Goal: Task Accomplishment & Management: Manage account settings

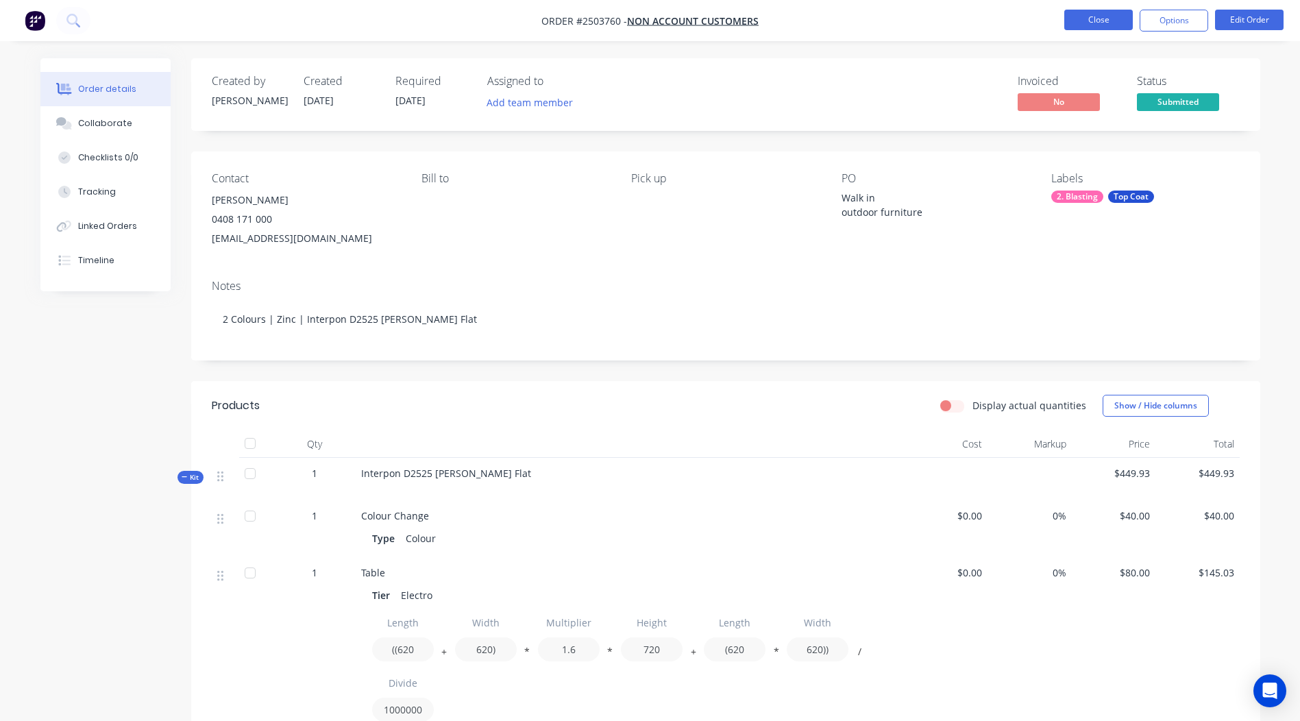
click at [1101, 14] on button "Close" at bounding box center [1098, 20] width 69 height 21
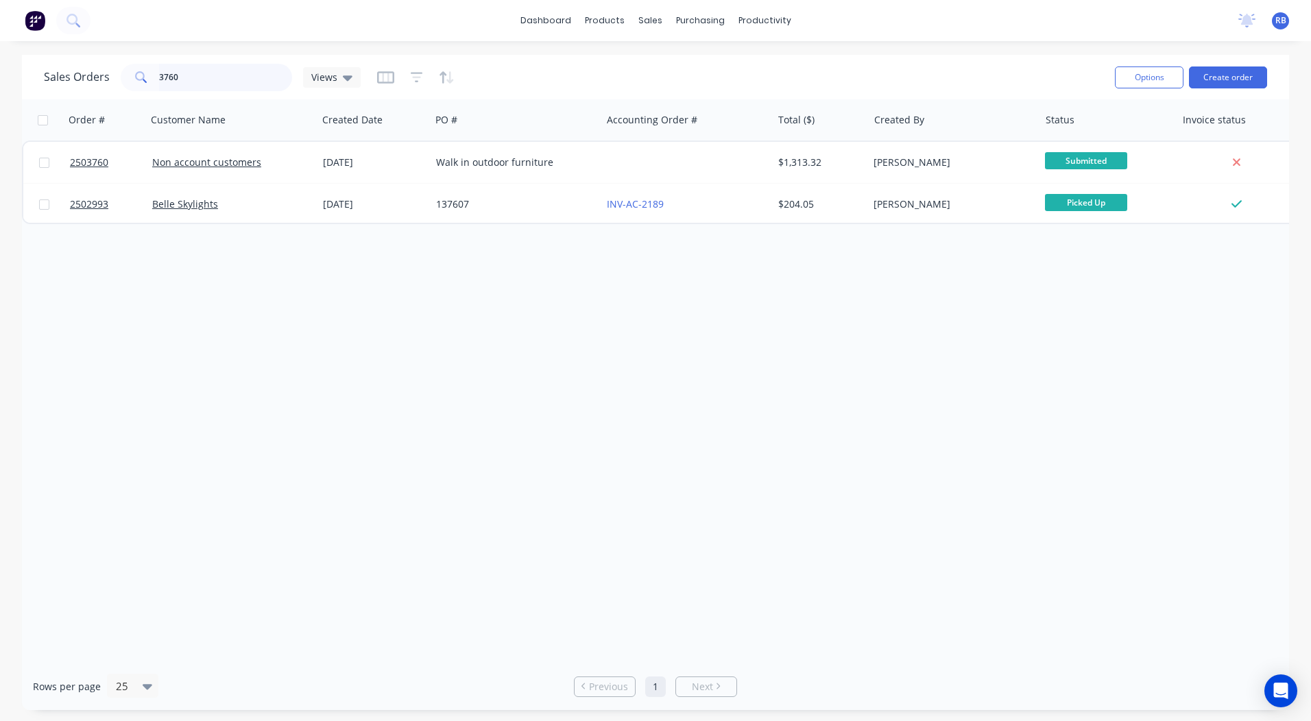
drag, startPoint x: 212, startPoint y: 69, endPoint x: 0, endPoint y: 84, distance: 212.4
click at [0, 87] on html "dashboard products sales purchasing productivity dashboard products Product Cat…" at bounding box center [655, 360] width 1311 height 721
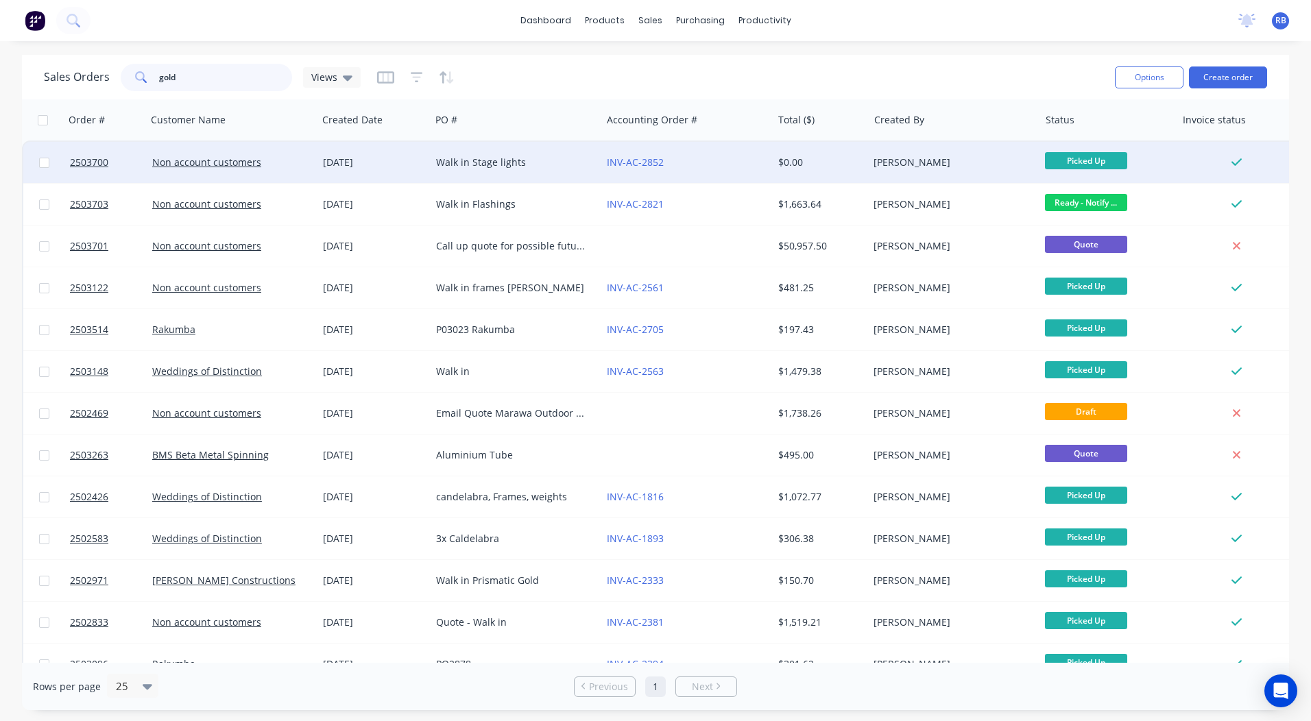
type input "gold"
click at [739, 156] on div "INV-AC-2852" at bounding box center [683, 163] width 152 height 14
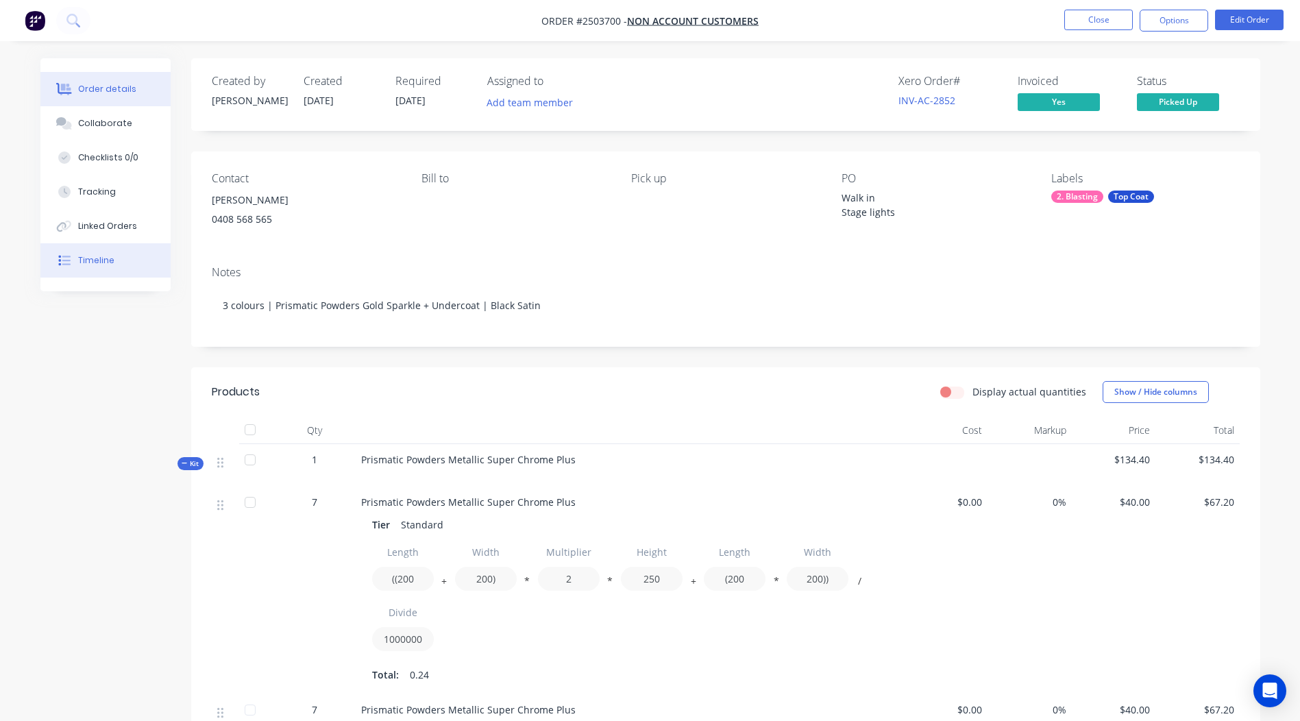
click at [119, 266] on button "Timeline" at bounding box center [105, 260] width 130 height 34
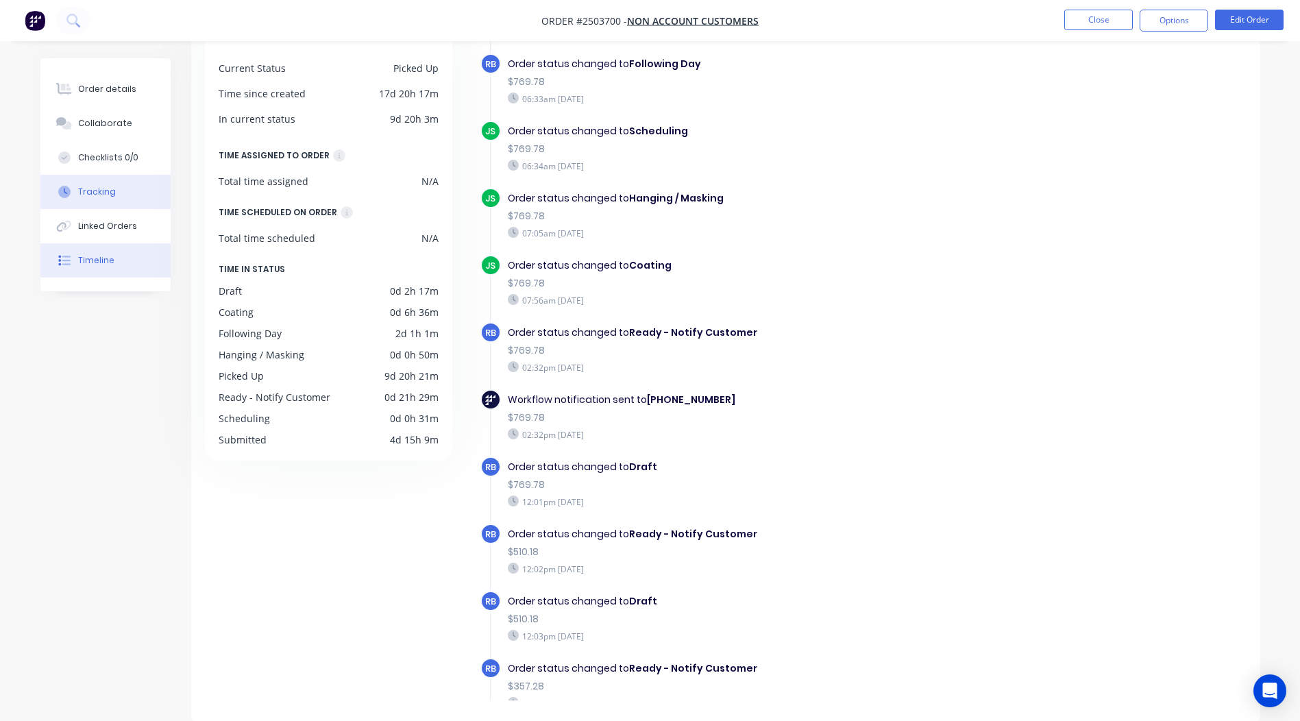
scroll to position [411, 0]
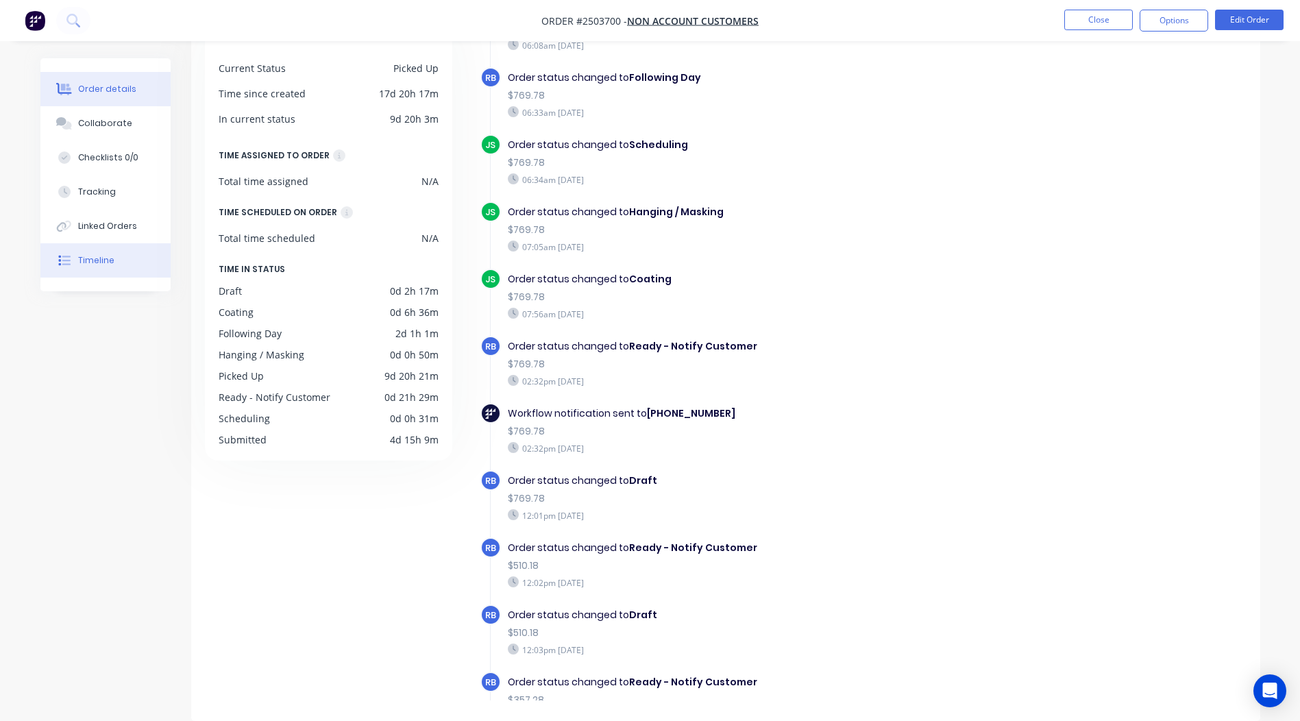
click at [121, 90] on div "Order details" at bounding box center [107, 89] width 58 height 12
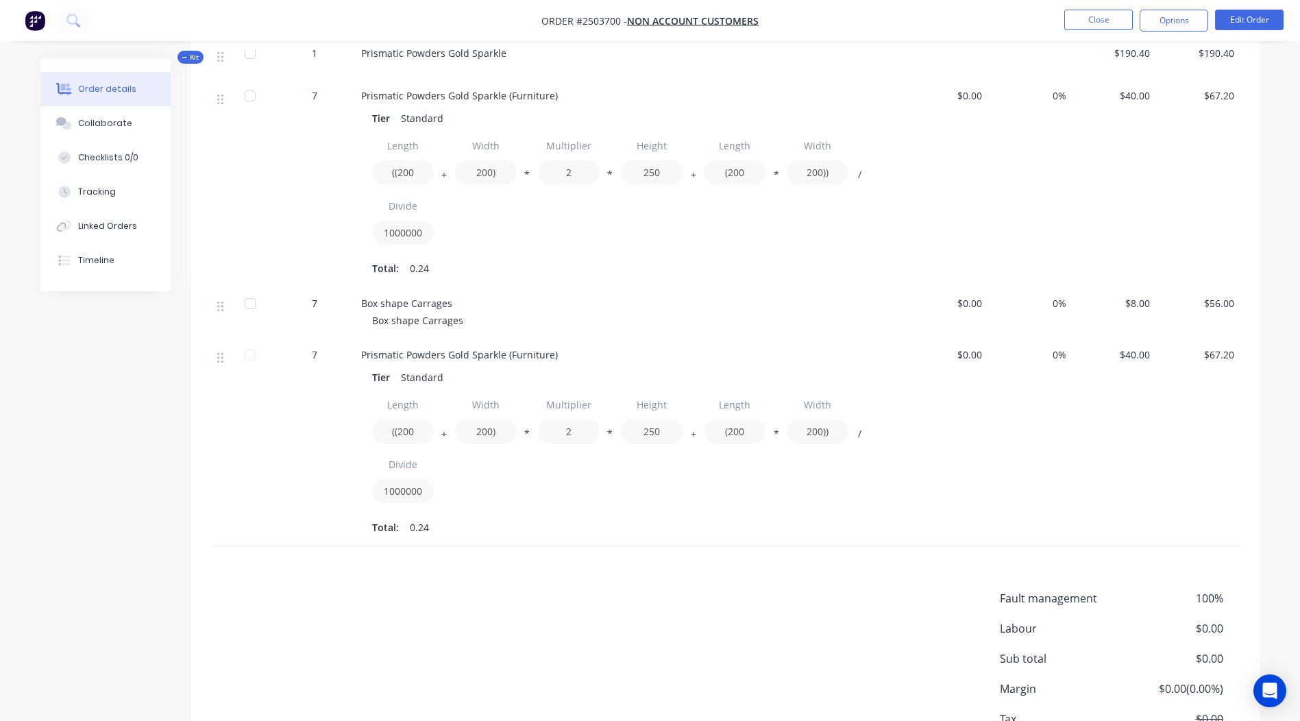
scroll to position [757, 0]
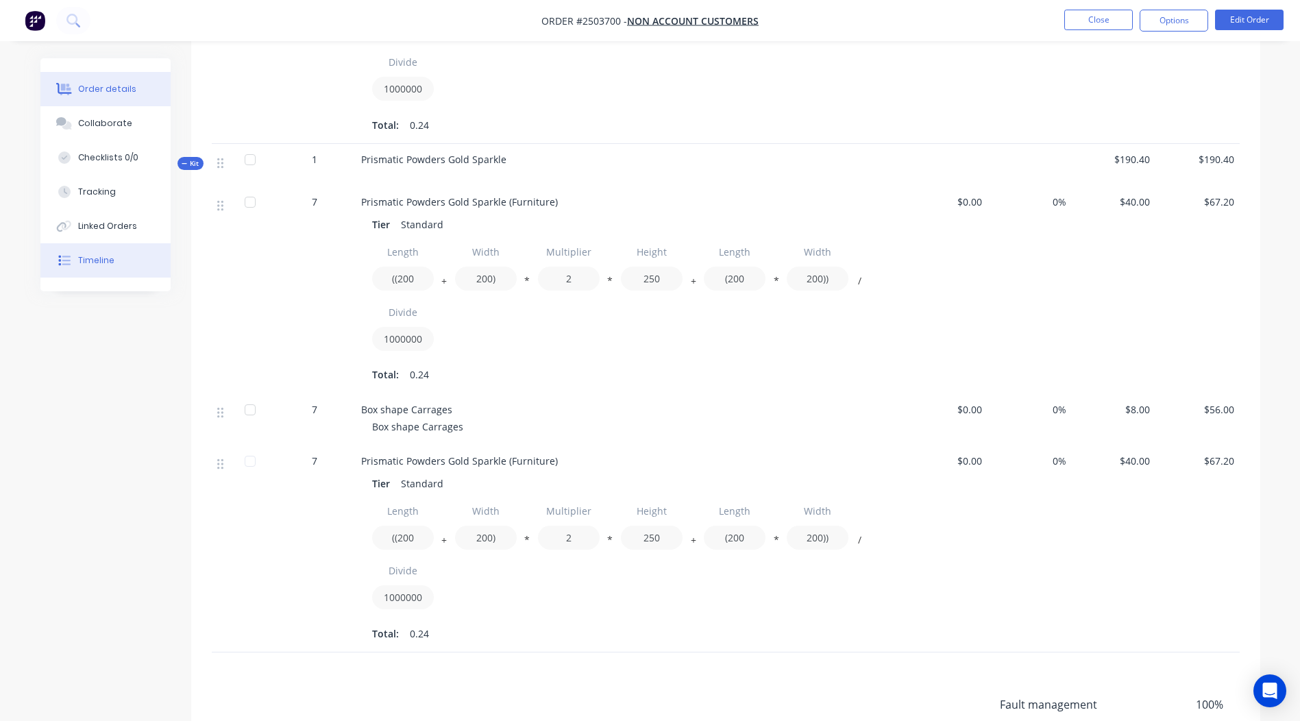
click at [86, 269] on button "Timeline" at bounding box center [105, 260] width 130 height 34
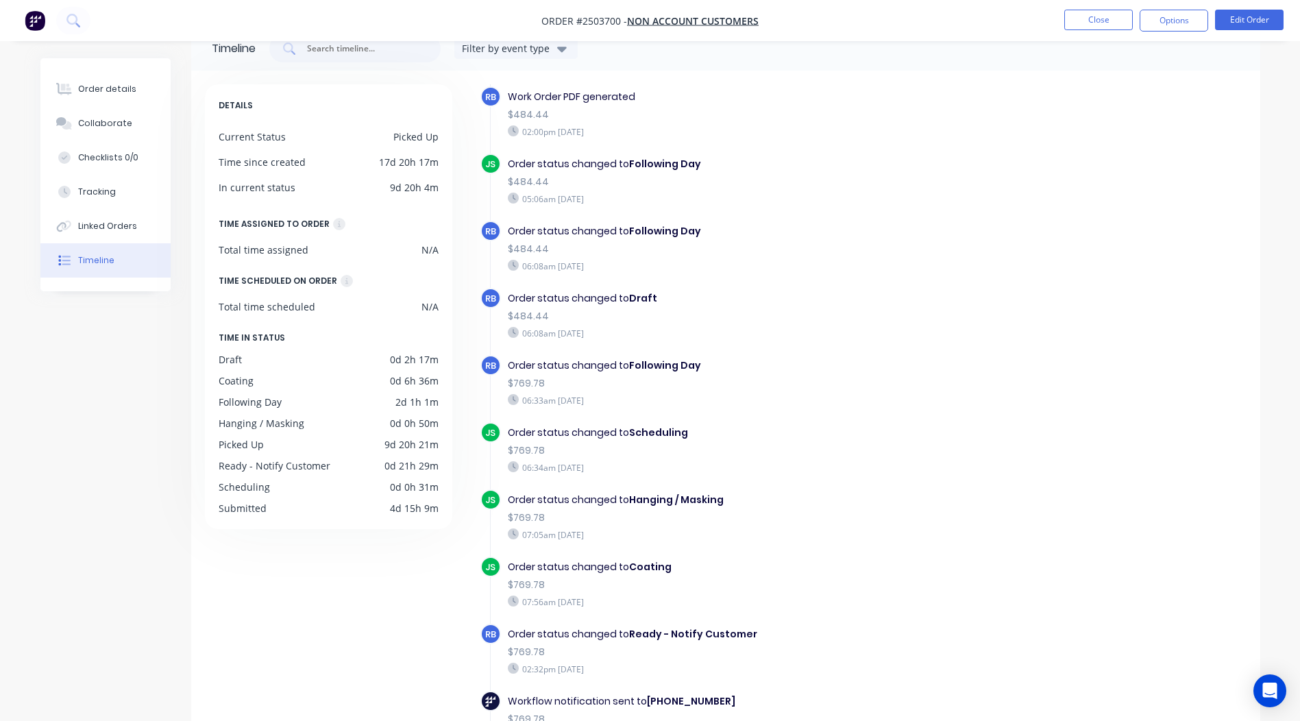
scroll to position [206, 0]
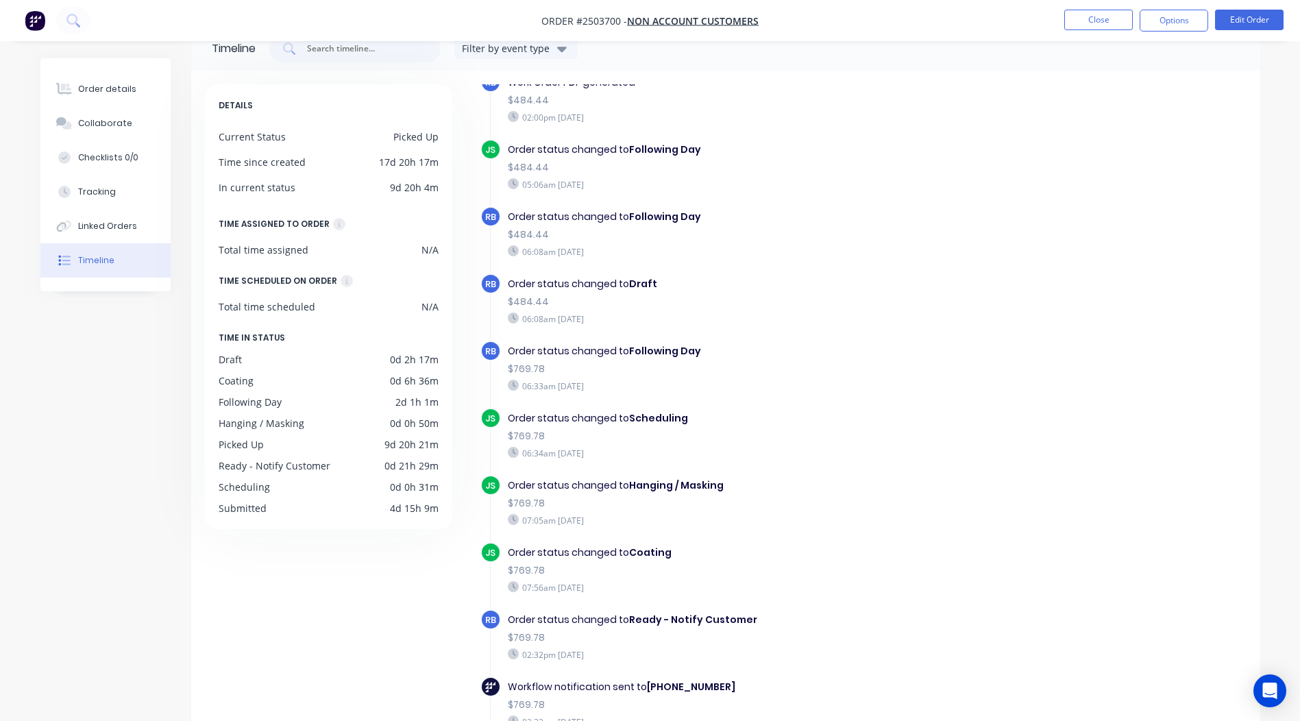
drag, startPoint x: 691, startPoint y: 356, endPoint x: 371, endPoint y: 257, distance: 335.2
drag, startPoint x: 371, startPoint y: 257, endPoint x: 845, endPoint y: 327, distance: 479.4
click at [845, 327] on div "Order status changed to Draft $484.44 06:08am Thursday 07/08/25" at bounding box center [745, 300] width 488 height 55
click at [108, 95] on button "Order details" at bounding box center [105, 89] width 130 height 34
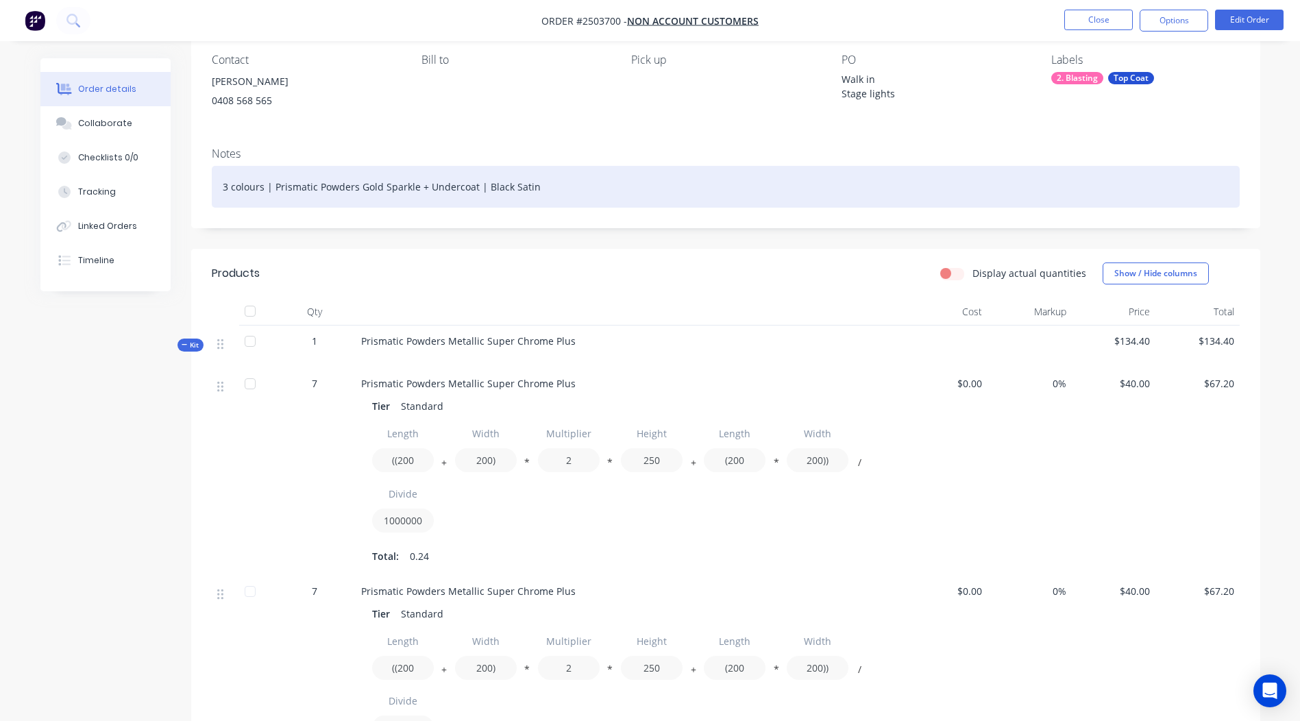
scroll to position [46, 0]
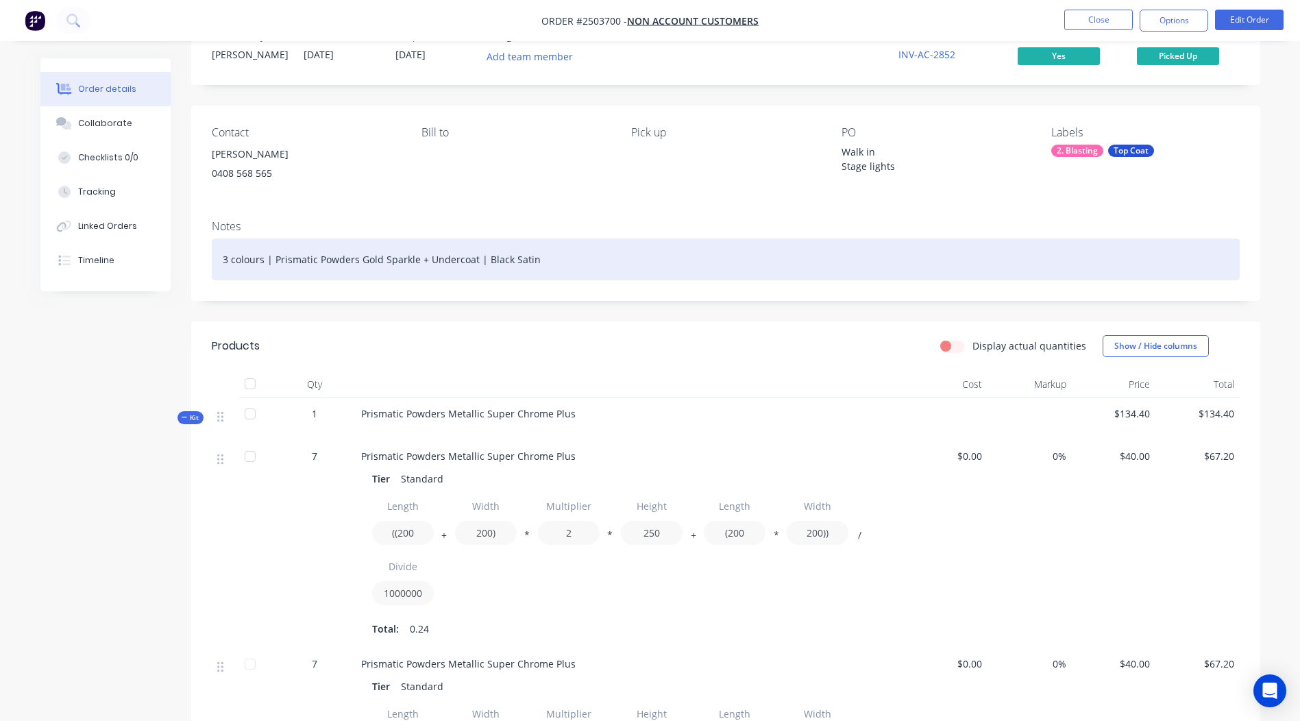
drag, startPoint x: 426, startPoint y: 260, endPoint x: 549, endPoint y: 254, distance: 122.9
click at [549, 254] on div "3 colours | Prismatic Powders Gold Sparkle + Undercoat | Black Satin" at bounding box center [726, 260] width 1028 height 42
click at [562, 257] on div "3 colours | Prismatic Powders Gold Sparkle + Undercoat | Black Satin" at bounding box center [726, 260] width 1028 height 42
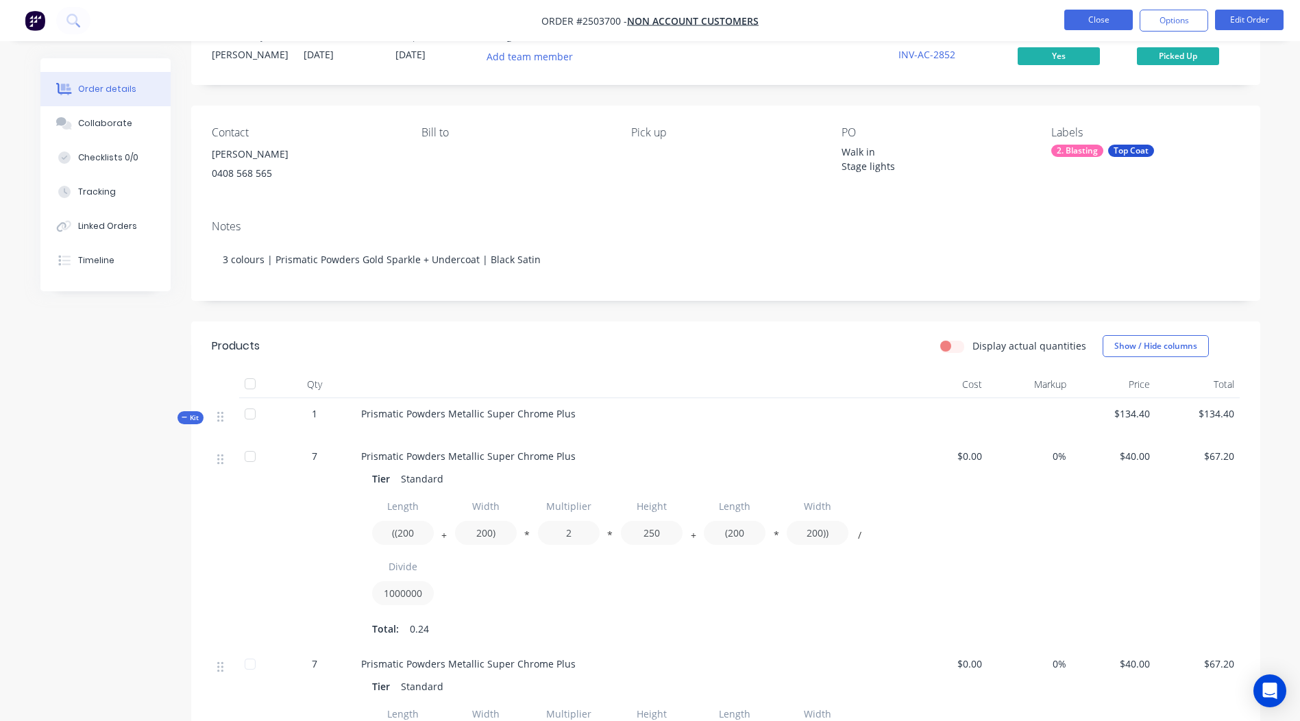
click at [1117, 16] on button "Close" at bounding box center [1098, 20] width 69 height 21
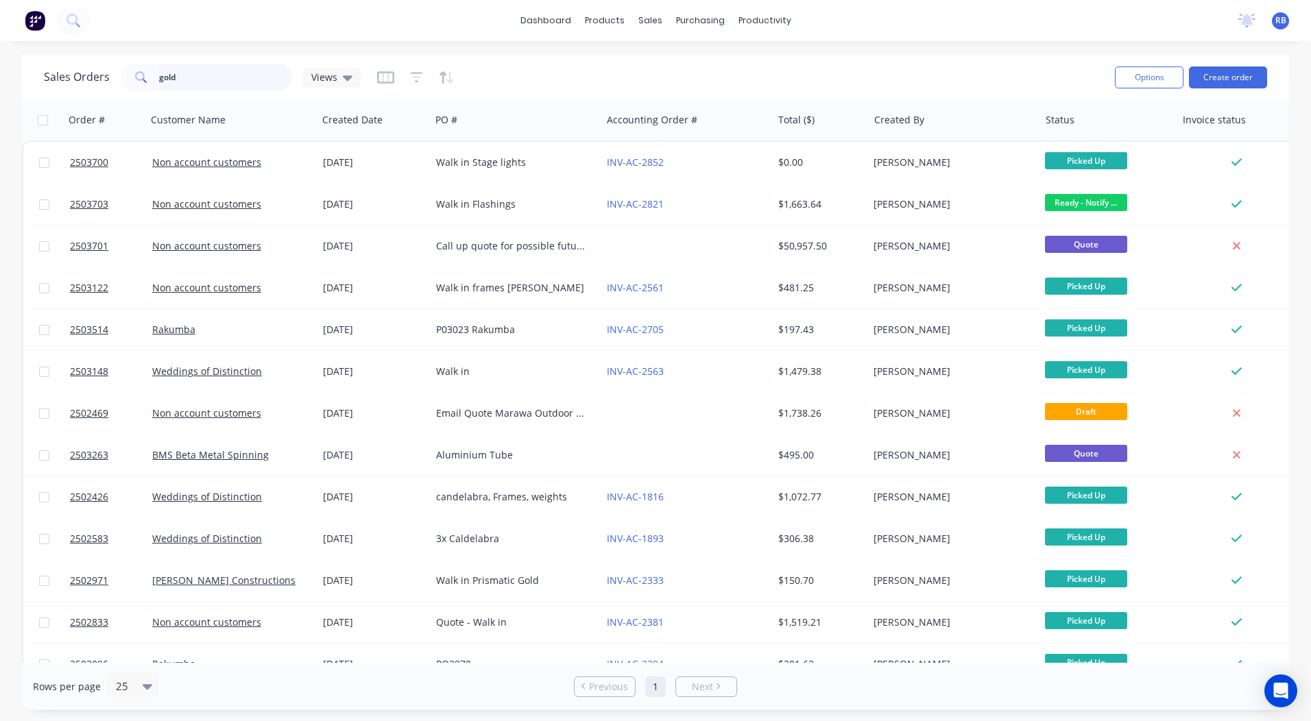
drag, startPoint x: 189, startPoint y: 78, endPoint x: 0, endPoint y: 104, distance: 191.0
click at [0, 97] on html "dashboard products sales purchasing productivity dashboard products Product Cat…" at bounding box center [655, 360] width 1311 height 721
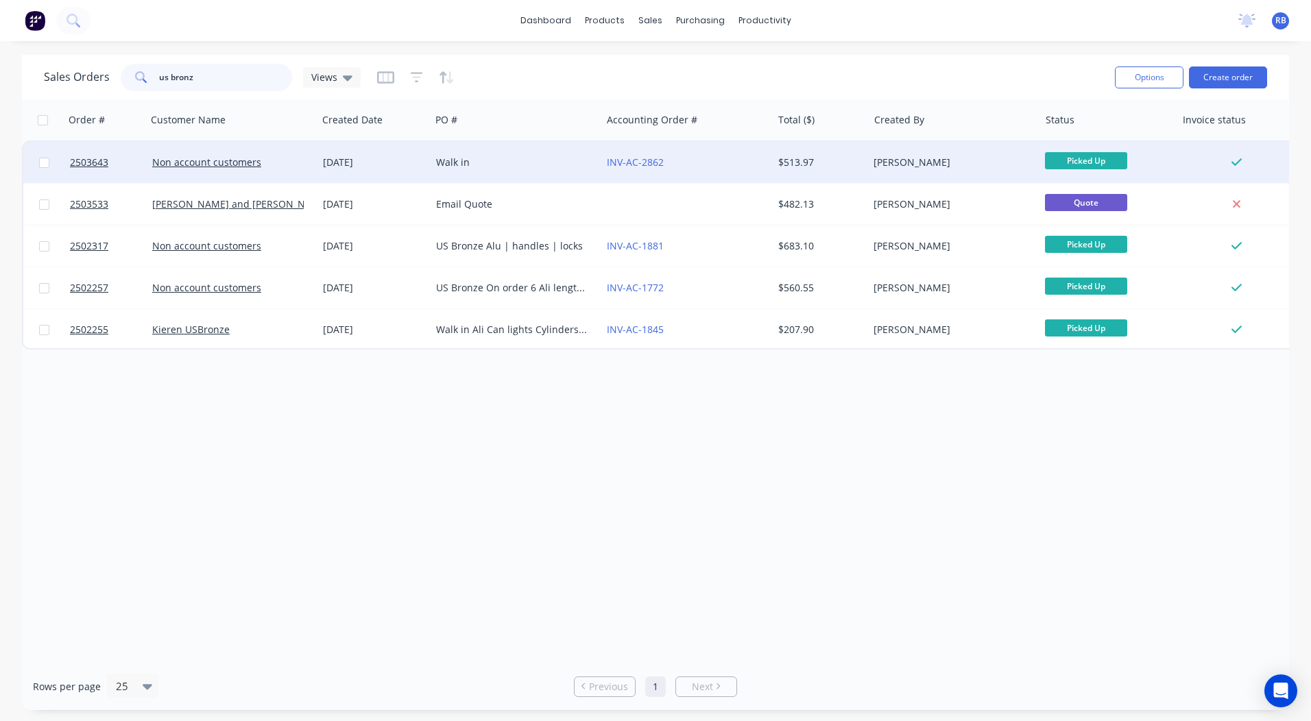
type input "us bronz"
click at [501, 152] on div "Walk in" at bounding box center [515, 162] width 171 height 41
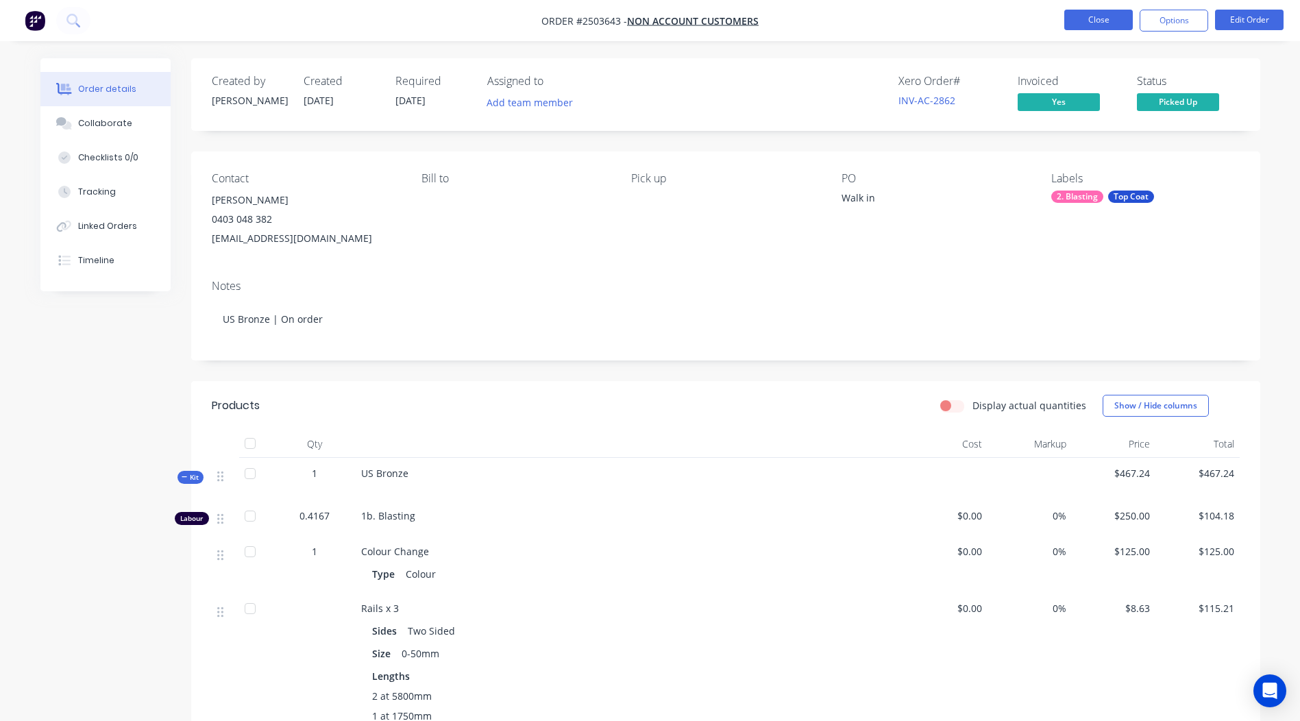
click at [1093, 25] on button "Close" at bounding box center [1098, 20] width 69 height 21
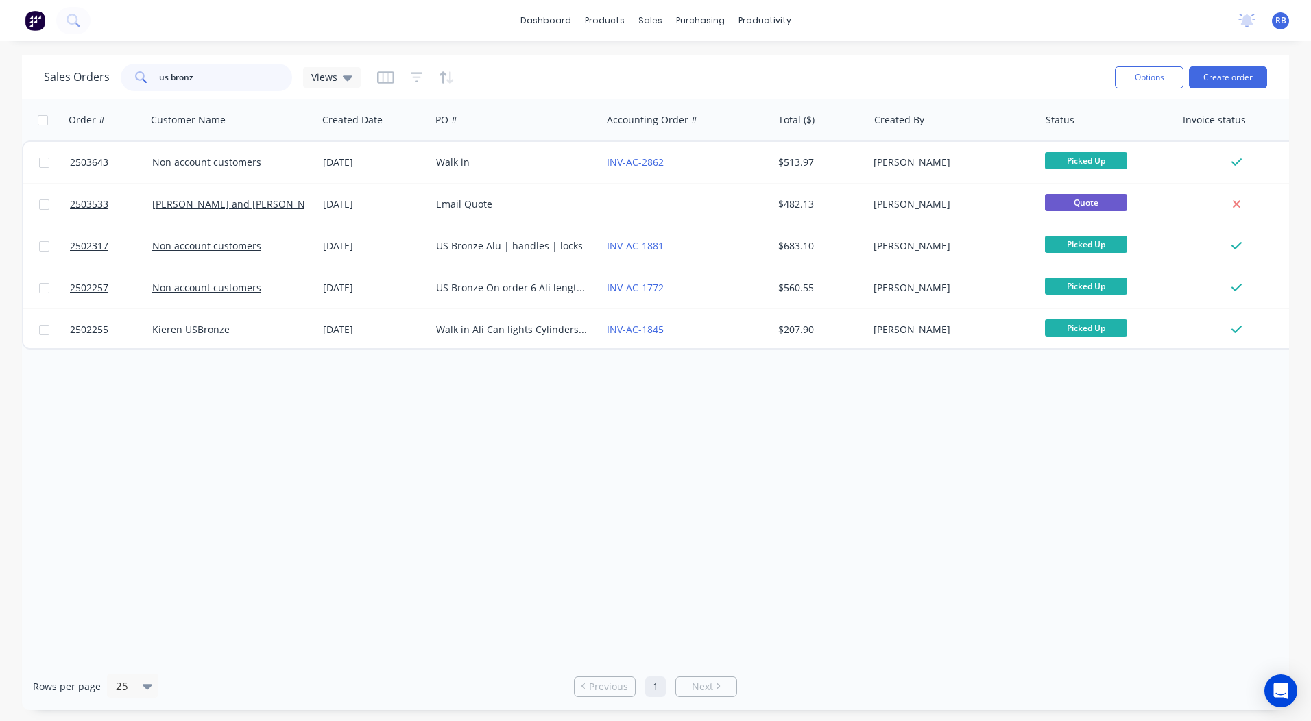
click at [241, 77] on input "us bronz" at bounding box center [226, 77] width 134 height 27
type input "u"
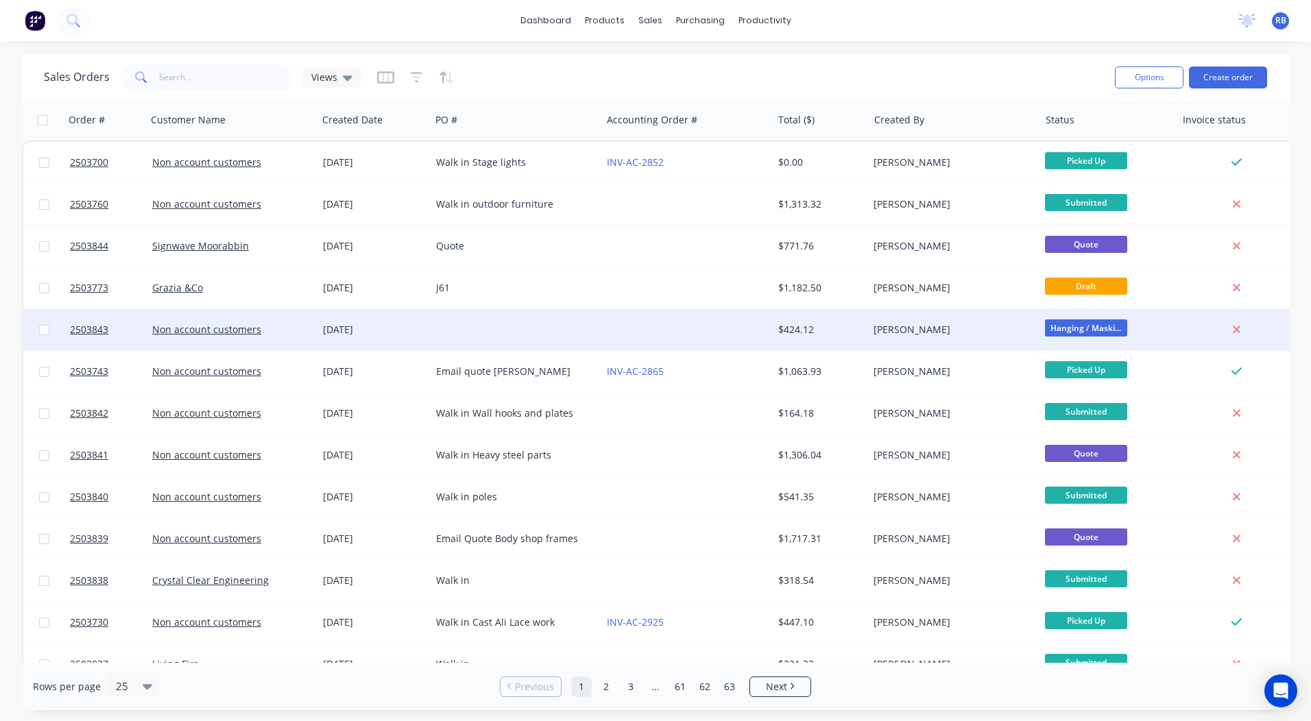
click at [585, 321] on div at bounding box center [515, 329] width 171 height 41
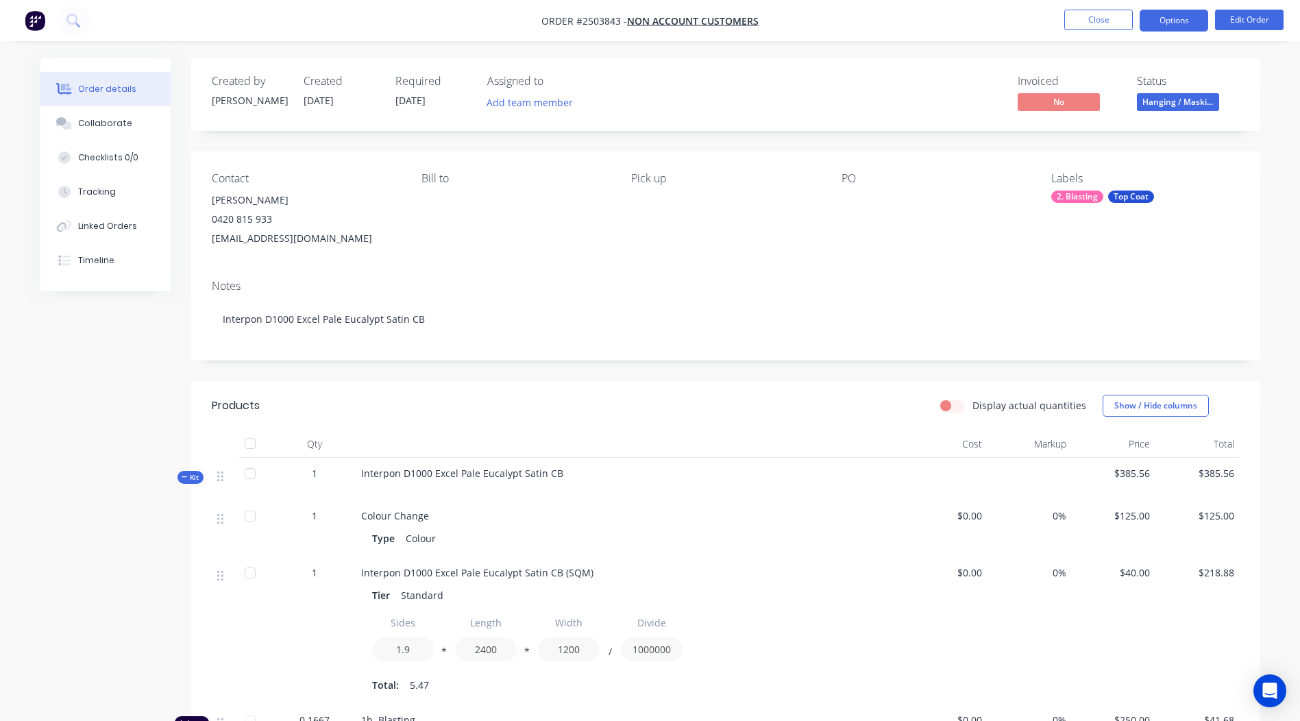
click at [1186, 25] on button "Options" at bounding box center [1174, 21] width 69 height 22
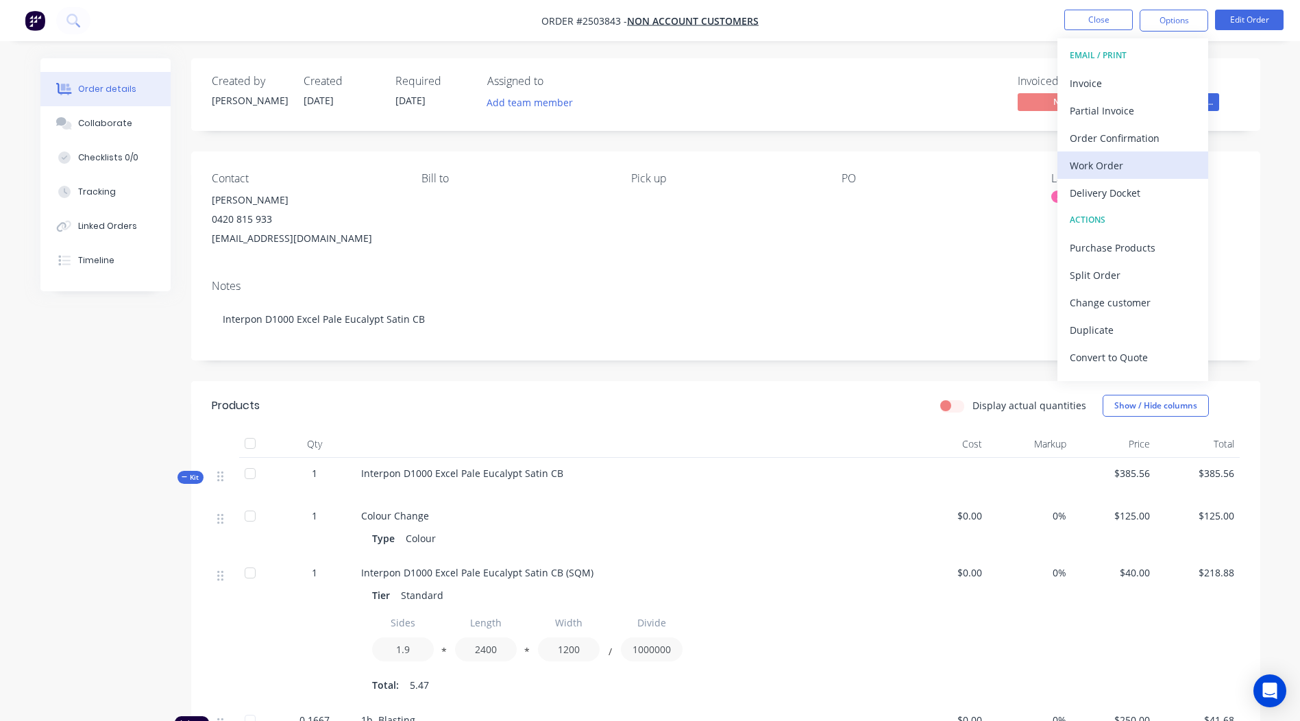
click at [1105, 157] on div "Work Order" at bounding box center [1133, 166] width 126 height 20
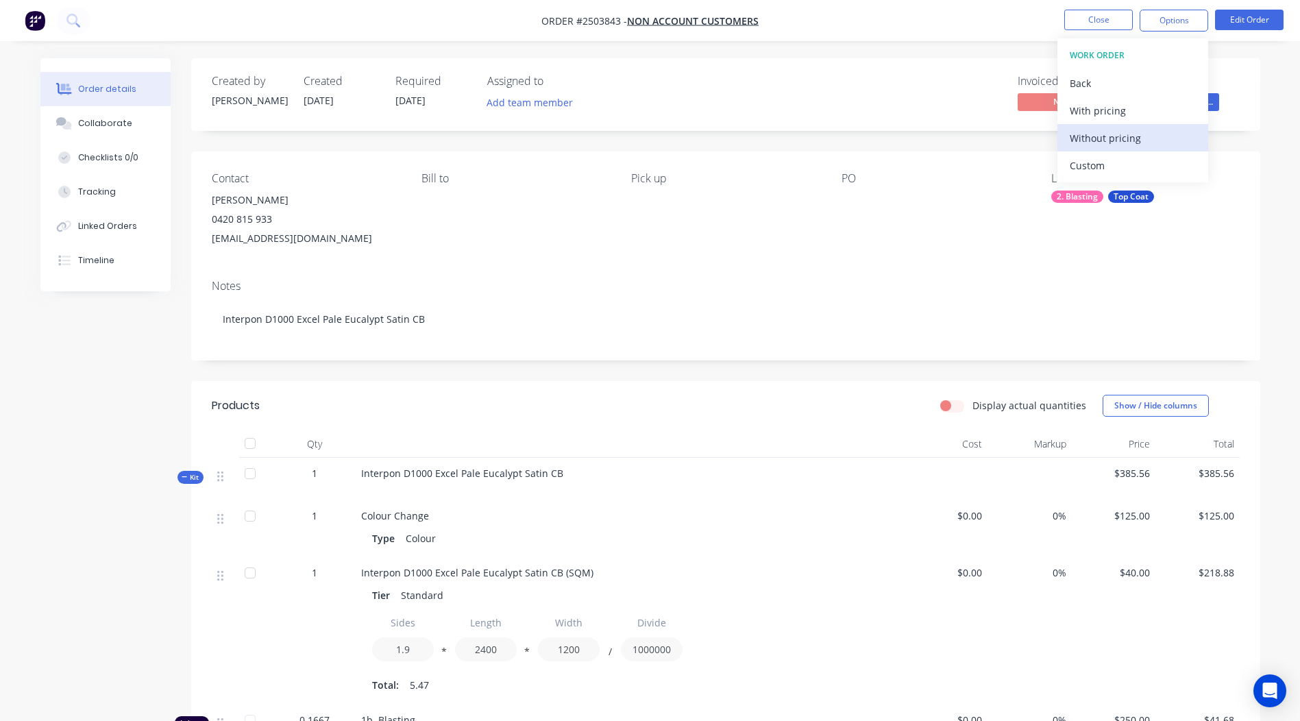
click at [1115, 143] on div "Without pricing" at bounding box center [1133, 138] width 126 height 20
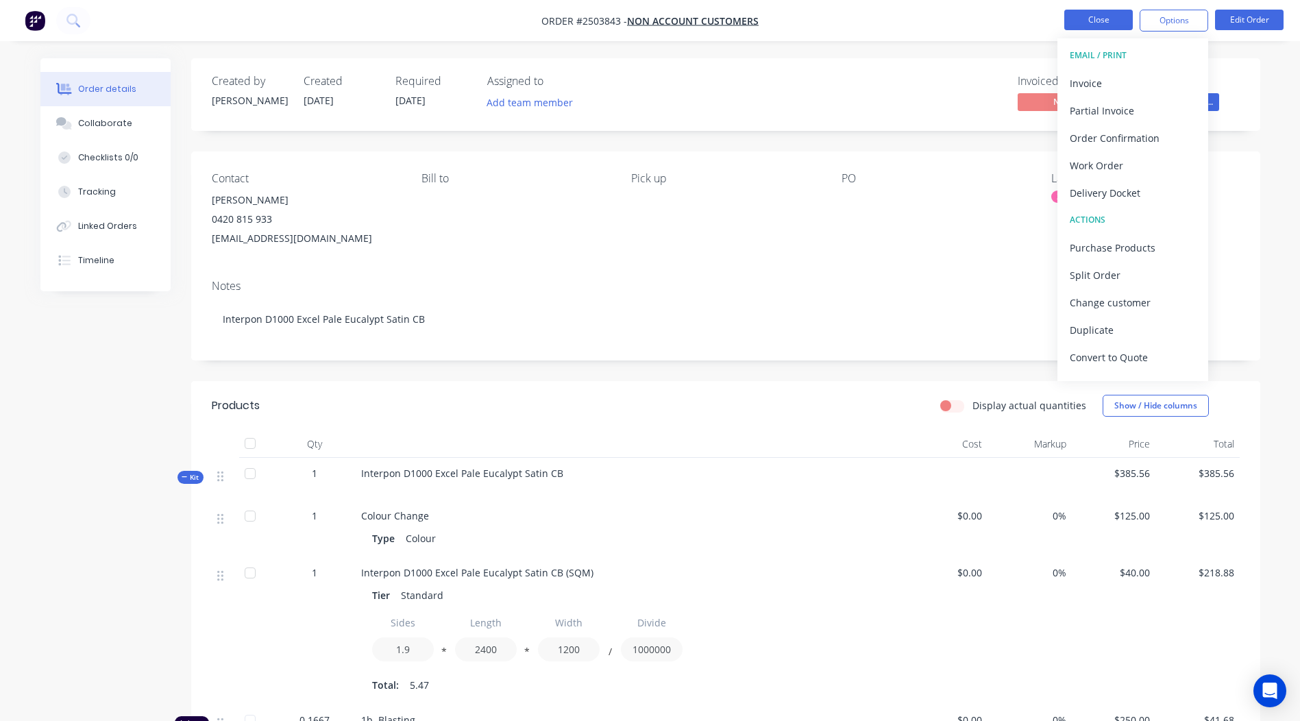
click at [1095, 24] on button "Close" at bounding box center [1098, 20] width 69 height 21
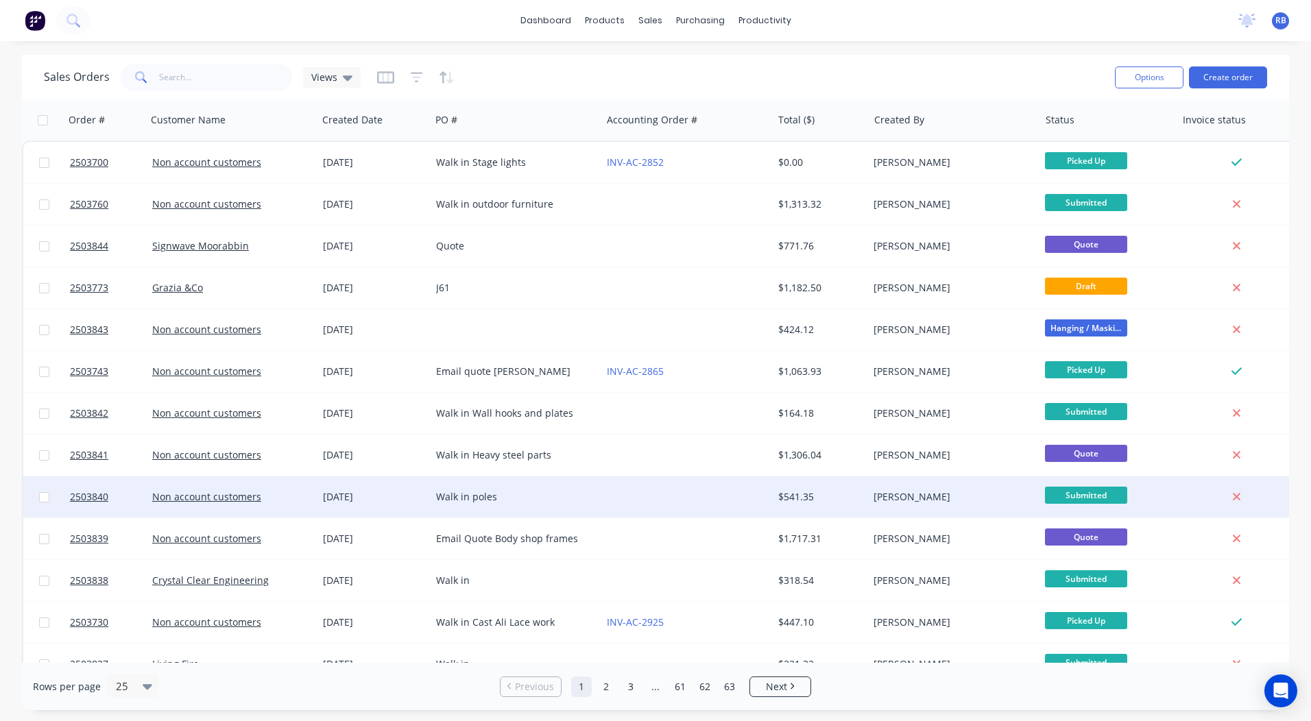
click at [587, 502] on div "Walk in poles" at bounding box center [512, 497] width 152 height 14
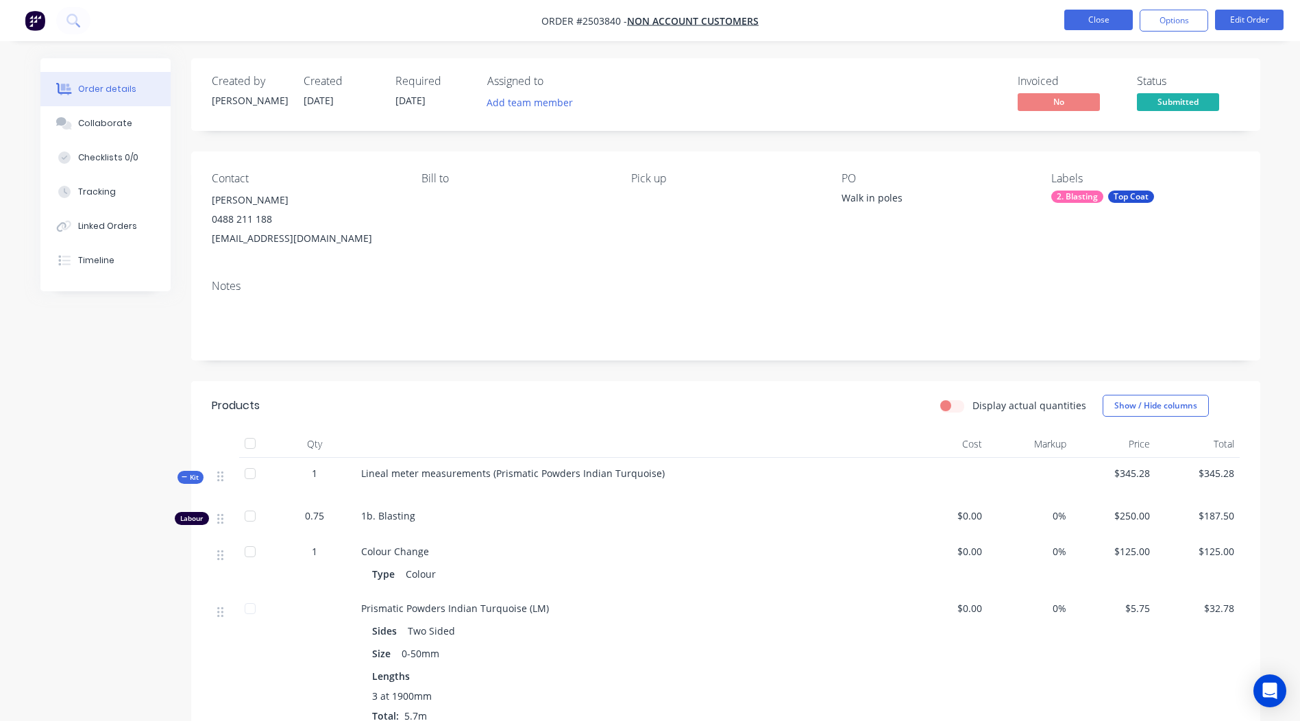
click at [1116, 23] on button "Close" at bounding box center [1098, 20] width 69 height 21
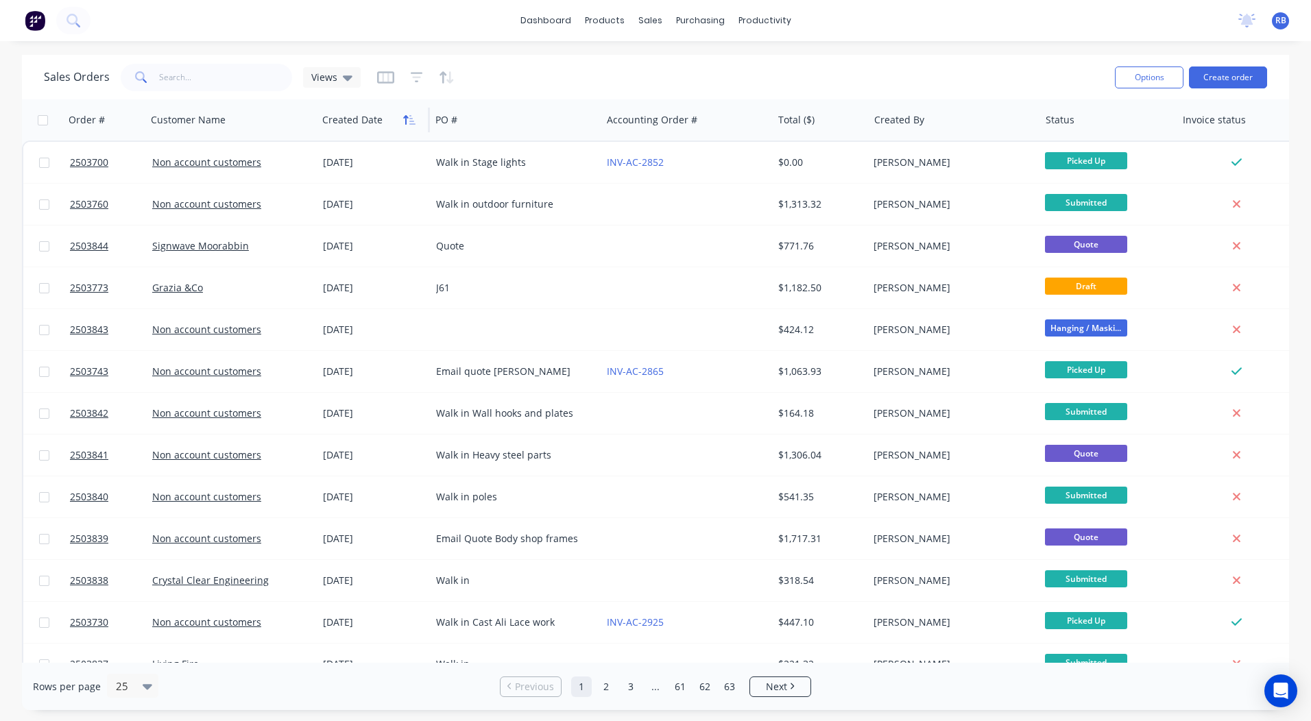
click at [403, 117] on icon "button" at bounding box center [409, 119] width 12 height 11
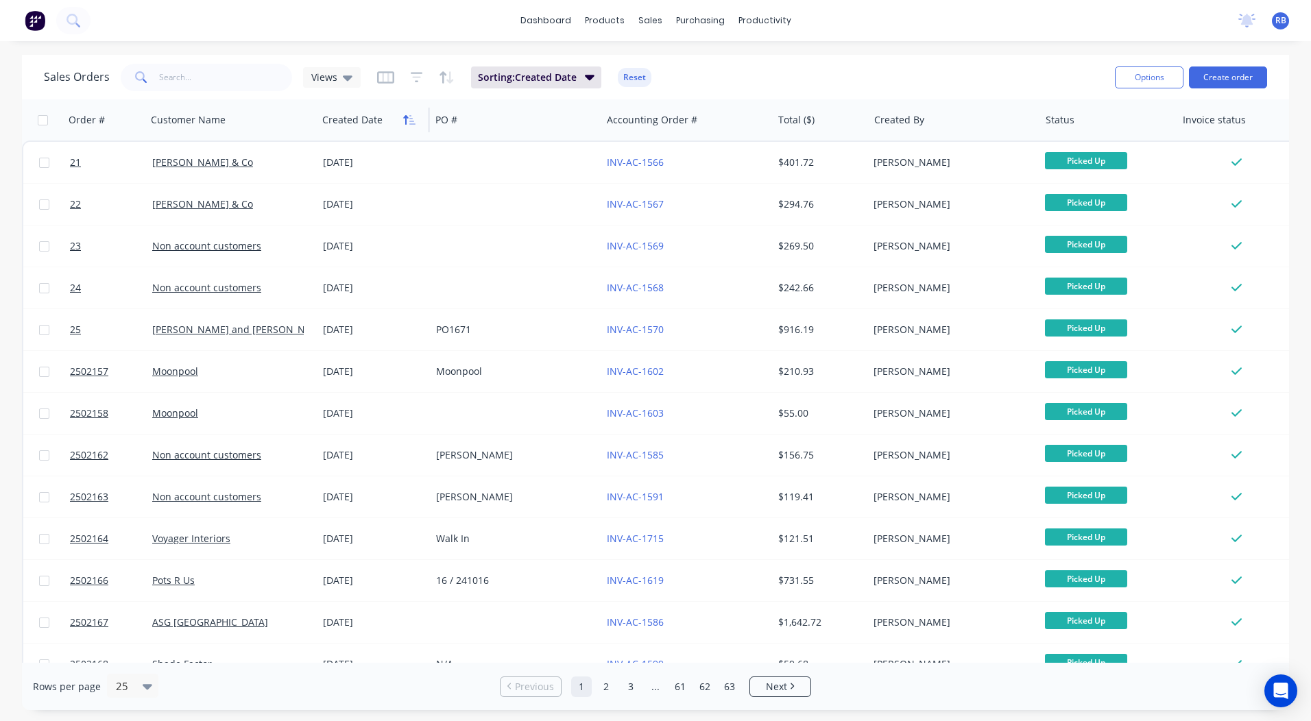
click at [402, 115] on button "button" at bounding box center [409, 120] width 21 height 21
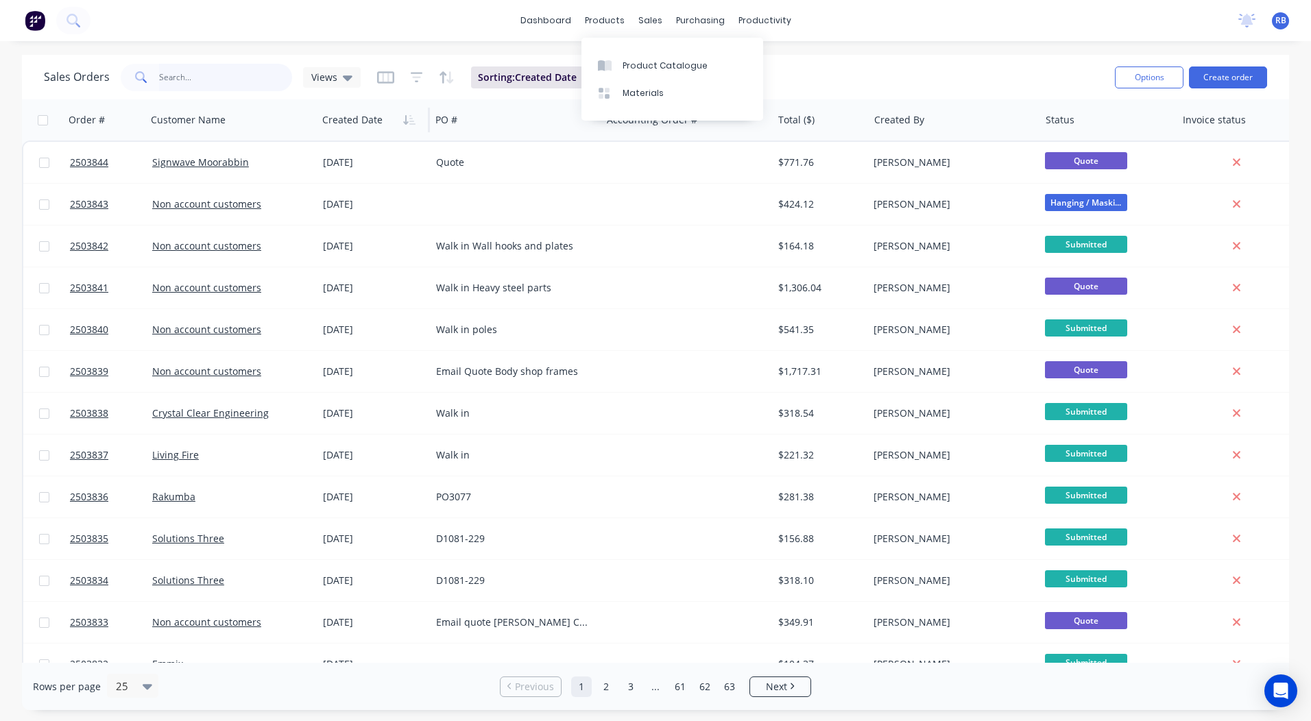
click at [223, 90] on input "text" at bounding box center [226, 77] width 134 height 27
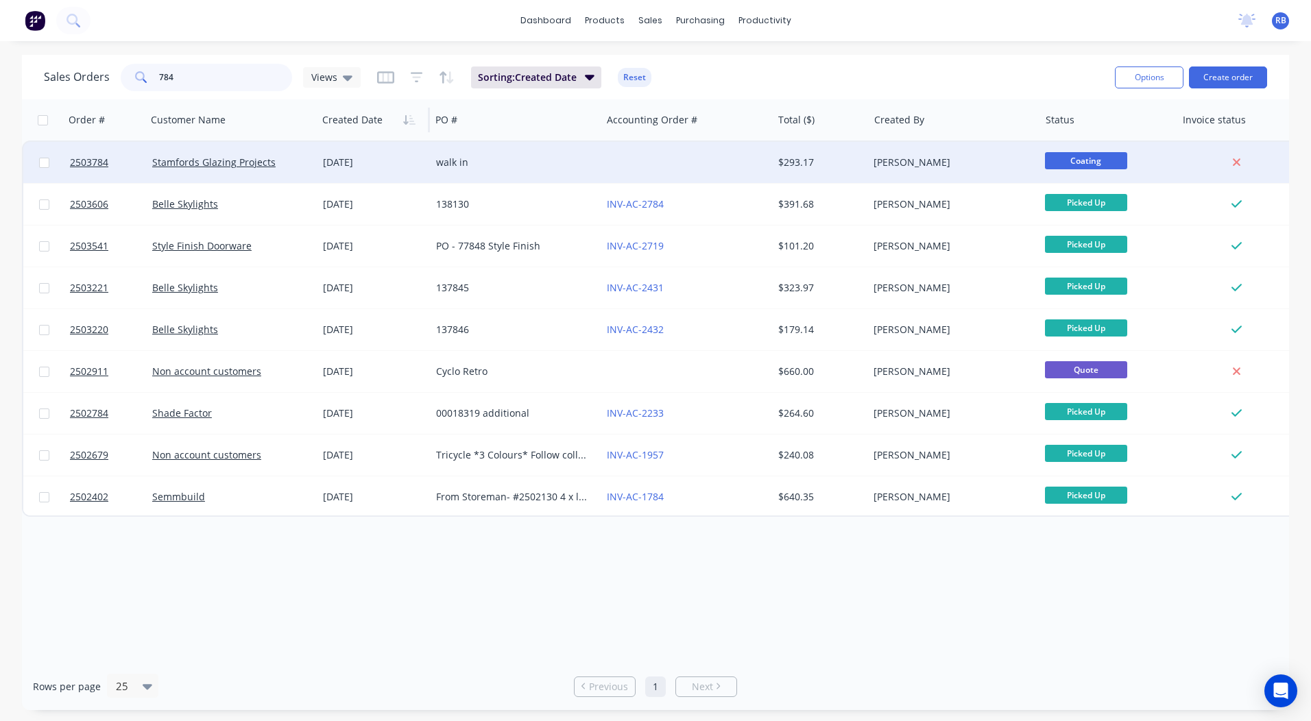
type input "784"
click at [528, 156] on div "walk in" at bounding box center [512, 163] width 152 height 14
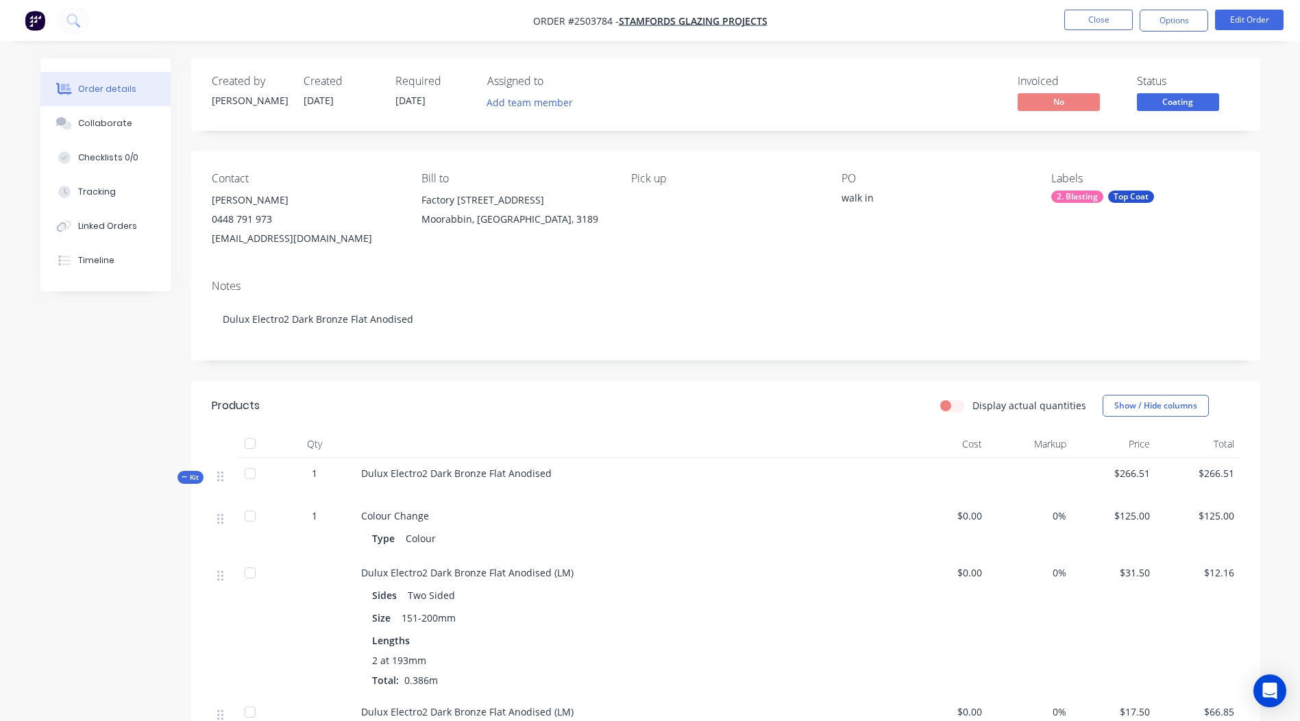
click at [1167, 90] on div "Status Coating" at bounding box center [1188, 95] width 103 height 40
click at [1166, 98] on span "Coating" at bounding box center [1178, 101] width 82 height 17
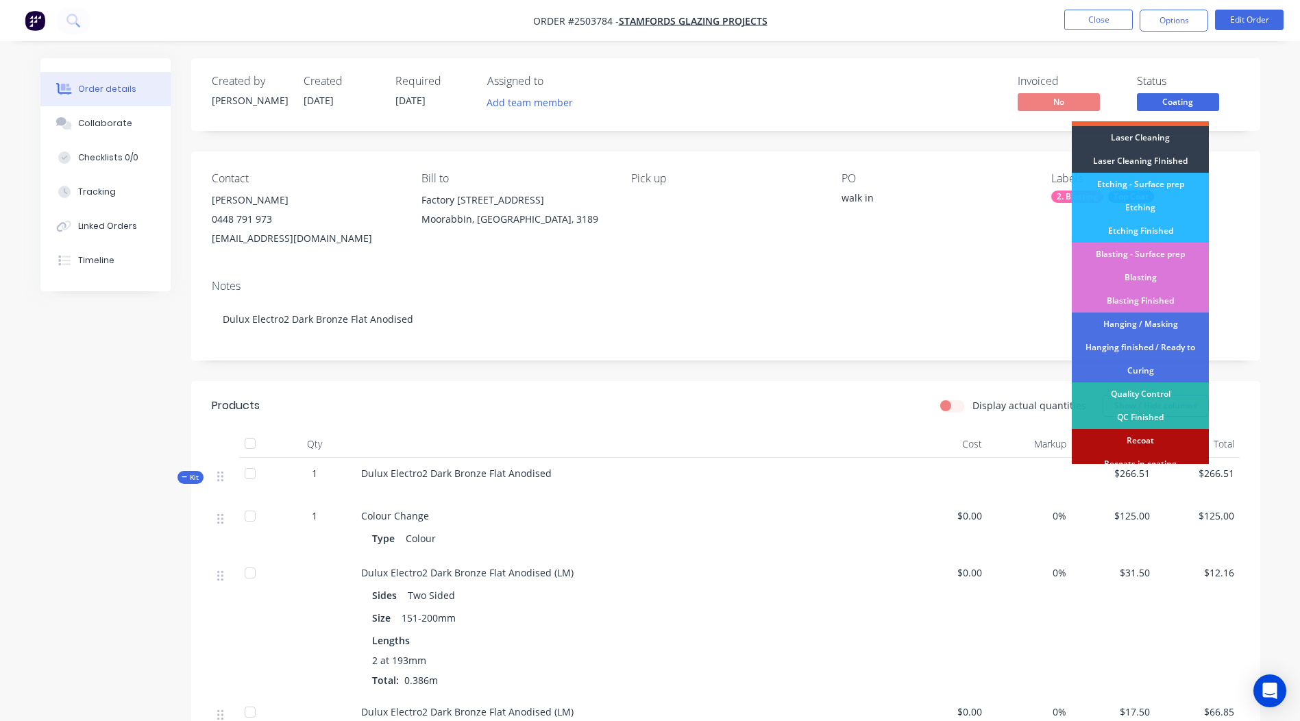
scroll to position [293, 0]
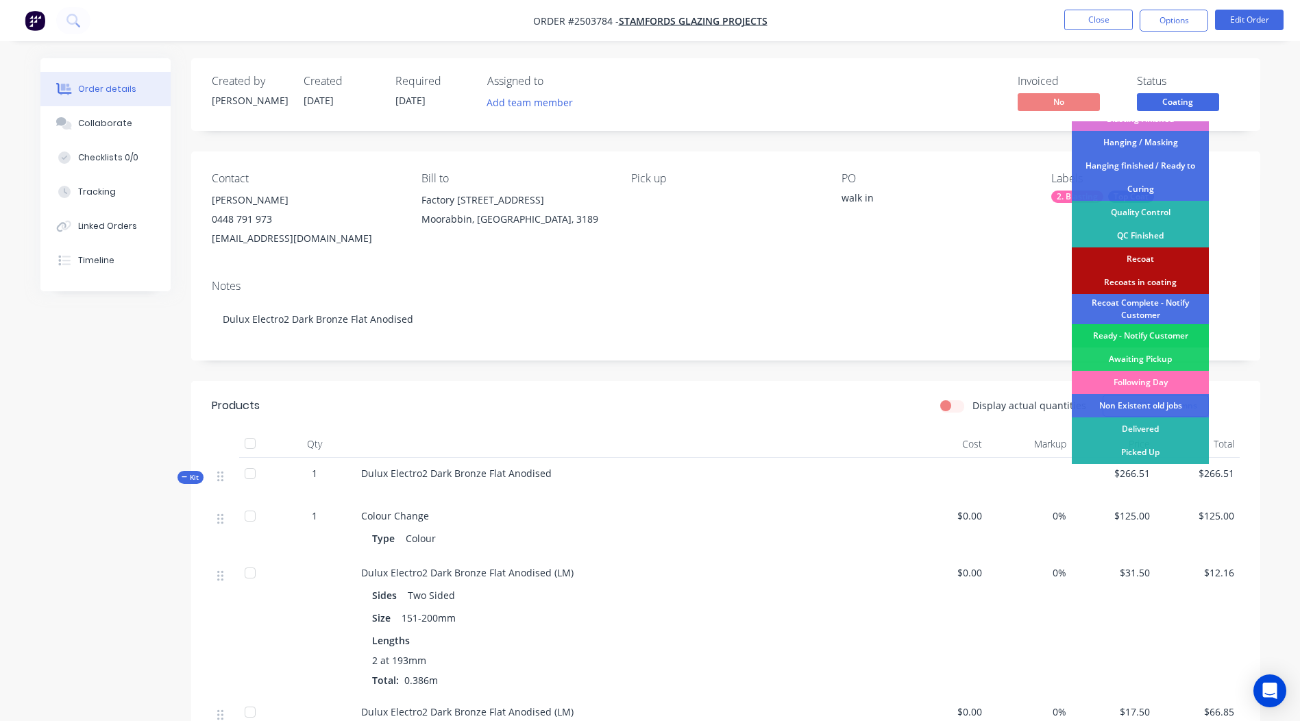
click at [1135, 337] on div "Ready - Notify Customer" at bounding box center [1140, 335] width 137 height 23
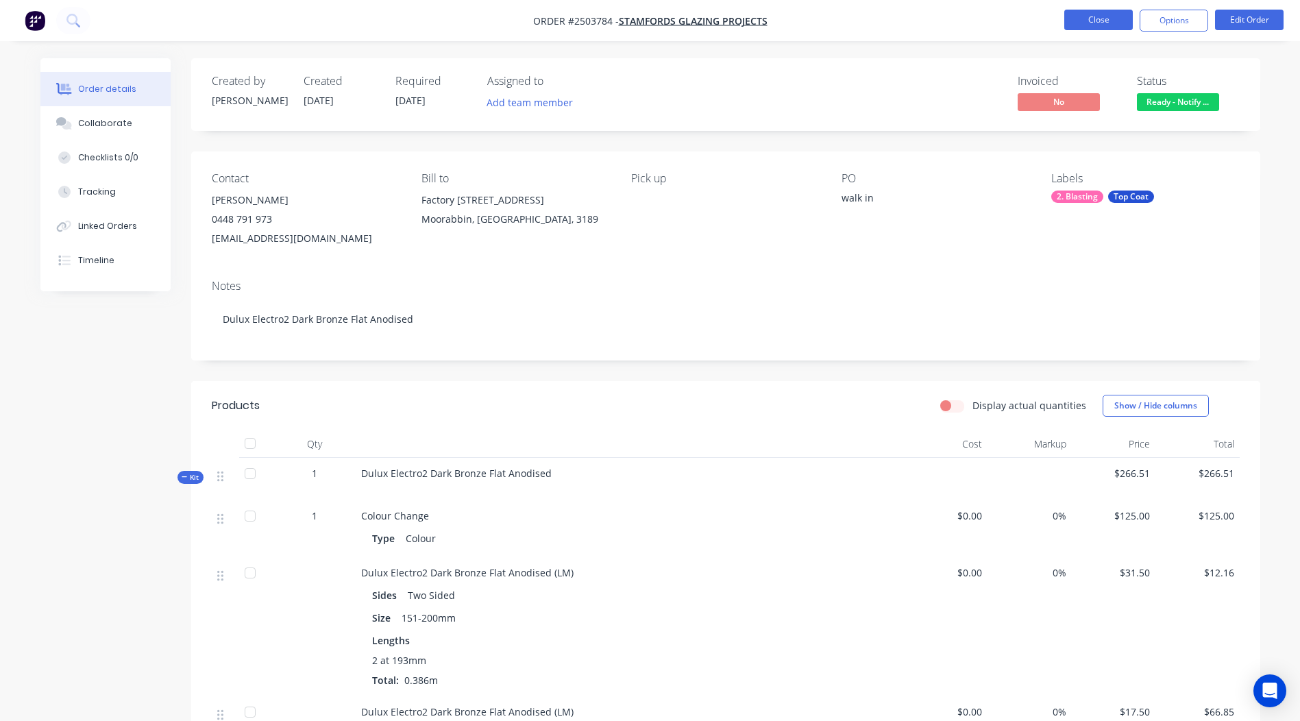
click at [1111, 24] on button "Close" at bounding box center [1098, 20] width 69 height 21
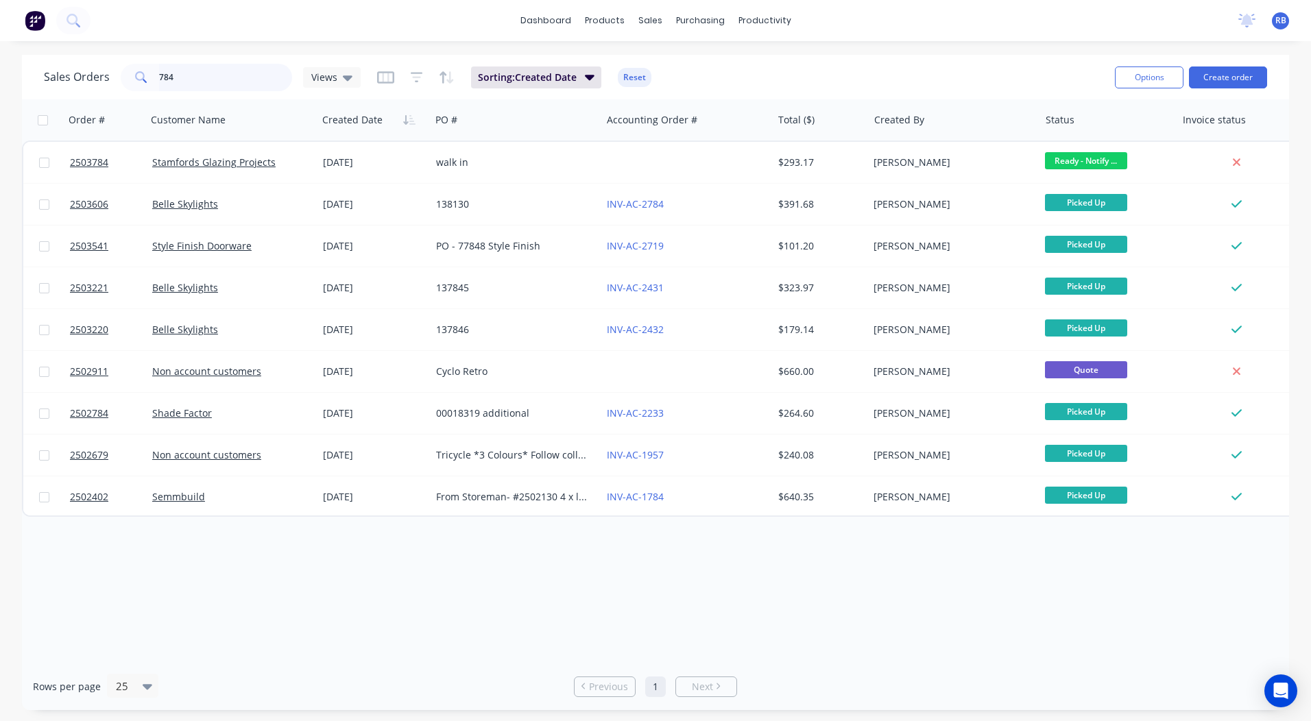
click at [190, 76] on input "784" at bounding box center [226, 77] width 134 height 27
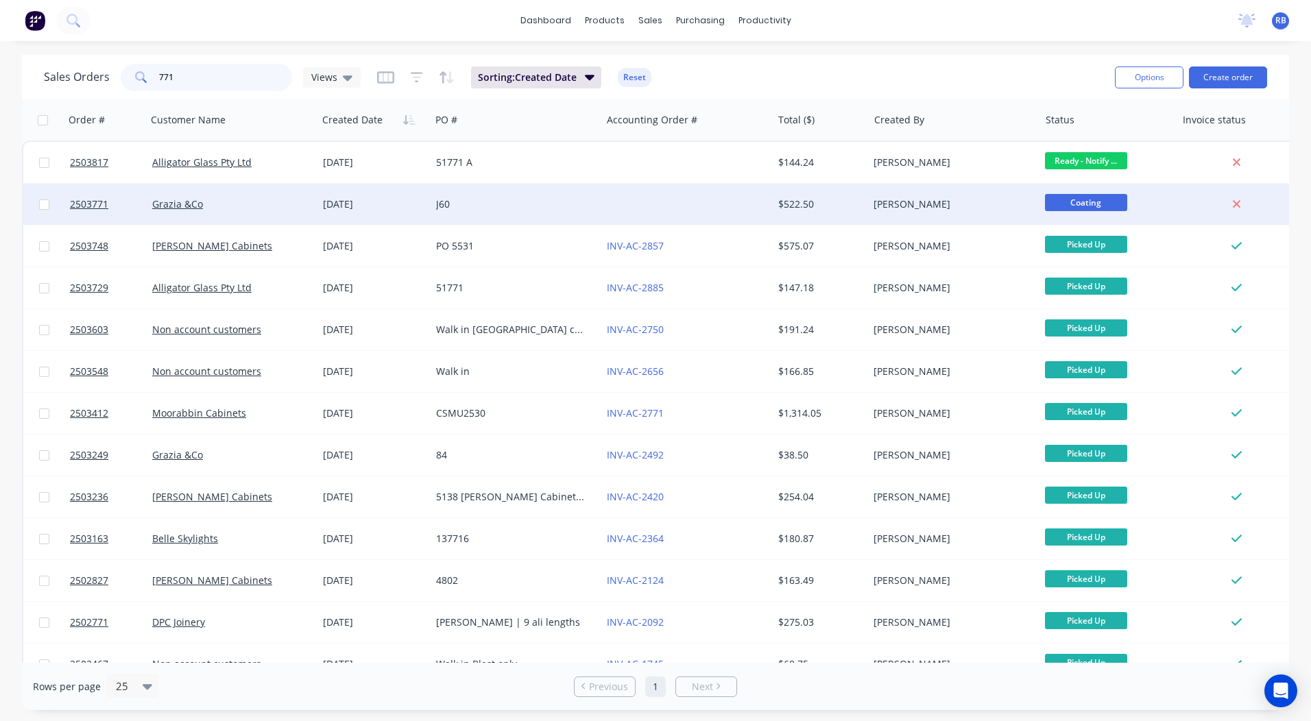
type input "771"
click at [660, 209] on div at bounding box center [686, 204] width 171 height 41
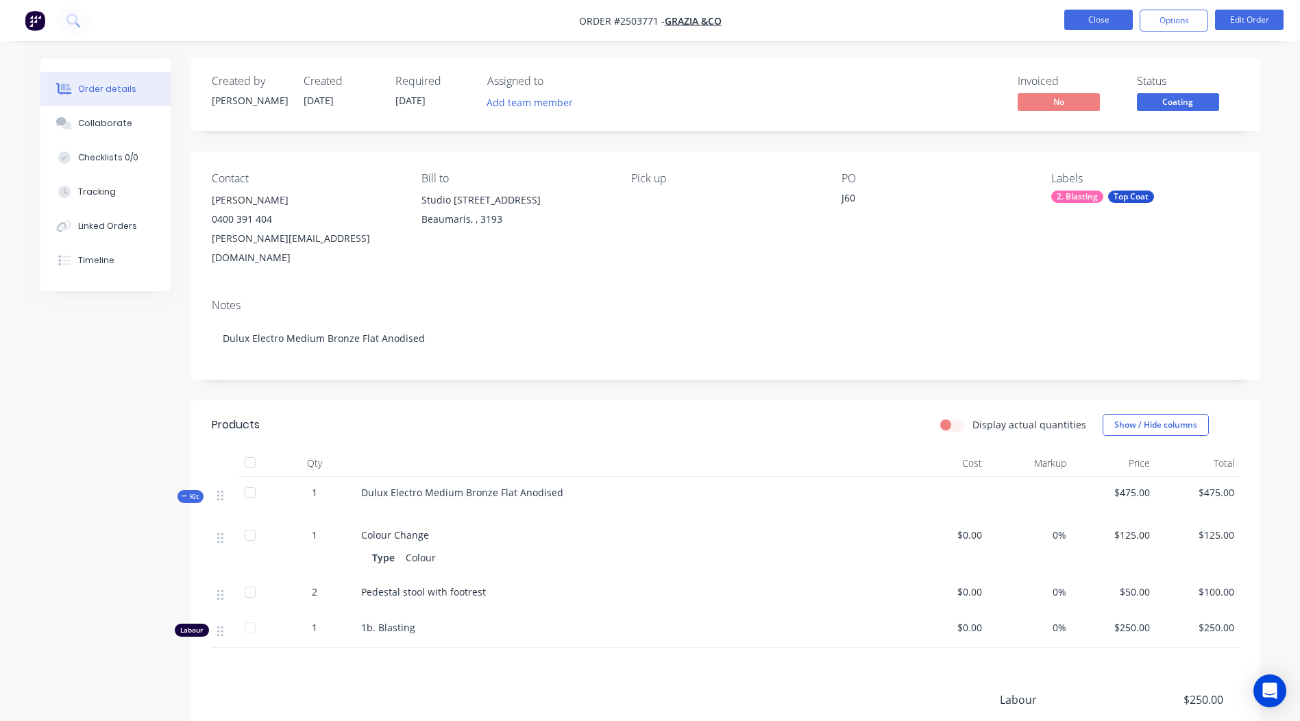
click at [1088, 22] on button "Close" at bounding box center [1098, 20] width 69 height 21
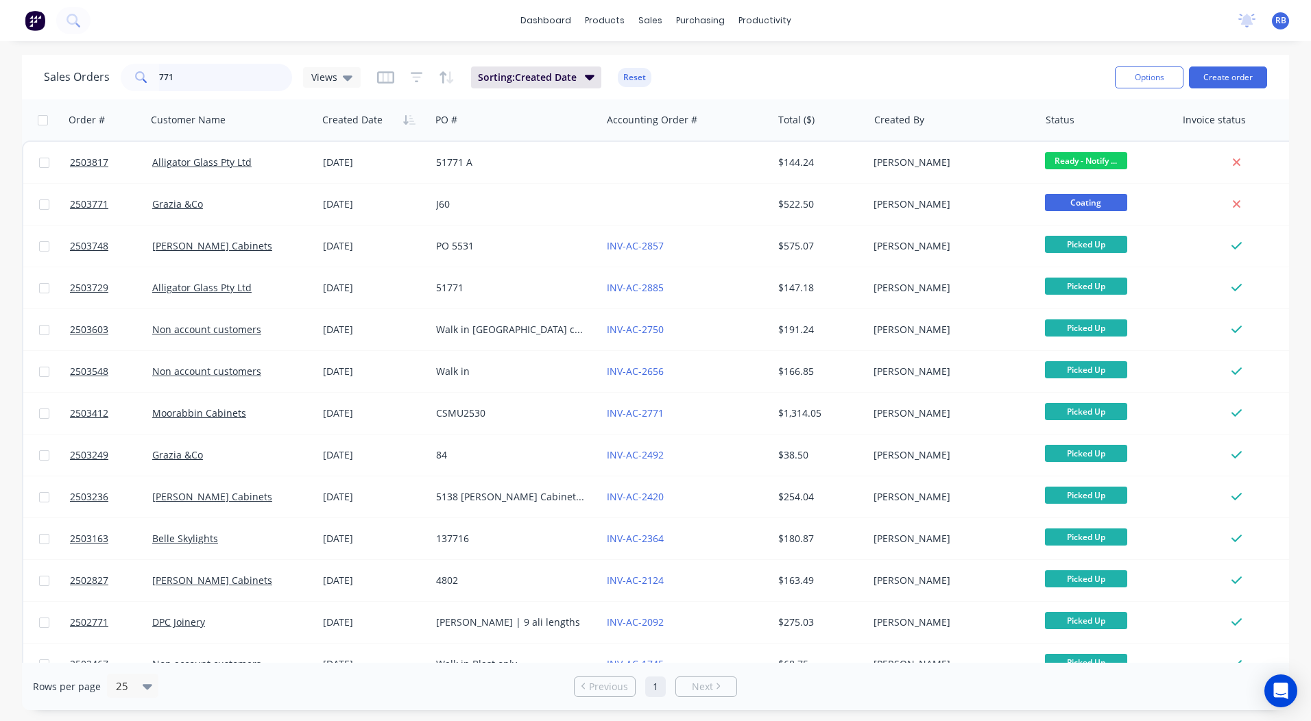
click at [221, 85] on input "771" at bounding box center [226, 77] width 134 height 27
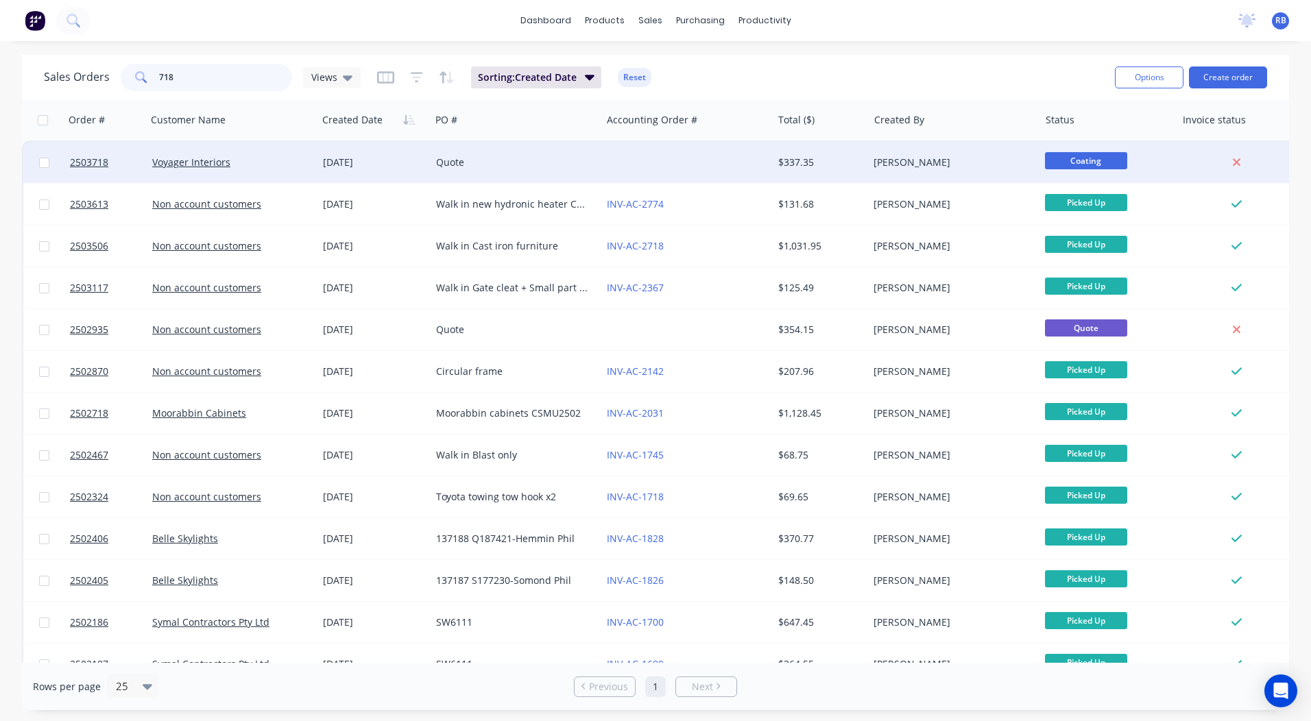
type input "718"
click at [376, 155] on div "[DATE]" at bounding box center [373, 162] width 113 height 41
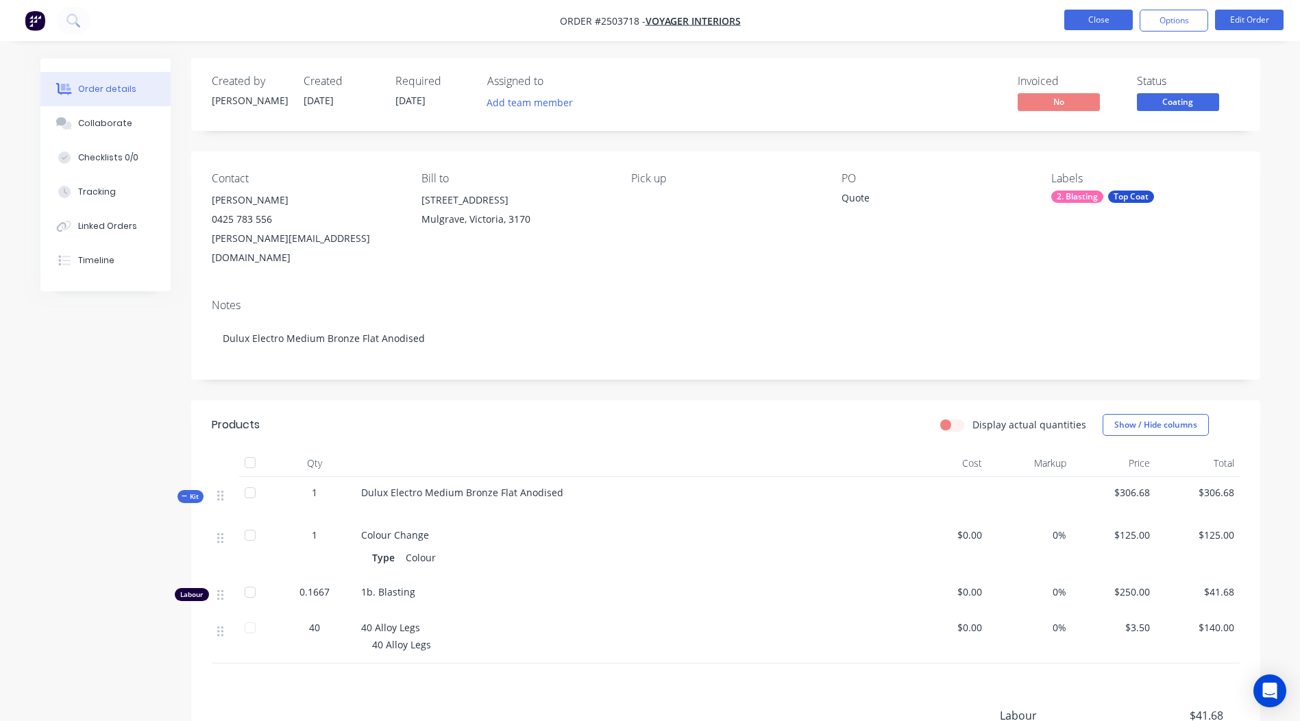
click at [1094, 27] on button "Close" at bounding box center [1098, 20] width 69 height 21
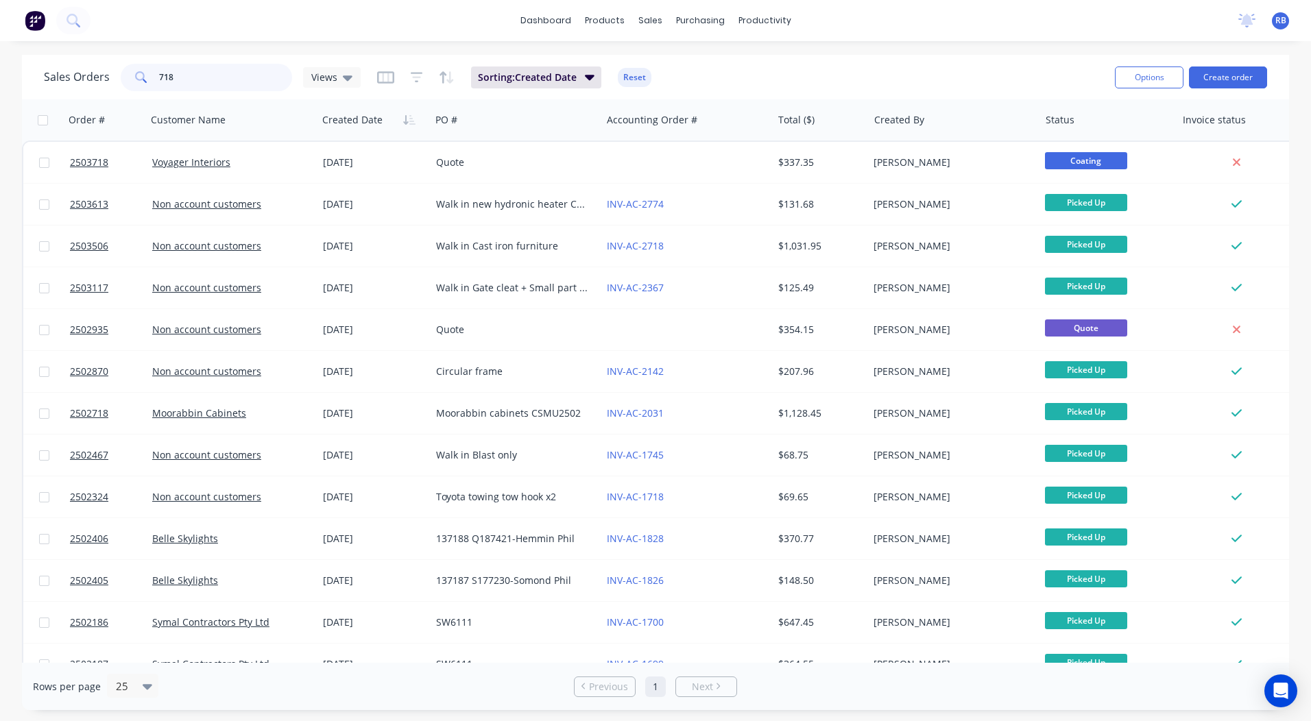
drag, startPoint x: 236, startPoint y: 73, endPoint x: 0, endPoint y: 84, distance: 236.7
click at [0, 84] on html "dashboard products sales purchasing productivity dashboard products Product Cat…" at bounding box center [655, 360] width 1311 height 721
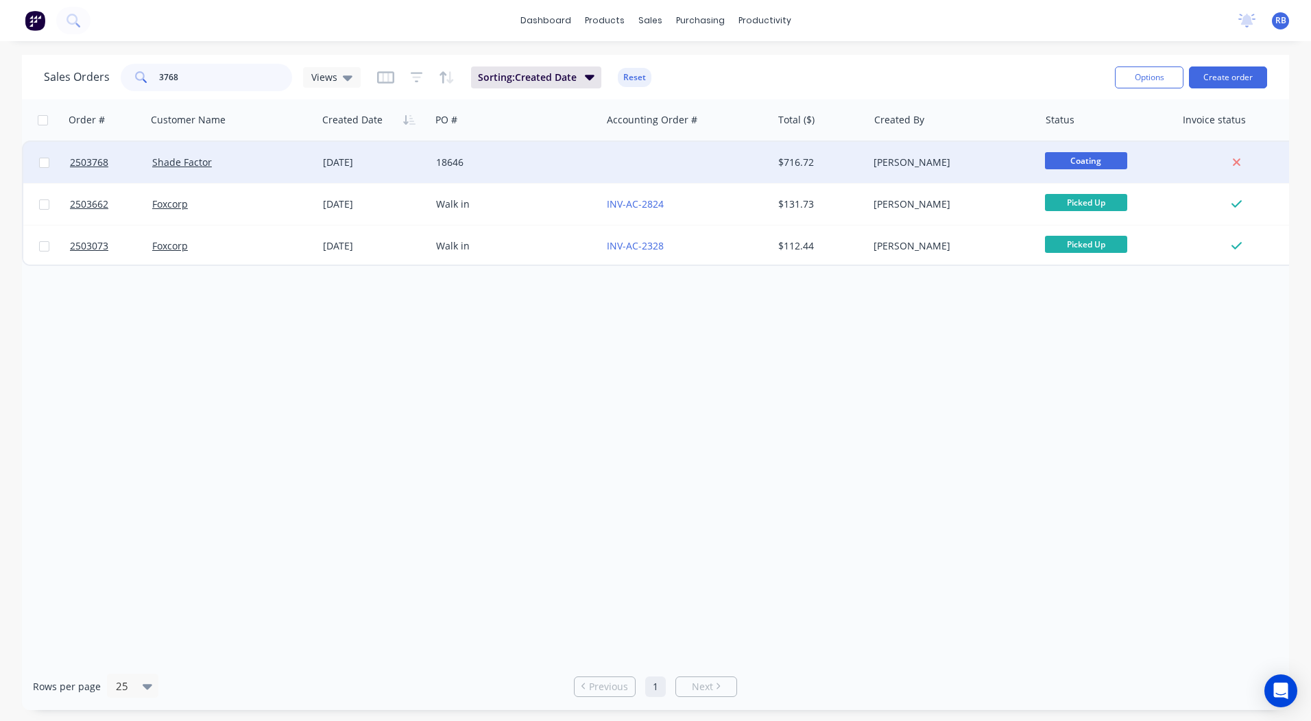
type input "3768"
click at [241, 158] on div "Shade Factor" at bounding box center [228, 163] width 152 height 14
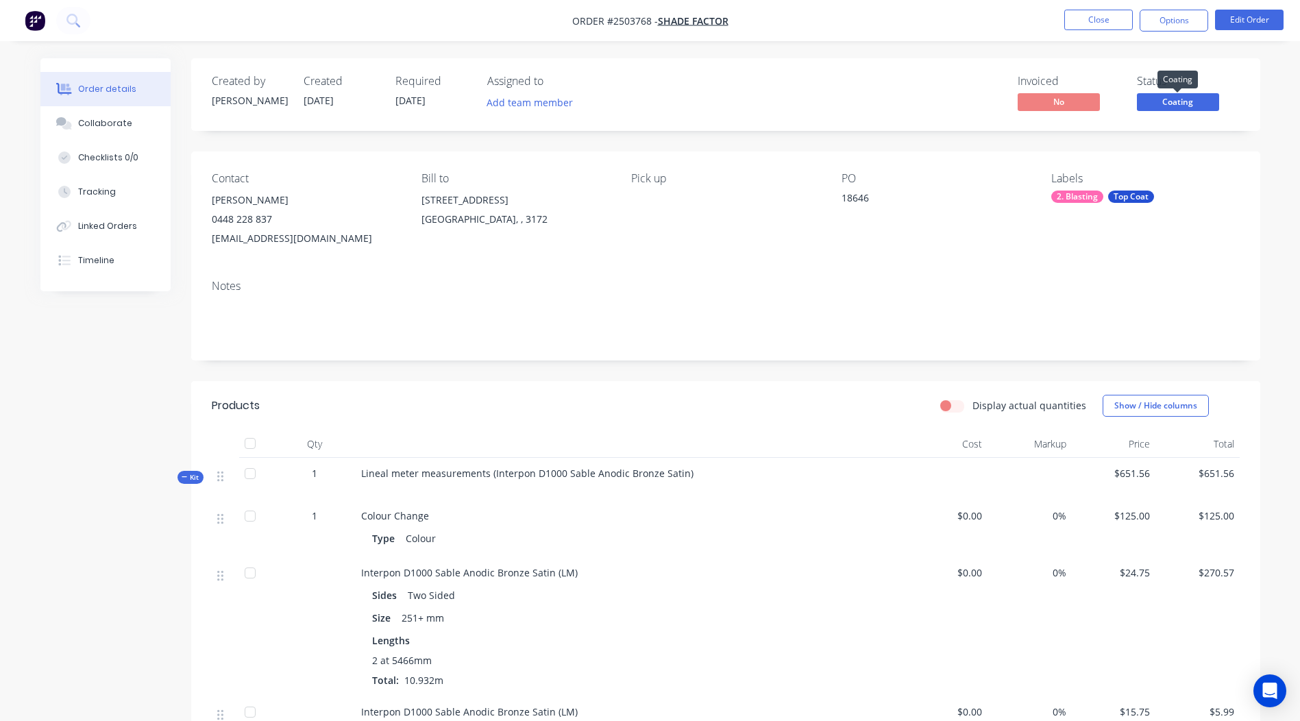
click at [1149, 92] on div "Status Coating" at bounding box center [1188, 95] width 103 height 40
click at [1164, 107] on span "Coating" at bounding box center [1178, 101] width 82 height 17
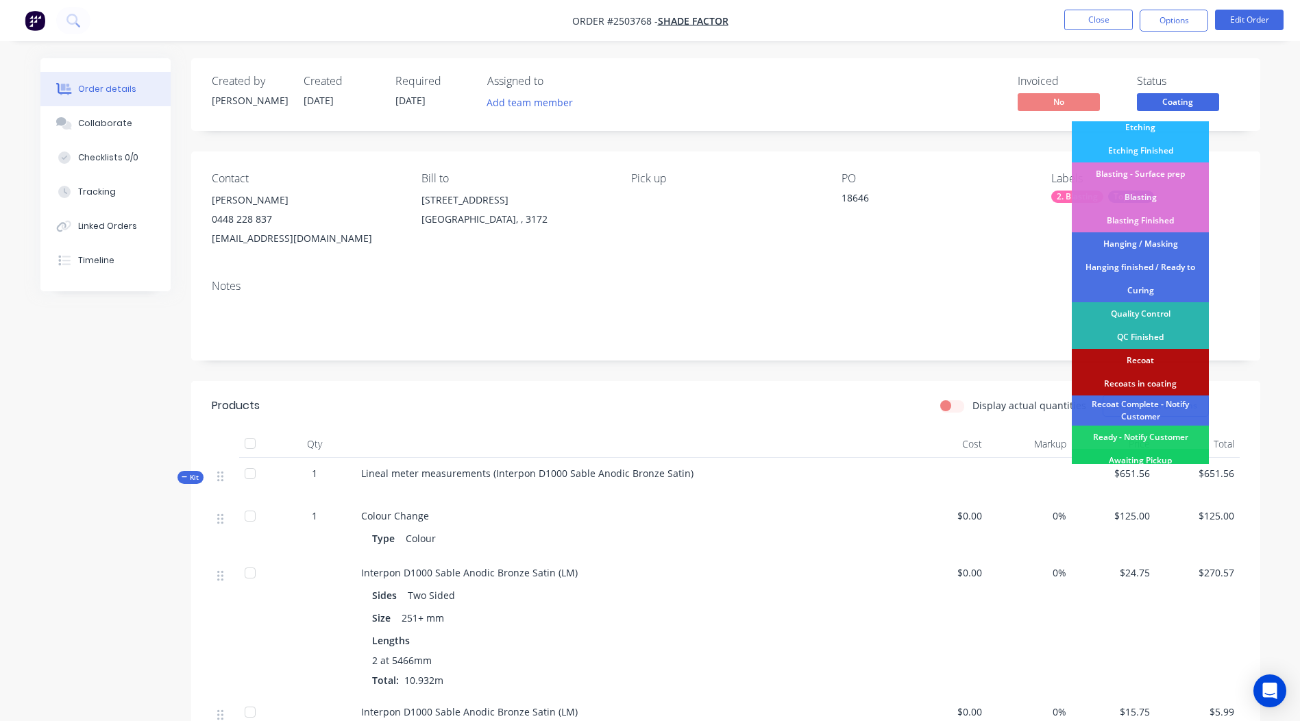
scroll to position [293, 0]
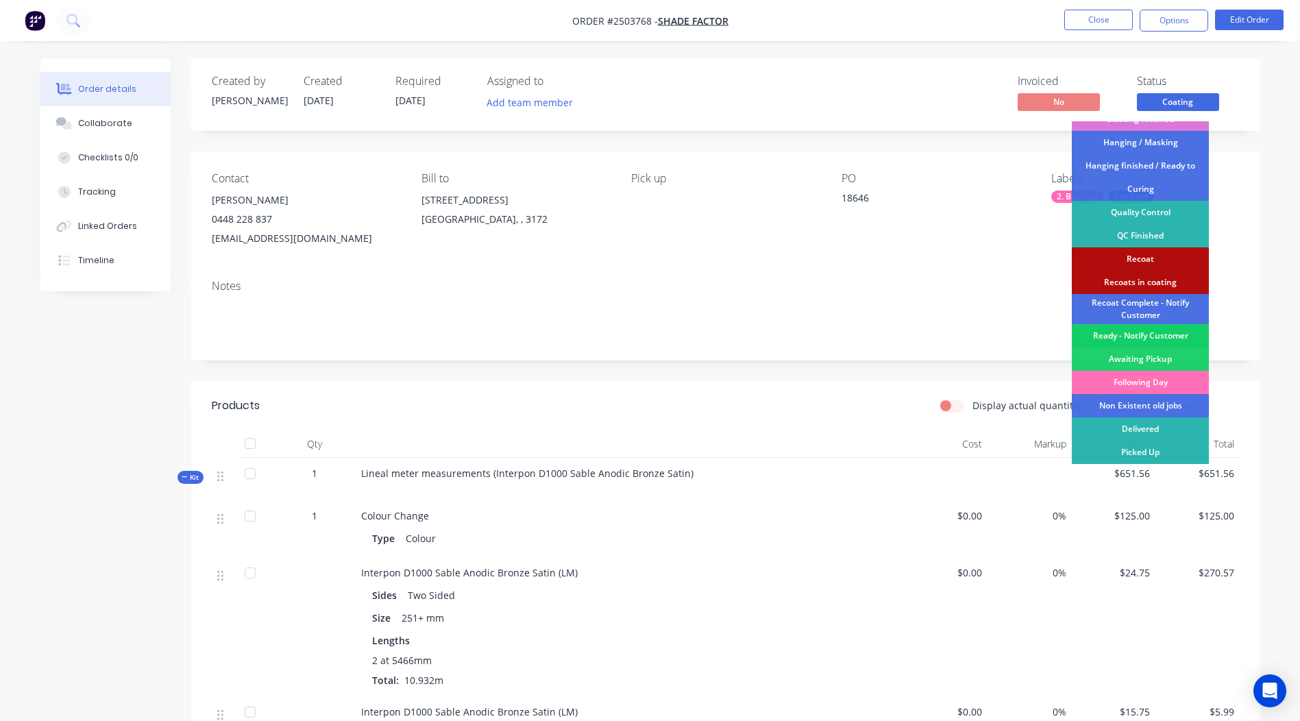
click at [1132, 332] on div "Ready - Notify Customer" at bounding box center [1140, 335] width 137 height 23
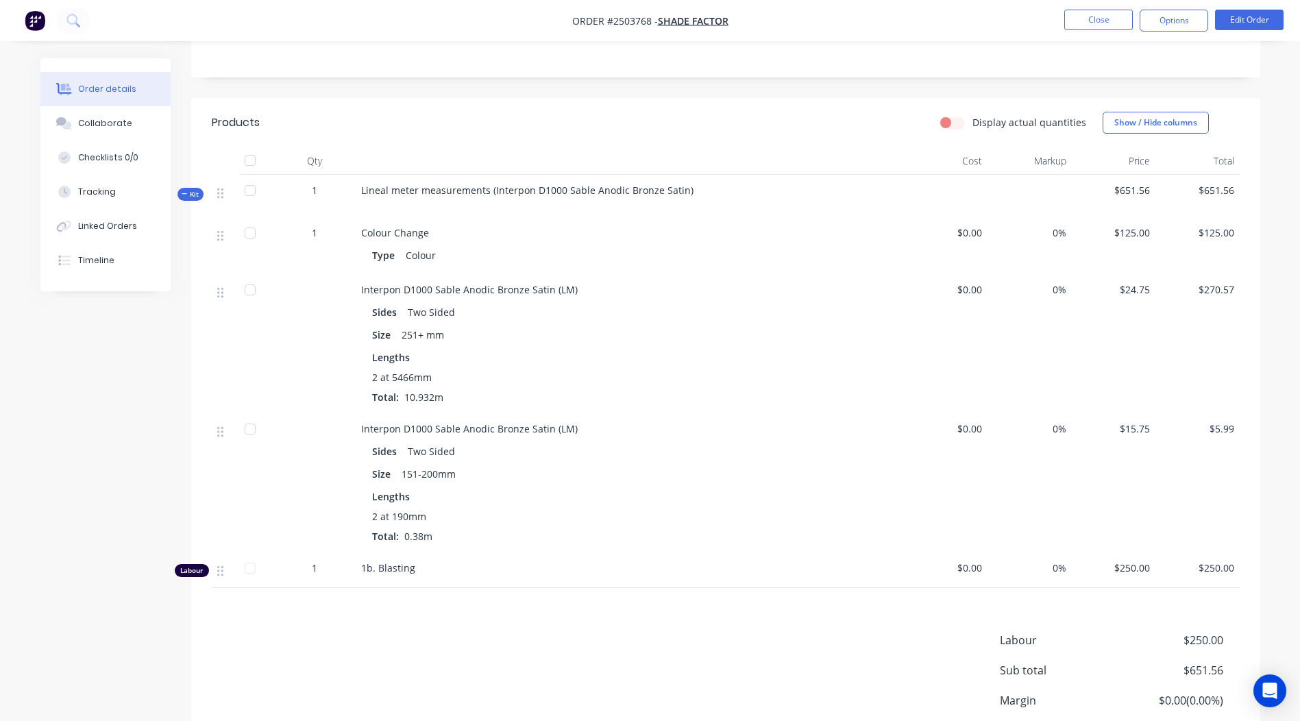
scroll to position [287, 0]
click at [1243, 16] on button "Edit Order" at bounding box center [1249, 20] width 69 height 21
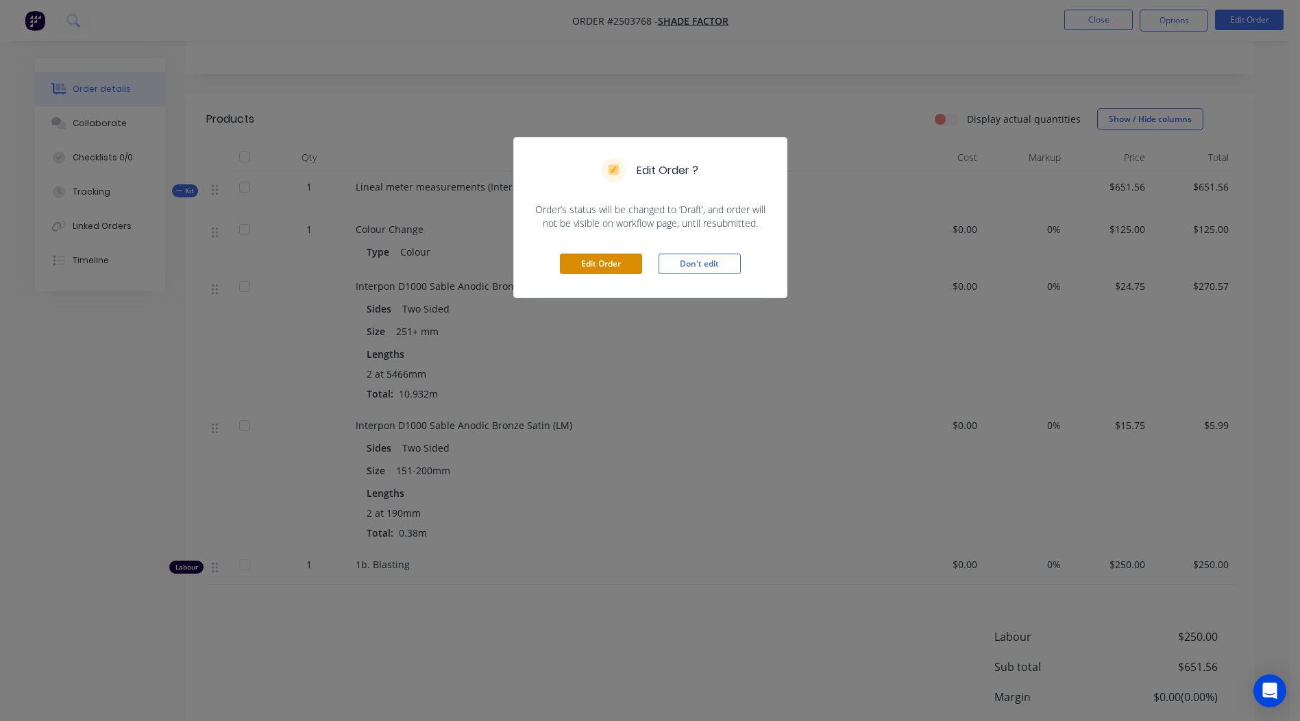
click at [620, 269] on button "Edit Order" at bounding box center [601, 264] width 82 height 21
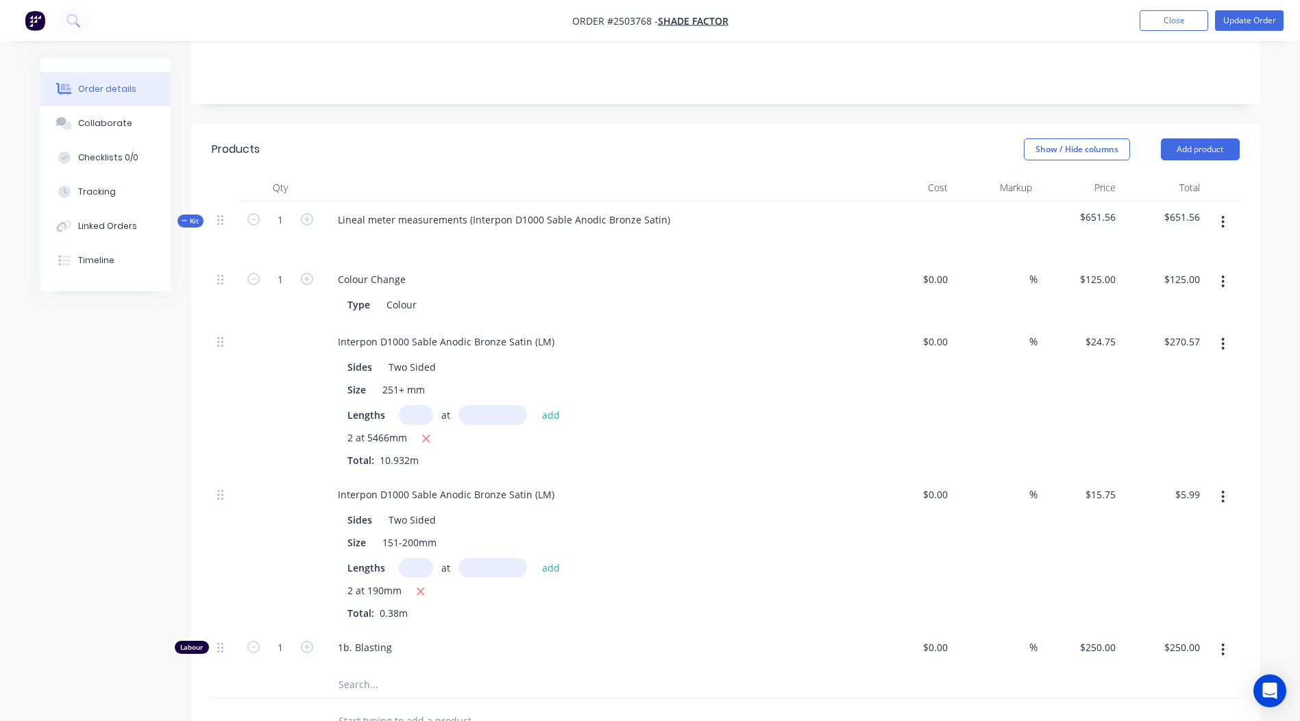
scroll to position [480, 0]
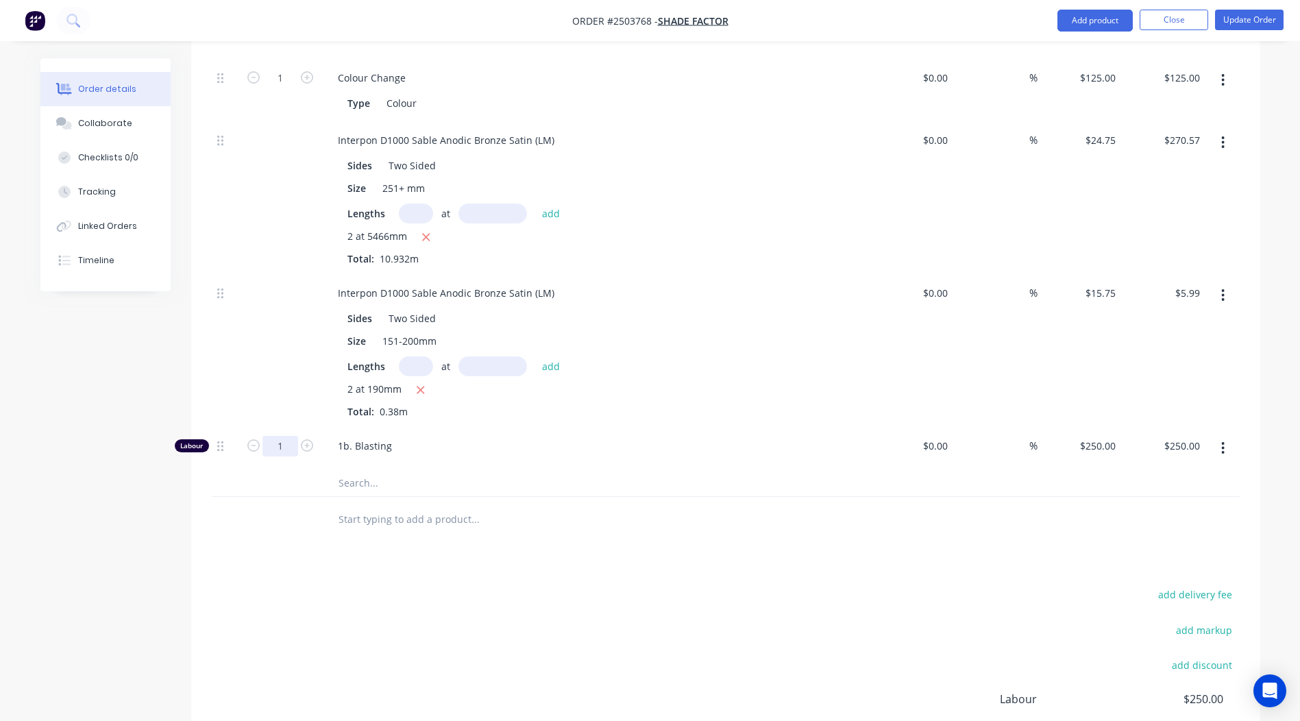
click at [277, 88] on input "1" at bounding box center [281, 78] width 36 height 21
type input "0.1667"
click at [552, 557] on div "Products Show / Hide columns Add product Qty Cost Markup Price Total Kit 1 Line…" at bounding box center [725, 397] width 1069 height 948
type input "$41.68"
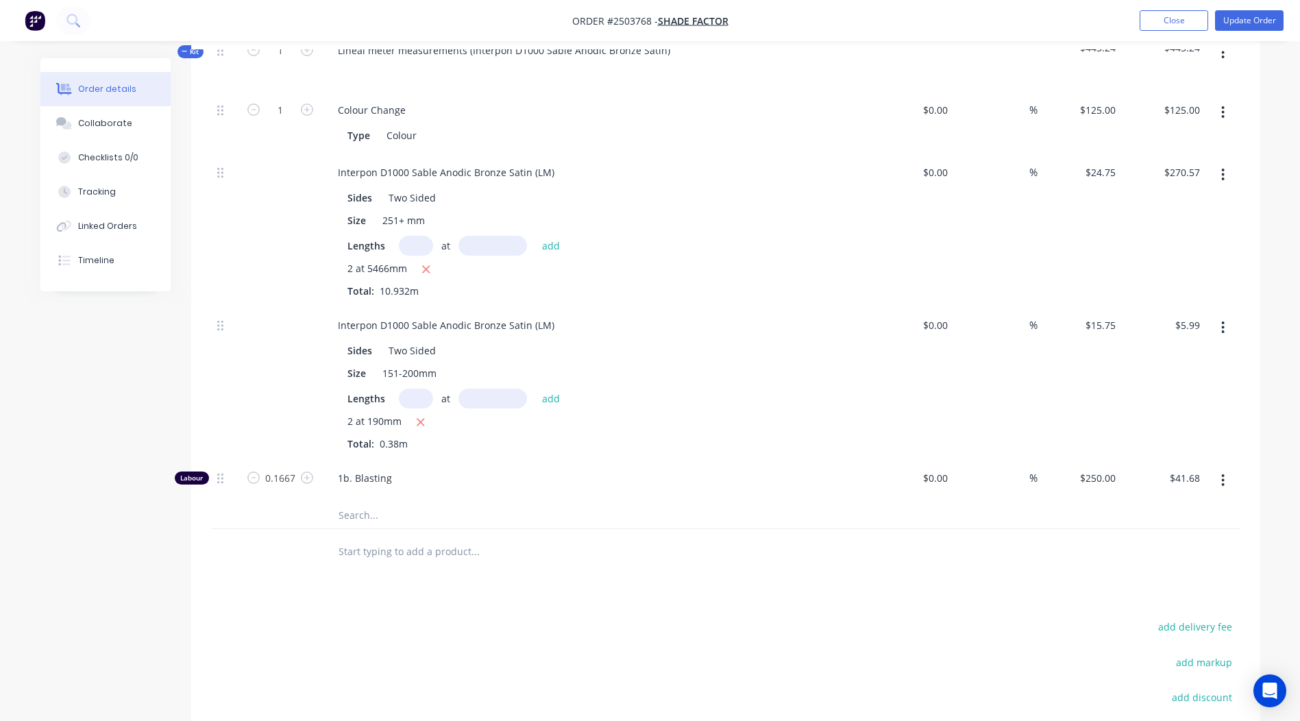
scroll to position [0, 0]
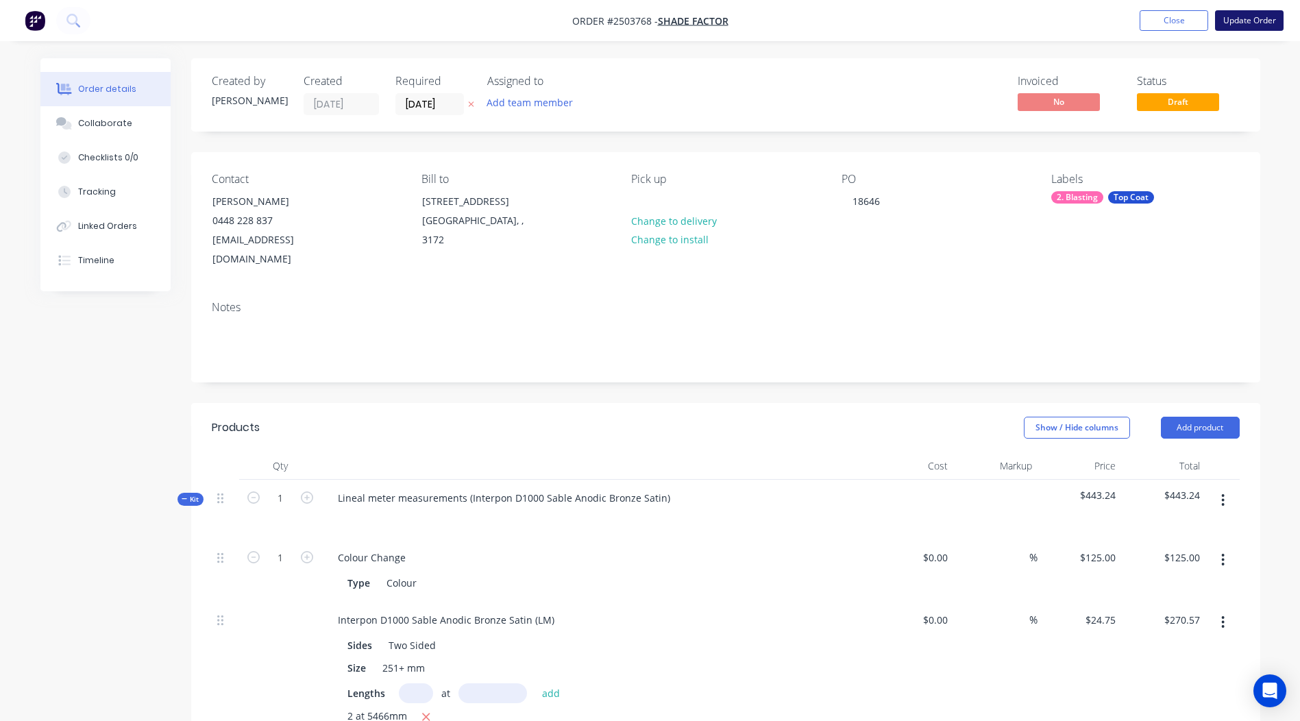
click at [1231, 18] on button "Update Order" at bounding box center [1249, 20] width 69 height 21
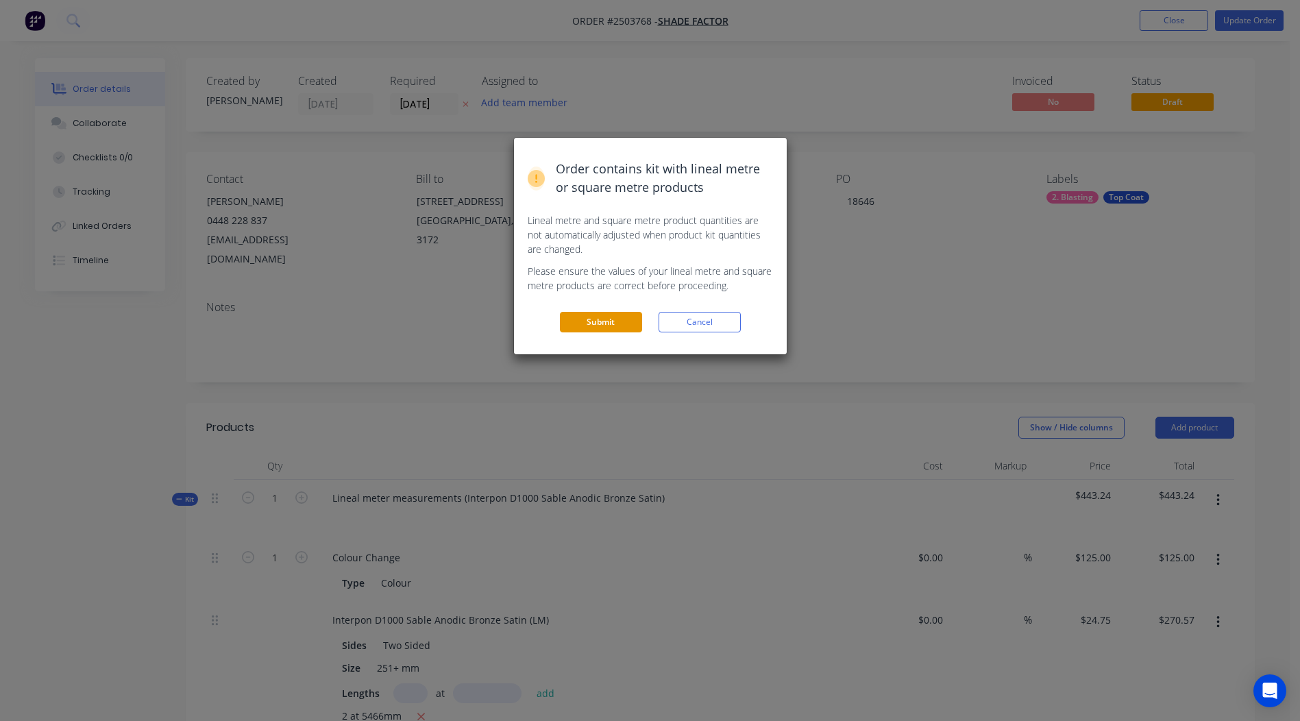
click at [596, 322] on button "Submit" at bounding box center [601, 322] width 82 height 21
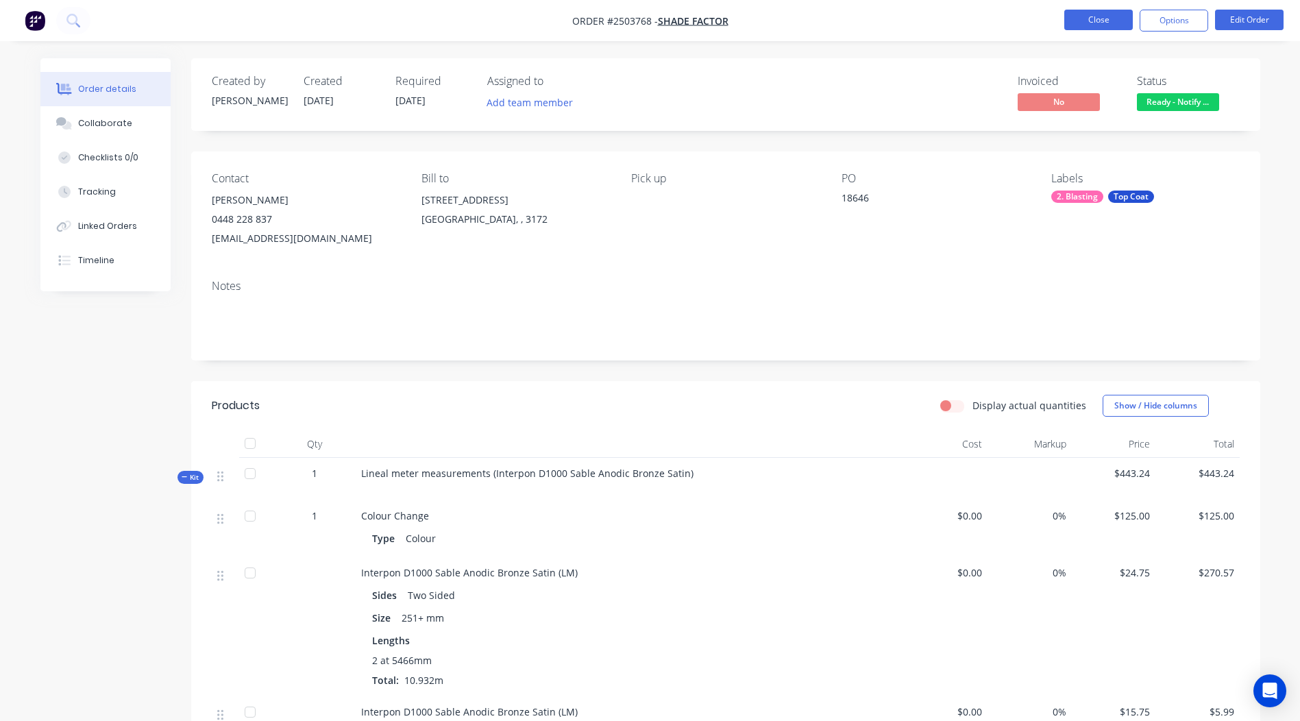
click at [1119, 20] on button "Close" at bounding box center [1098, 20] width 69 height 21
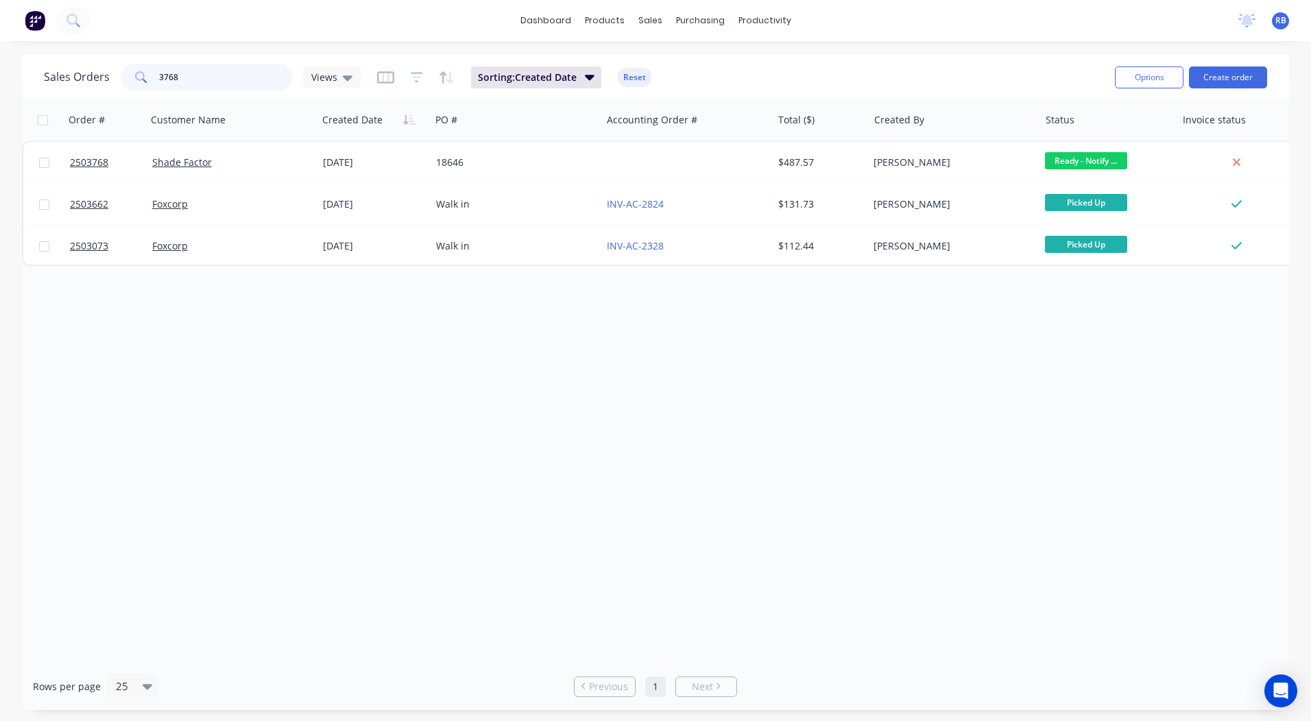
click at [226, 82] on input "3768" at bounding box center [226, 77] width 134 height 27
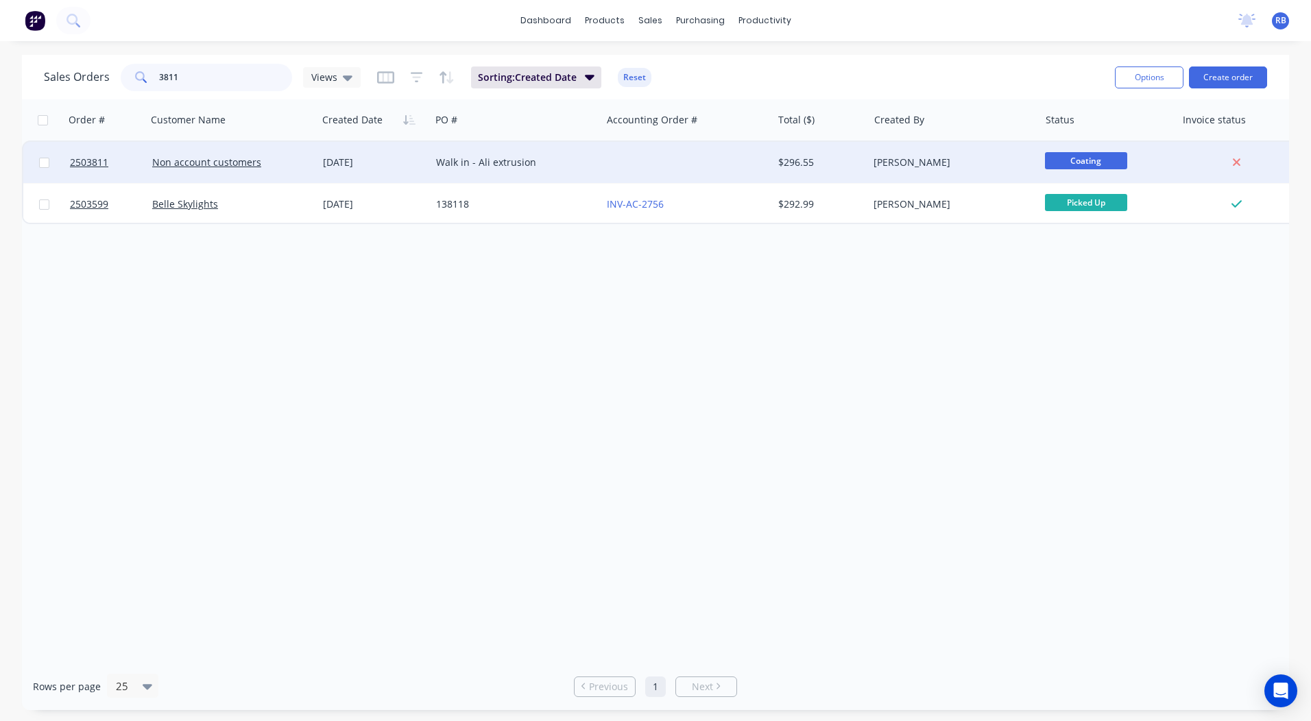
type input "3811"
click at [502, 149] on div "Walk in - Ali extrusion" at bounding box center [515, 162] width 171 height 41
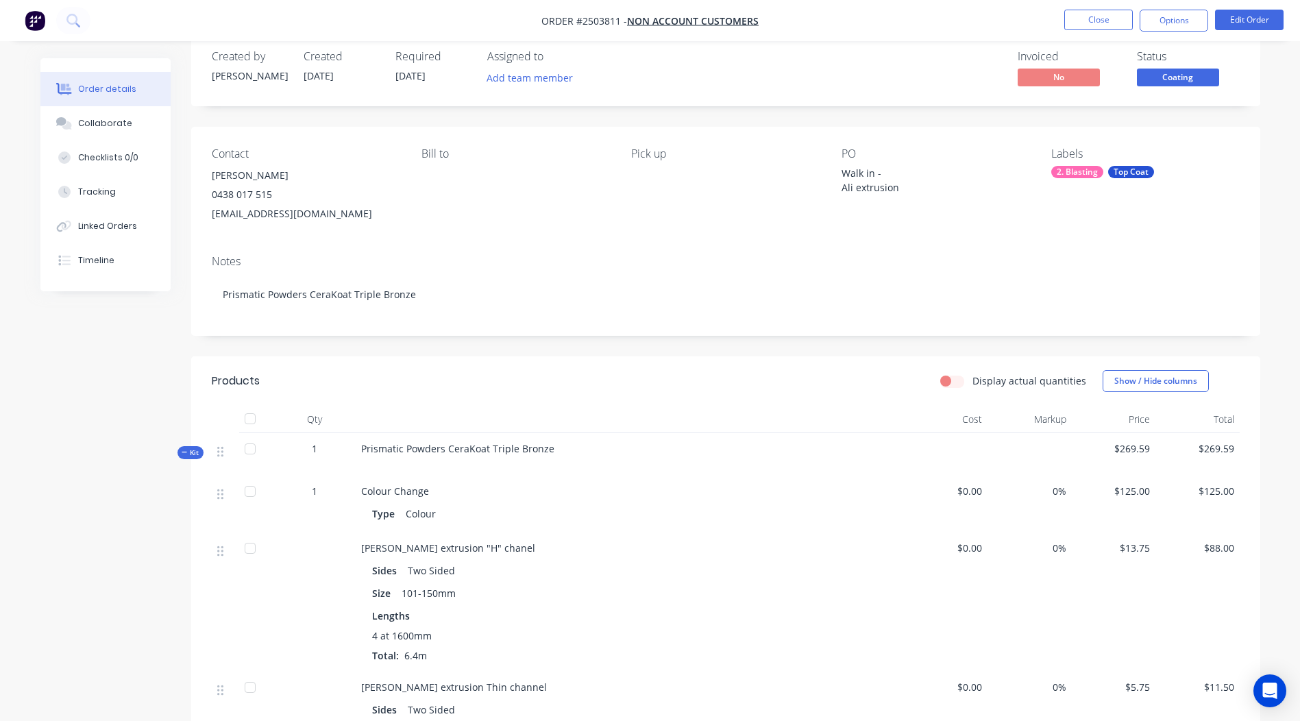
scroll to position [22, 0]
click at [1208, 88] on span "Coating" at bounding box center [1178, 79] width 82 height 17
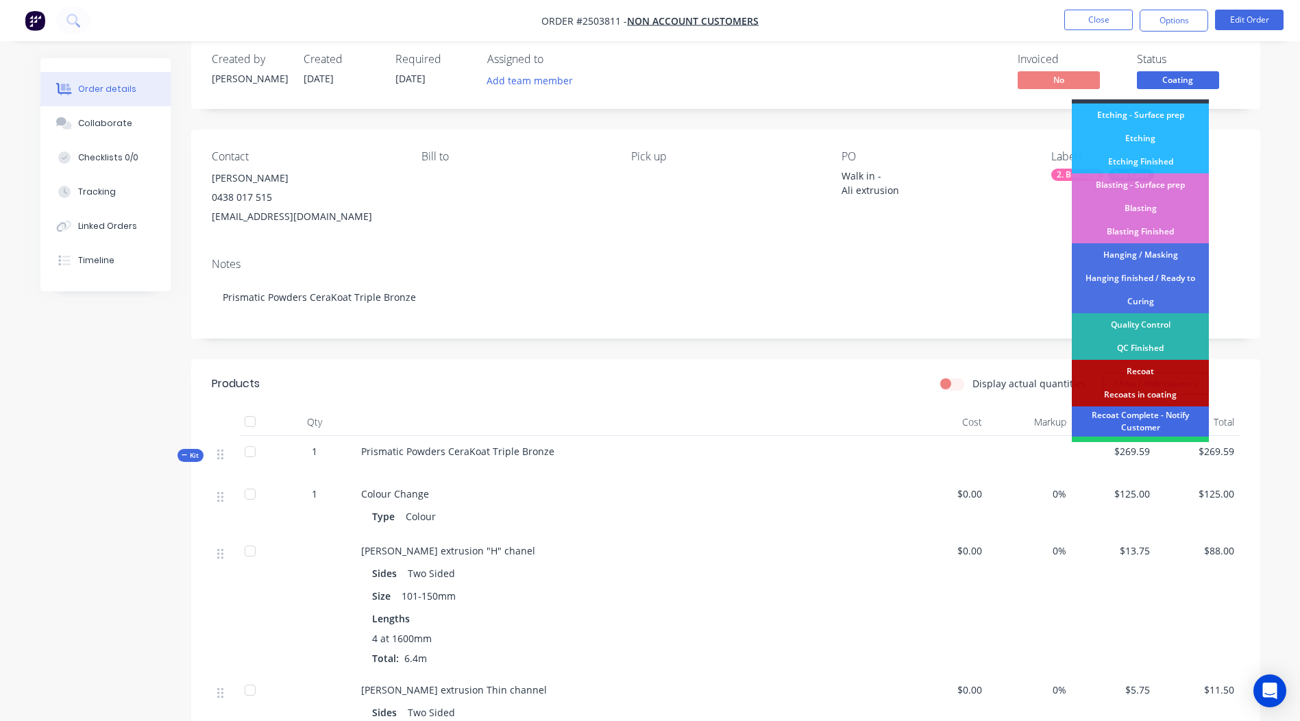
scroll to position [293, 0]
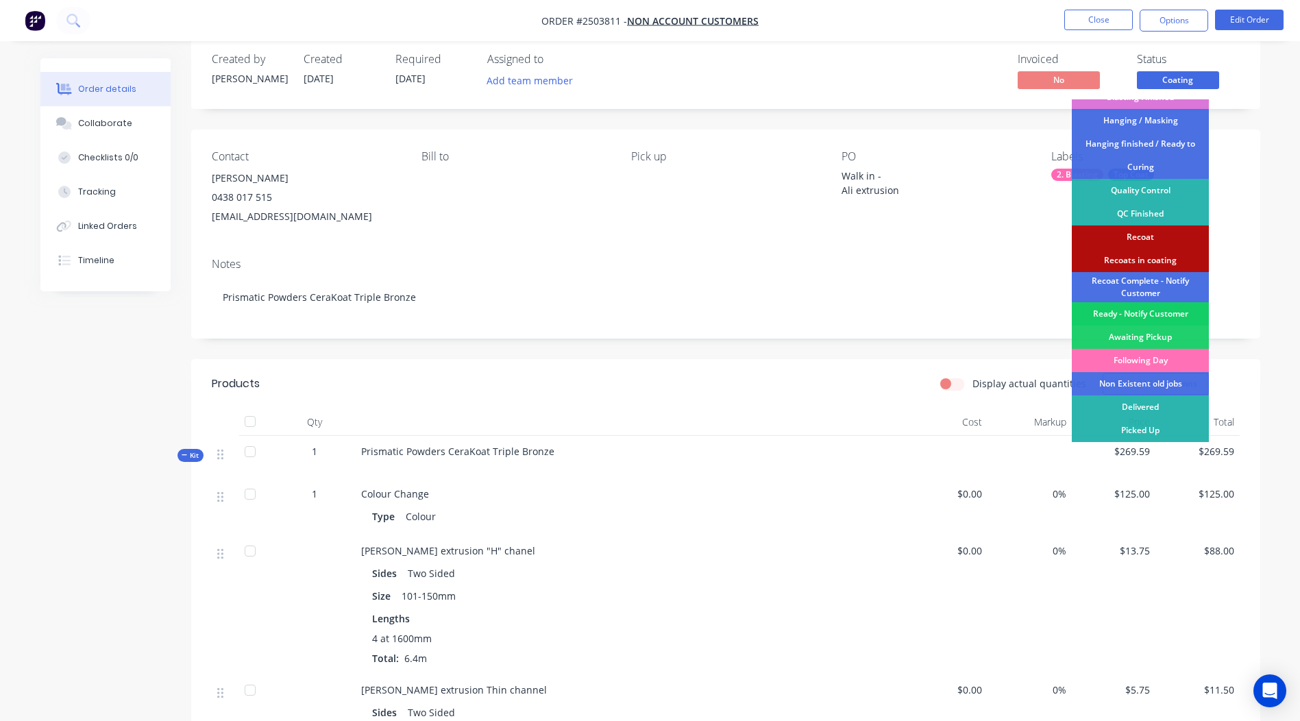
click at [1147, 312] on div "Ready - Notify Customer" at bounding box center [1140, 313] width 137 height 23
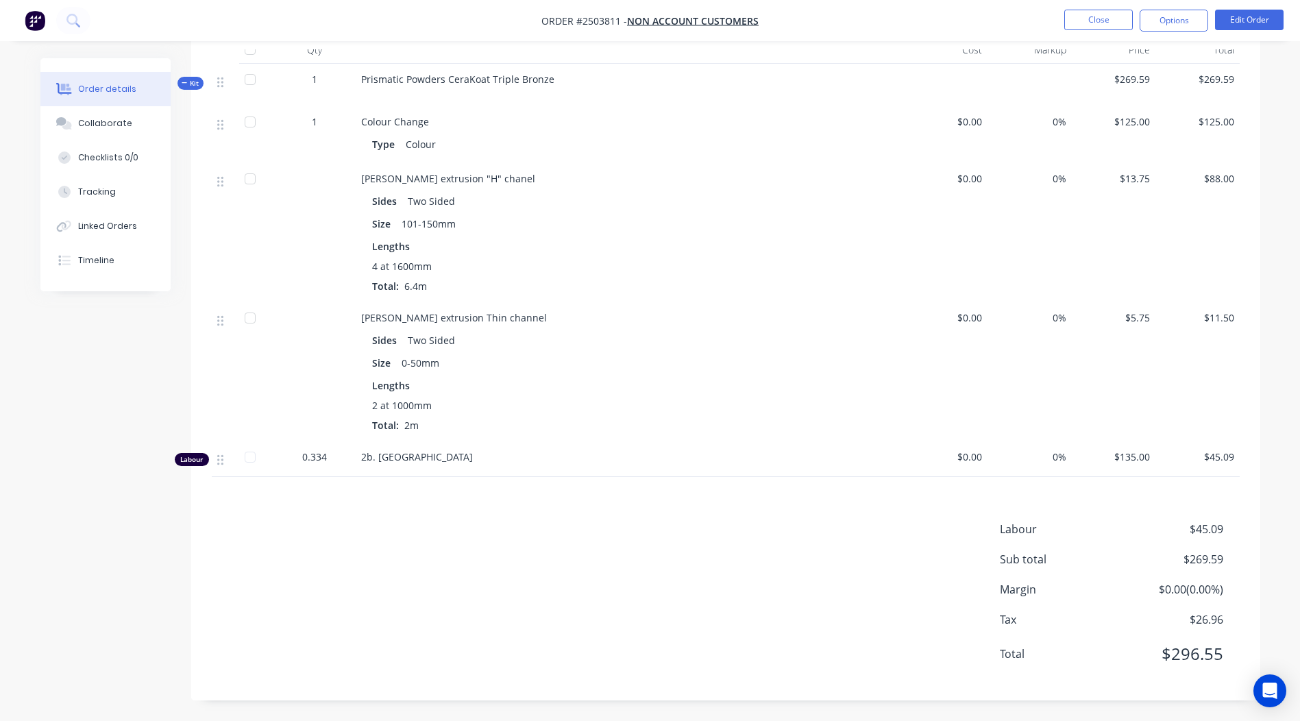
scroll to position [0, 0]
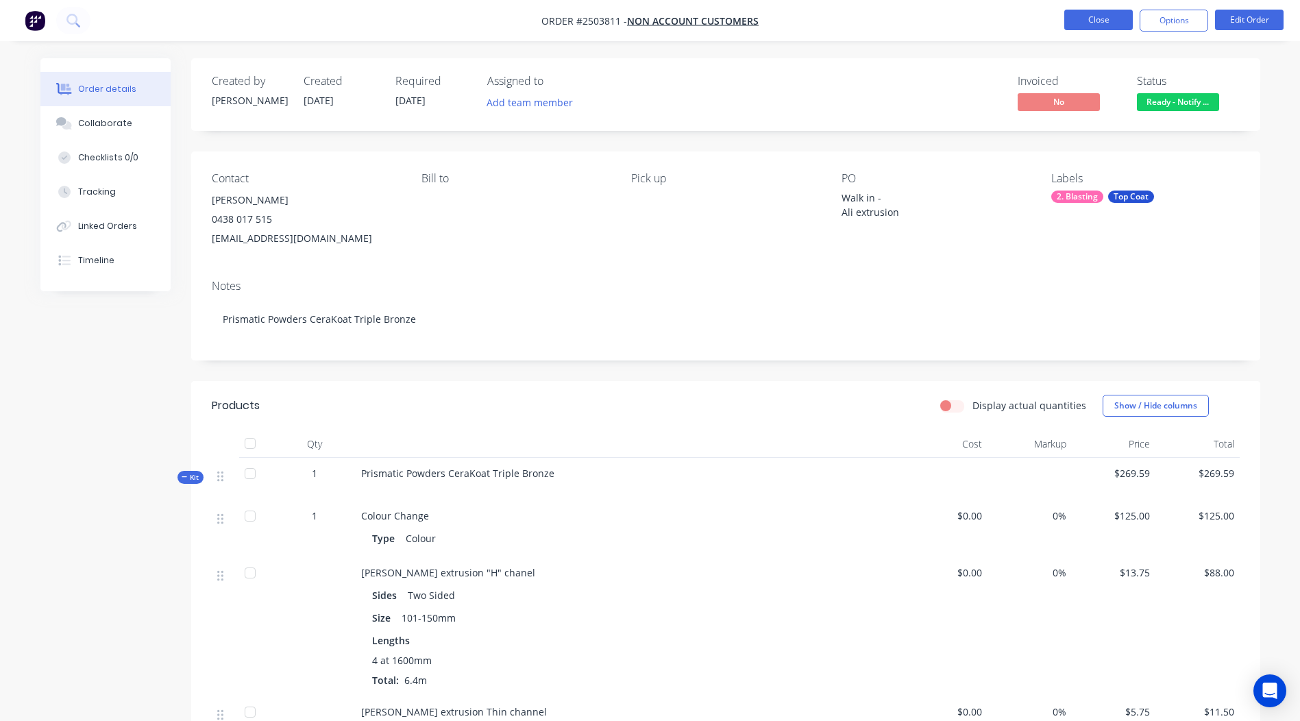
click at [1075, 16] on button "Close" at bounding box center [1098, 20] width 69 height 21
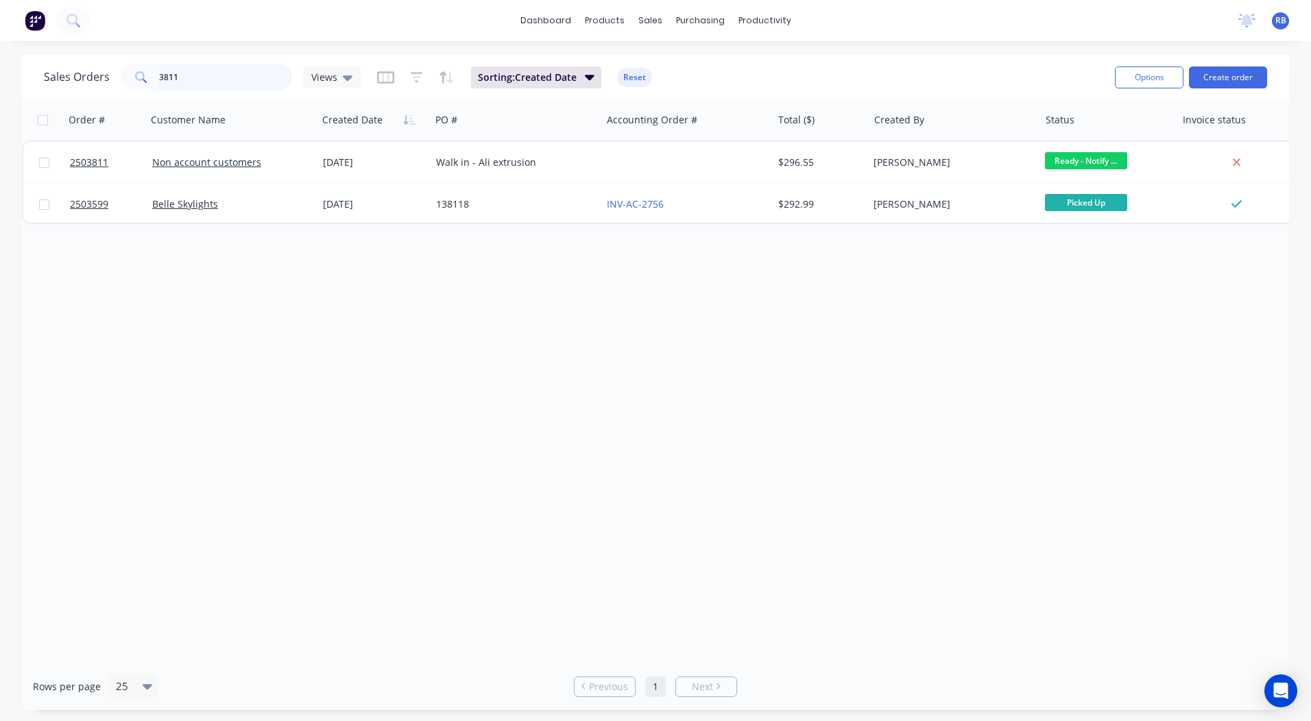
drag, startPoint x: 191, startPoint y: 77, endPoint x: 58, endPoint y: 79, distance: 133.0
click at [153, 79] on div "3811" at bounding box center [206, 77] width 171 height 27
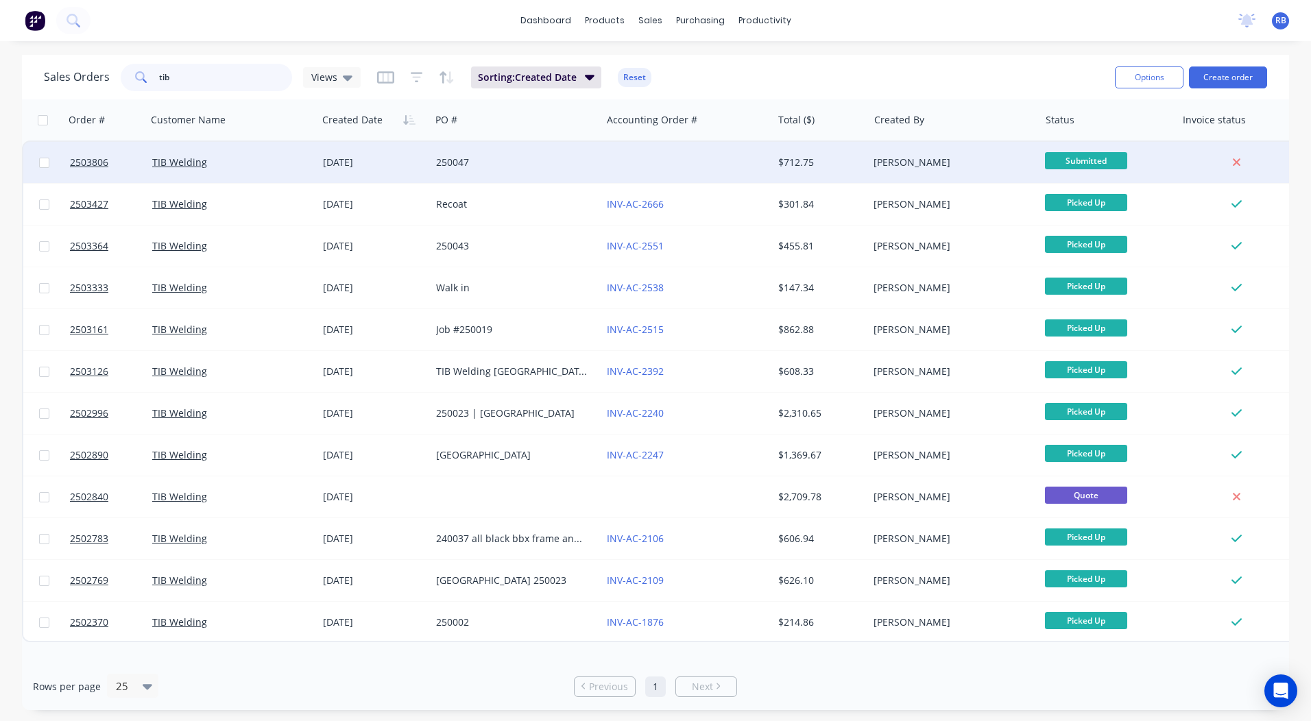
type input "tib"
click at [646, 153] on div at bounding box center [686, 162] width 171 height 41
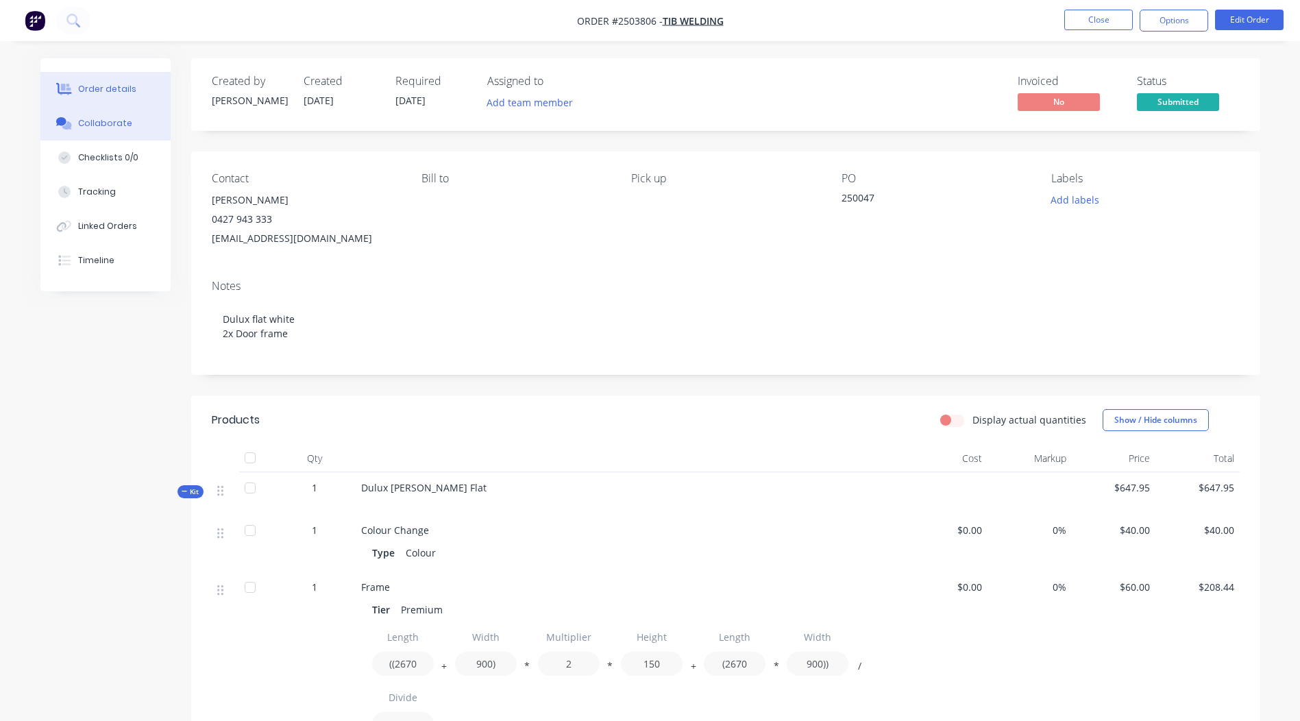
click at [109, 125] on div "Collaborate" at bounding box center [105, 123] width 54 height 12
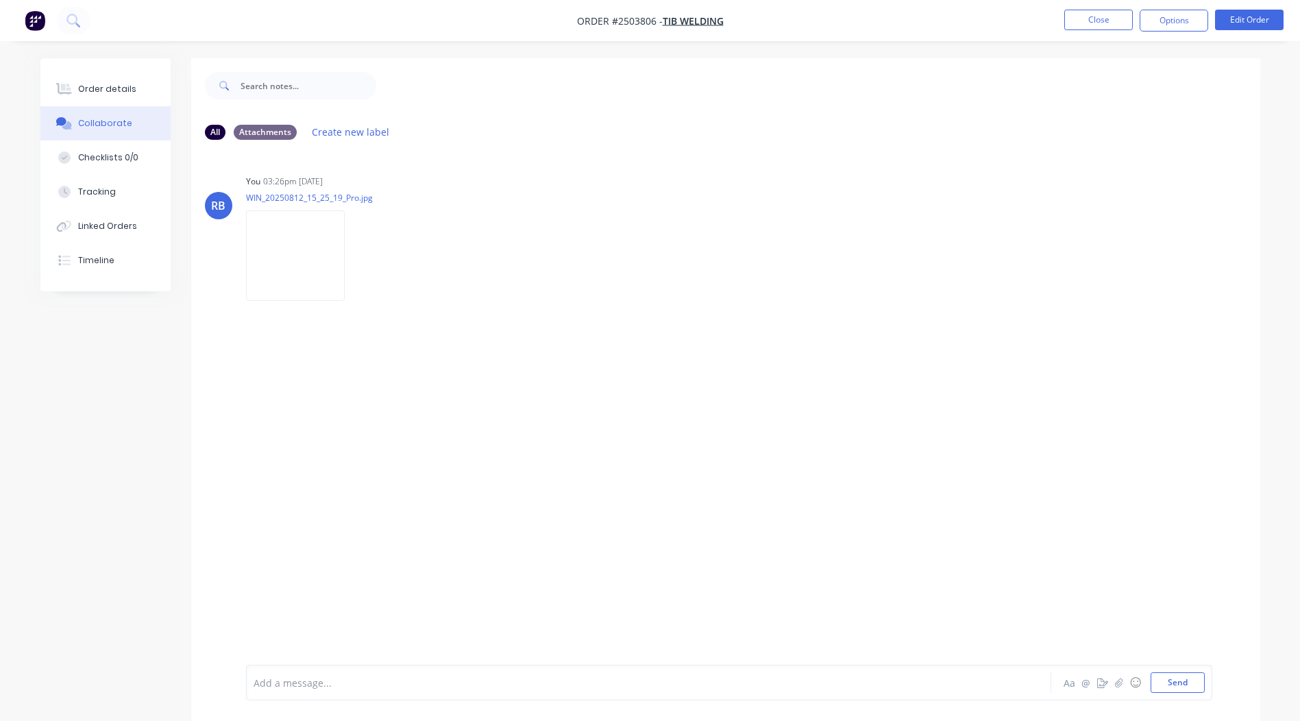
click at [365, 683] on div at bounding box center [610, 683] width 713 height 14
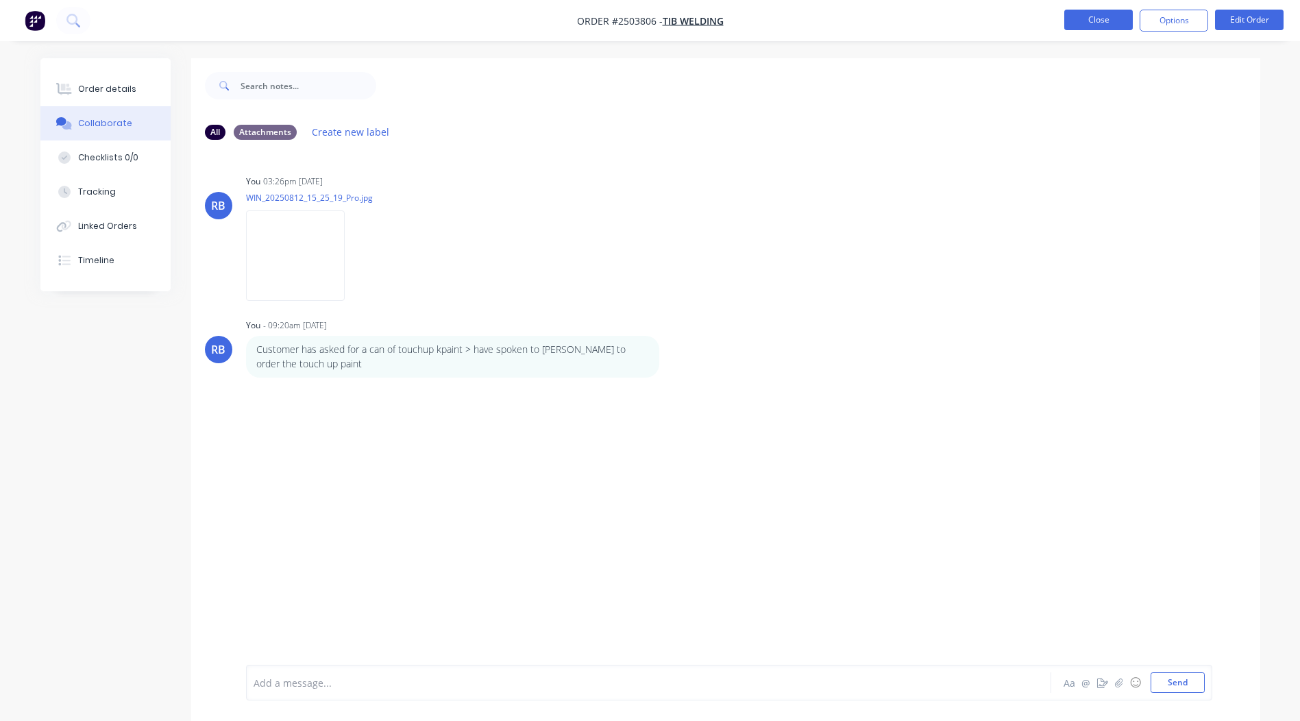
click at [1080, 18] on button "Close" at bounding box center [1098, 20] width 69 height 21
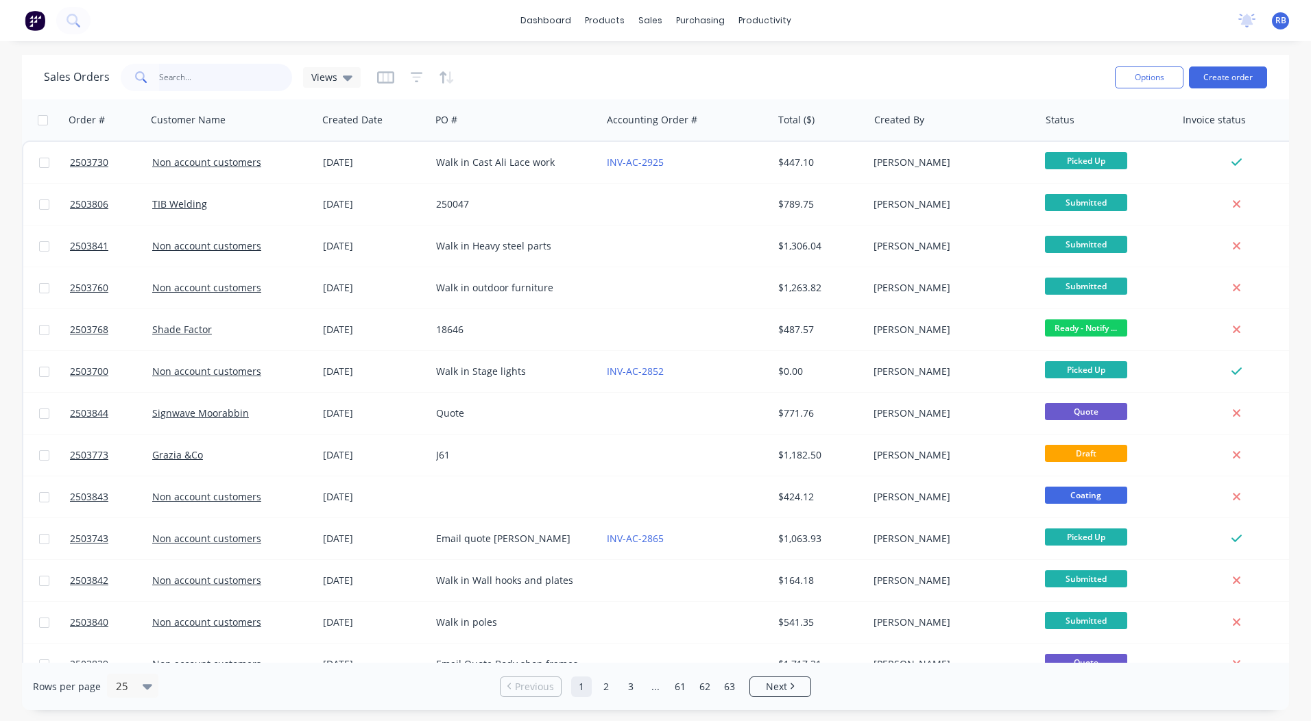
click at [221, 75] on input "text" at bounding box center [226, 77] width 134 height 27
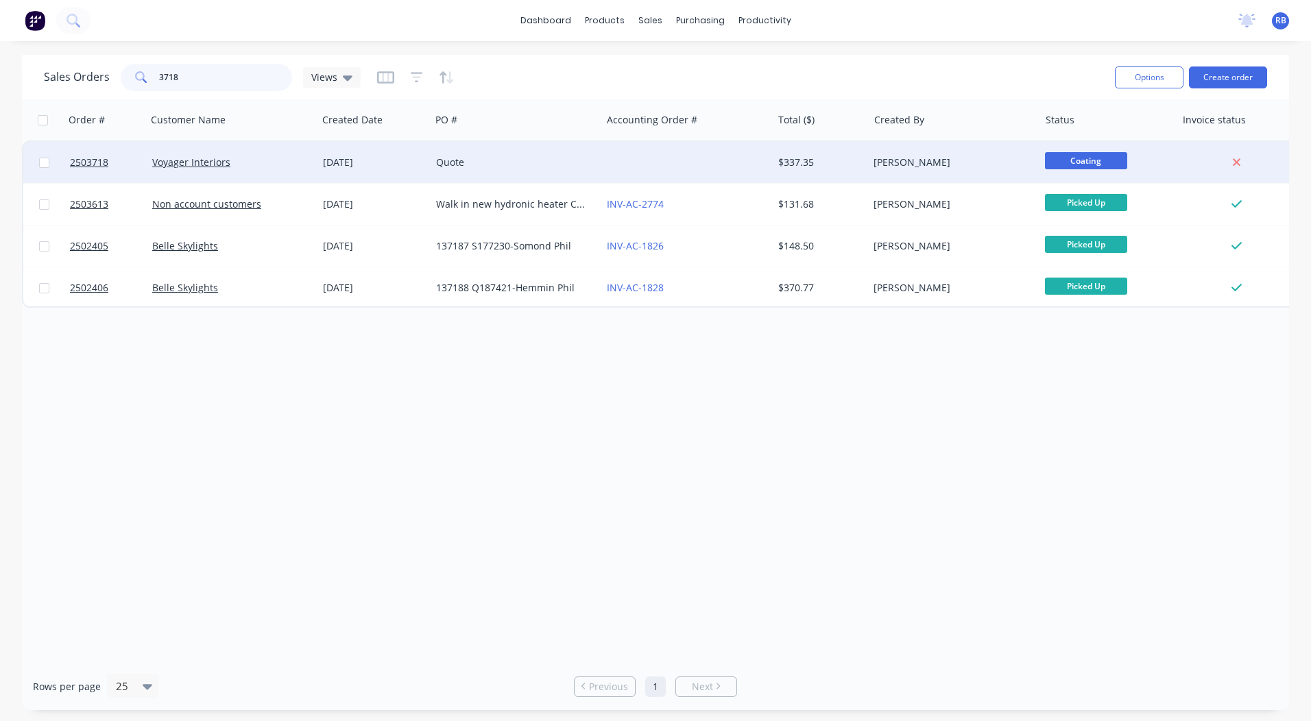
type input "3718"
click at [275, 164] on div "Voyager Interiors" at bounding box center [228, 163] width 152 height 14
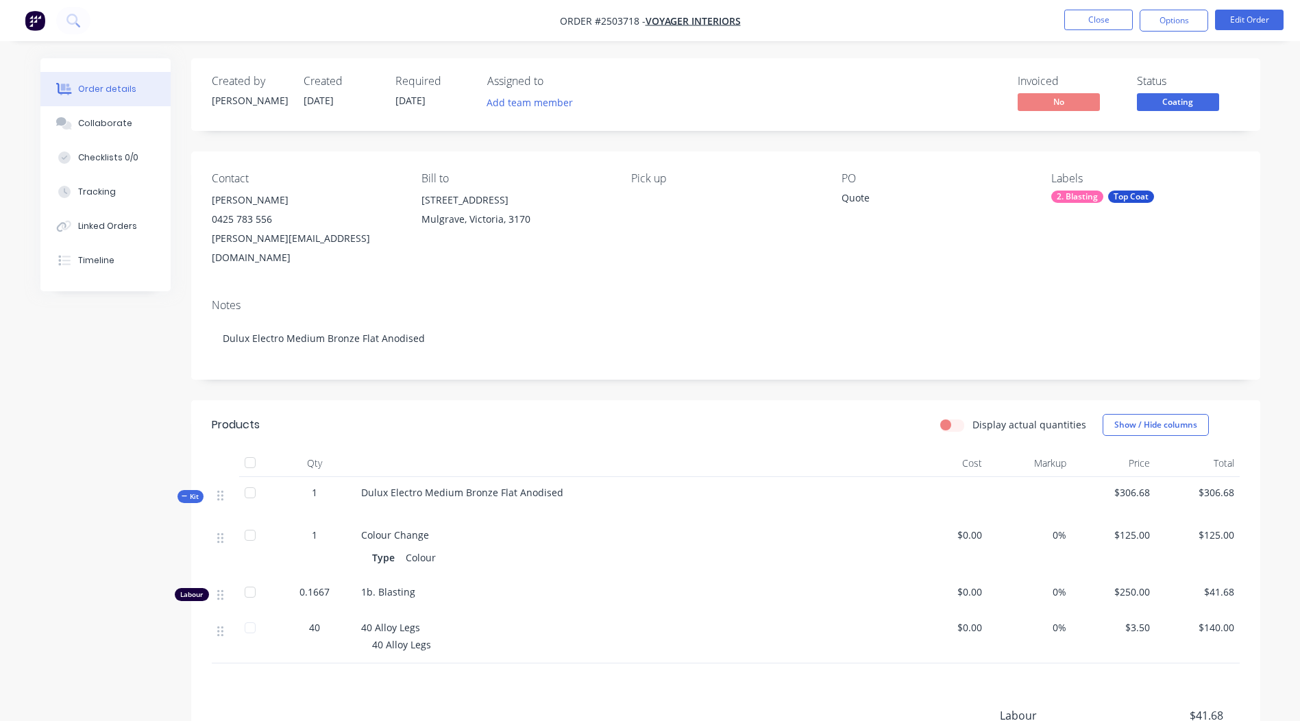
click at [1172, 113] on button "Coating" at bounding box center [1178, 103] width 82 height 21
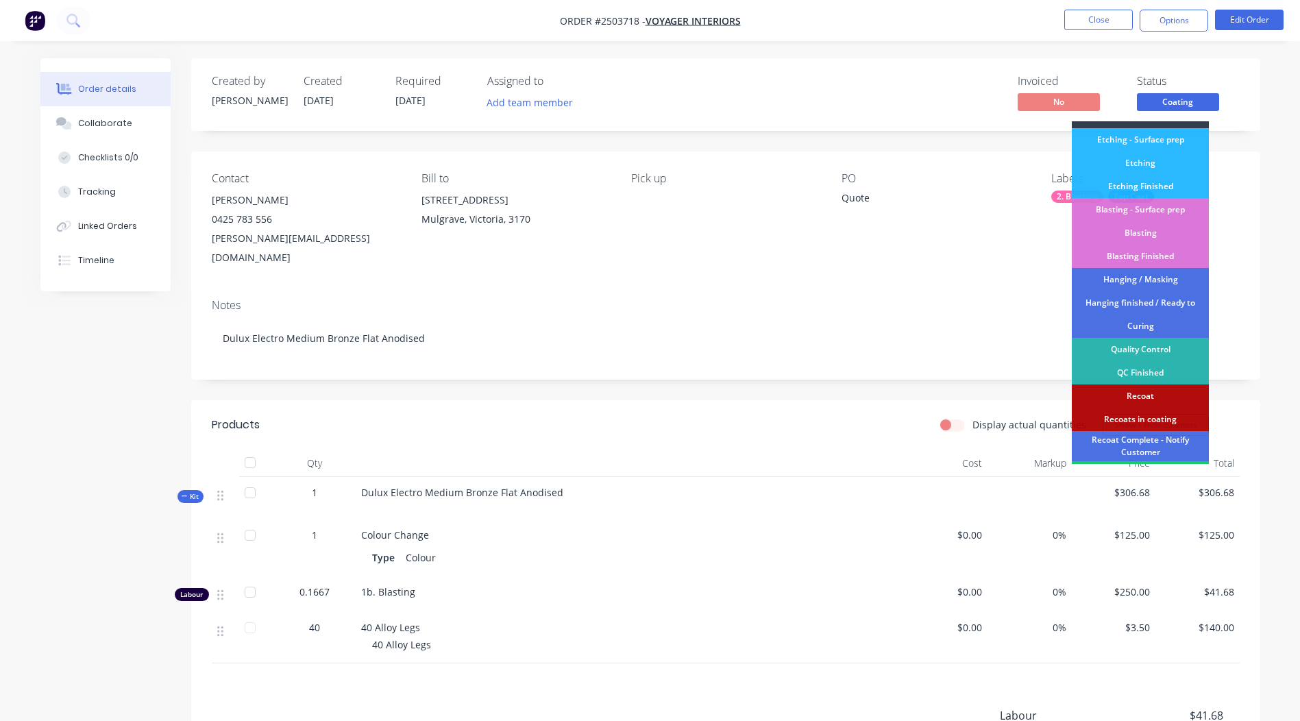
scroll to position [293, 0]
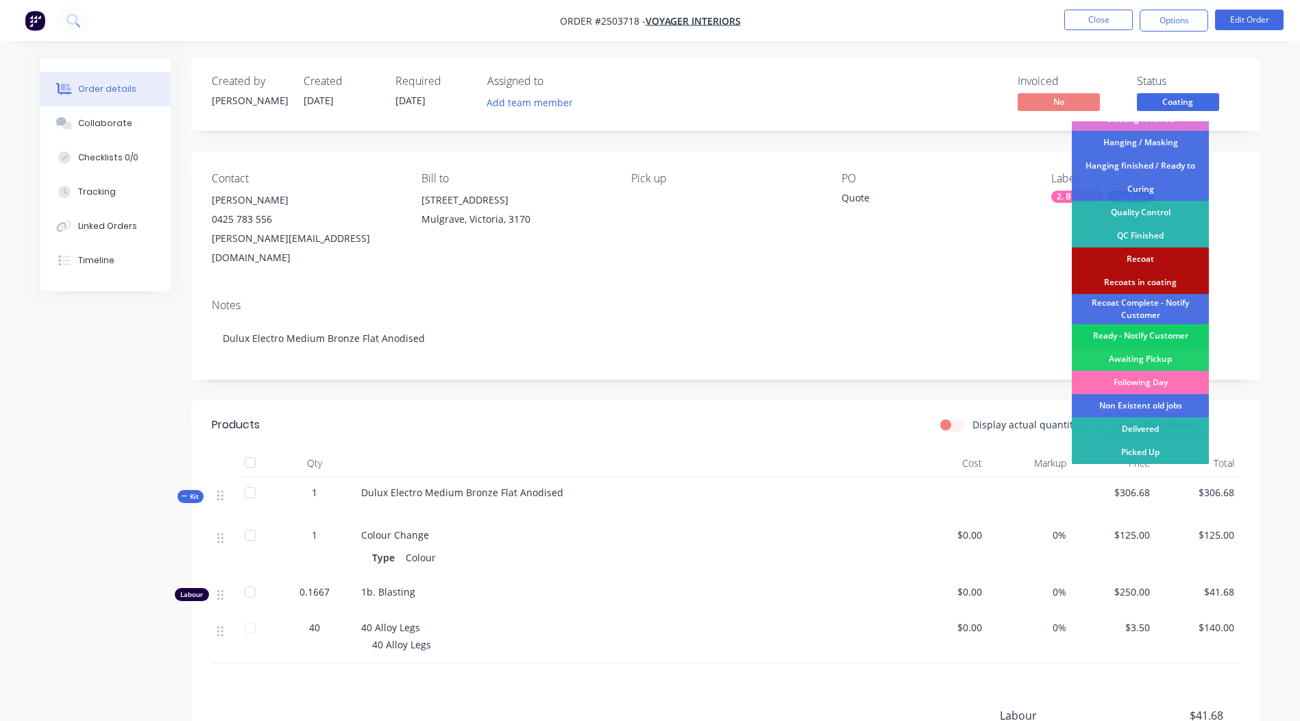
click at [1152, 333] on div "Ready - Notify Customer" at bounding box center [1140, 335] width 137 height 23
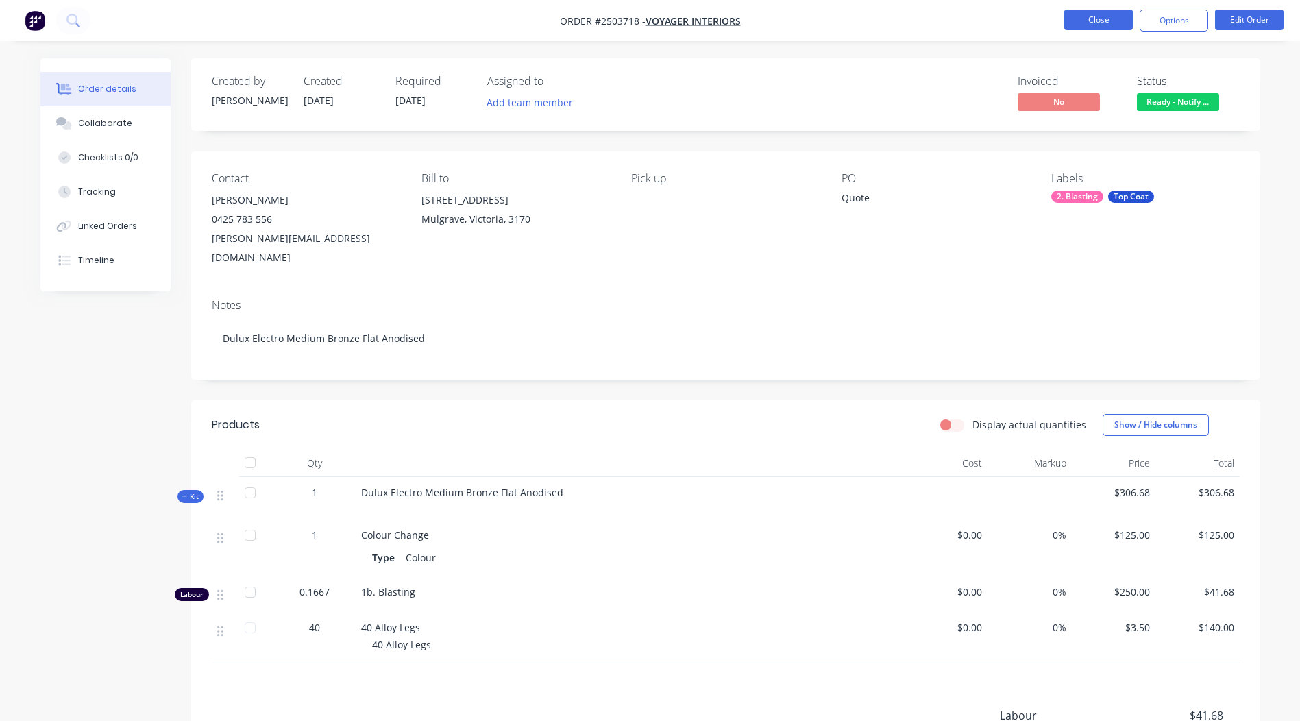
click at [1099, 14] on button "Close" at bounding box center [1098, 20] width 69 height 21
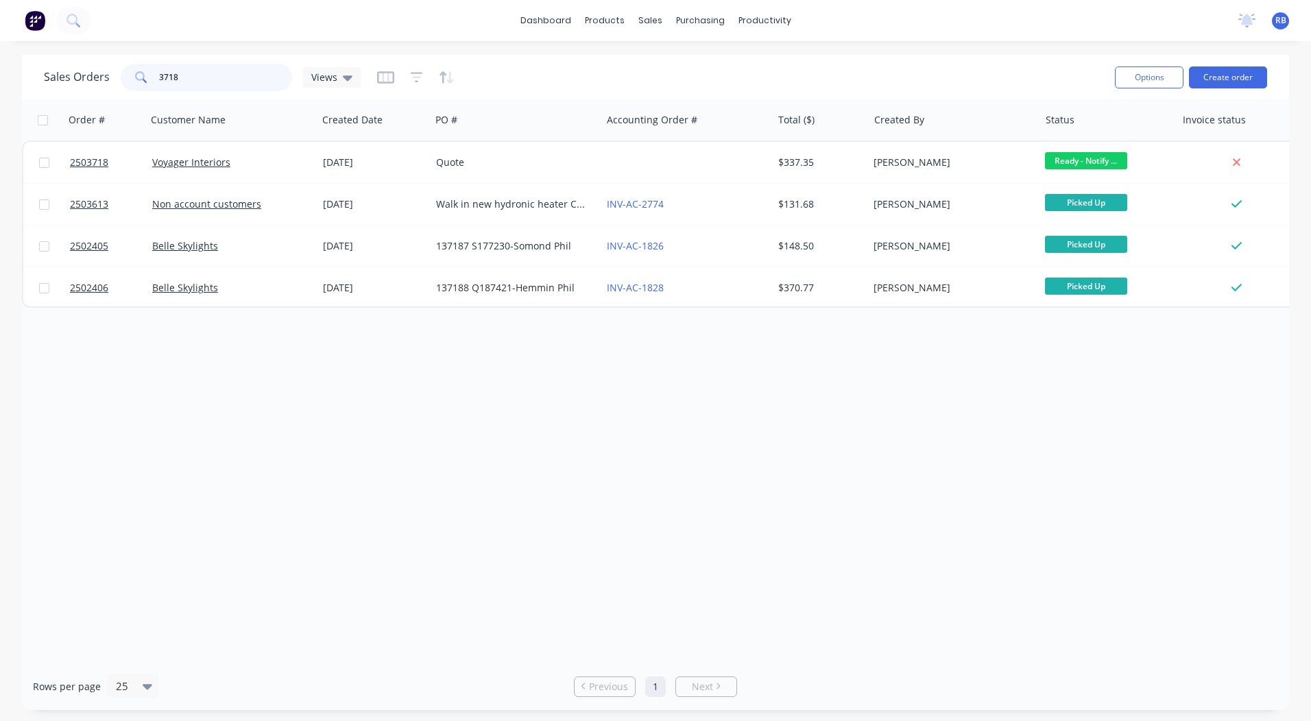
drag, startPoint x: 171, startPoint y: 78, endPoint x: 0, endPoint y: 67, distance: 171.0
click at [0, 71] on html "dashboard products sales purchasing productivity dashboard products Product Cat…" at bounding box center [655, 360] width 1311 height 721
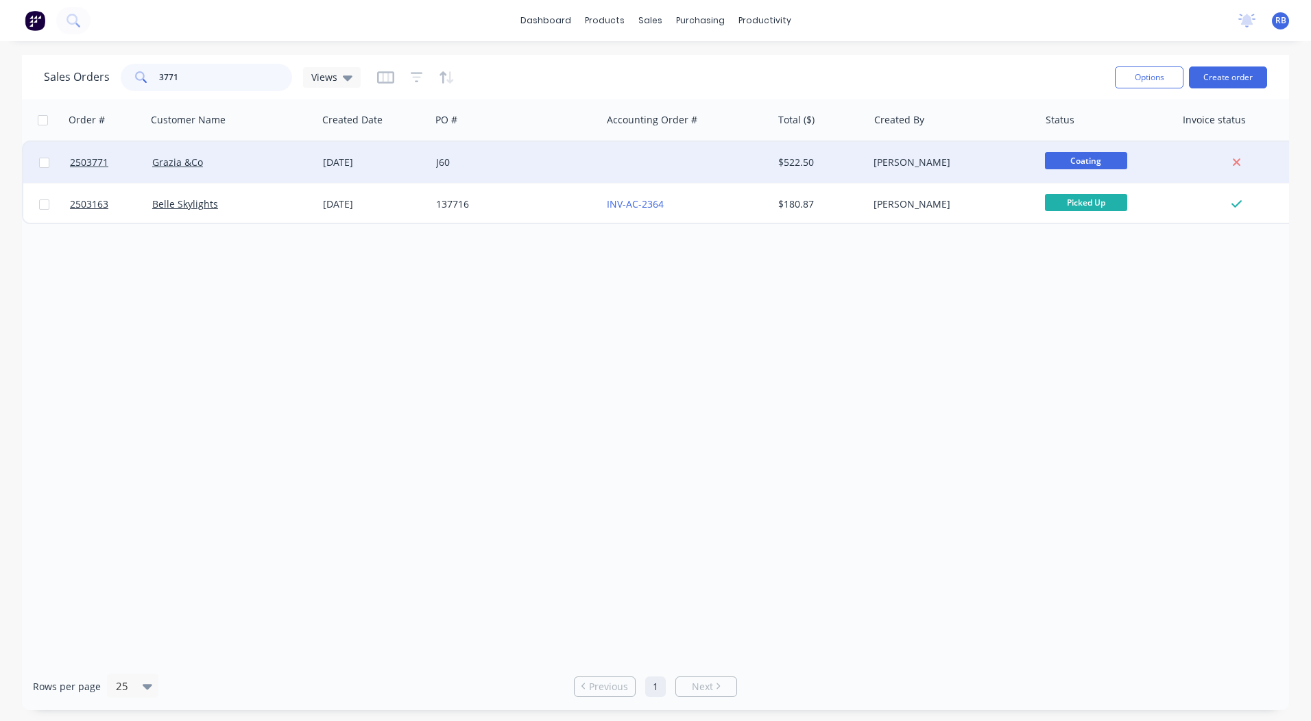
type input "3771"
click at [264, 167] on div "Grazia &Co" at bounding box center [228, 163] width 152 height 14
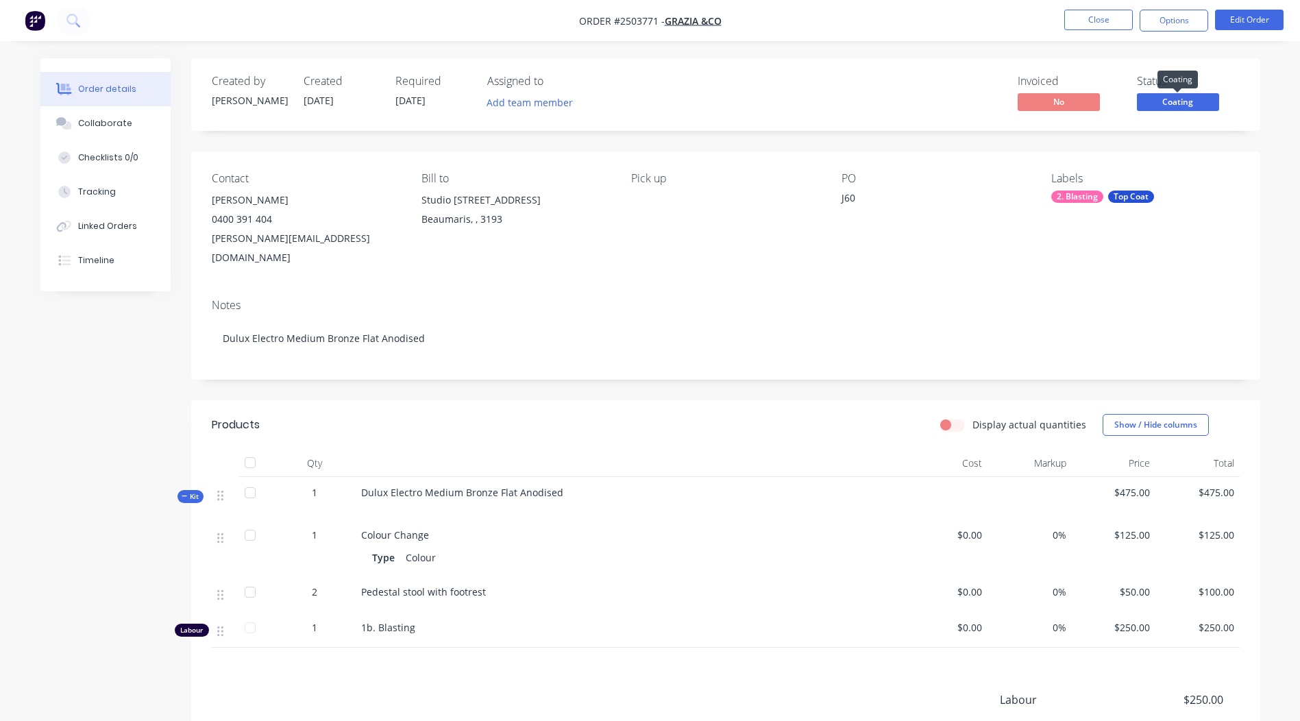
click at [1188, 106] on span "Coating" at bounding box center [1178, 101] width 82 height 17
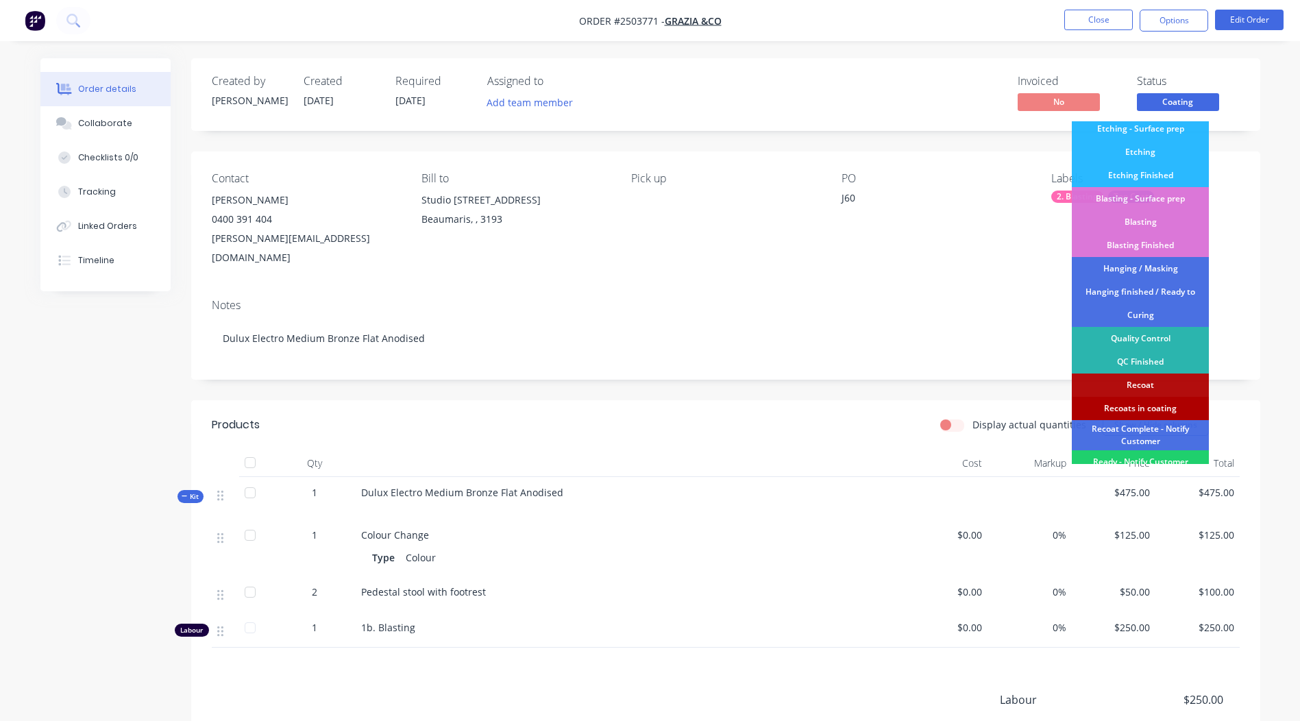
scroll to position [293, 0]
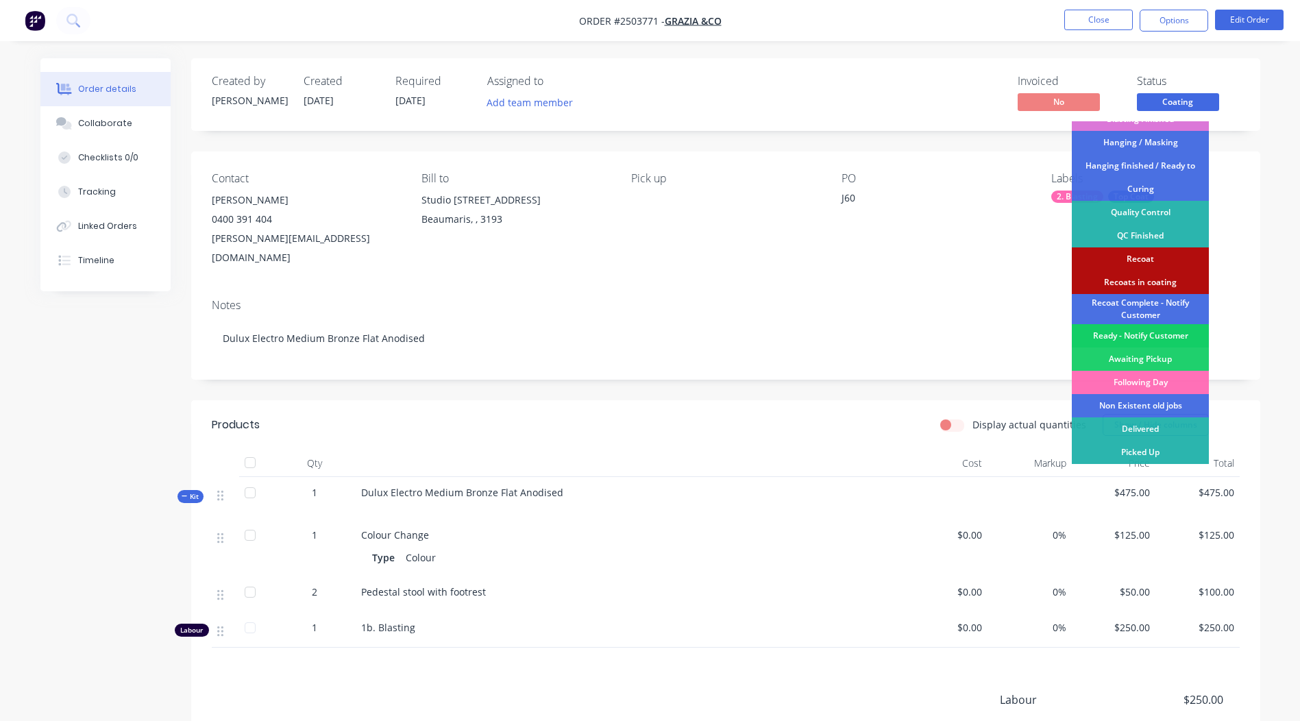
click at [1129, 341] on div "Ready - Notify Customer" at bounding box center [1140, 335] width 137 height 23
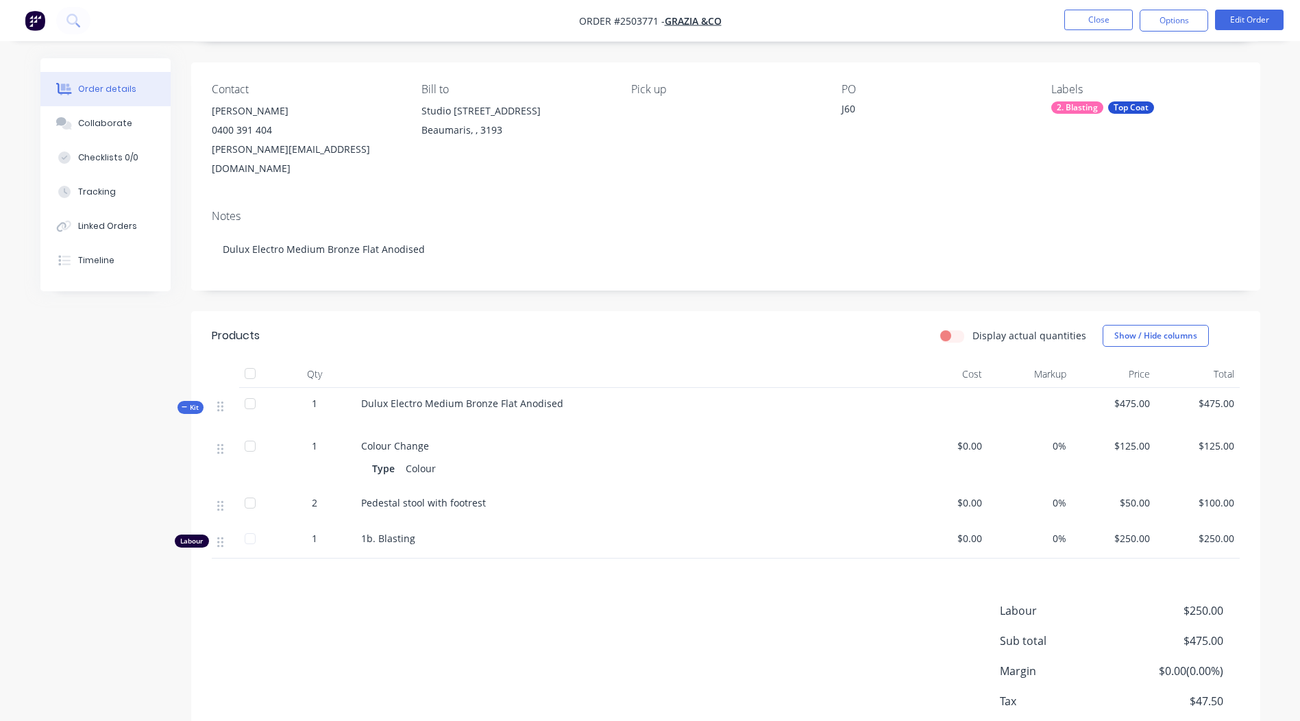
scroll to position [62, 0]
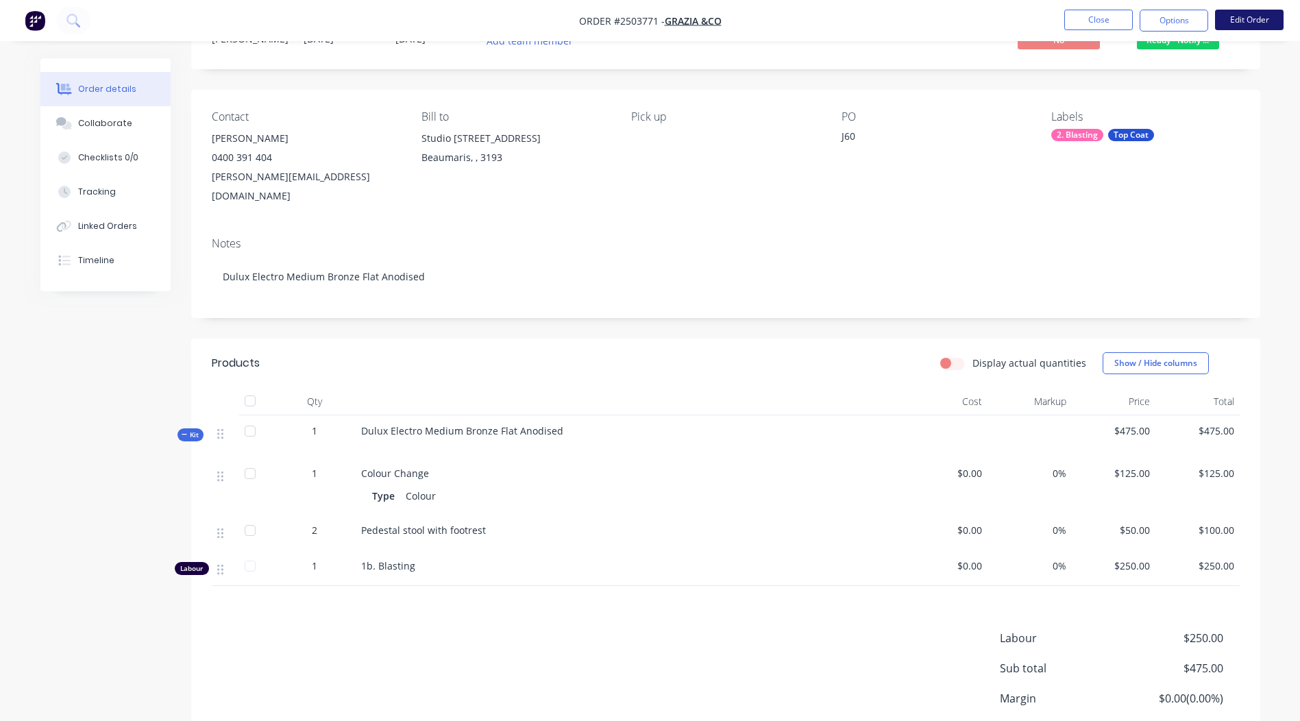
click at [1242, 18] on button "Edit Order" at bounding box center [1249, 20] width 69 height 21
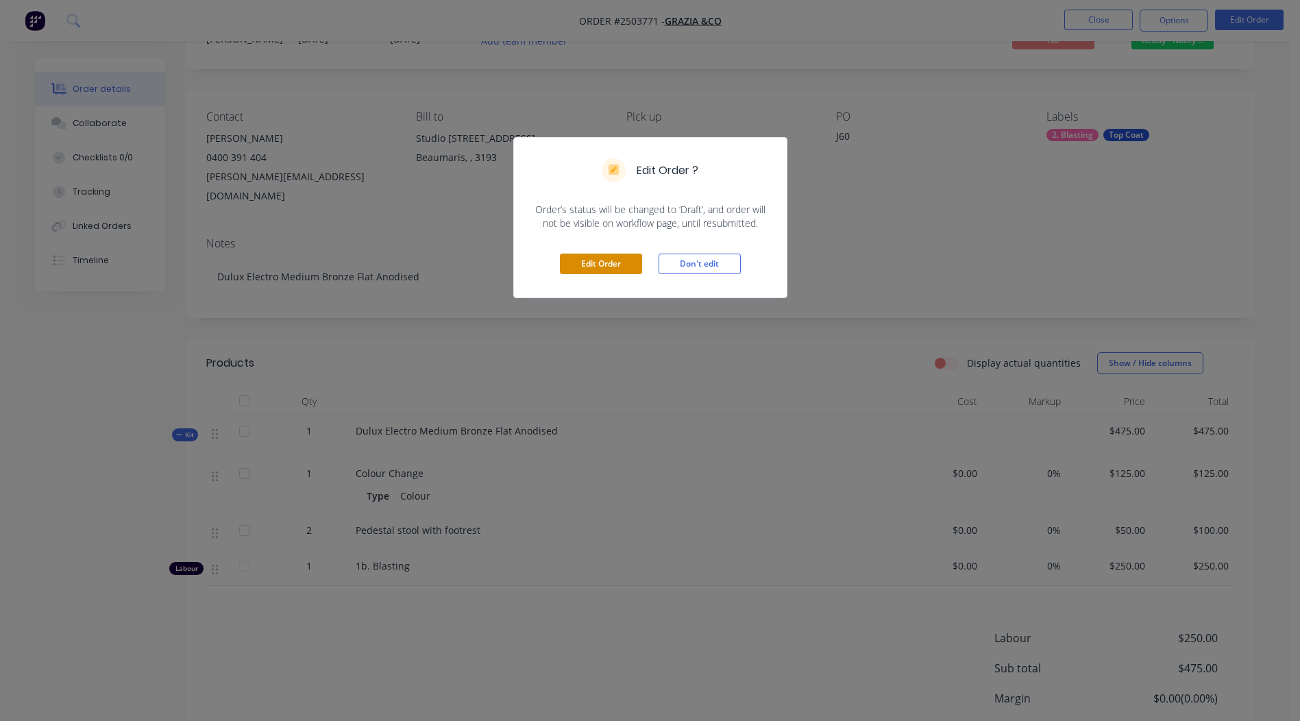
click at [577, 265] on button "Edit Order" at bounding box center [601, 264] width 82 height 21
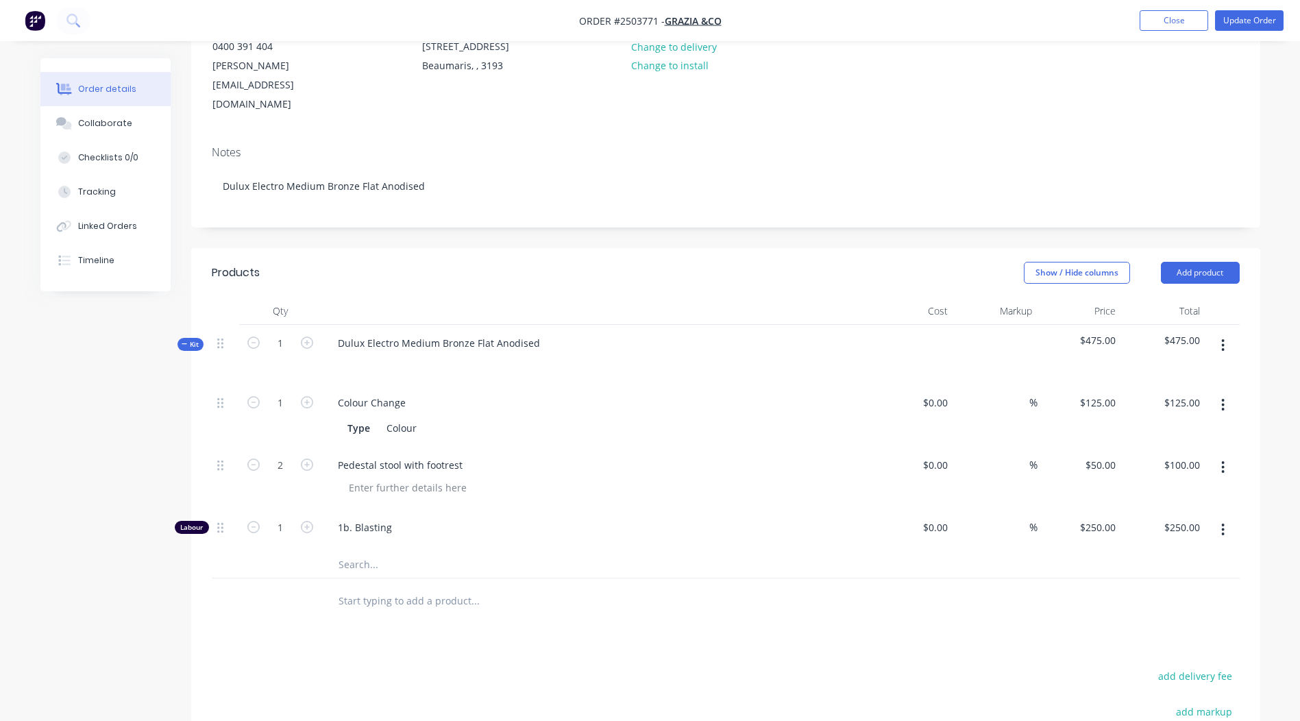
scroll to position [343, 0]
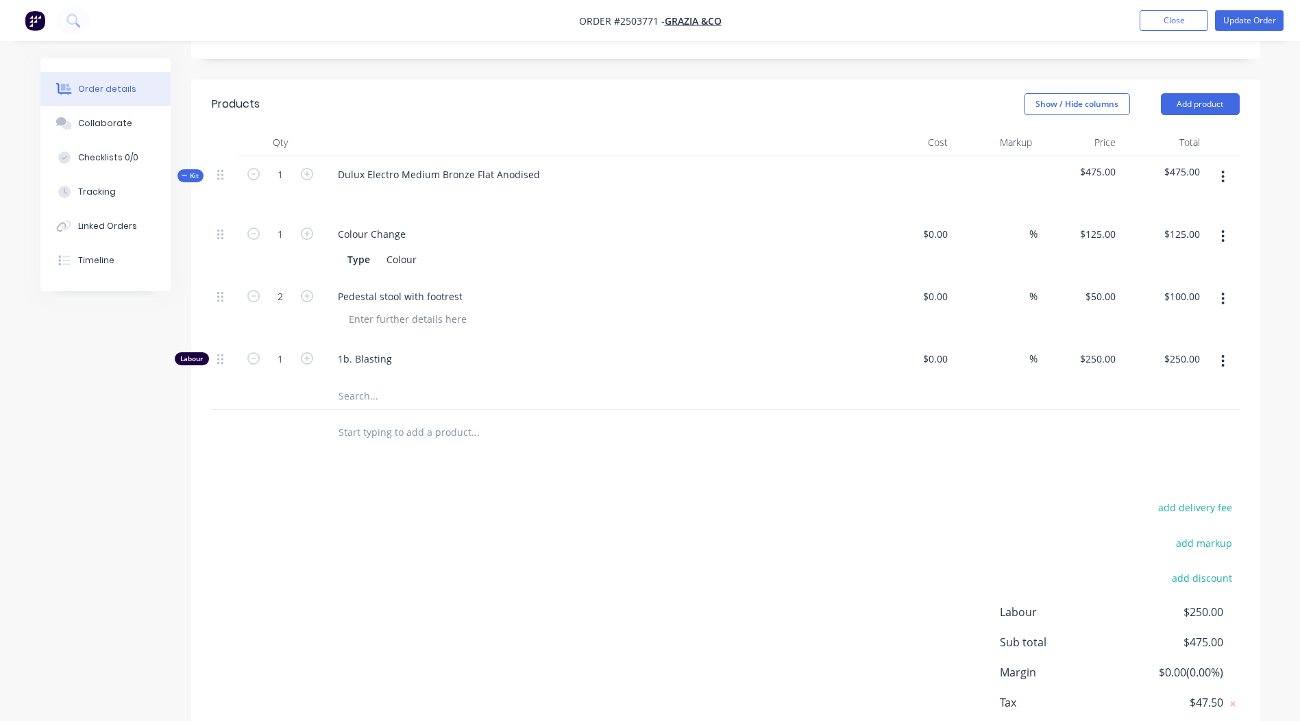
click at [1221, 349] on button "button" at bounding box center [1223, 361] width 32 height 25
click at [1132, 442] on div "Delete" at bounding box center [1175, 452] width 106 height 20
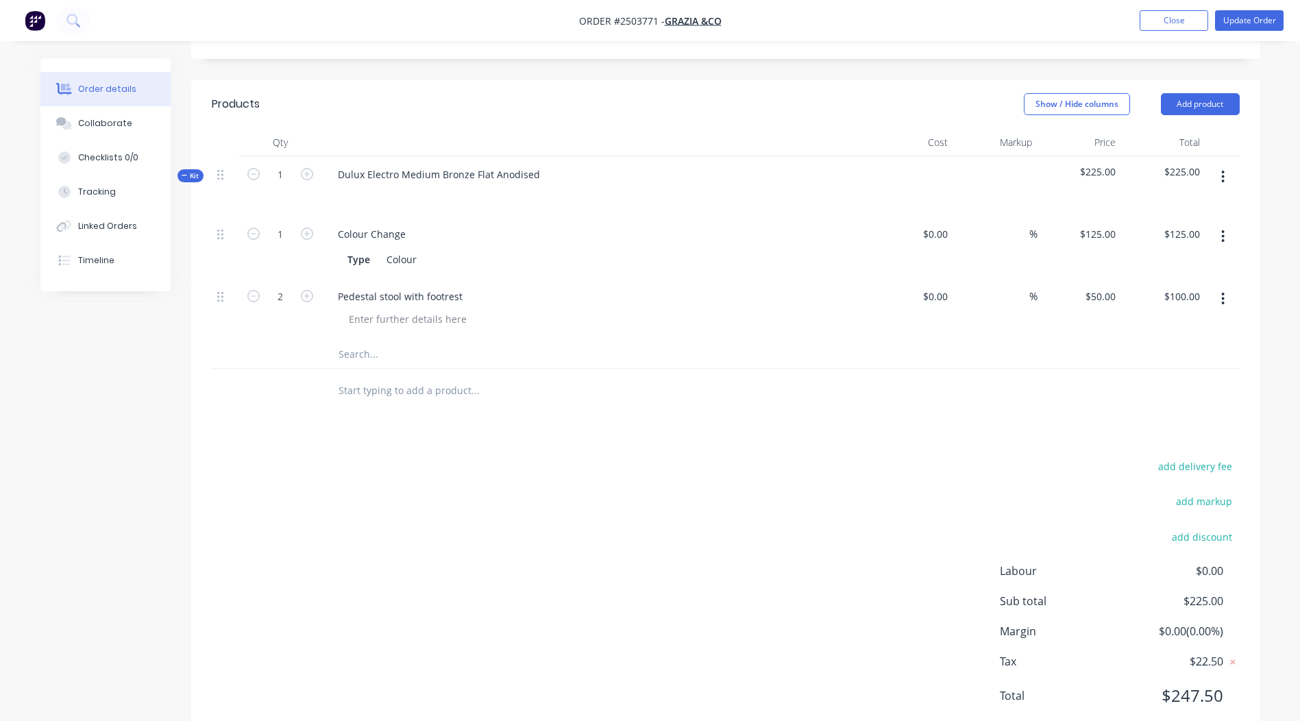
click at [1216, 224] on button "button" at bounding box center [1223, 236] width 32 height 25
click at [1180, 317] on div "Delete" at bounding box center [1175, 327] width 106 height 20
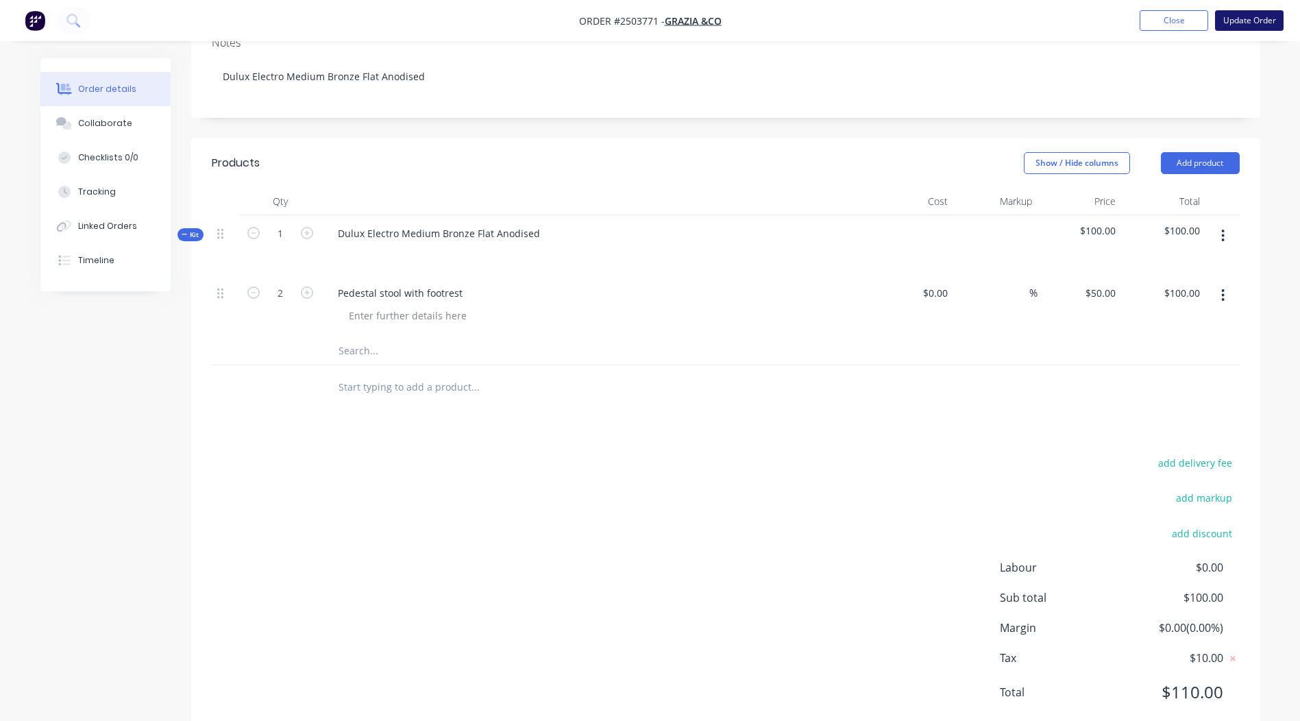
click at [1251, 23] on button "Update Order" at bounding box center [1249, 20] width 69 height 21
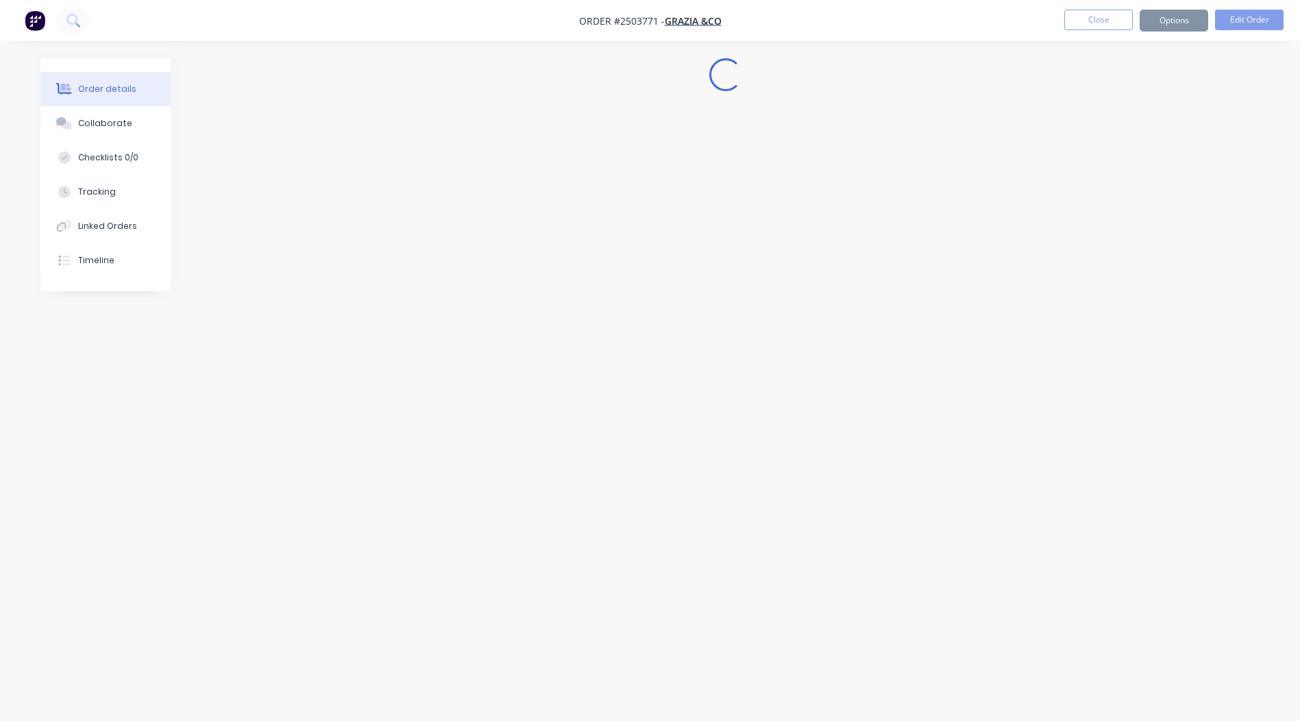
scroll to position [0, 0]
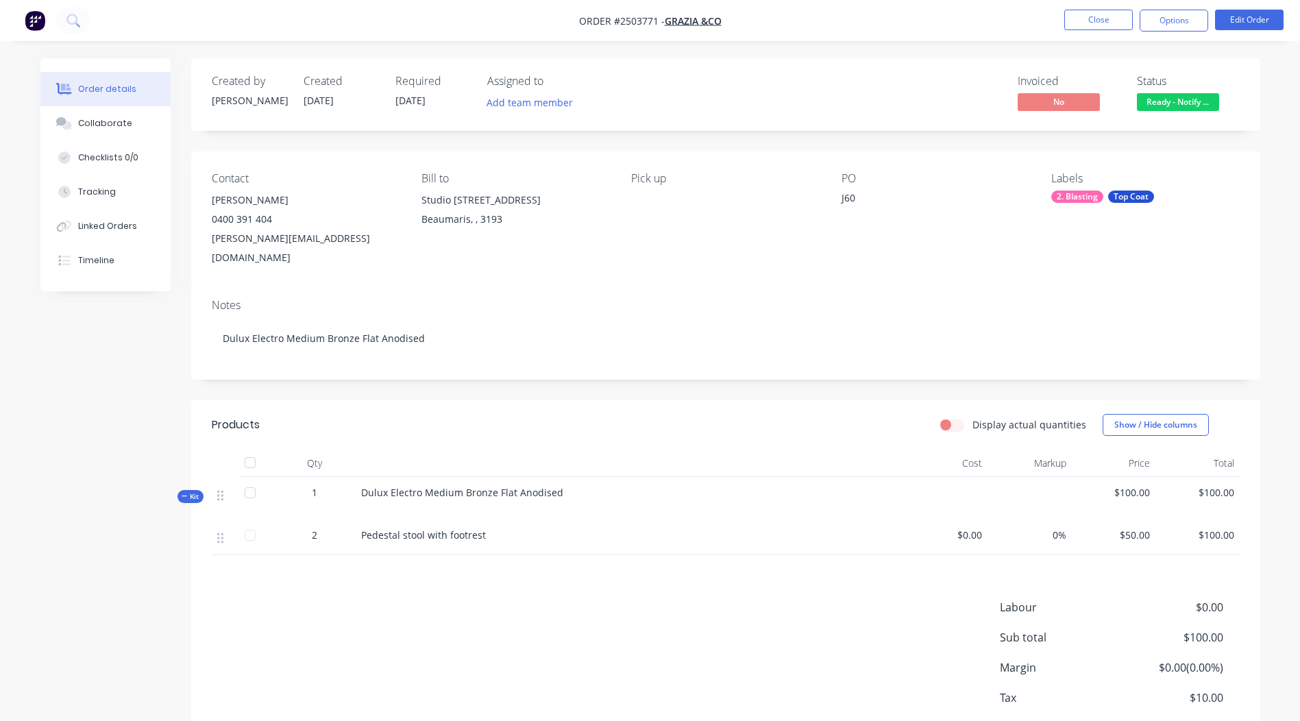
click at [1101, 31] on li "Close" at bounding box center [1098, 21] width 69 height 22
click at [1077, 25] on button "Close" at bounding box center [1098, 20] width 69 height 21
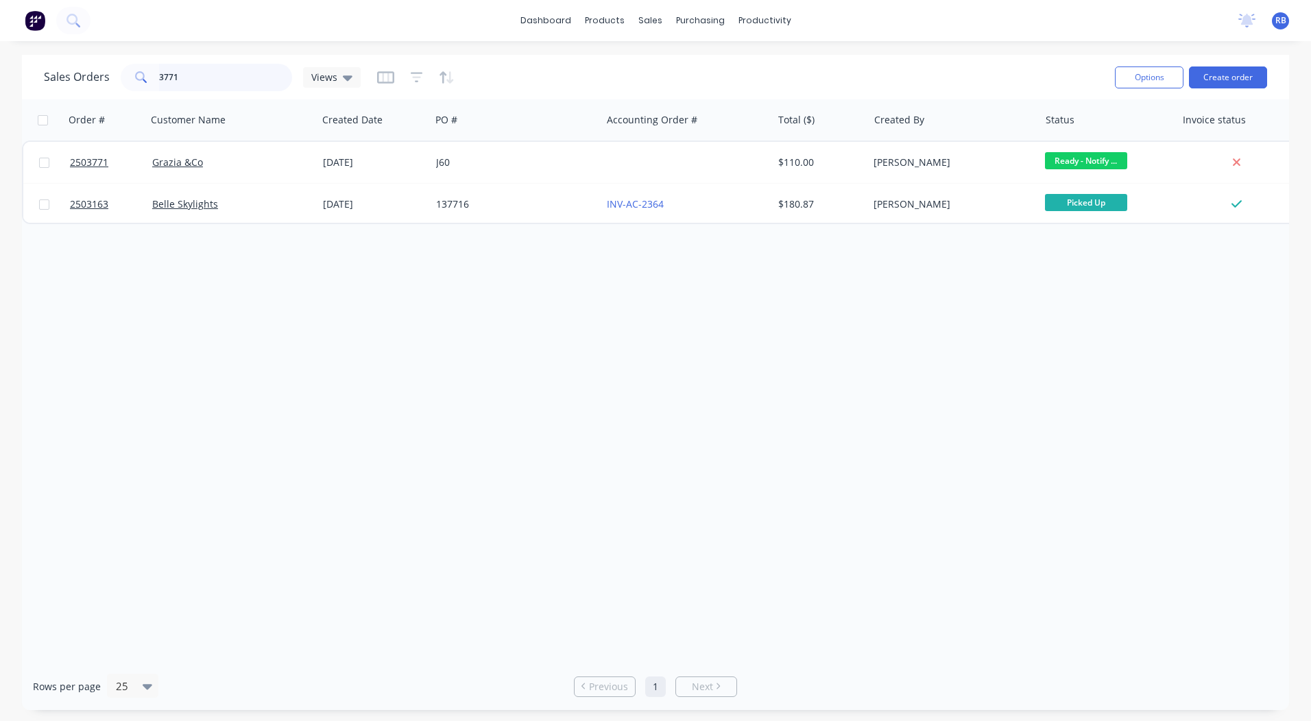
drag, startPoint x: 202, startPoint y: 75, endPoint x: 0, endPoint y: 87, distance: 201.9
click at [110, 86] on div "Sales Orders 3771 Views" at bounding box center [202, 77] width 317 height 27
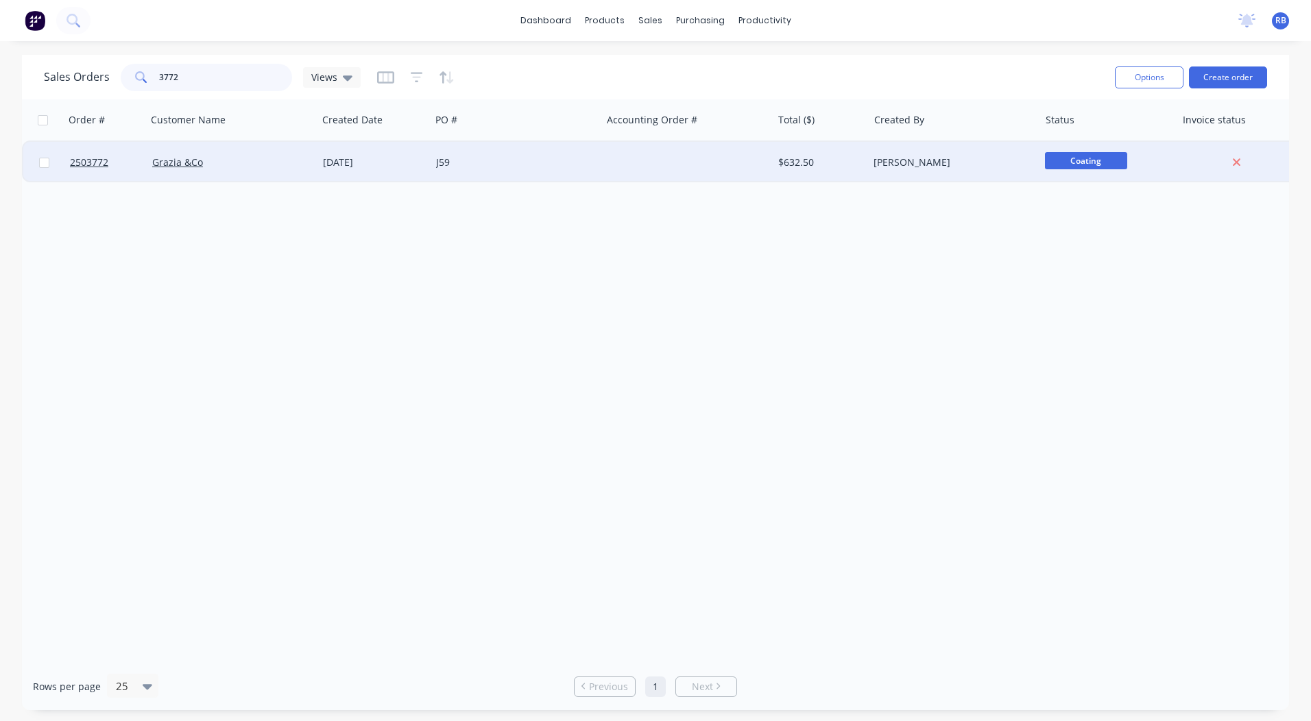
type input "3772"
click at [254, 165] on div "Grazia &Co" at bounding box center [228, 163] width 152 height 14
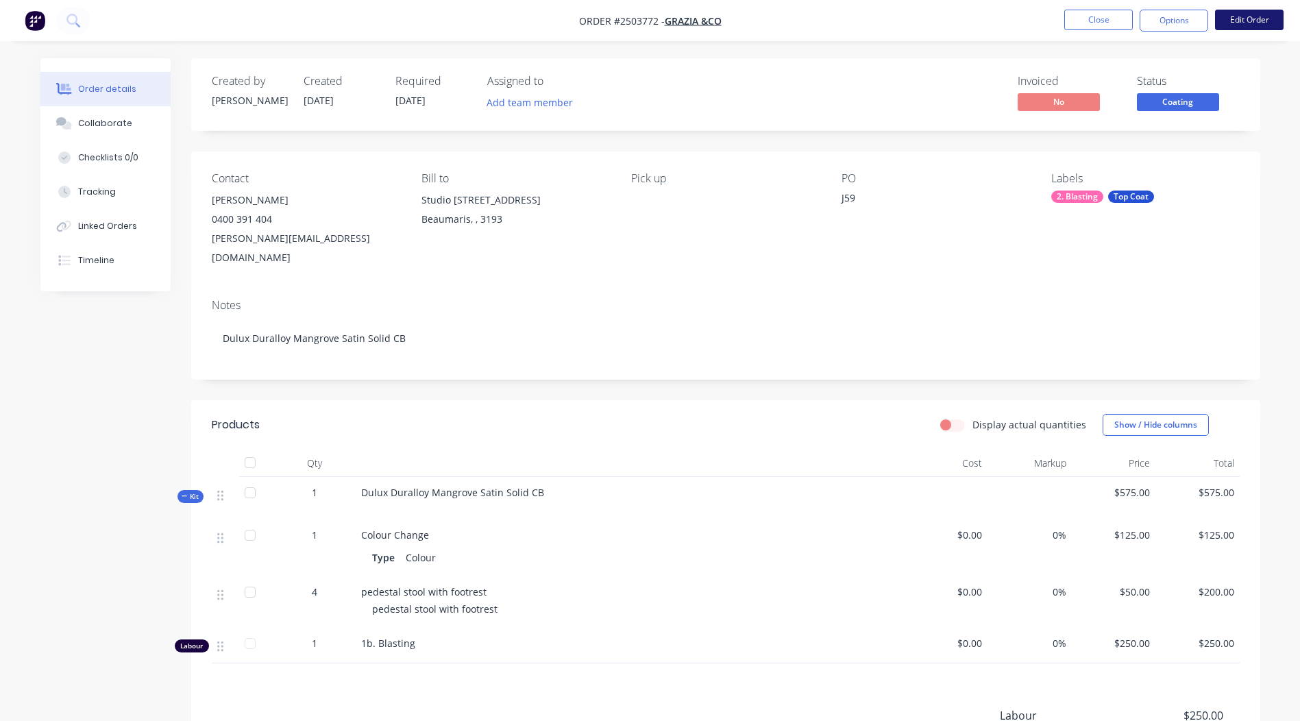
click at [1257, 25] on button "Edit Order" at bounding box center [1249, 20] width 69 height 21
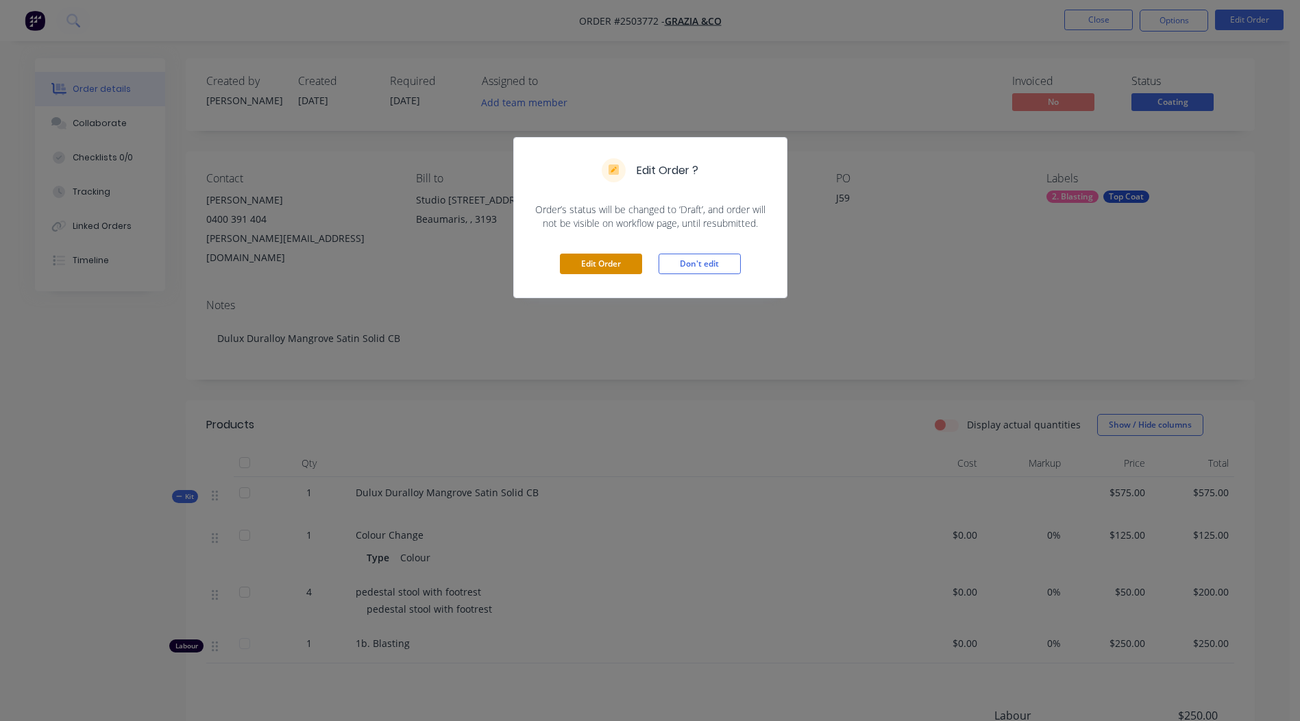
click at [585, 264] on button "Edit Order" at bounding box center [601, 264] width 82 height 21
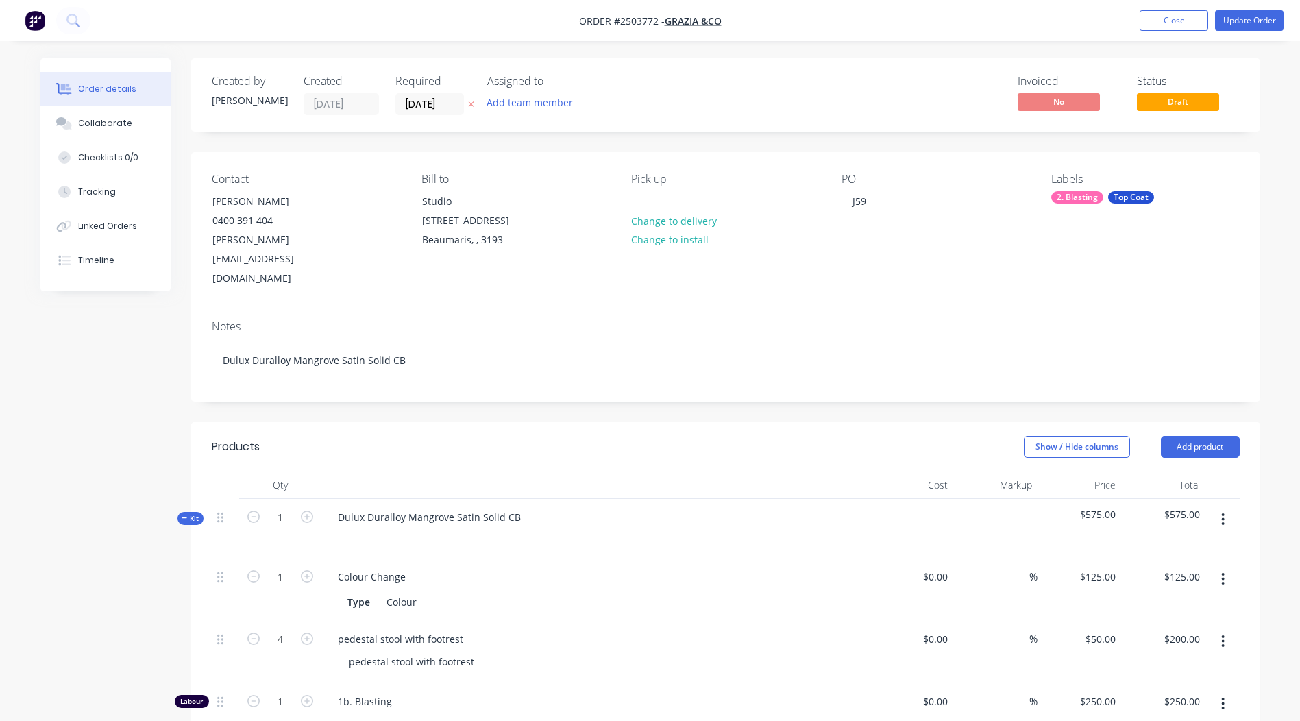
scroll to position [387, 0]
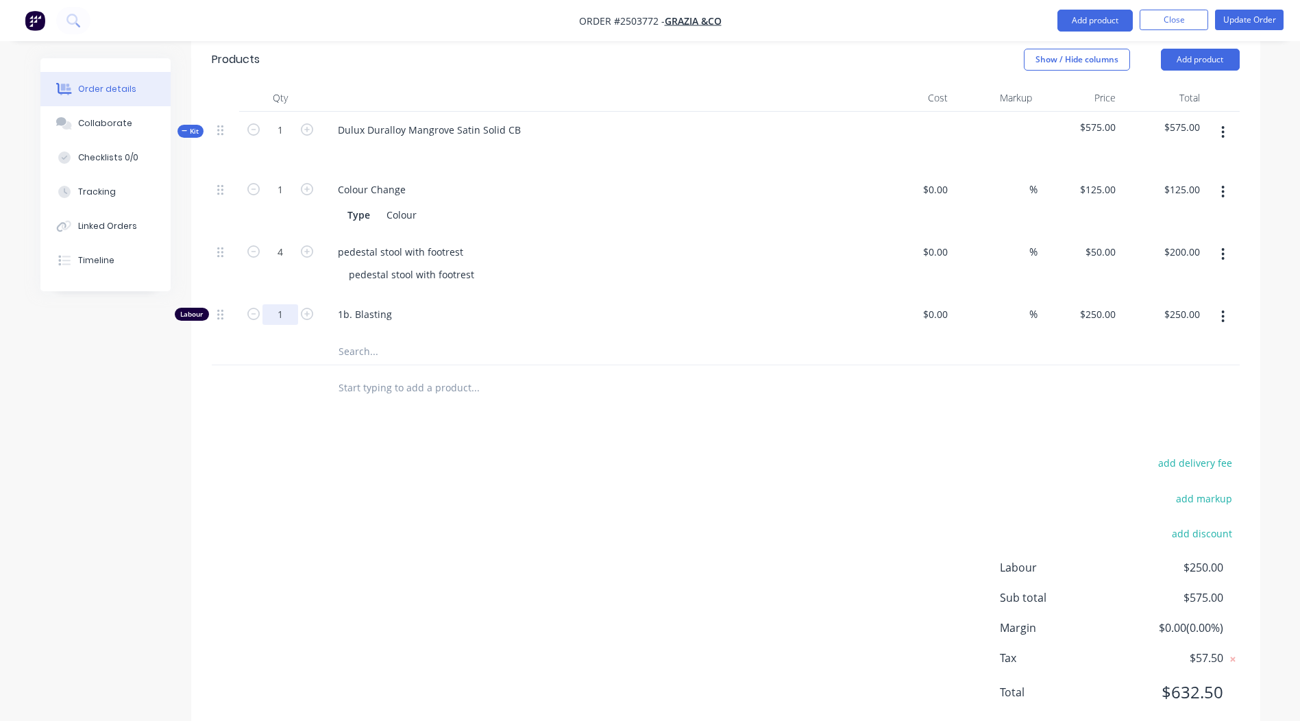
click at [280, 200] on input "1" at bounding box center [281, 190] width 36 height 21
click at [1224, 311] on icon "button" at bounding box center [1223, 317] width 3 height 12
click at [1169, 398] on div "Delete" at bounding box center [1175, 408] width 106 height 20
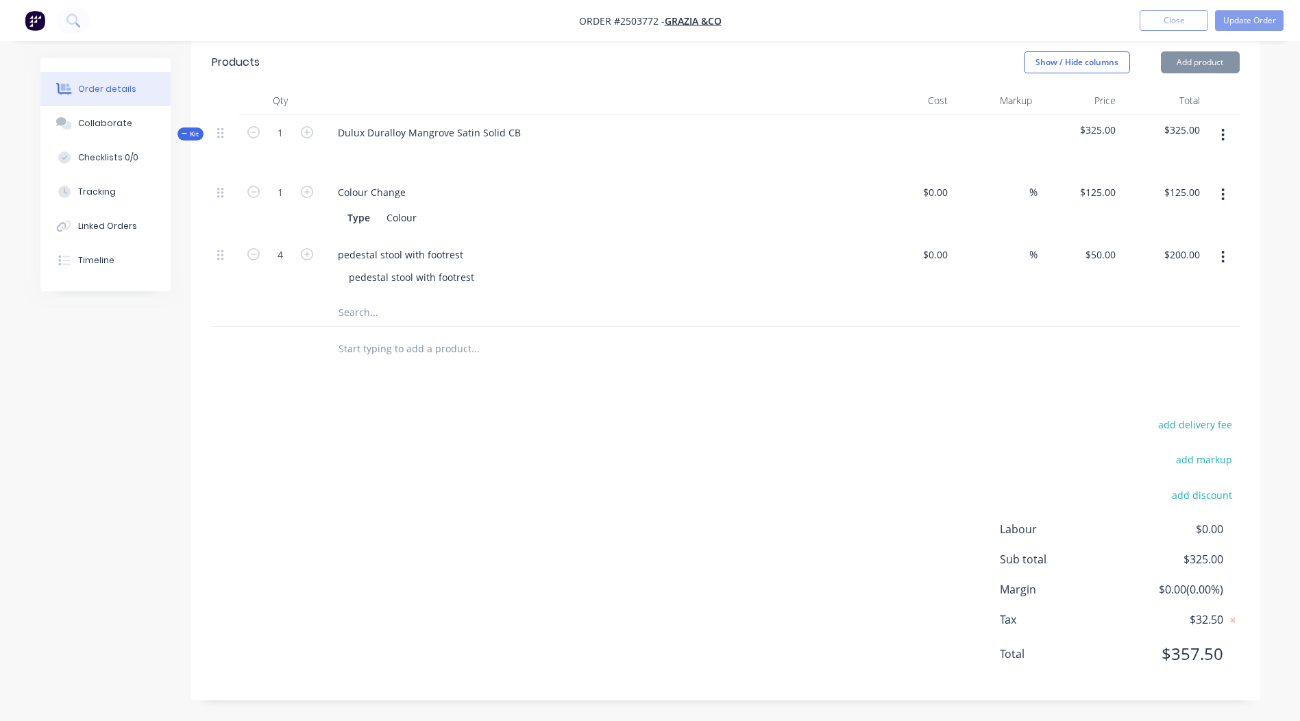
scroll to position [346, 0]
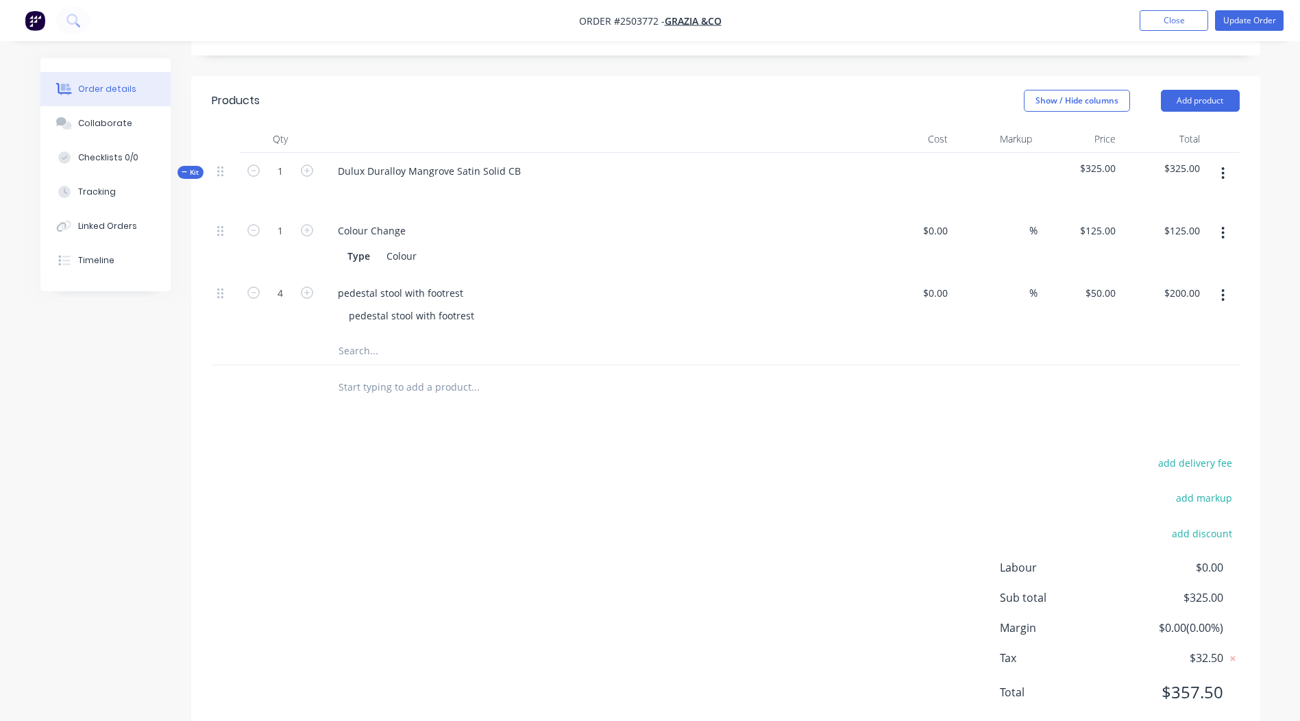
click at [1218, 221] on button "button" at bounding box center [1223, 233] width 32 height 25
click at [1188, 314] on div "Delete" at bounding box center [1175, 324] width 106 height 20
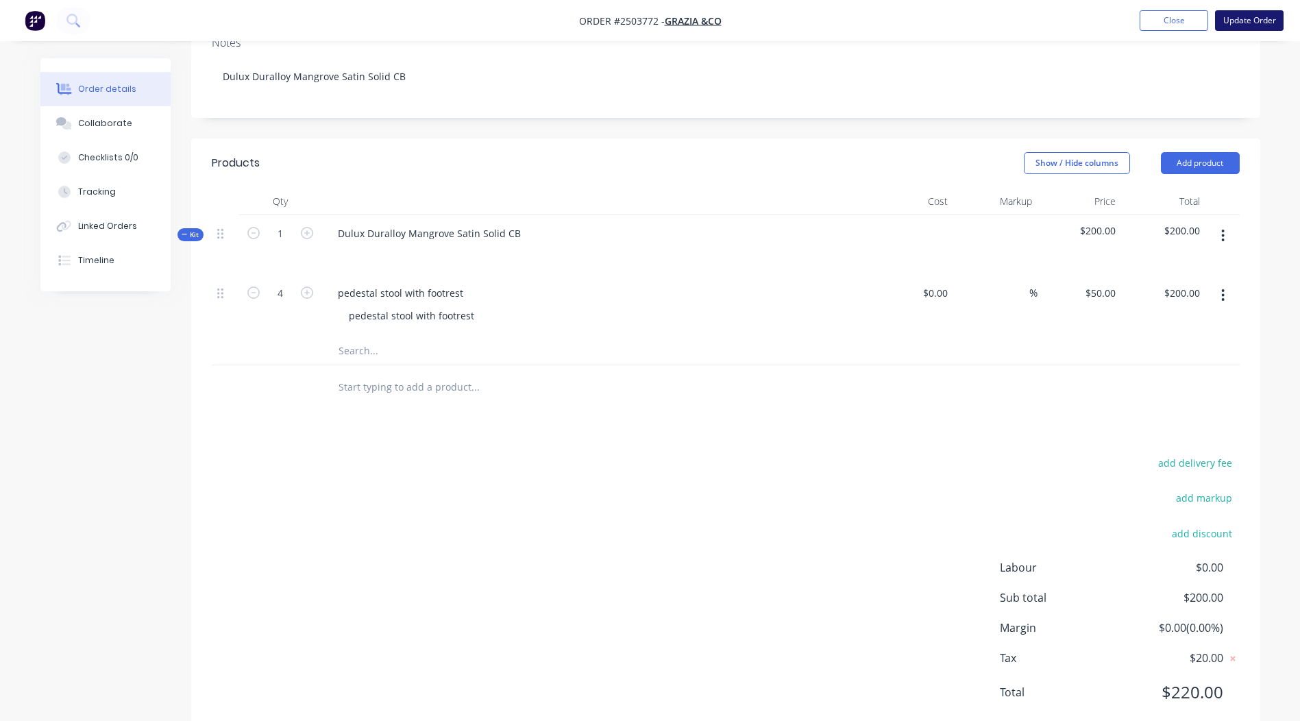
click at [1234, 27] on button "Update Order" at bounding box center [1249, 20] width 69 height 21
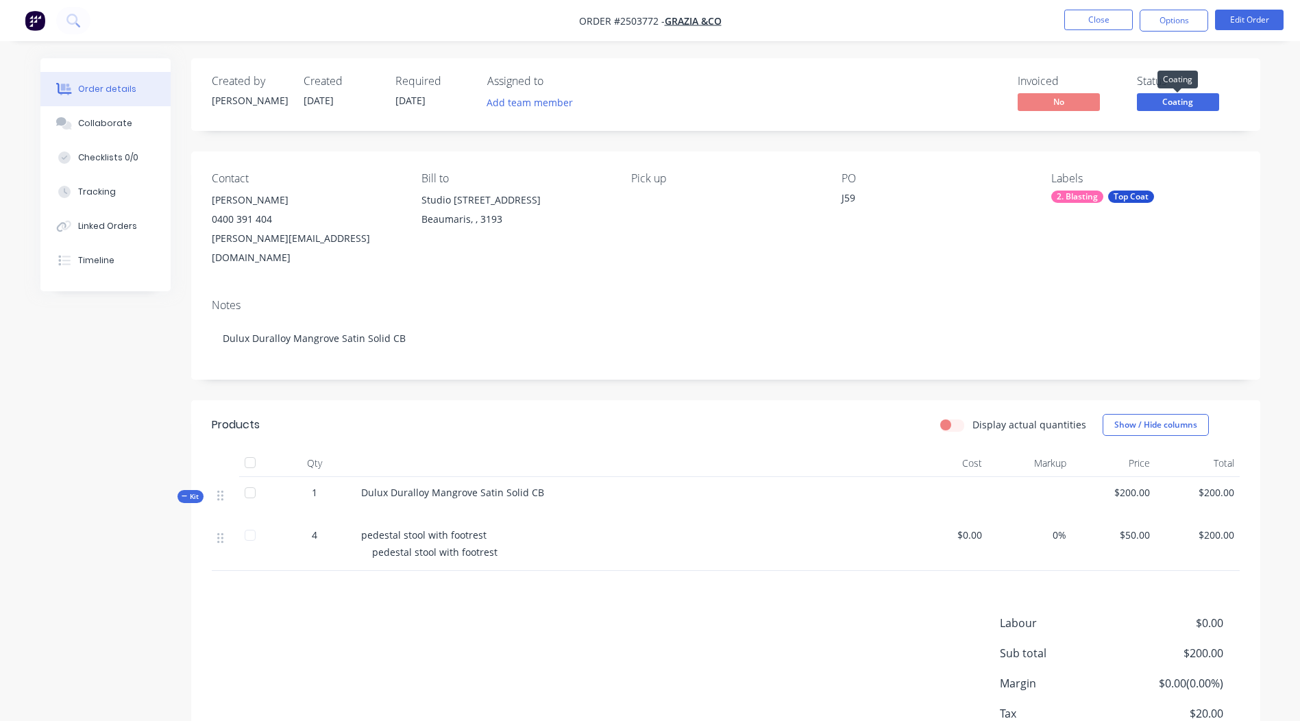
click at [1154, 101] on span "Coating" at bounding box center [1178, 101] width 82 height 17
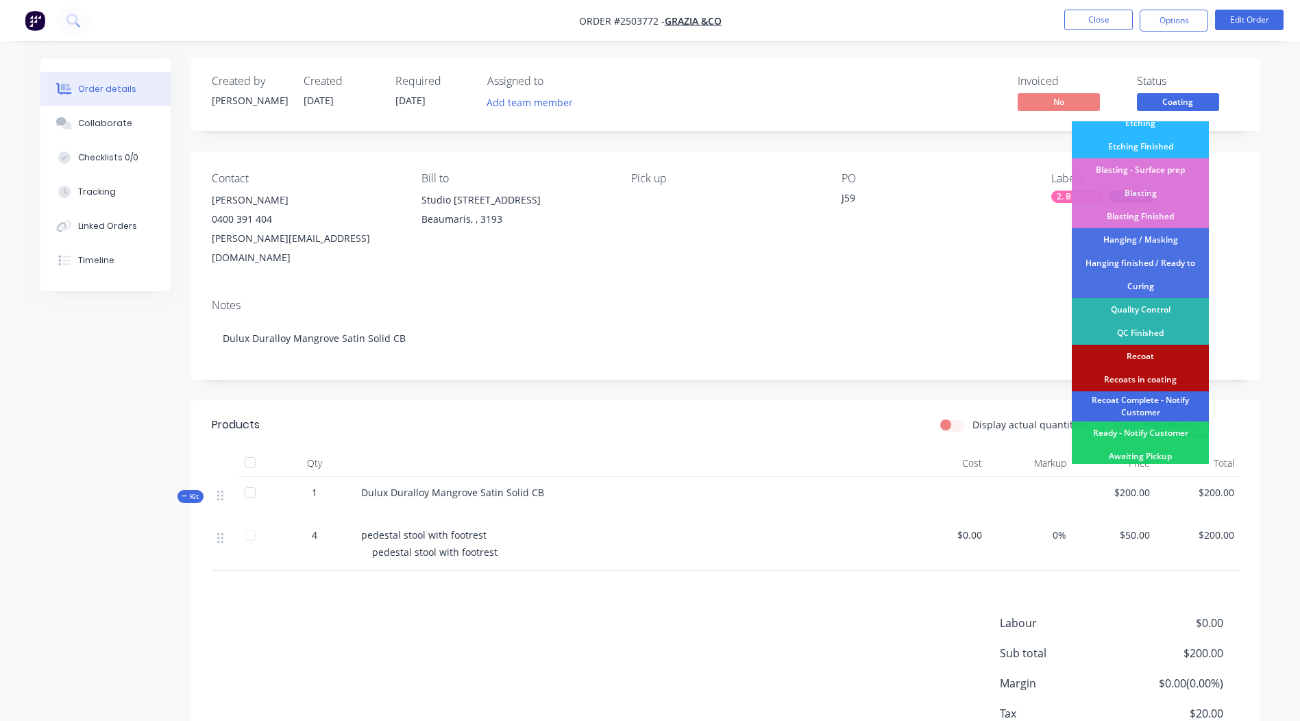
scroll to position [293, 0]
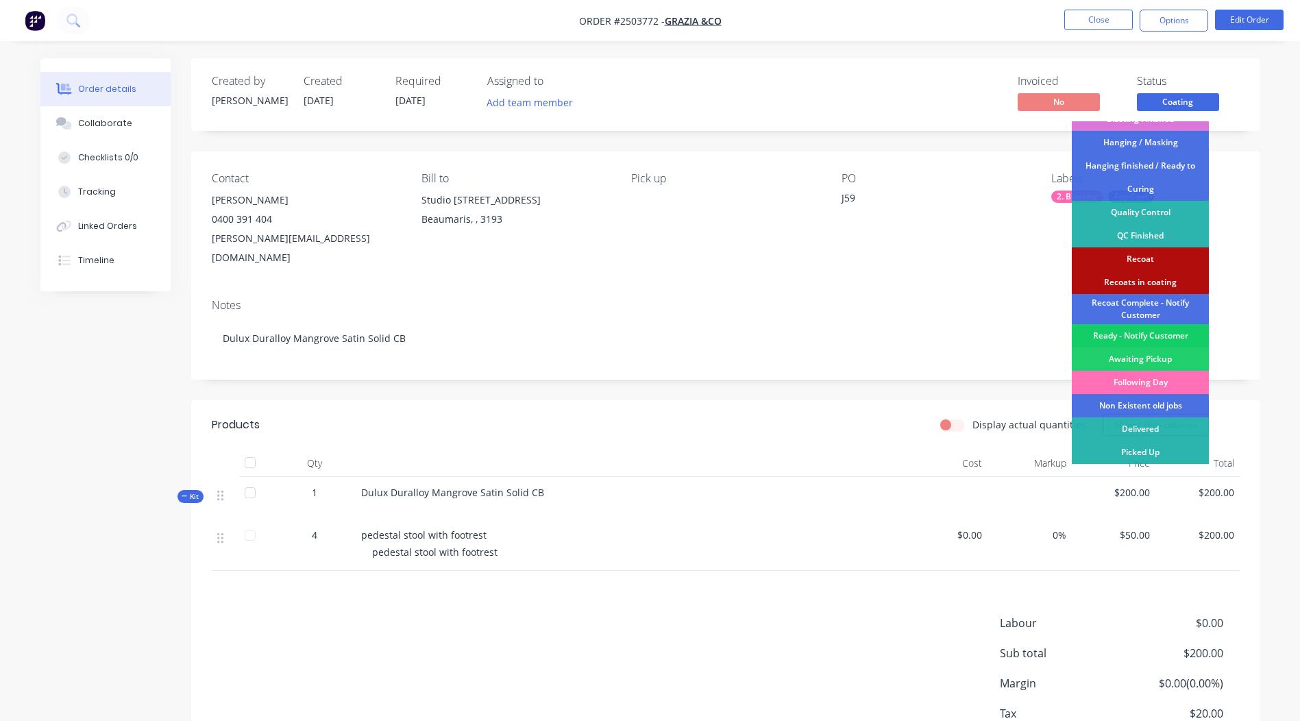
click at [1148, 330] on div "Ready - Notify Customer" at bounding box center [1140, 335] width 137 height 23
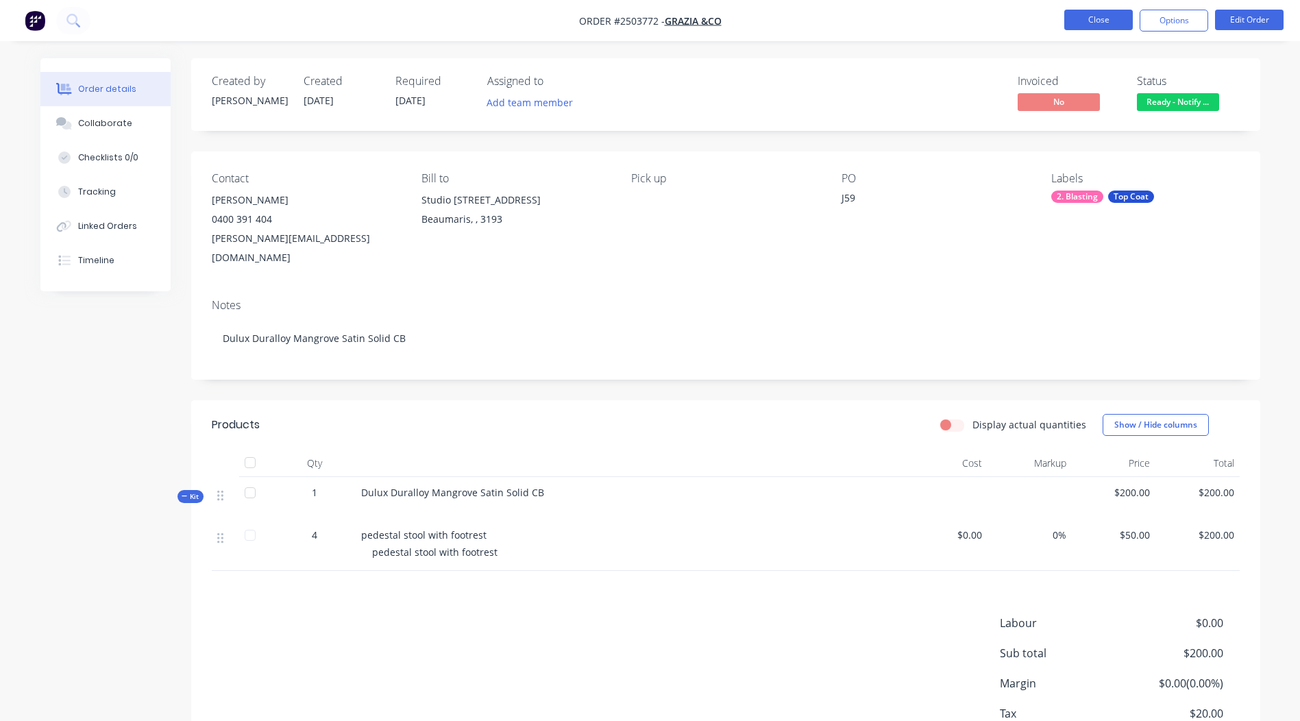
click at [1112, 10] on button "Close" at bounding box center [1098, 20] width 69 height 21
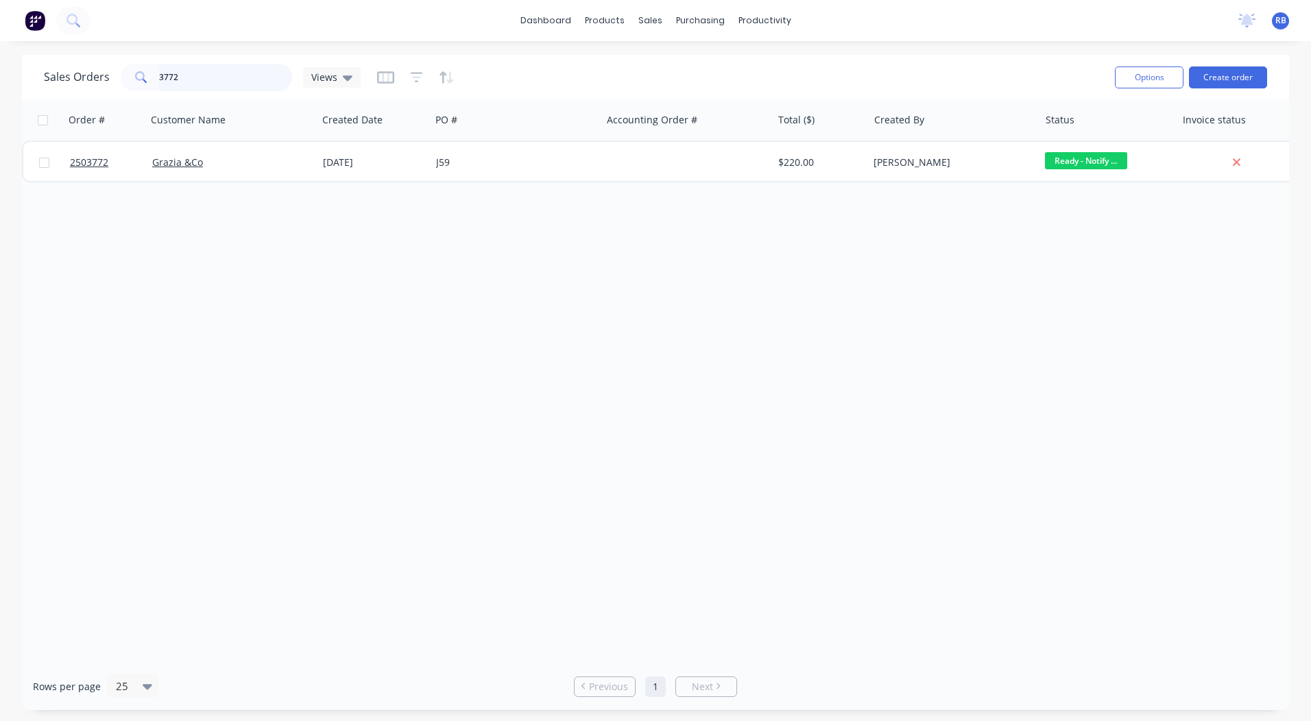
click at [127, 85] on div "3772" at bounding box center [206, 77] width 171 height 27
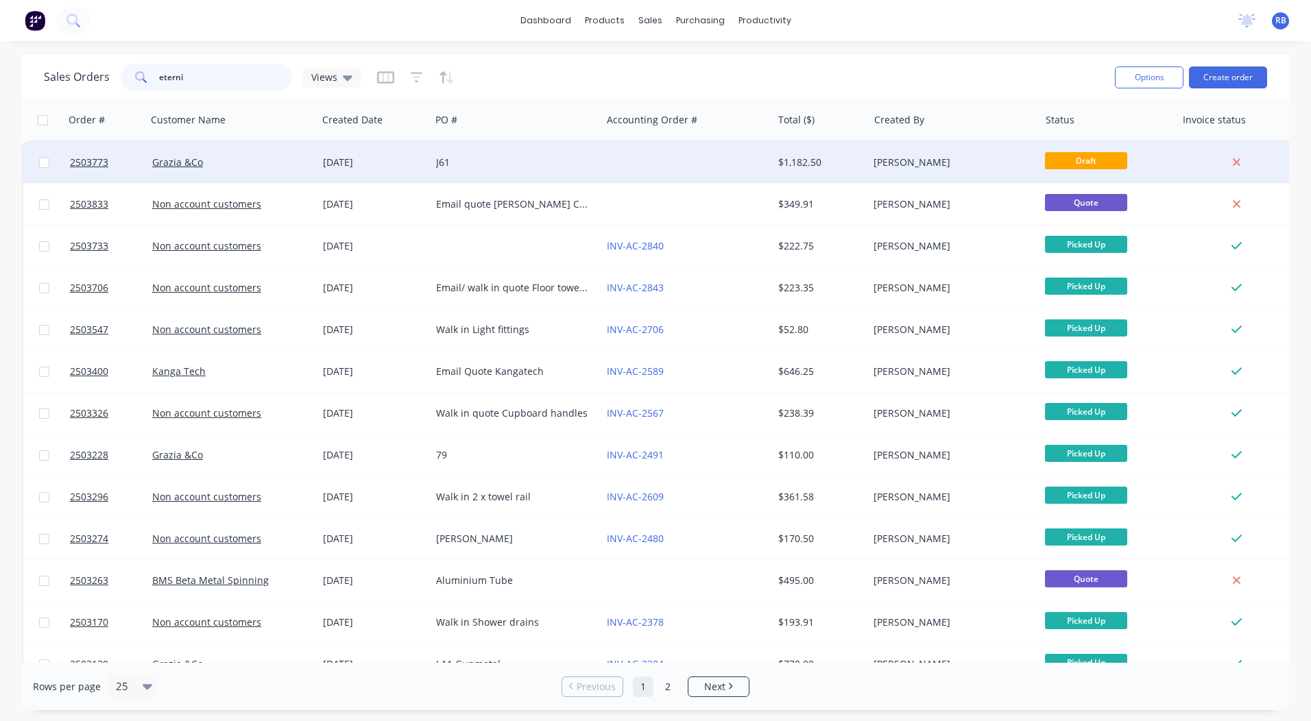
type input "eterni"
click at [633, 169] on div at bounding box center [686, 162] width 171 height 41
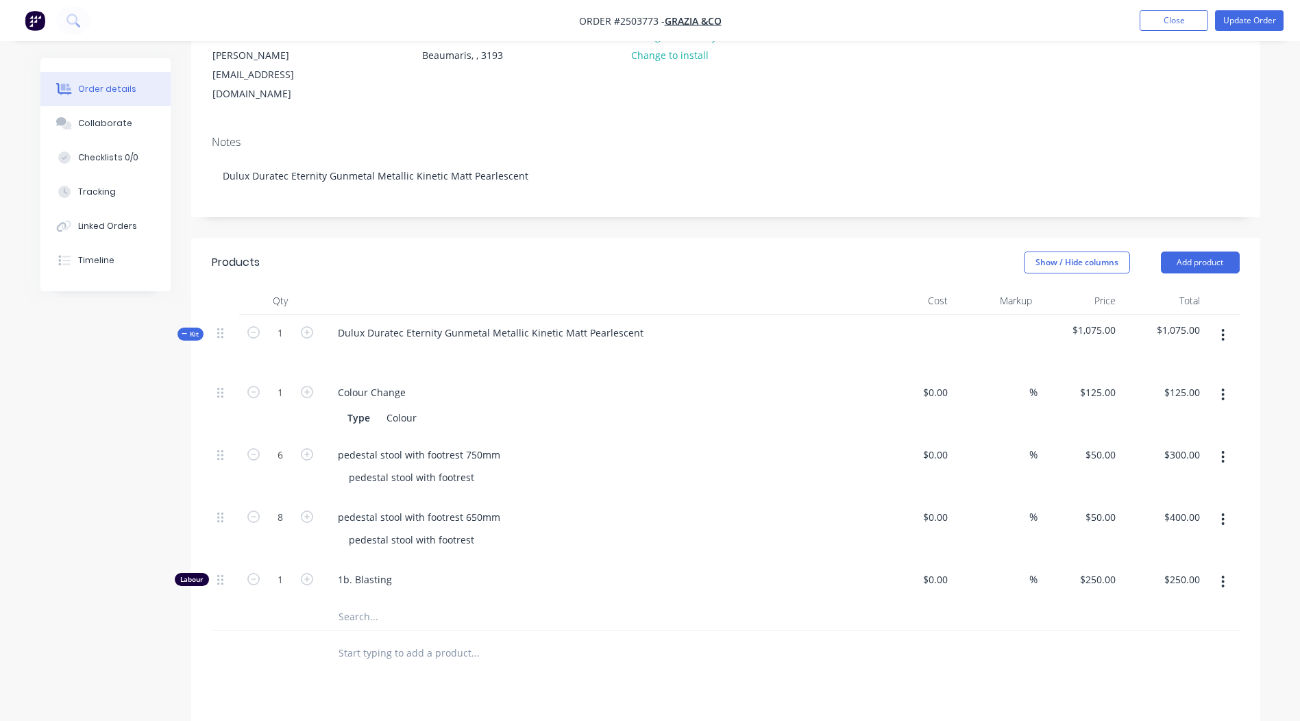
scroll to position [188, 0]
click at [1221, 571] on icon "button" at bounding box center [1222, 578] width 3 height 15
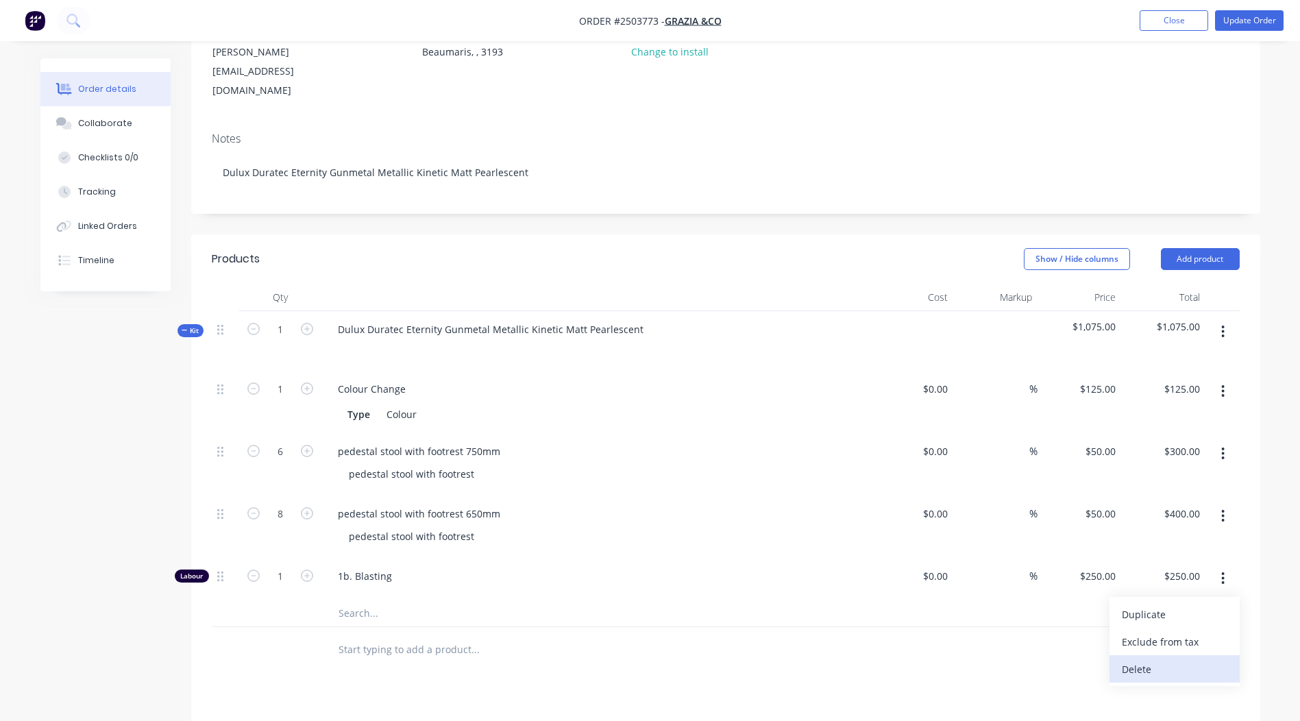
click at [1159, 659] on div "Delete" at bounding box center [1175, 669] width 106 height 20
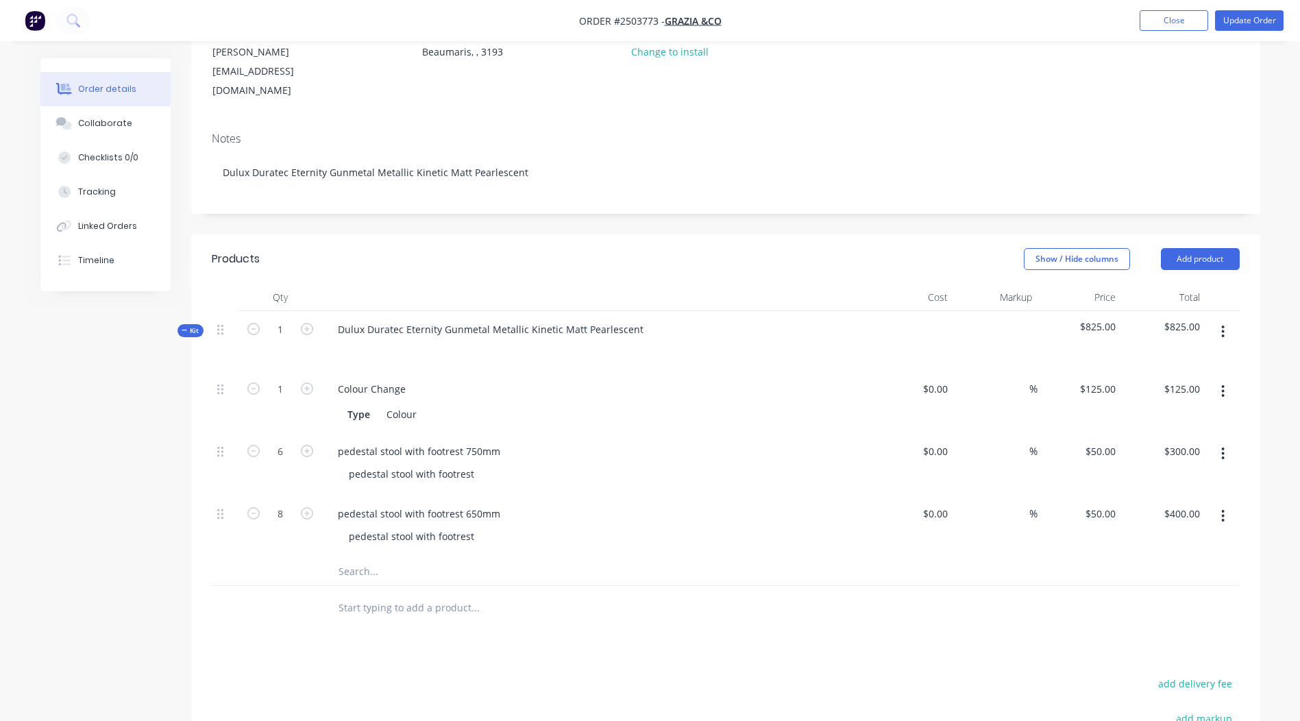
click at [1217, 379] on button "button" at bounding box center [1223, 391] width 32 height 25
click at [1144, 472] on div "Delete" at bounding box center [1175, 482] width 106 height 20
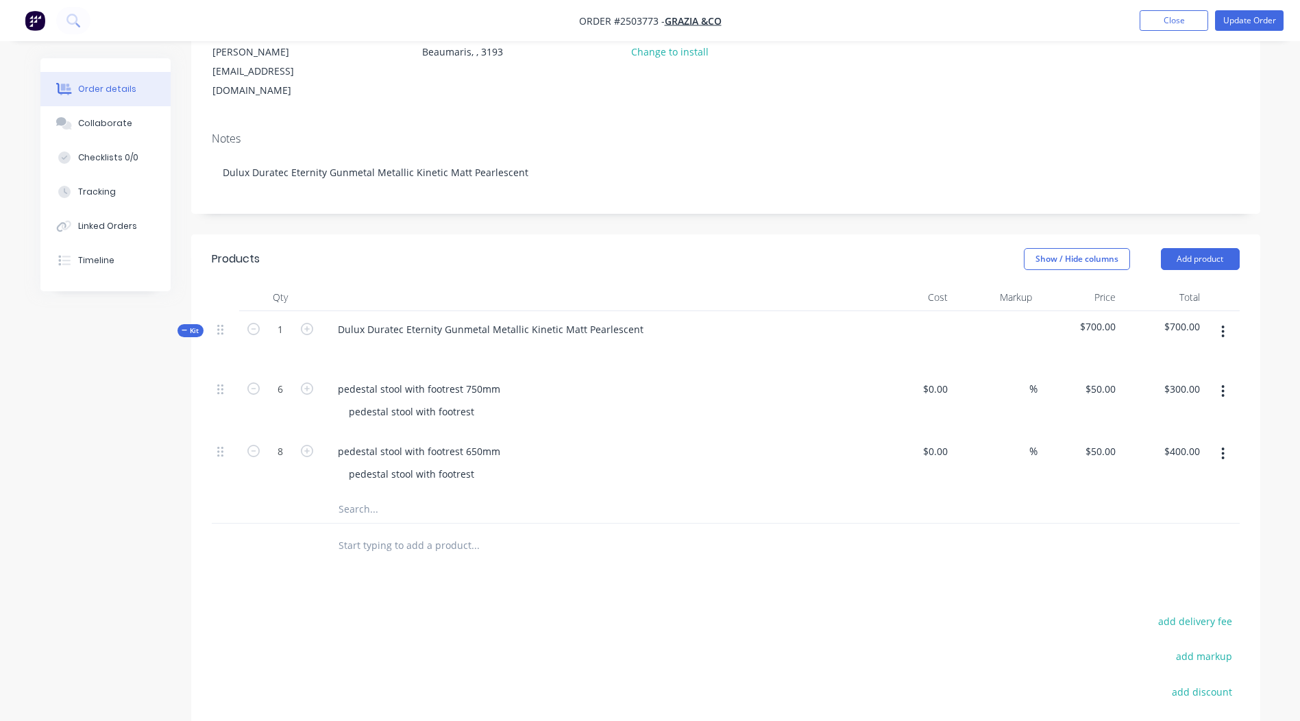
scroll to position [0, 0]
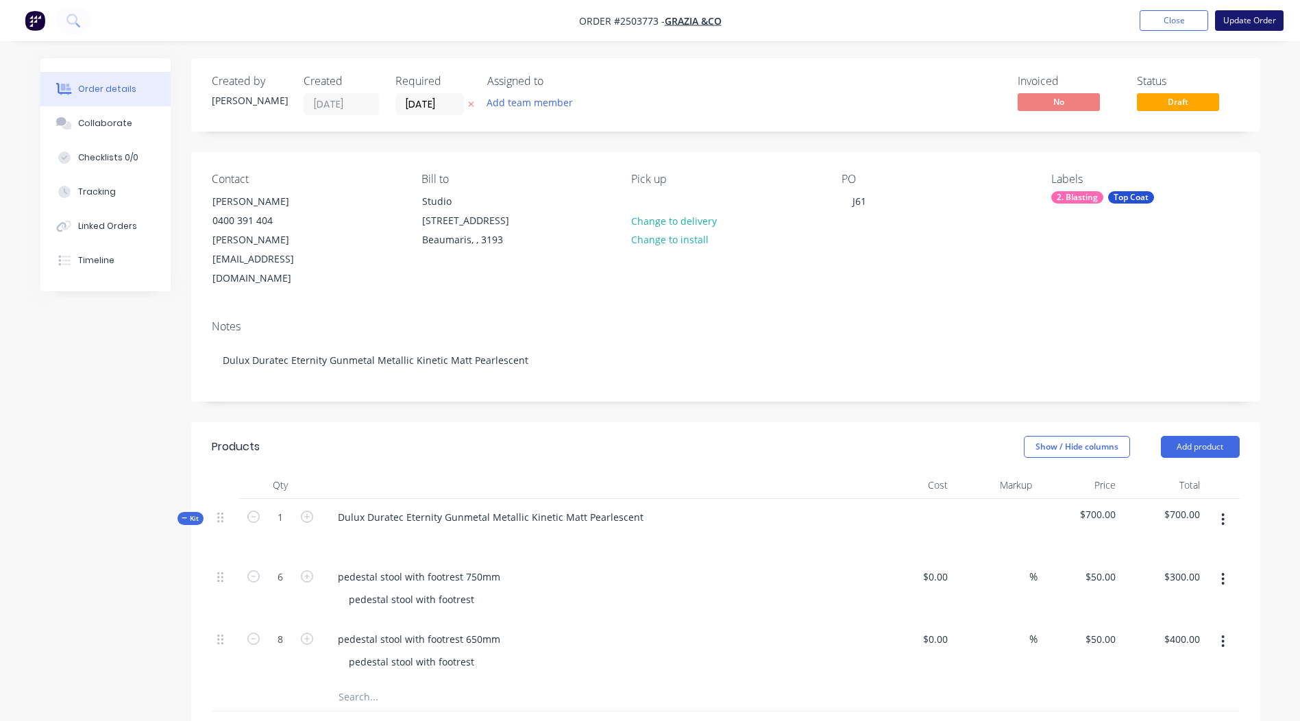
click at [1238, 29] on button "Update Order" at bounding box center [1249, 20] width 69 height 21
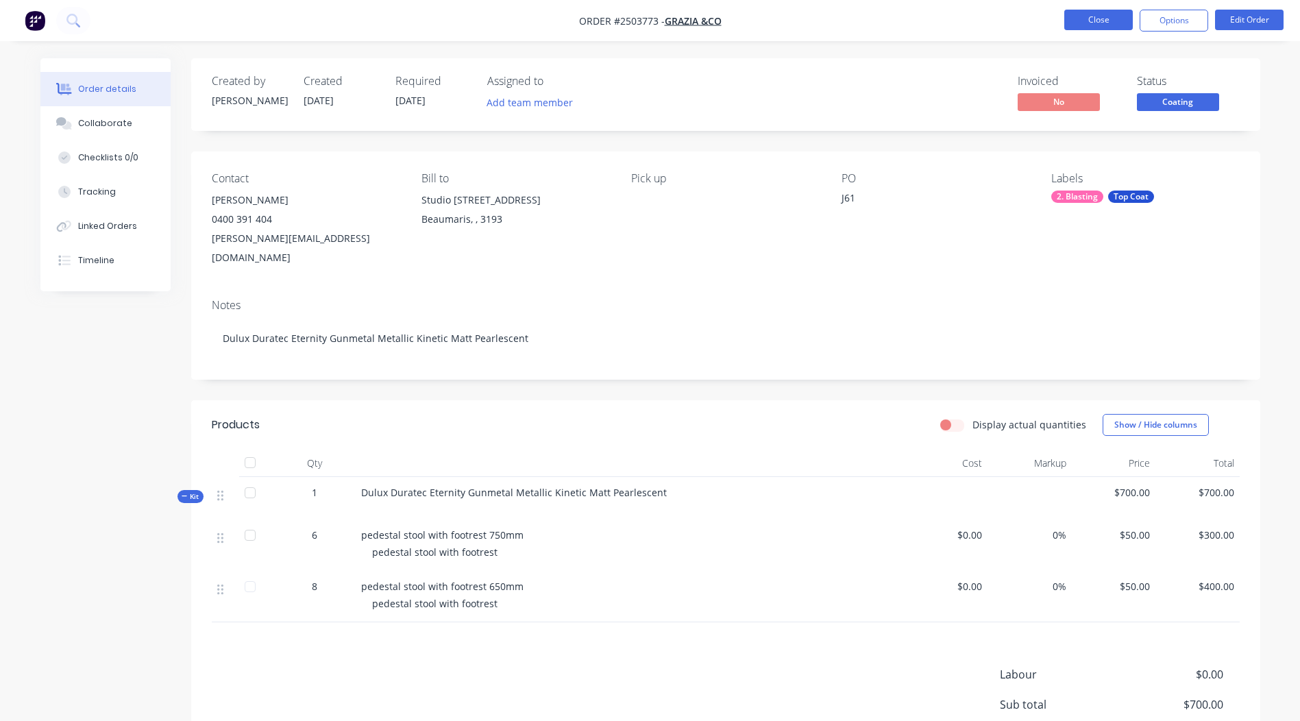
click at [1089, 19] on button "Close" at bounding box center [1098, 20] width 69 height 21
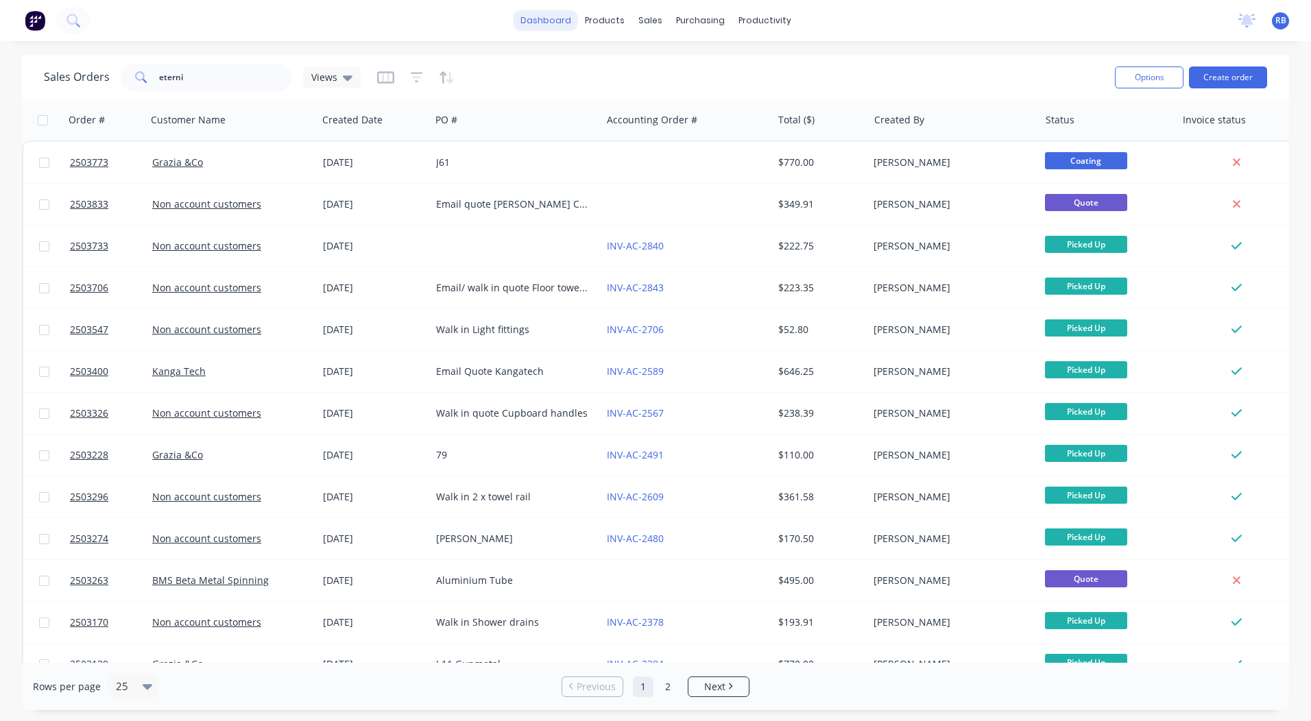
click at [527, 14] on link "dashboard" at bounding box center [545, 20] width 64 height 21
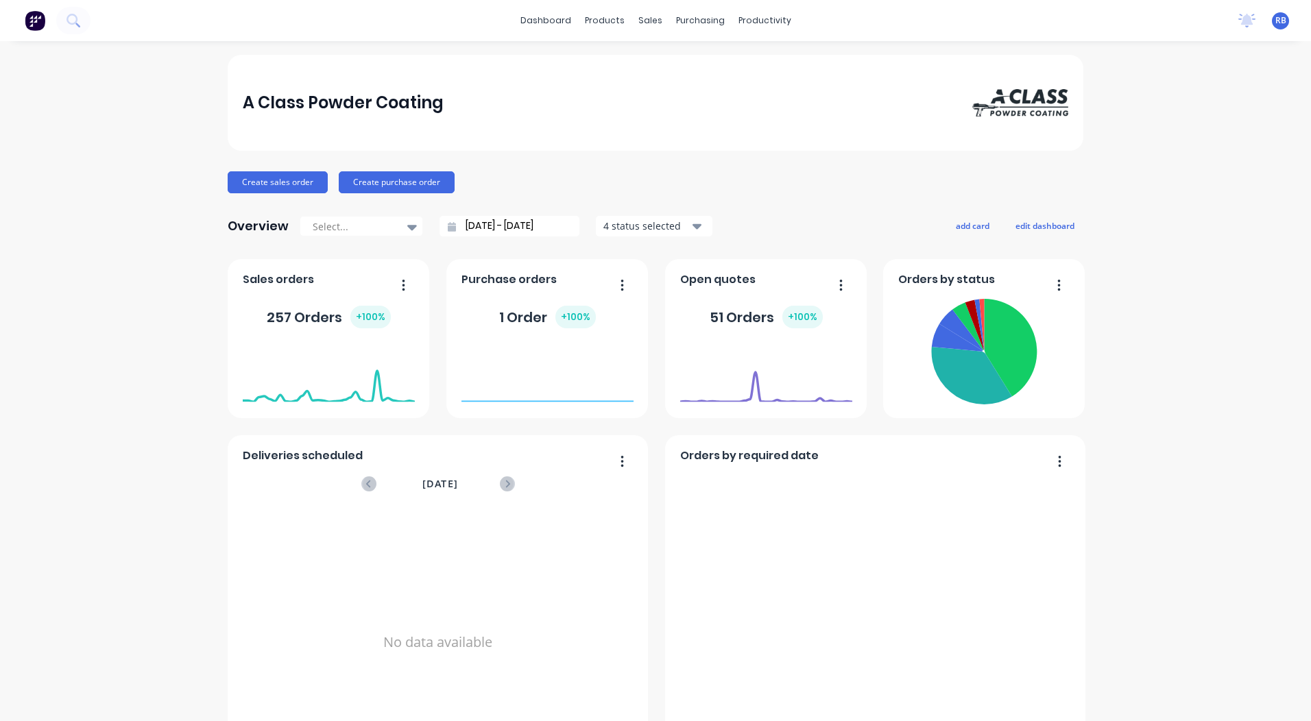
scroll to position [592, 0]
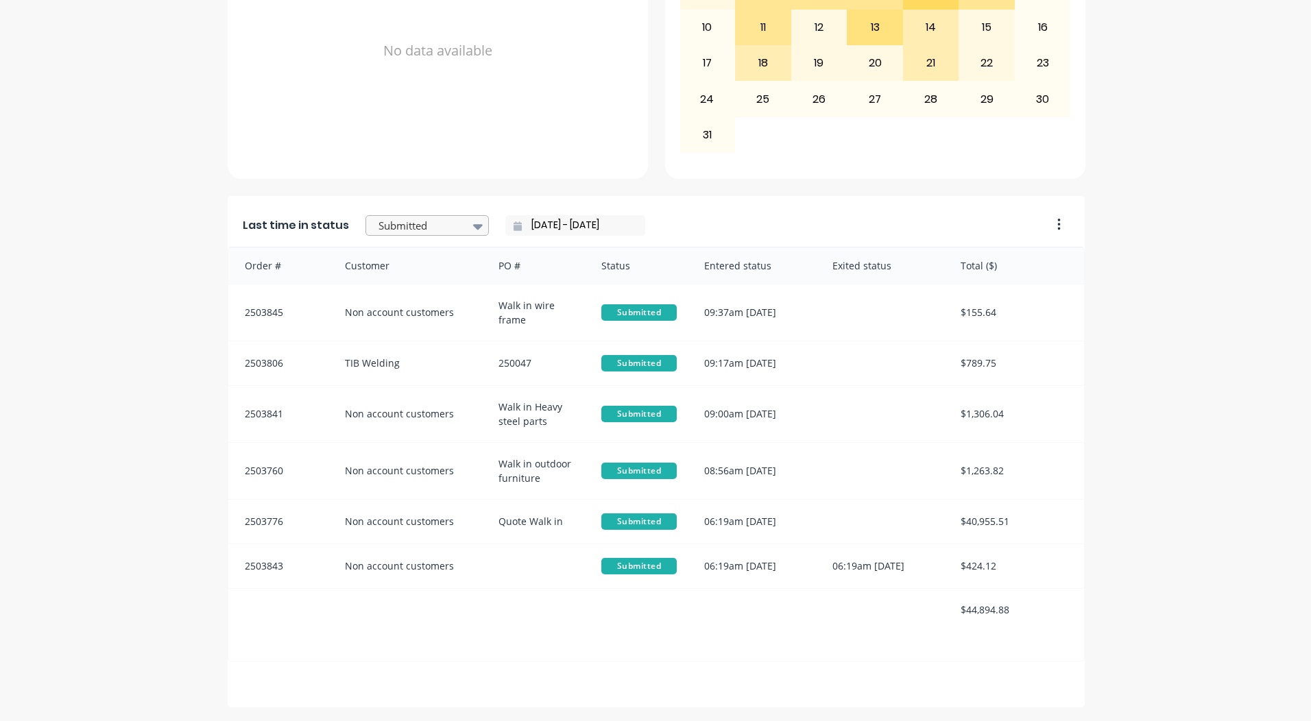
click at [446, 225] on div at bounding box center [420, 225] width 86 height 17
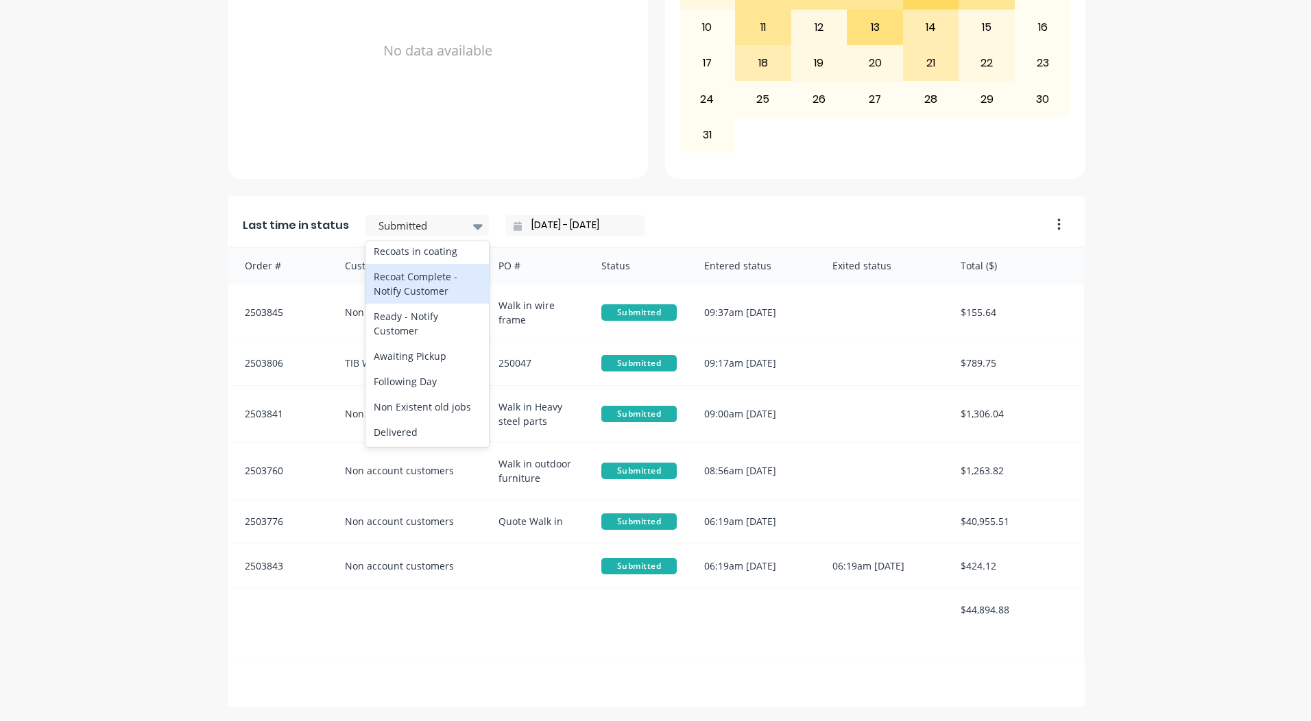
scroll to position [644, 0]
click at [411, 343] on div "Ready - Notify Customer" at bounding box center [426, 323] width 123 height 40
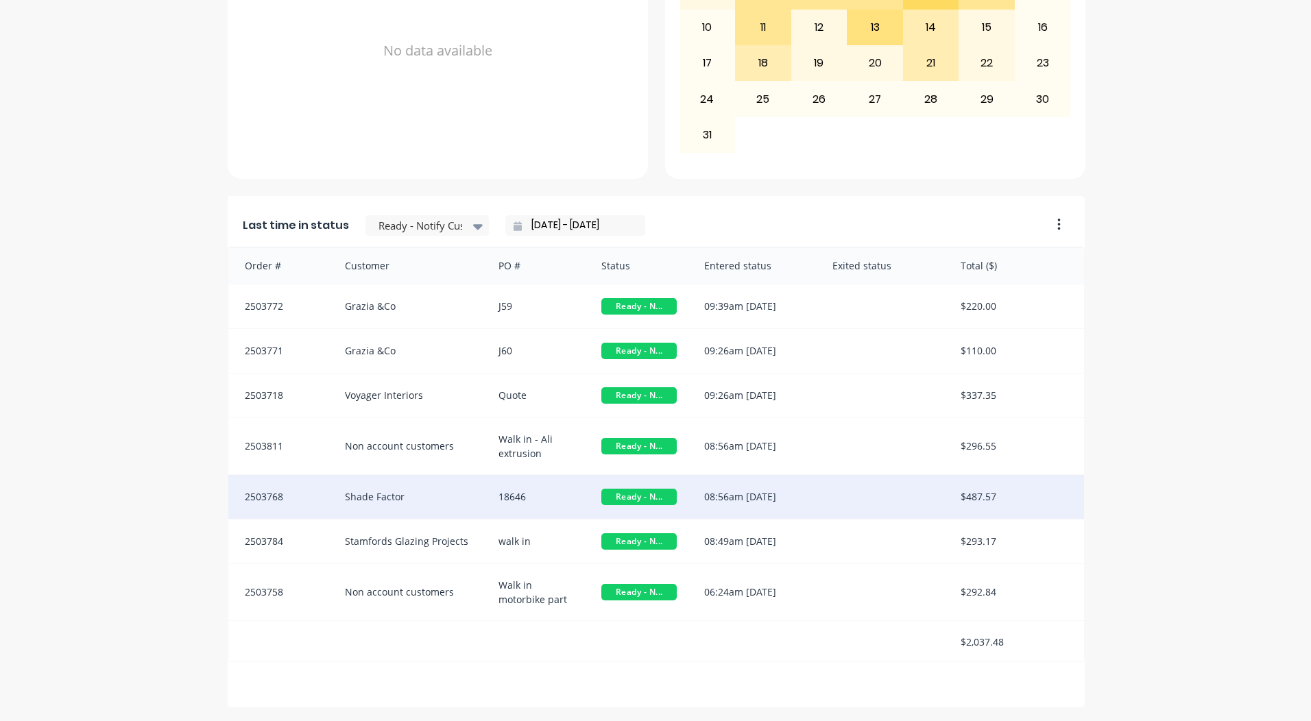
scroll to position [1, 0]
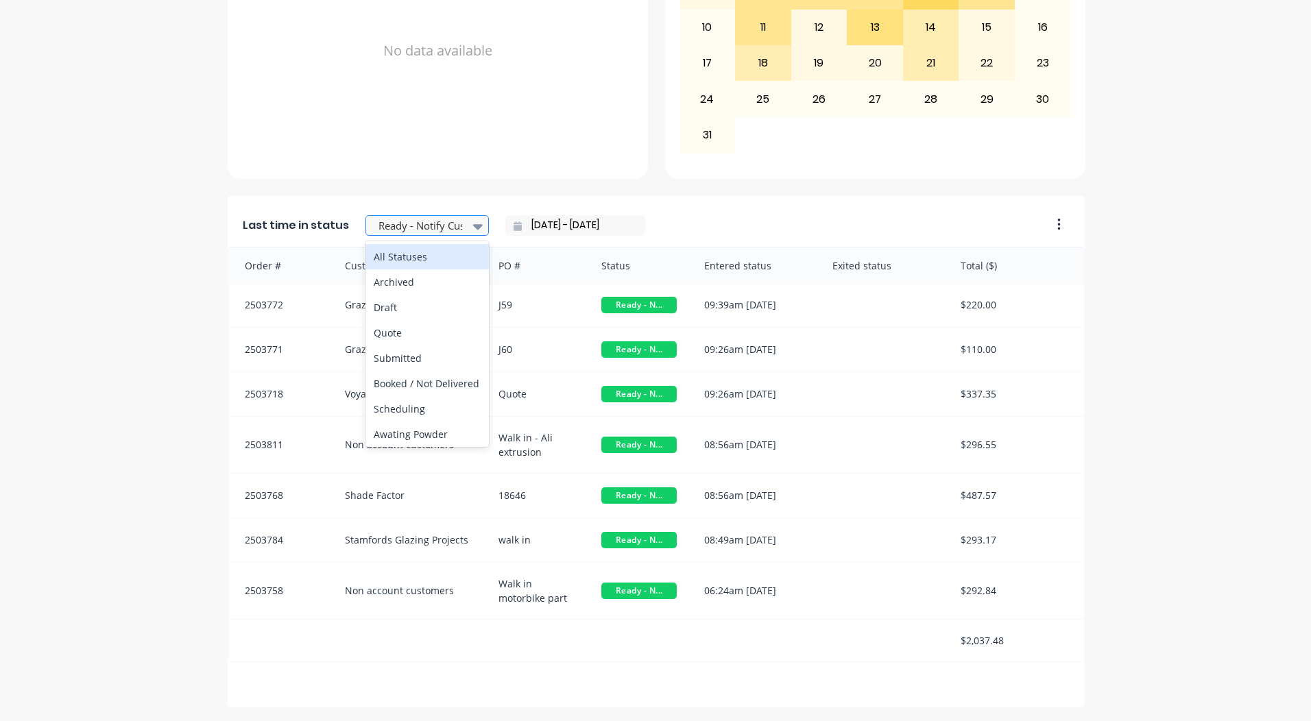
click at [391, 224] on div at bounding box center [420, 225] width 86 height 17
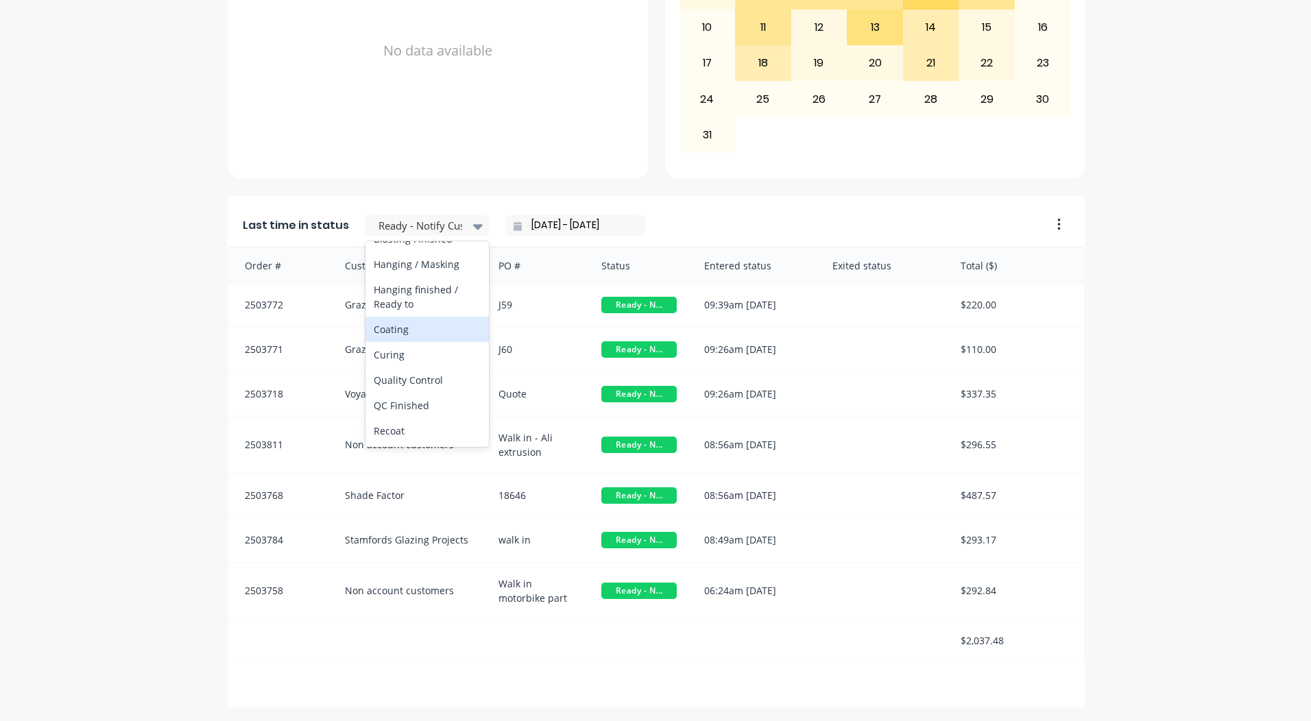
click at [389, 342] on div "Coating" at bounding box center [426, 329] width 123 height 25
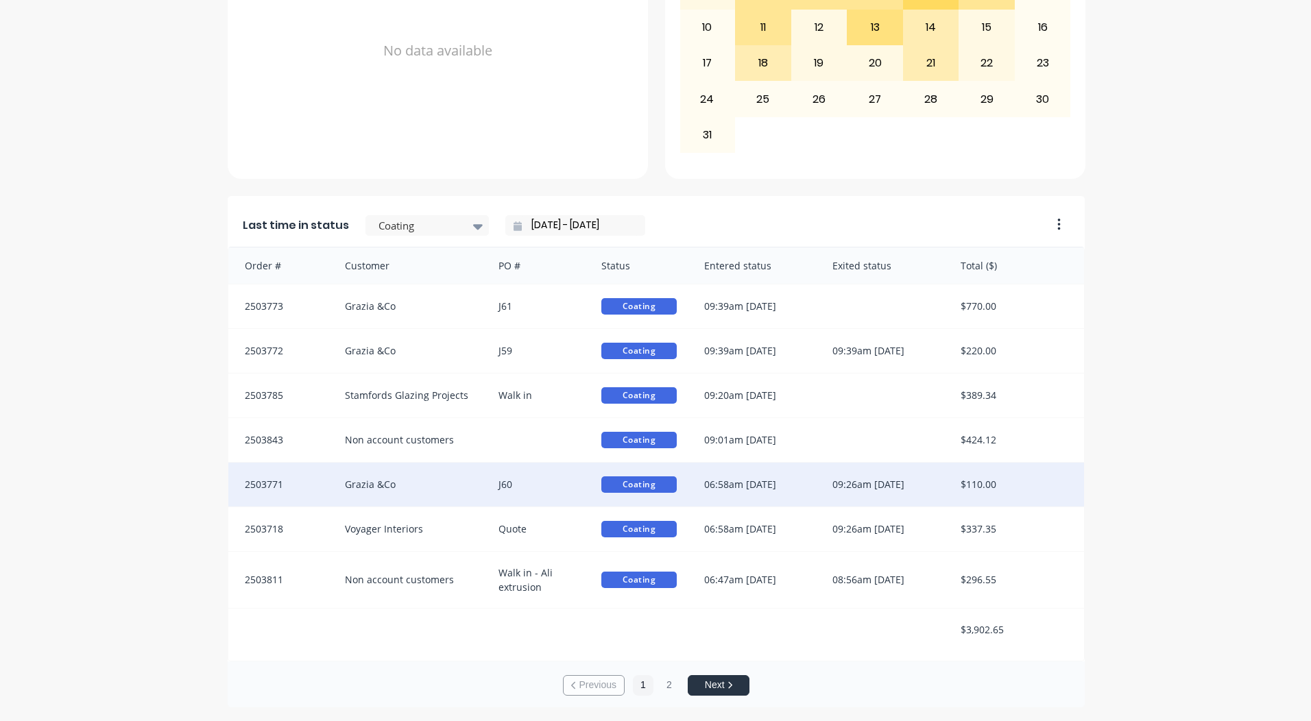
scroll to position [2, 0]
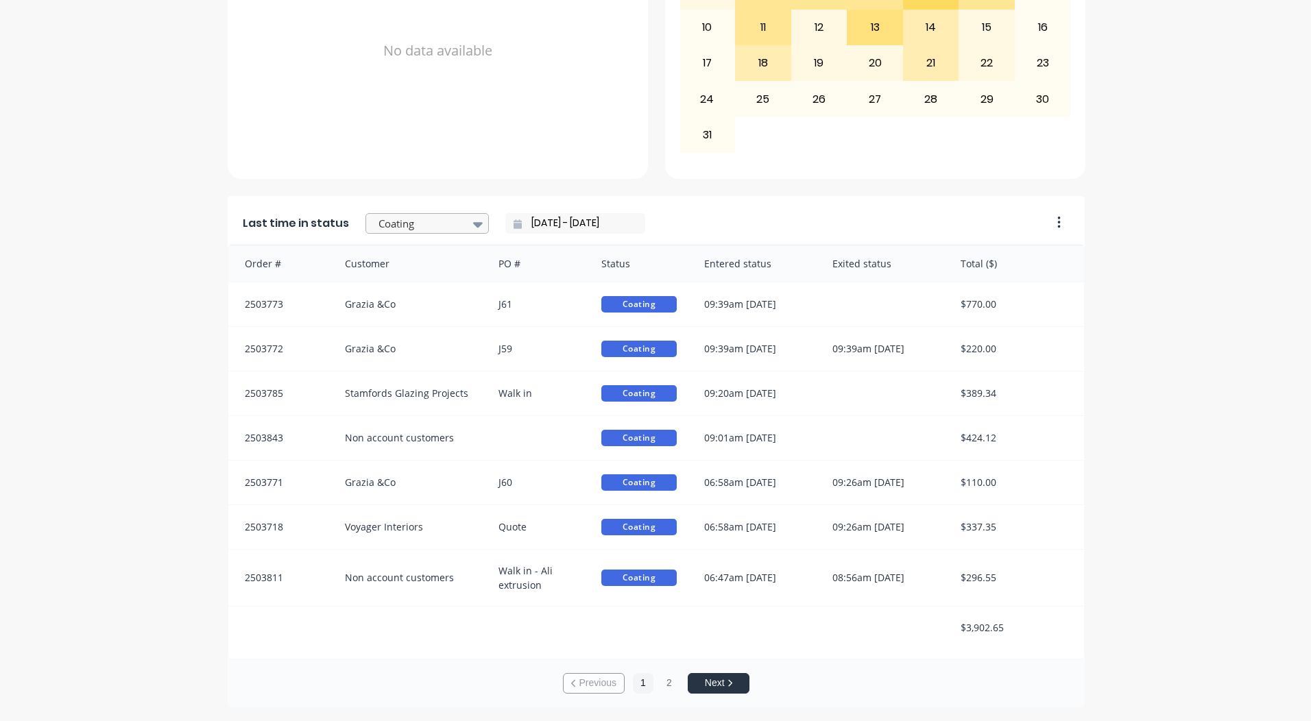
click at [424, 223] on div at bounding box center [420, 223] width 86 height 17
click at [409, 350] on div "Scheduling" at bounding box center [426, 338] width 123 height 25
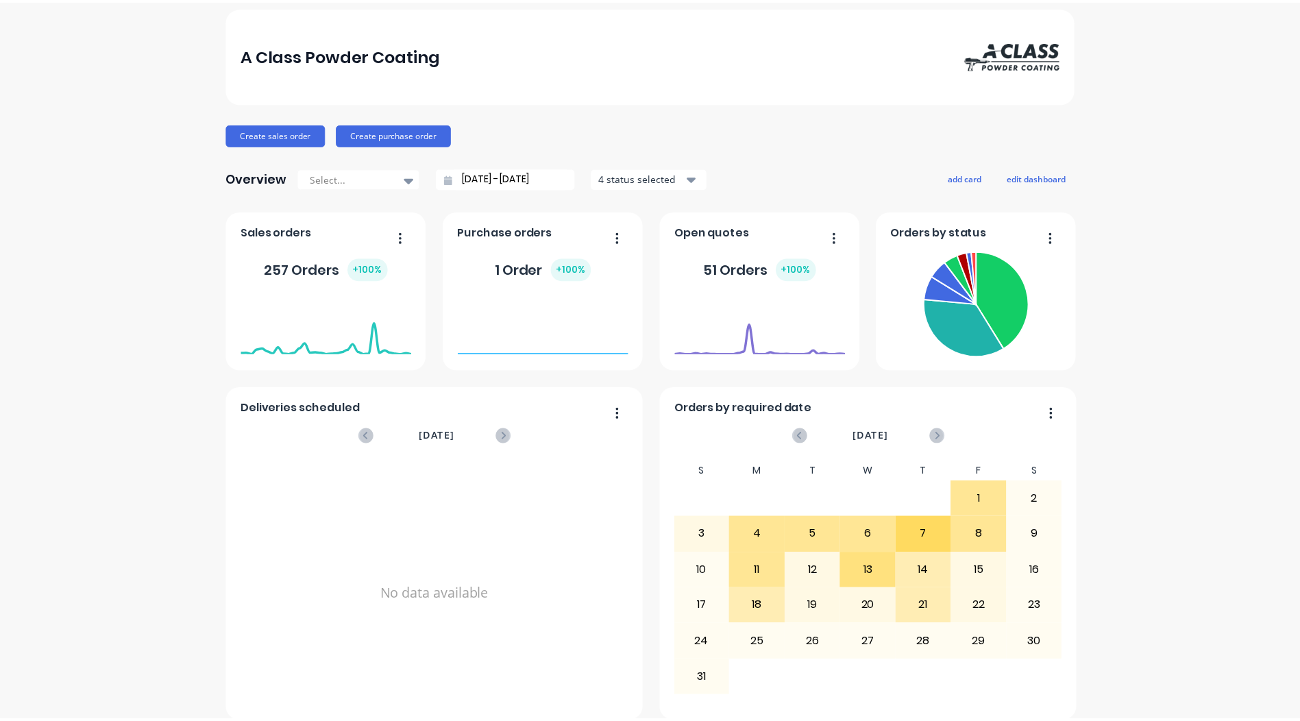
scroll to position [0, 0]
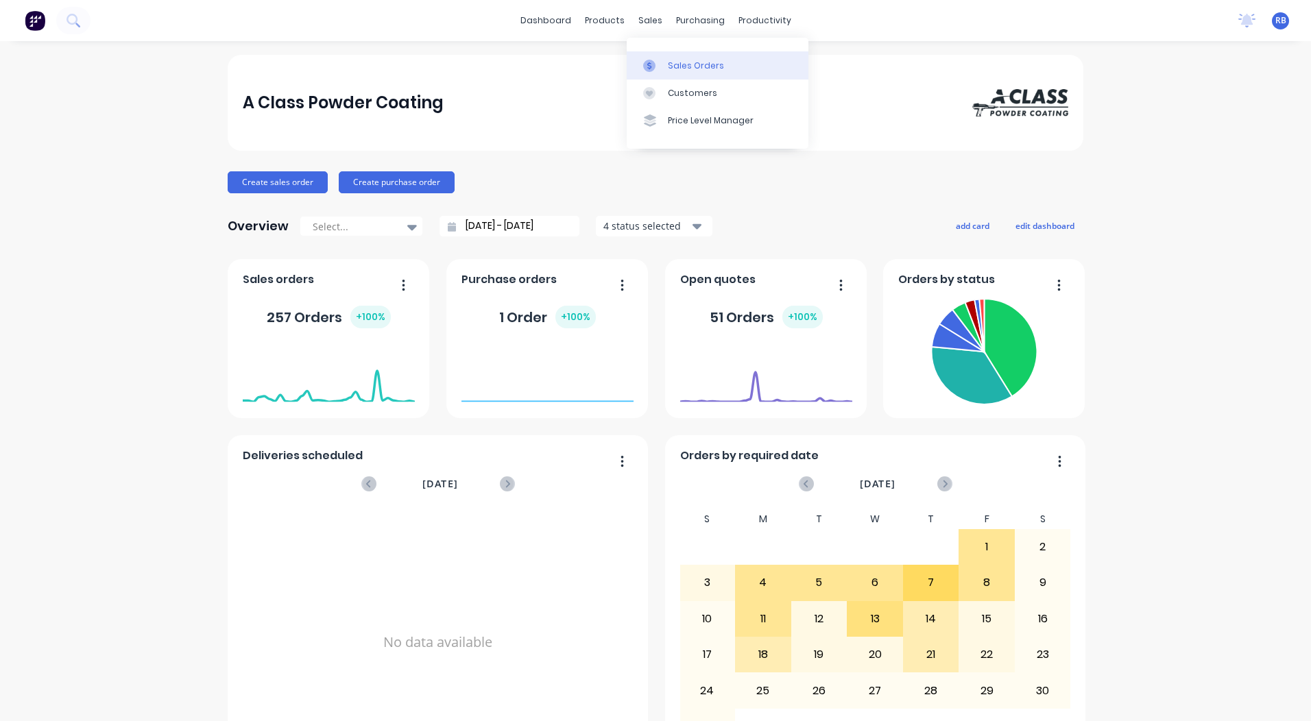
click at [650, 66] on icon at bounding box center [649, 66] width 4 height 8
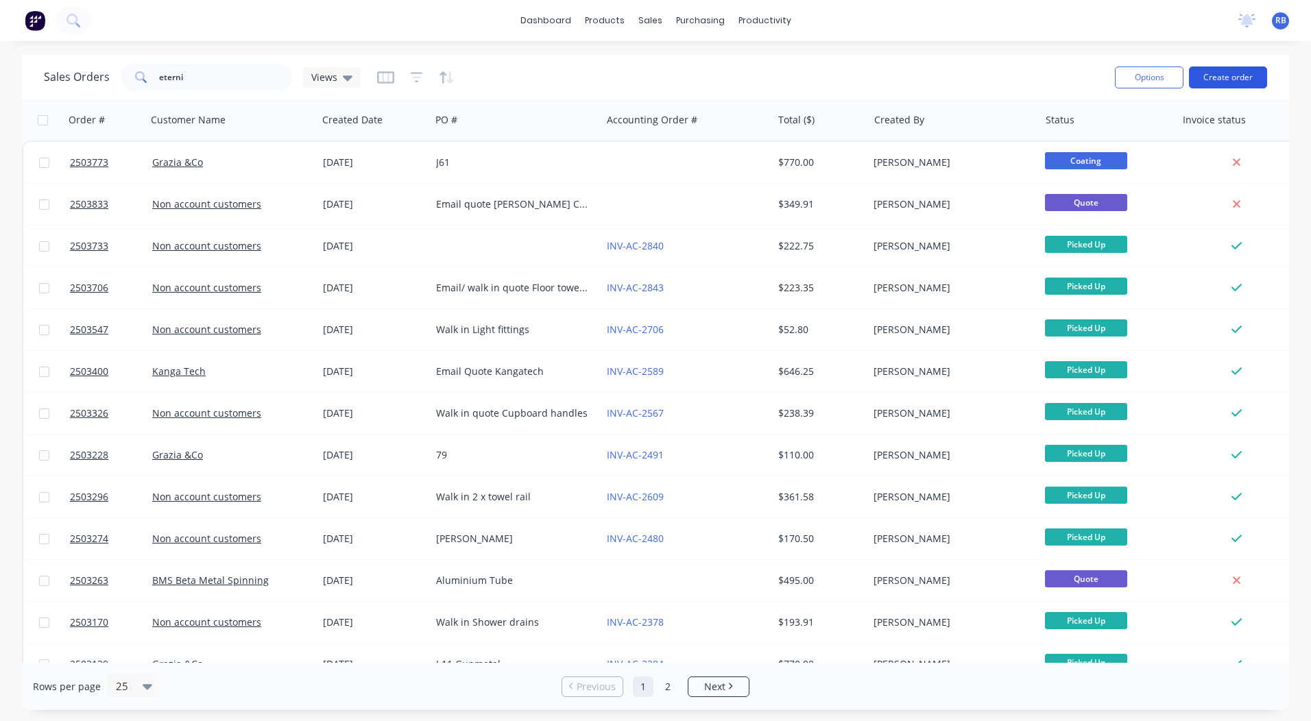
click at [1231, 80] on button "Create order" at bounding box center [1228, 77] width 78 height 22
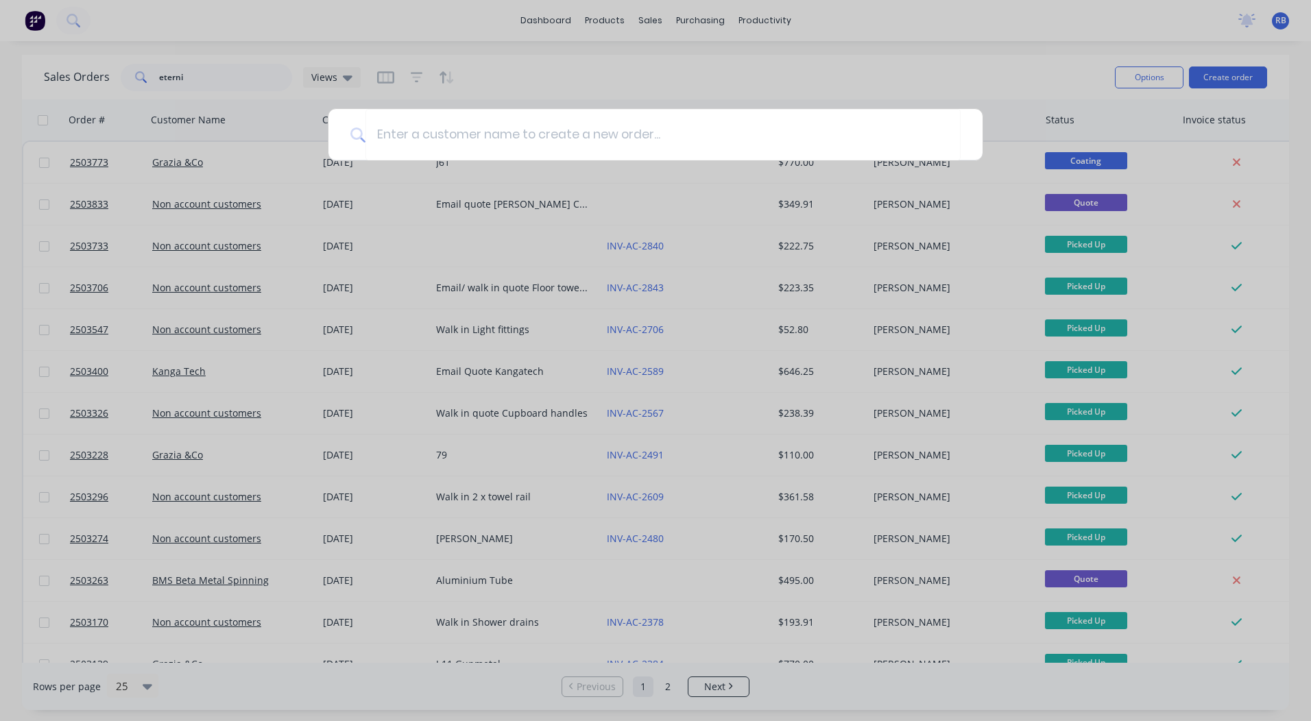
click at [555, 67] on div at bounding box center [655, 360] width 1311 height 721
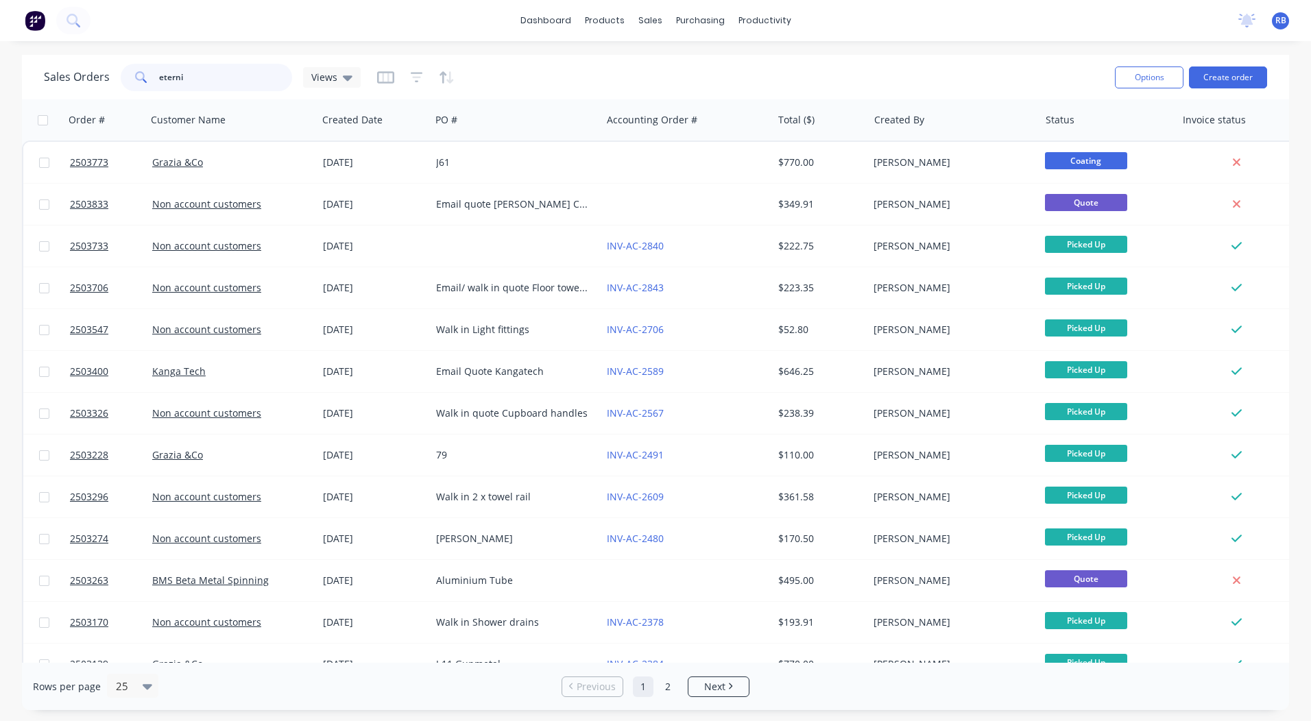
drag, startPoint x: 224, startPoint y: 71, endPoint x: 0, endPoint y: 70, distance: 224.1
click at [0, 77] on html "dashboard products sales purchasing productivity dashboard products Product Cat…" at bounding box center [655, 360] width 1311 height 721
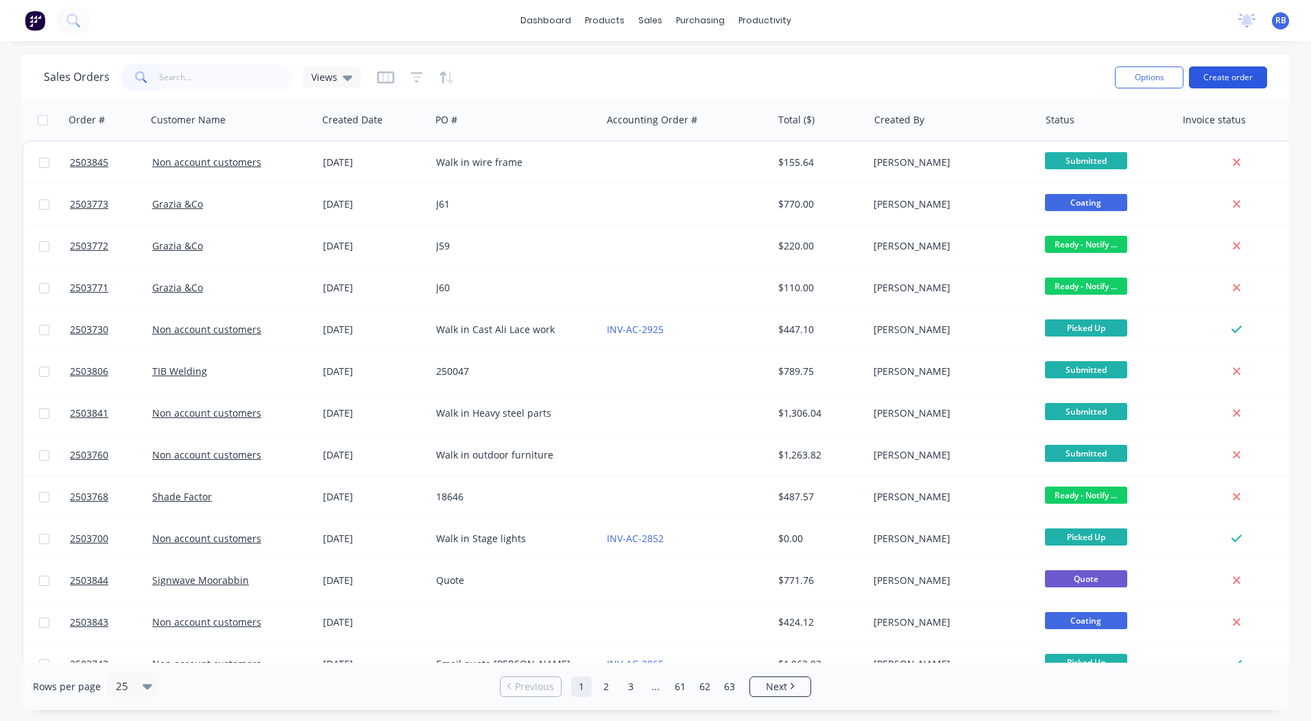
click at [1208, 75] on button "Create order" at bounding box center [1228, 77] width 78 height 22
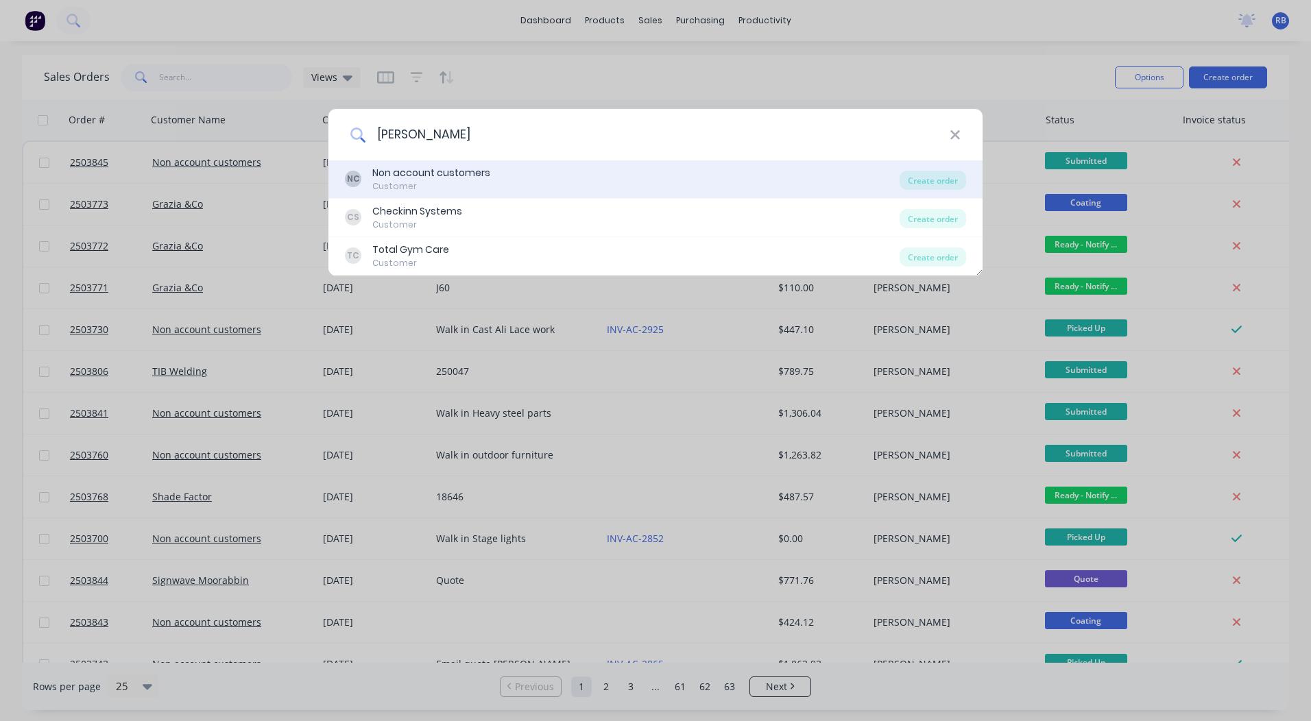
type input "[PERSON_NAME]"
click at [419, 167] on div "Non account customers" at bounding box center [431, 173] width 118 height 14
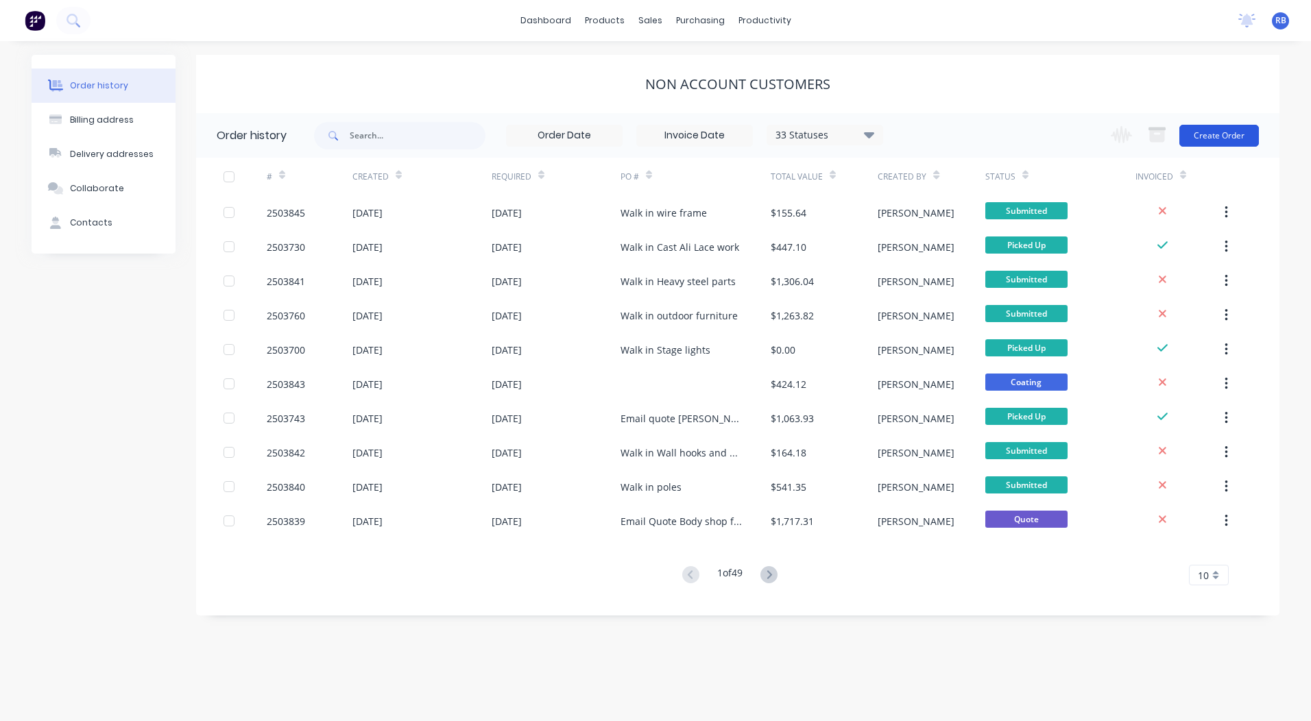
click at [1207, 140] on button "Create Order" at bounding box center [1219, 136] width 80 height 22
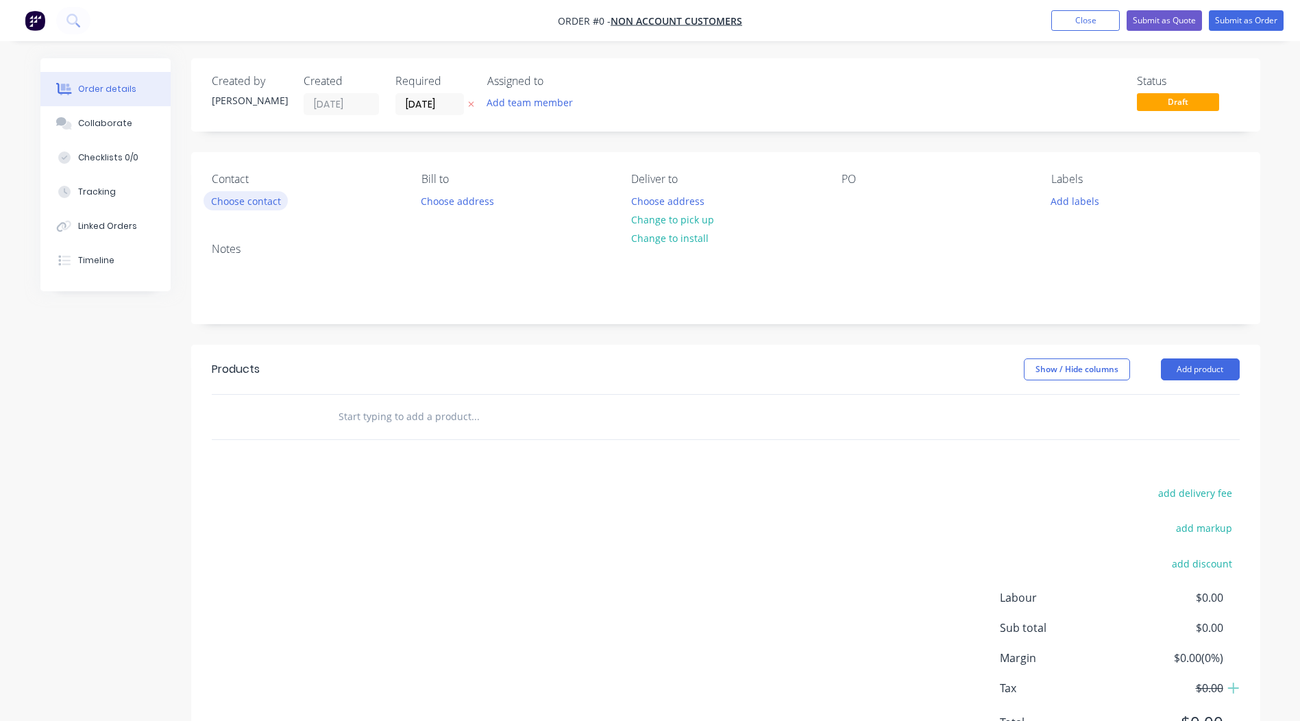
click at [229, 201] on button "Choose contact" at bounding box center [246, 200] width 84 height 19
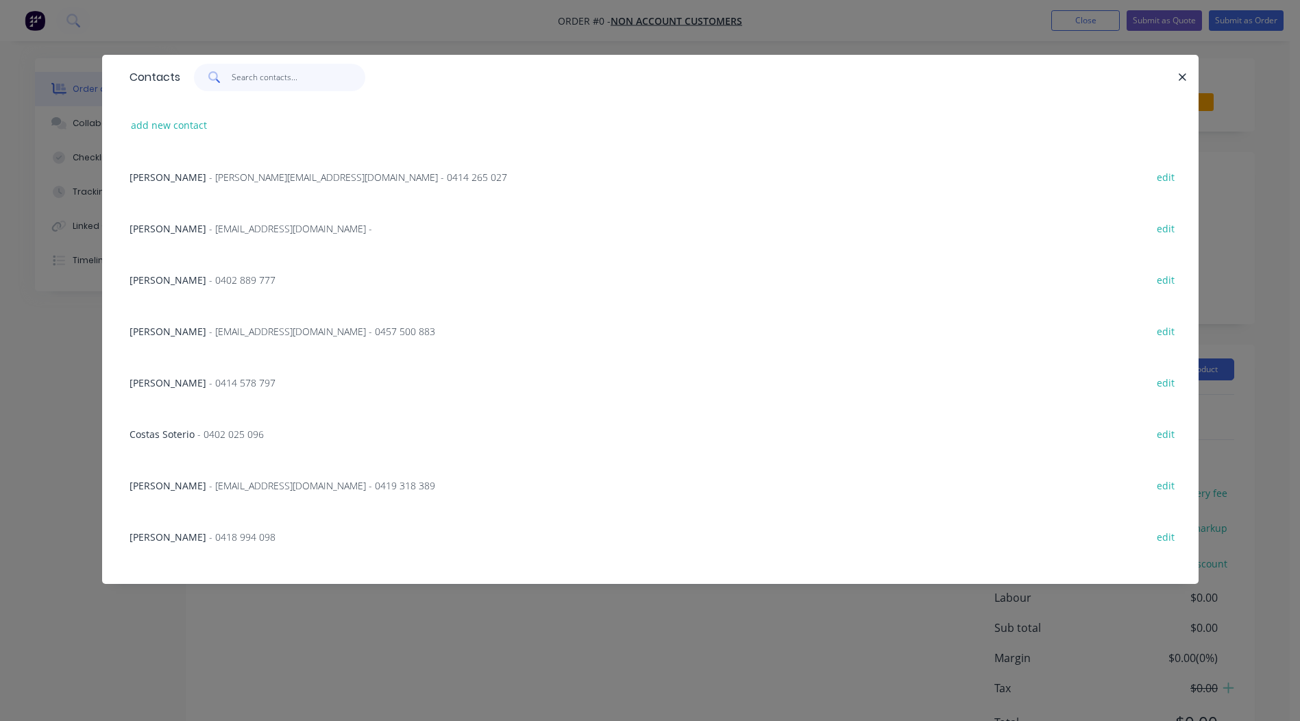
click at [270, 77] on input "text" at bounding box center [299, 77] width 134 height 27
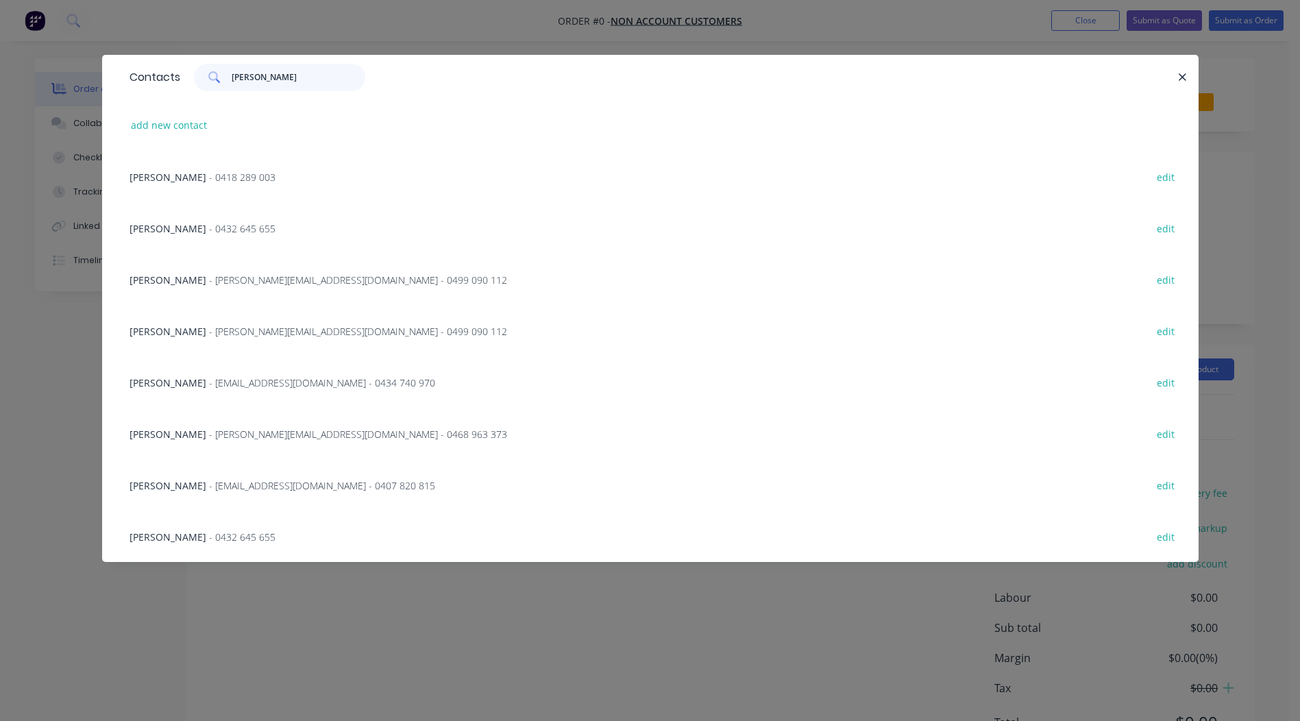
type input "[PERSON_NAME]"
click at [209, 232] on span "- 0432 645 655" at bounding box center [242, 228] width 66 height 13
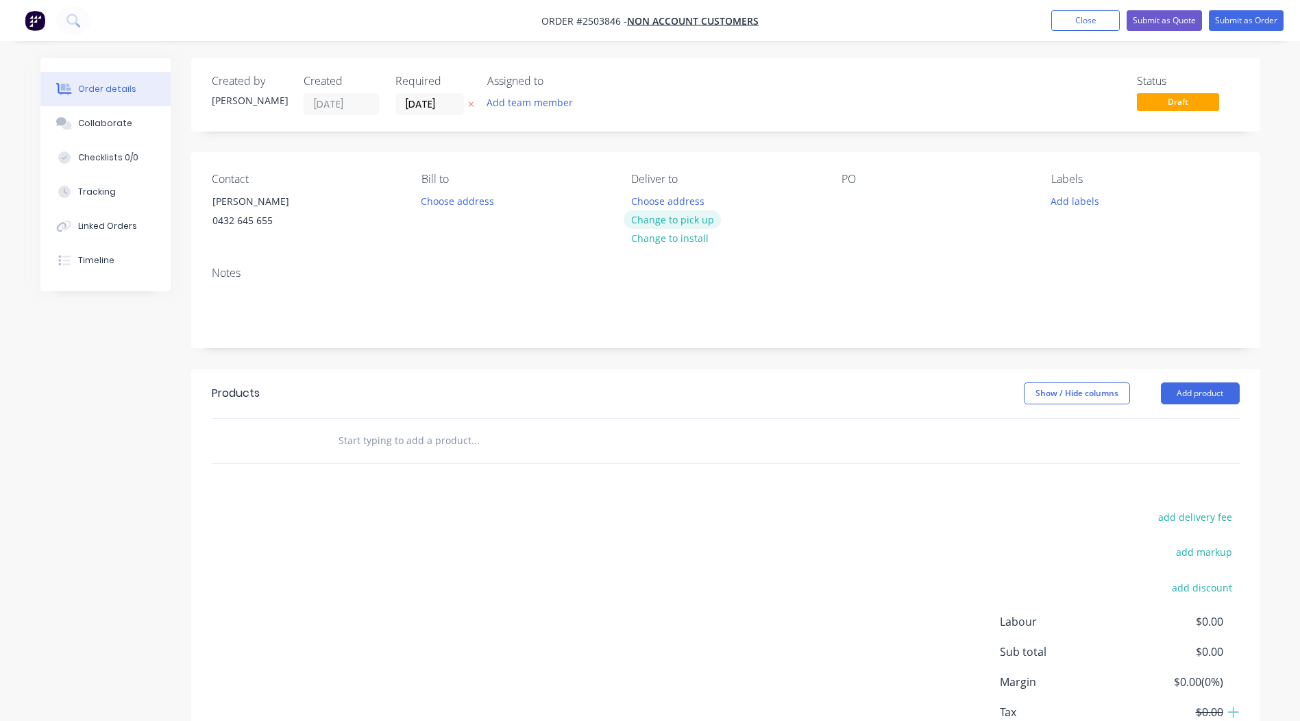
click at [676, 213] on button "Change to pick up" at bounding box center [672, 219] width 97 height 19
click at [846, 193] on div at bounding box center [853, 201] width 22 height 20
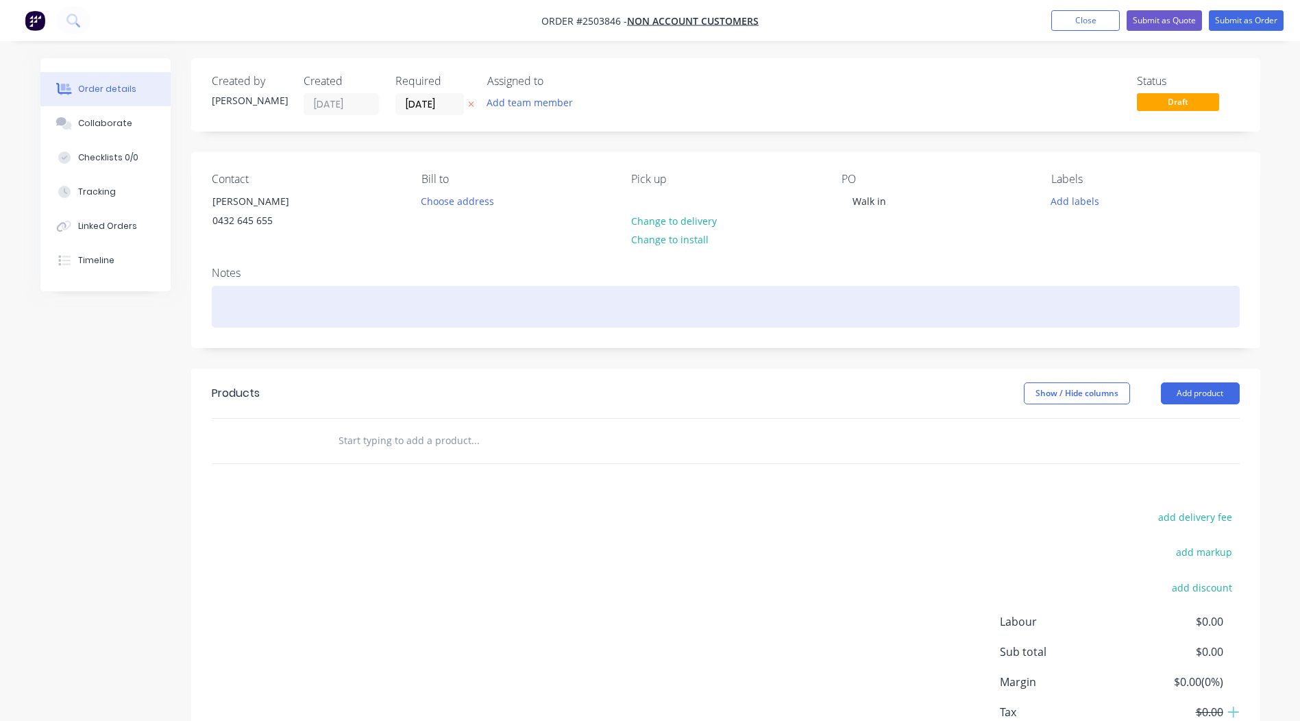
click at [235, 307] on div at bounding box center [726, 307] width 1028 height 42
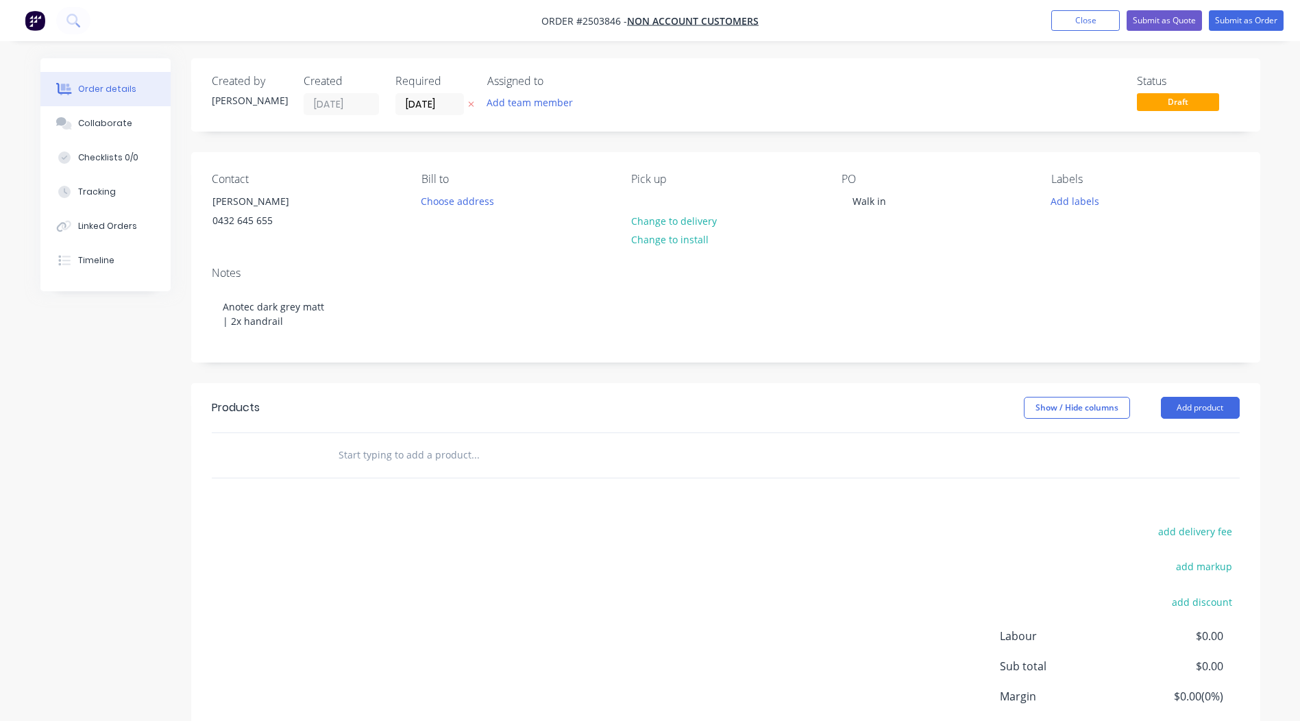
click at [533, 383] on header "Products Show / Hide columns Add product" at bounding box center [725, 407] width 1069 height 49
click at [1192, 407] on button "Add product" at bounding box center [1200, 408] width 79 height 22
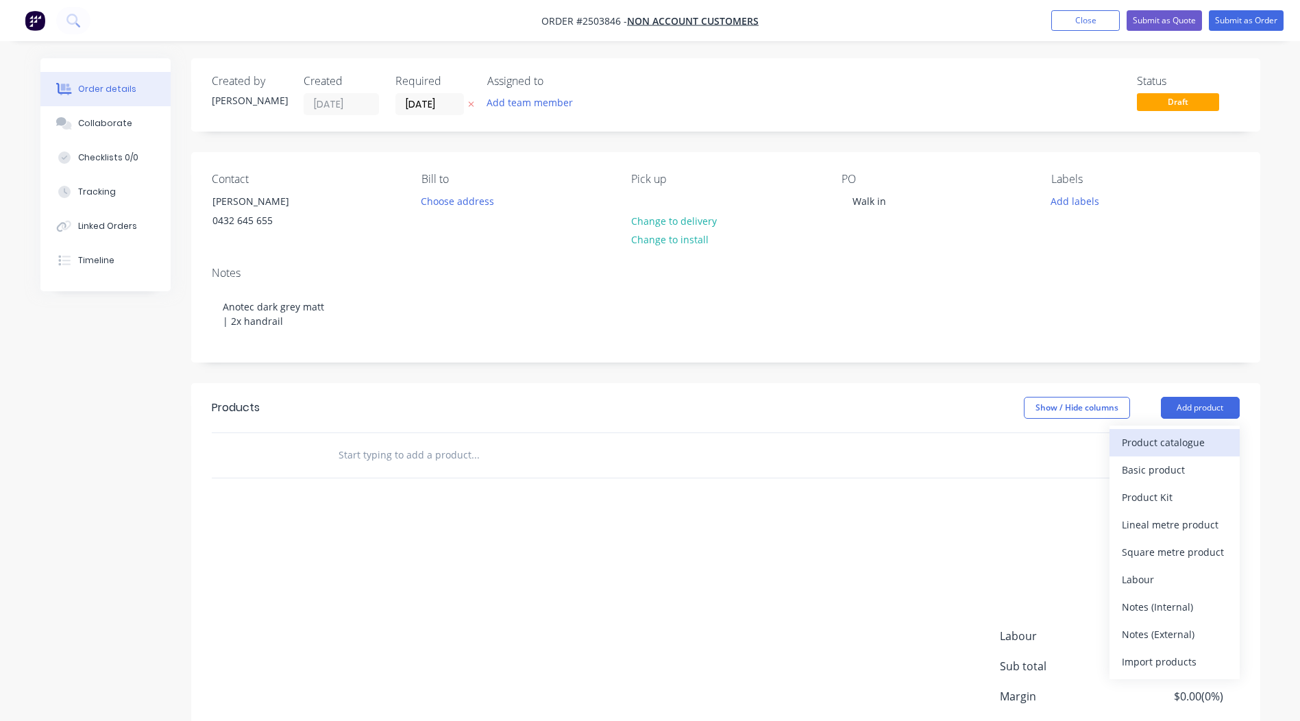
click at [1160, 446] on div "Product catalogue" at bounding box center [1175, 443] width 106 height 20
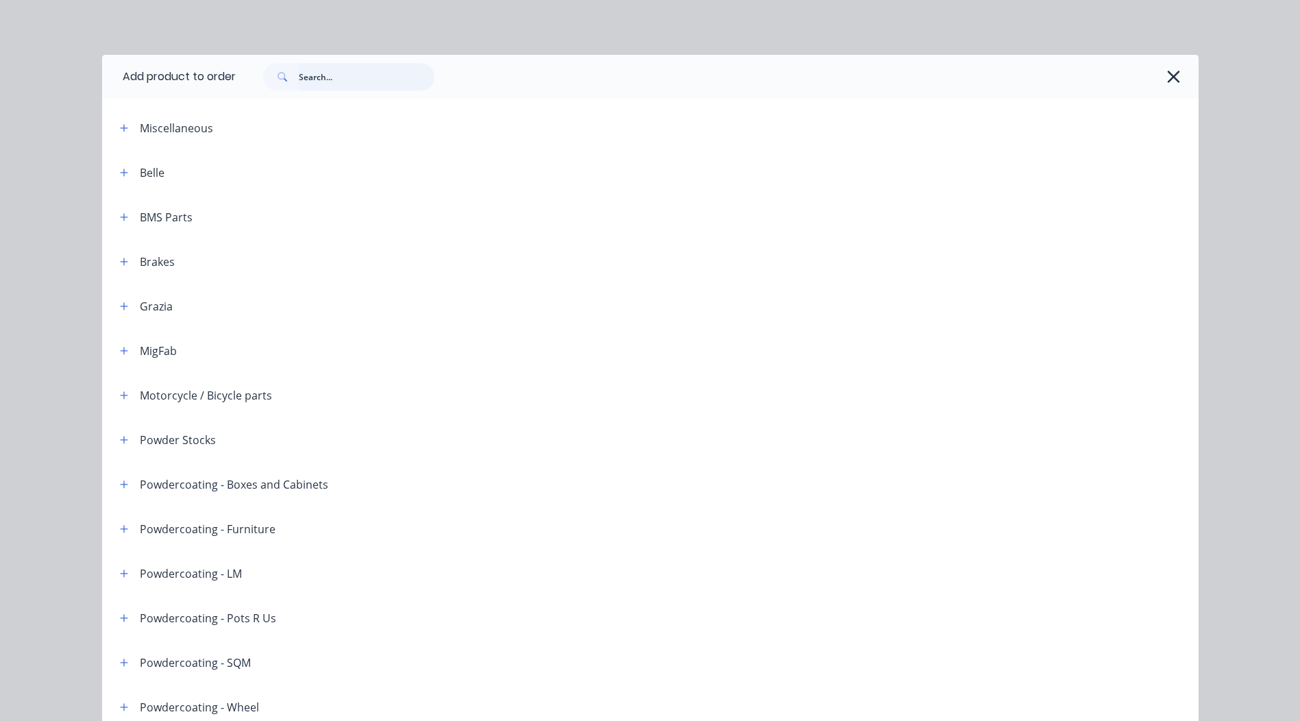
click at [370, 87] on input "text" at bounding box center [367, 76] width 136 height 27
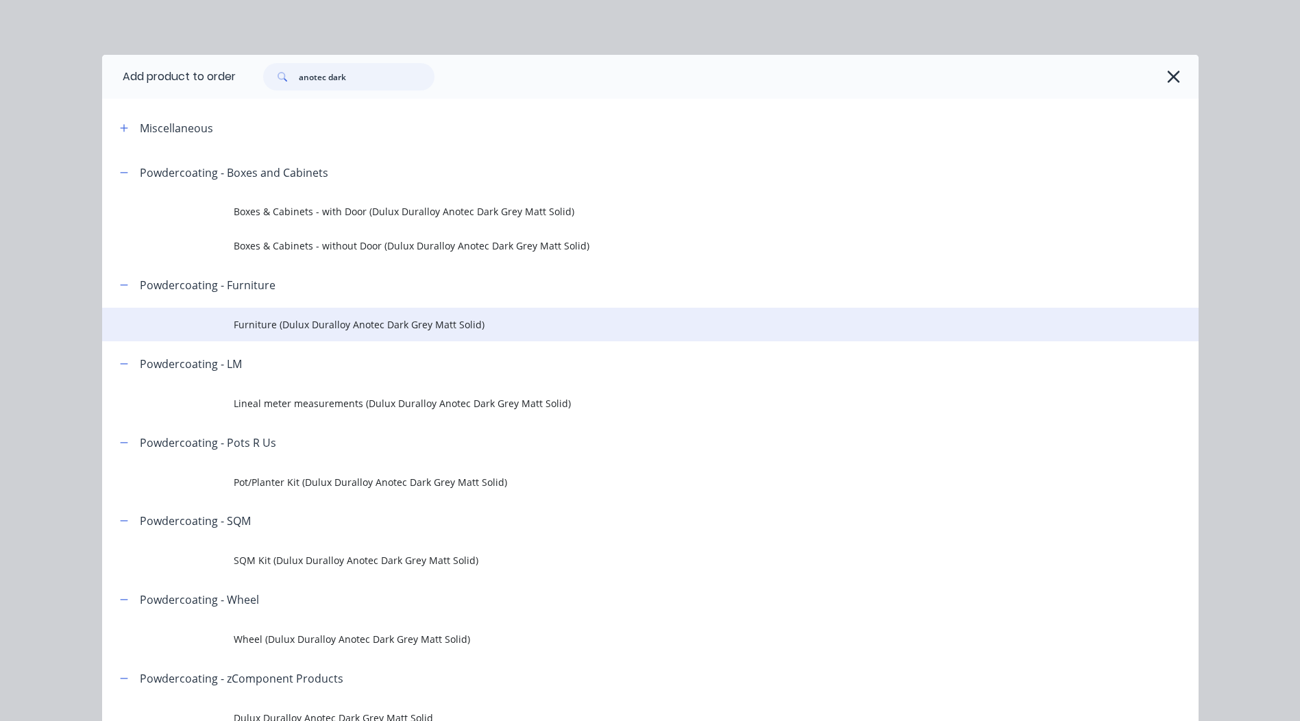
type input "anotec dark"
click at [338, 330] on span "Furniture (Dulux Duralloy Anotec Dark Grey Matt Solid)" at bounding box center [620, 324] width 772 height 14
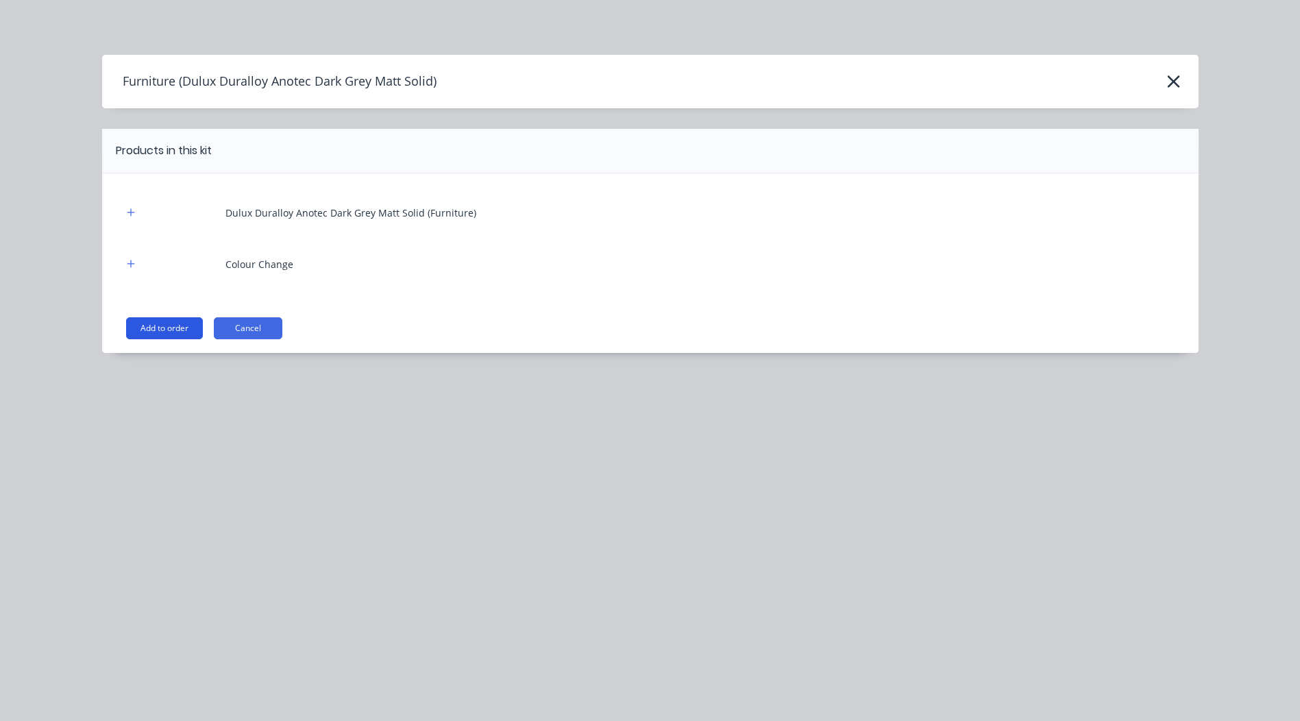
click at [167, 320] on button "Add to order" at bounding box center [164, 328] width 77 height 22
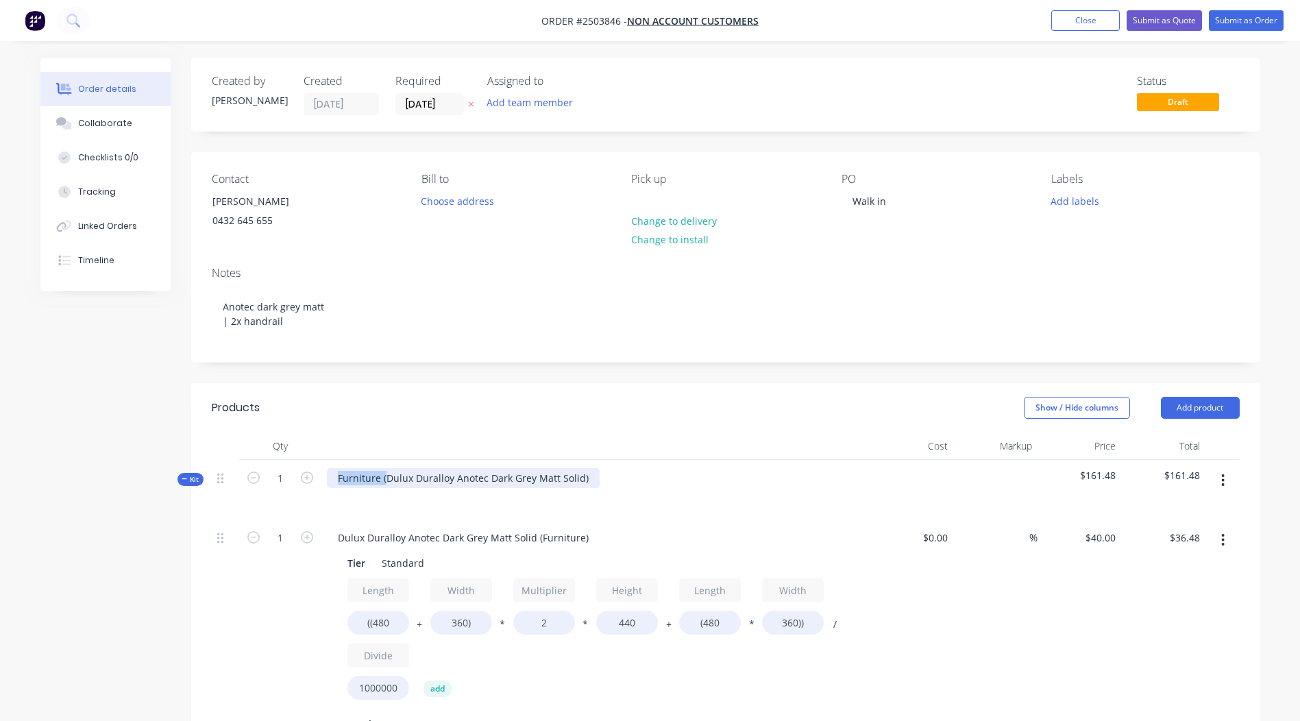
drag, startPoint x: 387, startPoint y: 474, endPoint x: 7, endPoint y: 526, distance: 384.0
click at [7, 526] on div "Order details Collaborate Checklists 0/0 Tracking Linked Orders Timeline Order …" at bounding box center [650, 614] width 1300 height 1228
click at [538, 480] on div "Dulux Duralloy Anotec Dark Grey Matt Solid)" at bounding box center [439, 478] width 224 height 20
click at [598, 437] on div at bounding box center [595, 446] width 548 height 27
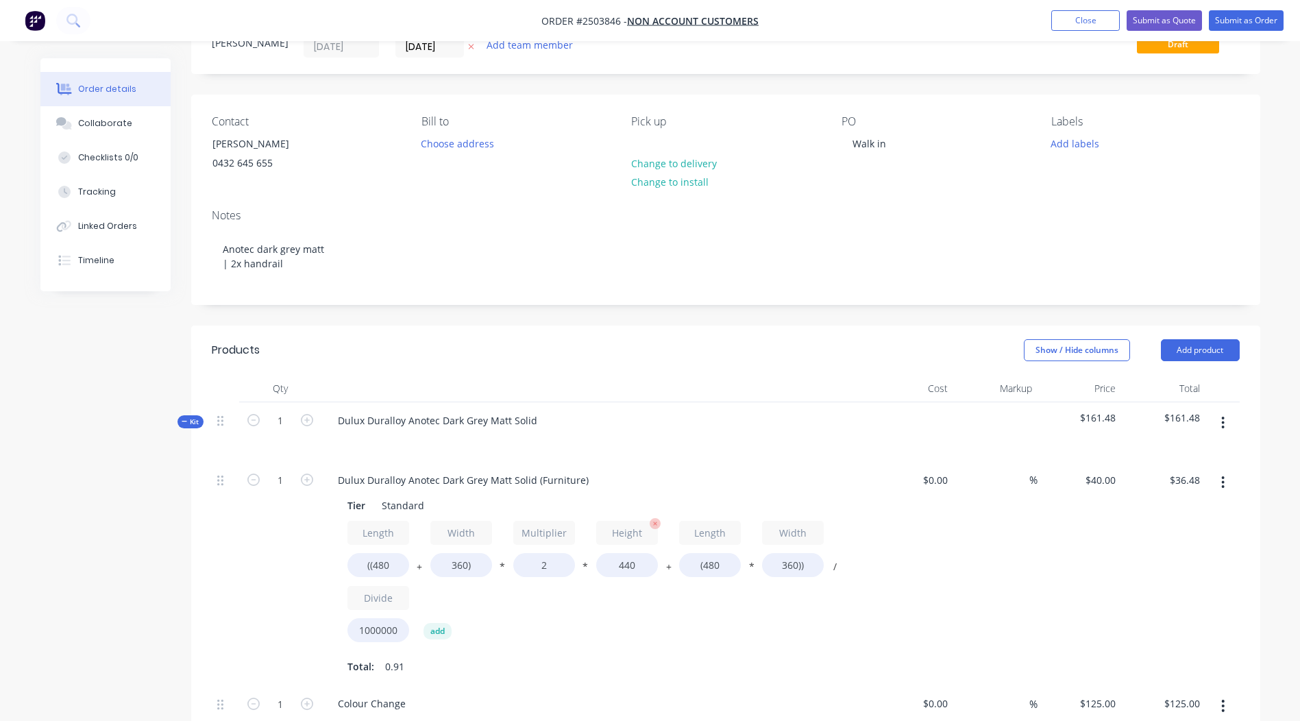
scroll to position [137, 0]
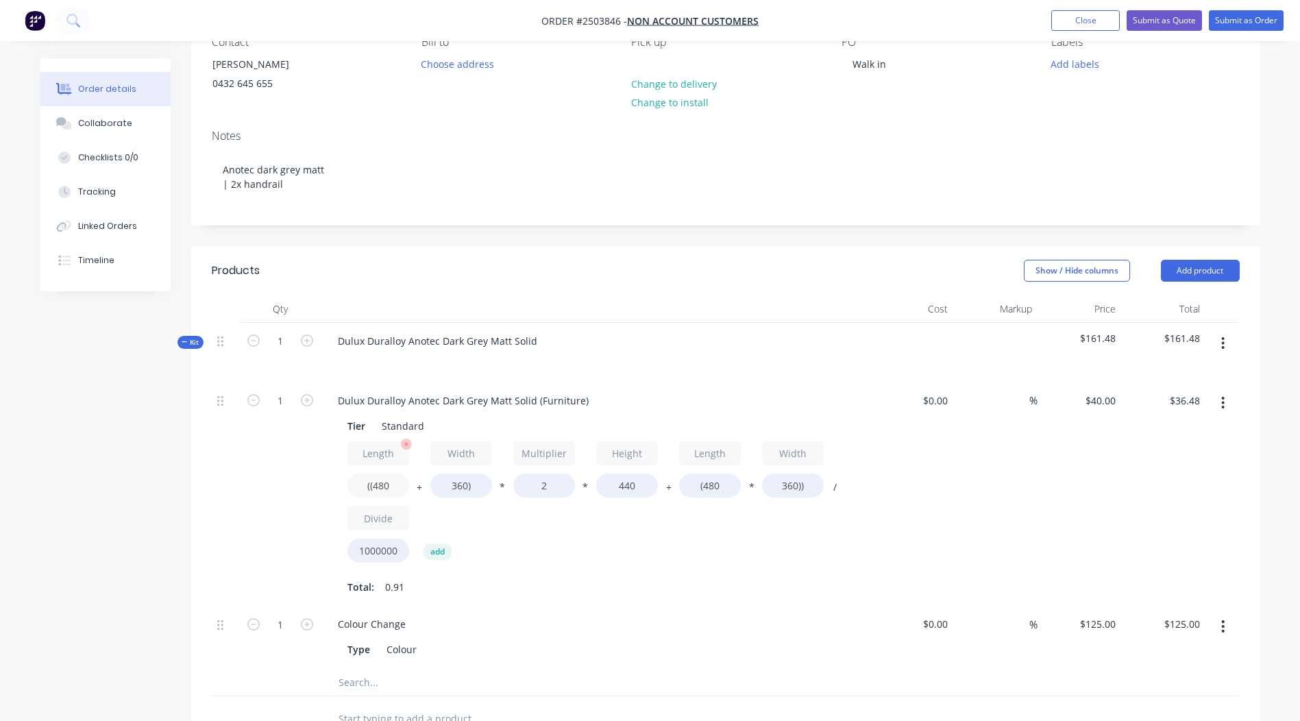
click at [400, 488] on input "((480" at bounding box center [379, 486] width 62 height 24
type input "((1750"
type input "$81.18"
click at [463, 483] on input "360)" at bounding box center [461, 486] width 62 height 24
type input "750)"
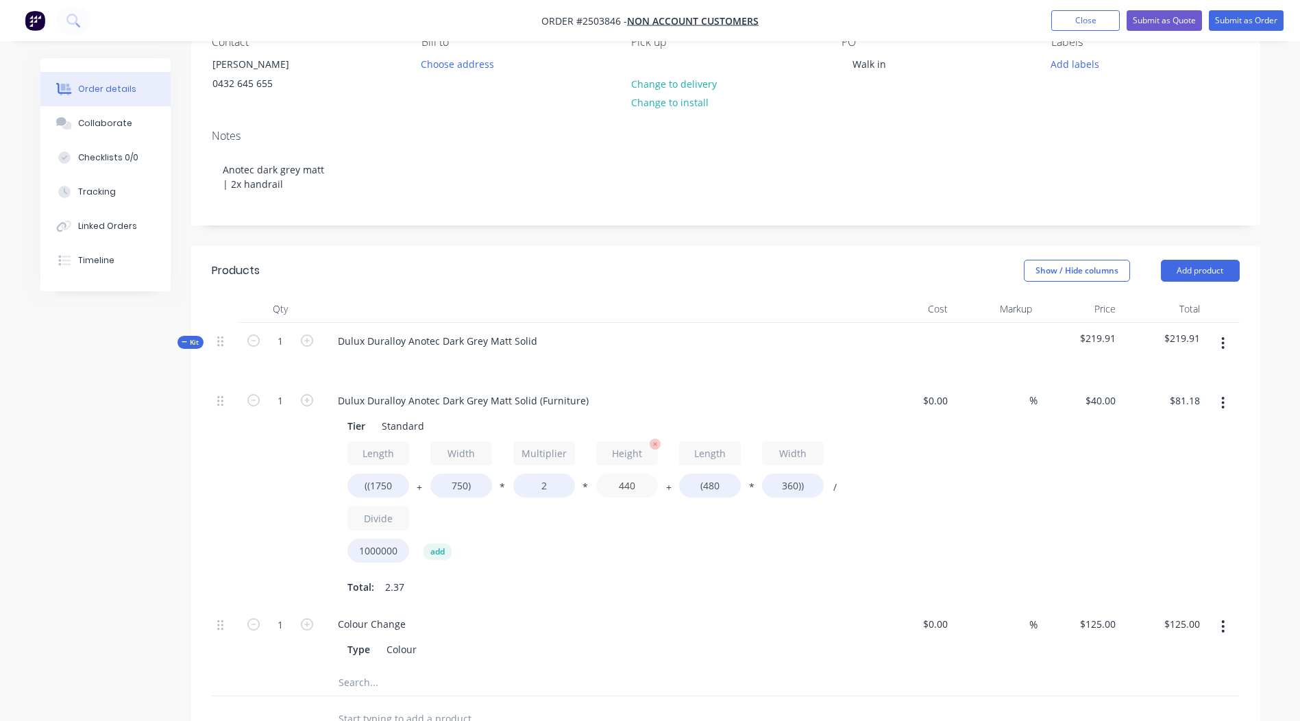
type input "$94.91"
drag, startPoint x: 644, startPoint y: 489, endPoint x: 565, endPoint y: 487, distance: 78.8
click at [583, 489] on div "Length ((1750 + Width 750) * Multiplier 2 * Height 440 + Length (480 * Width 36…" at bounding box center [596, 504] width 496 height 127
type input "50"
type input "$16.91"
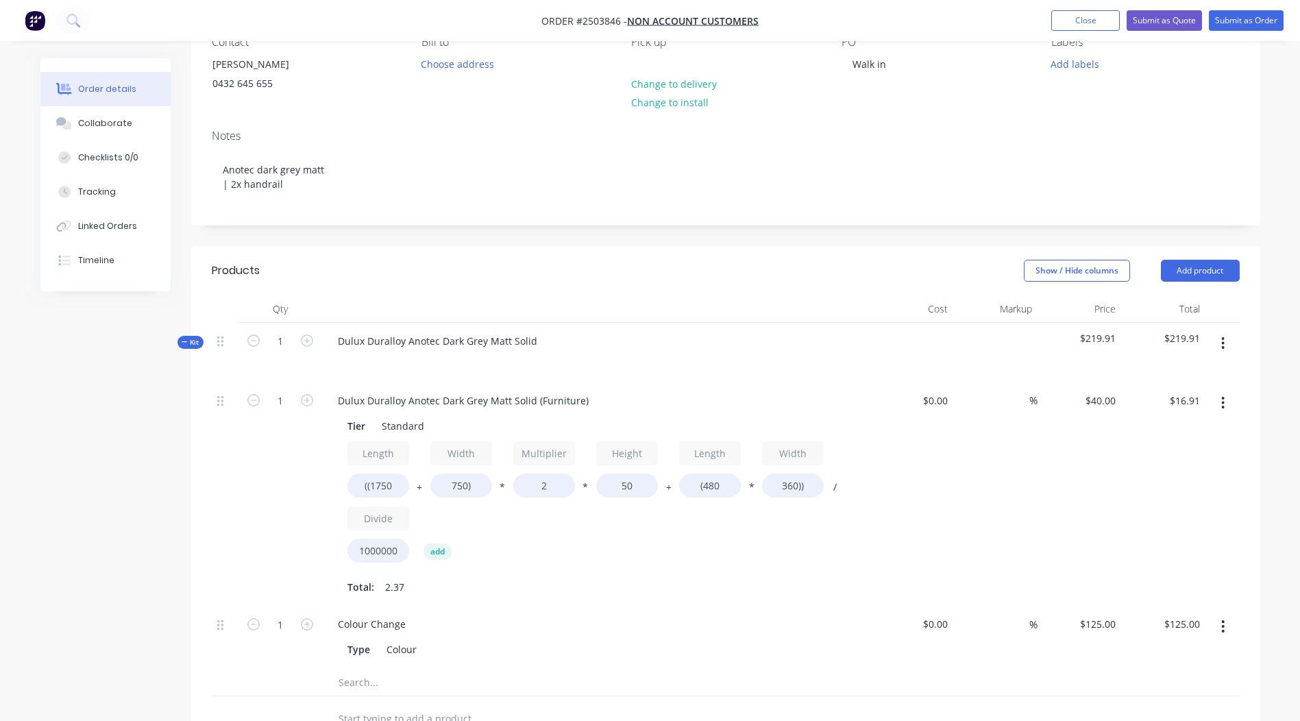
click at [1195, 472] on div "$16.91 $94.91" at bounding box center [1163, 494] width 84 height 224
click at [730, 490] on input "(480" at bounding box center [710, 486] width 62 height 24
type input "(1750"
type input "$35.20"
click at [800, 486] on input "360))" at bounding box center [793, 486] width 62 height 24
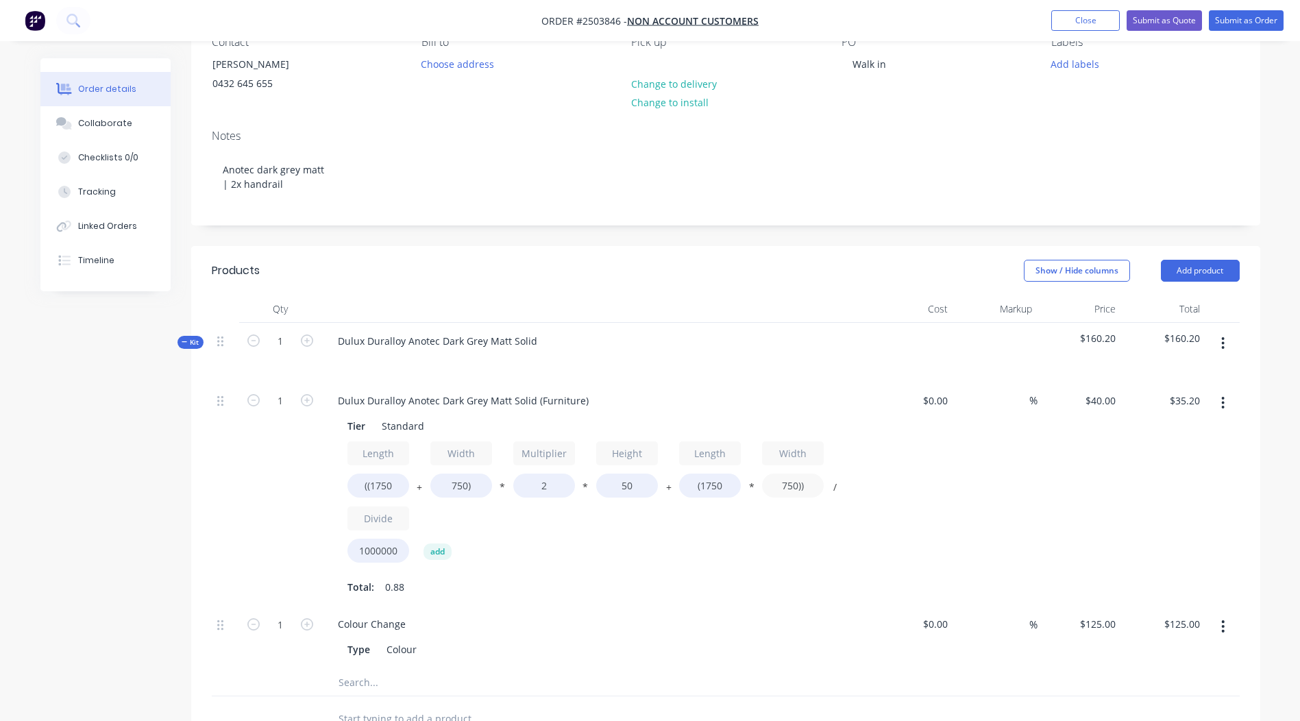
type input "750))"
type input "$62.50"
click at [1023, 485] on div "%" at bounding box center [995, 494] width 84 height 224
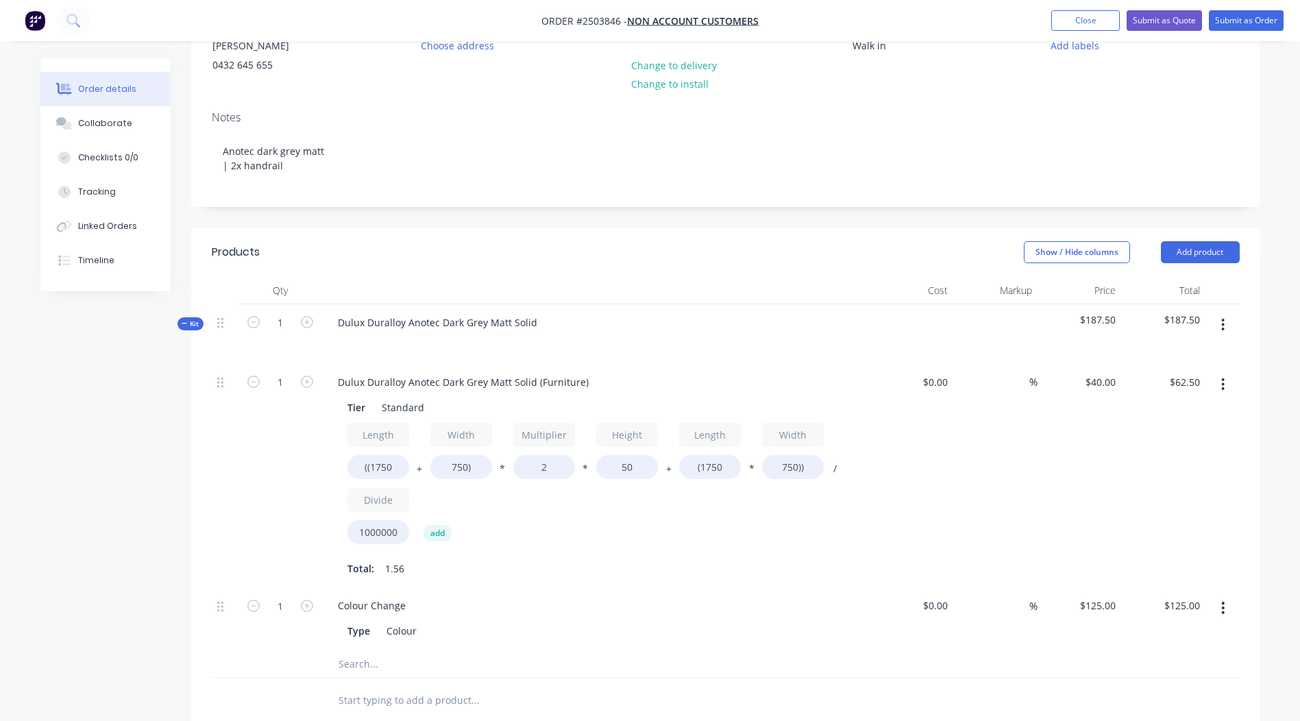
scroll to position [156, 0]
drag, startPoint x: 587, startPoint y: 380, endPoint x: -3, endPoint y: 382, distance: 589.5
click at [0, 382] on html "Order #2503846 - Non account customers Add product Close Submit as Quote Submit…" at bounding box center [650, 458] width 1300 height 1228
click at [1158, 463] on div "$62.50 $62.50" at bounding box center [1163, 475] width 84 height 224
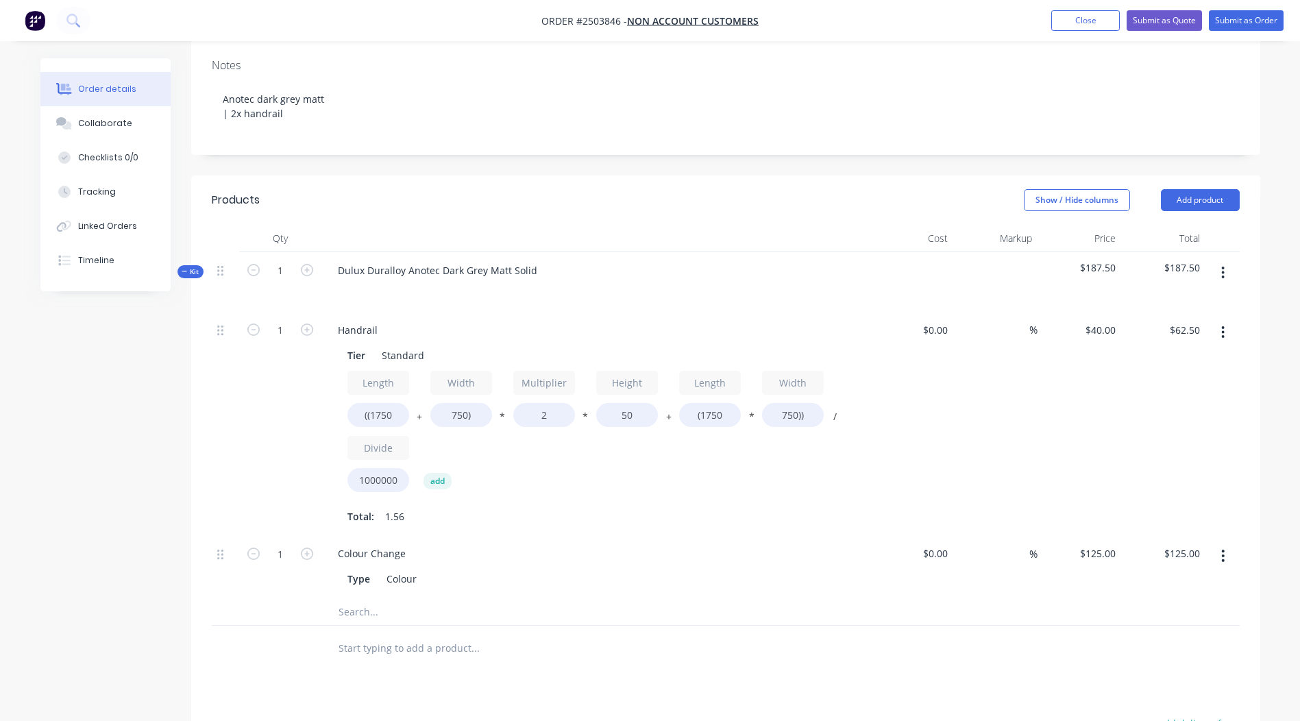
click at [1228, 326] on button "button" at bounding box center [1223, 332] width 32 height 25
click at [1192, 365] on div "Duplicate" at bounding box center [1175, 368] width 106 height 20
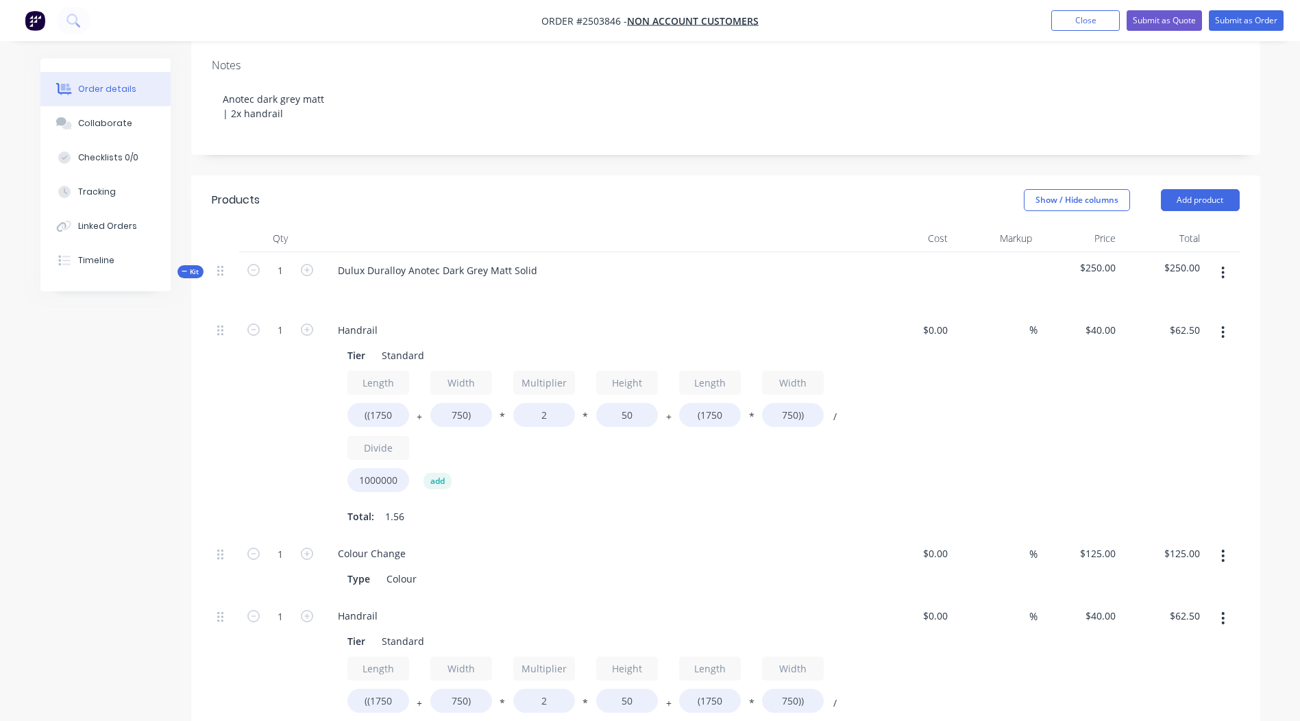
scroll to position [208, 0]
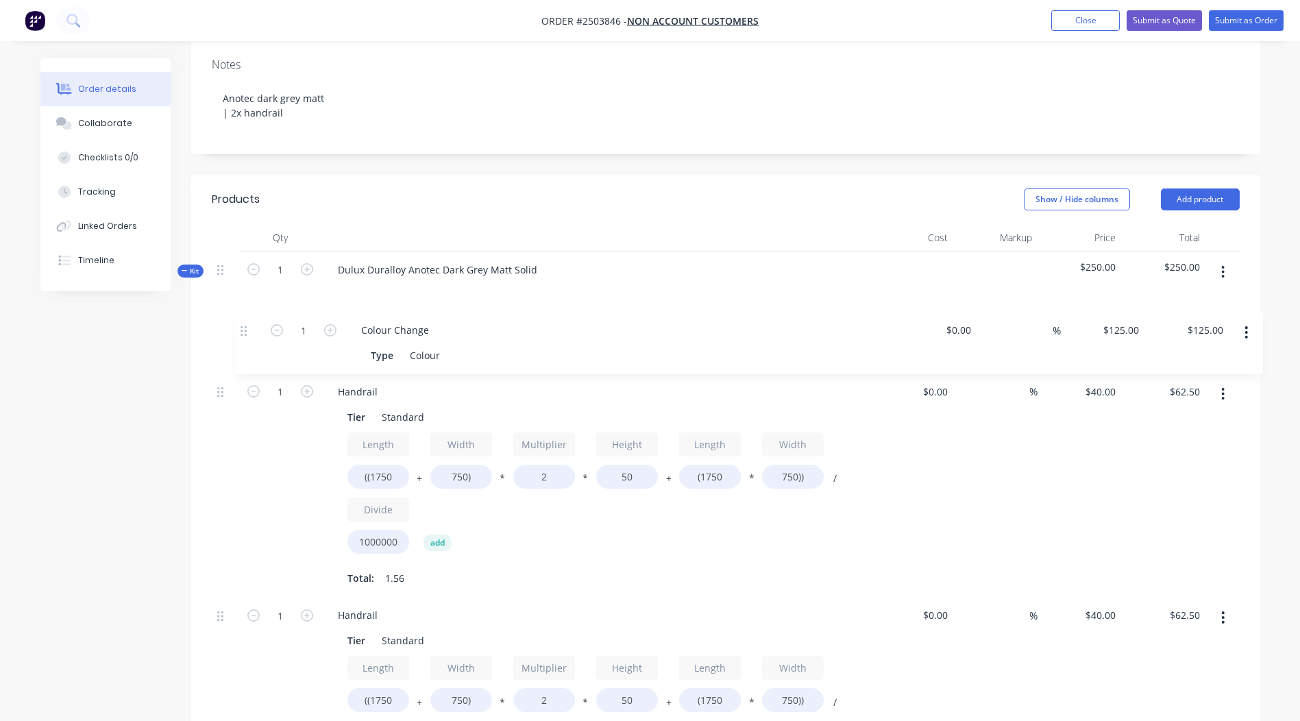
drag, startPoint x: 222, startPoint y: 552, endPoint x: 248, endPoint y: 318, distance: 235.9
click at [248, 318] on div "1 Handrail Tier Standard Length ((1750 + Width 750) * Multiplier 2 * Height 50 …" at bounding box center [726, 566] width 1028 height 510
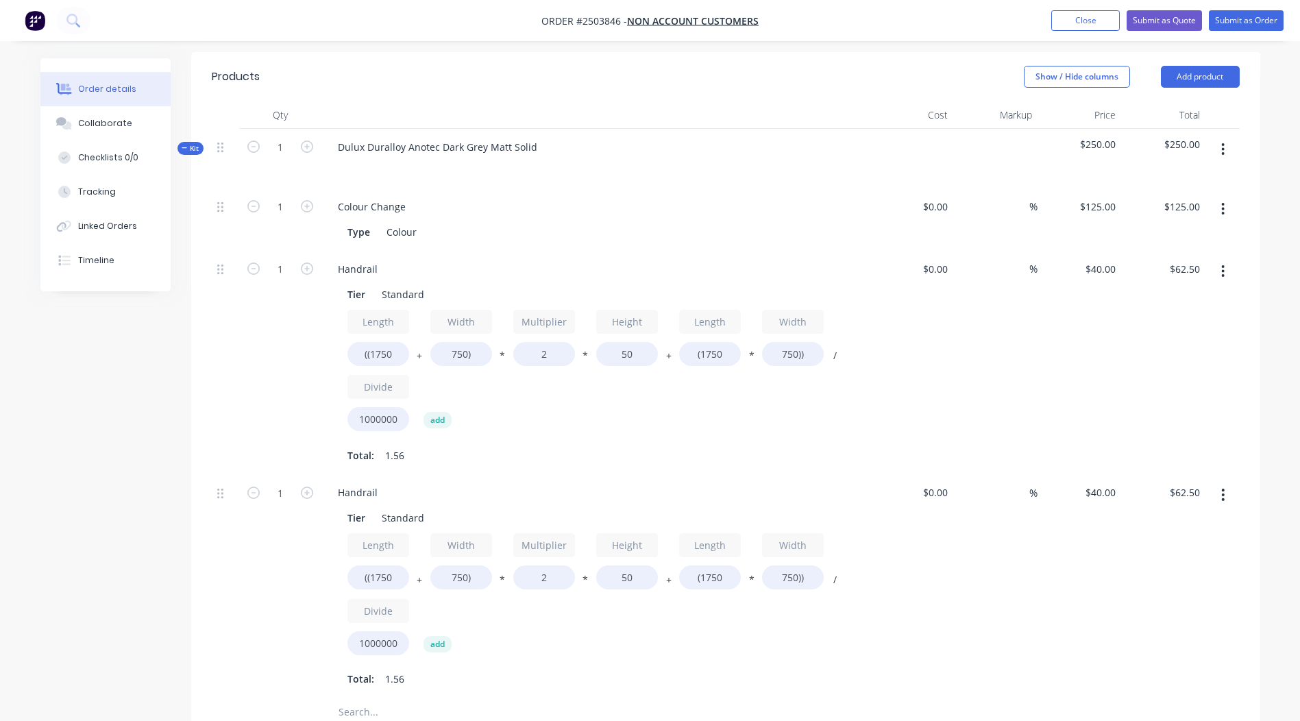
scroll to position [345, 0]
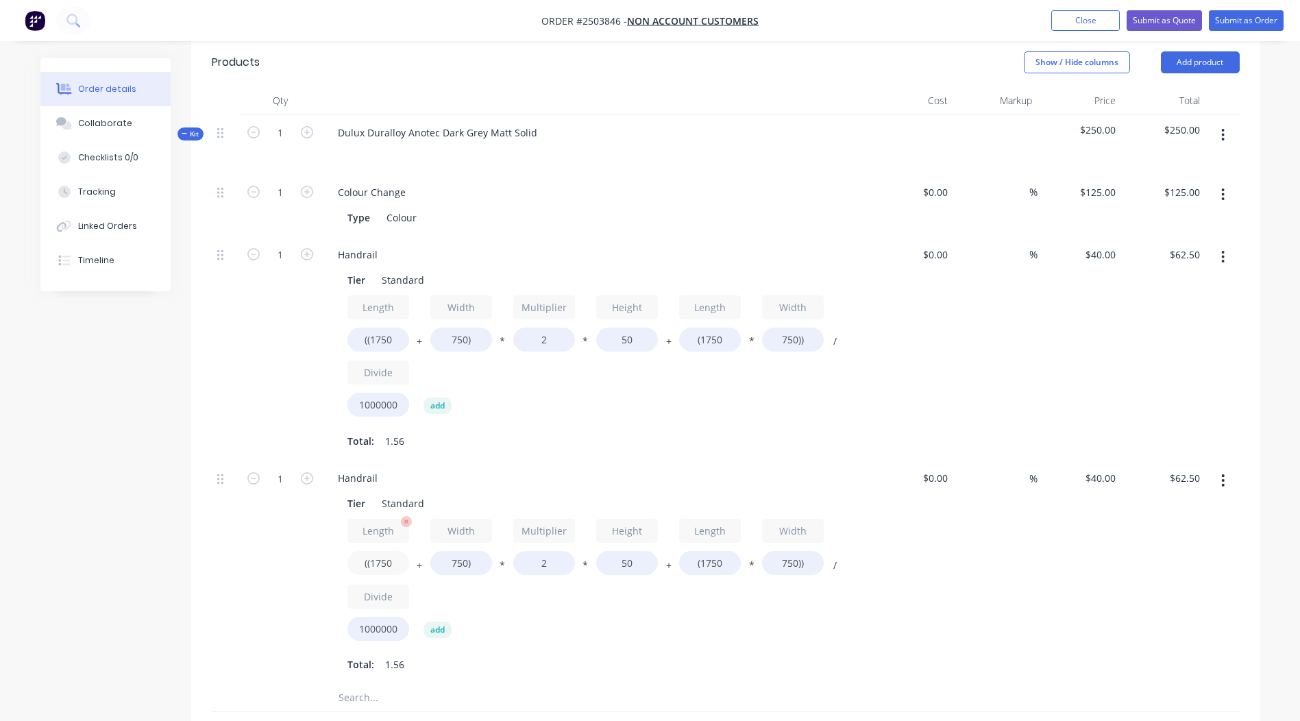
click at [389, 559] on input "((1750" at bounding box center [379, 563] width 62 height 24
type input "((1200"
type input "$60.30"
click at [464, 561] on input "750)" at bounding box center [461, 563] width 62 height 24
type input "1100)"
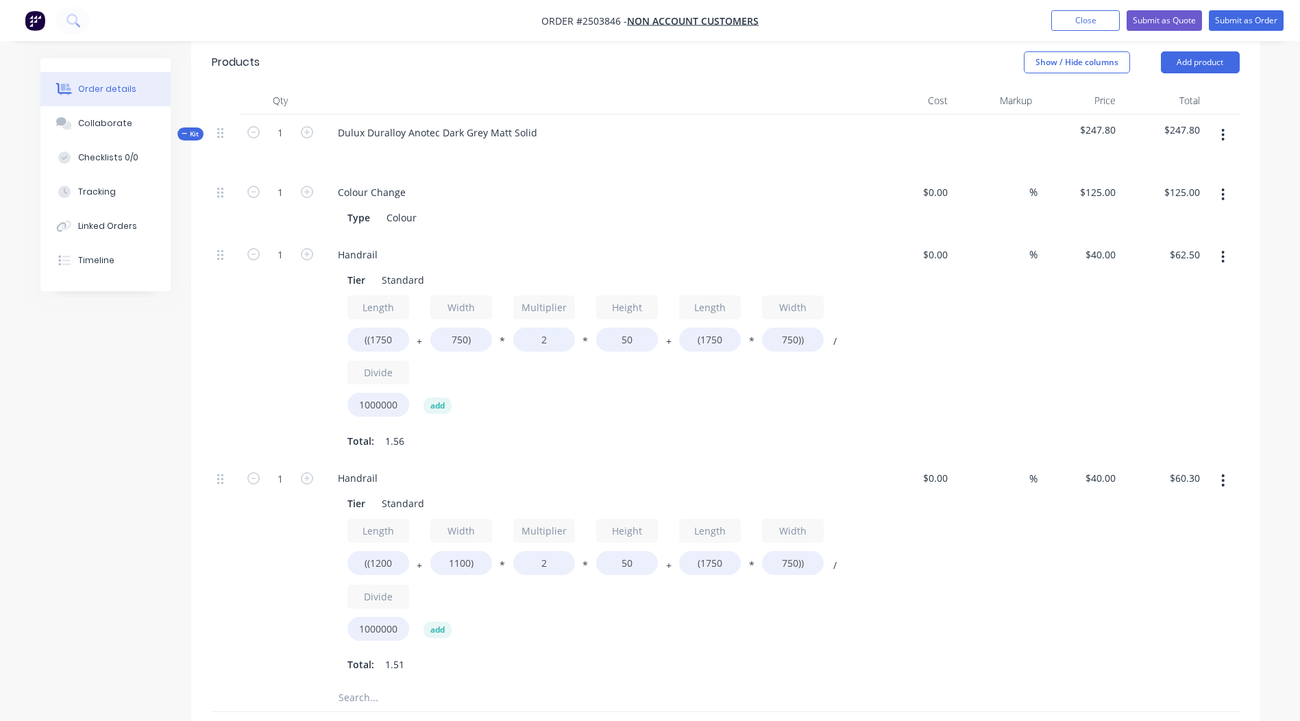
type input "$61.70"
click at [1014, 531] on div "%" at bounding box center [995, 572] width 84 height 224
click at [727, 563] on input "(1750" at bounding box center [710, 563] width 62 height 24
type input "(1200"
type input "$45.20"
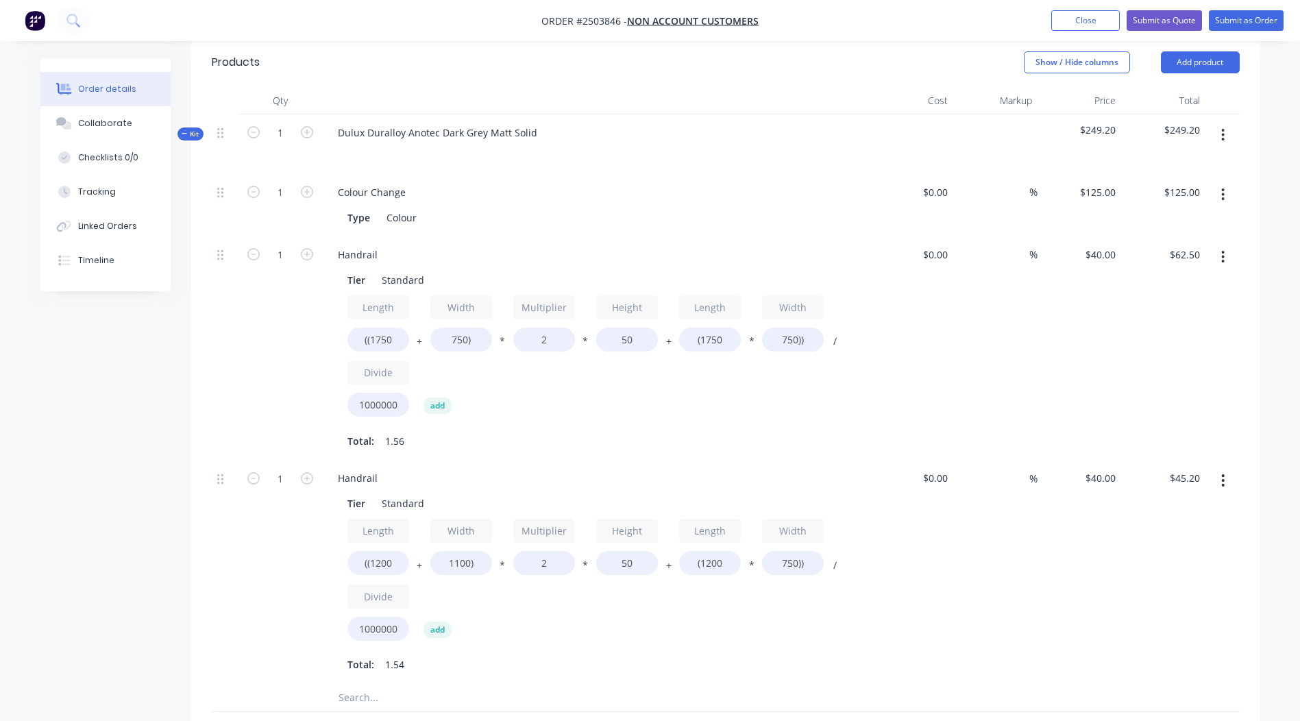
click at [973, 550] on div "%" at bounding box center [995, 572] width 84 height 224
click at [794, 565] on input "750))" at bounding box center [793, 563] width 62 height 24
type input "1100))"
type input "$62.00"
click at [924, 541] on div "$0.00 $0.00" at bounding box center [912, 572] width 84 height 224
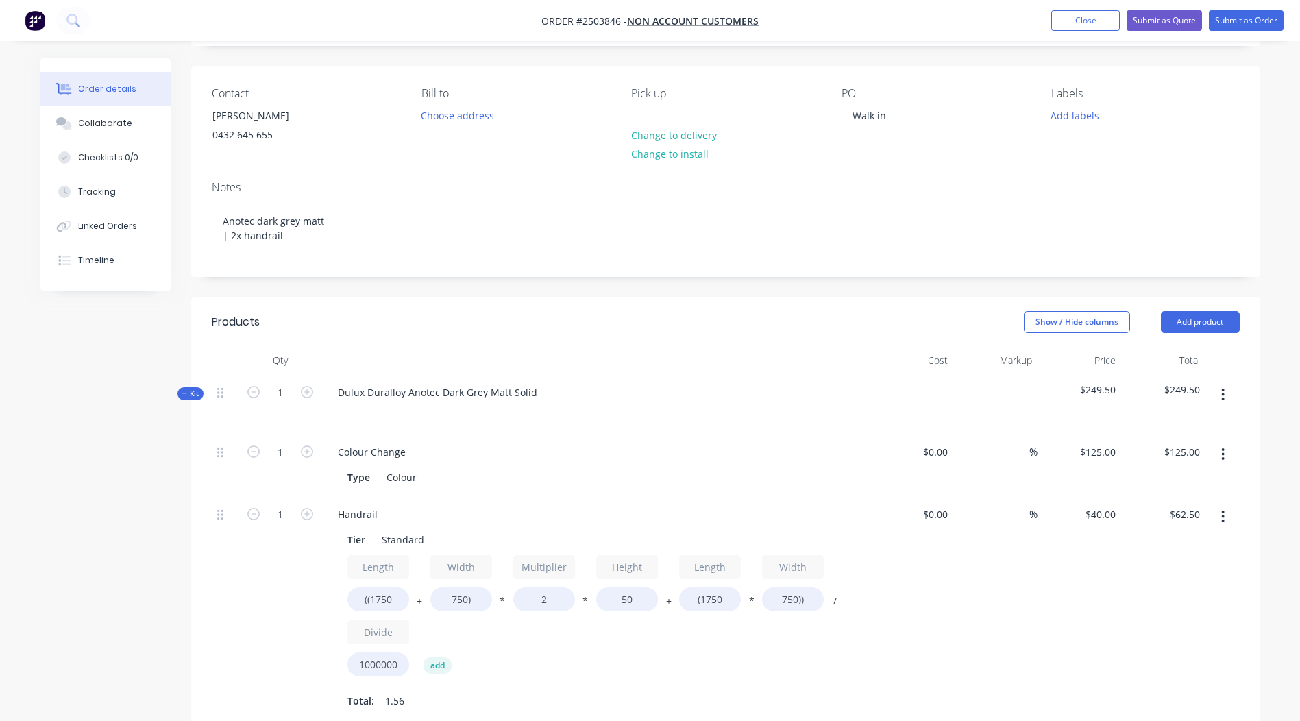
scroll to position [116, 0]
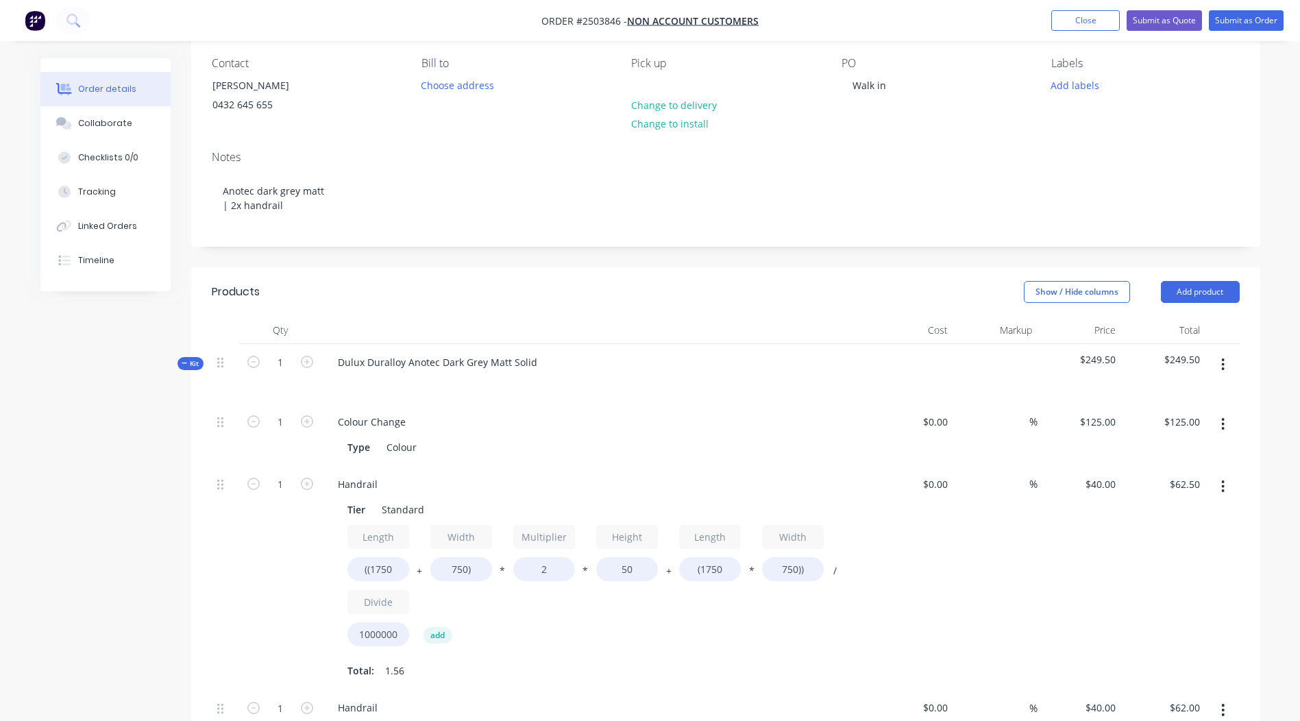
click at [1227, 367] on button "button" at bounding box center [1223, 364] width 32 height 25
click at [1191, 402] on div "Add product to kit" at bounding box center [1175, 401] width 106 height 20
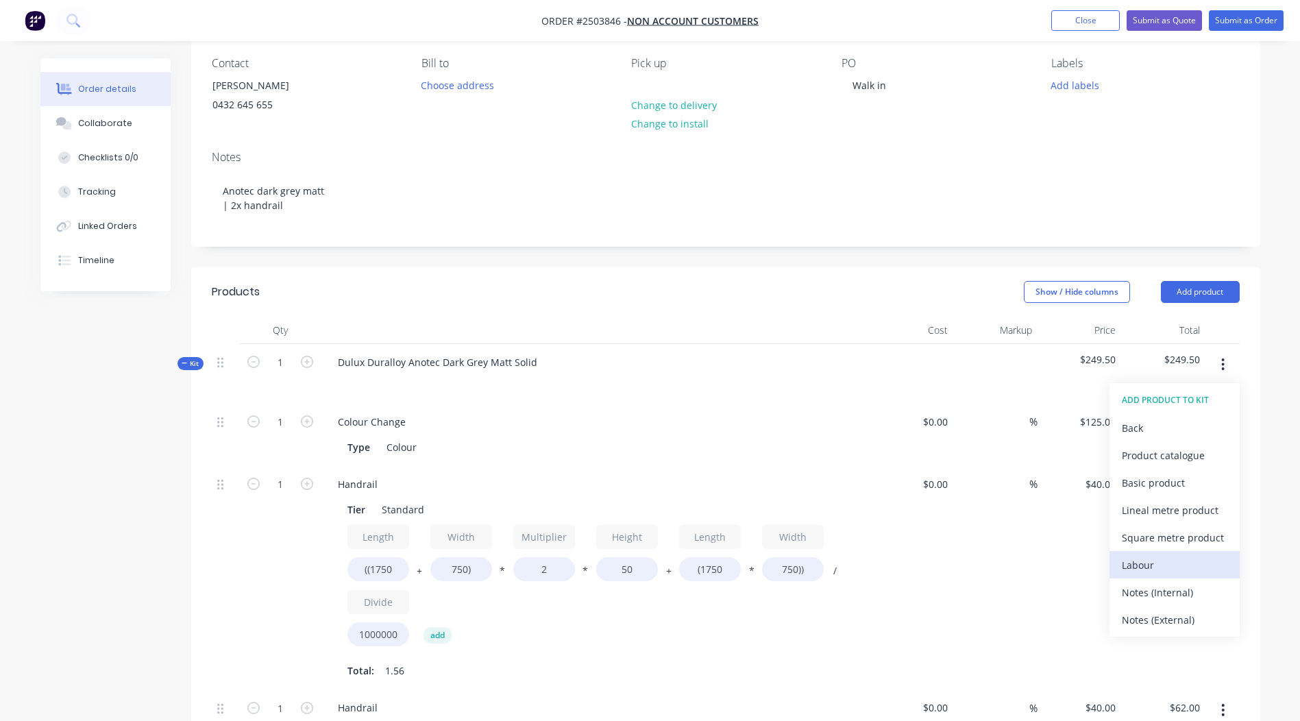
click at [1150, 559] on div "Labour" at bounding box center [1175, 565] width 106 height 20
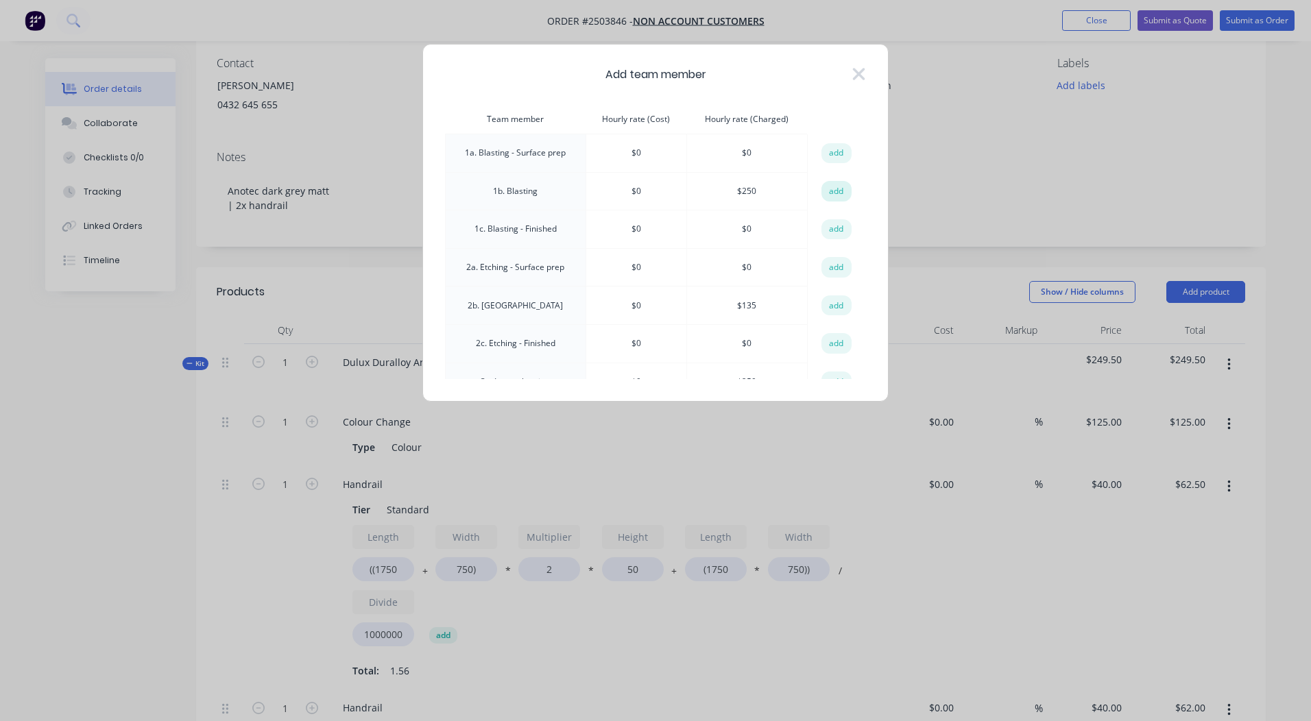
click at [821, 186] on button "add" at bounding box center [836, 191] width 30 height 21
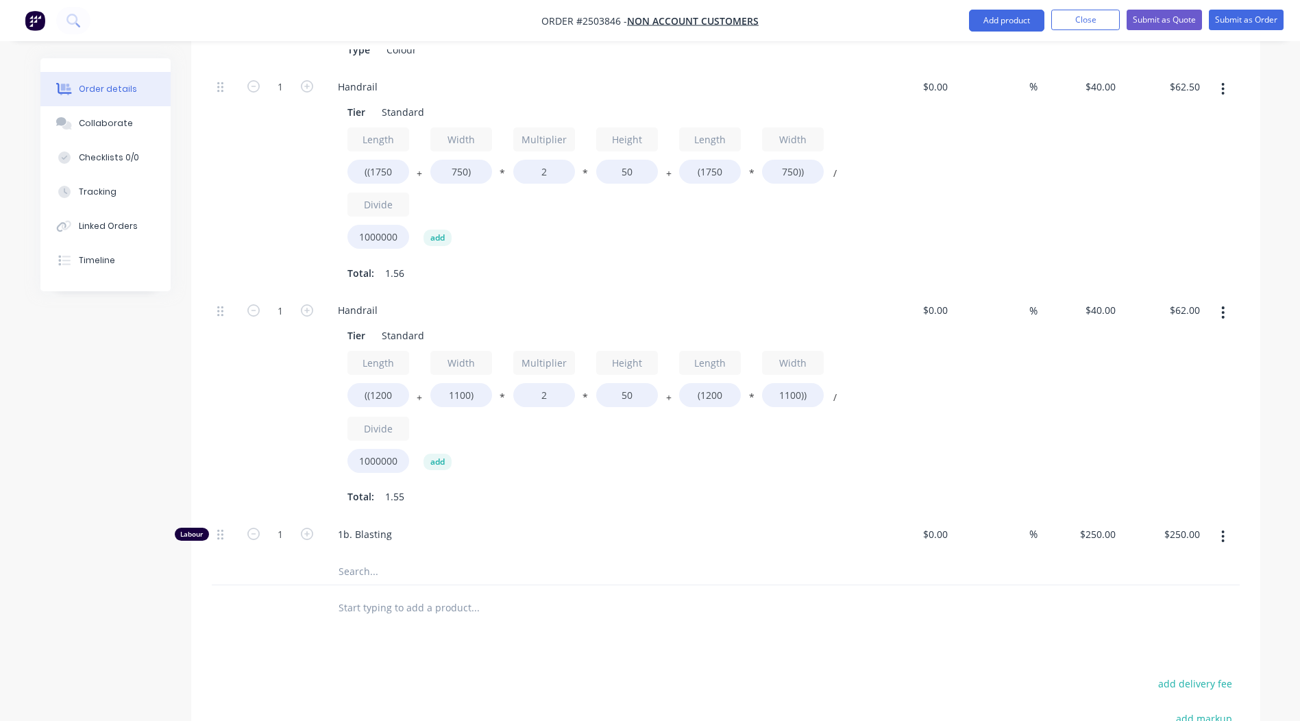
scroll to position [596, 0]
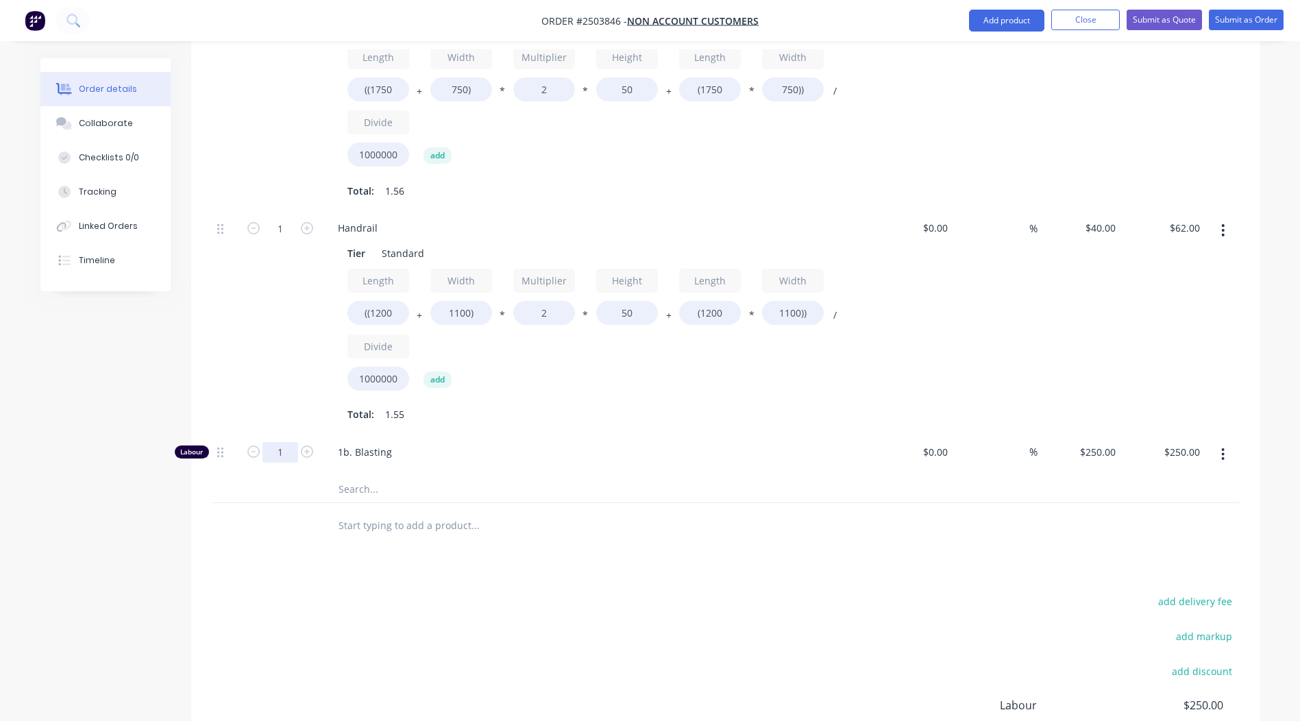
type input "0.1667"
type input "$41.68"
click at [700, 624] on div "add delivery fee add markup add discount Labour $41.68 Sub total $291.18 Margin…" at bounding box center [726, 724] width 1028 height 265
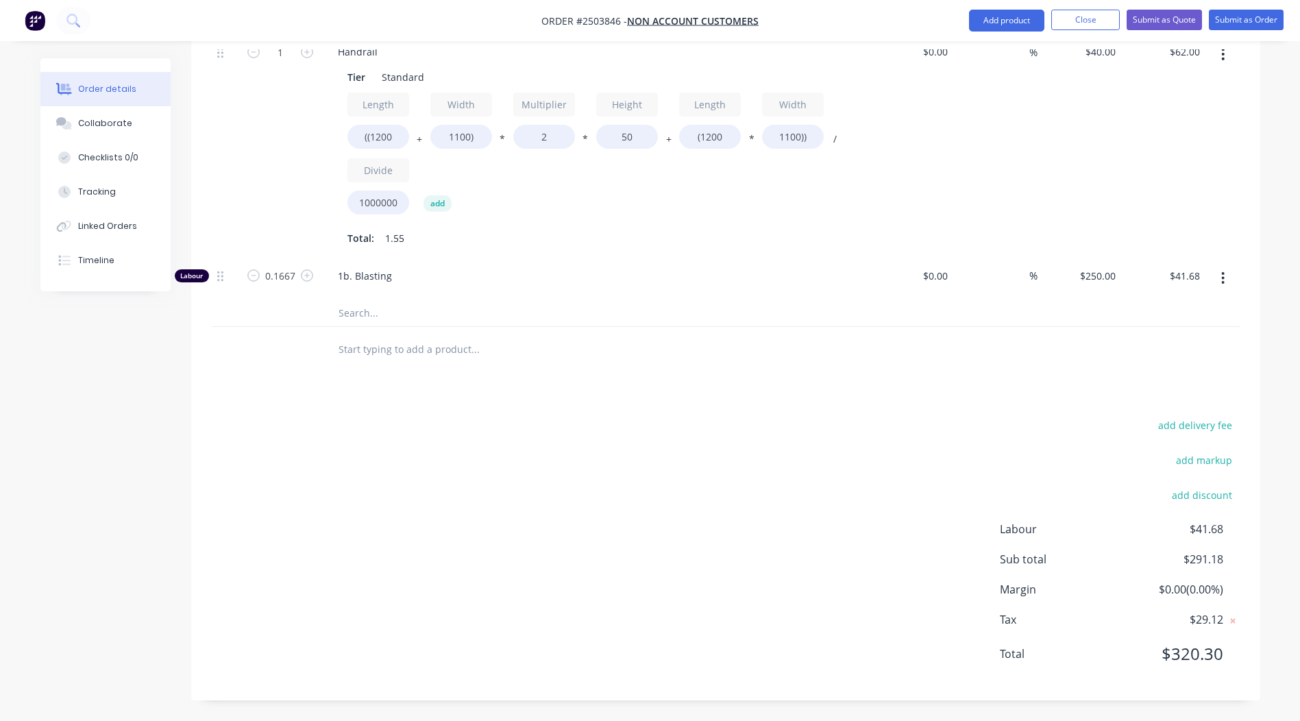
scroll to position [0, 0]
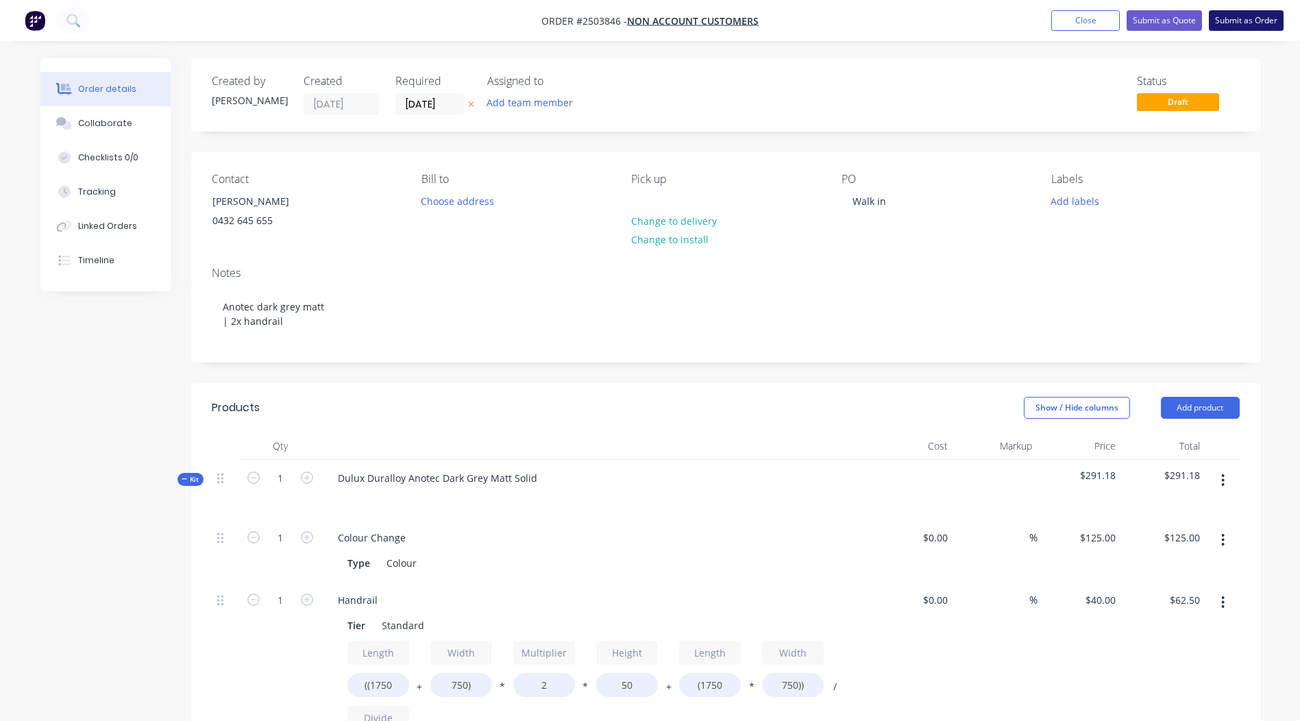
click at [1241, 23] on button "Submit as Order" at bounding box center [1246, 20] width 75 height 21
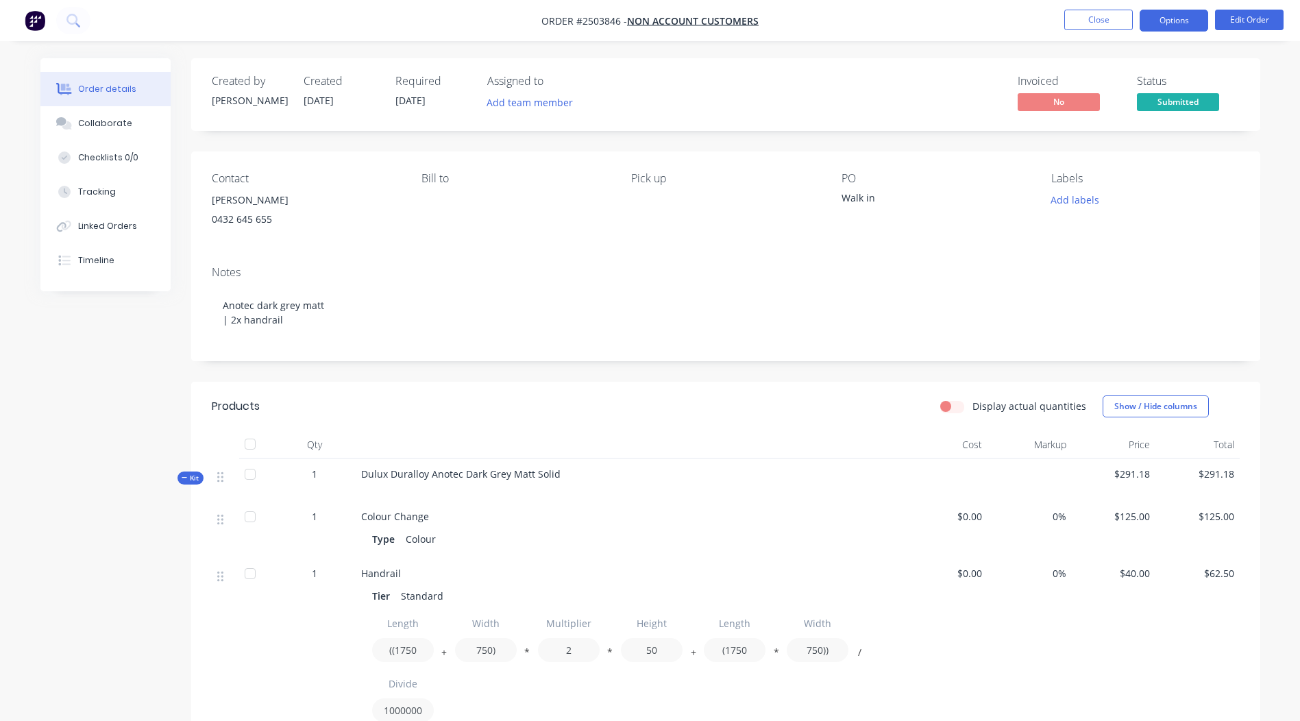
click at [1172, 23] on button "Options" at bounding box center [1174, 21] width 69 height 22
click at [696, 258] on div "Notes Anotec dark grey matt | 2x handrail" at bounding box center [725, 308] width 1069 height 106
click at [402, 101] on span "[DATE]" at bounding box center [410, 100] width 30 height 13
click at [1245, 16] on button "Edit Order" at bounding box center [1249, 20] width 69 height 21
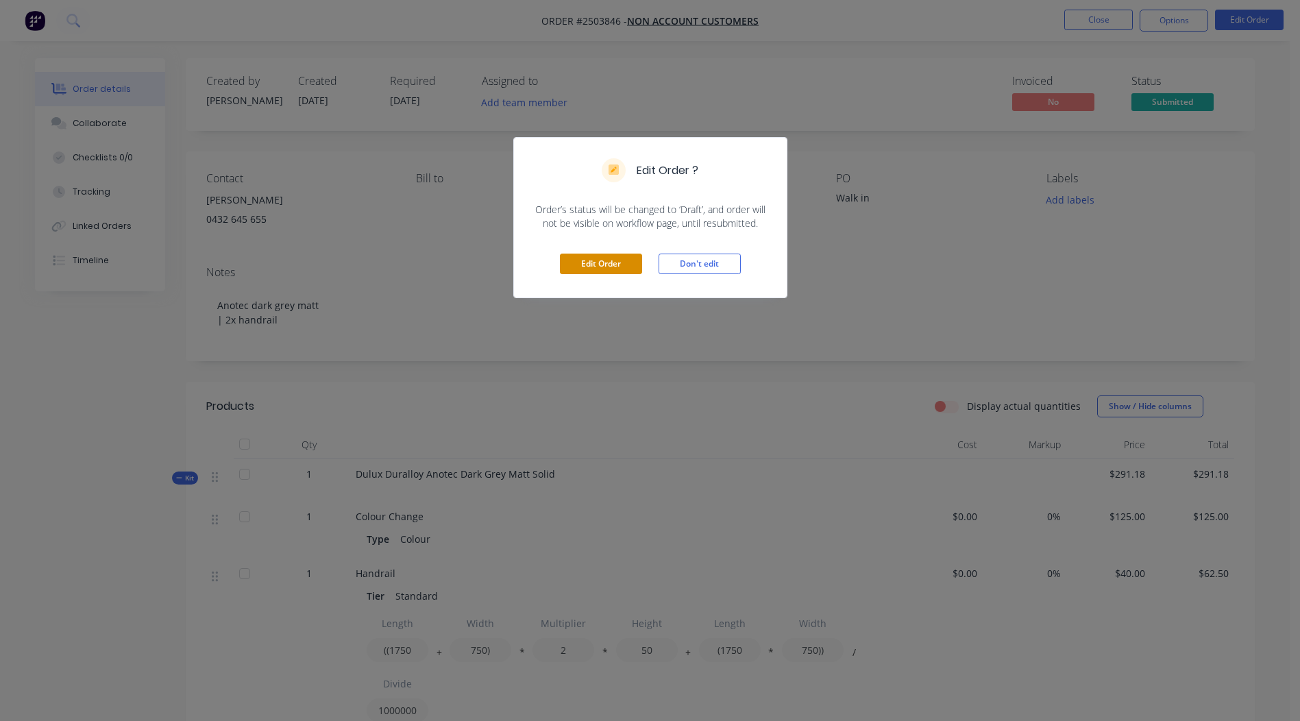
click at [588, 261] on button "Edit Order" at bounding box center [601, 264] width 82 height 21
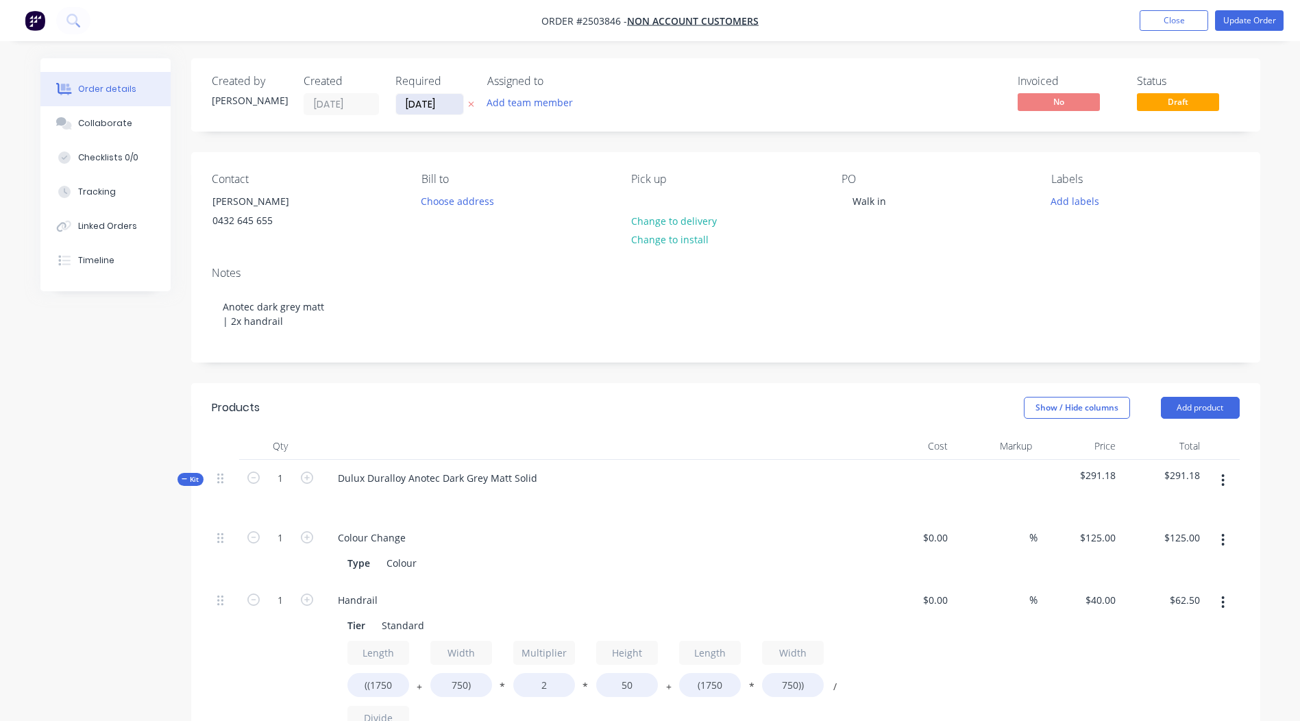
click at [426, 113] on input "[DATE]" at bounding box center [429, 104] width 67 height 21
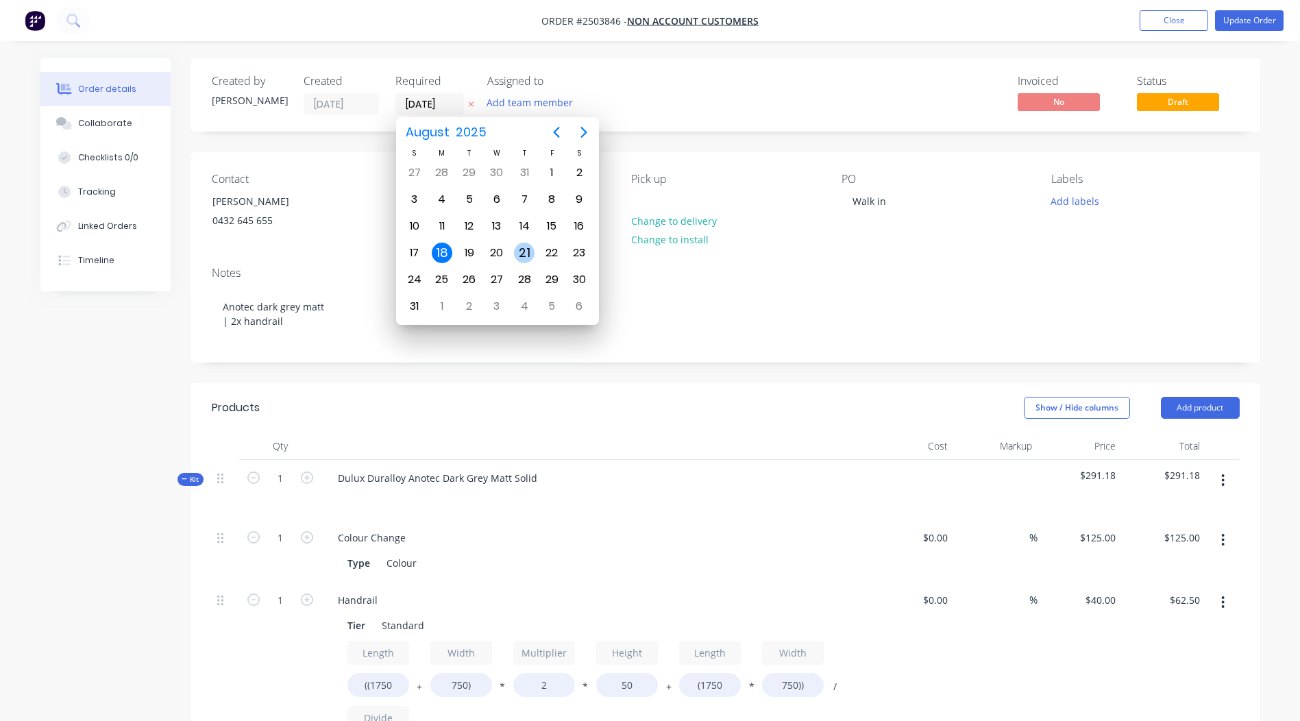
click at [526, 251] on div "21" at bounding box center [524, 253] width 21 height 21
type input "[DATE]"
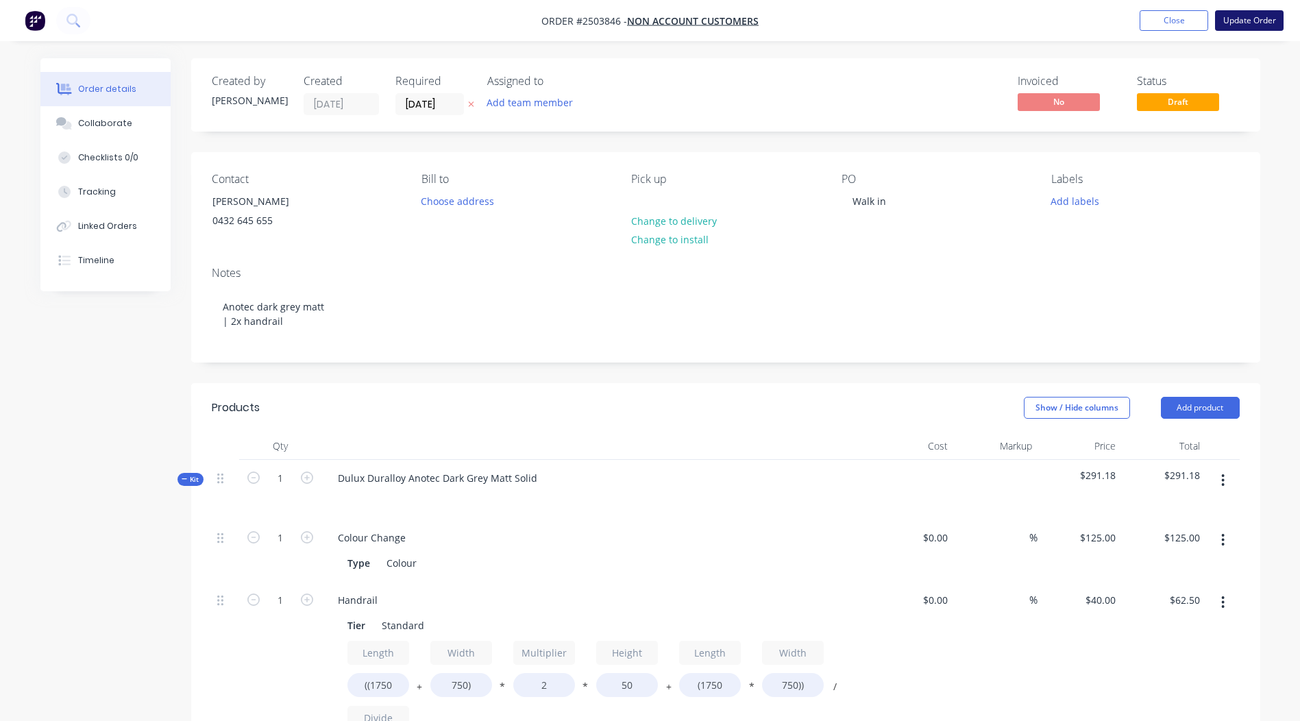
click at [1250, 23] on button "Update Order" at bounding box center [1249, 20] width 69 height 21
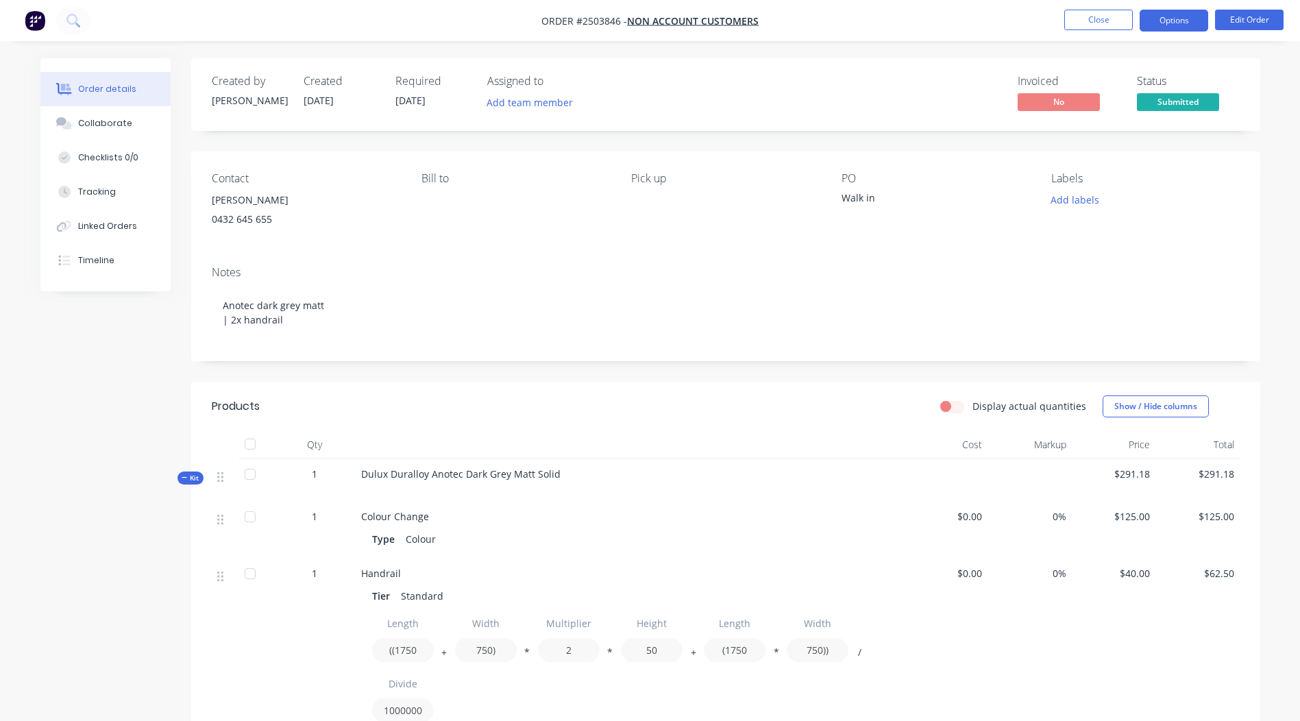
click at [1174, 20] on button "Options" at bounding box center [1174, 21] width 69 height 22
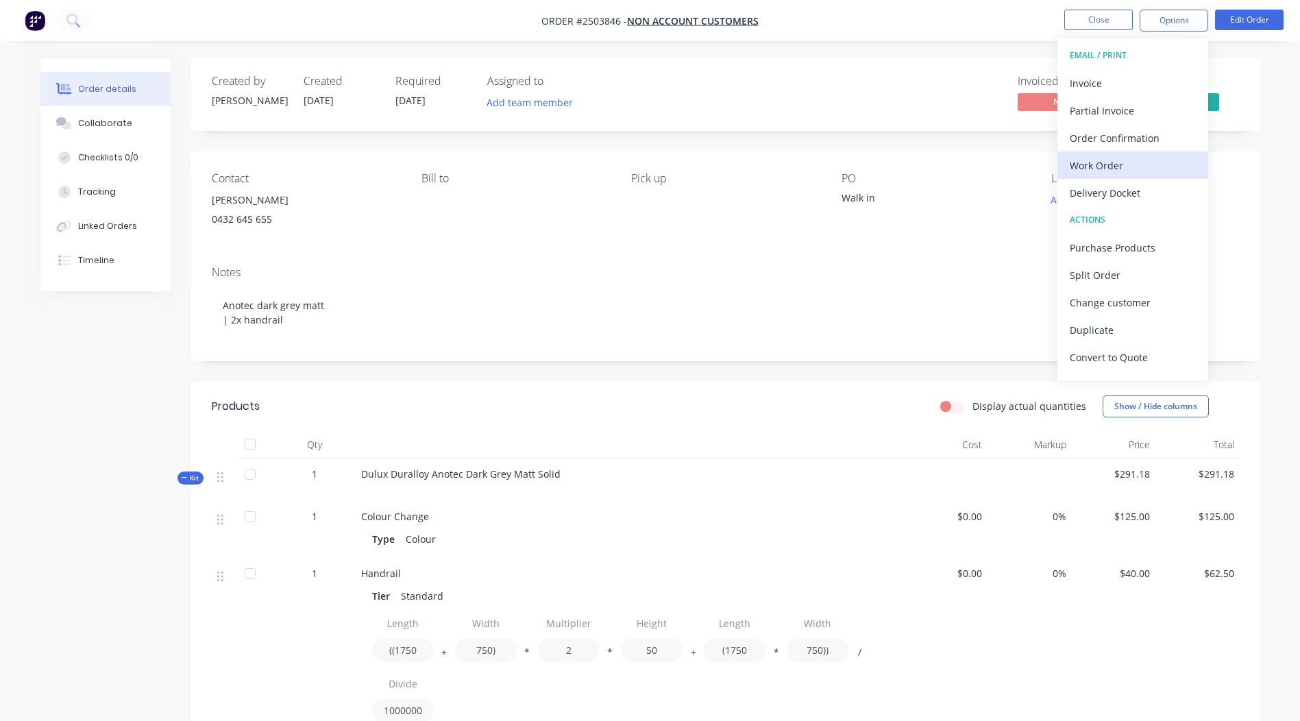
click at [1125, 163] on div "Work Order" at bounding box center [1133, 166] width 126 height 20
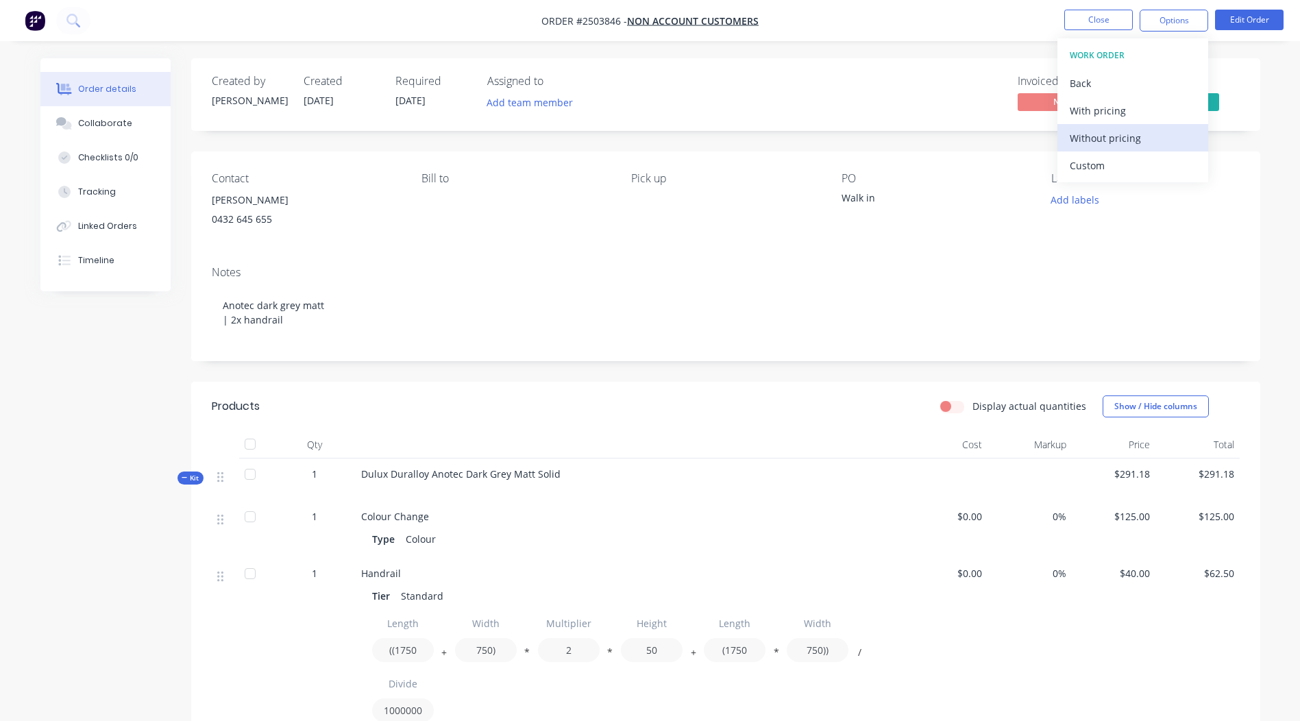
click at [1133, 135] on div "Without pricing" at bounding box center [1133, 138] width 126 height 20
click at [1105, 20] on button "Close" at bounding box center [1098, 20] width 69 height 21
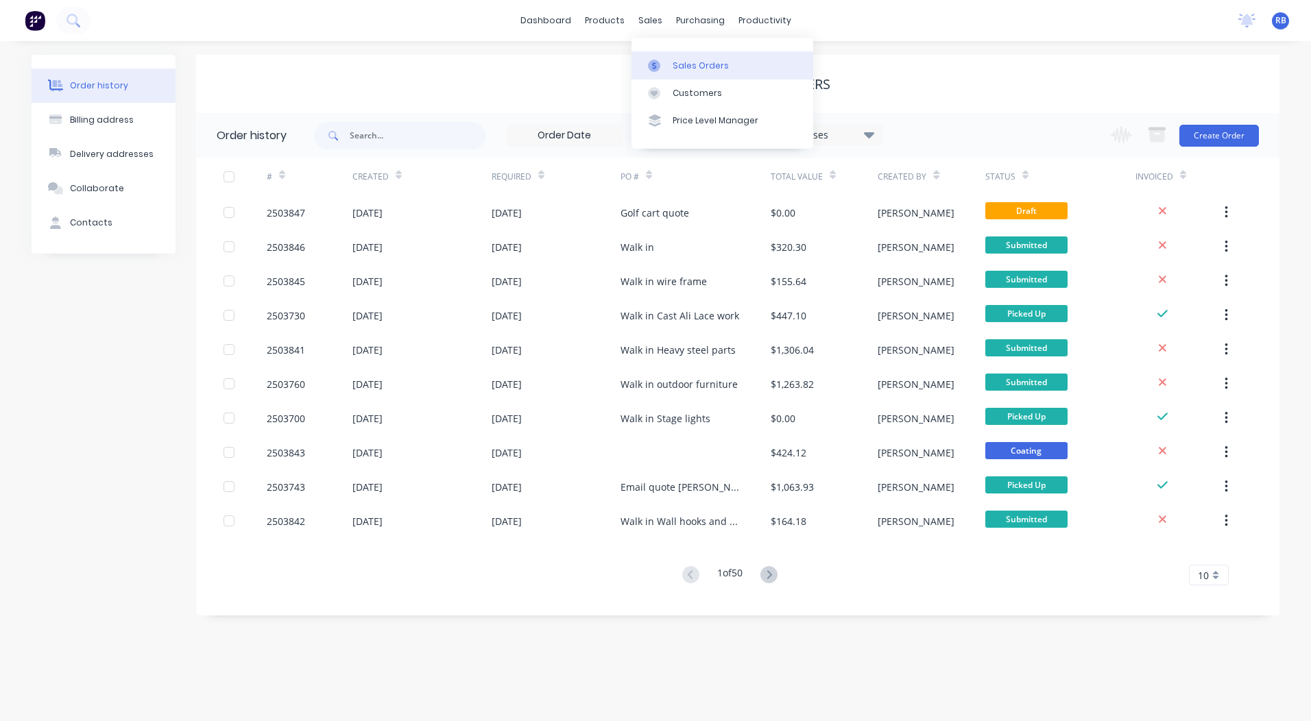
click at [672, 64] on div "Sales Orders" at bounding box center [700, 66] width 56 height 12
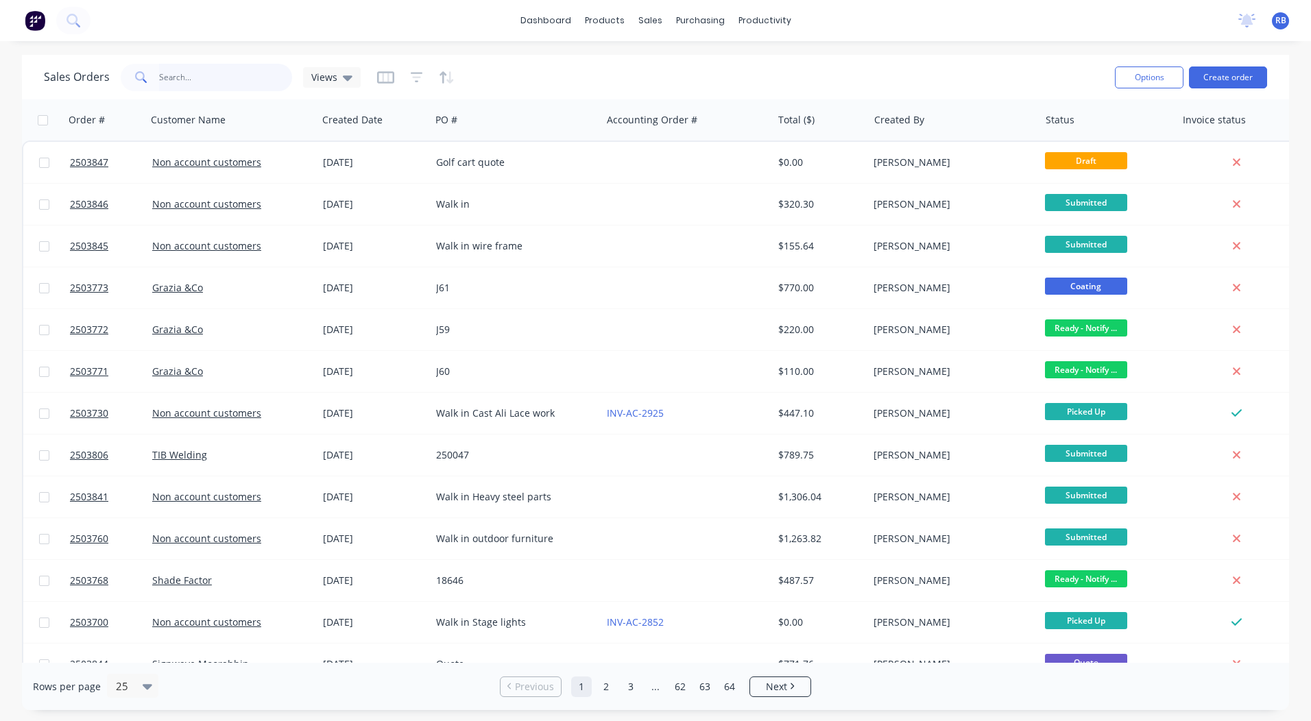
click at [182, 70] on input "text" at bounding box center [226, 77] width 134 height 27
type input "3758"
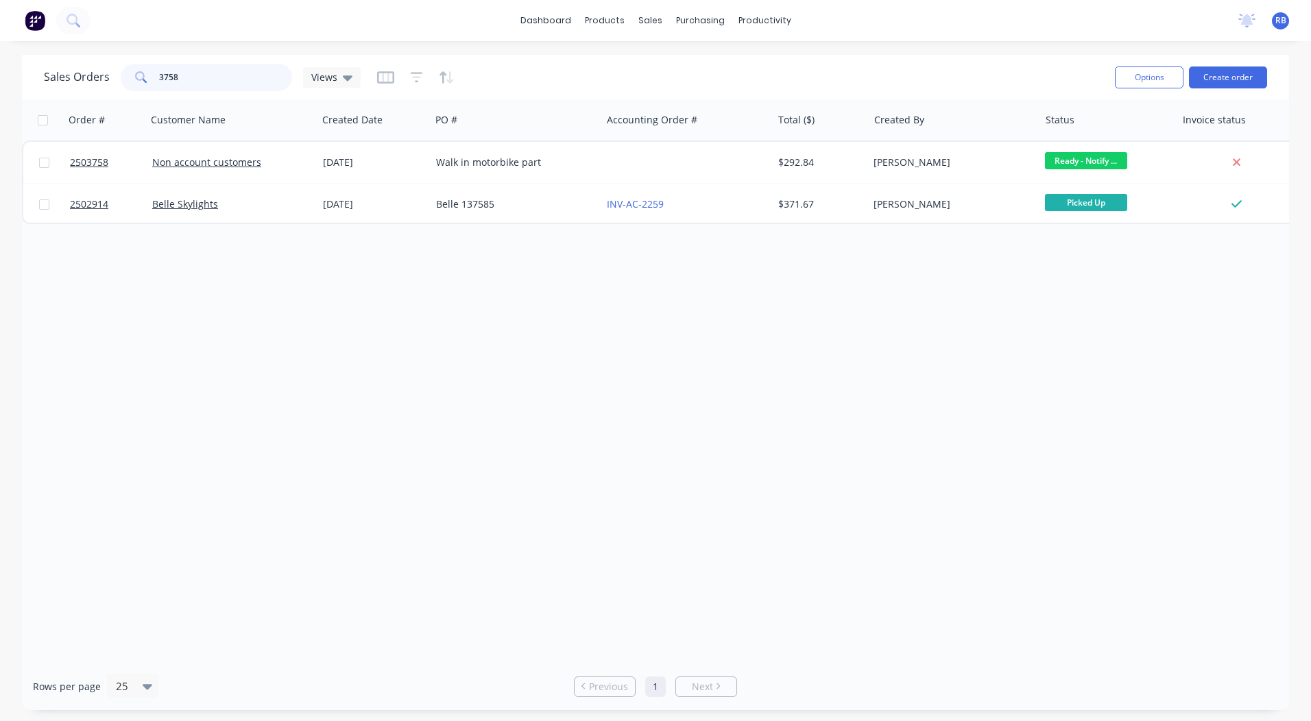
drag, startPoint x: 235, startPoint y: 64, endPoint x: 0, endPoint y: 42, distance: 236.1
click at [0, 61] on html "dashboard products sales purchasing productivity dashboard products Product Cat…" at bounding box center [655, 360] width 1311 height 721
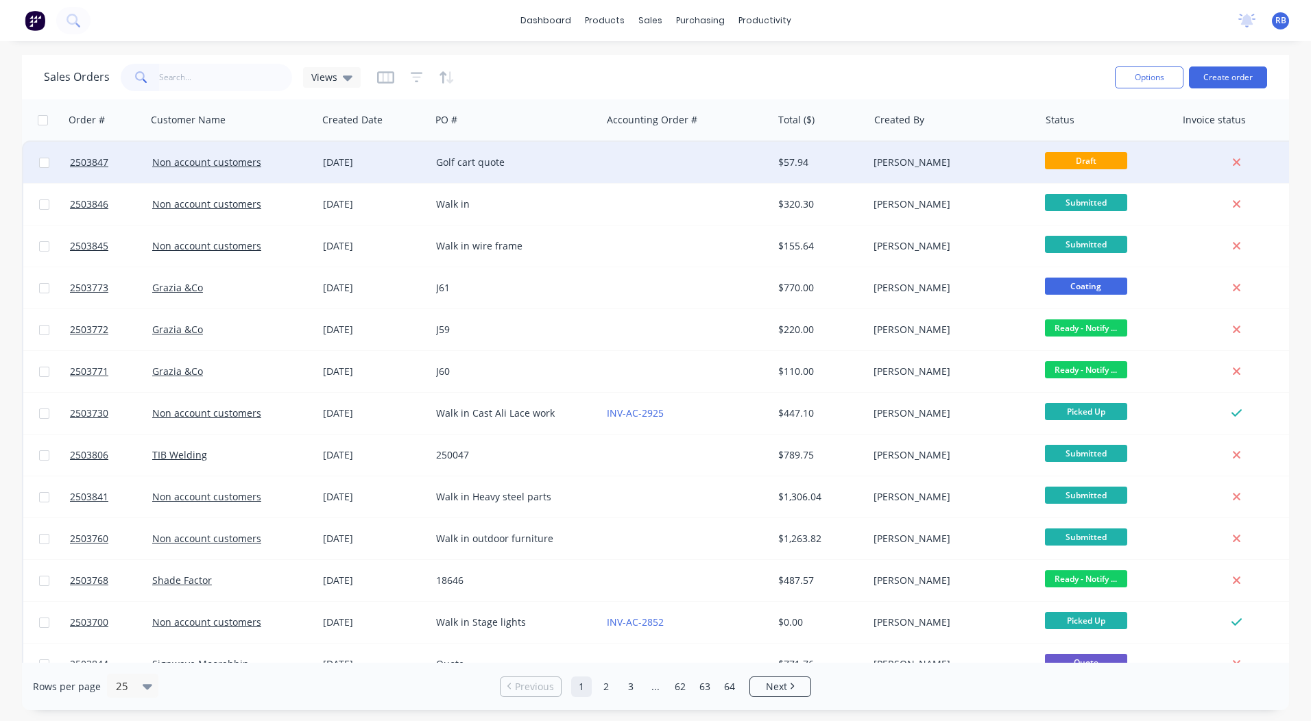
click at [564, 166] on div "Golf cart quote" at bounding box center [512, 163] width 152 height 14
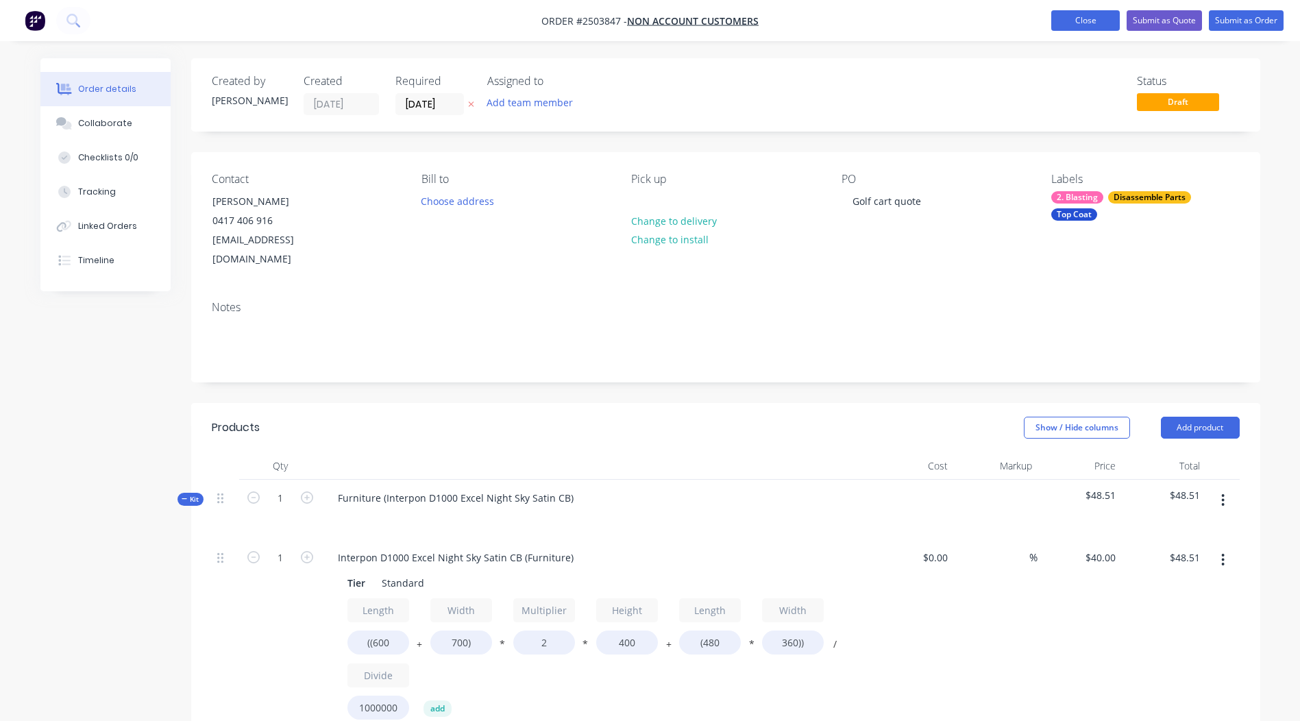
click at [1083, 16] on button "Close" at bounding box center [1085, 20] width 69 height 21
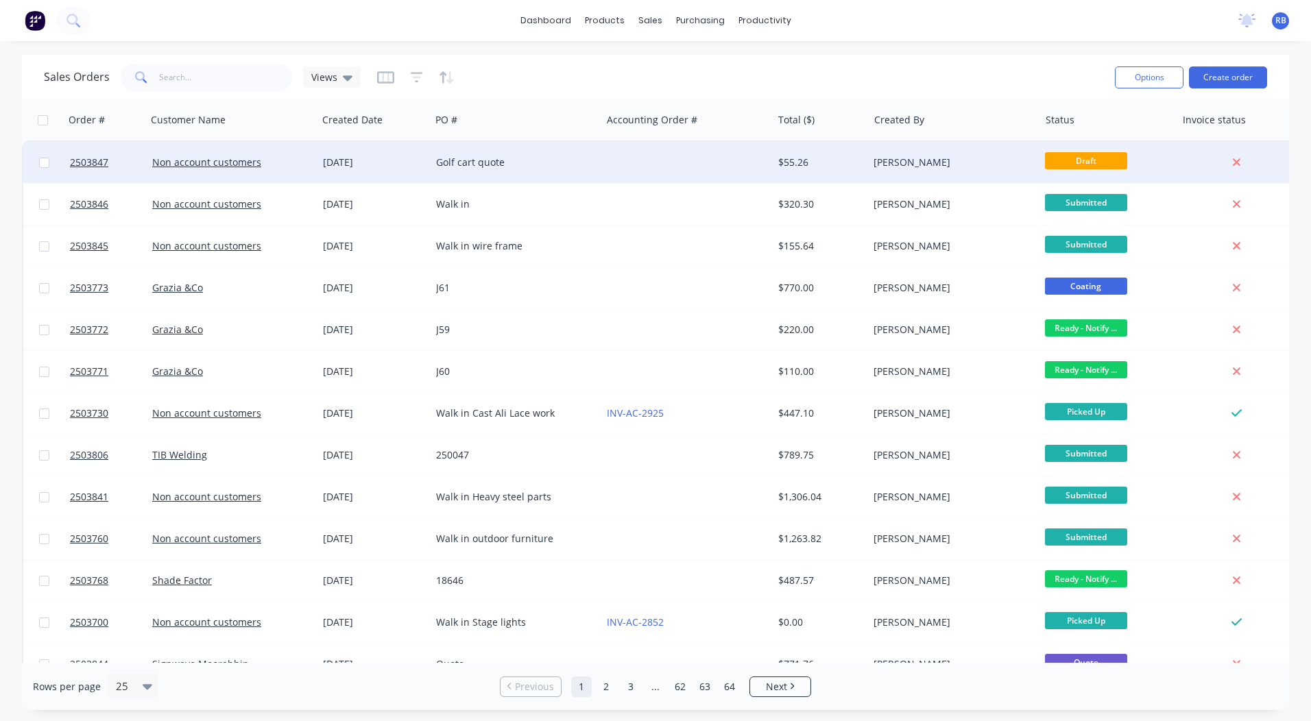
click at [619, 172] on div at bounding box center [686, 162] width 171 height 41
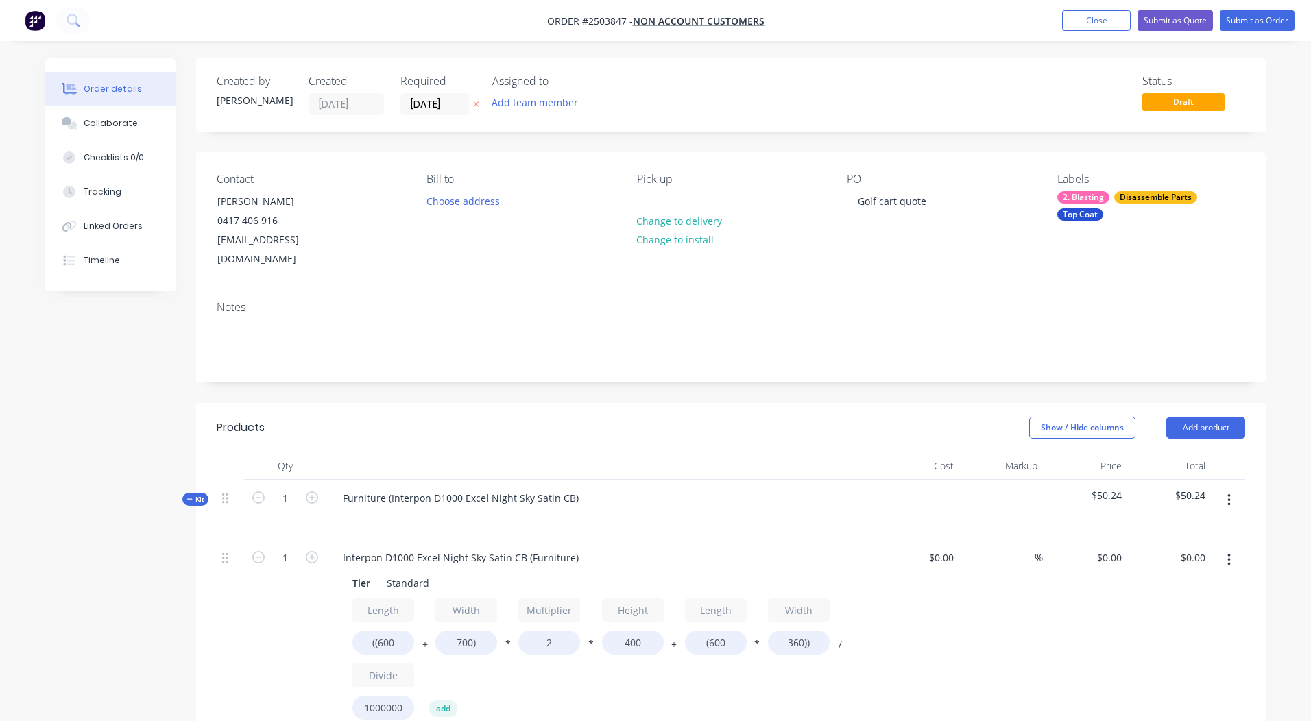
type input "$40.00"
type input "$50.24"
click at [1084, 21] on button "Close" at bounding box center [1085, 20] width 69 height 21
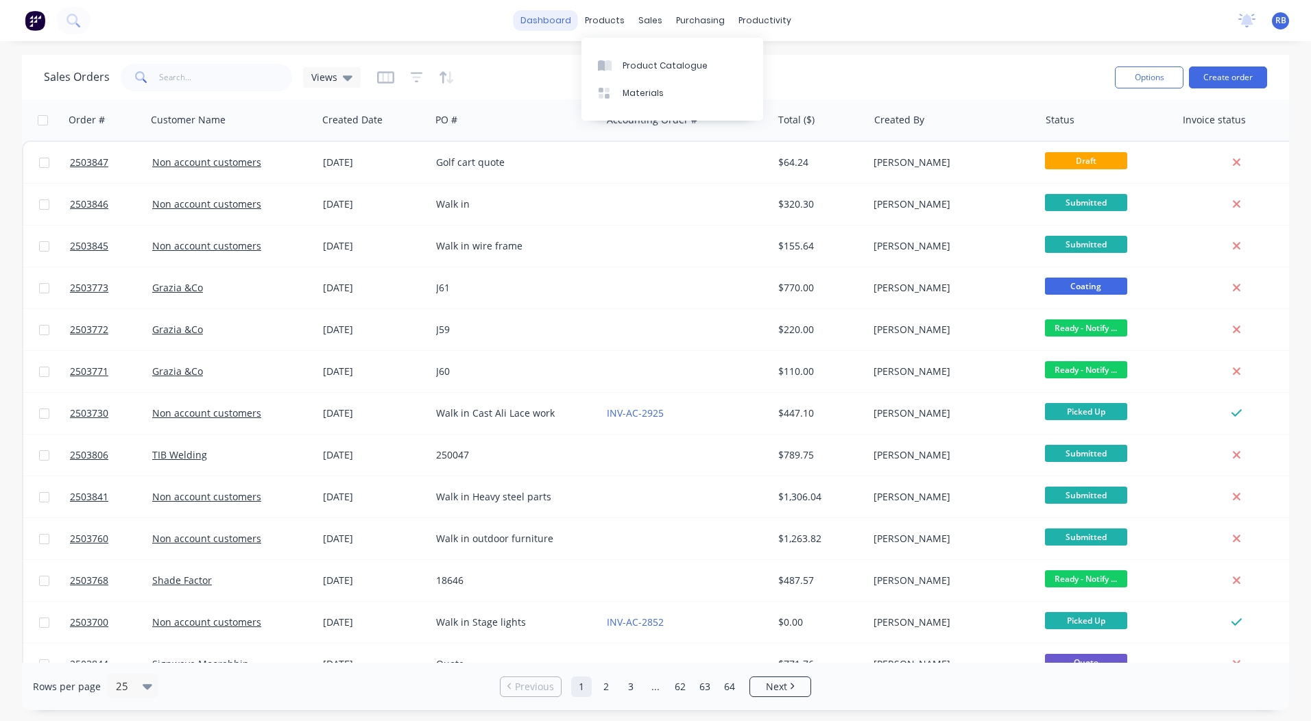
click at [541, 14] on link "dashboard" at bounding box center [545, 20] width 64 height 21
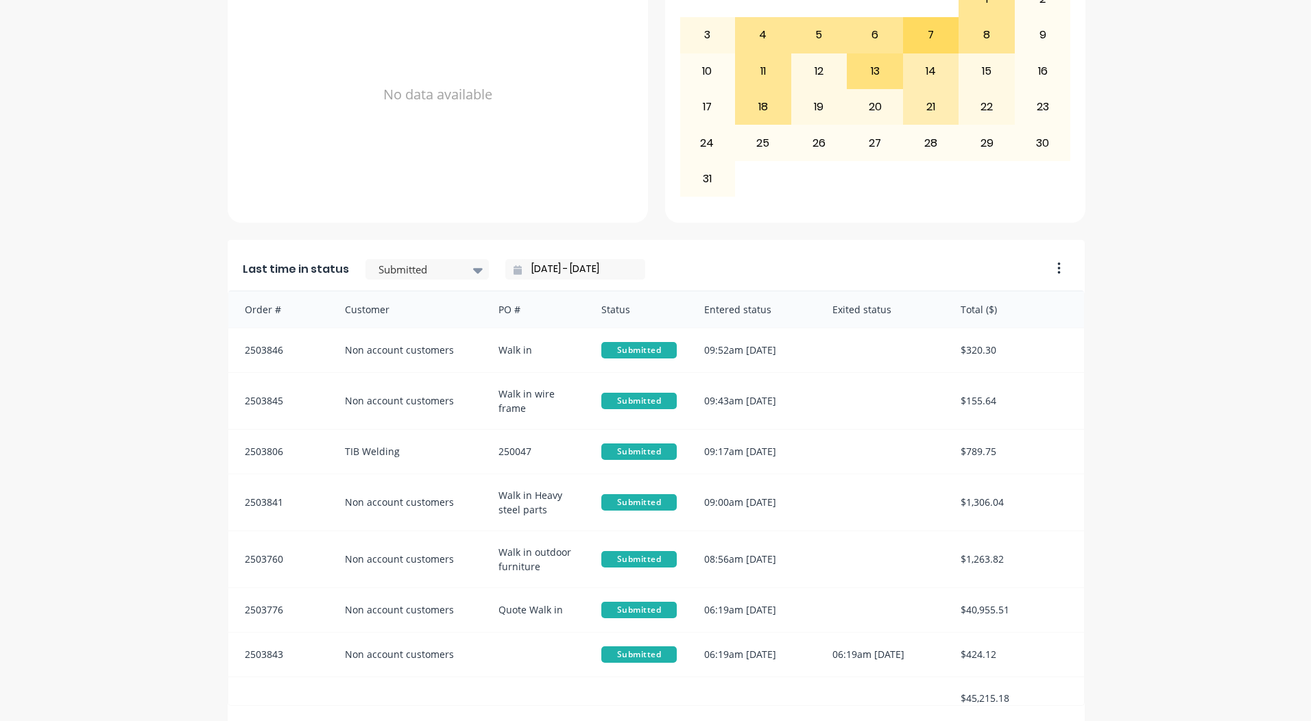
scroll to position [548, 0]
click at [425, 265] on div at bounding box center [420, 268] width 86 height 17
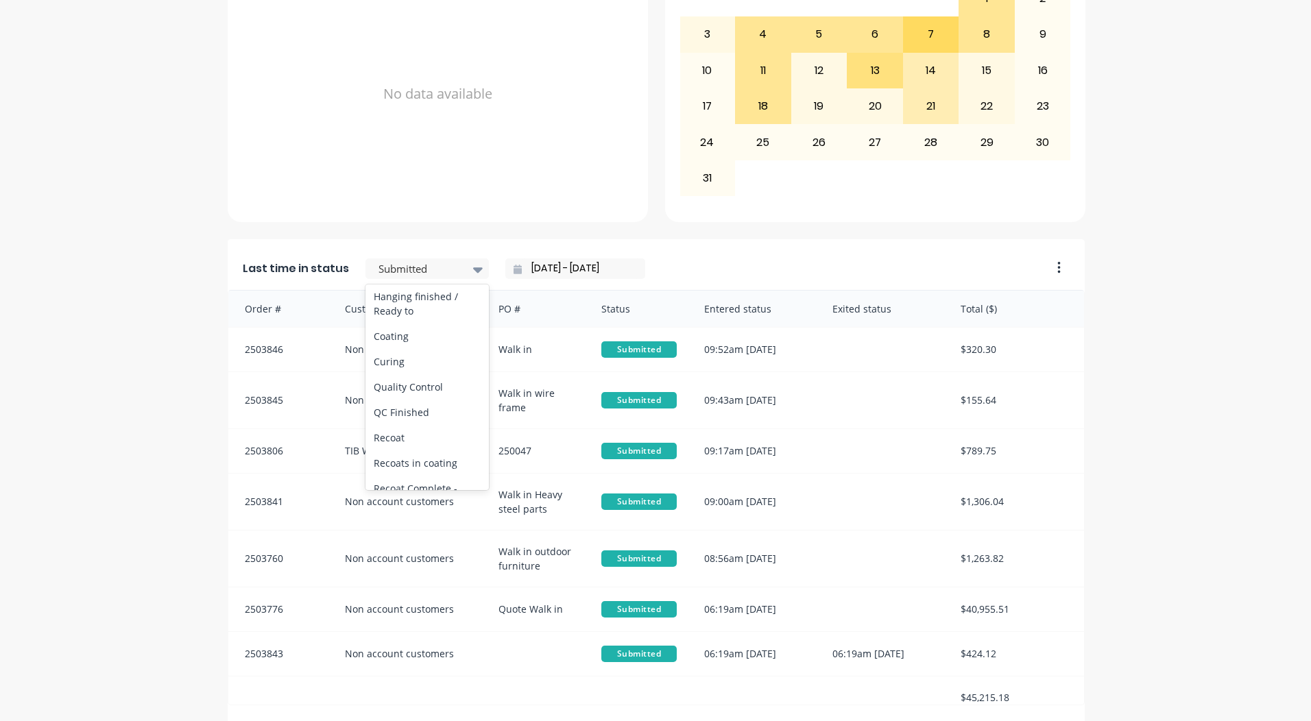
scroll to position [480, 0]
click at [388, 343] on div "Coating" at bounding box center [426, 330] width 123 height 25
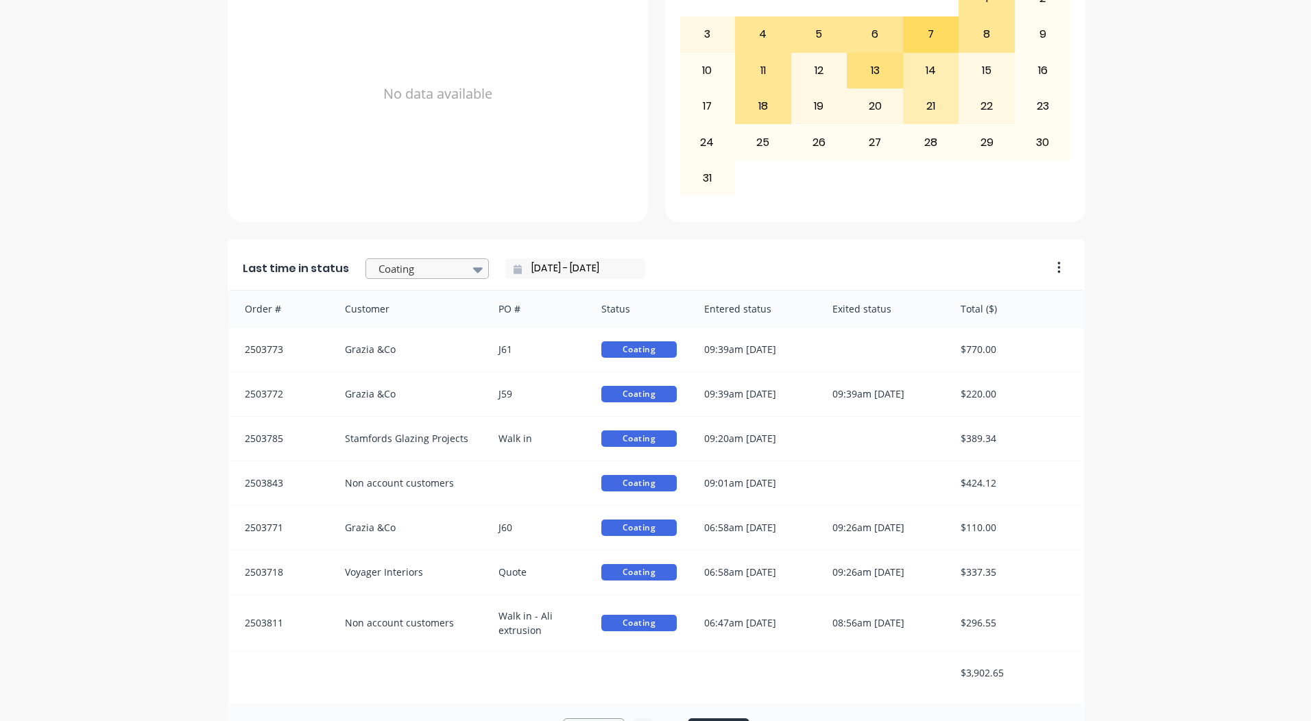
click at [473, 265] on icon at bounding box center [478, 269] width 10 height 15
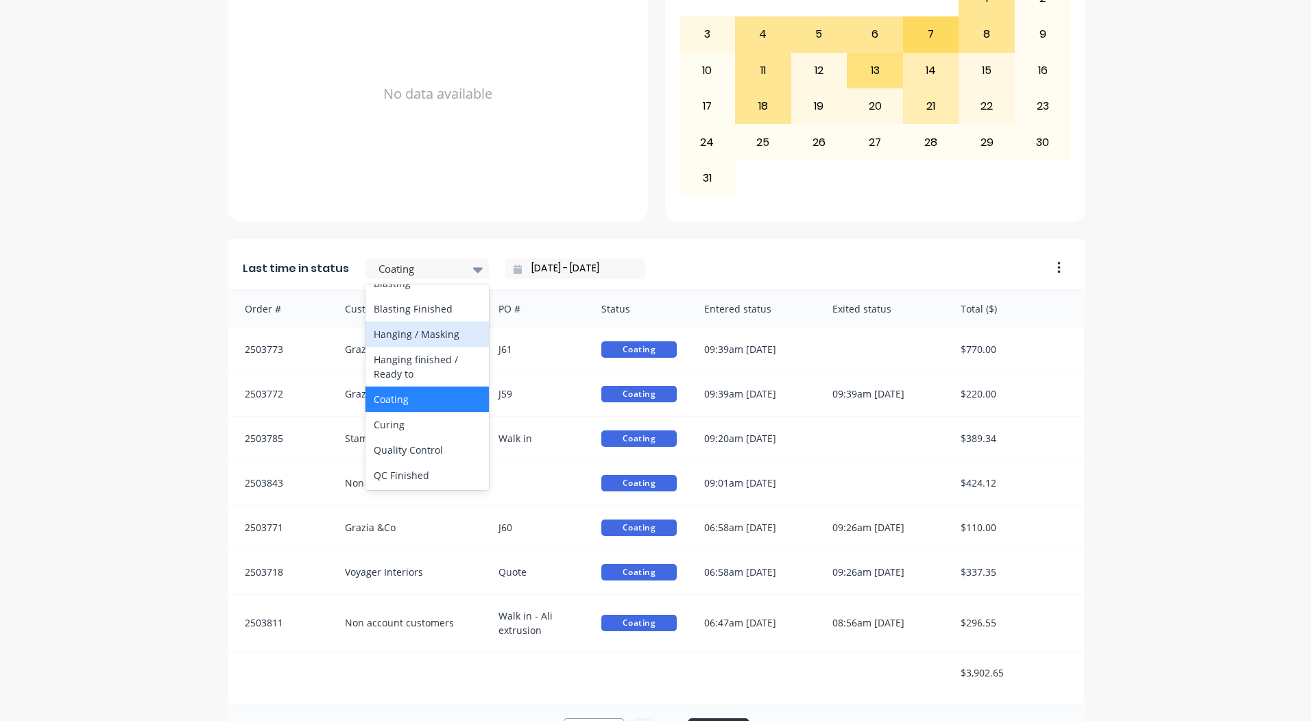
click at [410, 347] on div "Hanging / Masking" at bounding box center [426, 333] width 123 height 25
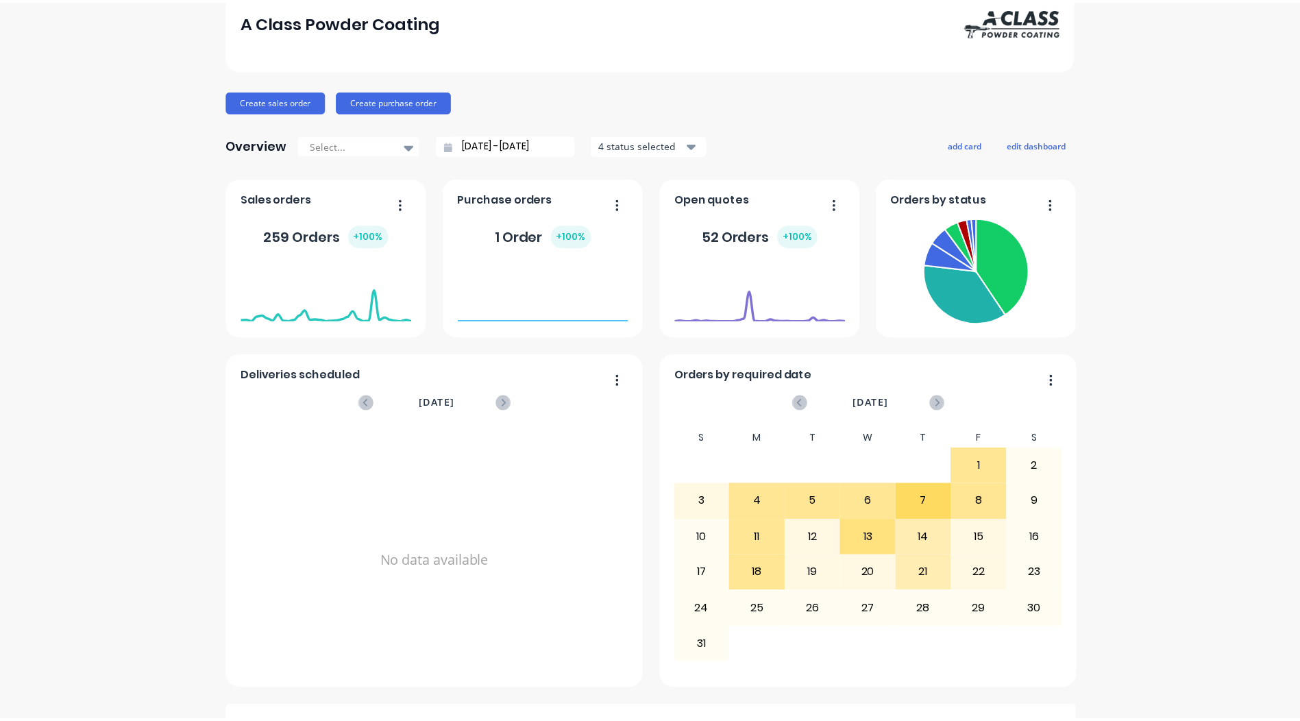
scroll to position [0, 0]
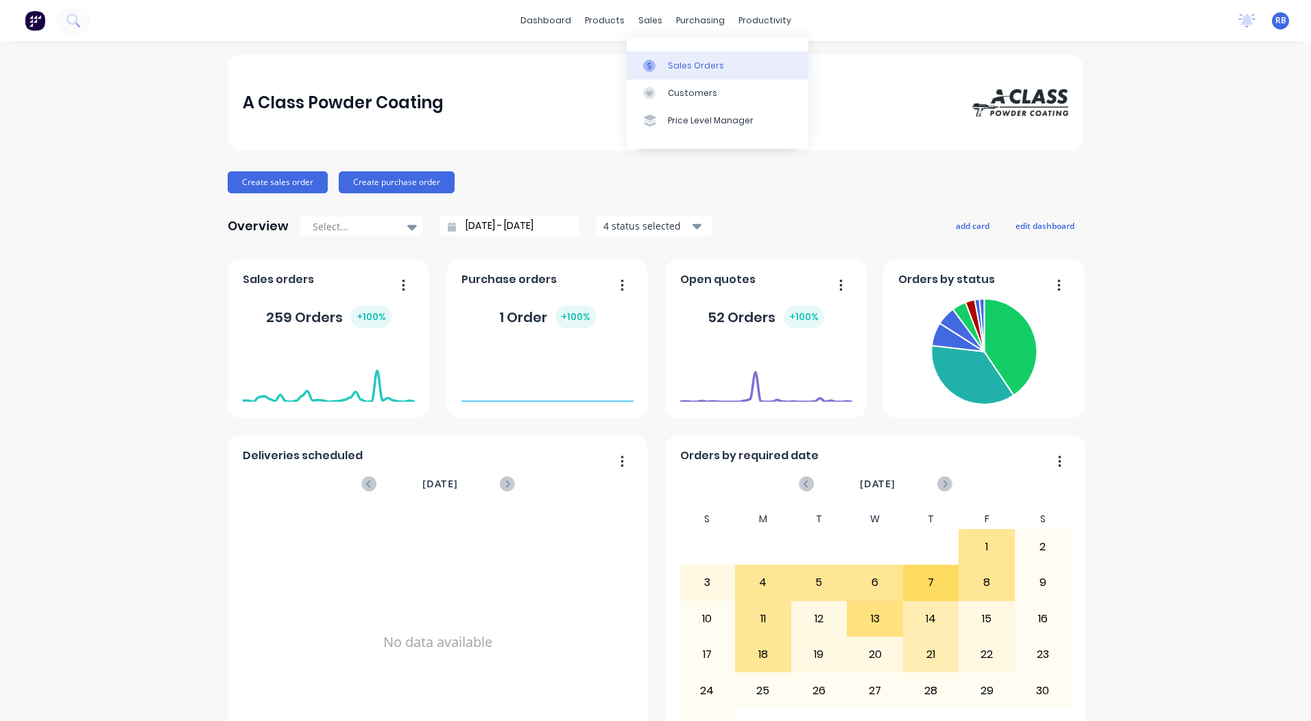
click at [658, 70] on div at bounding box center [653, 66] width 21 height 12
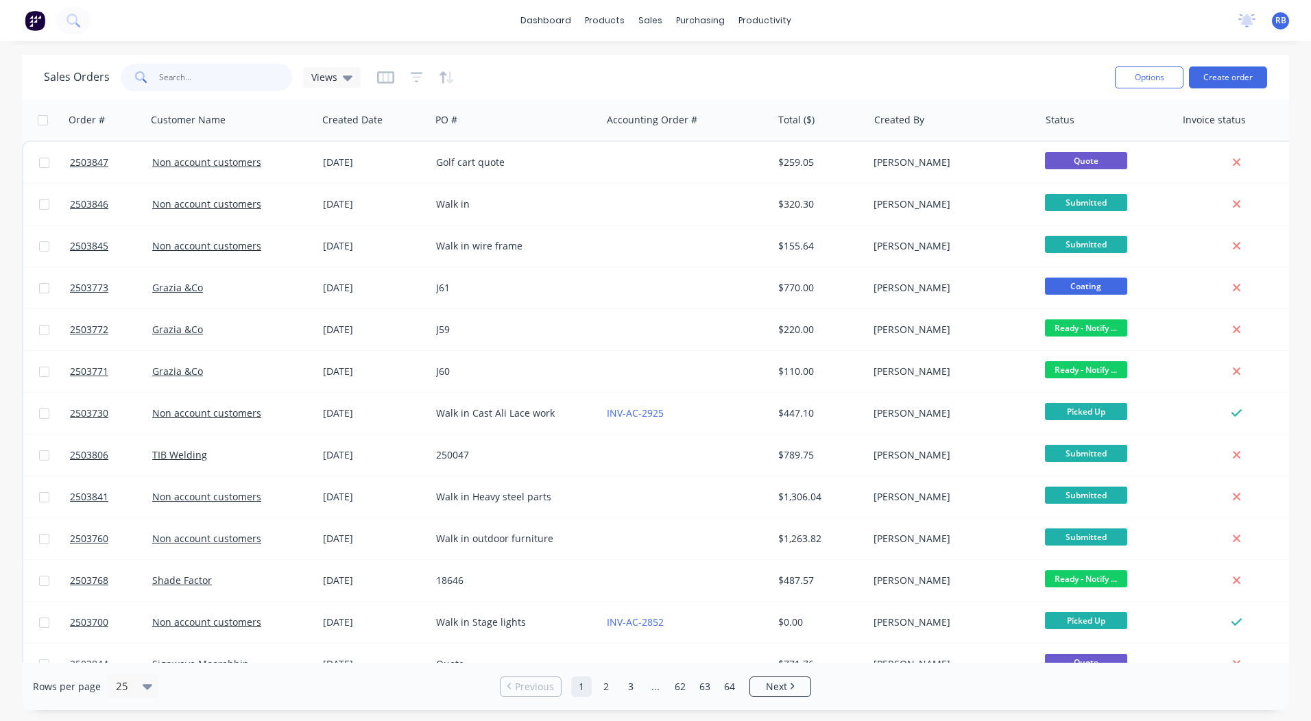
click at [188, 77] on input "text" at bounding box center [226, 77] width 134 height 27
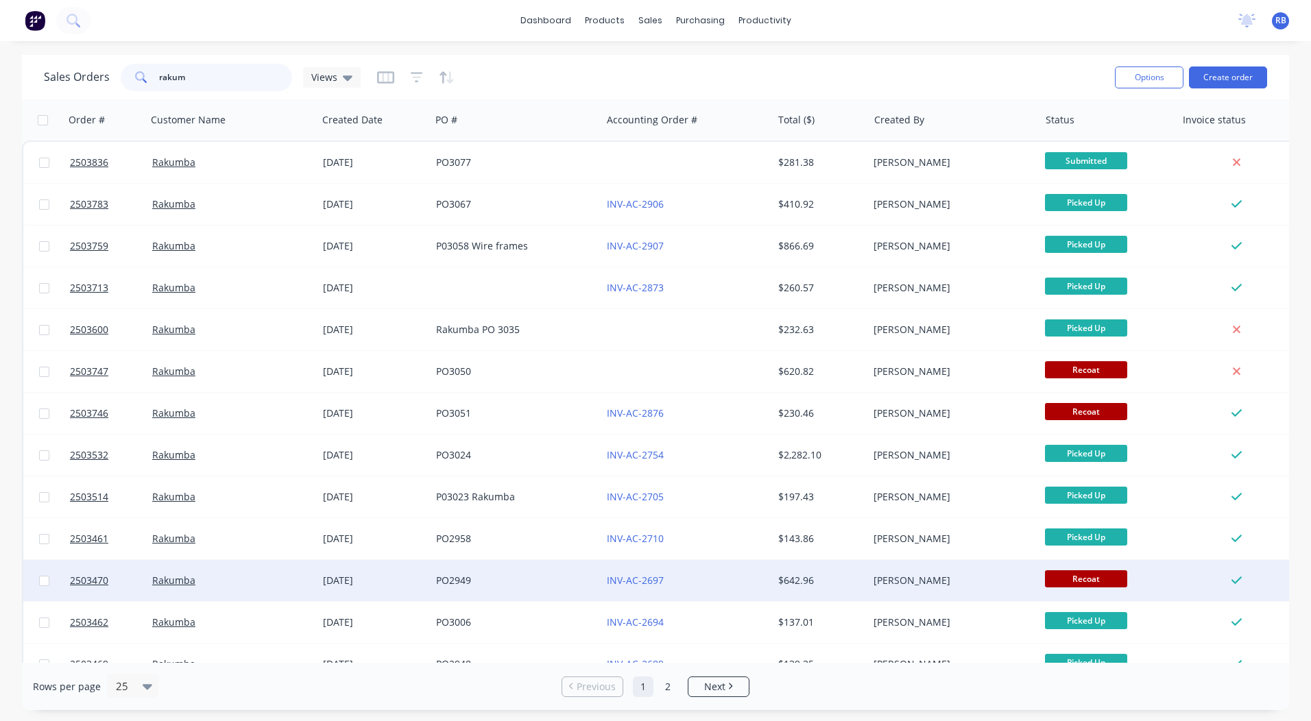
type input "rakum"
click at [715, 565] on div "INV-AC-2697" at bounding box center [686, 580] width 171 height 41
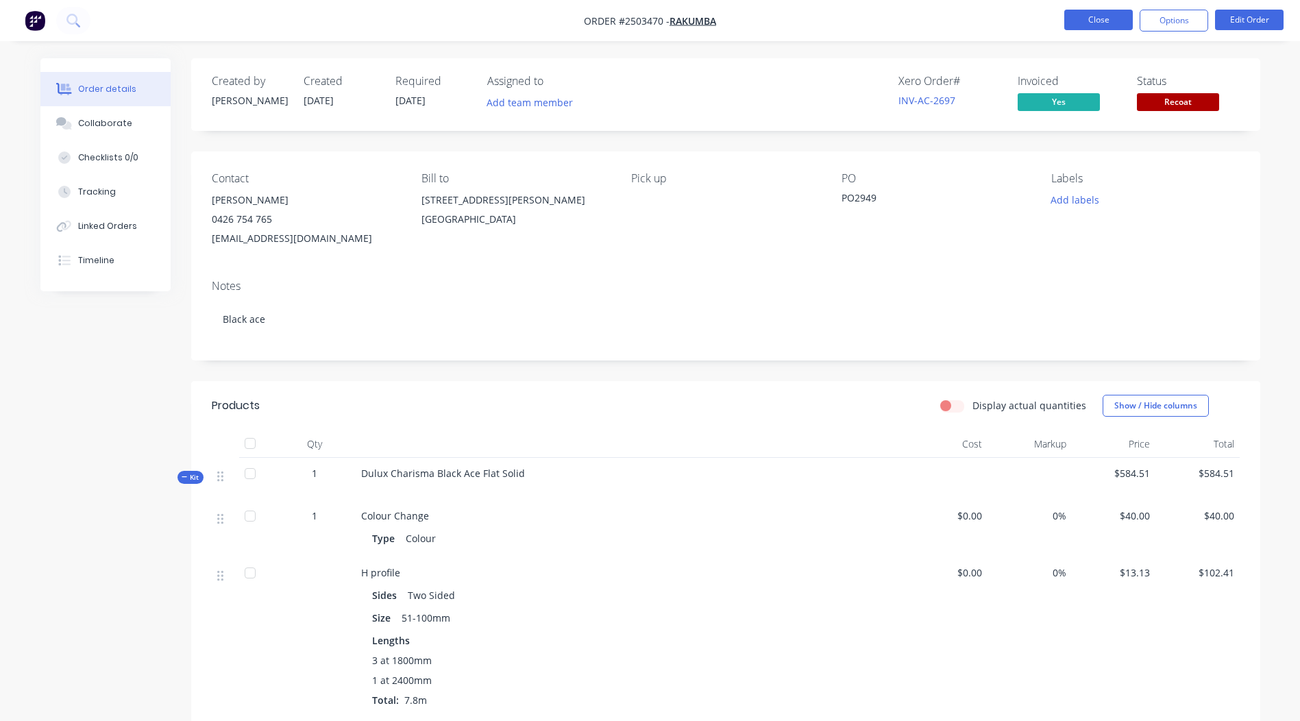
click at [1087, 26] on button "Close" at bounding box center [1098, 20] width 69 height 21
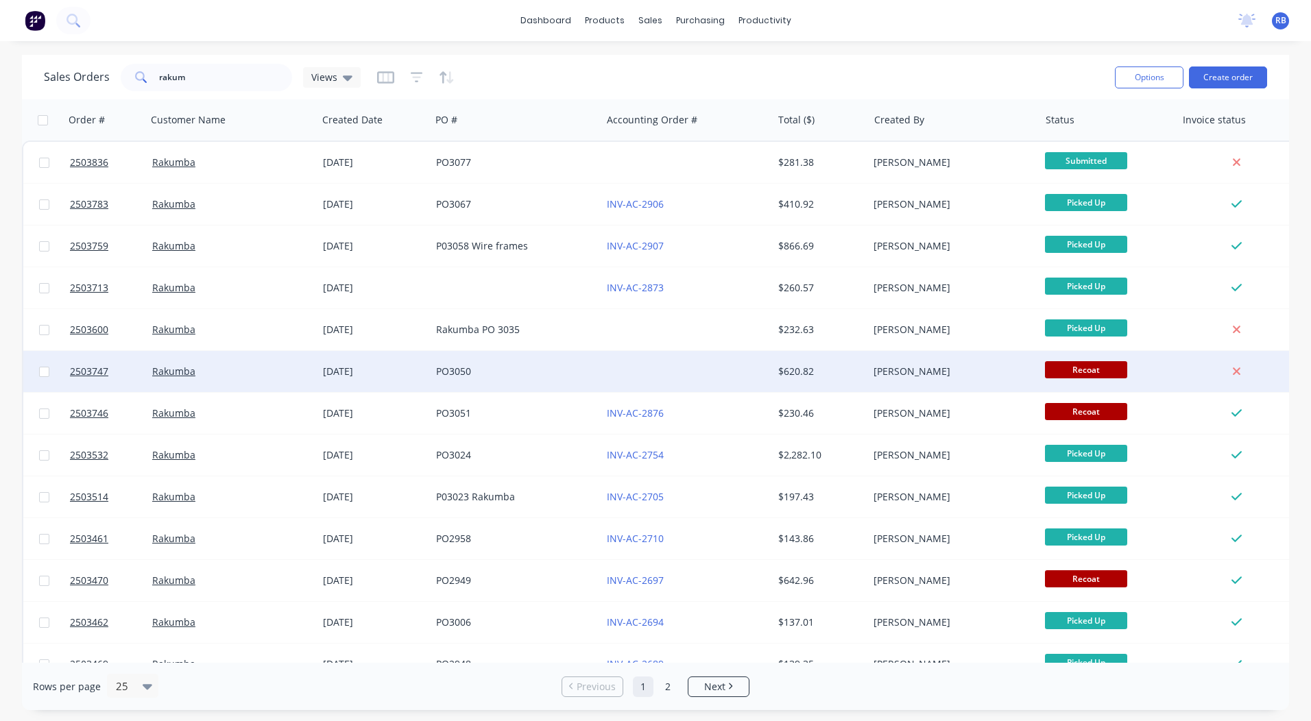
click at [875, 376] on div "[PERSON_NAME]" at bounding box center [949, 372] width 152 height 14
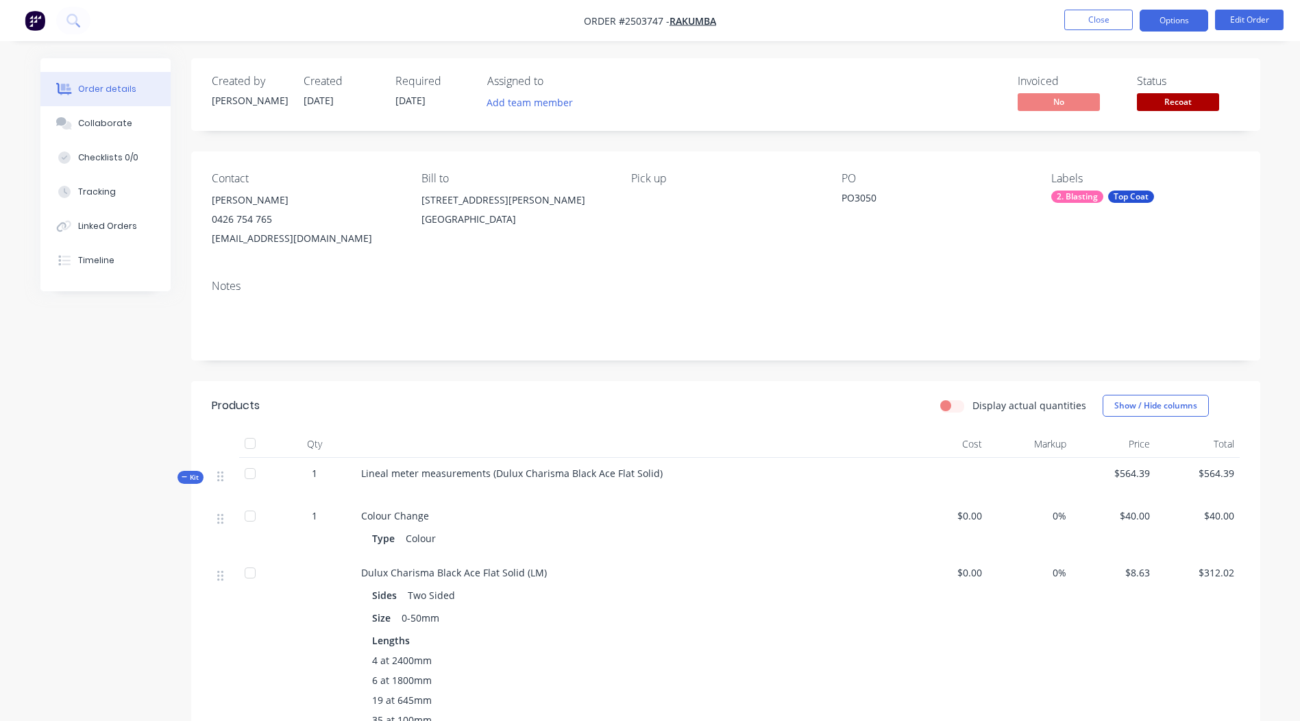
click at [1160, 28] on button "Options" at bounding box center [1174, 21] width 69 height 22
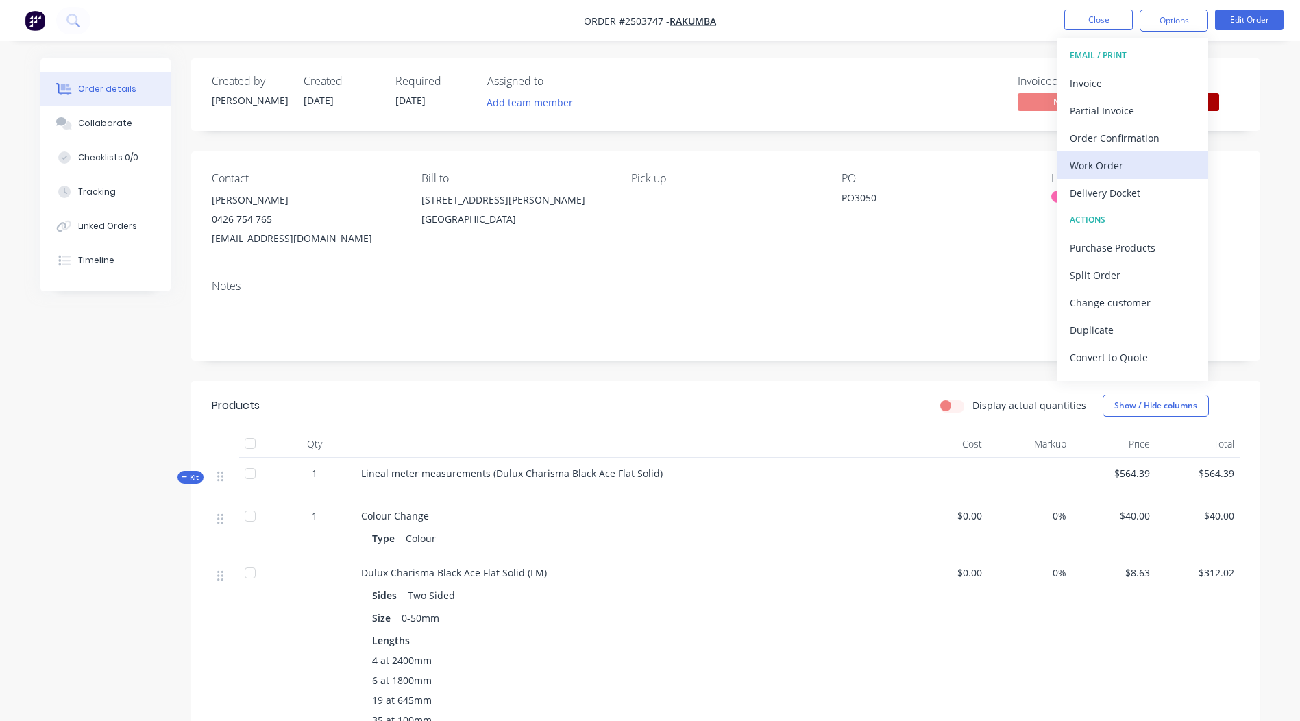
click at [1125, 164] on div "Work Order" at bounding box center [1133, 166] width 126 height 20
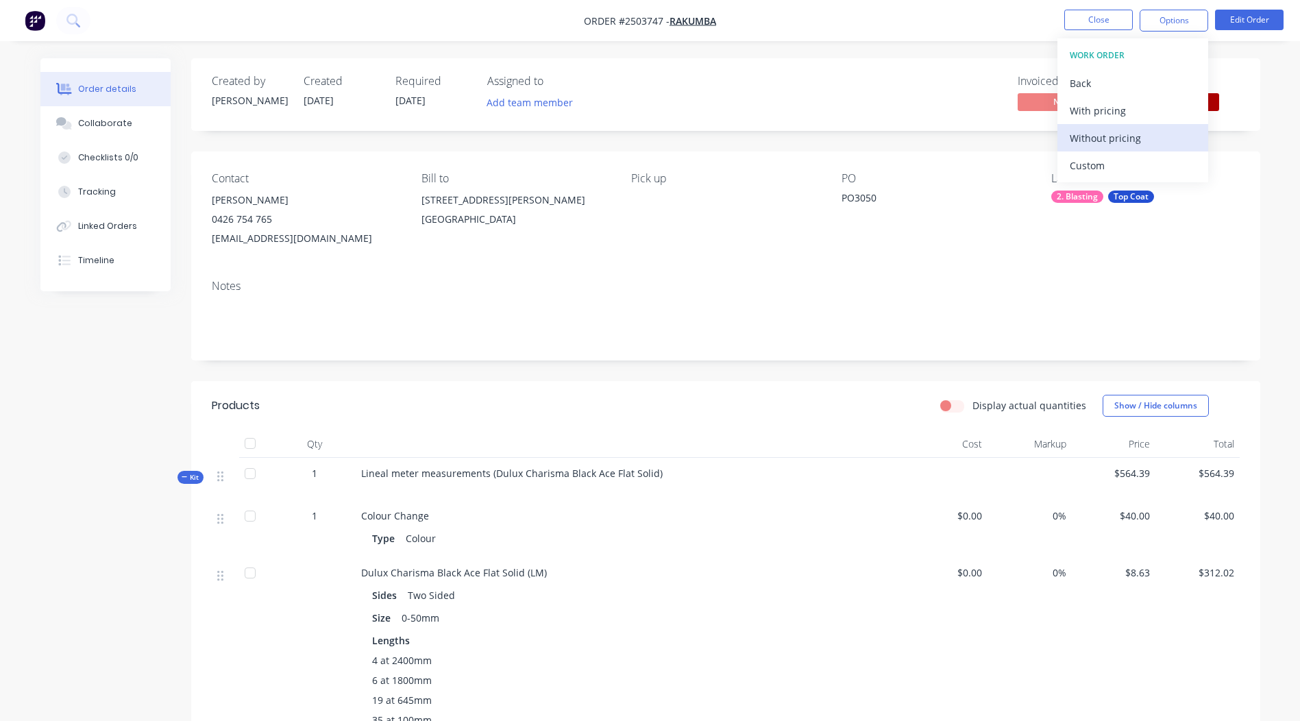
click at [1124, 136] on div "Without pricing" at bounding box center [1133, 138] width 126 height 20
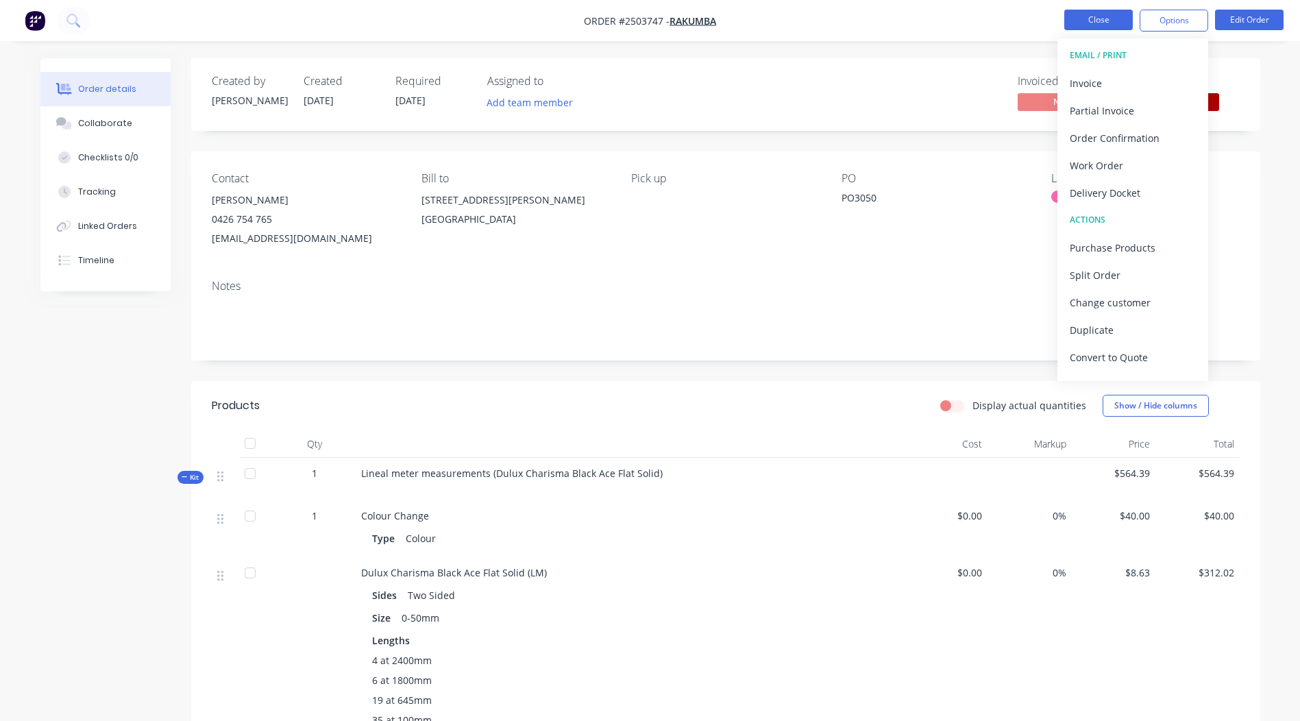
click at [1075, 15] on button "Close" at bounding box center [1098, 20] width 69 height 21
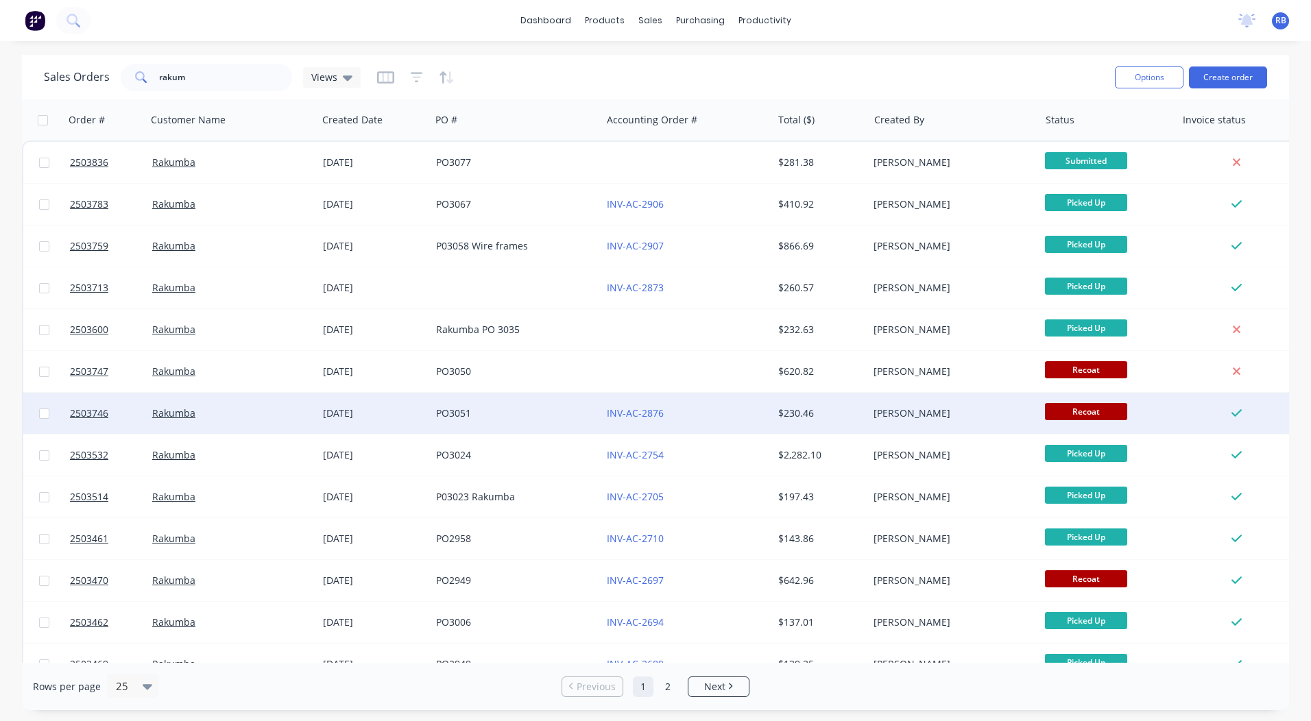
click at [952, 415] on div "[PERSON_NAME]" at bounding box center [949, 413] width 152 height 14
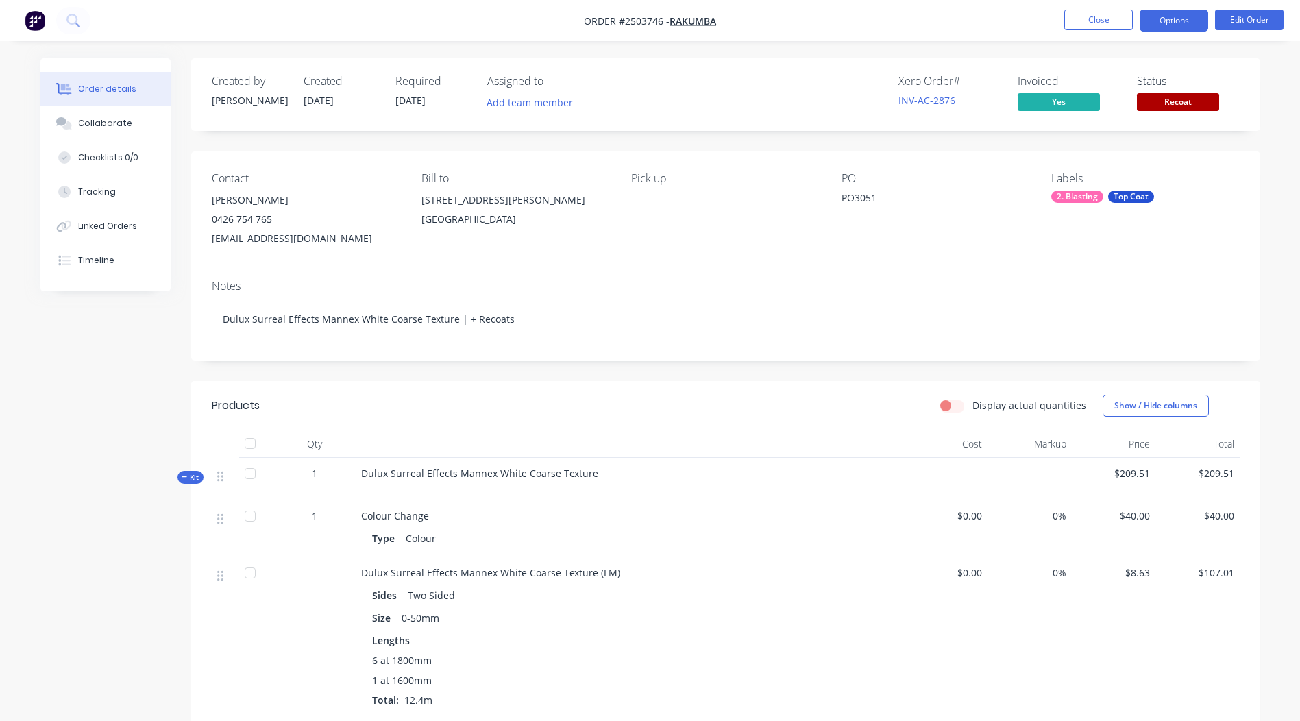
click at [1155, 23] on button "Options" at bounding box center [1174, 21] width 69 height 22
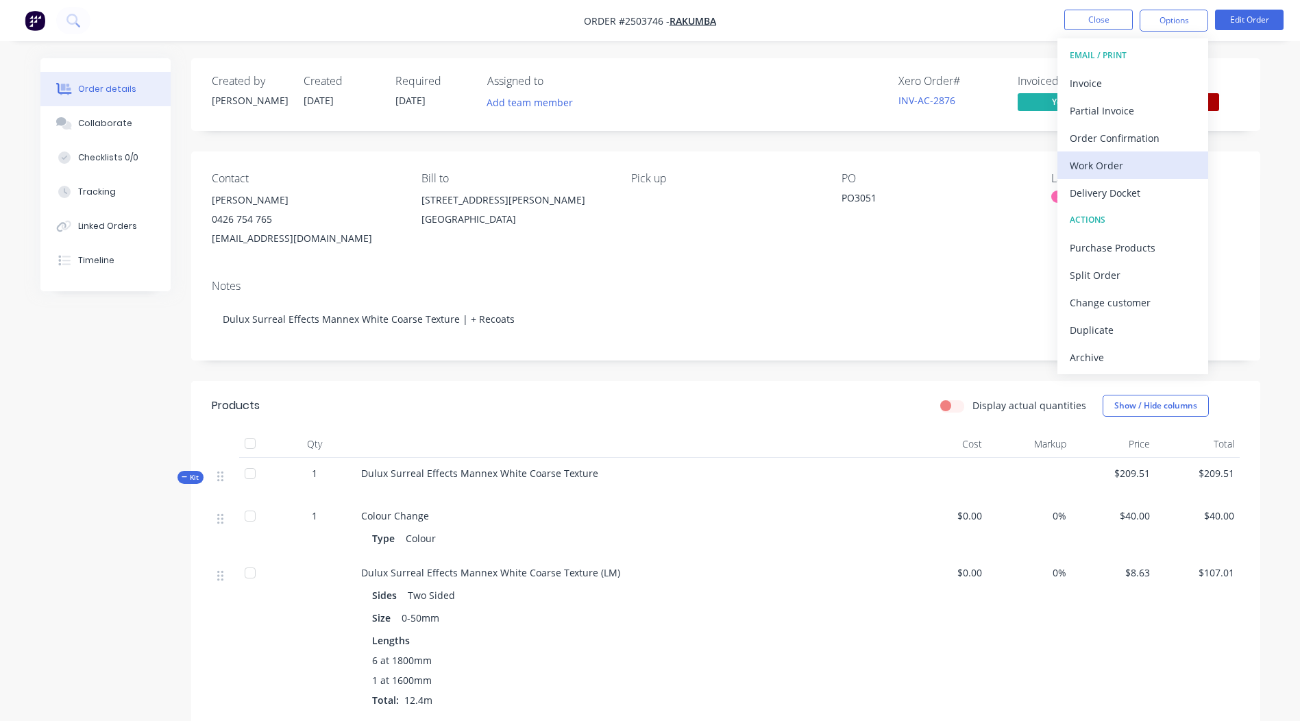
click at [1112, 167] on div "Work Order" at bounding box center [1133, 166] width 126 height 20
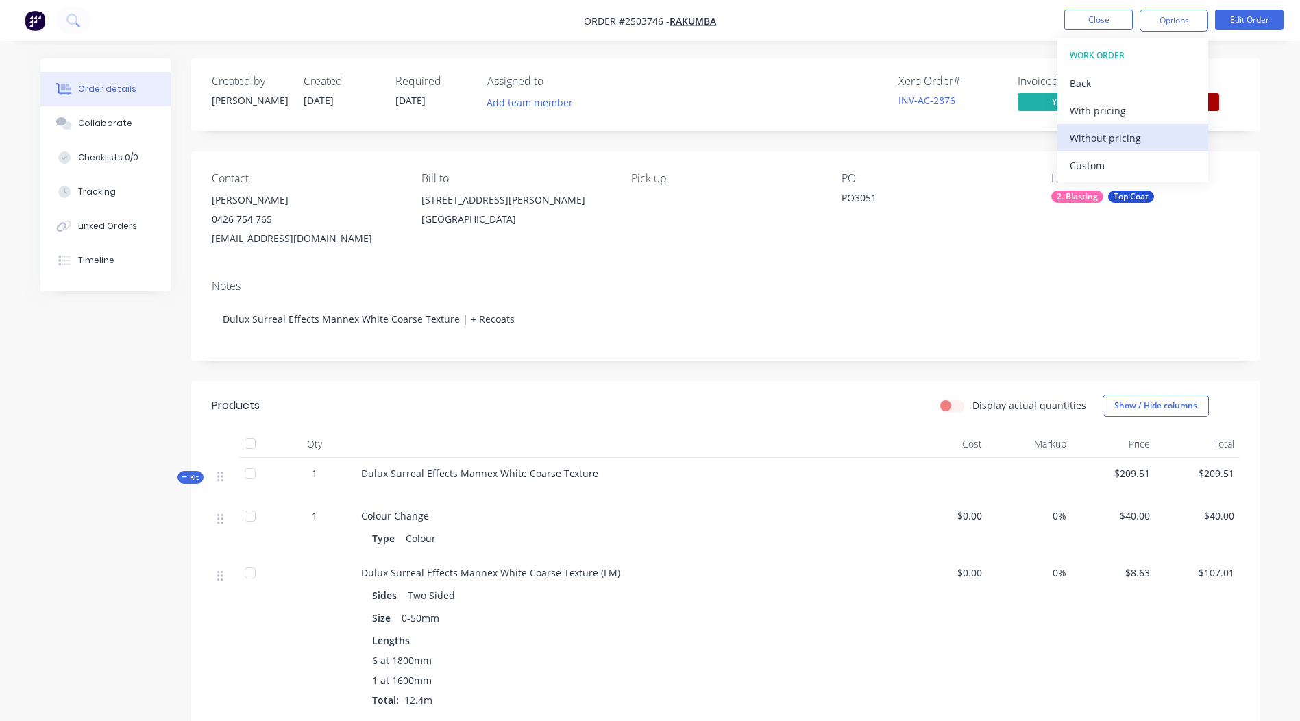
click at [1123, 134] on div "Without pricing" at bounding box center [1133, 138] width 126 height 20
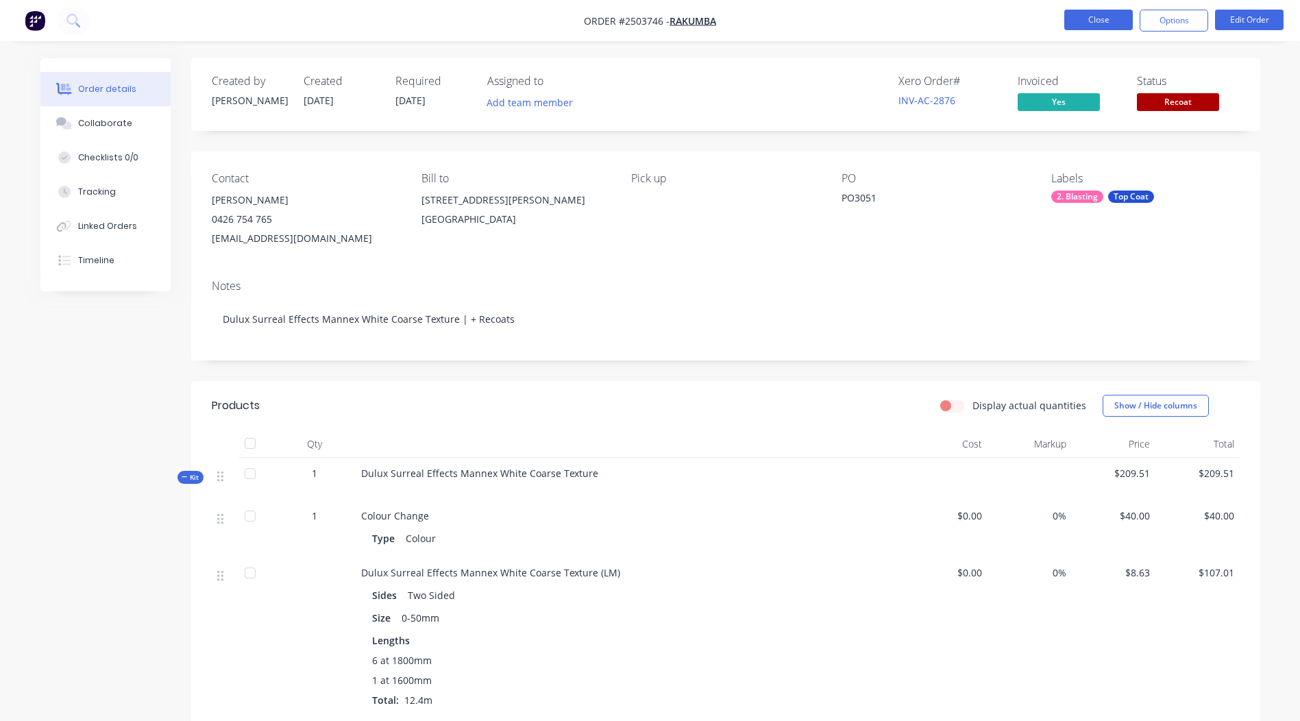
click at [1075, 27] on button "Close" at bounding box center [1098, 20] width 69 height 21
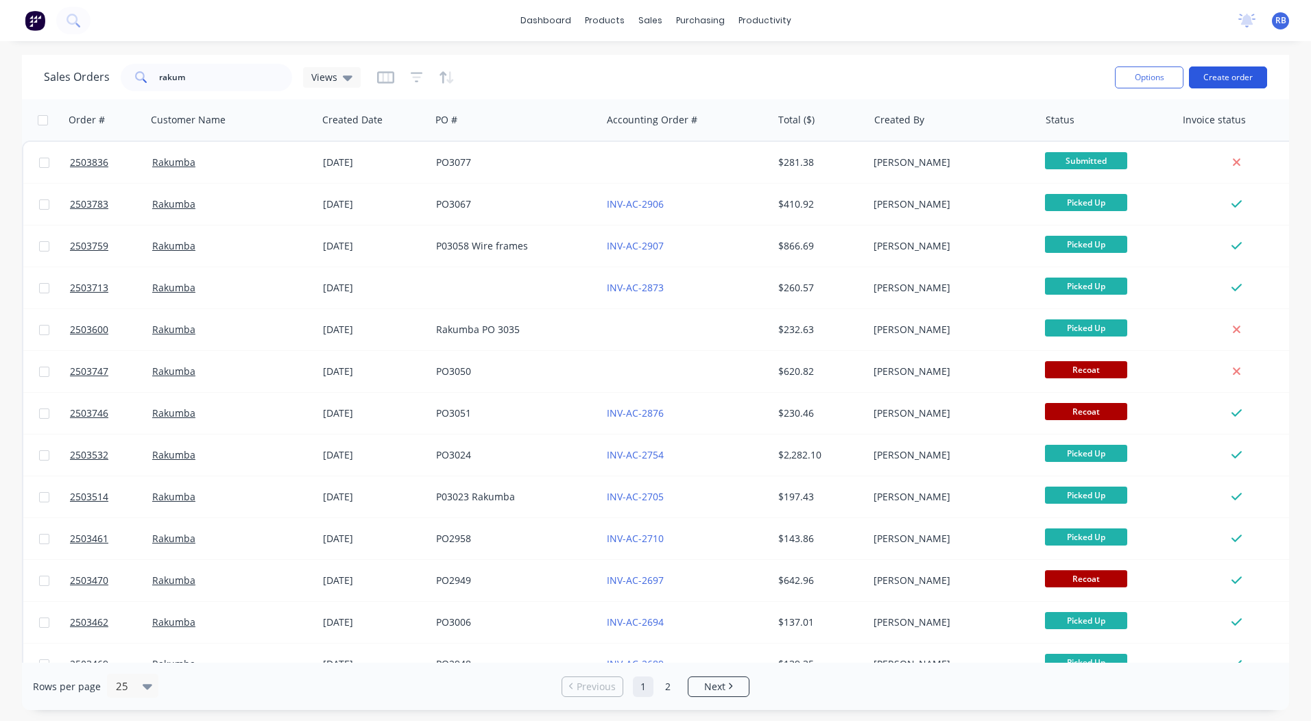
click at [1252, 75] on button "Create order" at bounding box center [1228, 77] width 78 height 22
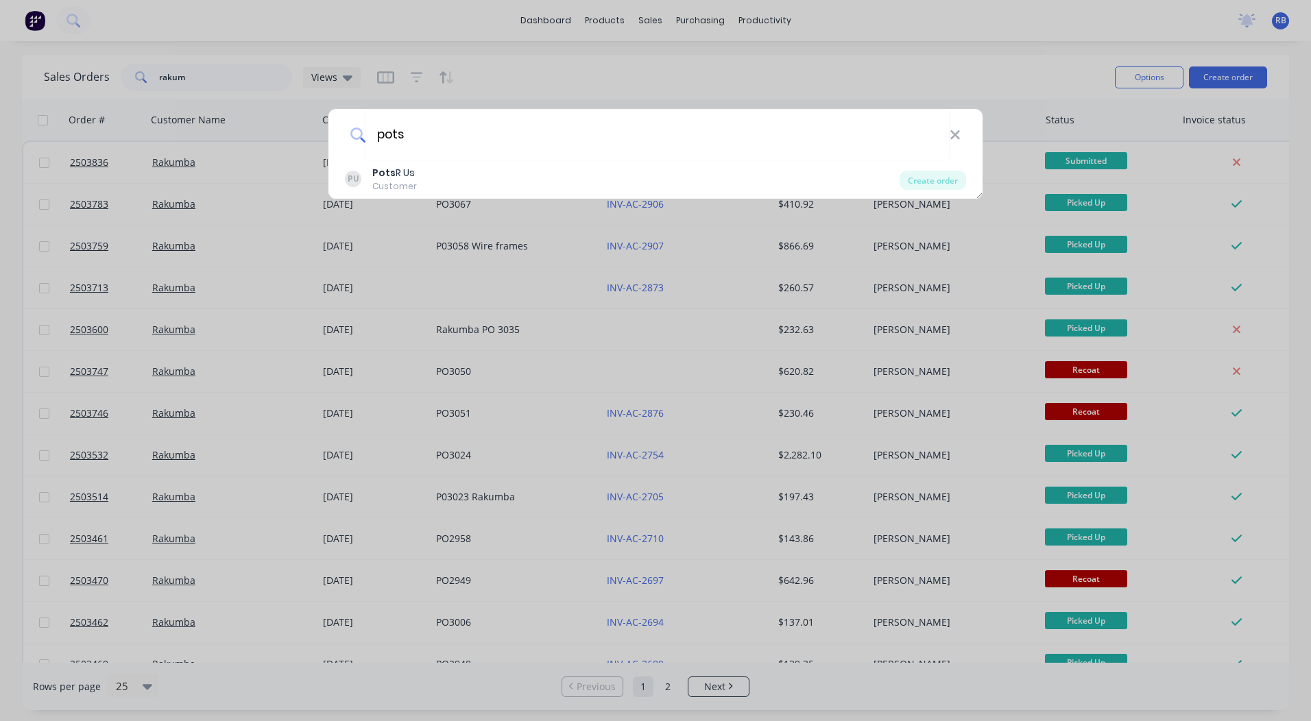
type input "pots"
click at [364, 156] on div "pots" at bounding box center [655, 134] width 654 height 51
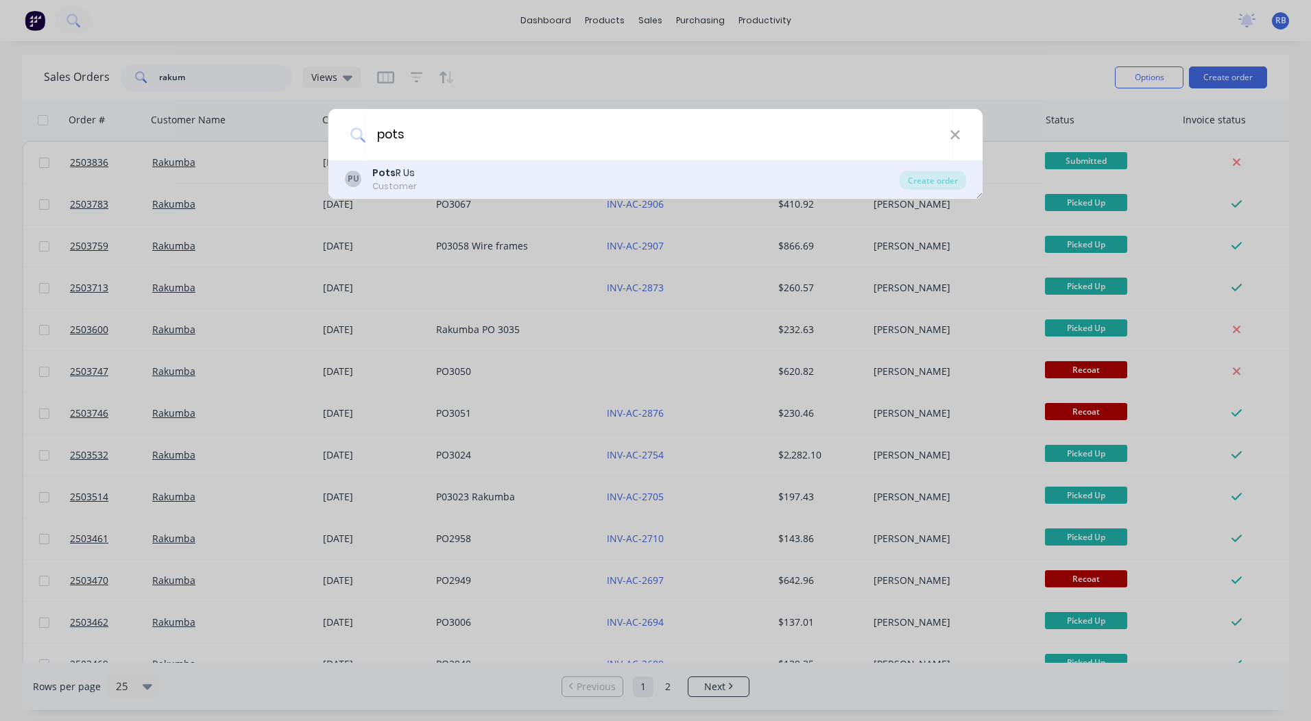
click at [364, 178] on div "PU Pots R Us Customer" at bounding box center [622, 179] width 555 height 27
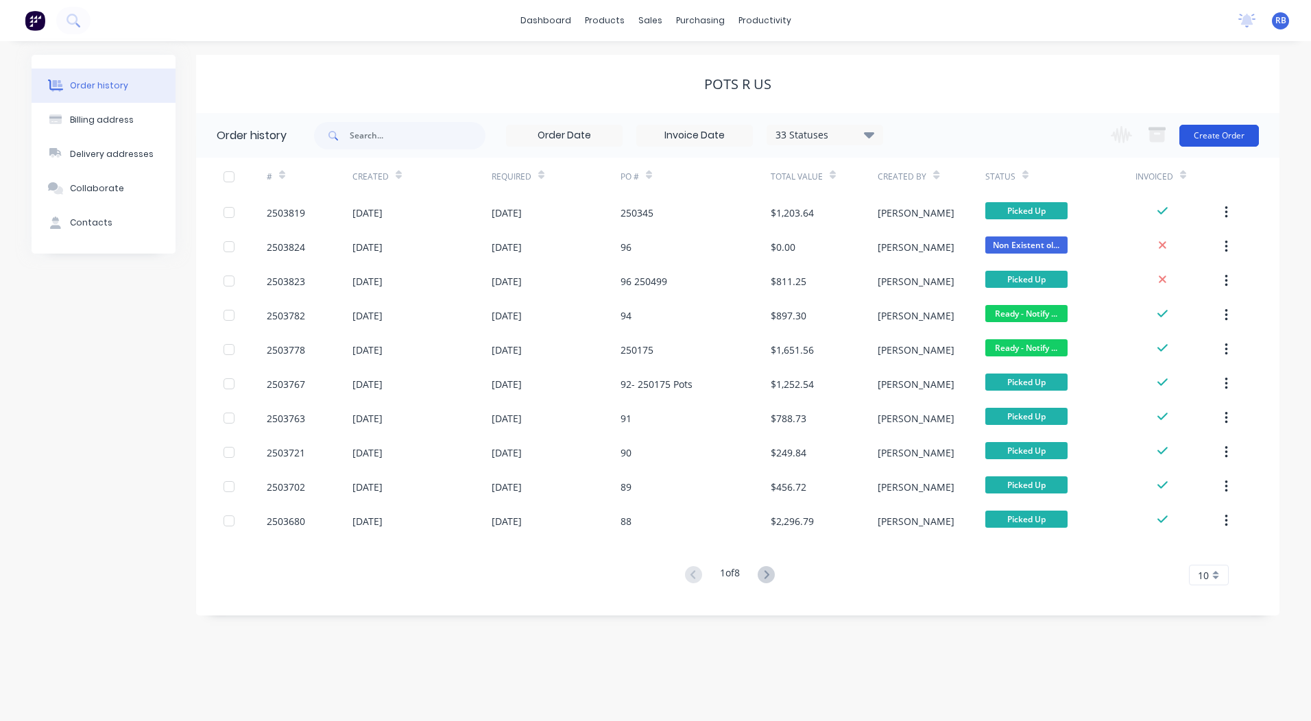
click at [1214, 127] on button "Create Order" at bounding box center [1219, 136] width 80 height 22
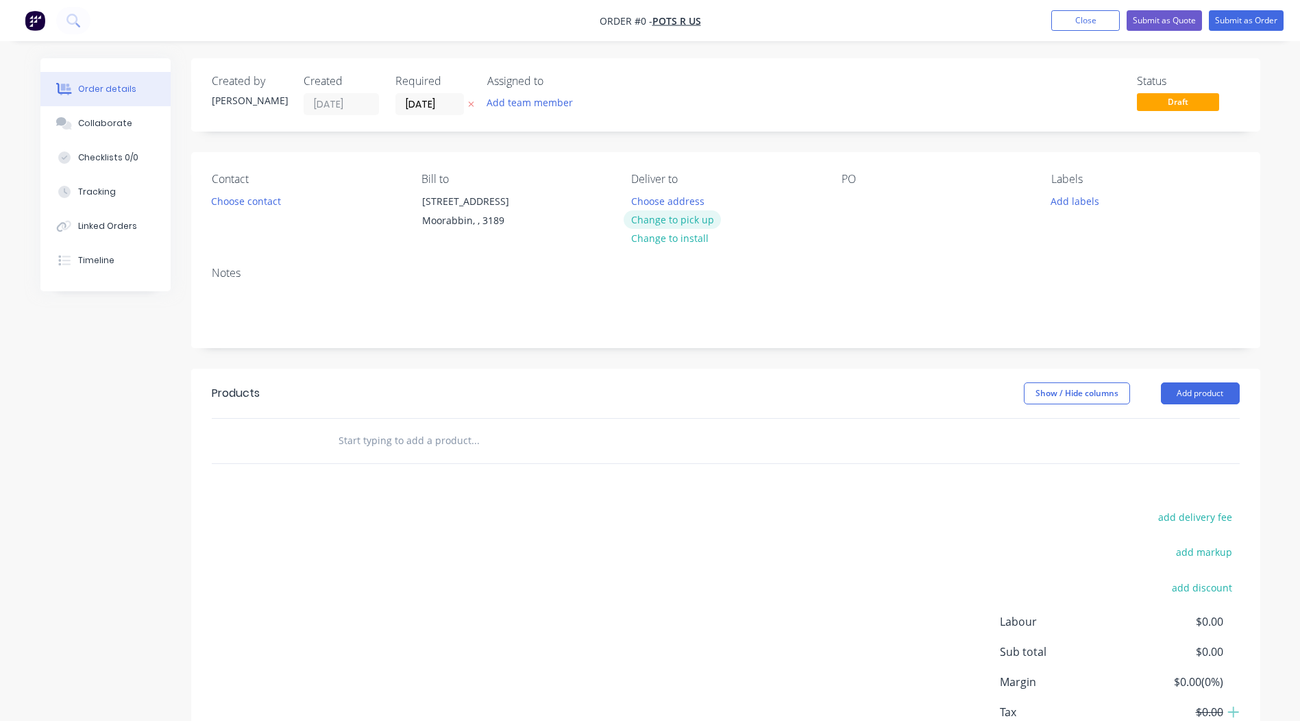
click at [645, 223] on button "Change to pick up" at bounding box center [672, 219] width 97 height 19
click at [853, 197] on div at bounding box center [853, 201] width 22 height 20
click at [255, 210] on div "Contact Choose contact" at bounding box center [306, 204] width 188 height 62
click at [254, 202] on button "Choose contact" at bounding box center [246, 200] width 84 height 19
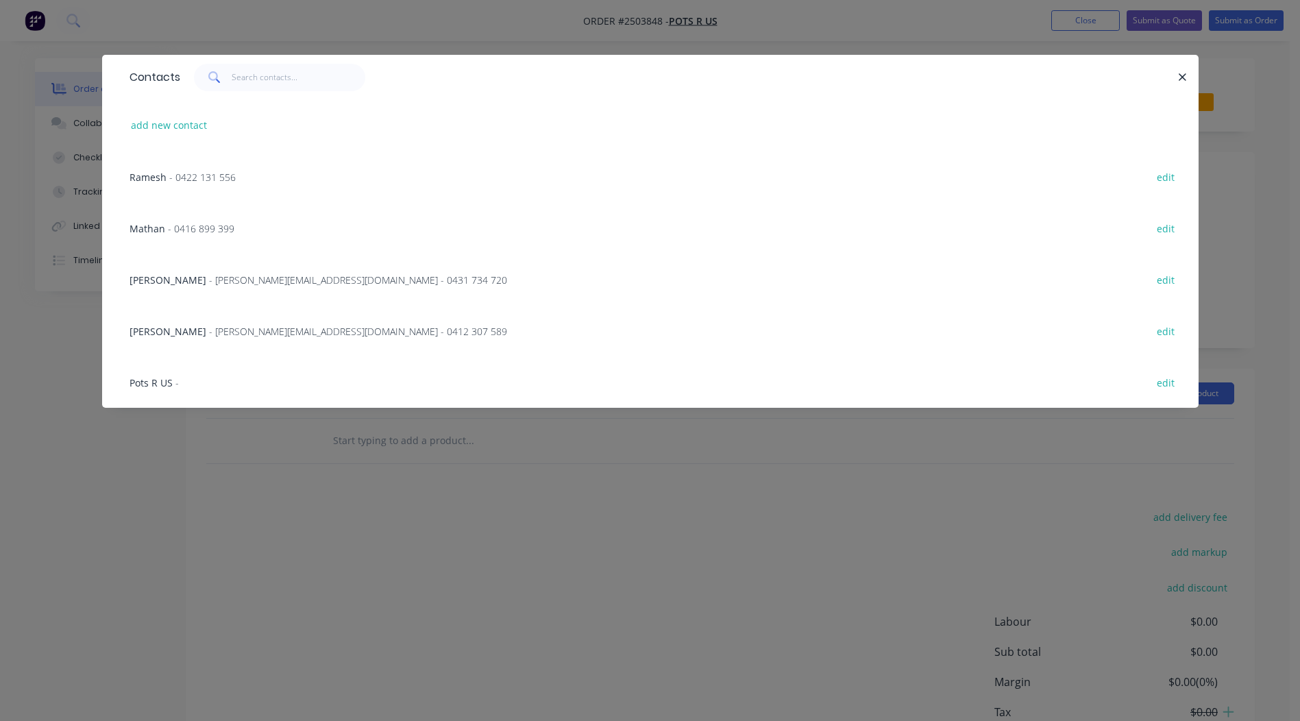
click at [190, 180] on span "- 0422 131 556" at bounding box center [202, 177] width 66 height 13
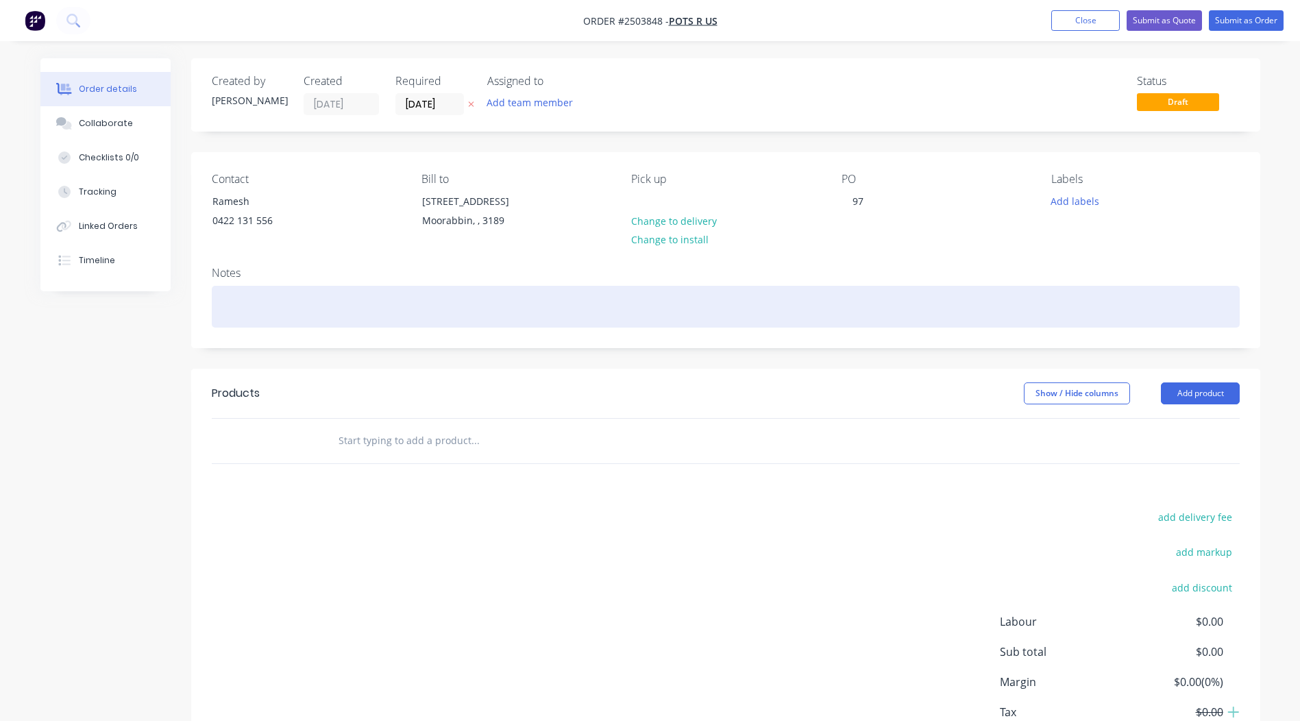
click at [229, 288] on div at bounding box center [726, 307] width 1028 height 42
drag, startPoint x: 350, startPoint y: 314, endPoint x: 111, endPoint y: 308, distance: 238.6
click at [195, 321] on div "Notes [DEMOGRAPHIC_DATA] territory red matt" at bounding box center [725, 302] width 1069 height 92
copy div "[DEMOGRAPHIC_DATA] territory red matt"
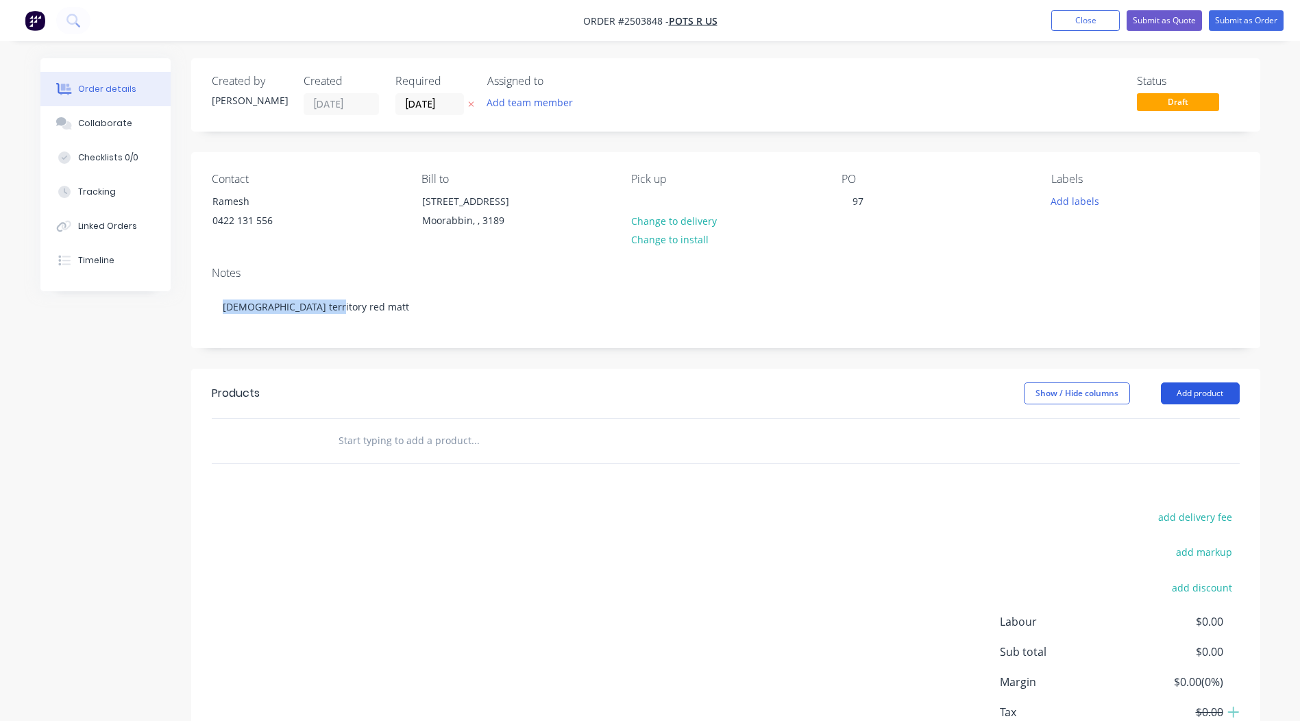
click at [1203, 397] on button "Add product" at bounding box center [1200, 393] width 79 height 22
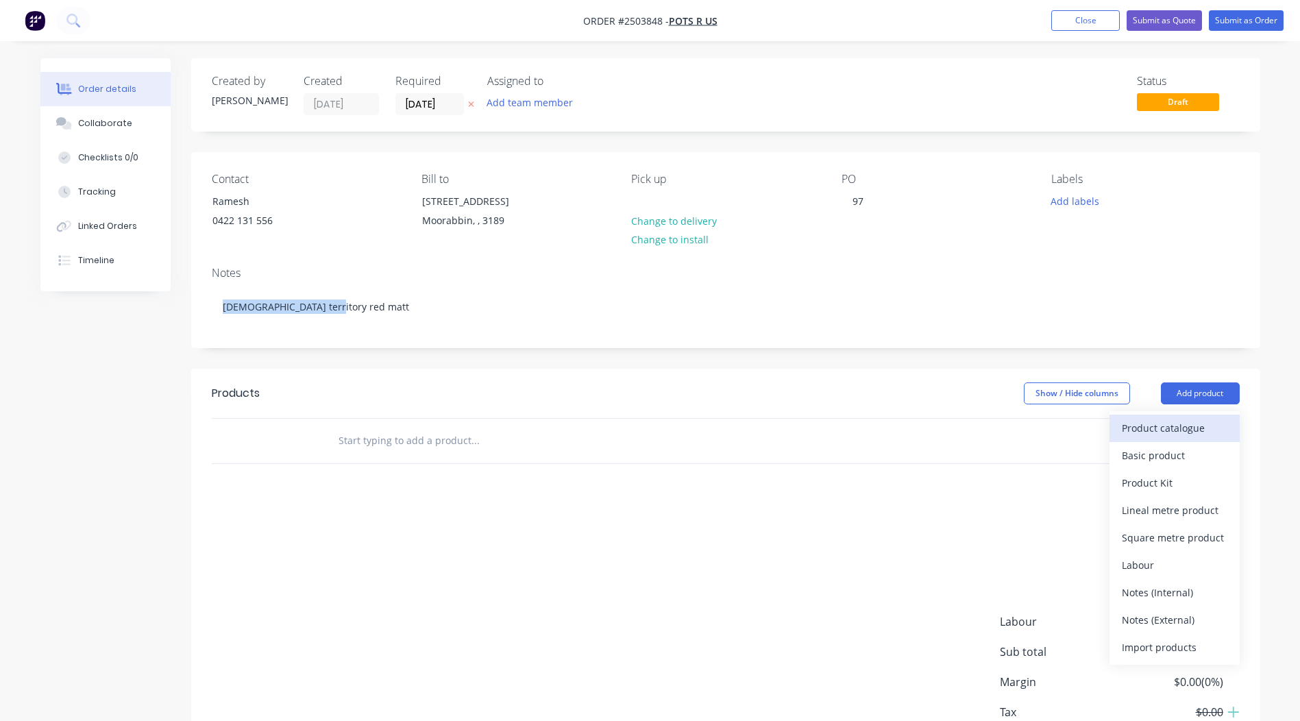
click at [1179, 435] on div "Product catalogue" at bounding box center [1175, 428] width 106 height 20
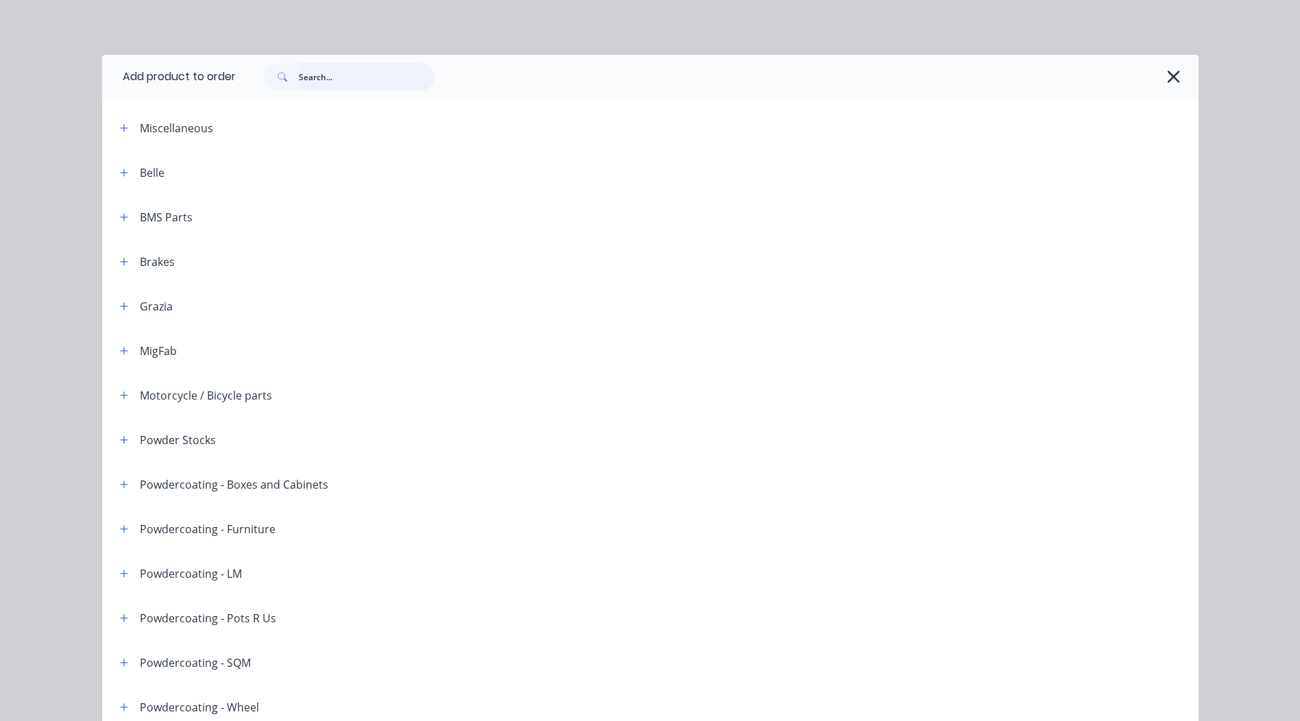
click at [311, 77] on input "text" at bounding box center [367, 76] width 136 height 27
paste input "[DEMOGRAPHIC_DATA] territory red matt"
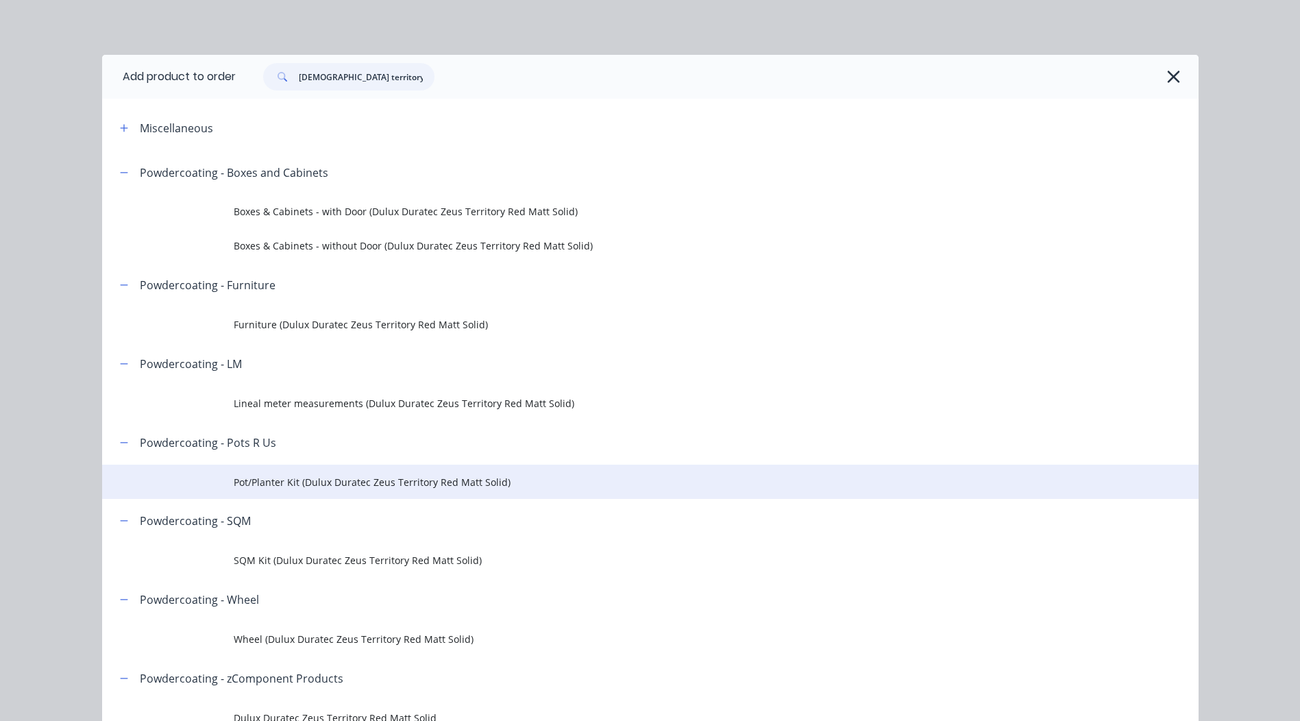
type input "[DEMOGRAPHIC_DATA] territory red matt"
click at [356, 471] on td "Pot/Planter Kit (Dulux Duratec Zeus Territory Red Matt Solid)" at bounding box center [716, 482] width 965 height 34
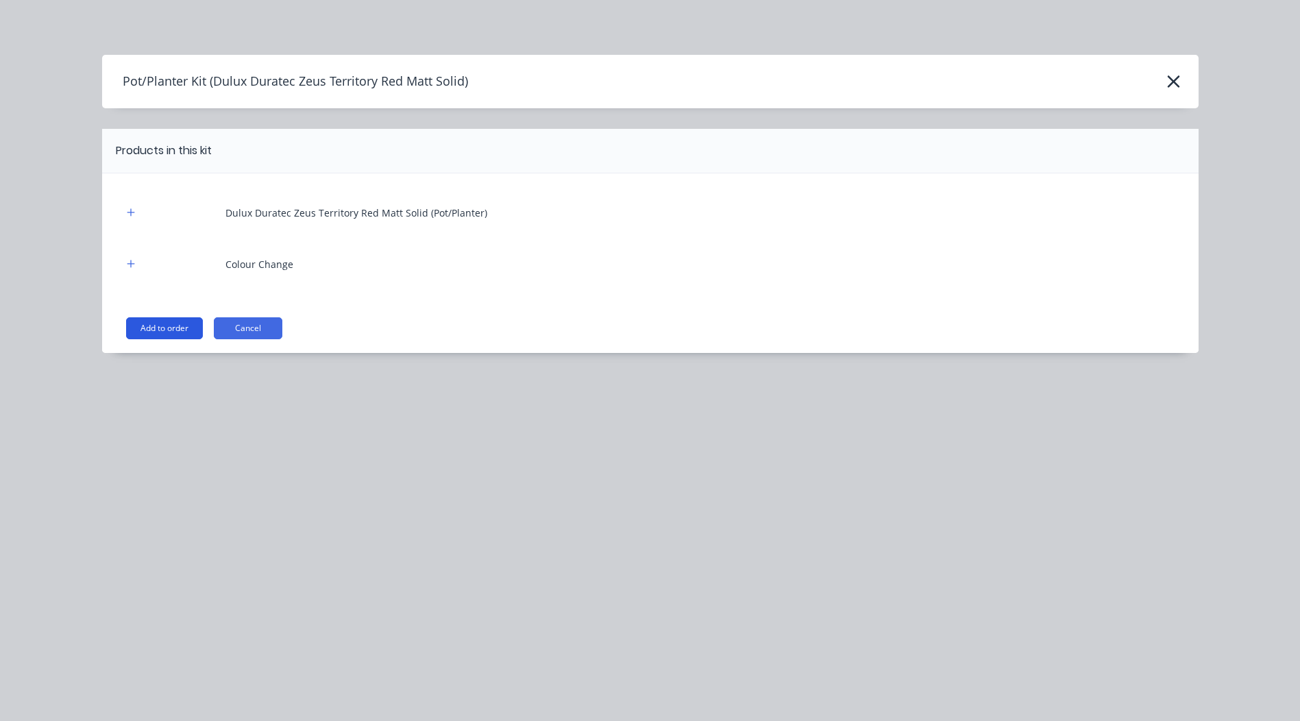
click at [180, 337] on button "Add to order" at bounding box center [164, 328] width 77 height 22
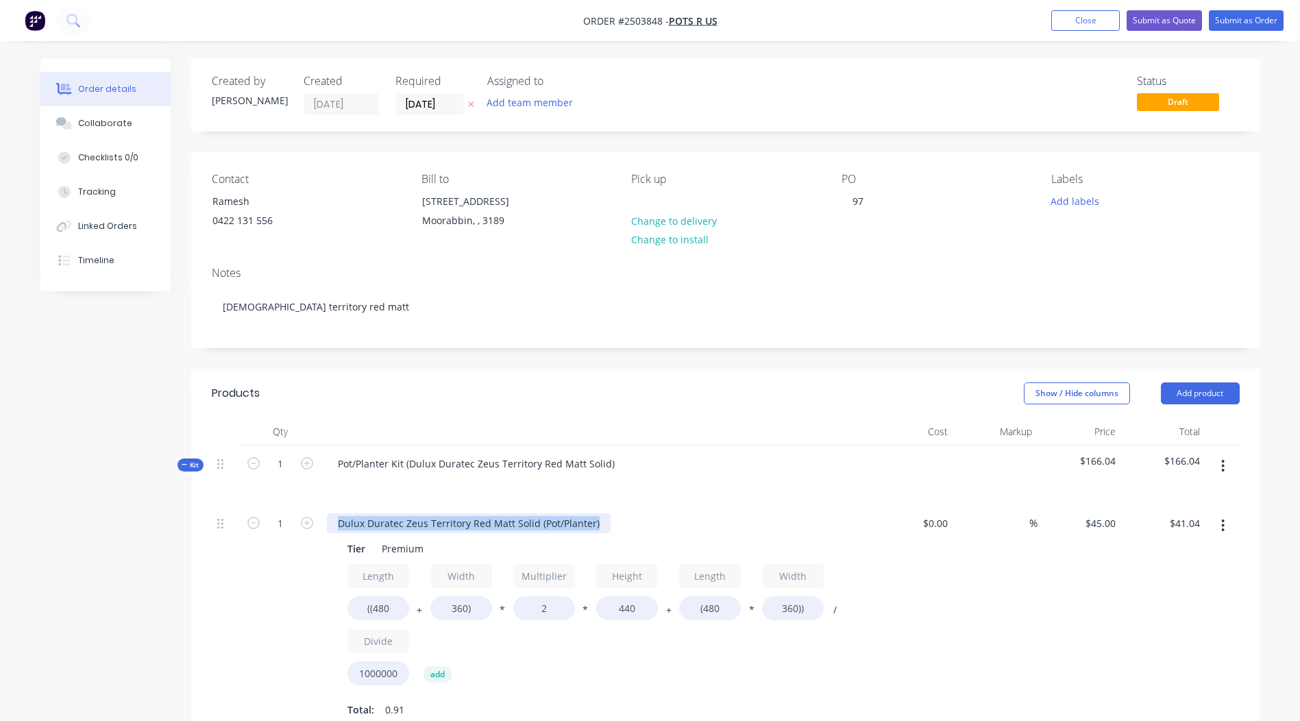
drag, startPoint x: 594, startPoint y: 526, endPoint x: 0, endPoint y: 534, distance: 594.3
click at [0, 539] on html "Order #2503848 - Pots R Us Add product Close Submit as Quote Submit as Order Or…" at bounding box center [650, 606] width 1300 height 1213
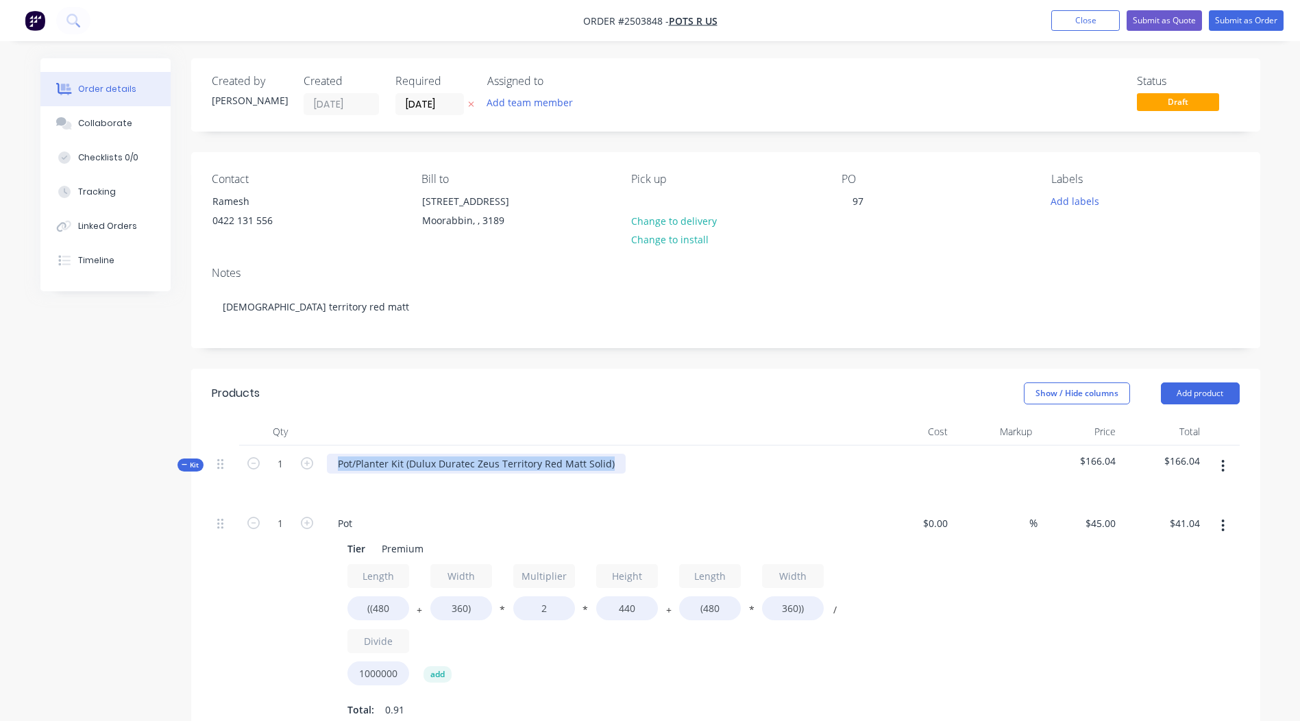
drag, startPoint x: 609, startPoint y: 455, endPoint x: 0, endPoint y: 475, distance: 609.7
click at [0, 487] on html "Order #2503848 - Pots R Us Add product Close Submit as Quote Submit as Order Or…" at bounding box center [650, 606] width 1300 height 1213
click at [779, 490] on div at bounding box center [595, 484] width 537 height 20
click at [619, 465] on div "Pot/Planter Kit (Dulux Duratec Zeus Territory Red Matt Solid)" at bounding box center [595, 476] width 548 height 60
click at [616, 465] on div "Pot/Planter Kit (Dulux Duratec Zeus Territory Red Matt Solid)" at bounding box center [476, 464] width 299 height 20
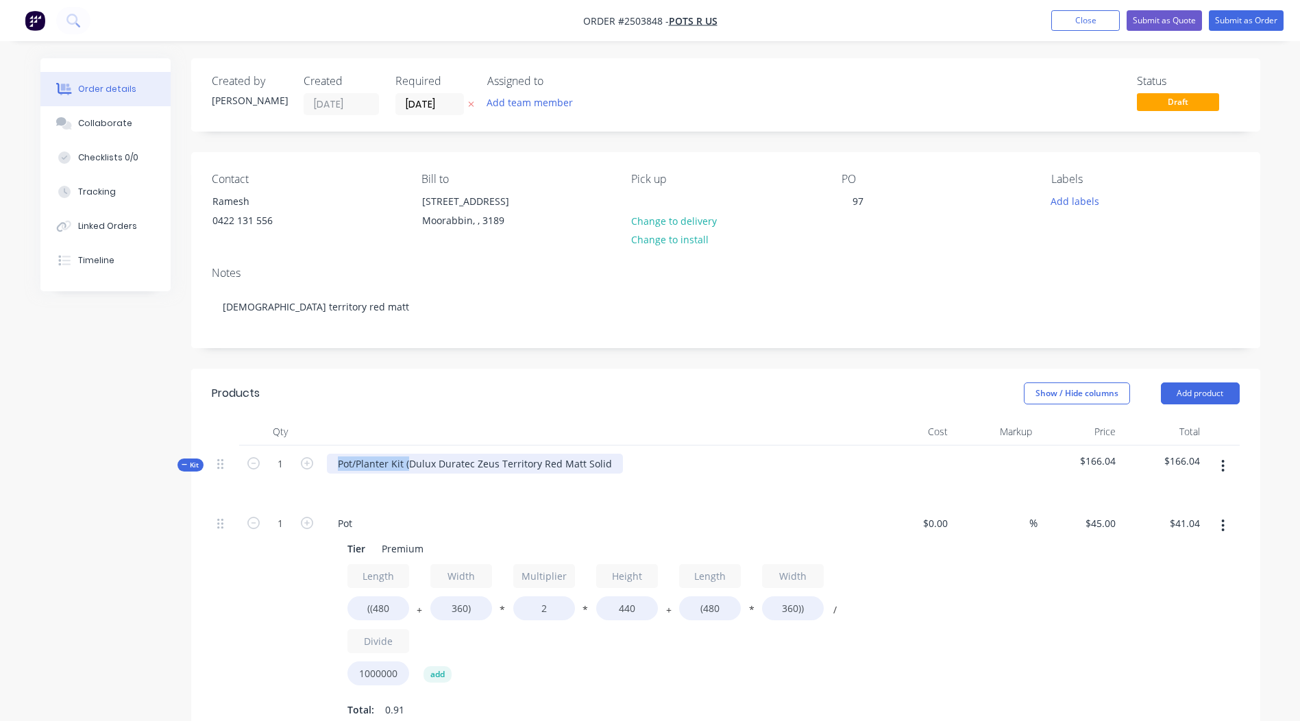
drag, startPoint x: 408, startPoint y: 467, endPoint x: 121, endPoint y: 482, distance: 286.9
click at [121, 482] on div "Created by [PERSON_NAME] Created [DATE] Required [DATE] Assigned to Add team me…" at bounding box center [650, 635] width 1220 height 1155
click at [701, 453] on div "Dulux Duratec Zeus Territory Red Matt Solid" at bounding box center [595, 476] width 548 height 60
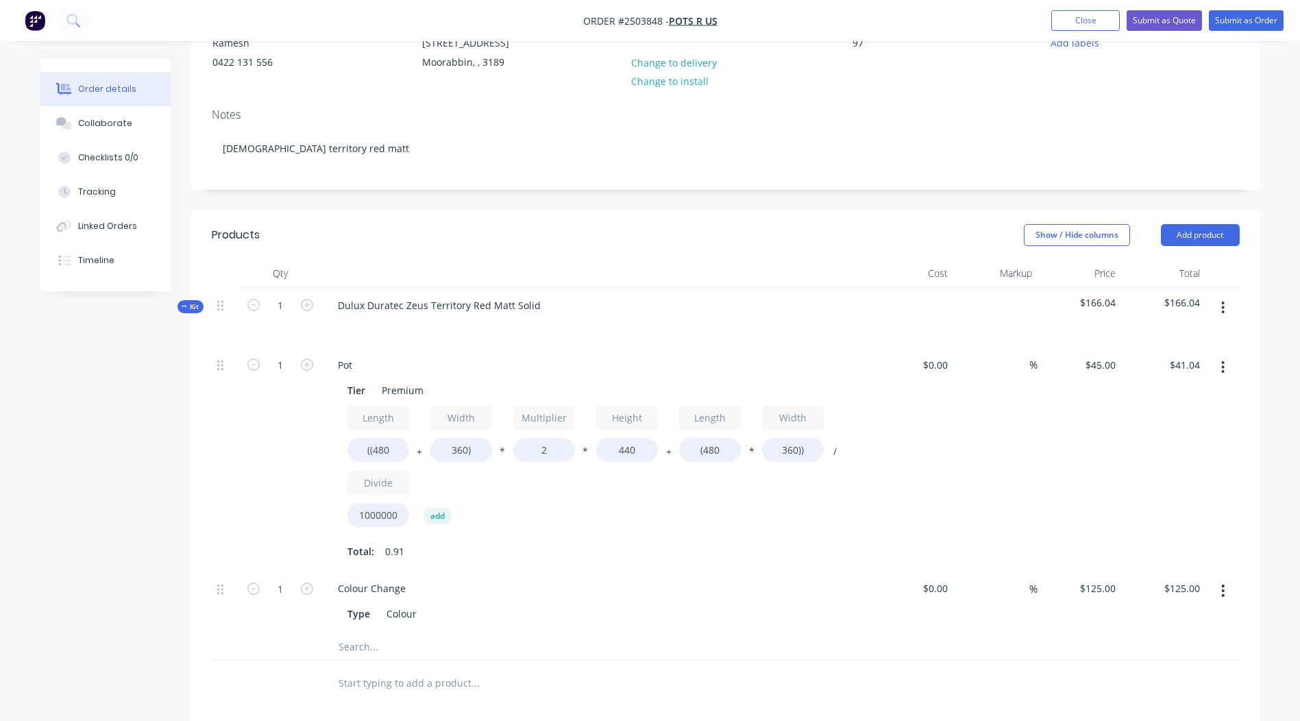
scroll to position [159, 0]
click at [399, 445] on input "((480" at bounding box center [379, 449] width 62 height 24
type input "((1200"
type input "$69.55"
click at [463, 449] on input "360)" at bounding box center [461, 449] width 62 height 24
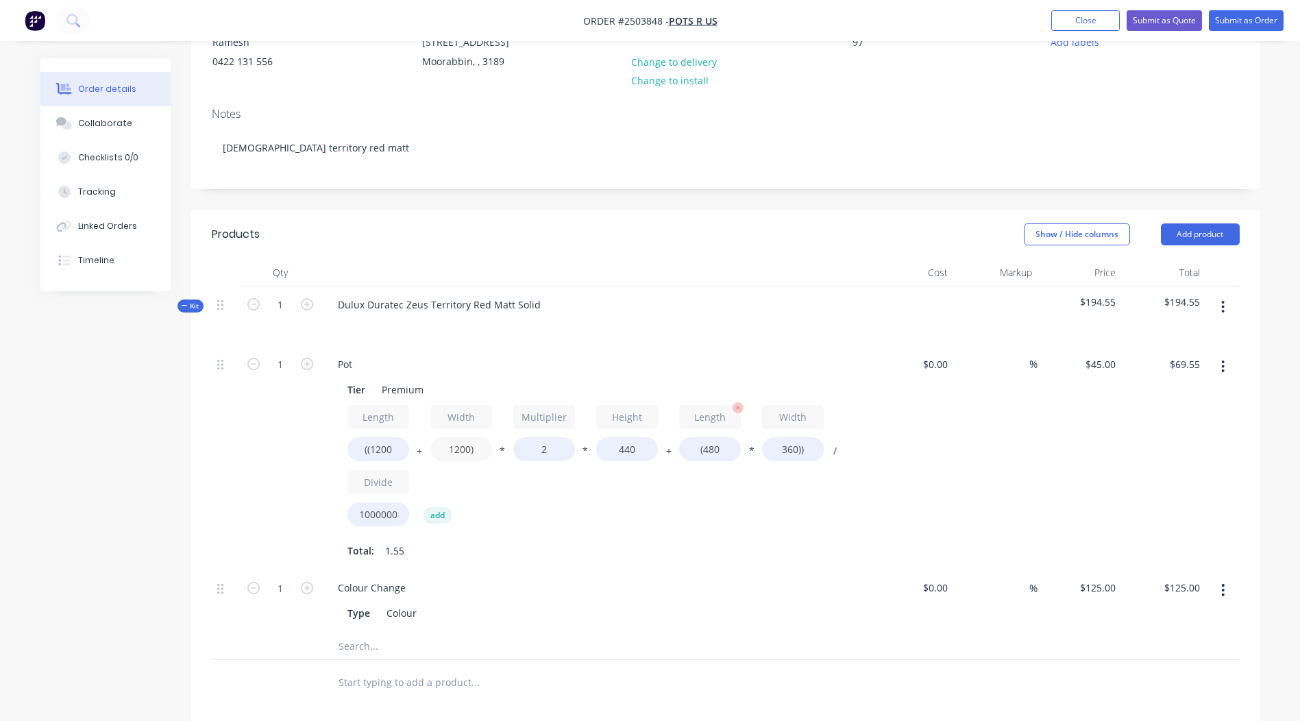
type input "1200)"
type input "$102.82"
click at [720, 454] on input "(480" at bounding box center [710, 449] width 62 height 24
type input "(1200"
type input "$114.48"
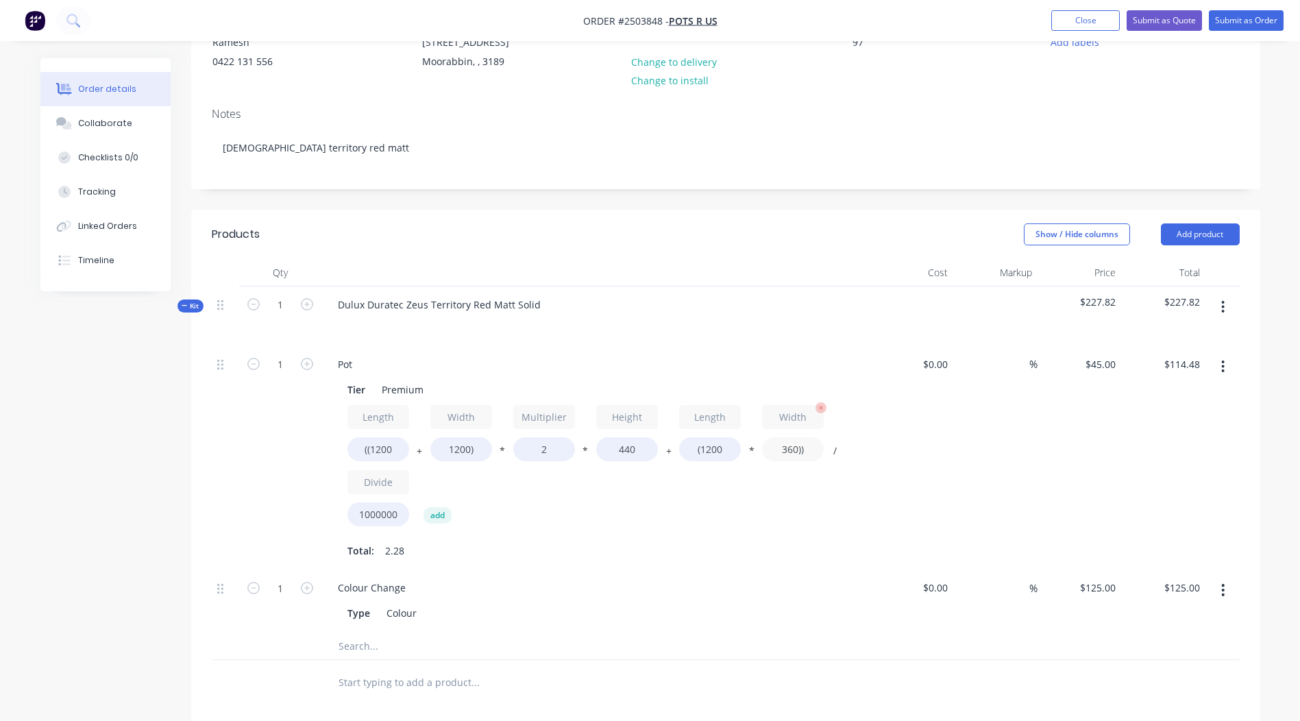
click at [792, 449] on input "360))" at bounding box center [793, 449] width 62 height 24
type input "1200))"
type input "$159.84"
click at [650, 439] on input "440" at bounding box center [627, 449] width 62 height 24
type input "4"
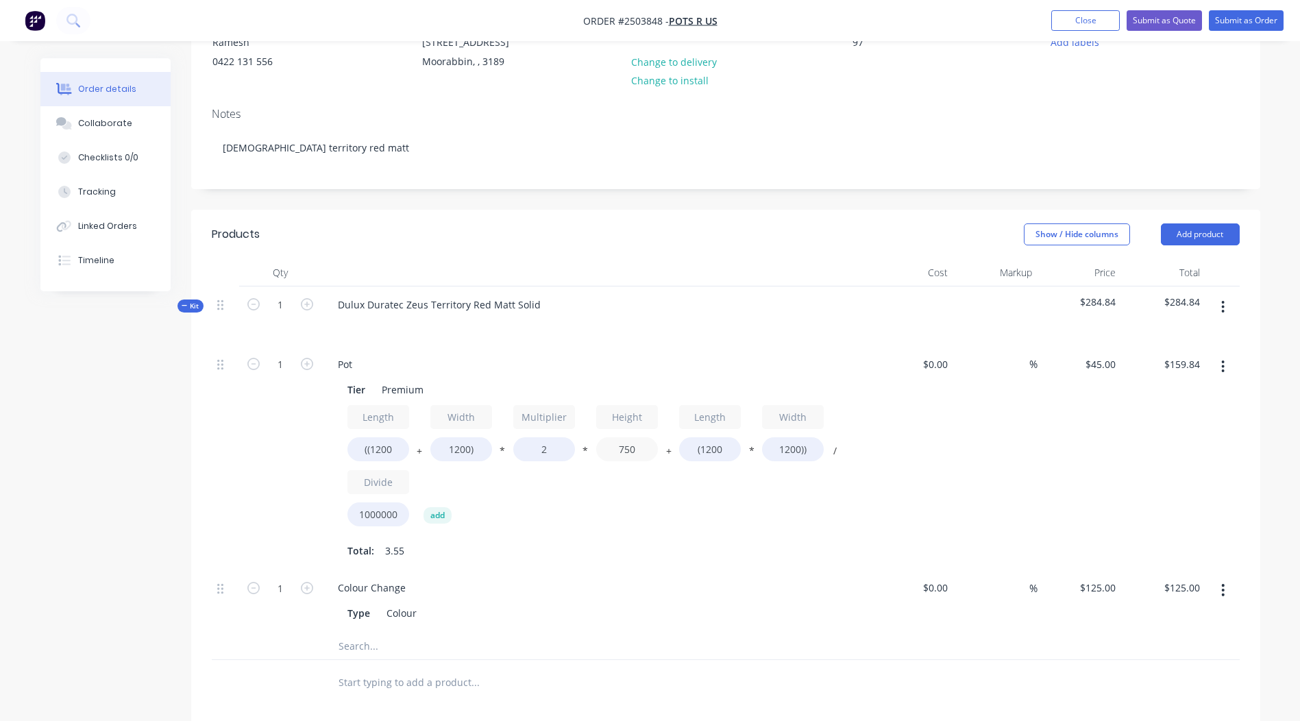
type input "750"
type input "$226.80"
click at [1075, 450] on div "$45.00 $45.00" at bounding box center [1080, 458] width 84 height 224
click at [303, 362] on icon "button" at bounding box center [307, 364] width 12 height 12
type input "2"
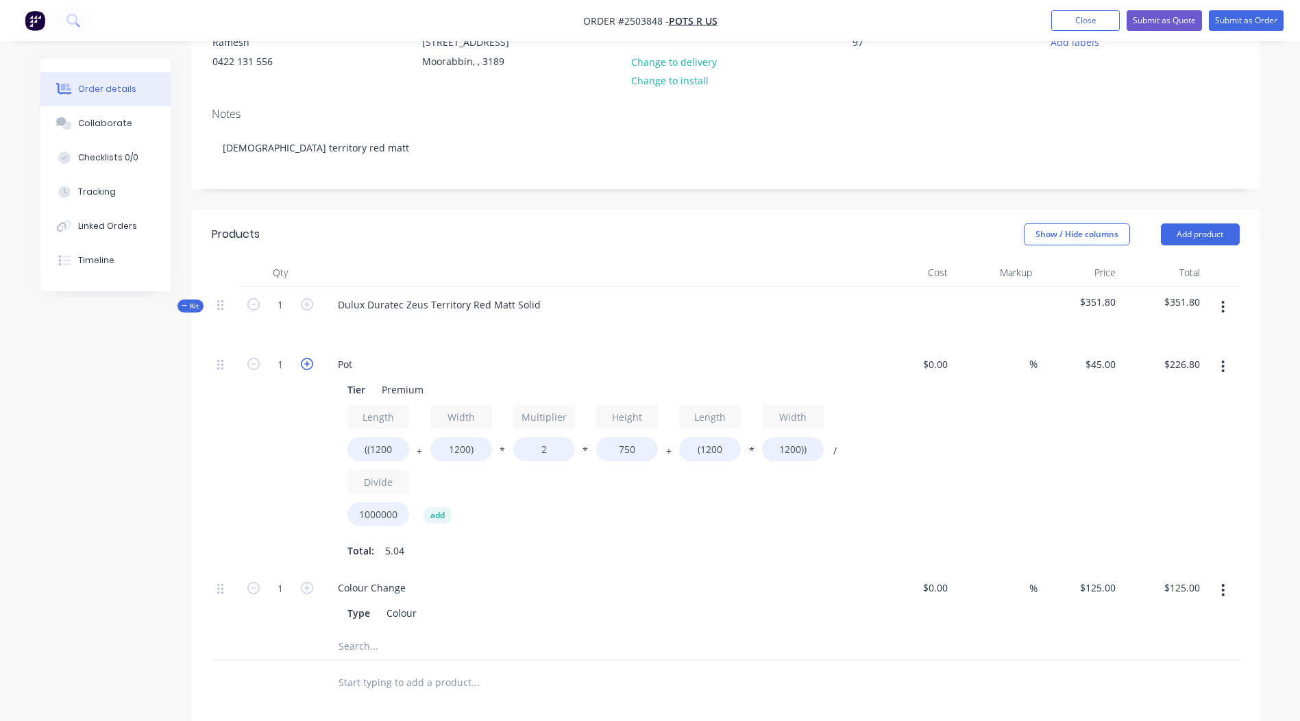
type input "$453.60"
click at [303, 362] on icon "button" at bounding box center [307, 364] width 12 height 12
type input "3"
type input "$680.40"
click at [303, 362] on icon "button" at bounding box center [307, 364] width 12 height 12
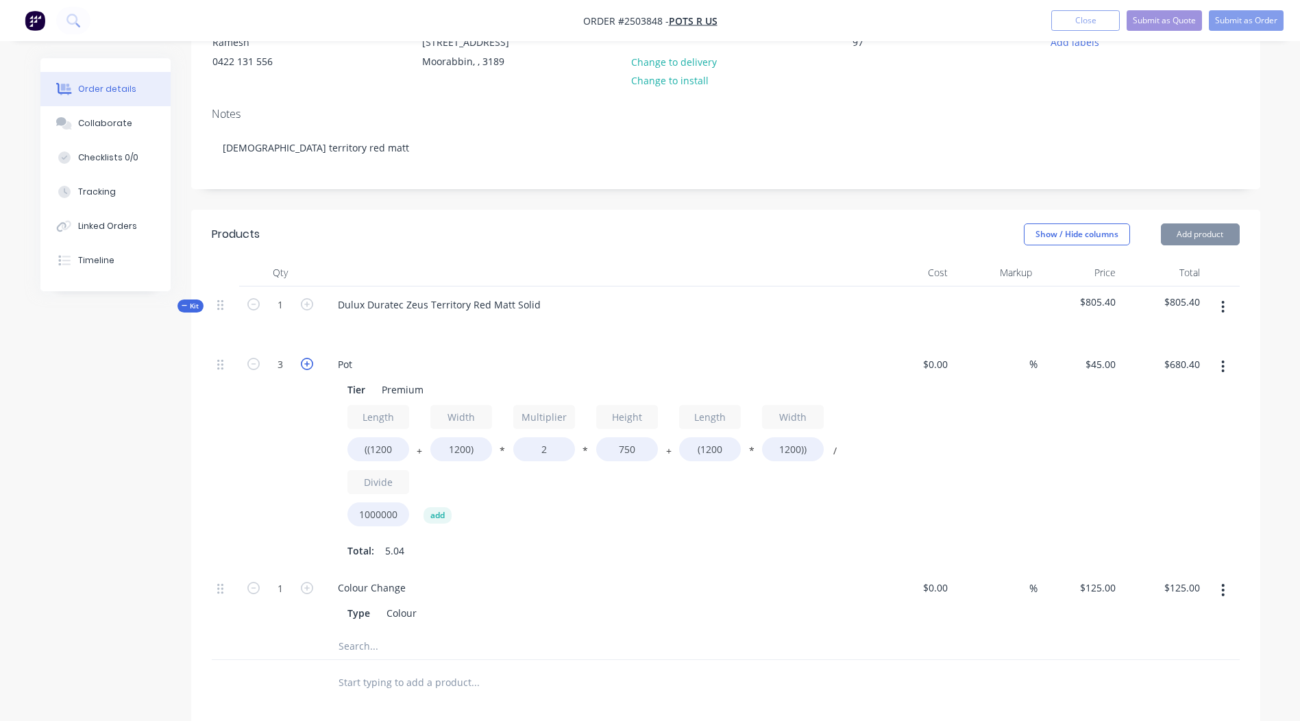
type input "4"
type input "$907.20"
click at [303, 362] on icon "button" at bounding box center [307, 364] width 12 height 12
type input "5"
type input "$1,134.00"
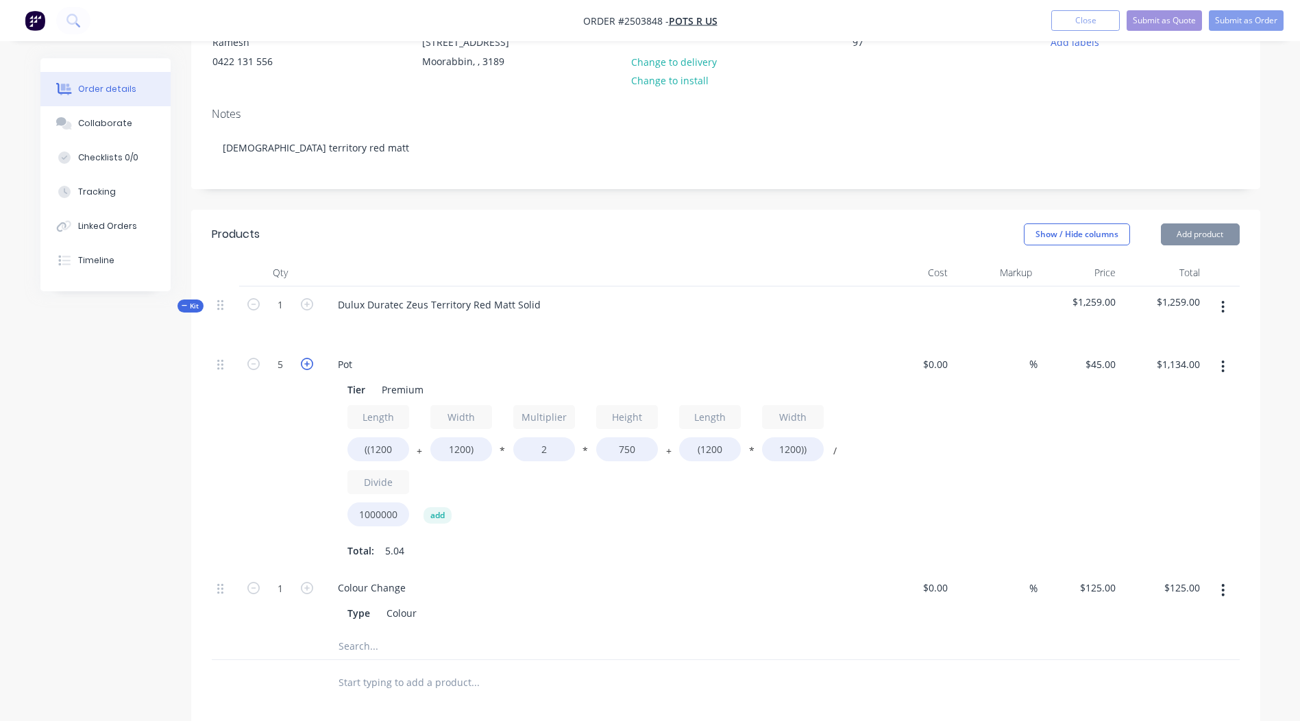
click at [303, 362] on icon "button" at bounding box center [307, 364] width 12 height 12
type input "6"
type input "$1,360.80"
drag, startPoint x: 541, startPoint y: 452, endPoint x: 450, endPoint y: 470, distance: 93.4
click at [451, 470] on div "Length ((1200 + Width 1200) * Multiplier 2 * Height 750 + Length (1200 * Width …" at bounding box center [596, 468] width 496 height 127
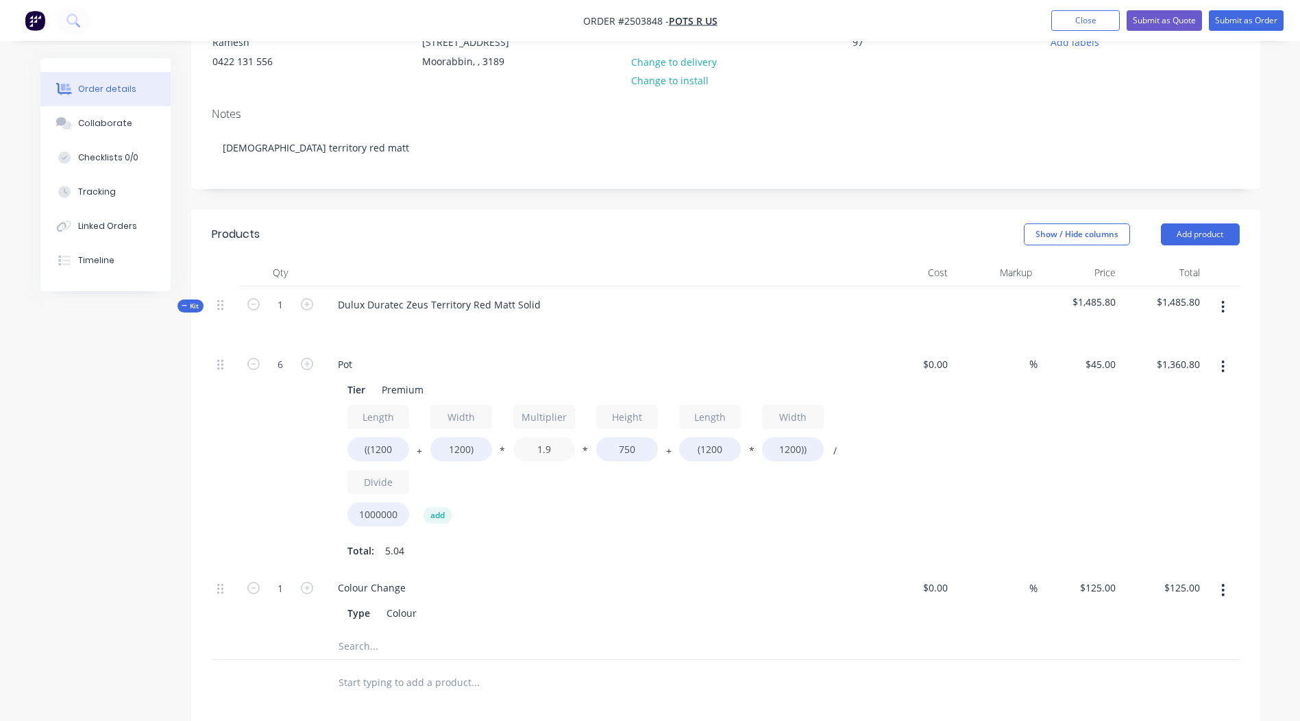
type input "1.9"
type input "$1,312.20"
click at [1021, 425] on div "%" at bounding box center [995, 458] width 84 height 224
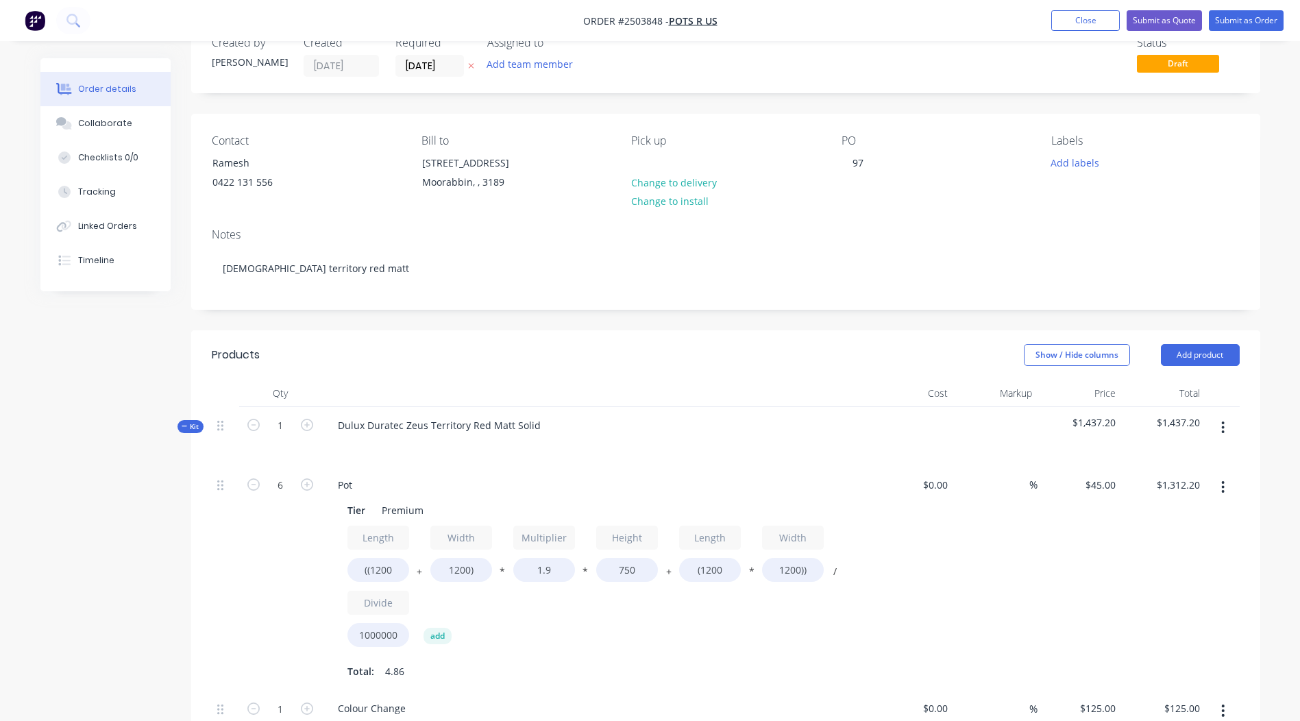
scroll to position [0, 0]
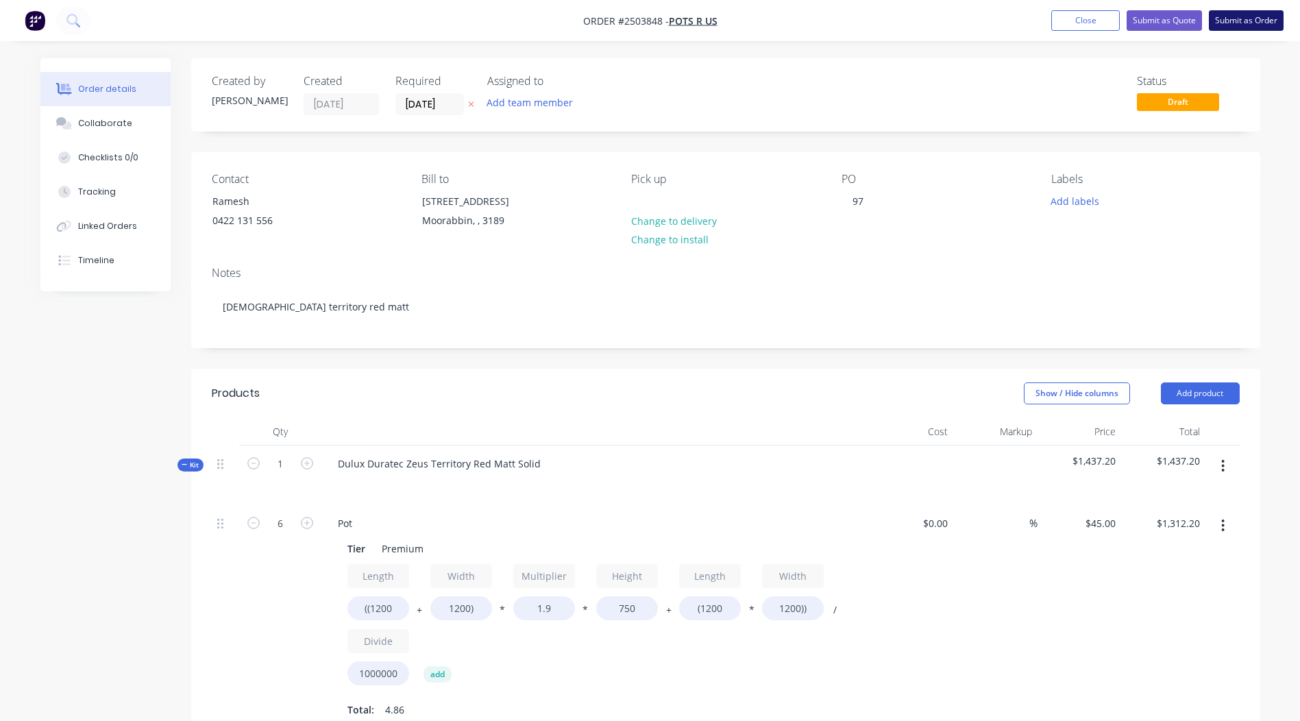
click at [1232, 14] on button "Submit as Order" at bounding box center [1246, 20] width 75 height 21
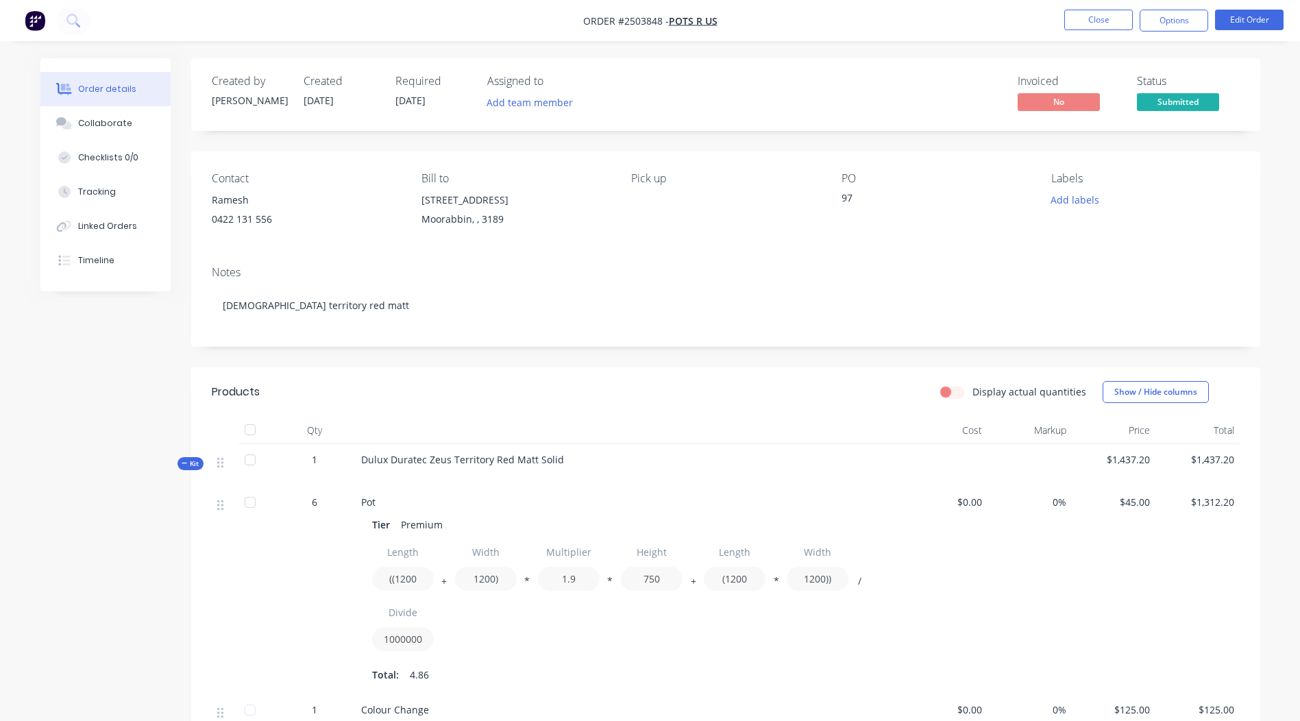
click at [1187, 7] on nav "Order #2503848 - Pots R Us Close Options Edit Order" at bounding box center [650, 20] width 1300 height 41
click at [1182, 19] on button "Options" at bounding box center [1174, 21] width 69 height 22
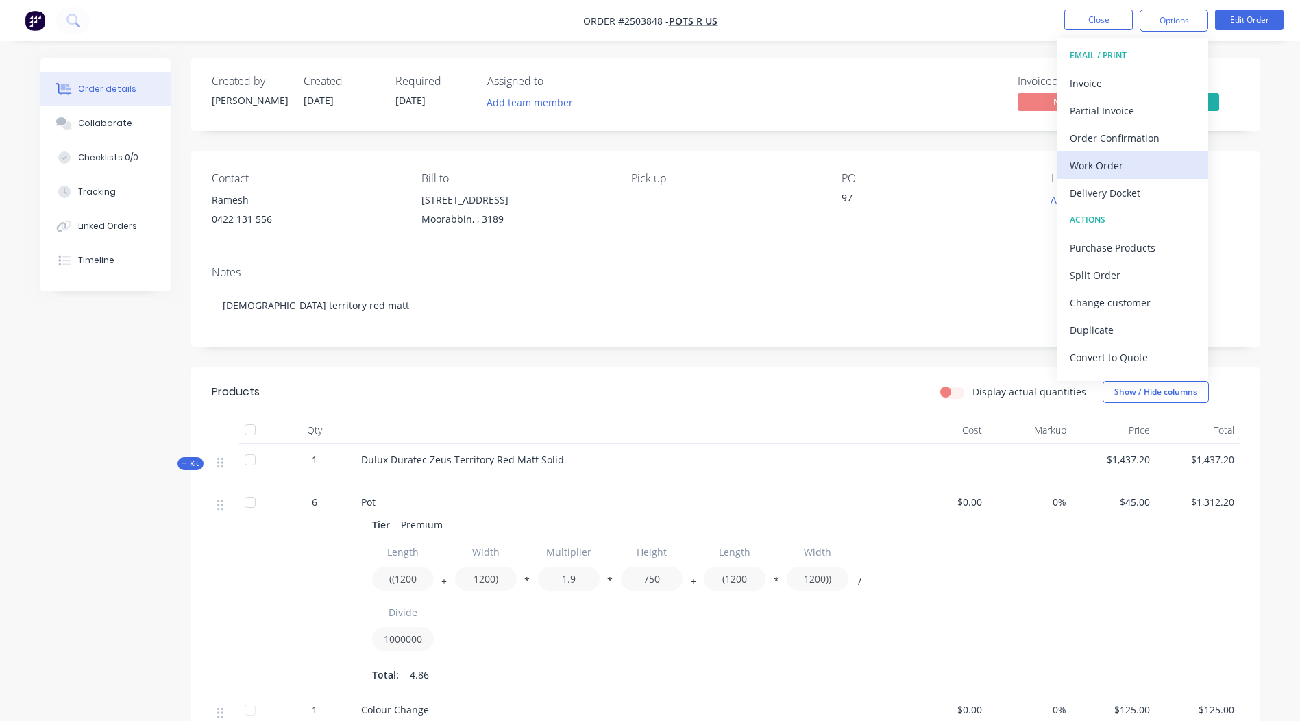
click at [1106, 158] on div "Work Order" at bounding box center [1133, 166] width 126 height 20
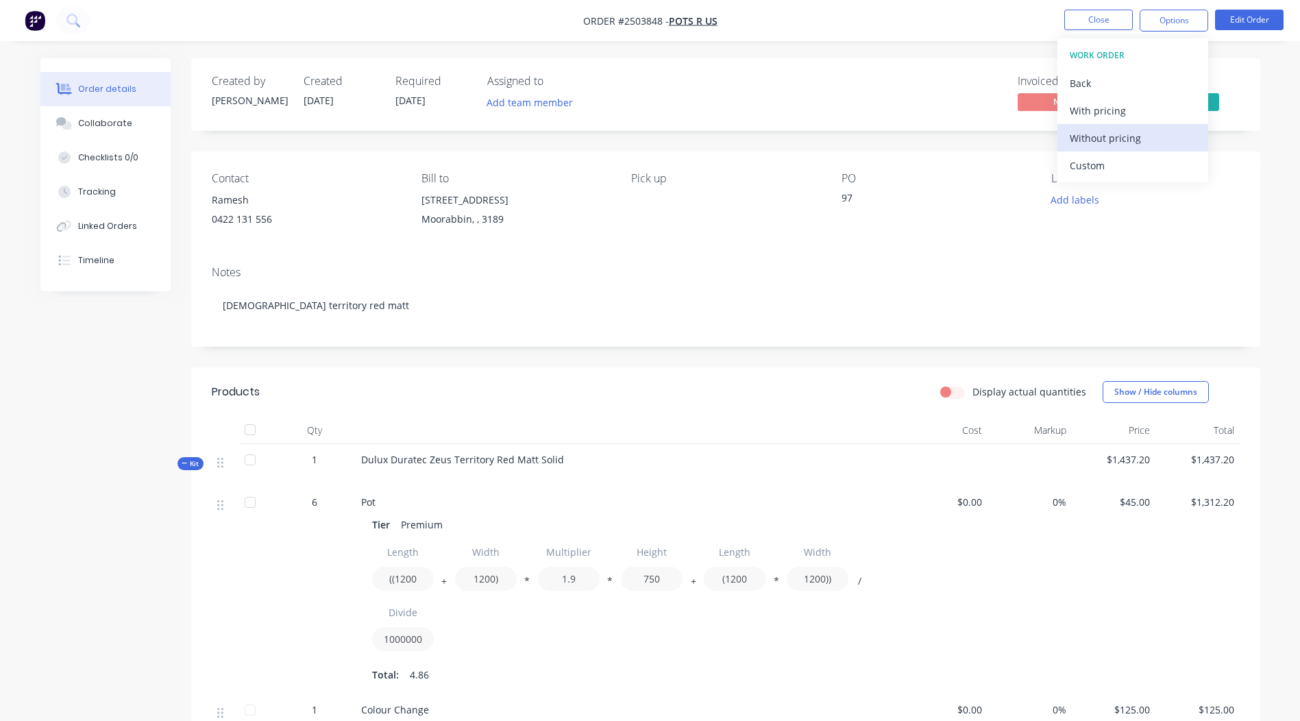
click at [1137, 132] on div "Without pricing" at bounding box center [1133, 138] width 126 height 20
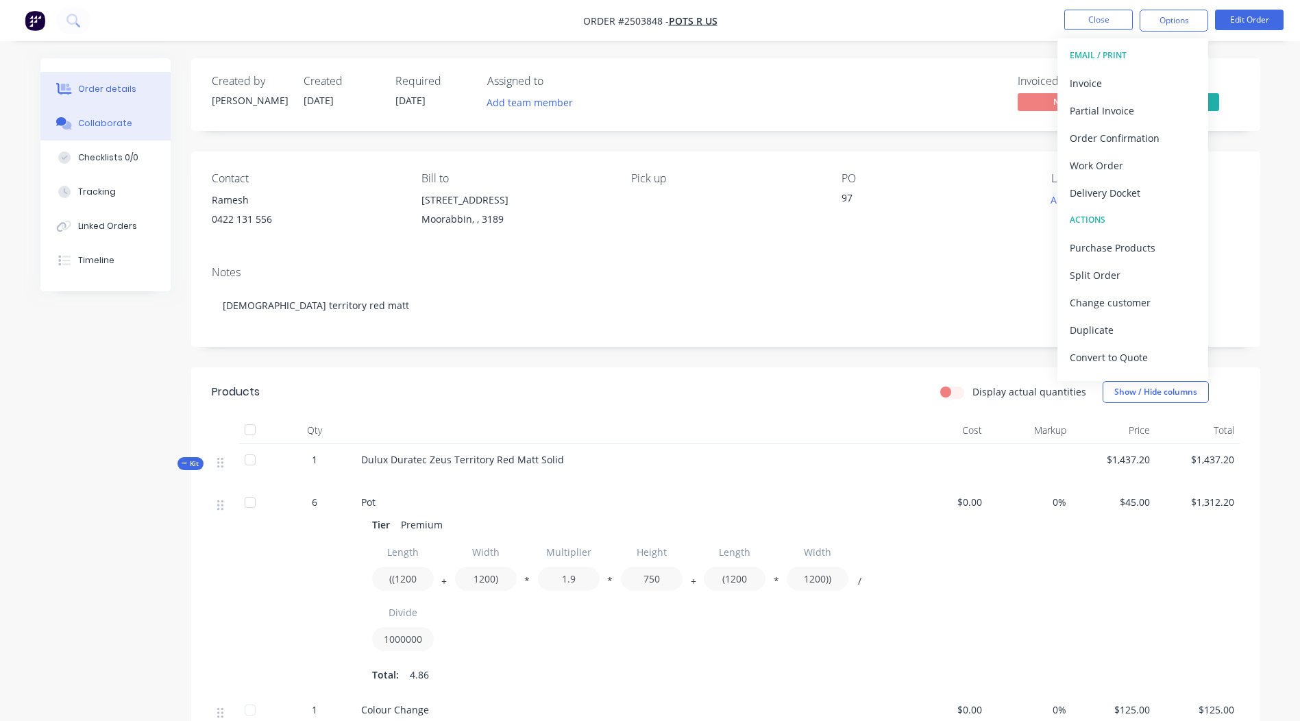
click at [118, 117] on button "Collaborate" at bounding box center [105, 123] width 130 height 34
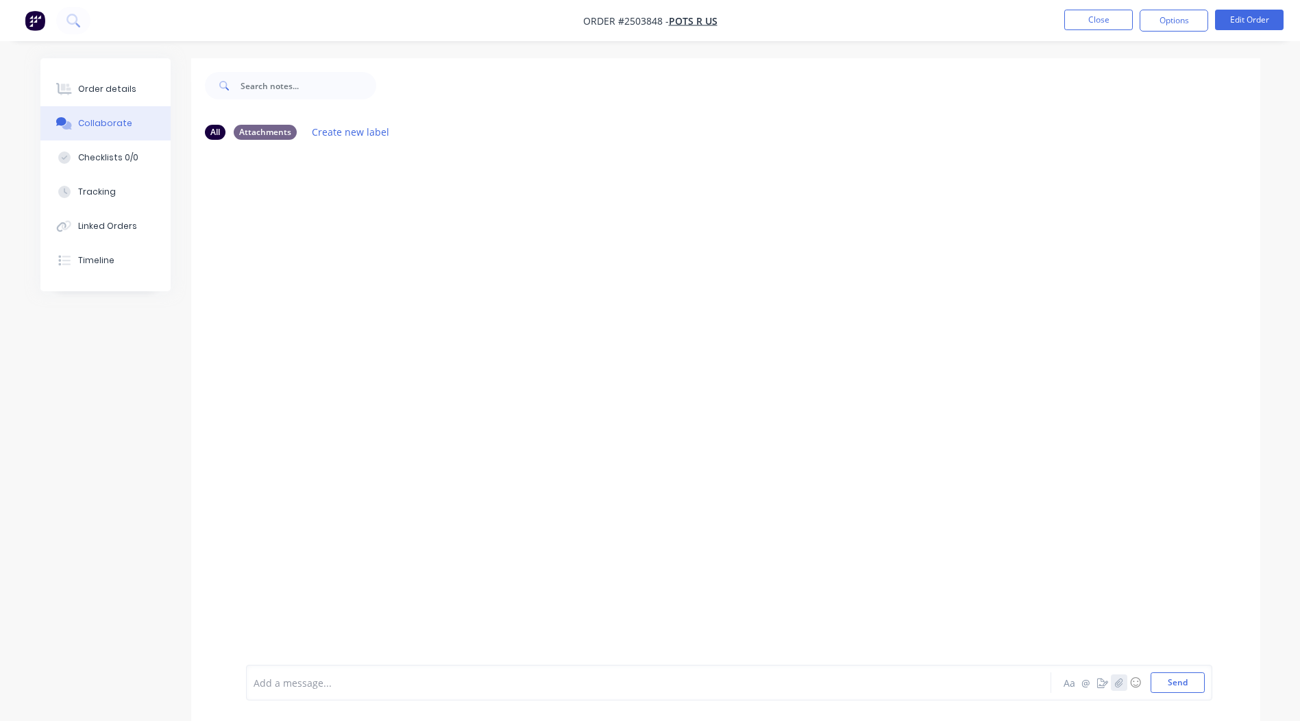
click at [1114, 682] on button "button" at bounding box center [1119, 682] width 16 height 16
click at [1162, 685] on button "Send" at bounding box center [1178, 682] width 54 height 21
click at [1117, 687] on icon "button" at bounding box center [1119, 682] width 8 height 9
click at [303, 608] on icon at bounding box center [308, 608] width 12 height 12
click at [1096, 19] on button "Close" at bounding box center [1098, 20] width 69 height 21
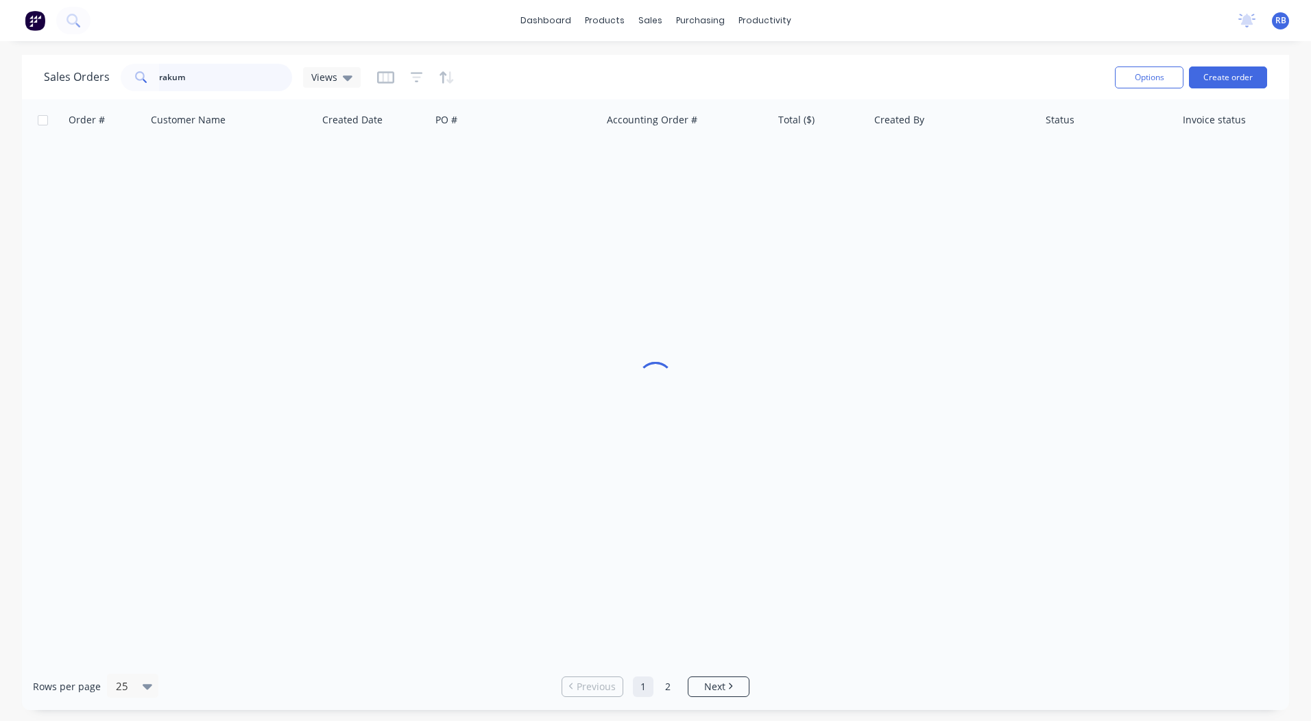
click at [0, 84] on html "dashboard products sales purchasing productivity dashboard products Product Cat…" at bounding box center [655, 360] width 1311 height 721
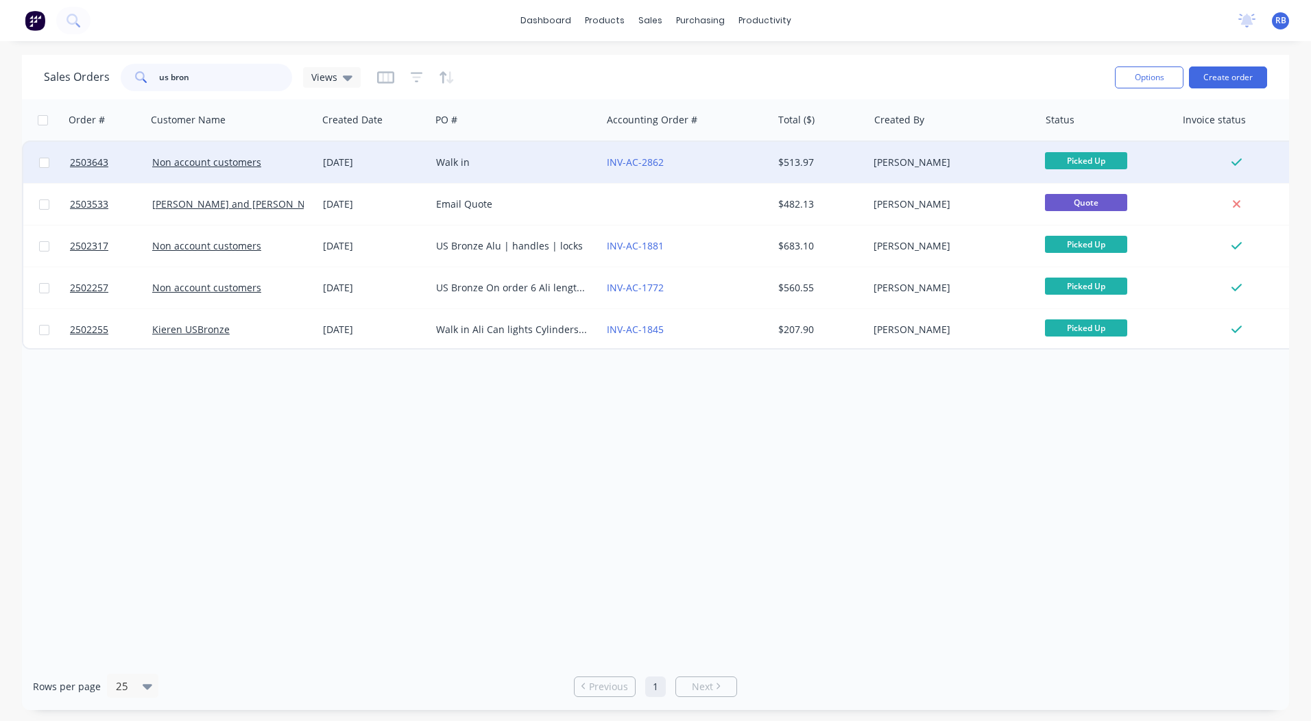
type input "us bron"
click at [762, 159] on div "INV-AC-2862" at bounding box center [687, 163] width 160 height 14
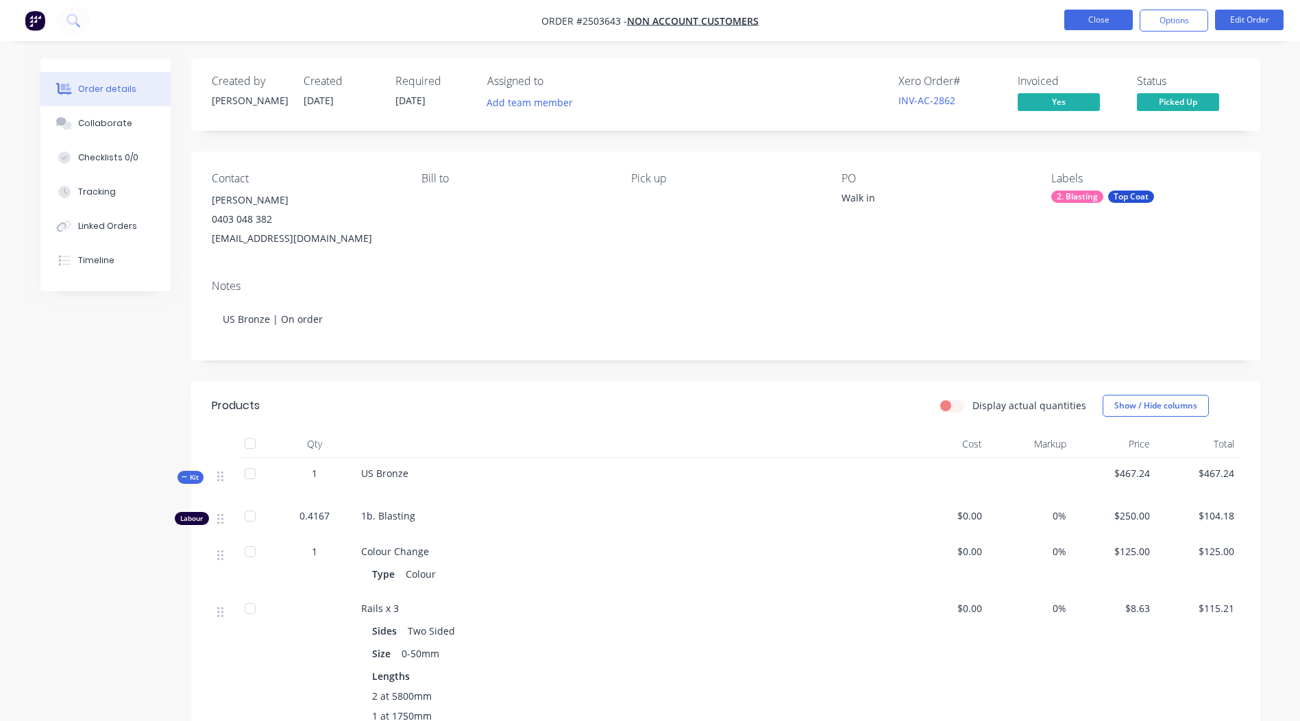
click at [1073, 10] on button "Close" at bounding box center [1098, 20] width 69 height 21
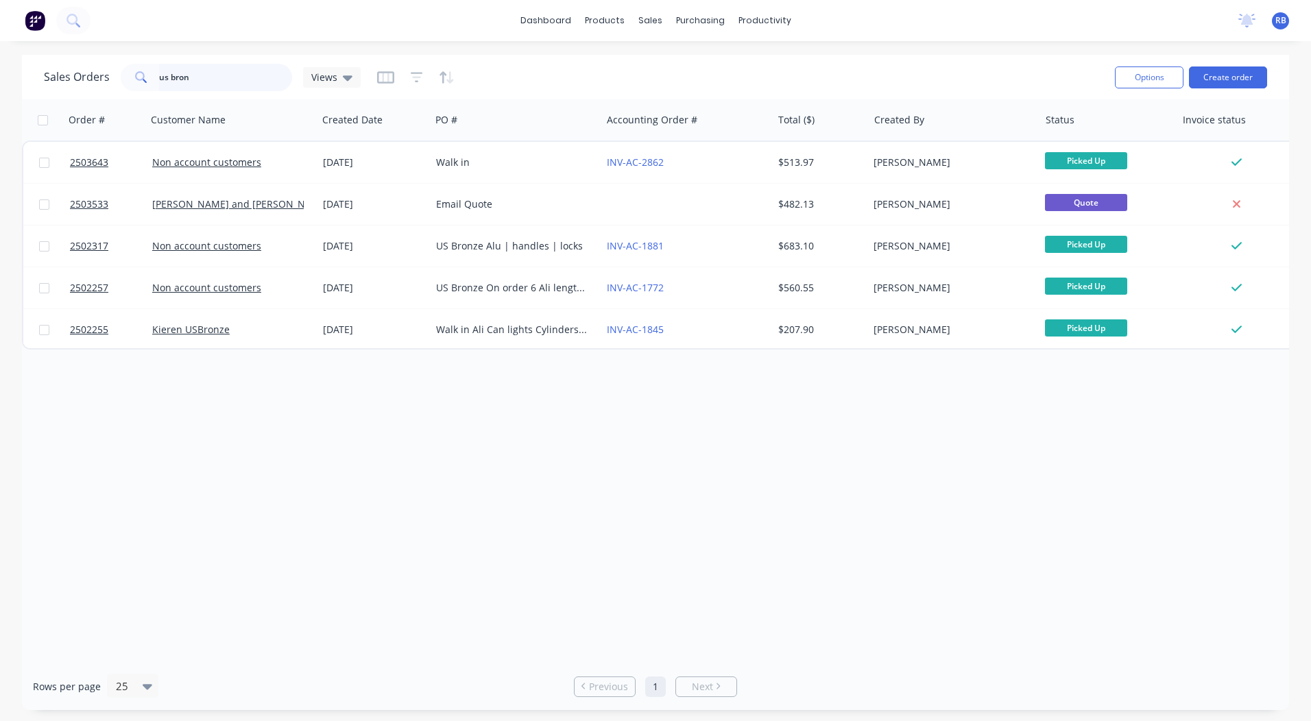
click at [212, 75] on input "us bron" at bounding box center [226, 77] width 134 height 27
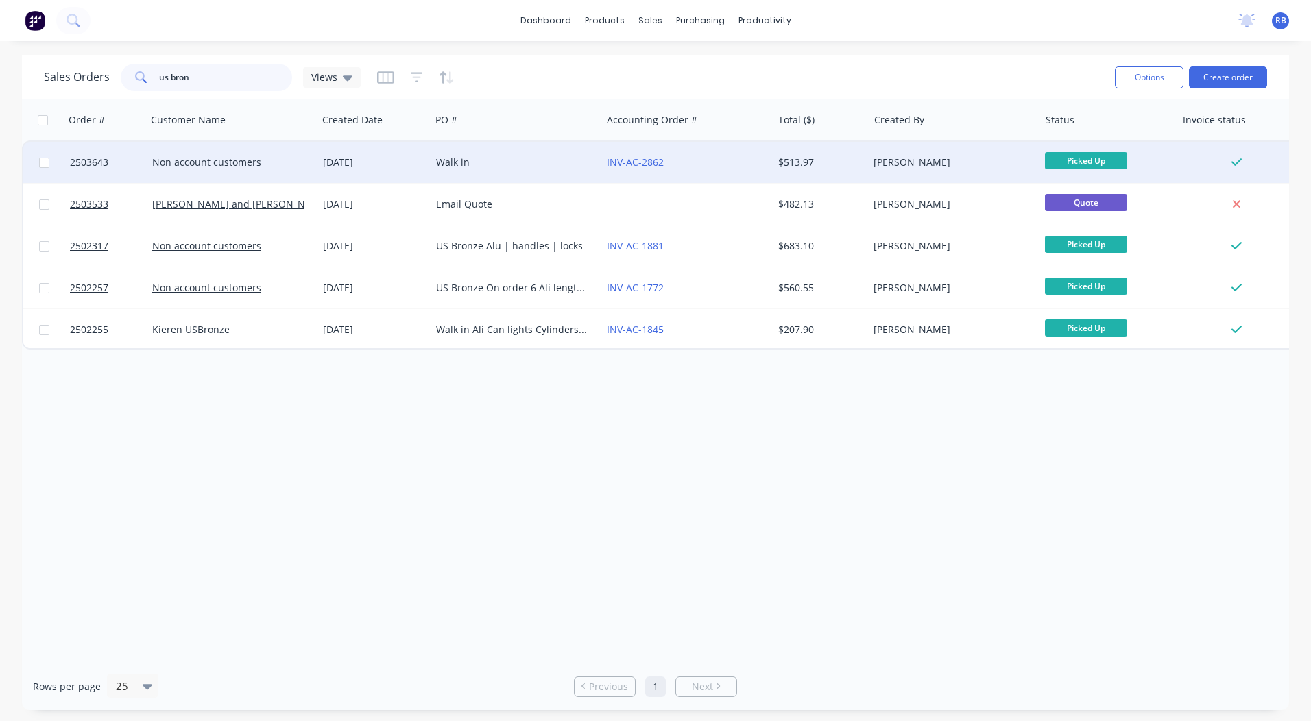
drag, startPoint x: 209, startPoint y: 78, endPoint x: 53, endPoint y: 168, distance: 179.6
click at [61, 169] on div "Sales Orders us bron Views Options Create order Order # Customer Name Created D…" at bounding box center [655, 382] width 1267 height 655
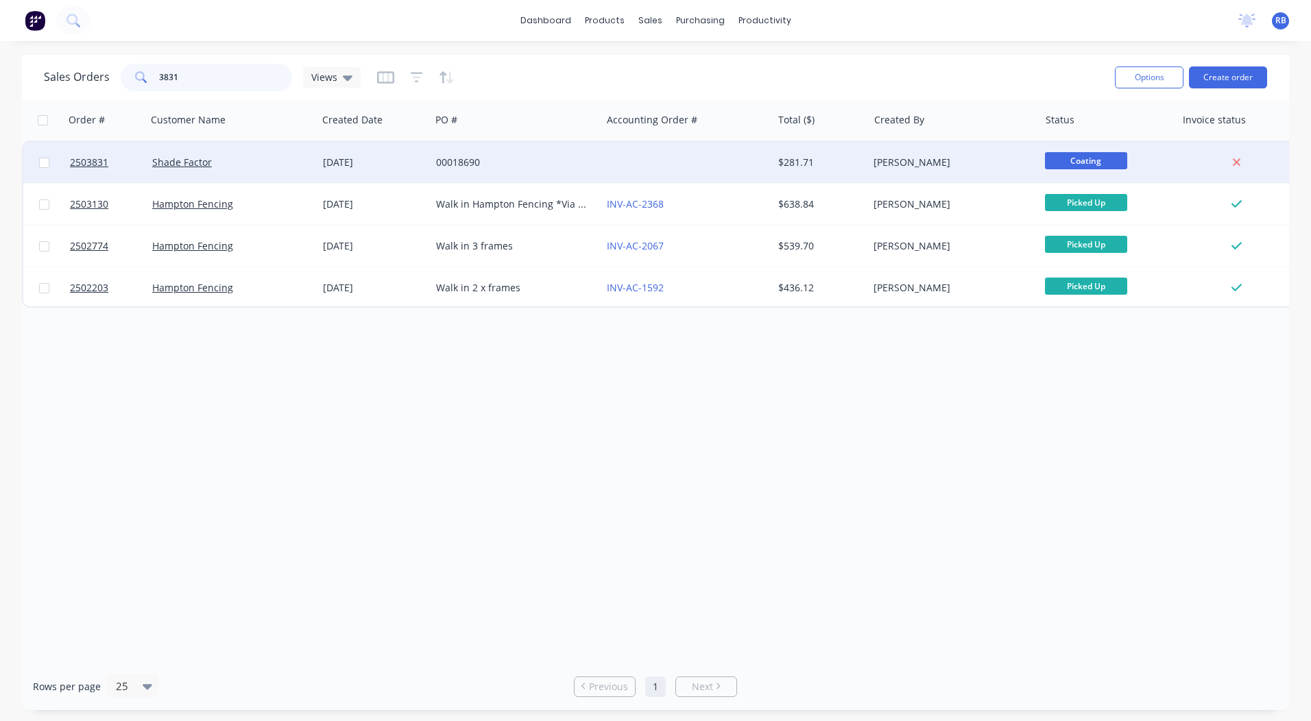
type input "3831"
click at [552, 154] on div "00018690" at bounding box center [515, 162] width 171 height 41
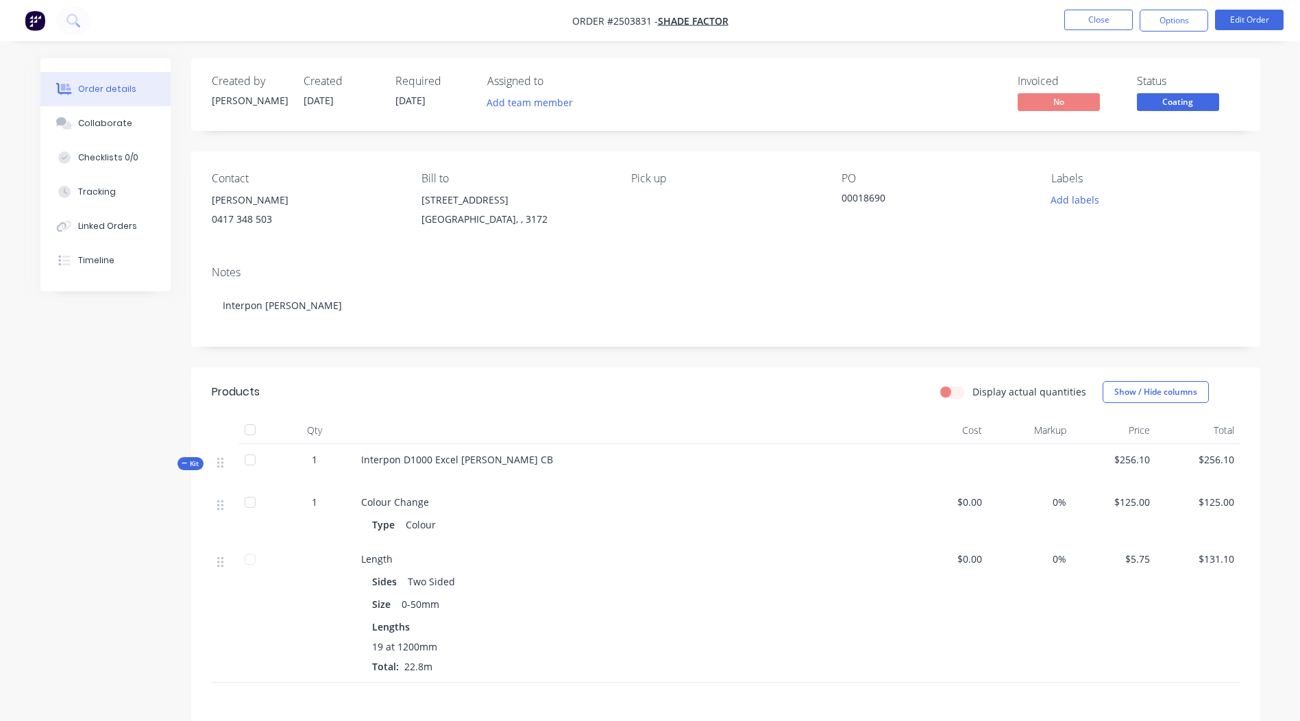
click at [1180, 104] on span "Coating" at bounding box center [1178, 101] width 82 height 17
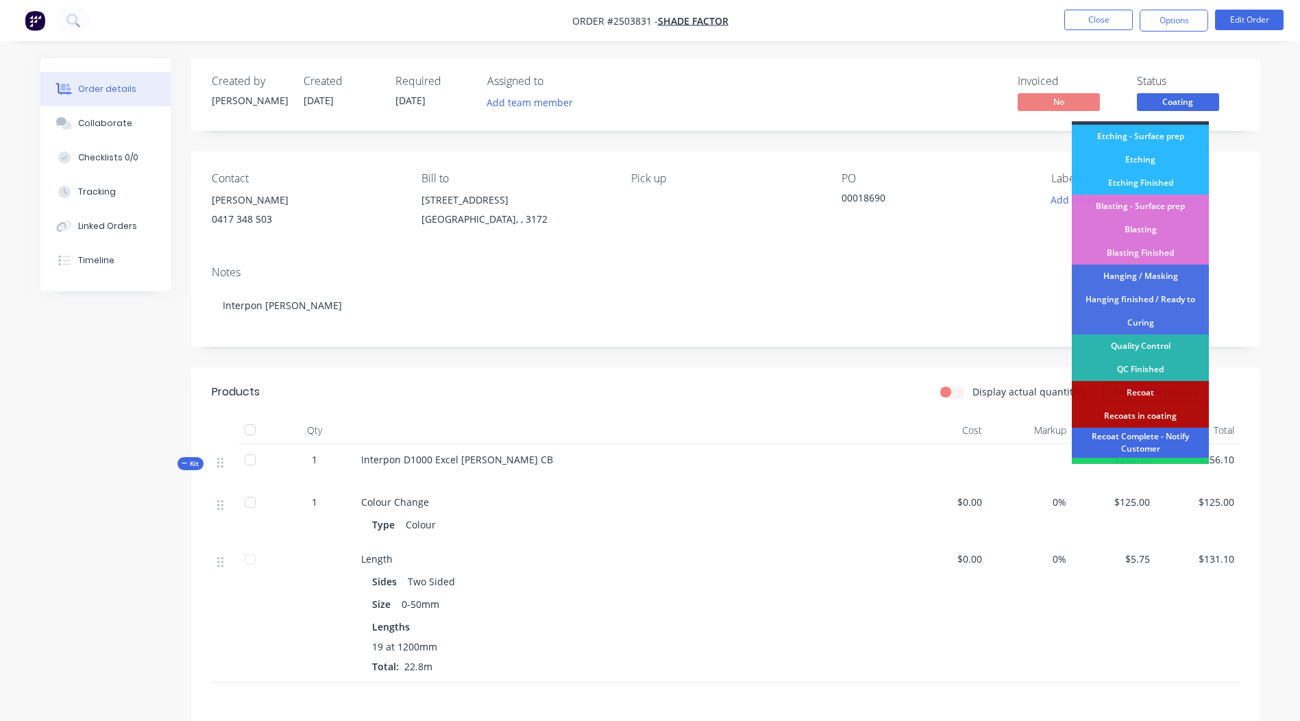
scroll to position [293, 0]
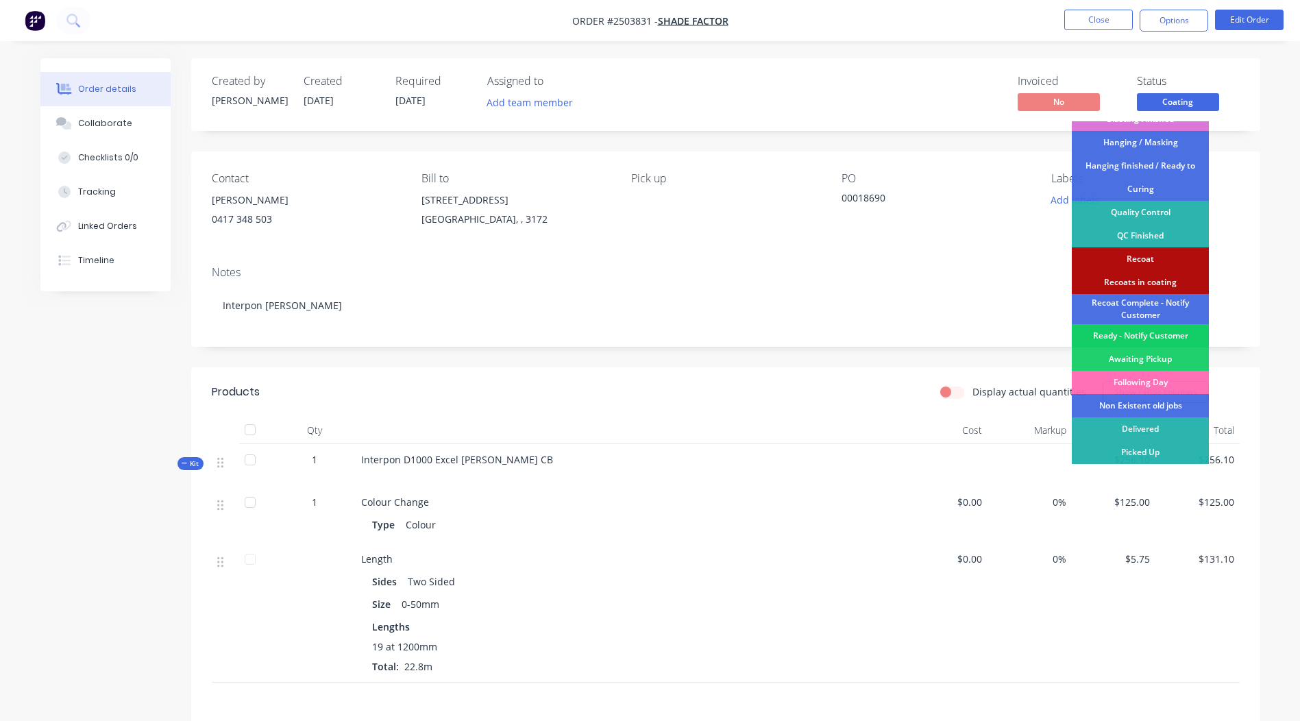
click at [1125, 333] on div "Ready - Notify Customer" at bounding box center [1140, 335] width 137 height 23
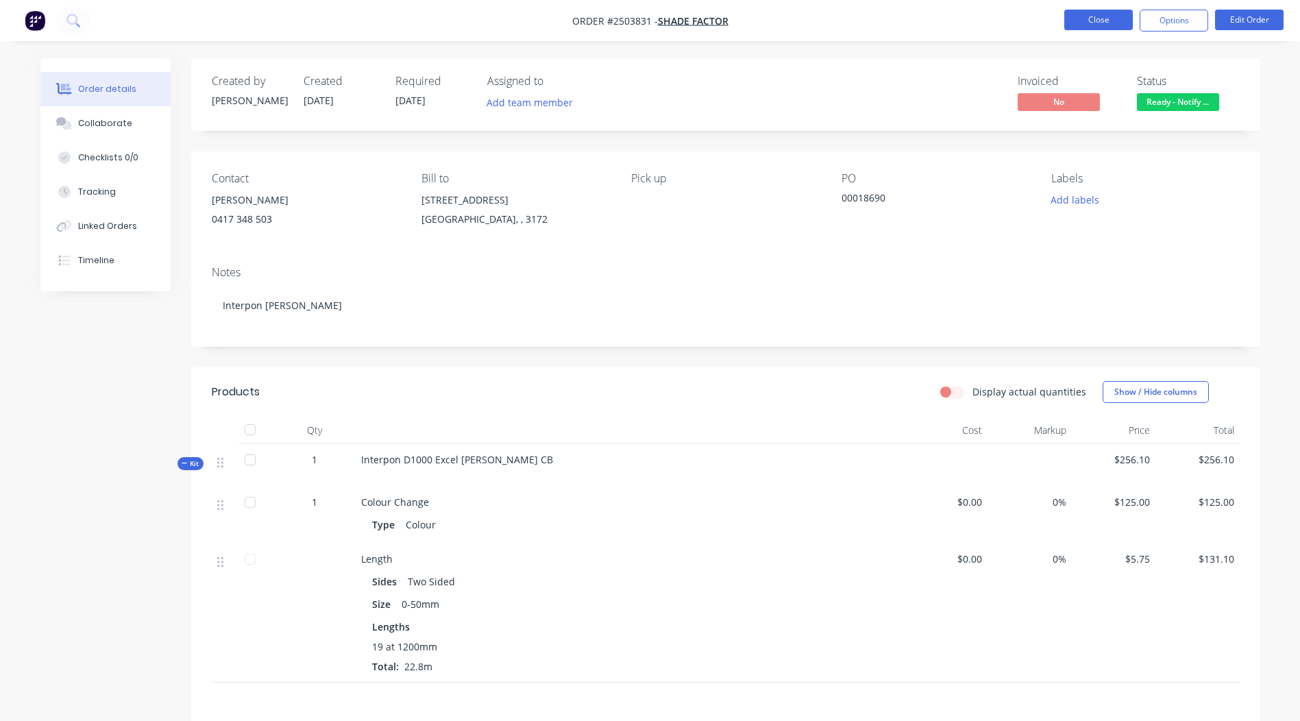
click at [1083, 26] on button "Close" at bounding box center [1098, 20] width 69 height 21
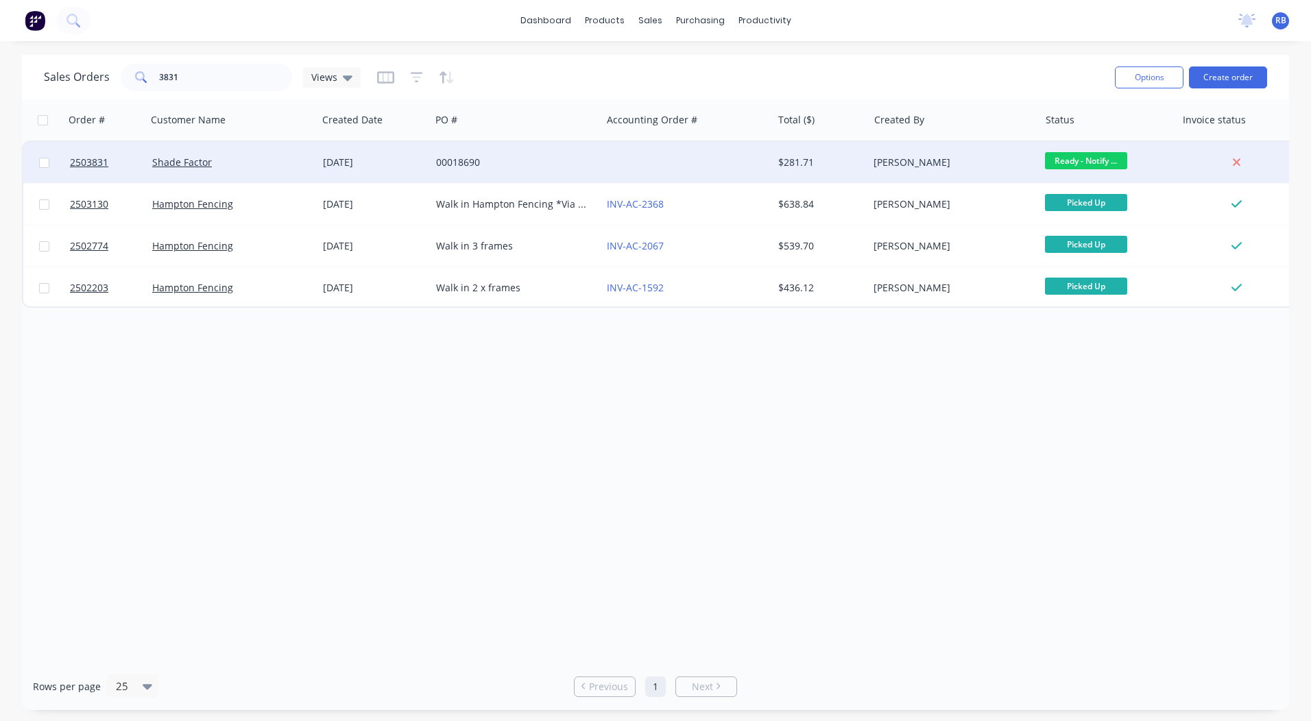
click at [902, 158] on div "[PERSON_NAME]" at bounding box center [949, 163] width 152 height 14
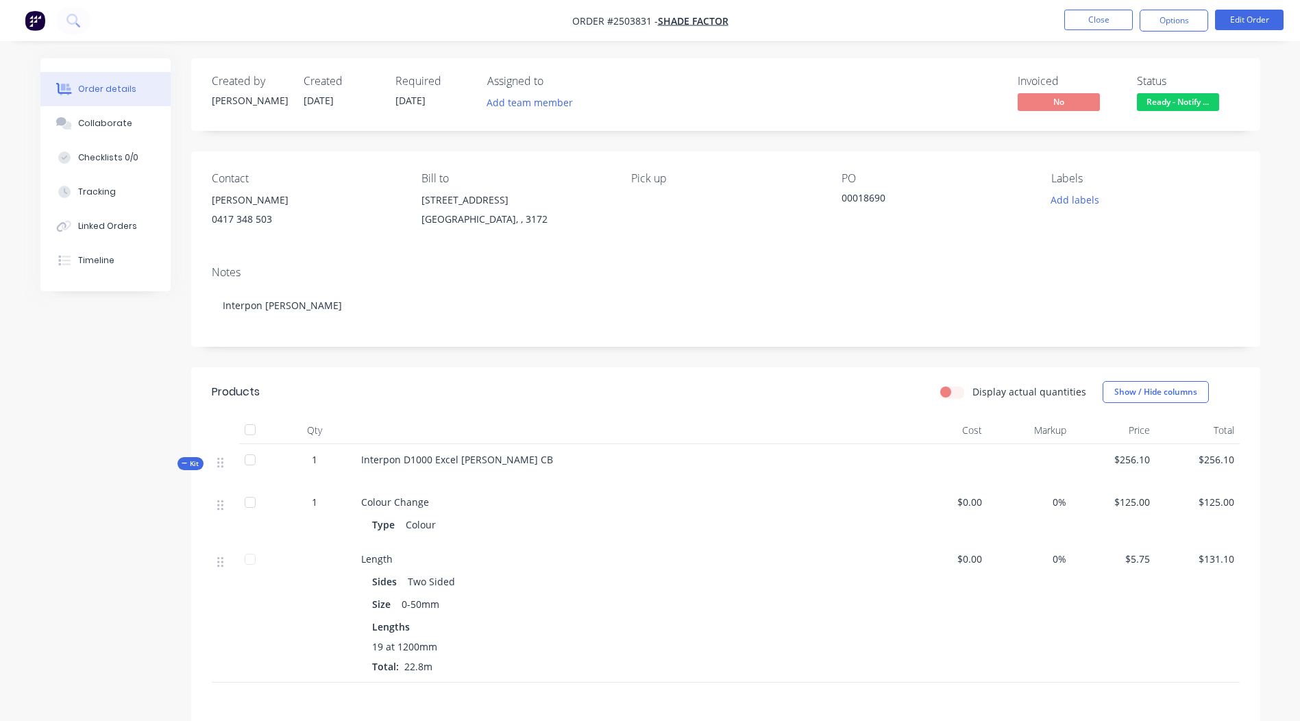
click at [1142, 104] on span "Ready - Notify ..." at bounding box center [1178, 101] width 82 height 17
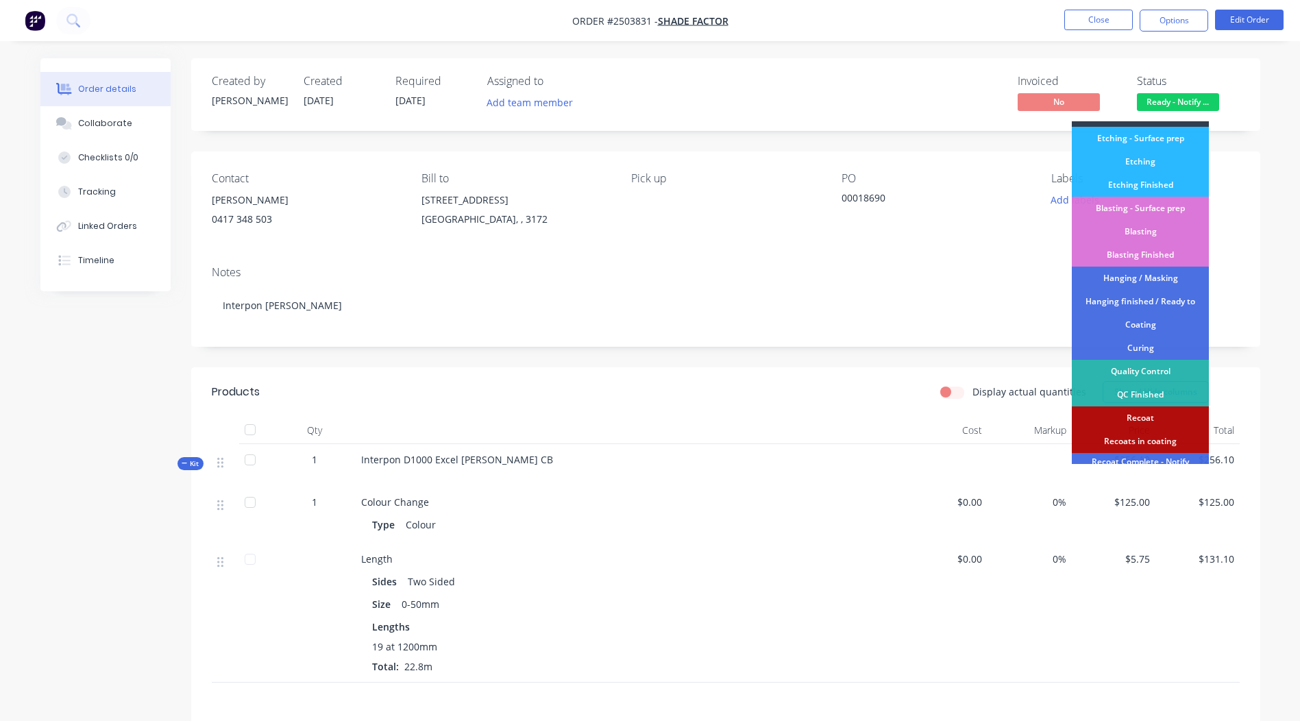
scroll to position [293, 0]
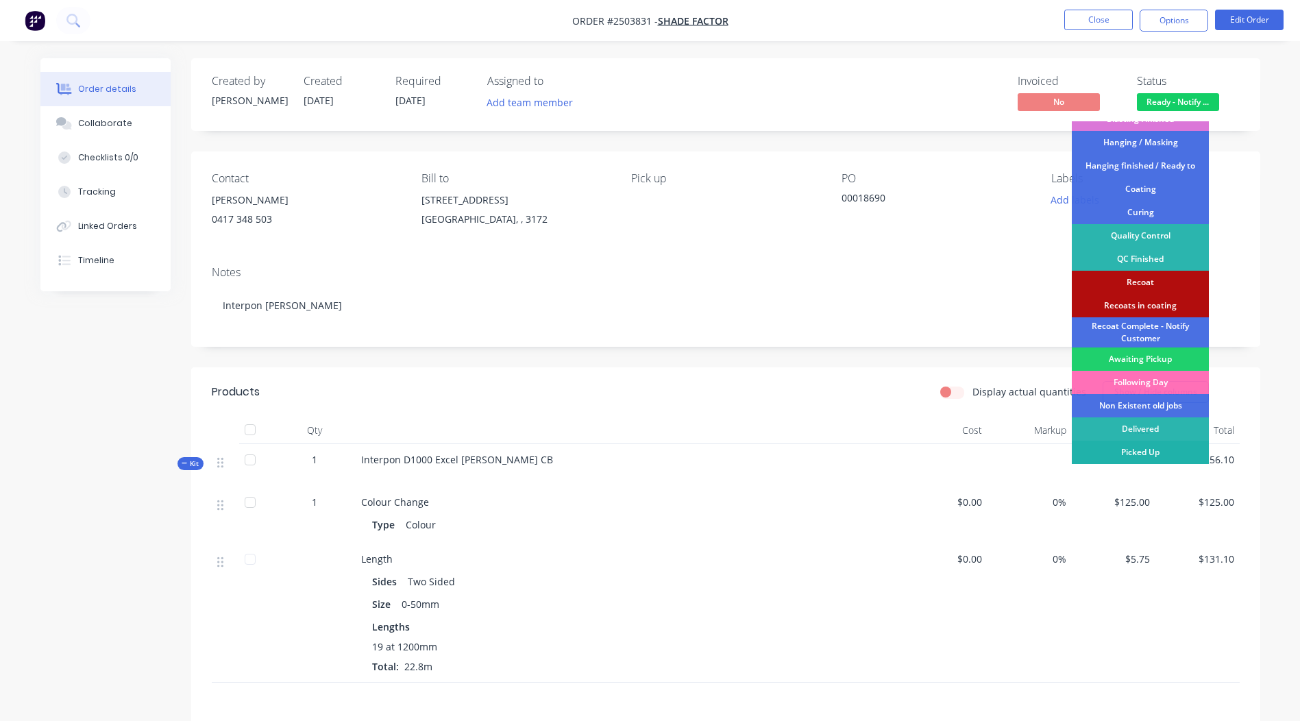
click at [1141, 450] on div "Picked Up" at bounding box center [1140, 452] width 137 height 23
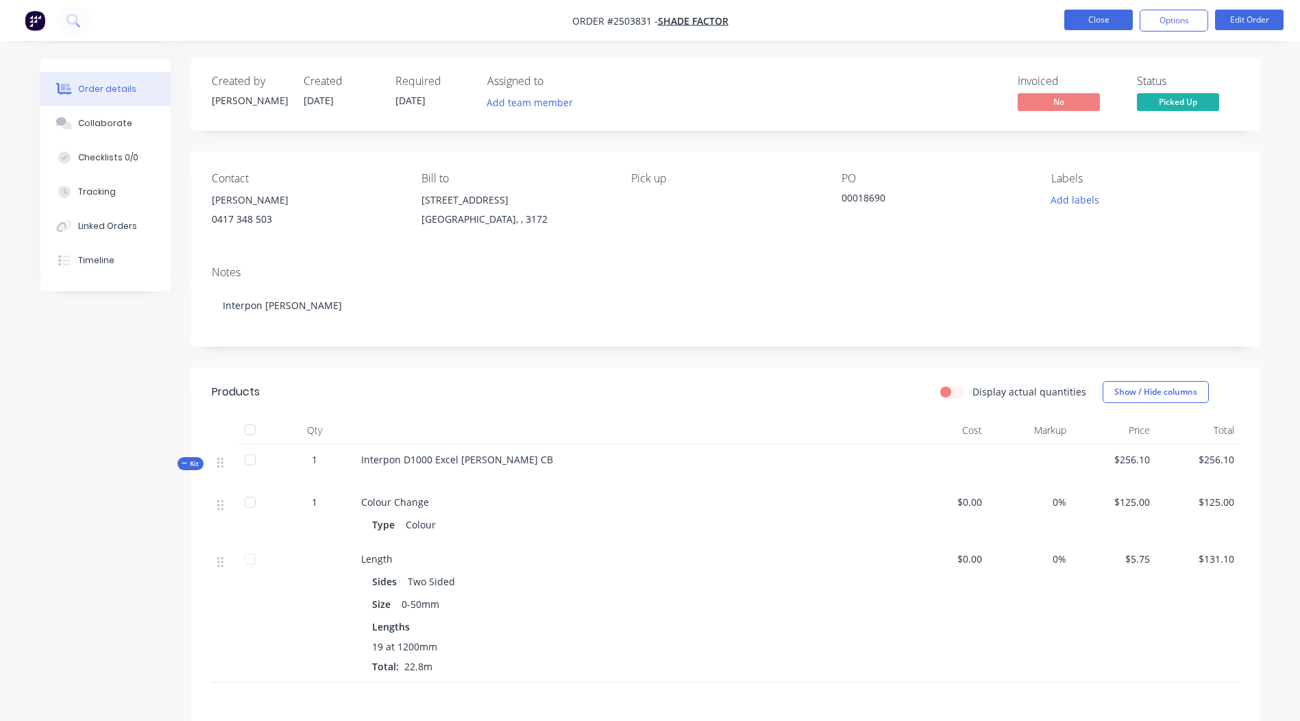
click at [1100, 25] on button "Close" at bounding box center [1098, 20] width 69 height 21
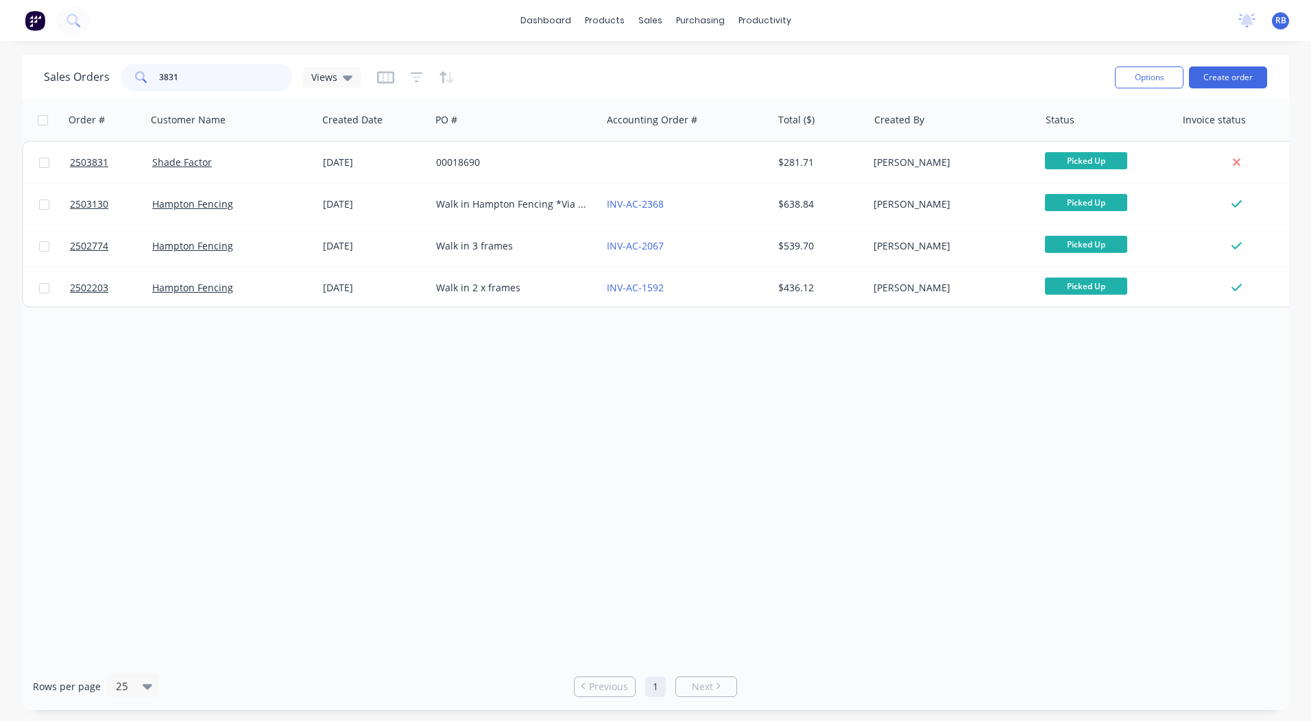
drag, startPoint x: 220, startPoint y: 80, endPoint x: 0, endPoint y: 100, distance: 220.9
click at [0, 100] on html "dashboard products sales purchasing productivity dashboard products Product Cat…" at bounding box center [655, 360] width 1311 height 721
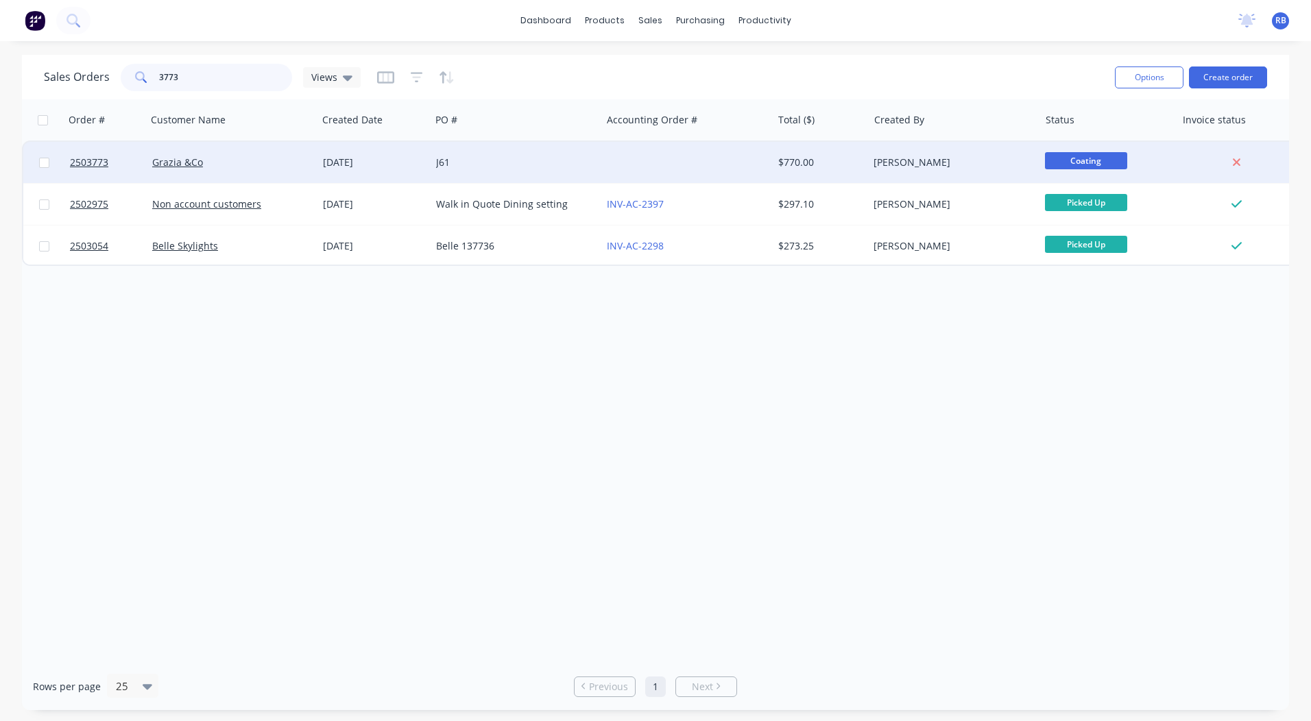
type input "3773"
click at [760, 160] on div at bounding box center [686, 162] width 171 height 41
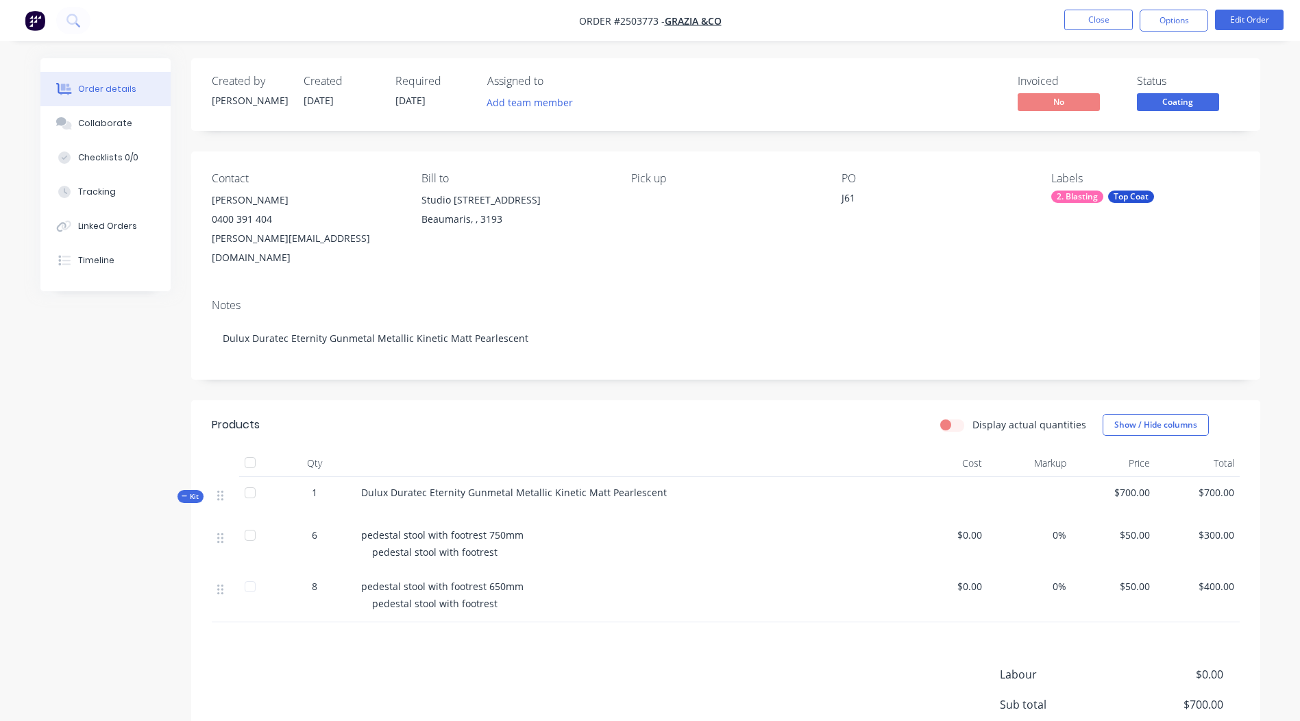
click at [1184, 97] on span "Coating" at bounding box center [1178, 101] width 82 height 17
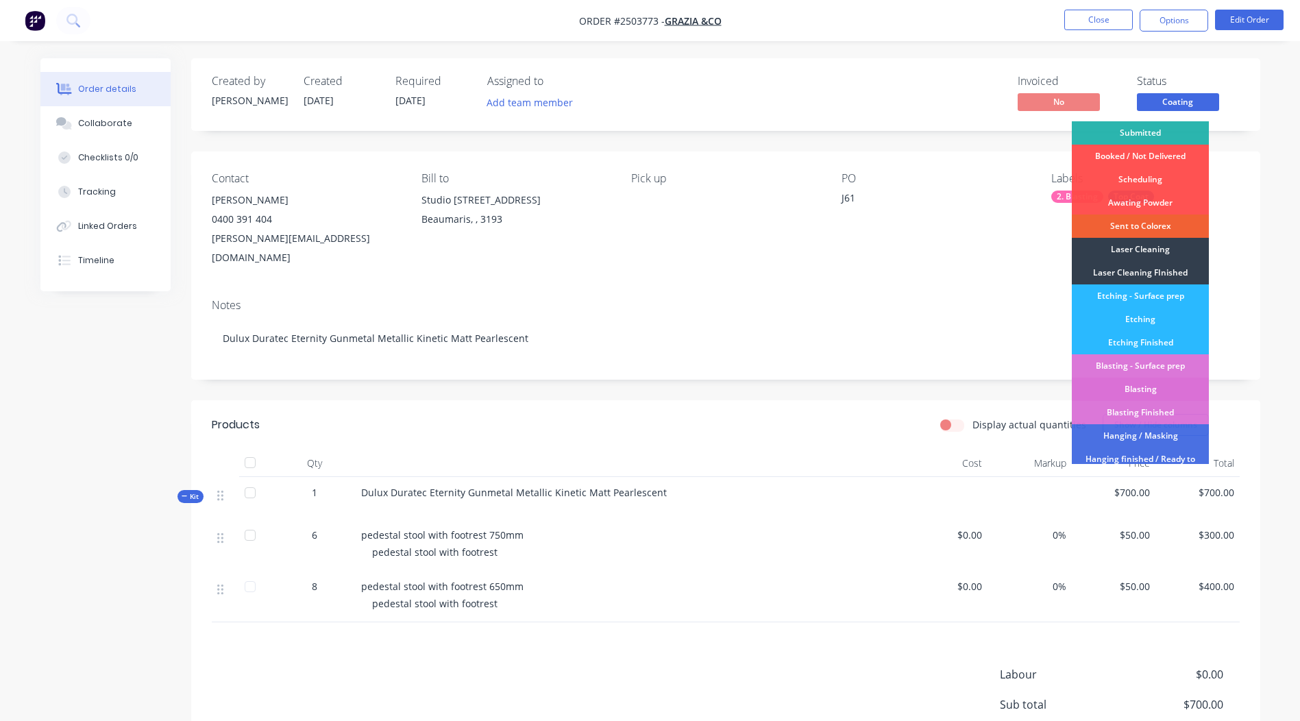
scroll to position [293, 0]
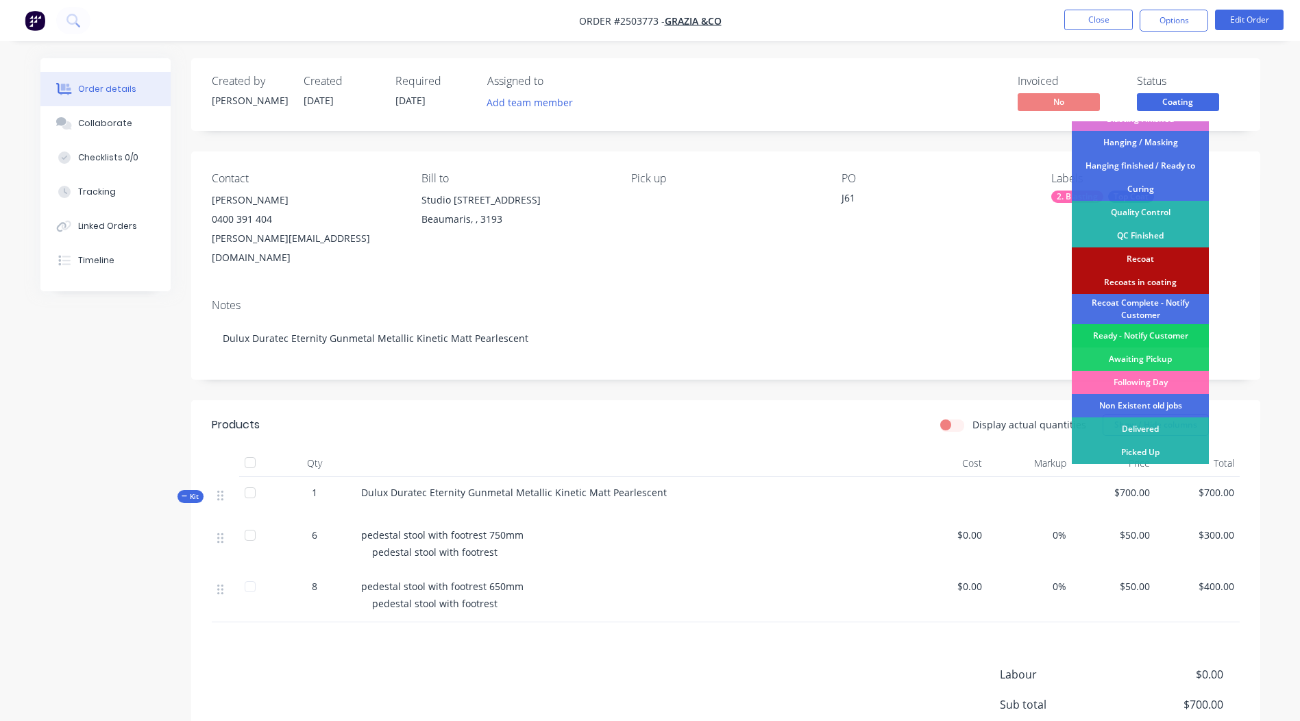
click at [1139, 337] on div "Ready - Notify Customer" at bounding box center [1140, 335] width 137 height 23
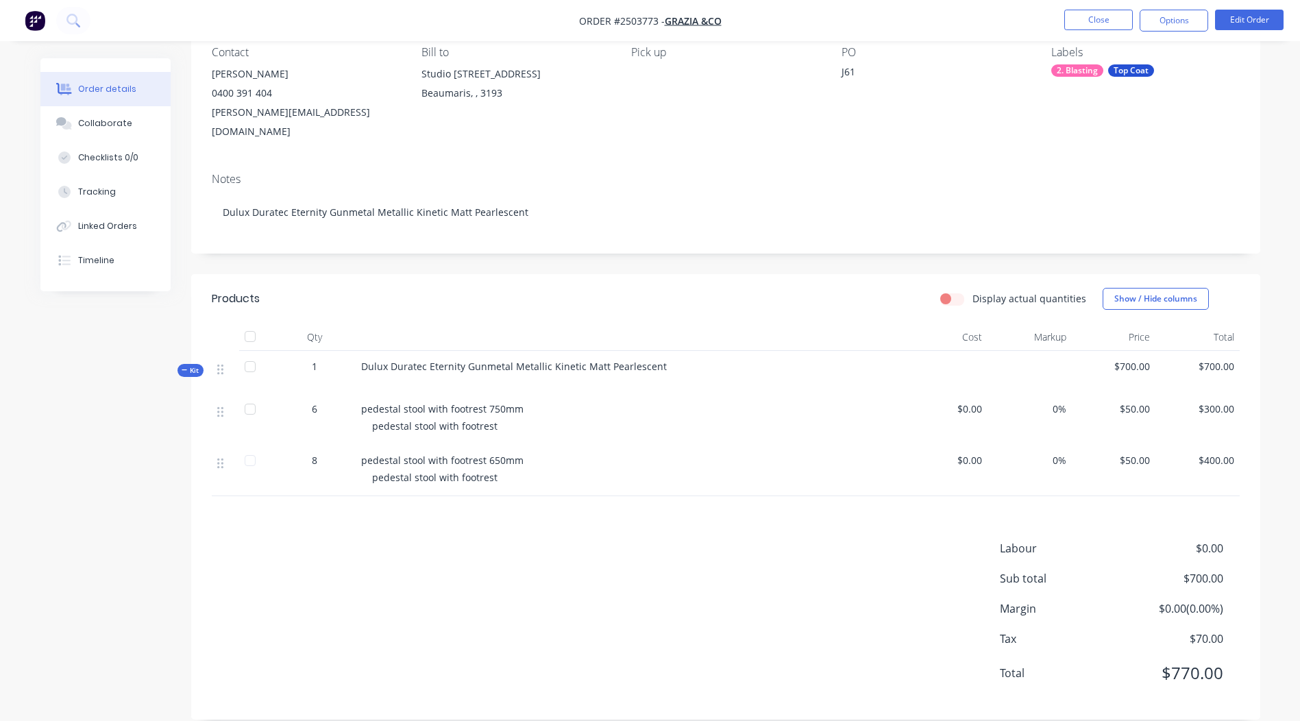
scroll to position [112, 0]
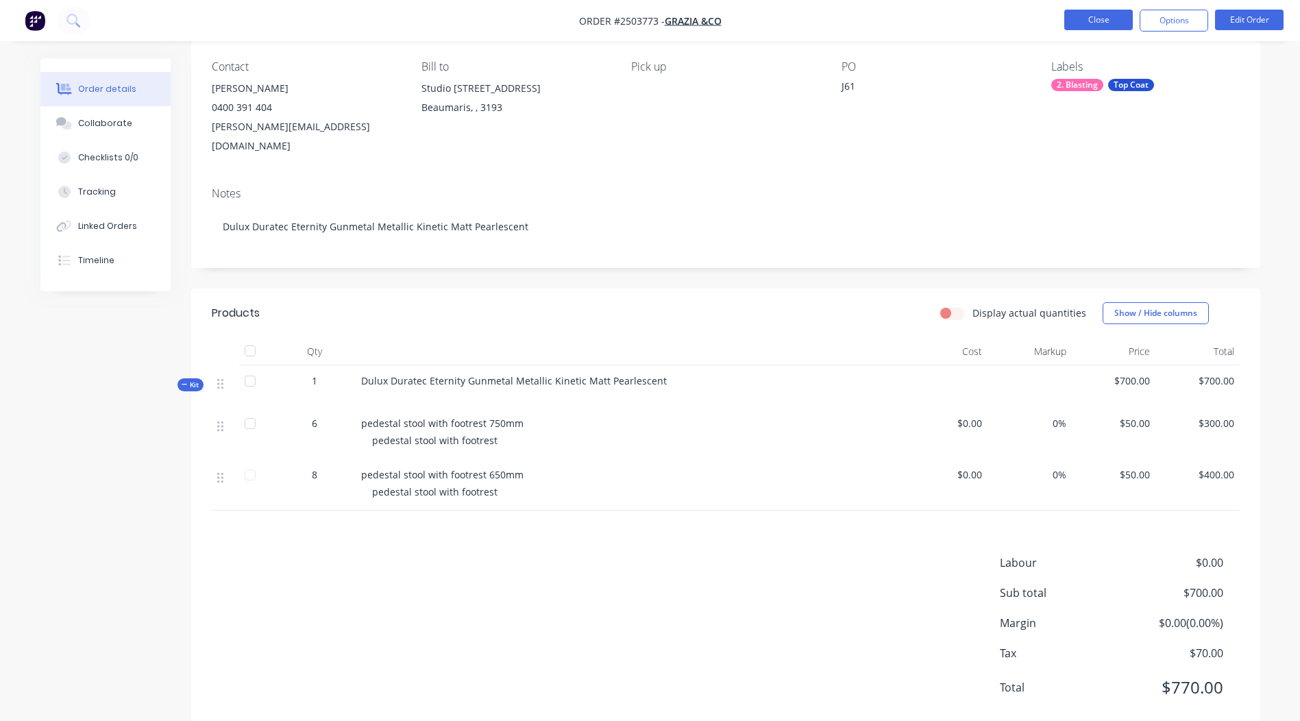
click at [1105, 27] on button "Close" at bounding box center [1098, 20] width 69 height 21
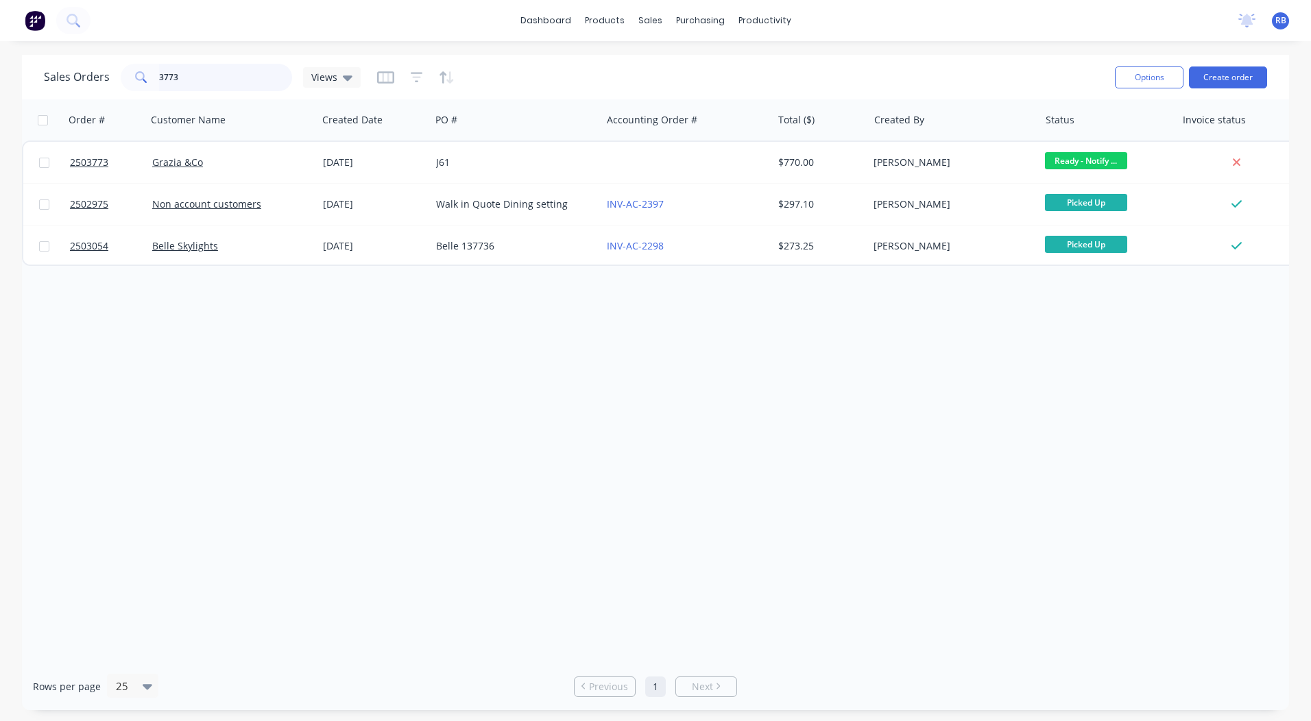
drag, startPoint x: 203, startPoint y: 79, endPoint x: 0, endPoint y: 114, distance: 205.9
click at [75, 101] on div "Sales Orders 3773 Views Options Create order Order # Customer Name Created Date…" at bounding box center [655, 382] width 1267 height 655
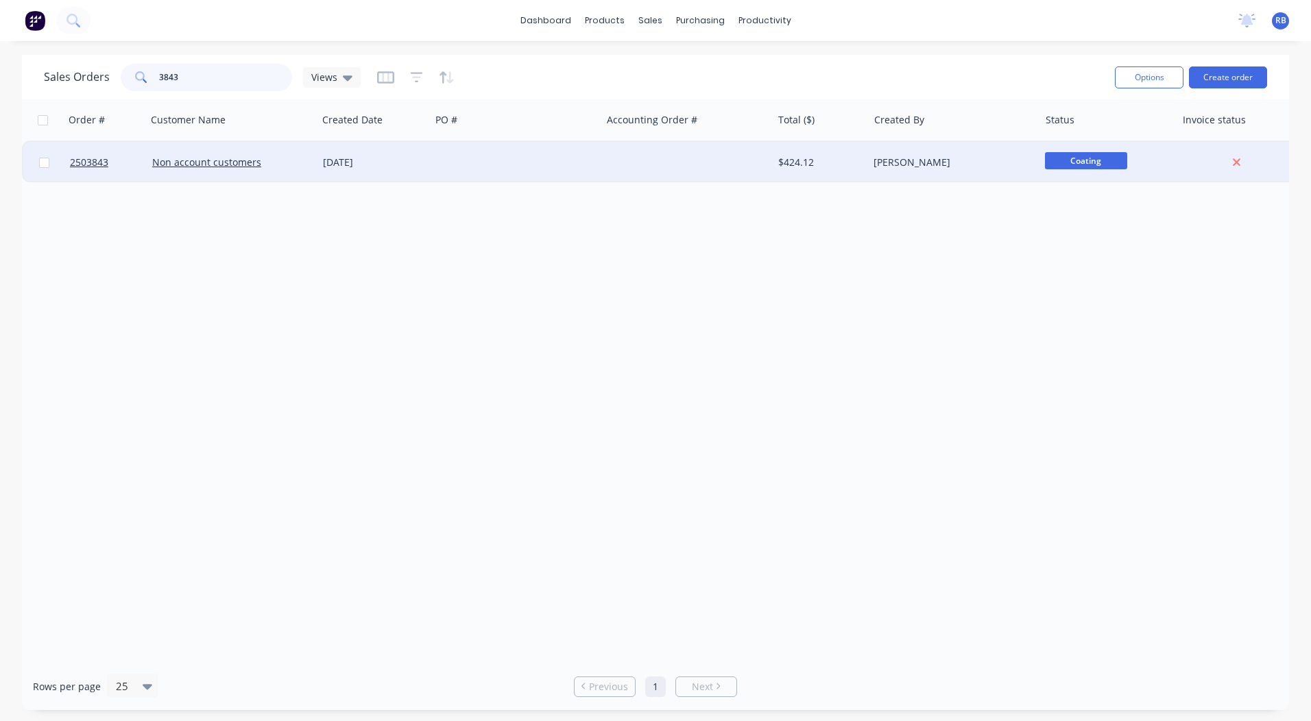
type input "3843"
click at [646, 168] on div at bounding box center [686, 162] width 171 height 41
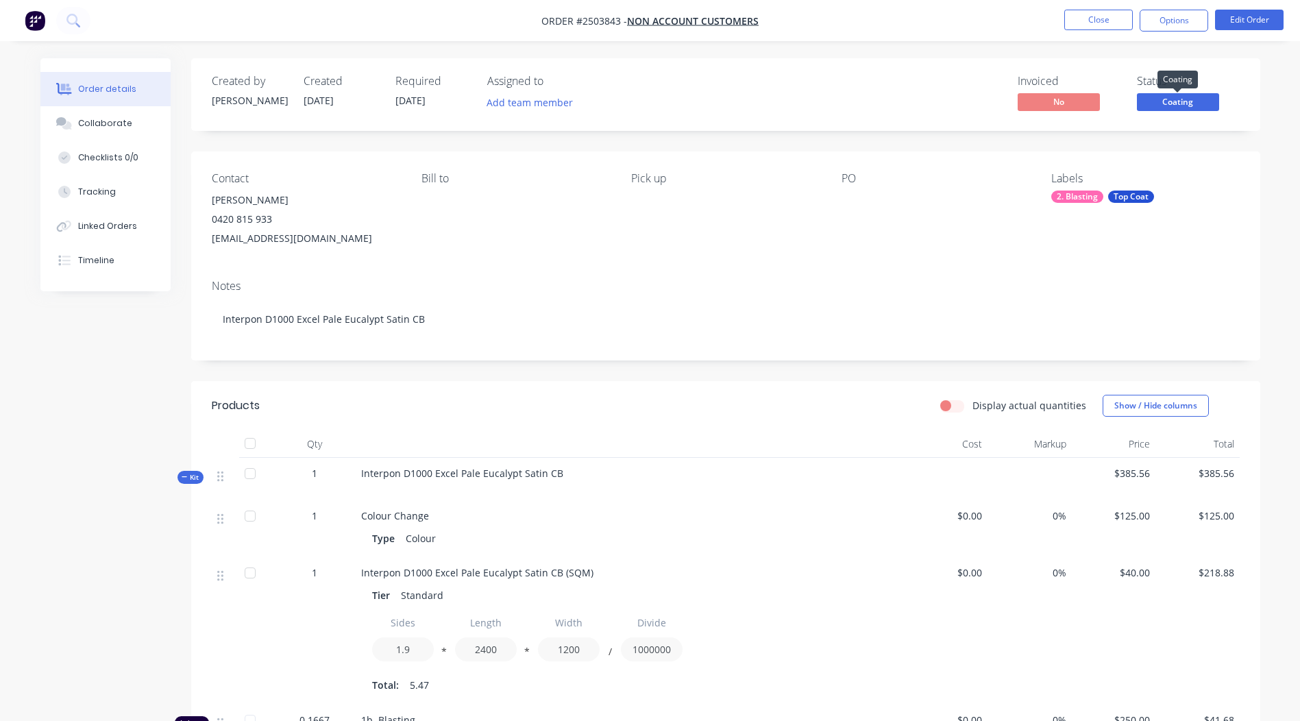
click at [1183, 97] on span "Coating" at bounding box center [1178, 101] width 82 height 17
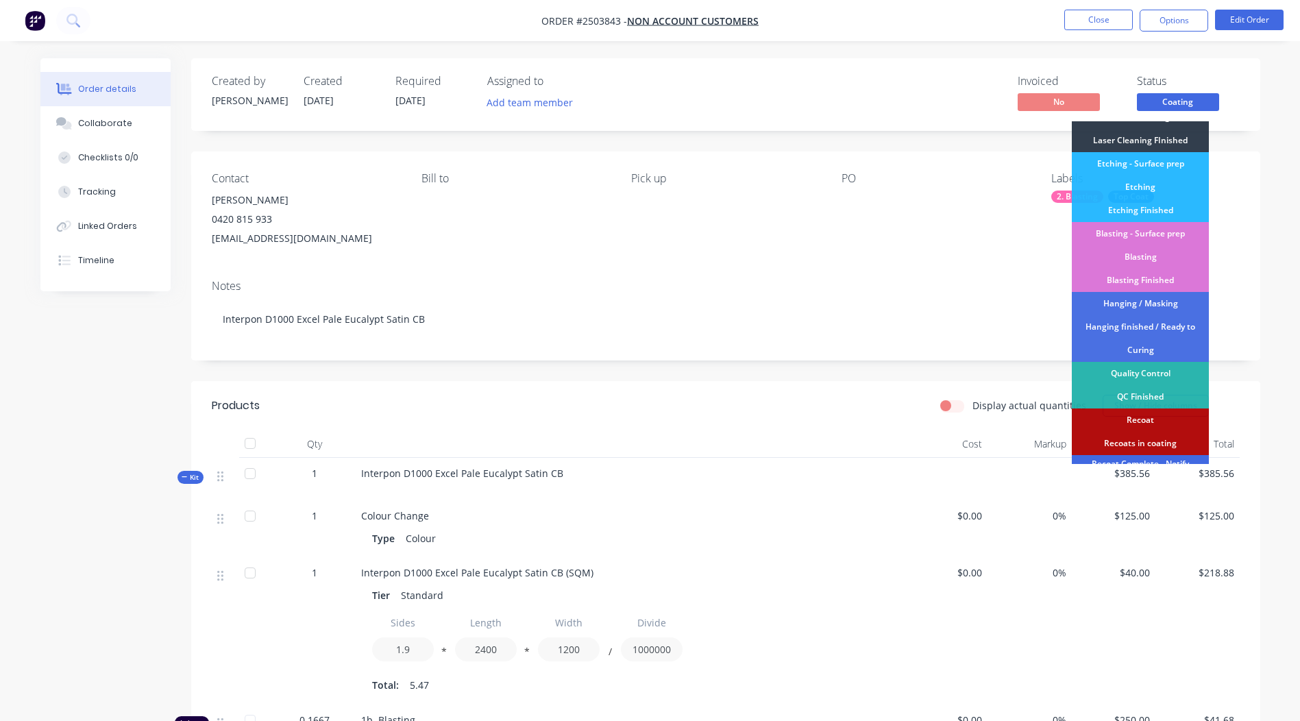
scroll to position [293, 0]
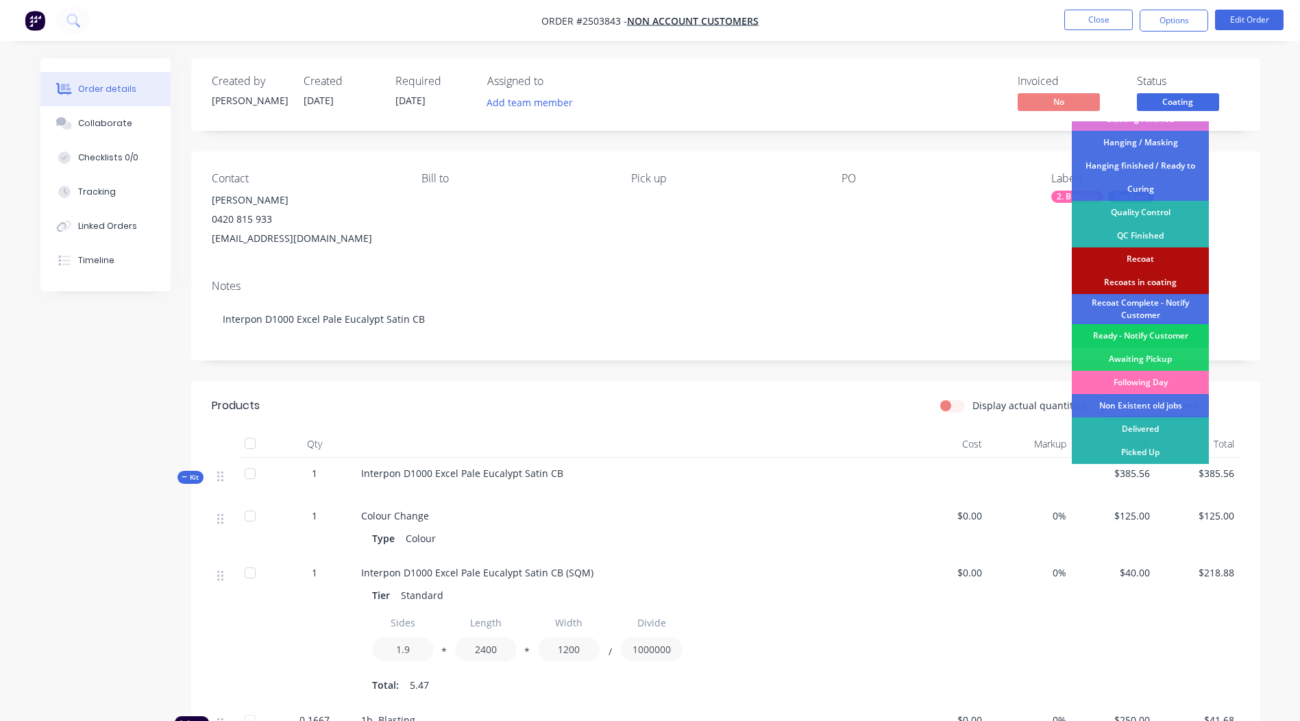
click at [1124, 337] on div "Ready - Notify Customer" at bounding box center [1140, 335] width 137 height 23
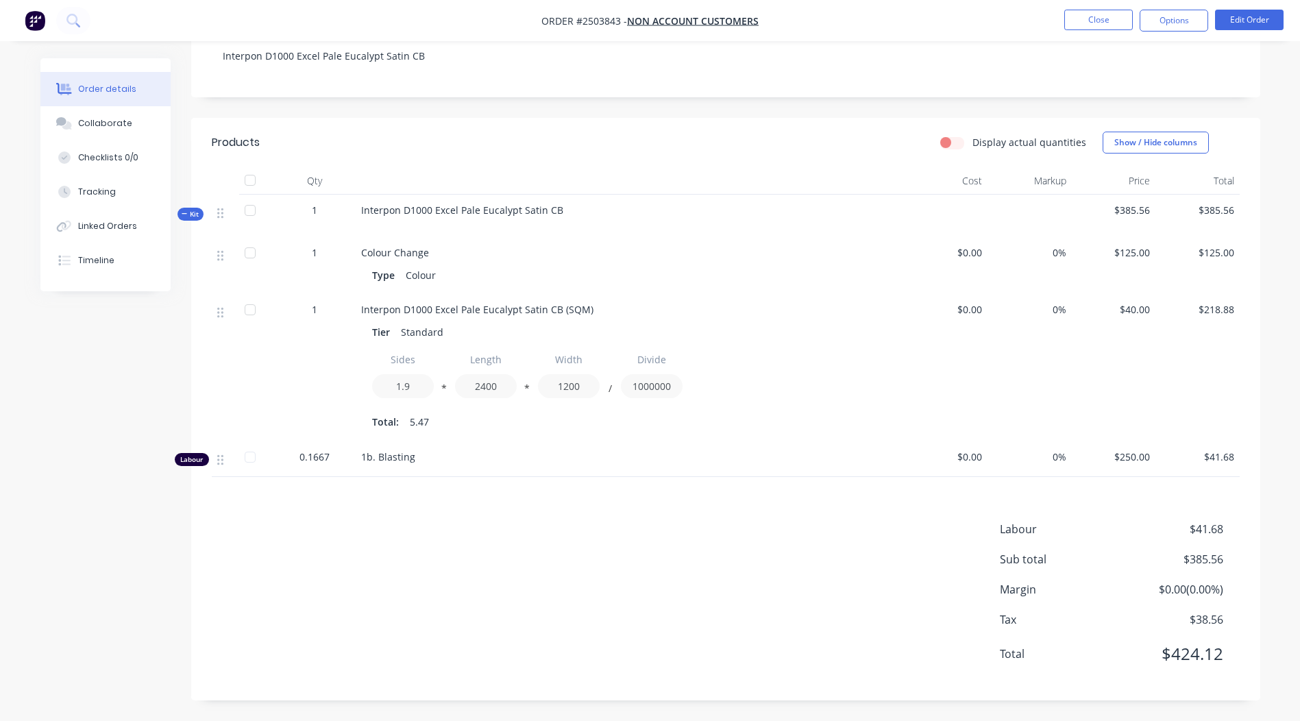
scroll to position [0, 0]
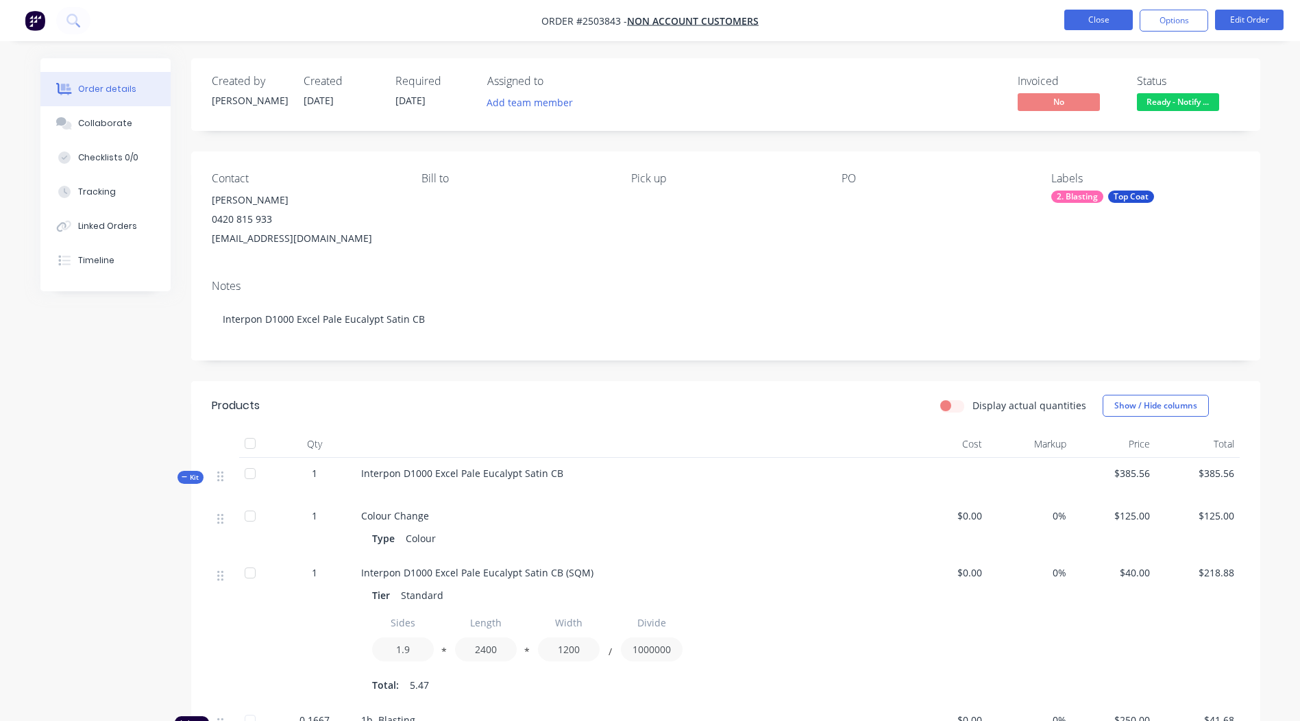
click at [1104, 20] on button "Close" at bounding box center [1098, 20] width 69 height 21
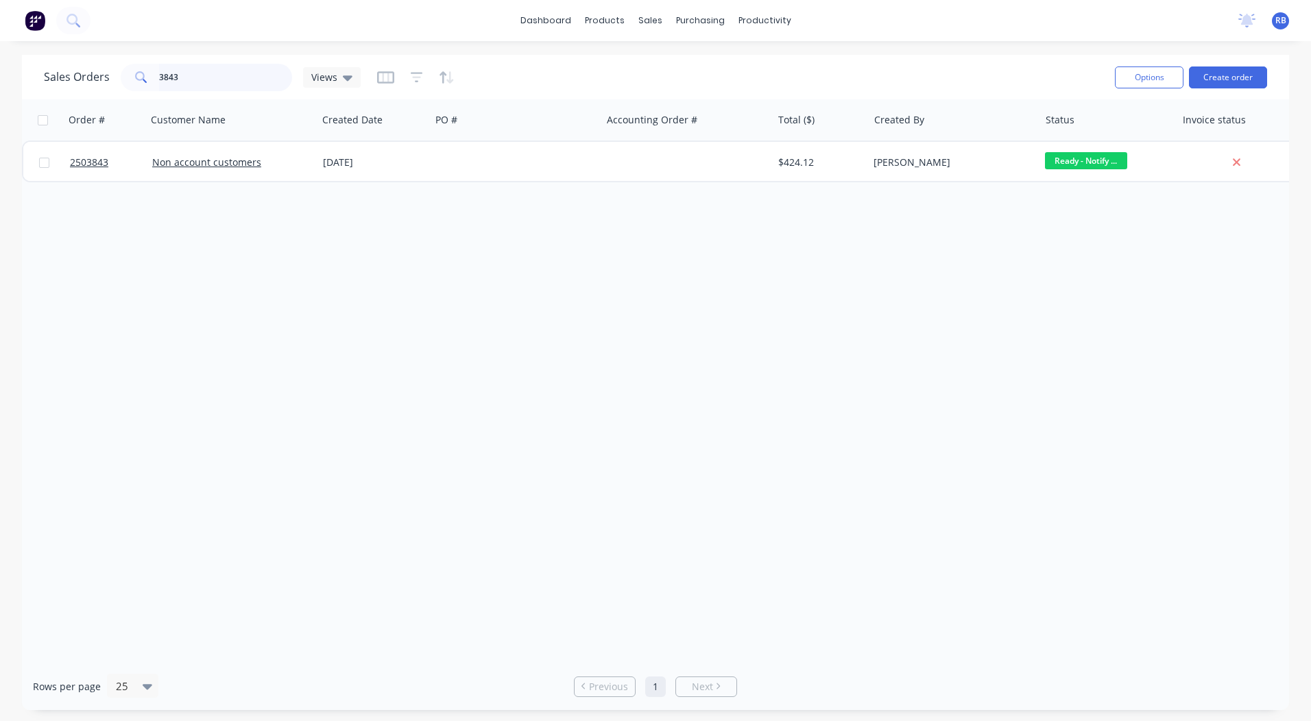
click at [205, 77] on input "3843" at bounding box center [226, 77] width 134 height 27
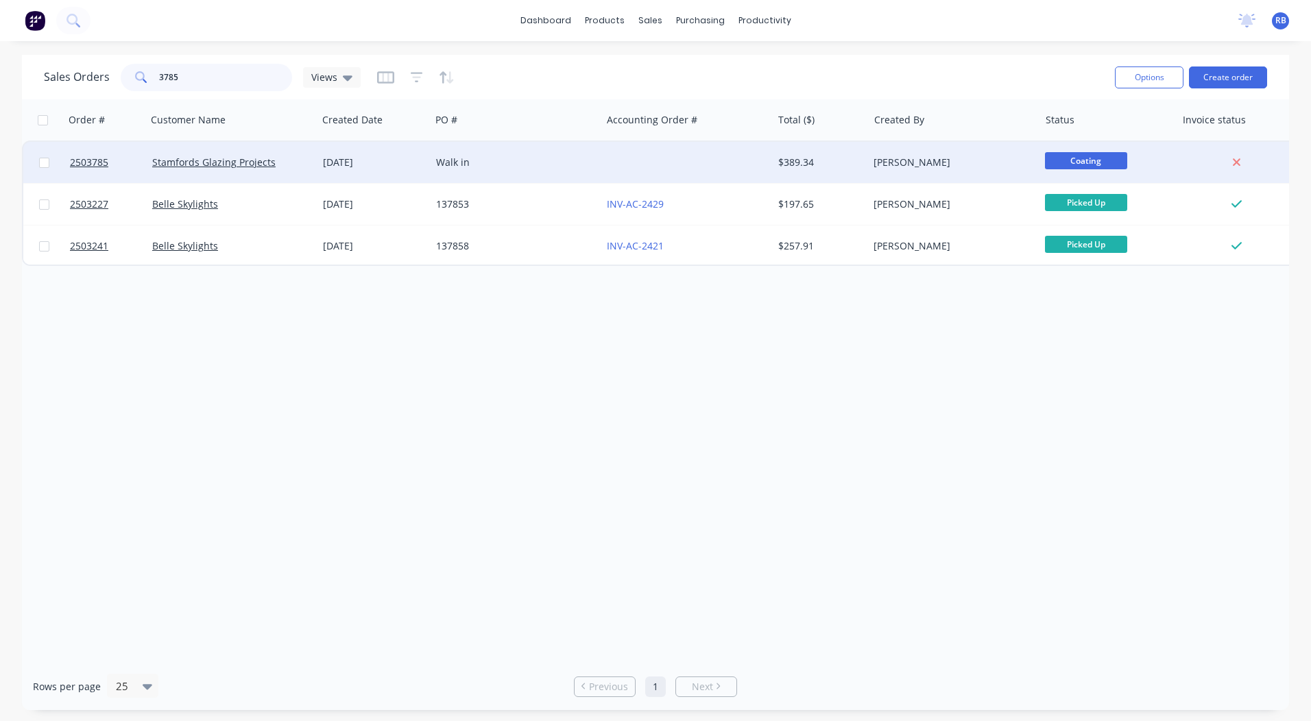
type input "3785"
click at [681, 155] on div at bounding box center [686, 162] width 171 height 41
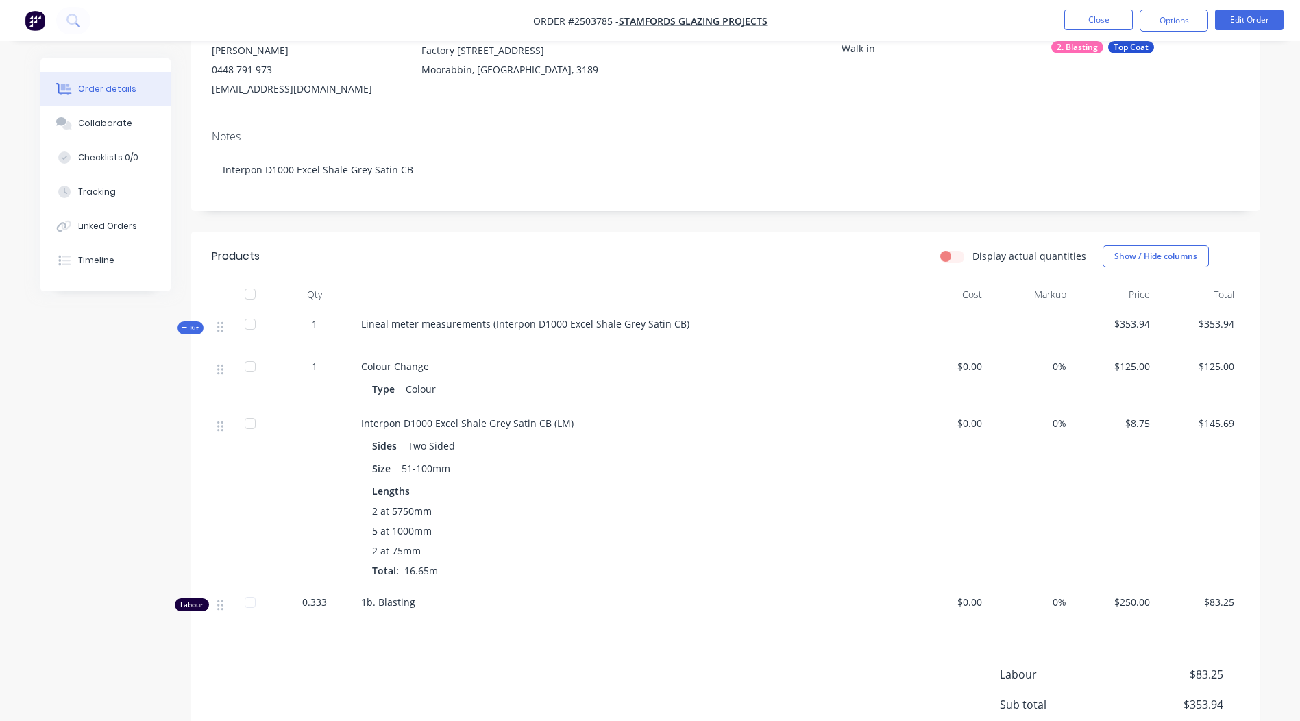
scroll to position [135, 0]
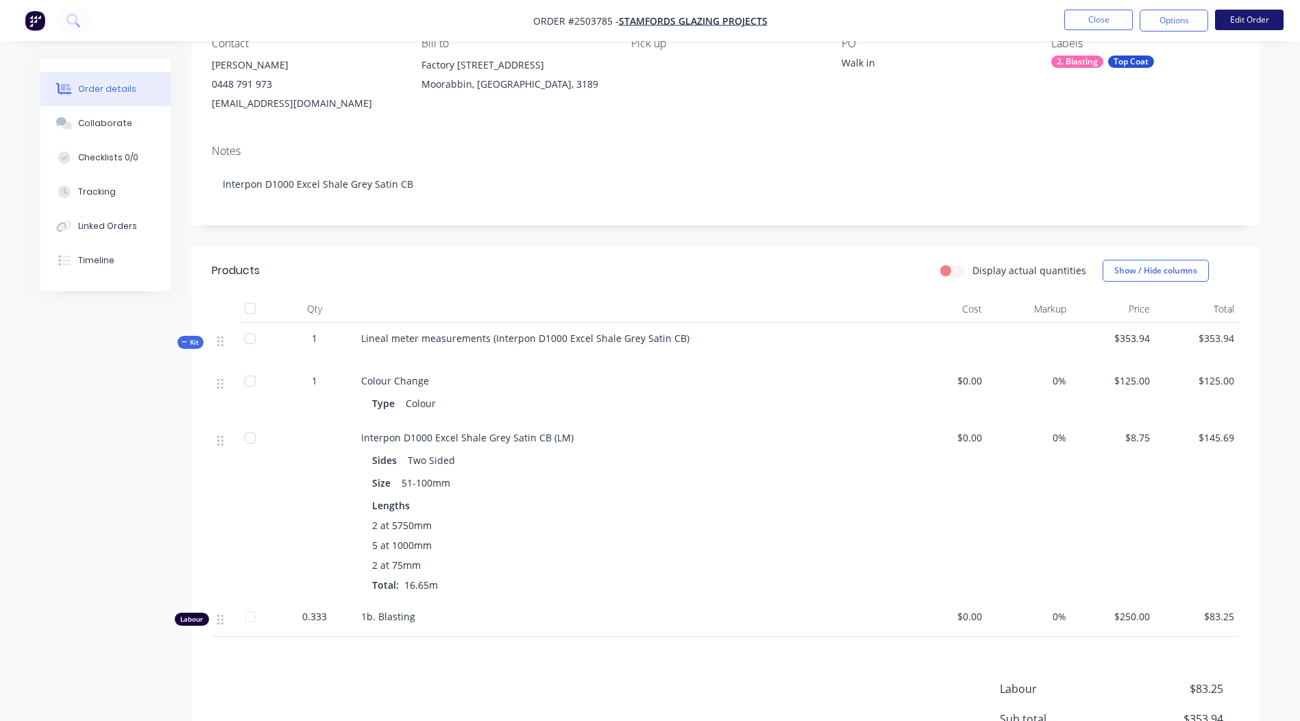
click at [1245, 16] on button "Edit Order" at bounding box center [1249, 20] width 69 height 21
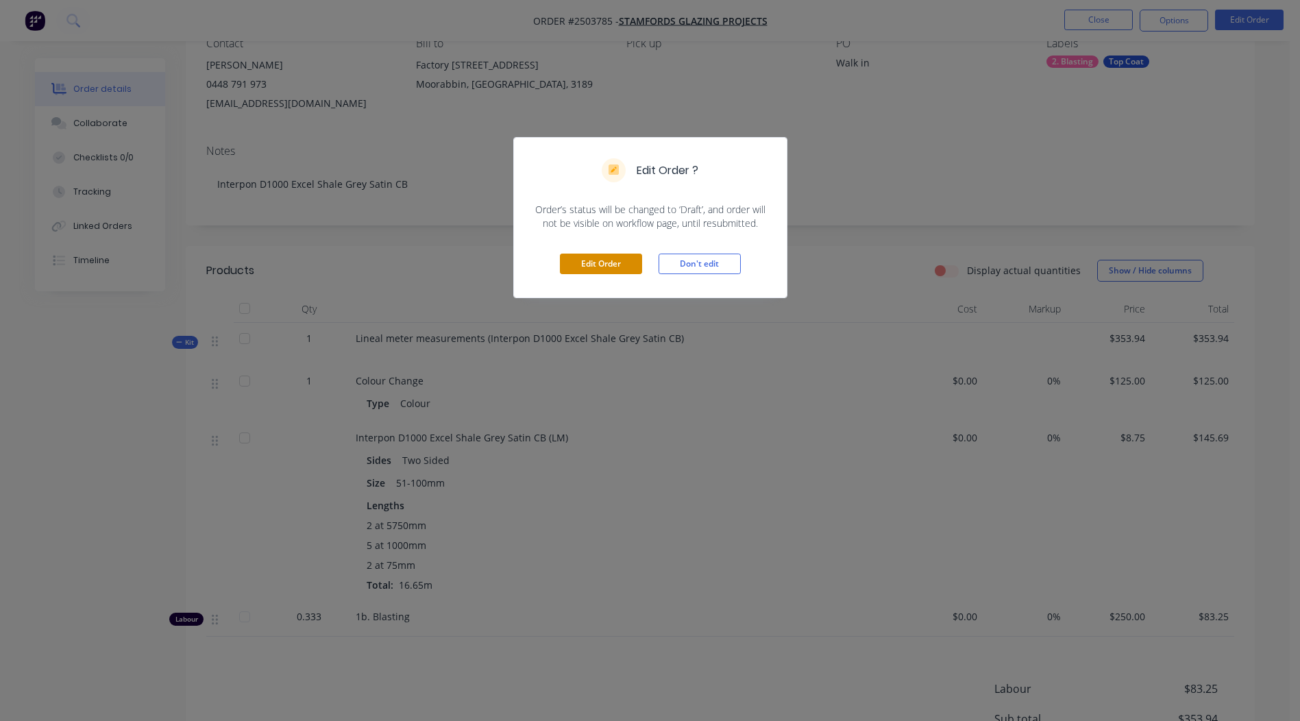
click at [597, 255] on button "Edit Order" at bounding box center [601, 264] width 82 height 21
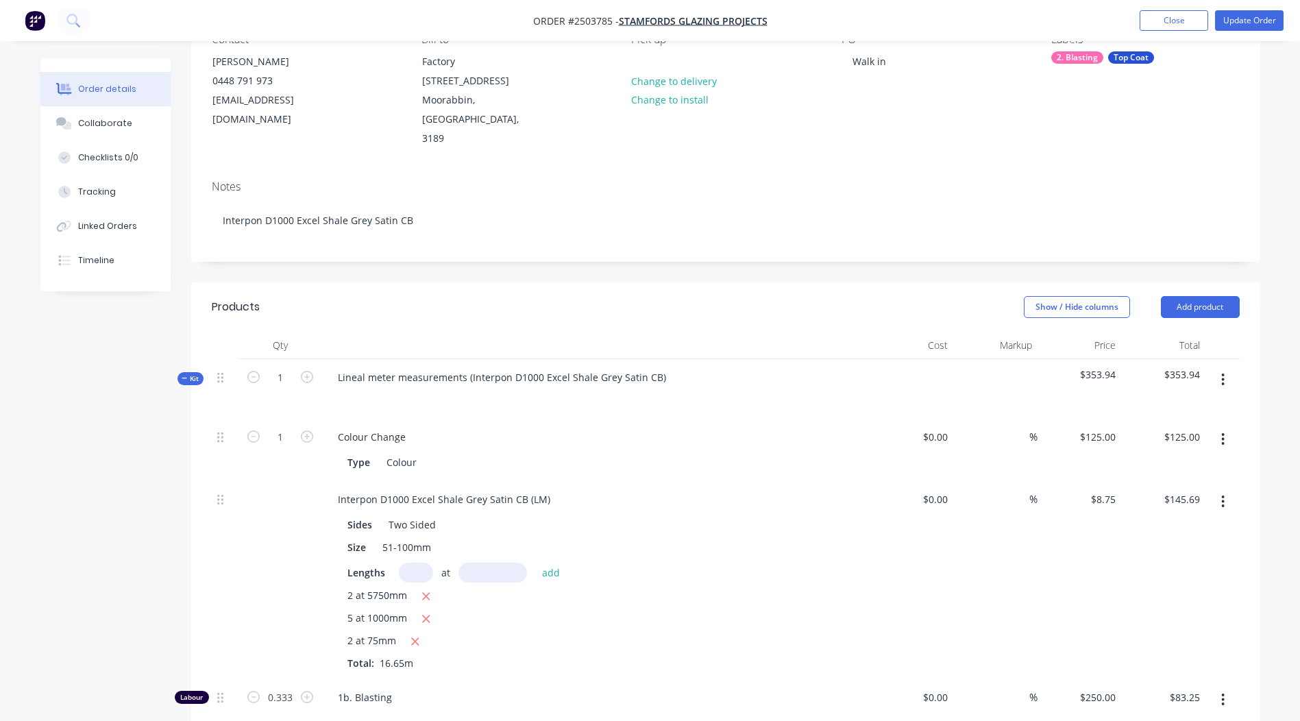
scroll to position [206, 0]
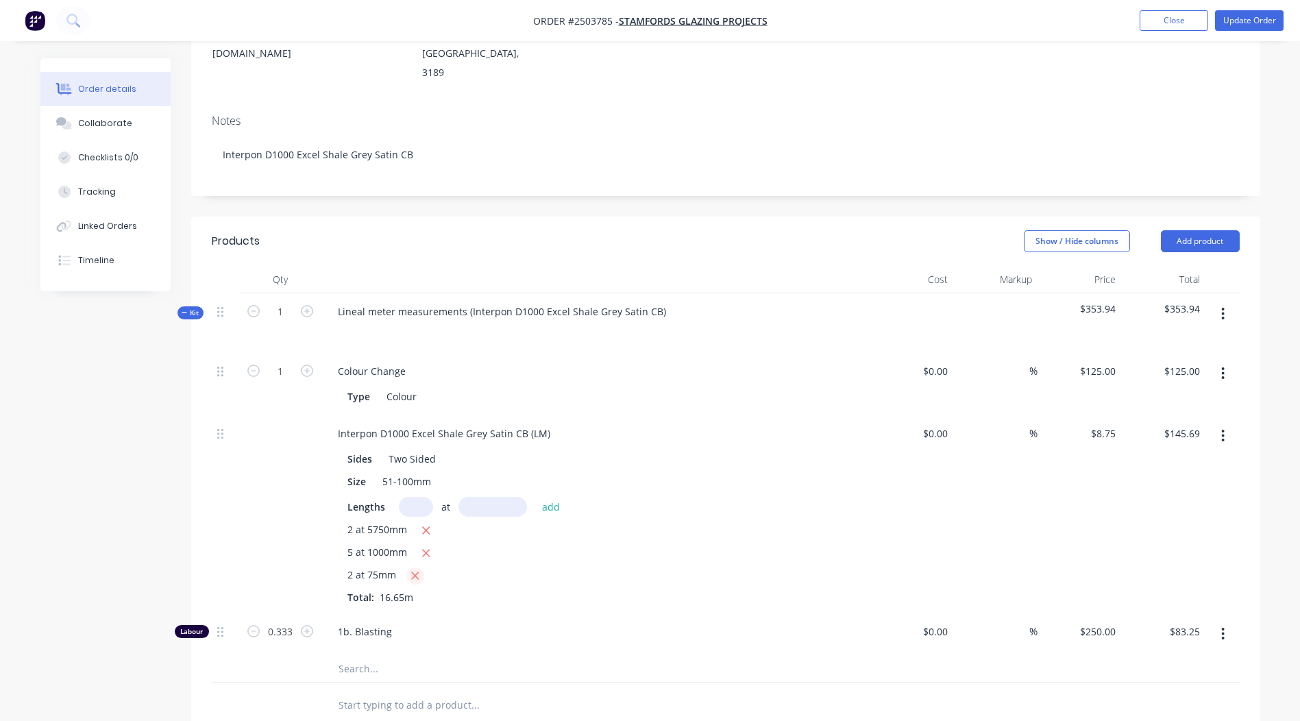
click at [419, 570] on icon "button" at bounding box center [415, 576] width 9 height 12
type input "$144.38"
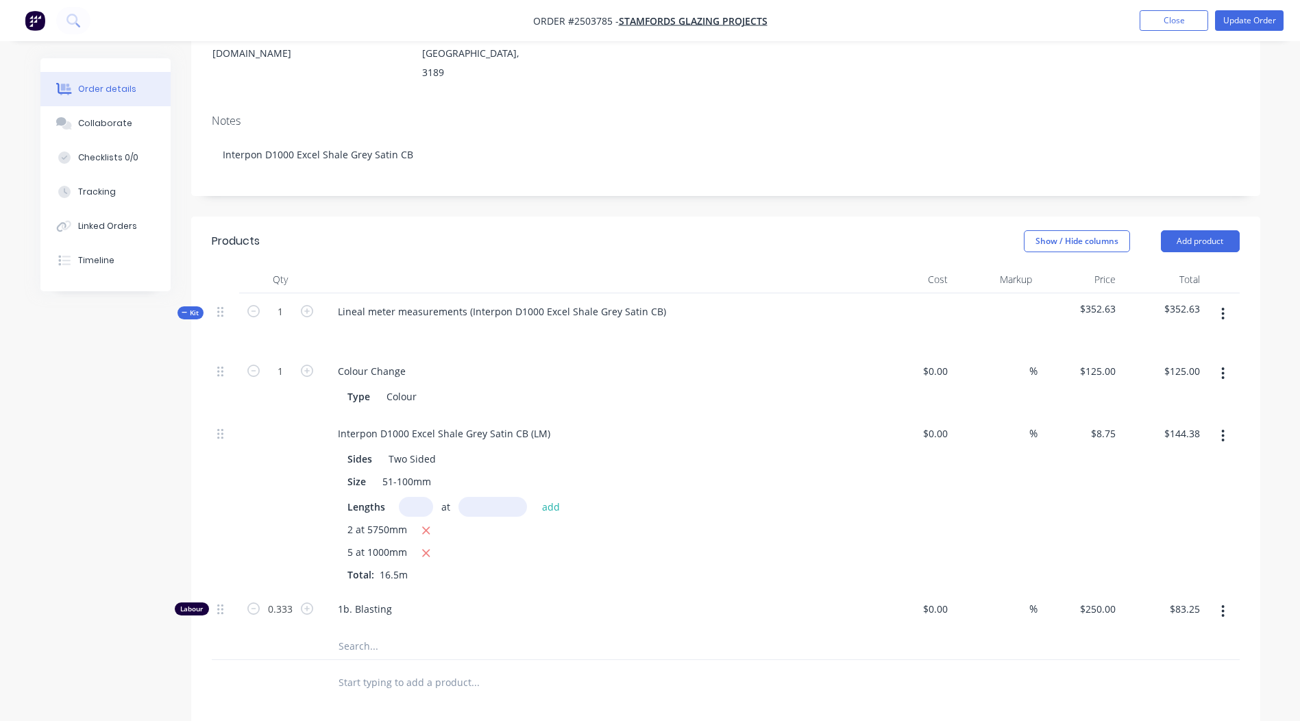
click at [417, 497] on input "text" at bounding box center [416, 507] width 34 height 20
type input "2"
click at [478, 497] on input "text" at bounding box center [493, 507] width 69 height 20
type input "750"
click at [535, 497] on button "add" at bounding box center [551, 506] width 32 height 19
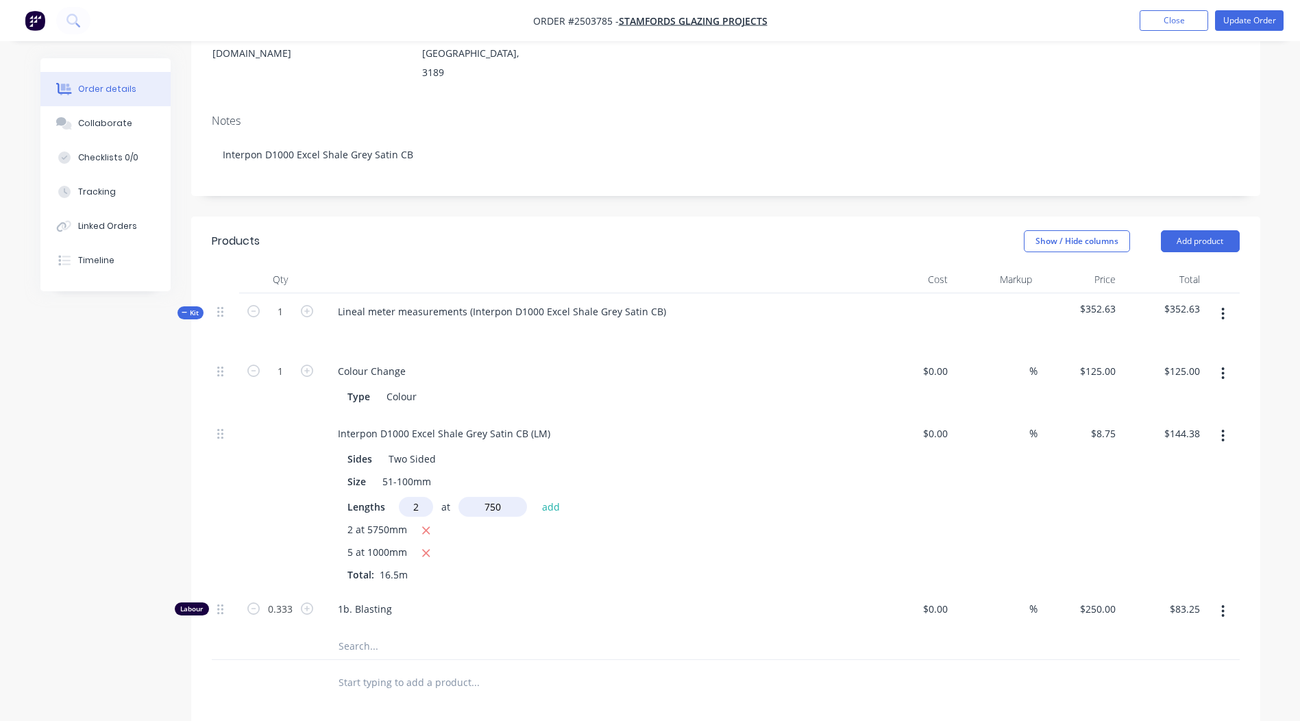
type input "$157.50"
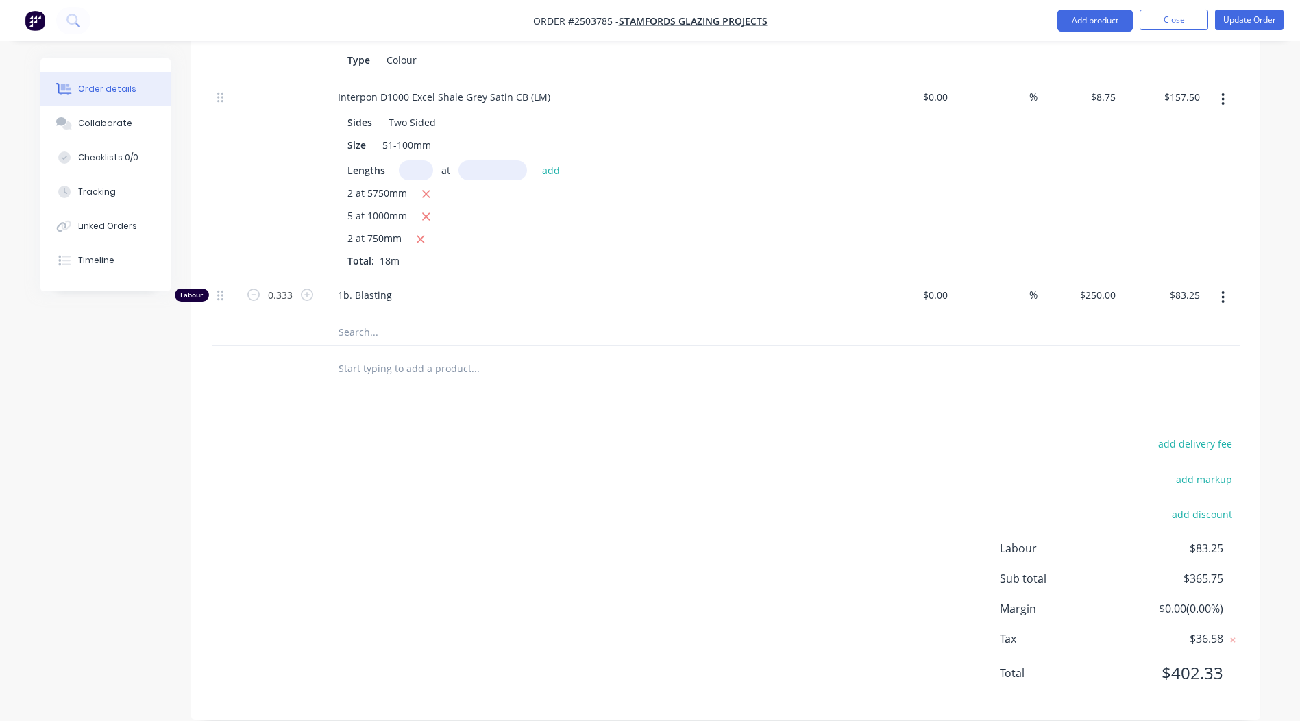
scroll to position [417, 0]
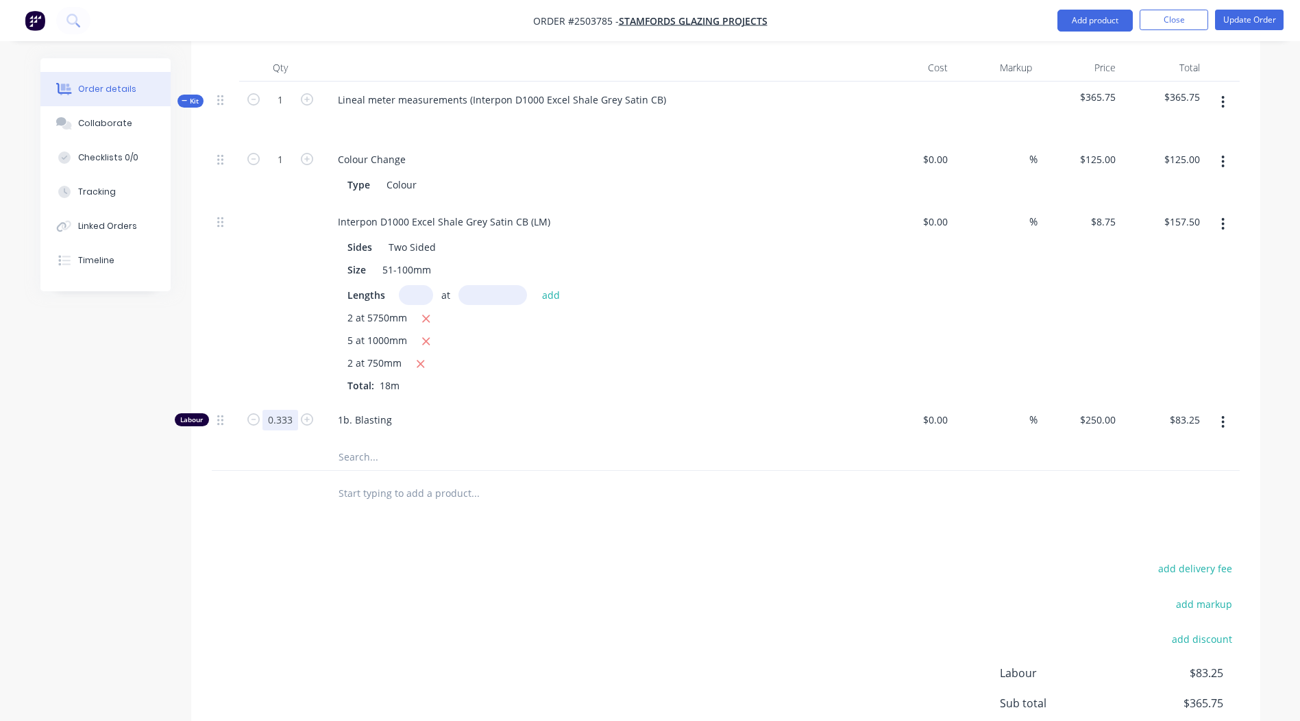
click at [278, 170] on input "0.333" at bounding box center [281, 159] width 36 height 21
type input "0.1667"
type input "$41.68"
click at [565, 609] on div "add delivery fee add markup add discount Labour $83.25 Sub total $365.75 Margin…" at bounding box center [726, 691] width 1028 height 265
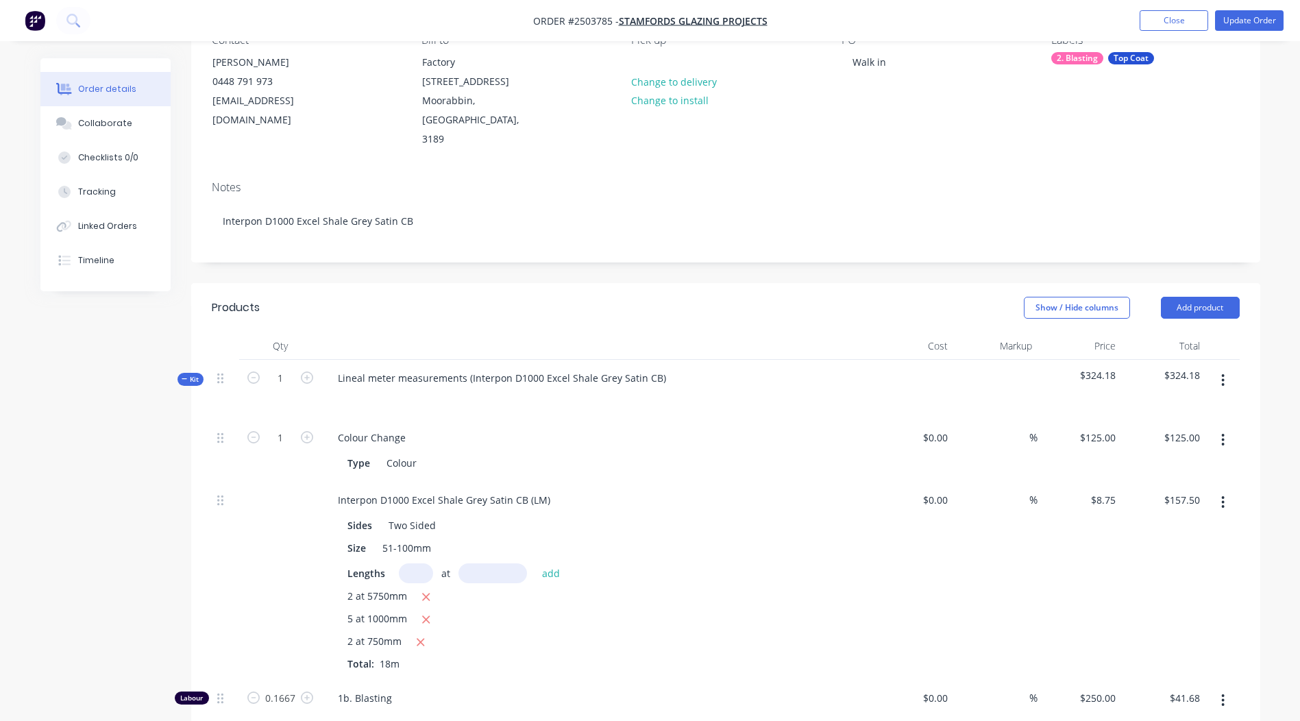
scroll to position [121, 0]
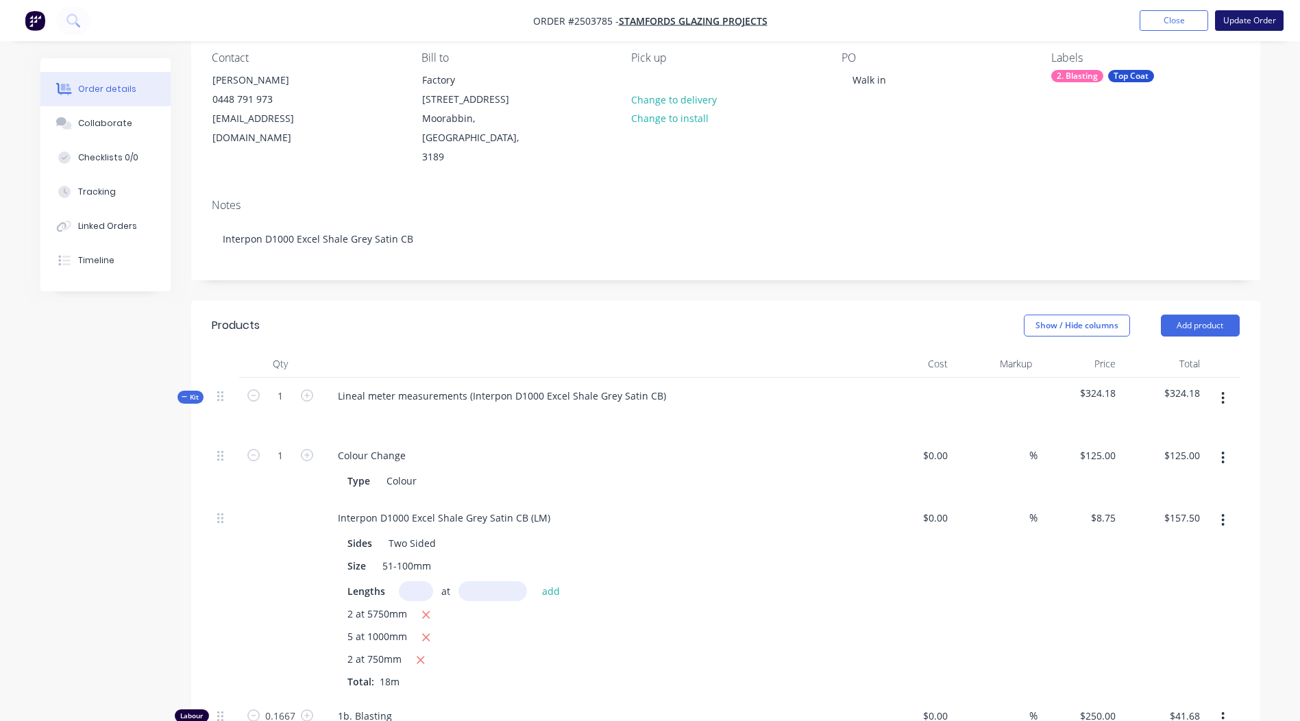
click at [1268, 19] on button "Update Order" at bounding box center [1249, 20] width 69 height 21
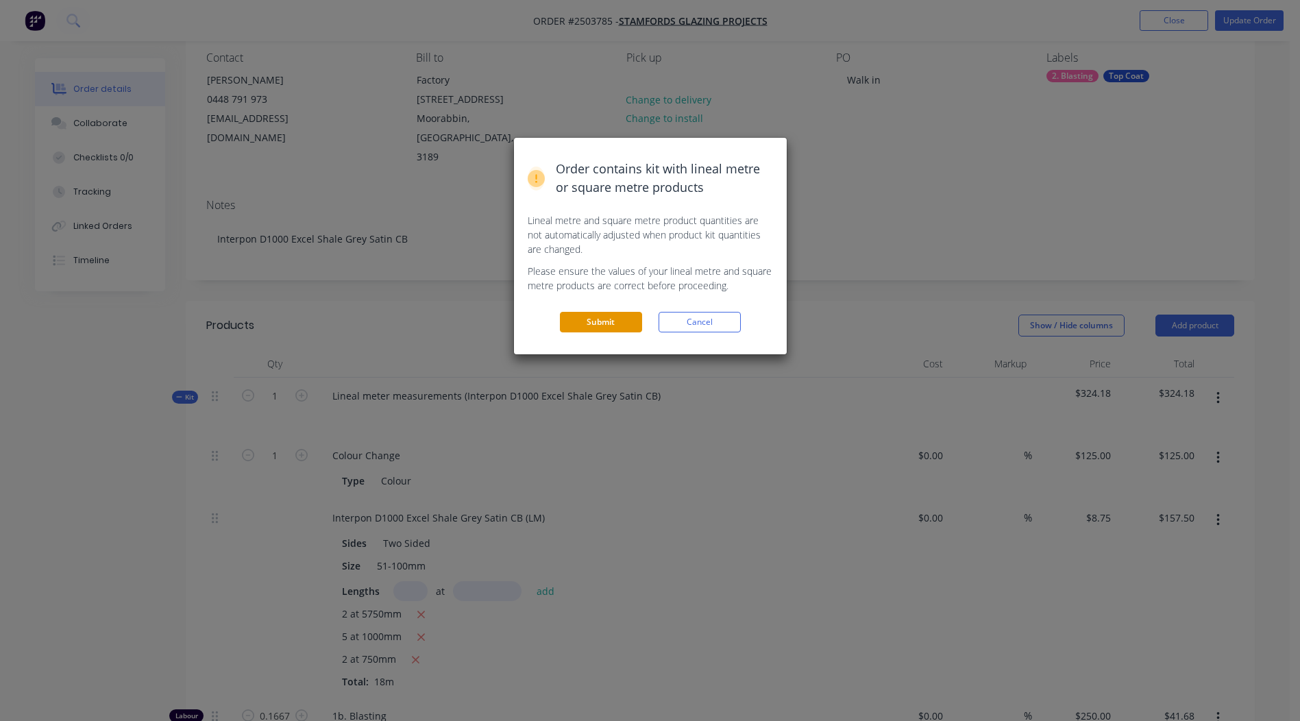
click at [597, 318] on button "Submit" at bounding box center [601, 322] width 82 height 21
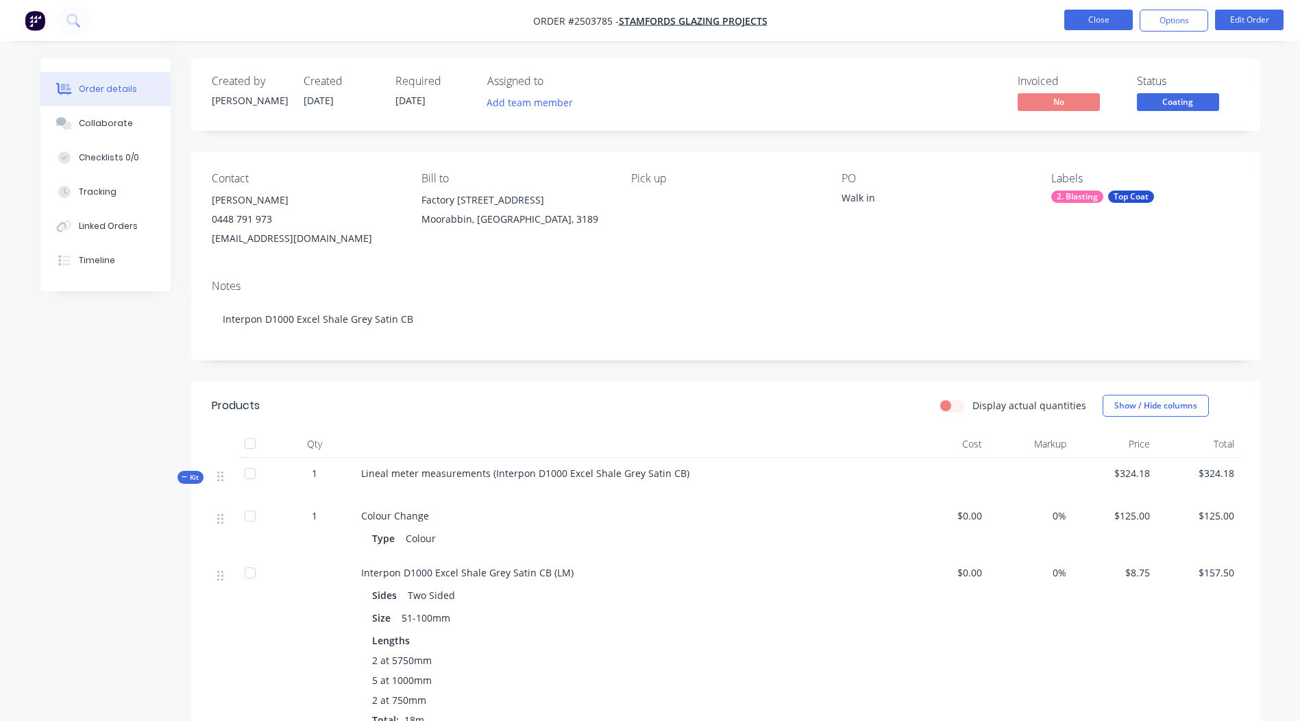
click at [1103, 14] on button "Close" at bounding box center [1098, 20] width 69 height 21
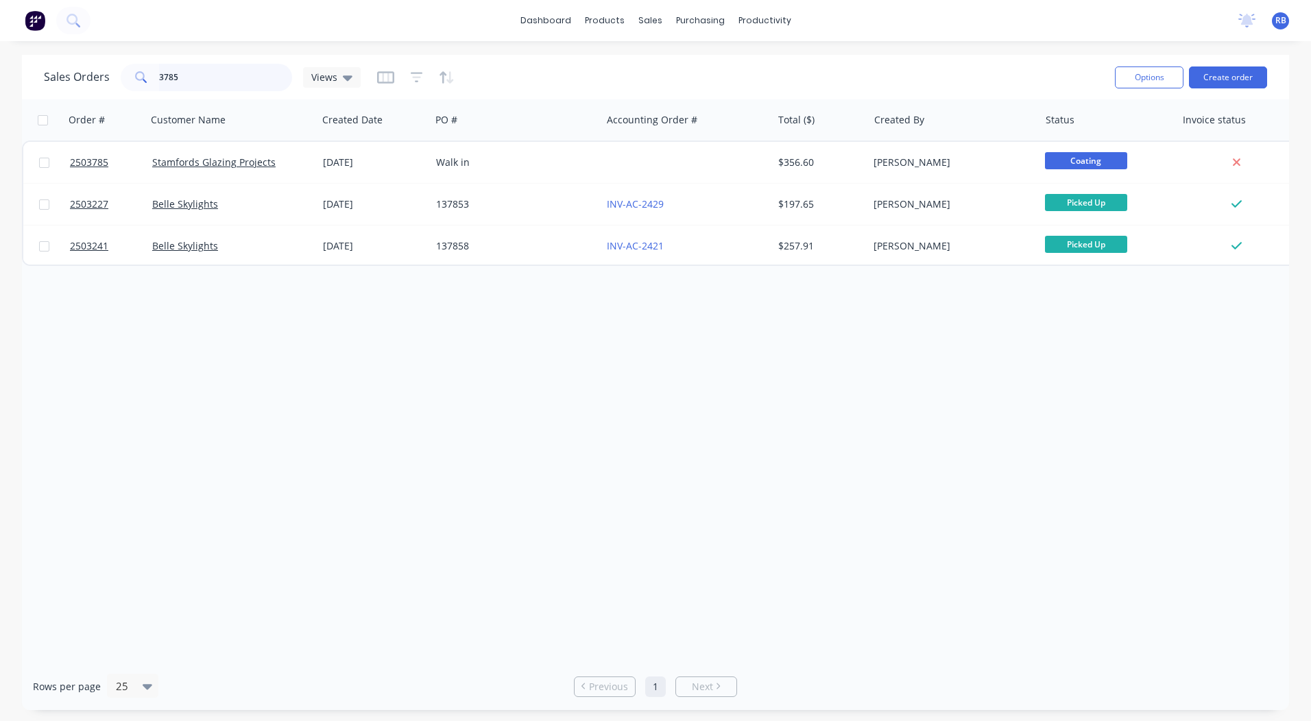
drag, startPoint x: 266, startPoint y: 73, endPoint x: 0, endPoint y: 99, distance: 267.2
click at [0, 99] on html "dashboard products sales purchasing productivity dashboard products Product Cat…" at bounding box center [655, 360] width 1311 height 721
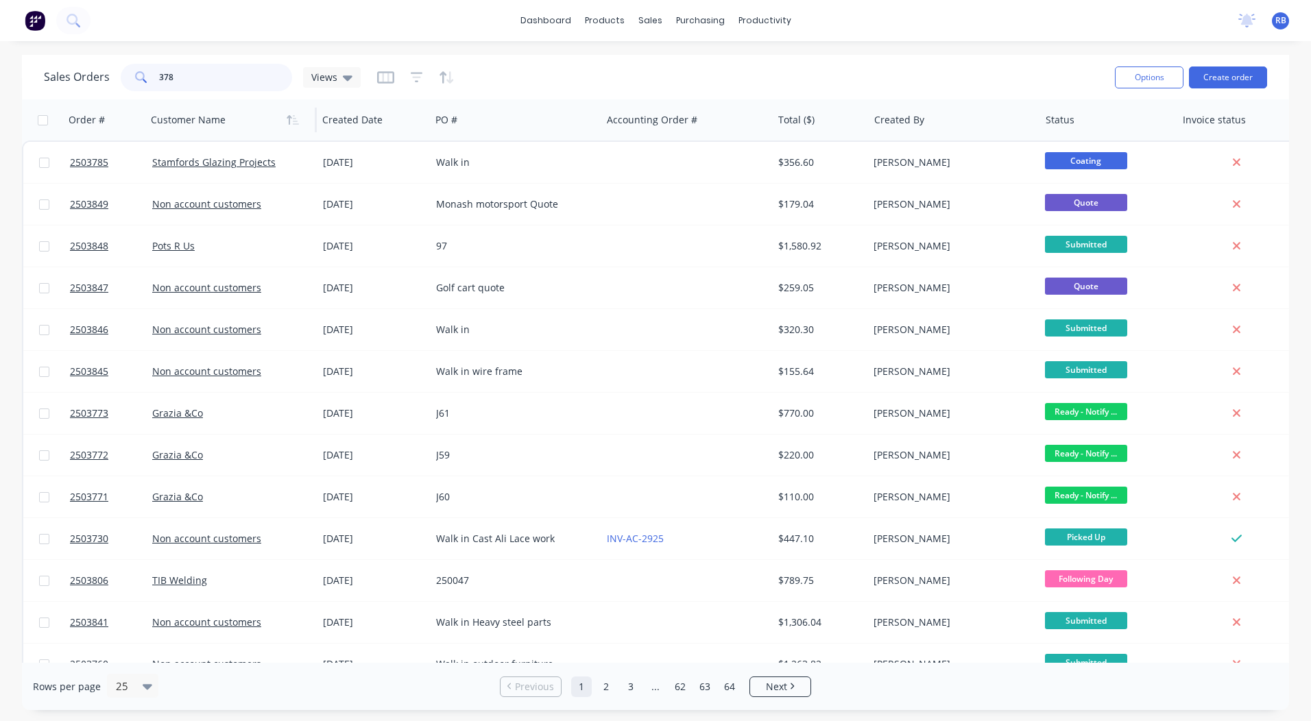
type input "3785"
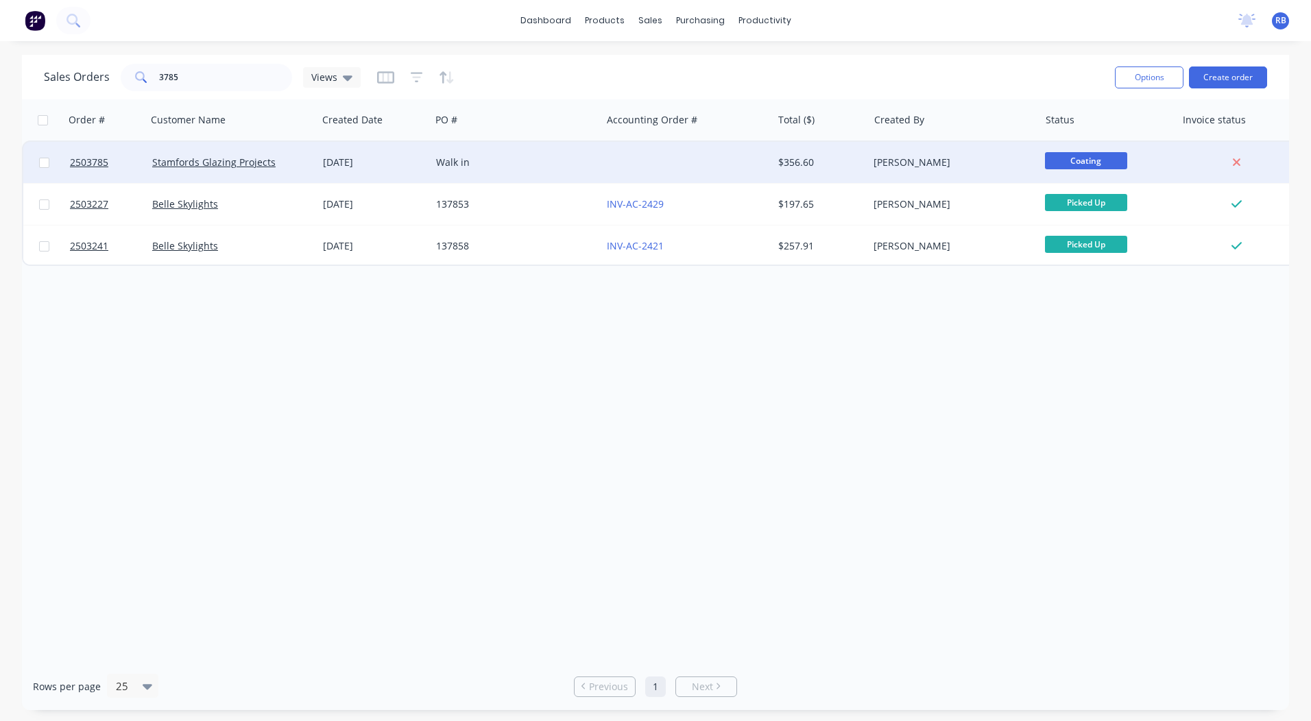
click at [558, 166] on div "Walk in" at bounding box center [512, 163] width 152 height 14
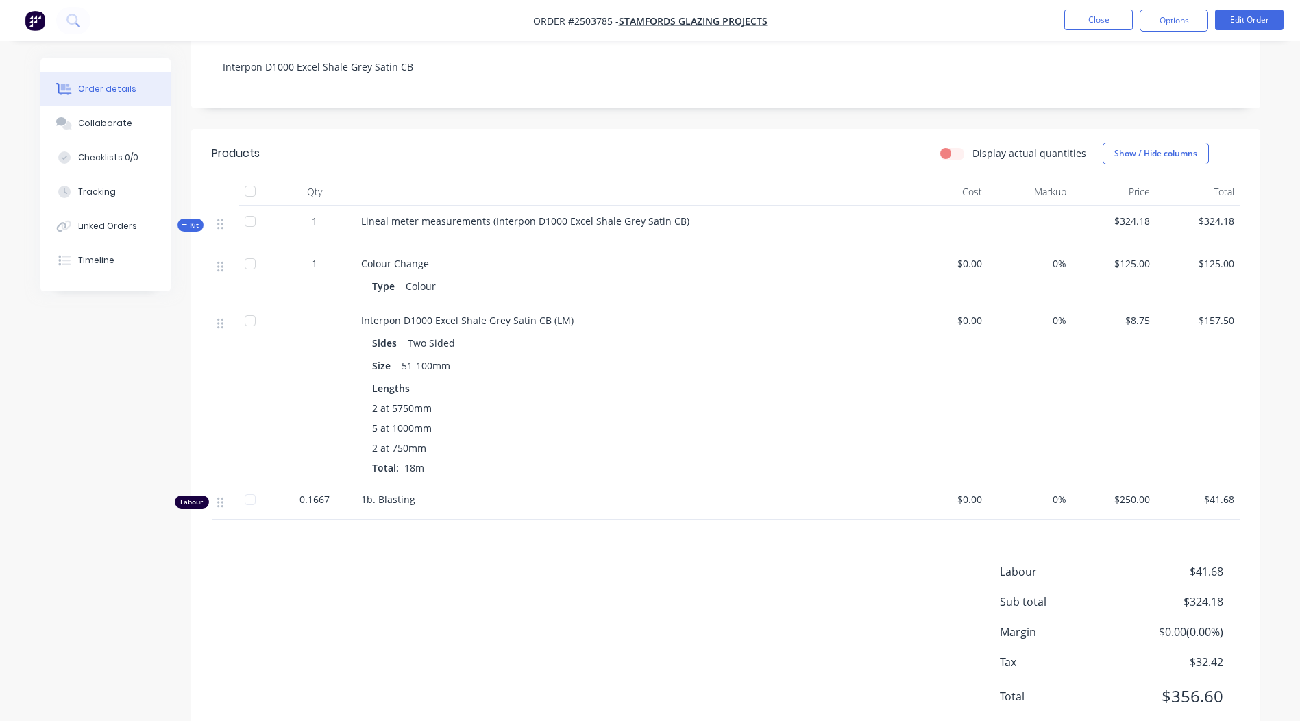
scroll to position [32, 0]
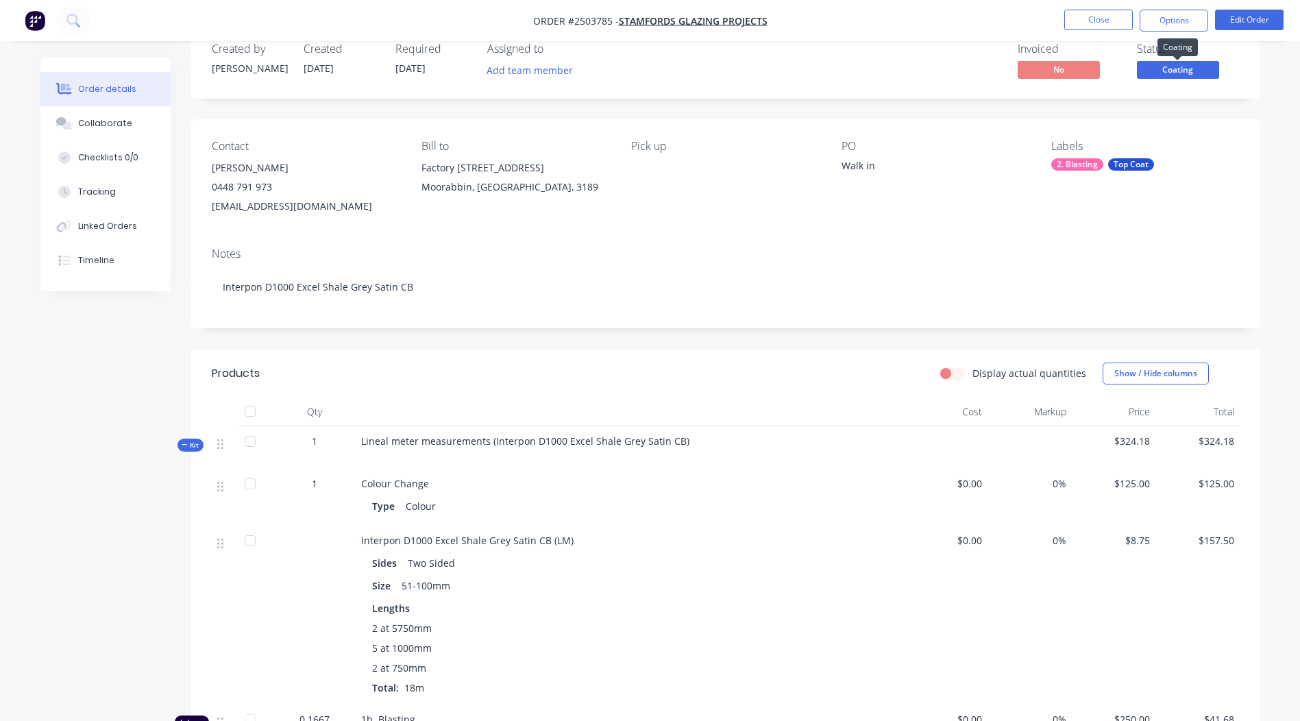
click at [1164, 66] on span "Coating" at bounding box center [1178, 69] width 82 height 17
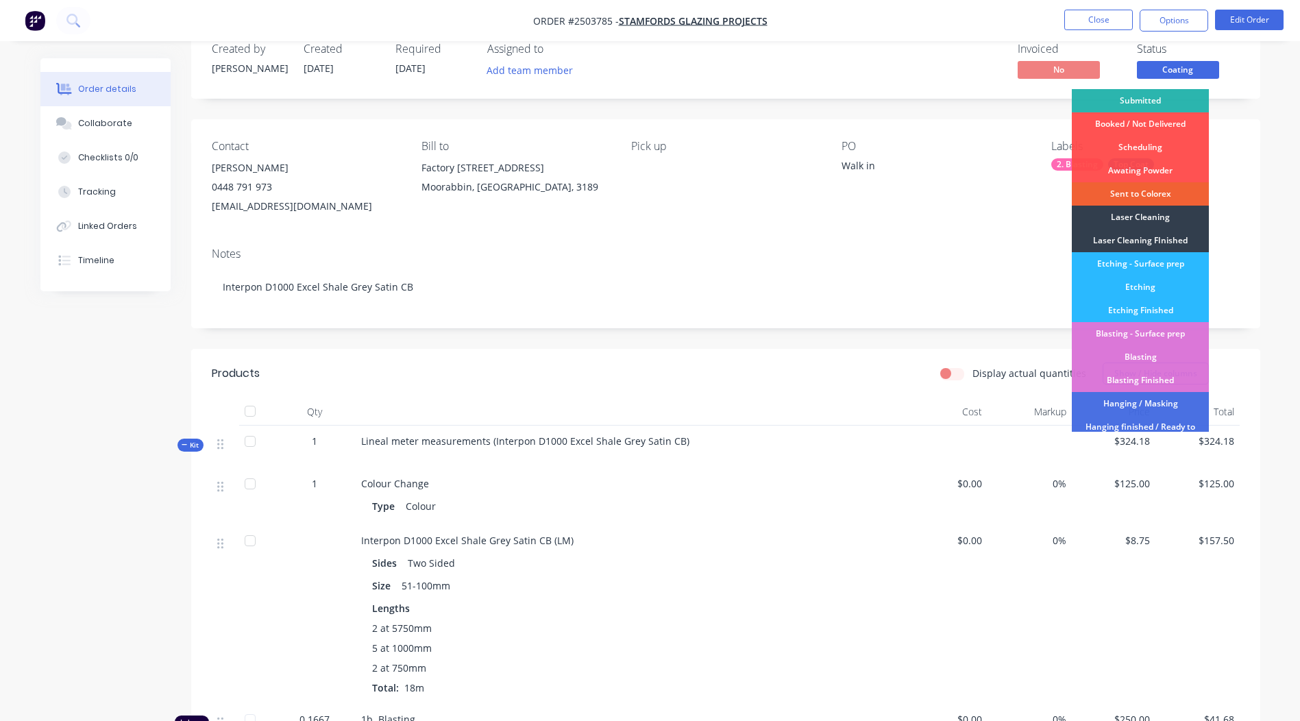
scroll to position [293, 0]
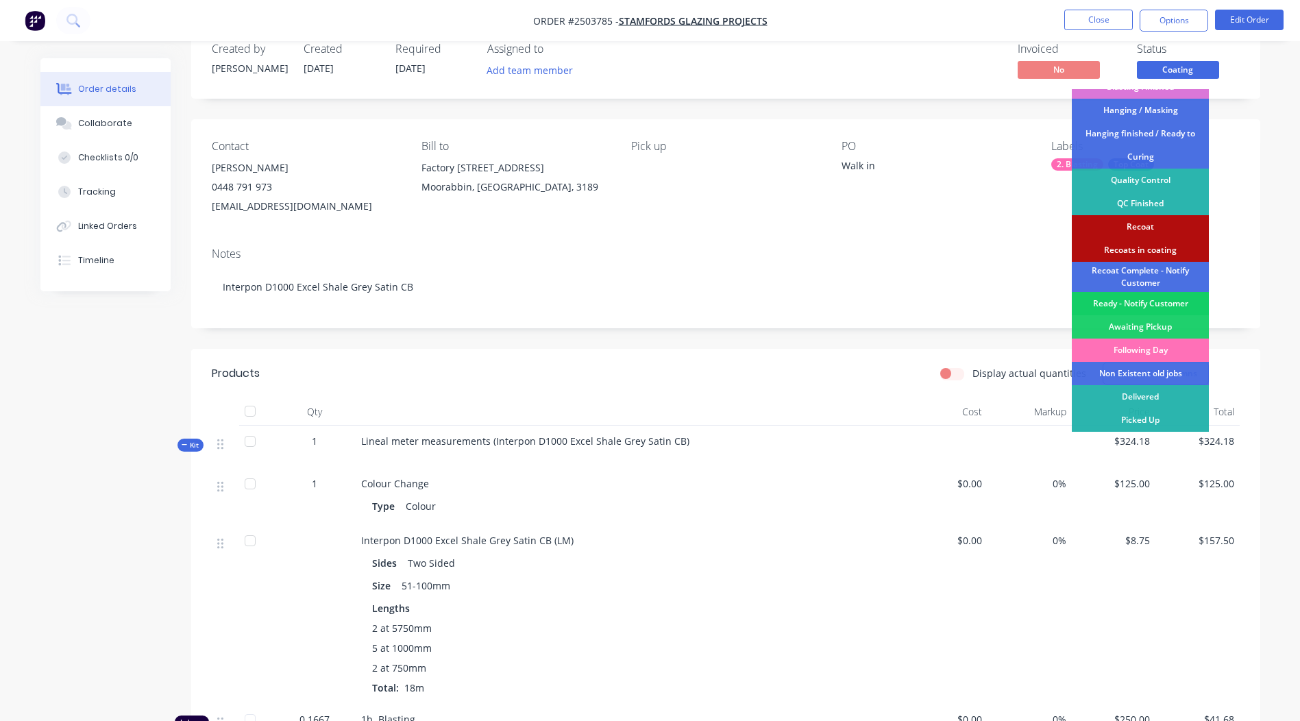
click at [1137, 304] on div "Ready - Notify Customer" at bounding box center [1140, 303] width 137 height 23
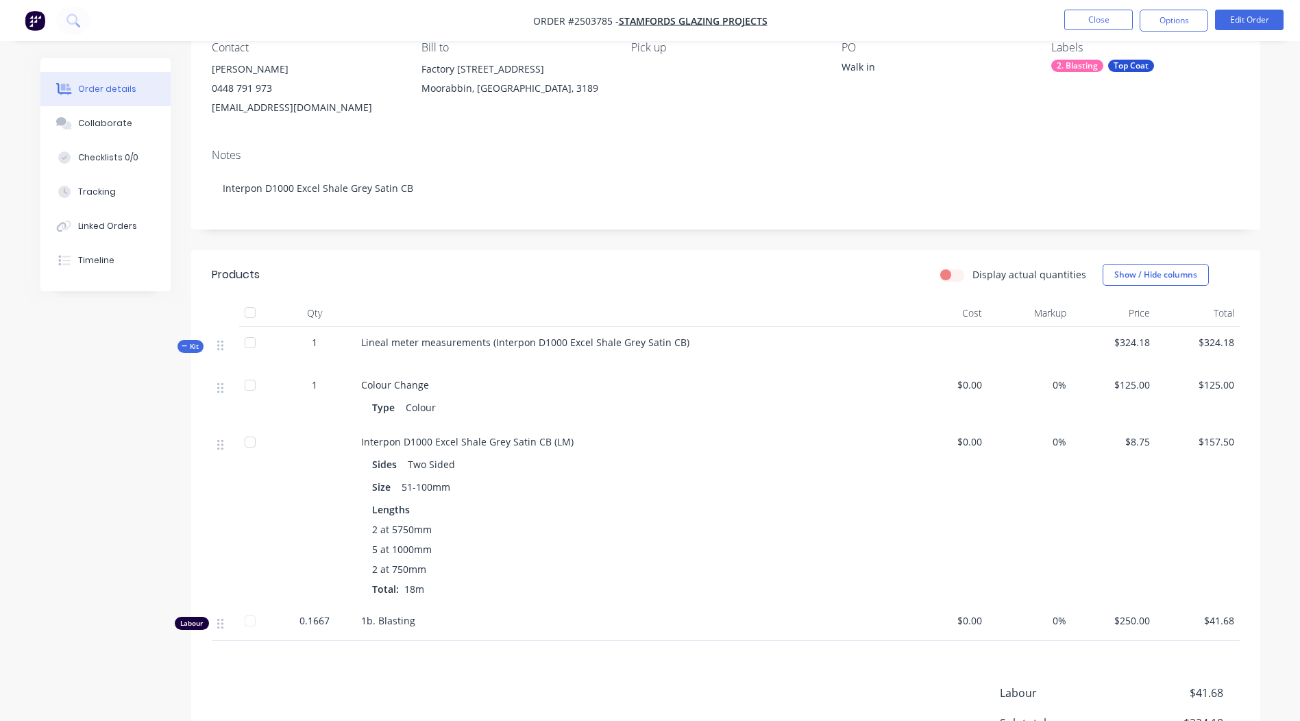
scroll to position [154, 0]
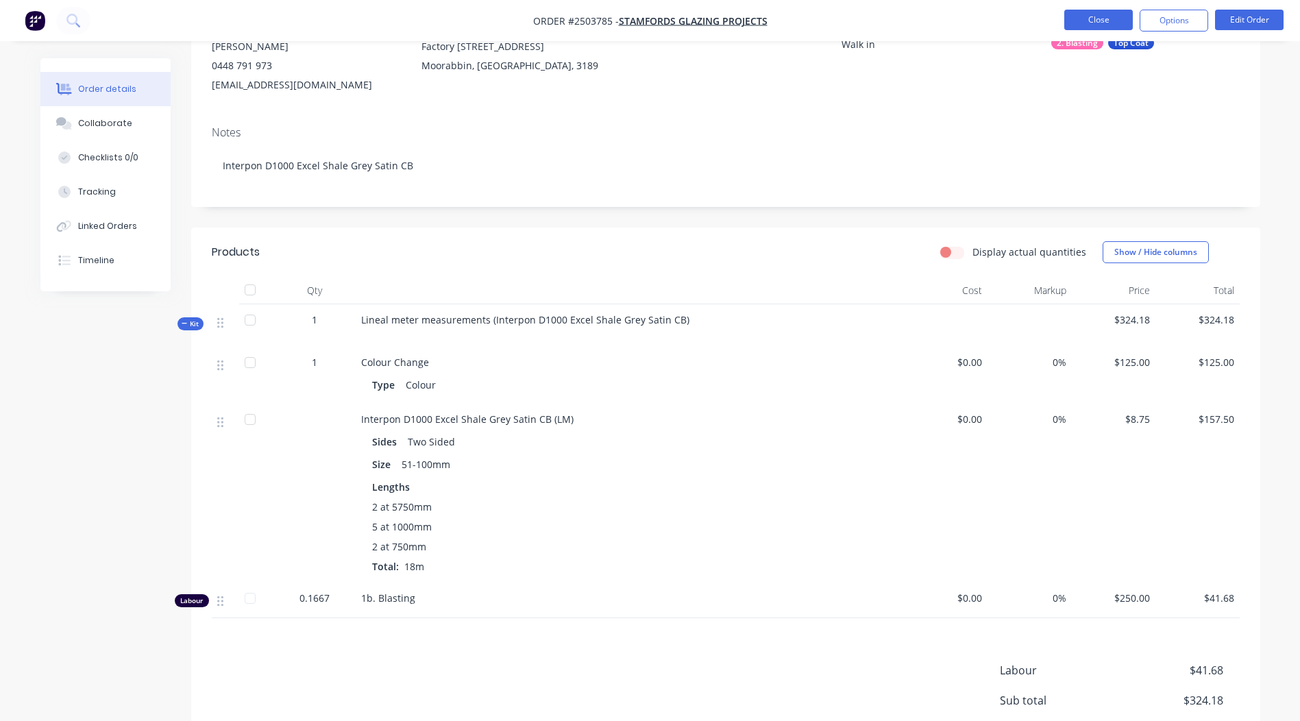
click at [1121, 14] on button "Close" at bounding box center [1098, 20] width 69 height 21
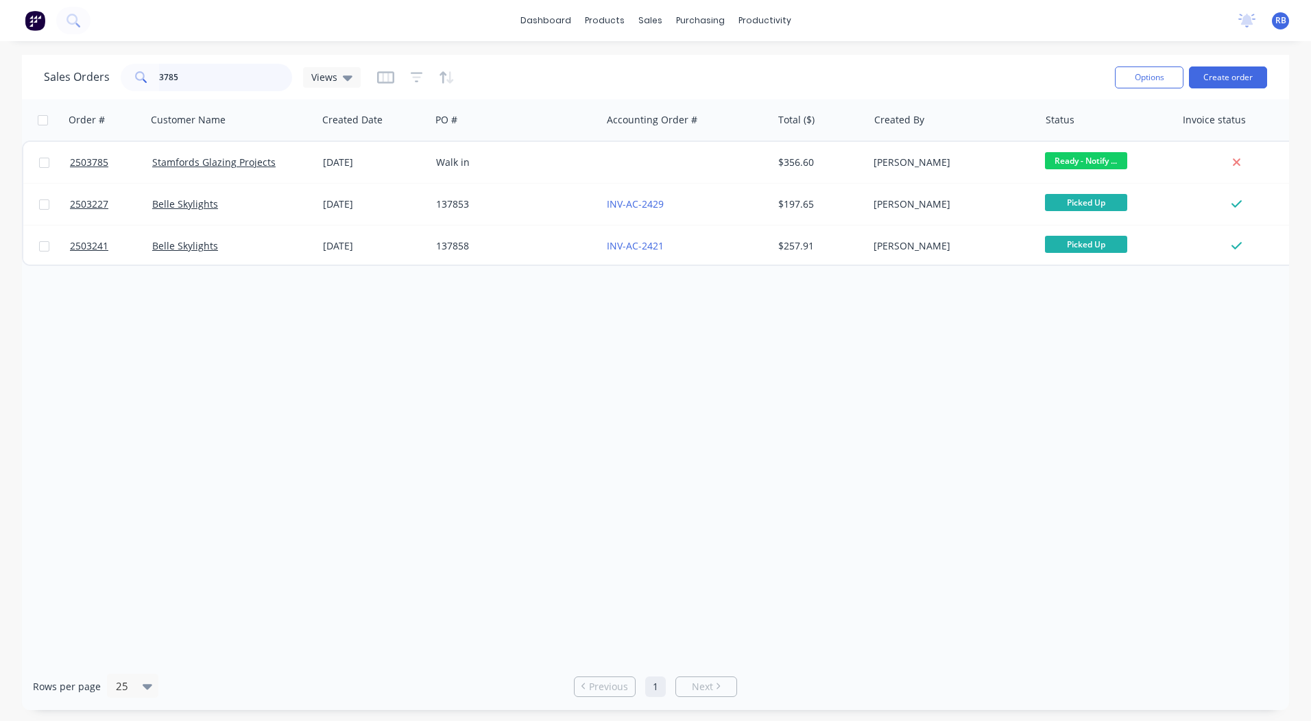
drag, startPoint x: 154, startPoint y: 83, endPoint x: 0, endPoint y: 68, distance: 155.0
click at [0, 73] on html "dashboard products sales purchasing productivity dashboard products Product Cat…" at bounding box center [655, 360] width 1311 height 721
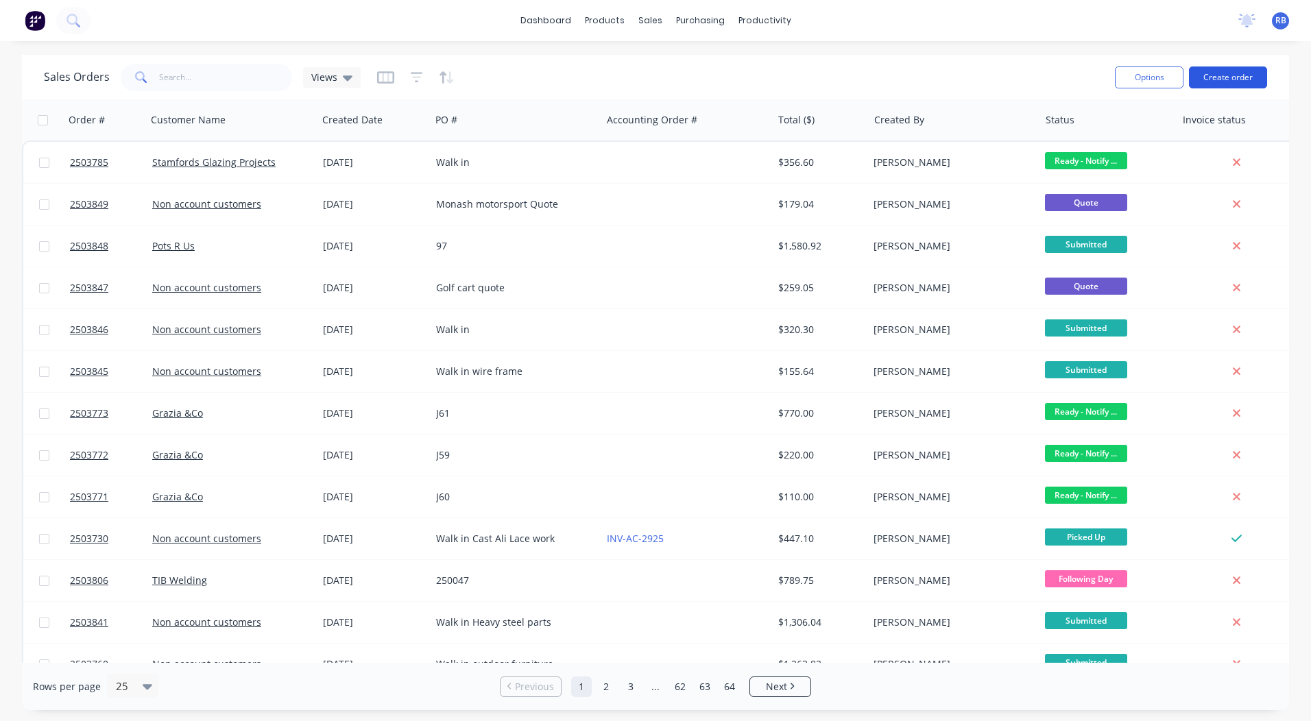
click at [1221, 75] on button "Create order" at bounding box center [1228, 77] width 78 height 22
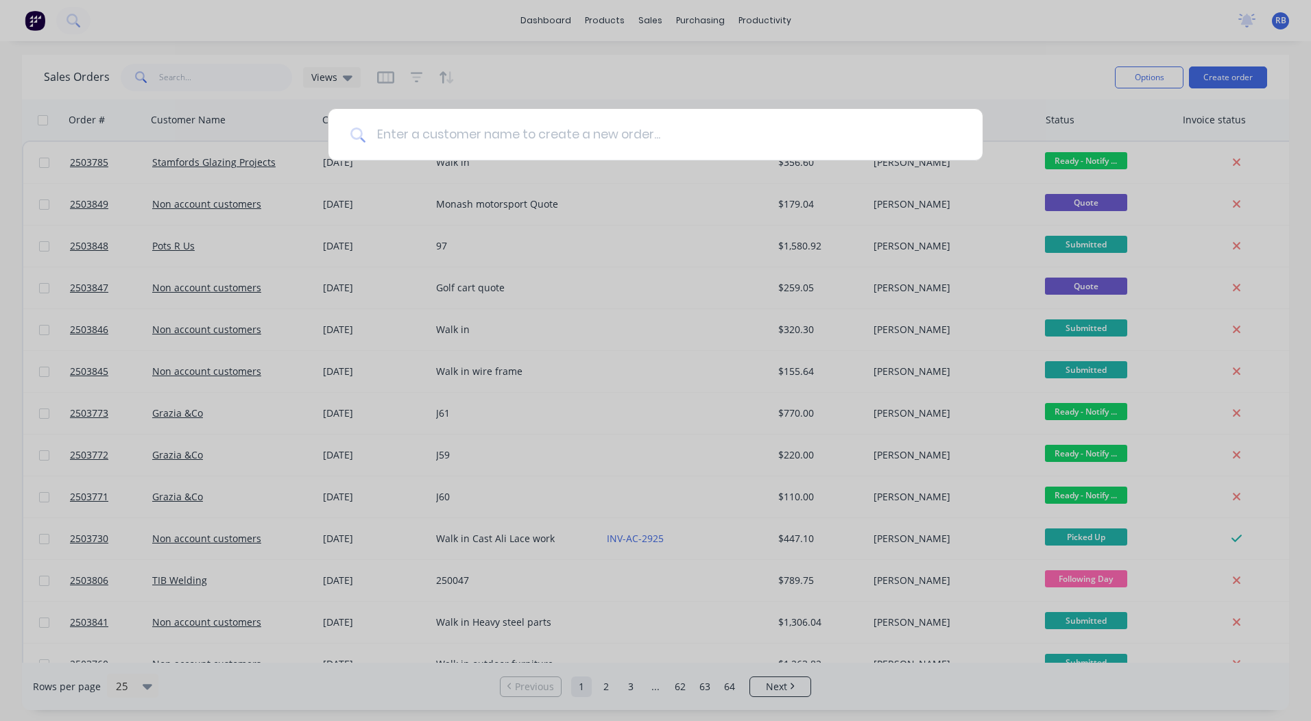
click at [595, 138] on input at bounding box center [662, 134] width 595 height 51
click at [419, 136] on input at bounding box center [662, 134] width 595 height 51
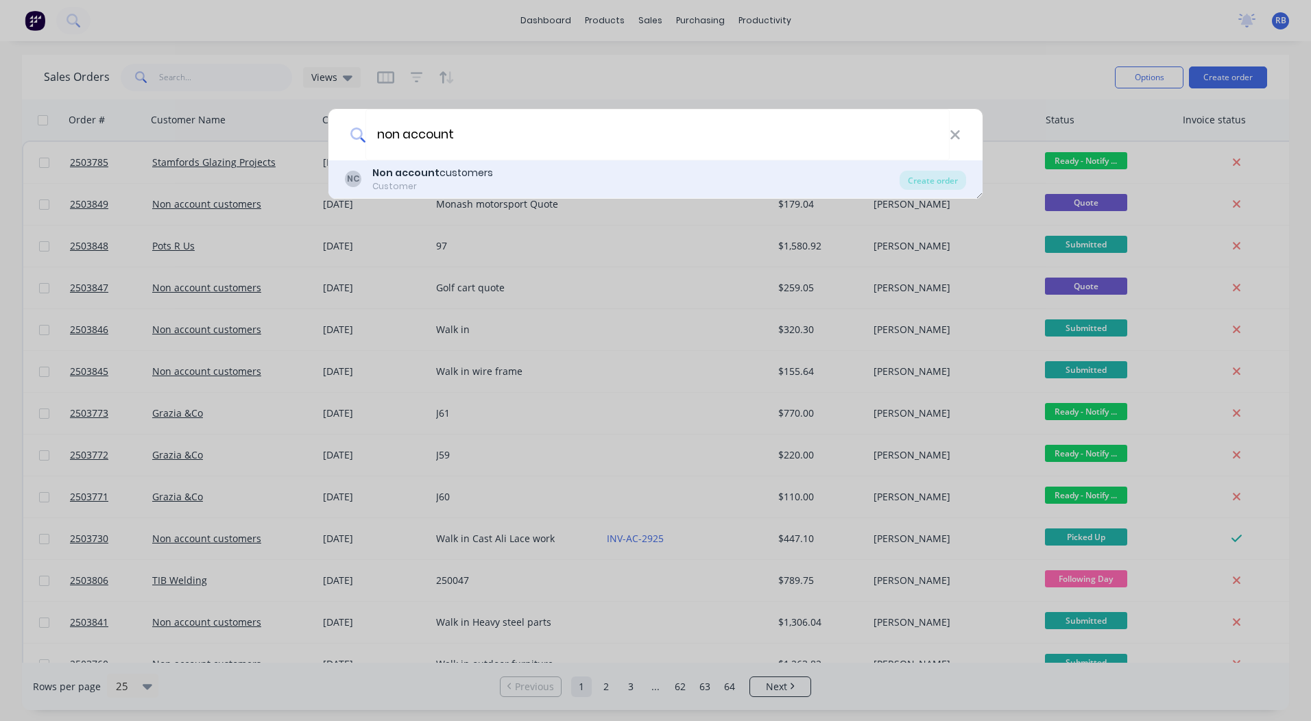
type input "non account"
click at [459, 171] on div "Non account customers" at bounding box center [432, 173] width 121 height 14
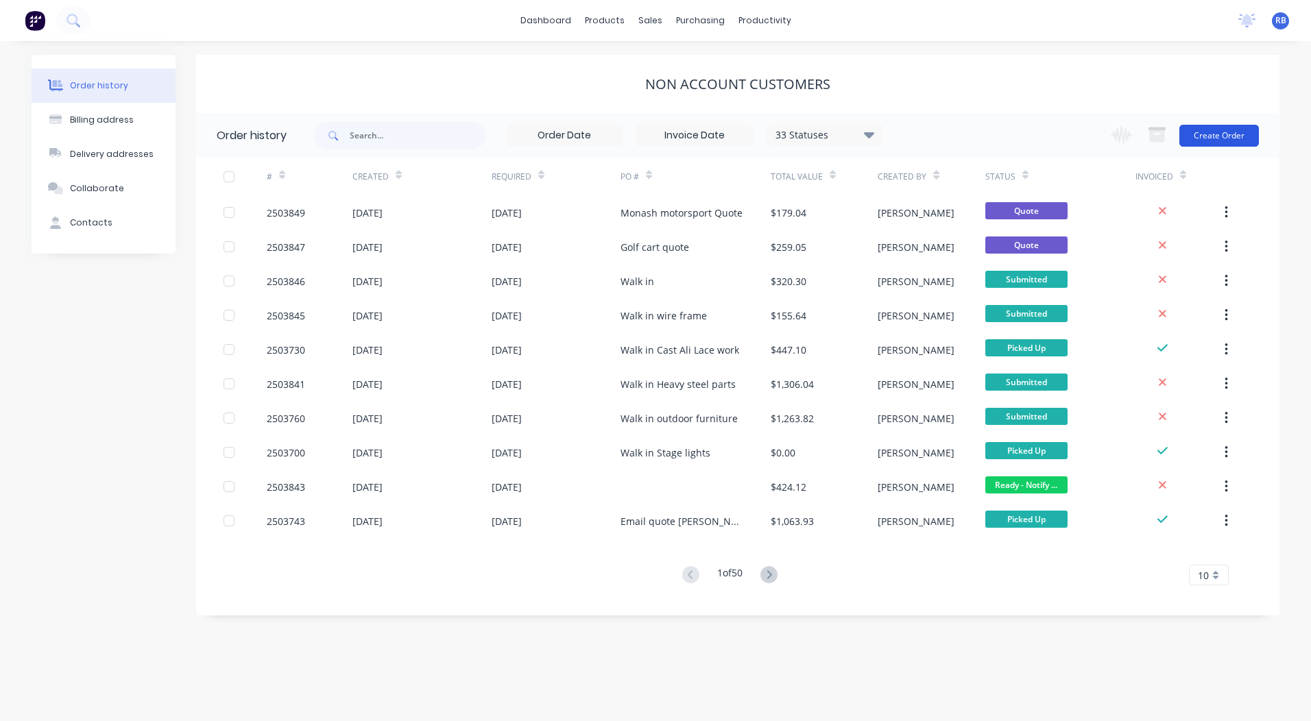
click at [1228, 136] on button "Create Order" at bounding box center [1219, 136] width 80 height 22
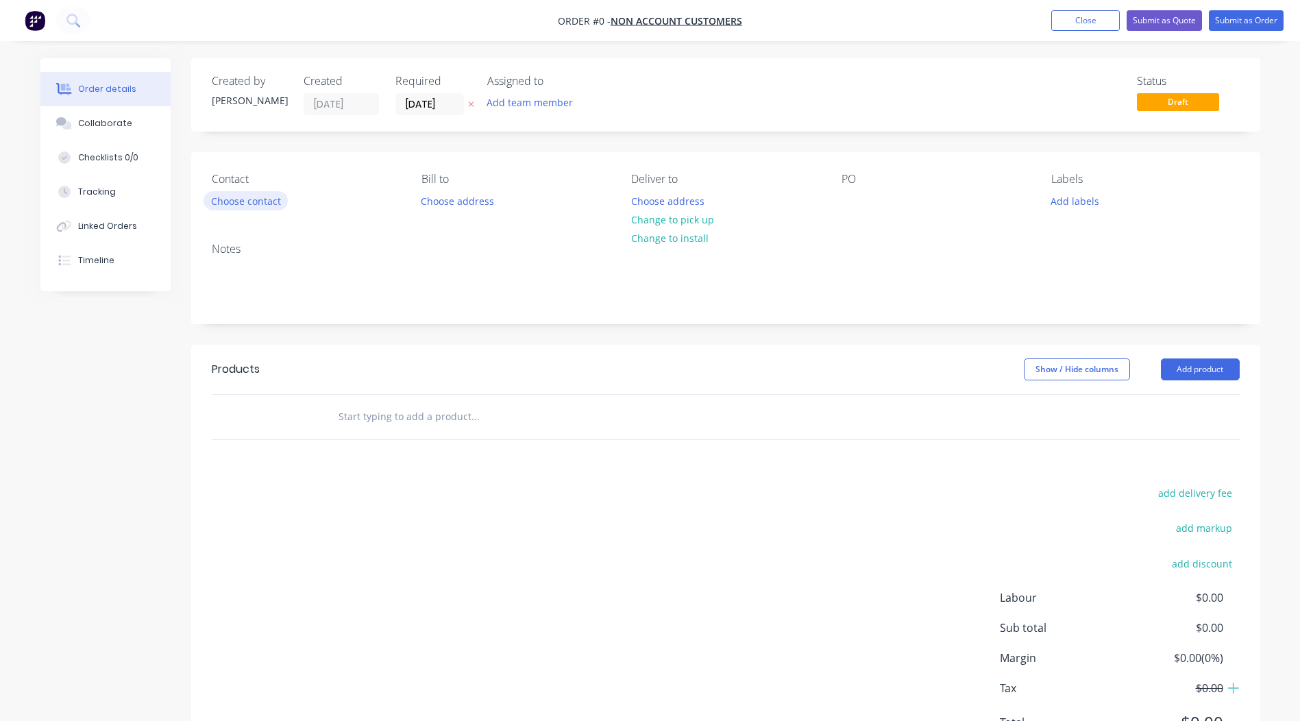
click at [248, 204] on button "Choose contact" at bounding box center [246, 200] width 84 height 19
click at [254, 200] on button "Choose contact" at bounding box center [246, 200] width 84 height 19
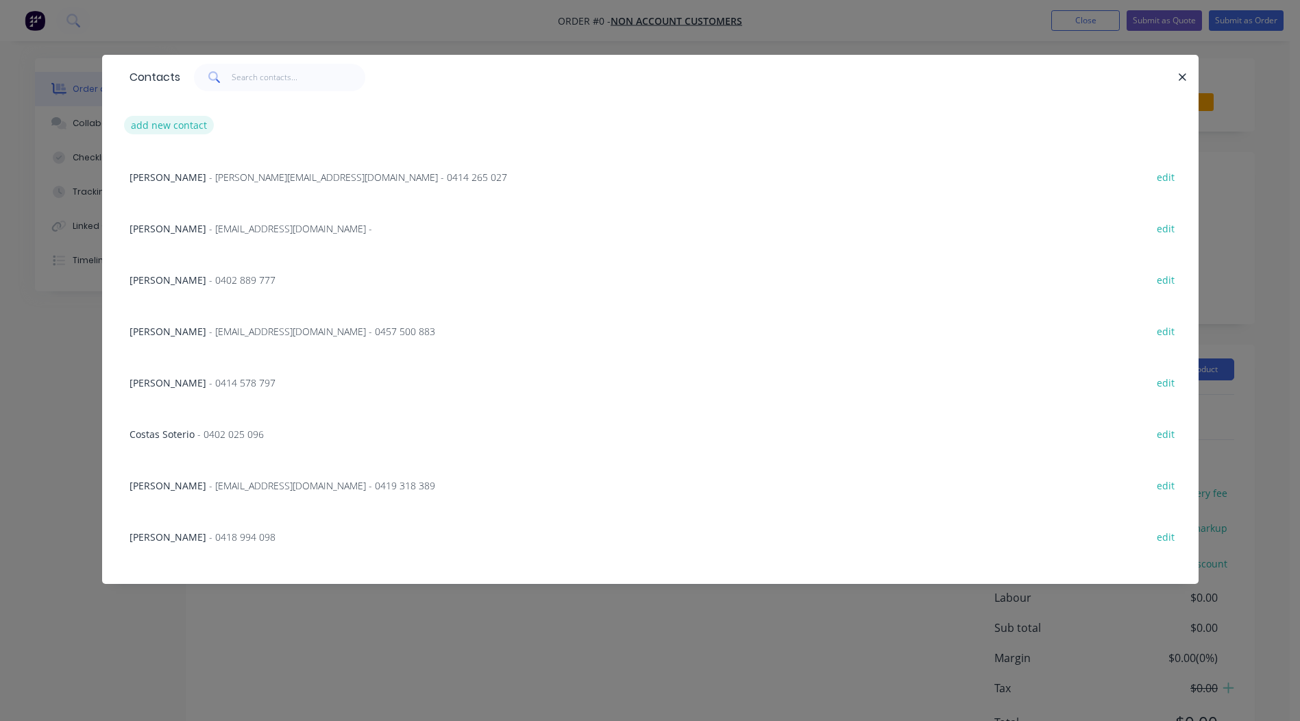
click at [188, 118] on button "add new contact" at bounding box center [169, 125] width 90 height 19
select select "AU"
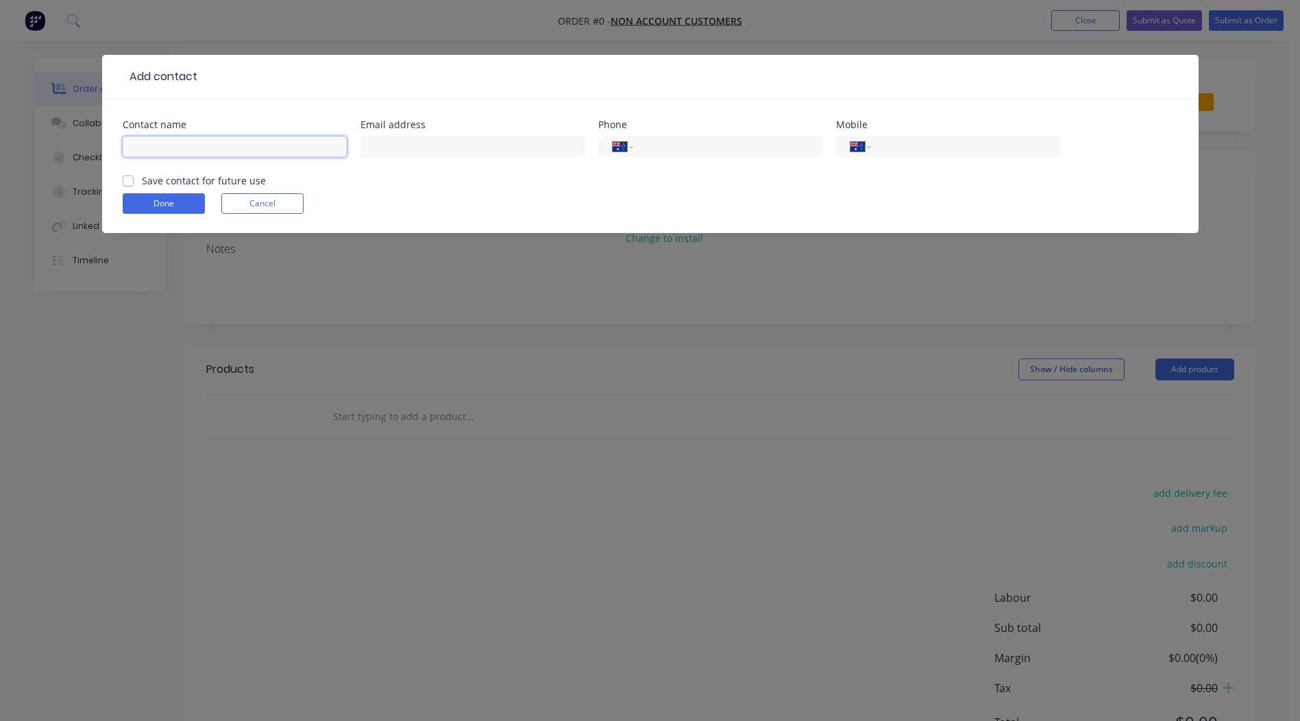
click at [179, 146] on input "text" at bounding box center [235, 146] width 224 height 21
type input "[PERSON_NAME]"
click at [142, 177] on label "Save contact for future use" at bounding box center [204, 180] width 124 height 14
click at [127, 177] on input "Save contact for future use" at bounding box center [128, 179] width 11 height 13
checkbox input "true"
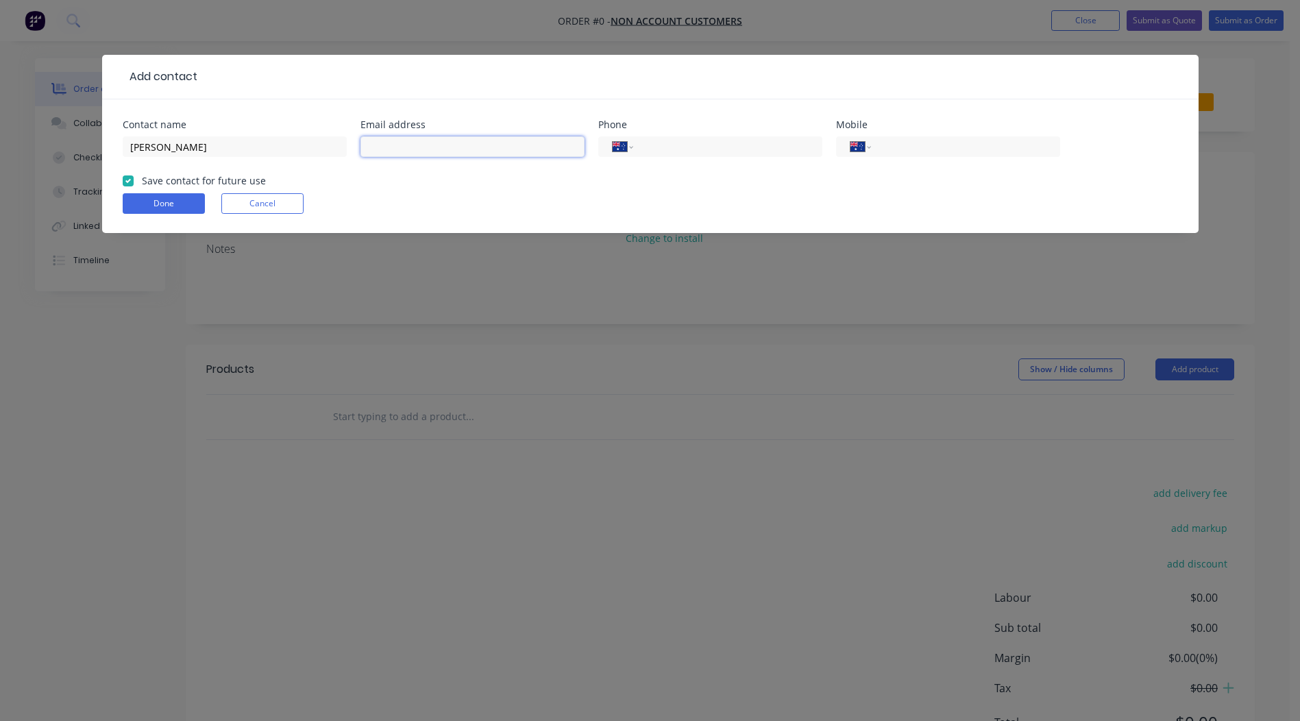
click at [381, 149] on input "text" at bounding box center [473, 146] width 224 height 21
type input "[PERSON_NAME][EMAIL_ADDRESS][DOMAIN_NAME]"
click at [930, 154] on input "tel" at bounding box center [963, 147] width 165 height 16
type input "0404 848 845"
click at [164, 201] on button "Done" at bounding box center [164, 203] width 82 height 21
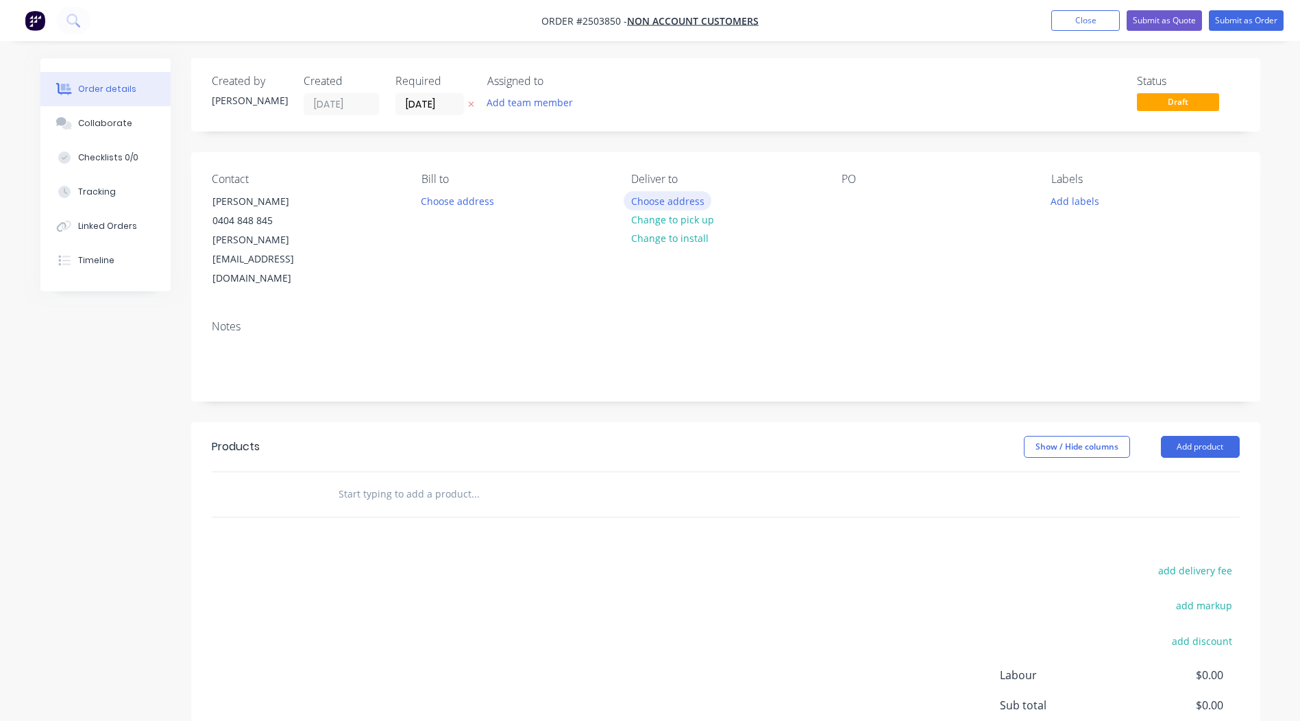
click at [685, 209] on button "Choose address" at bounding box center [668, 200] width 88 height 19
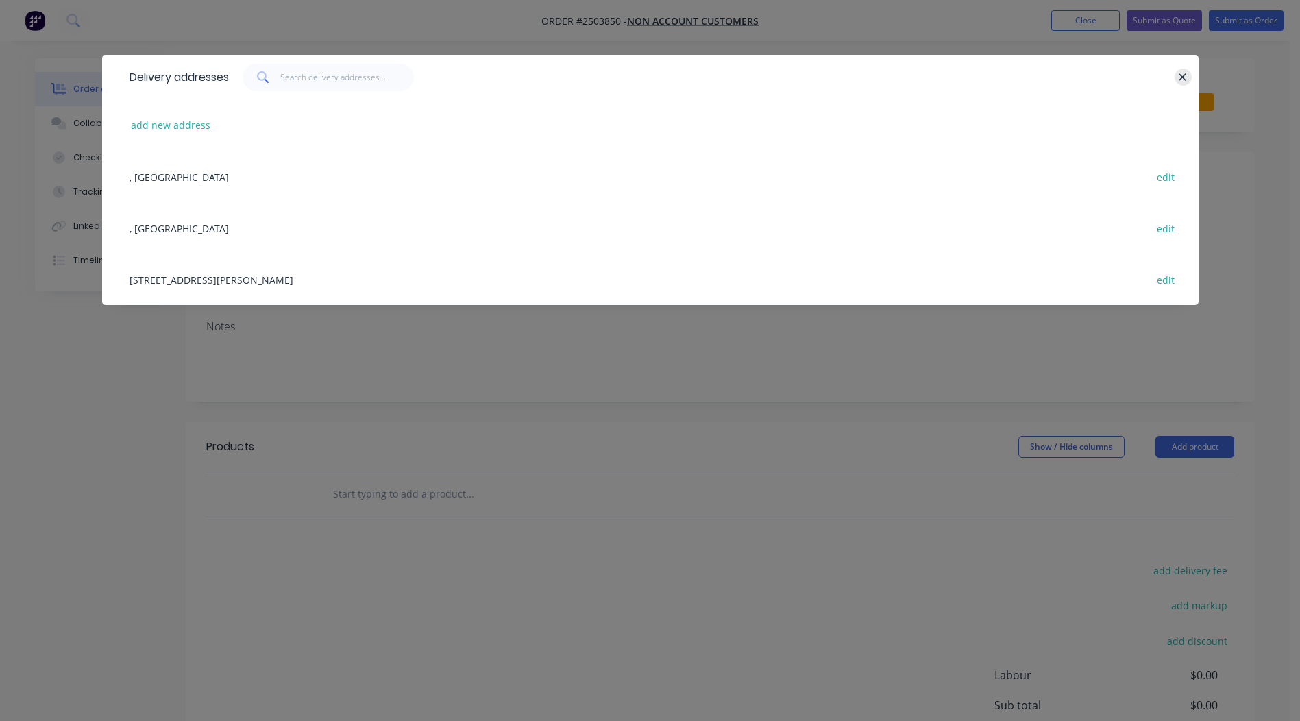
click at [1184, 73] on icon "button" at bounding box center [1182, 77] width 9 height 12
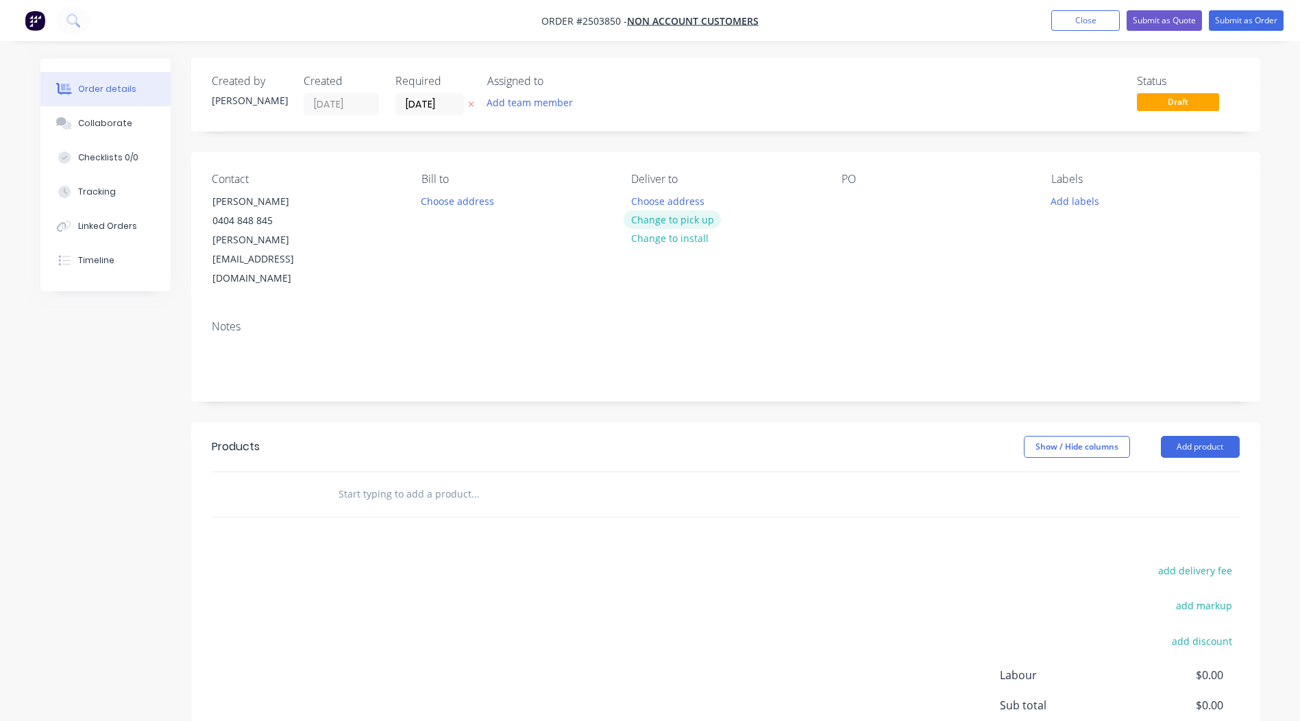
click at [684, 218] on button "Change to pick up" at bounding box center [672, 219] width 97 height 19
click at [868, 200] on div "PO" at bounding box center [936, 231] width 188 height 116
click at [853, 200] on div at bounding box center [853, 201] width 22 height 20
click at [1082, 203] on button "Add labels" at bounding box center [1075, 200] width 63 height 19
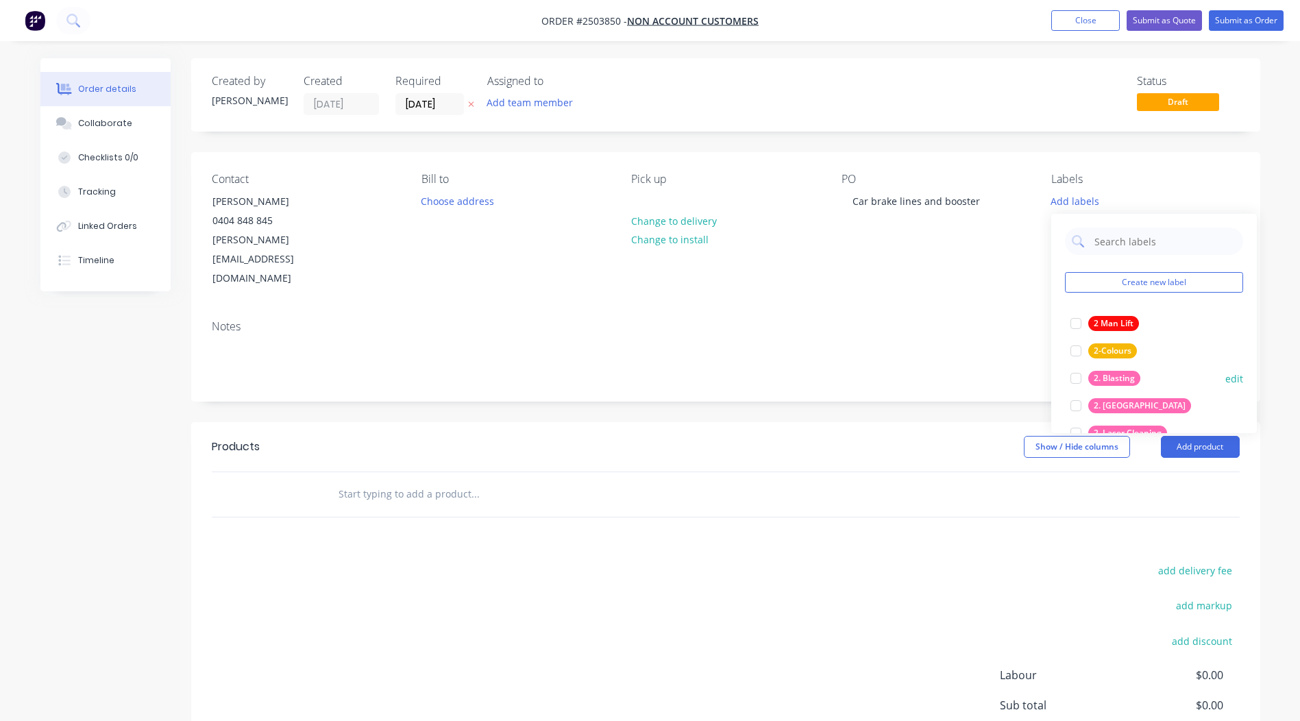
click at [1075, 380] on div at bounding box center [1075, 378] width 27 height 27
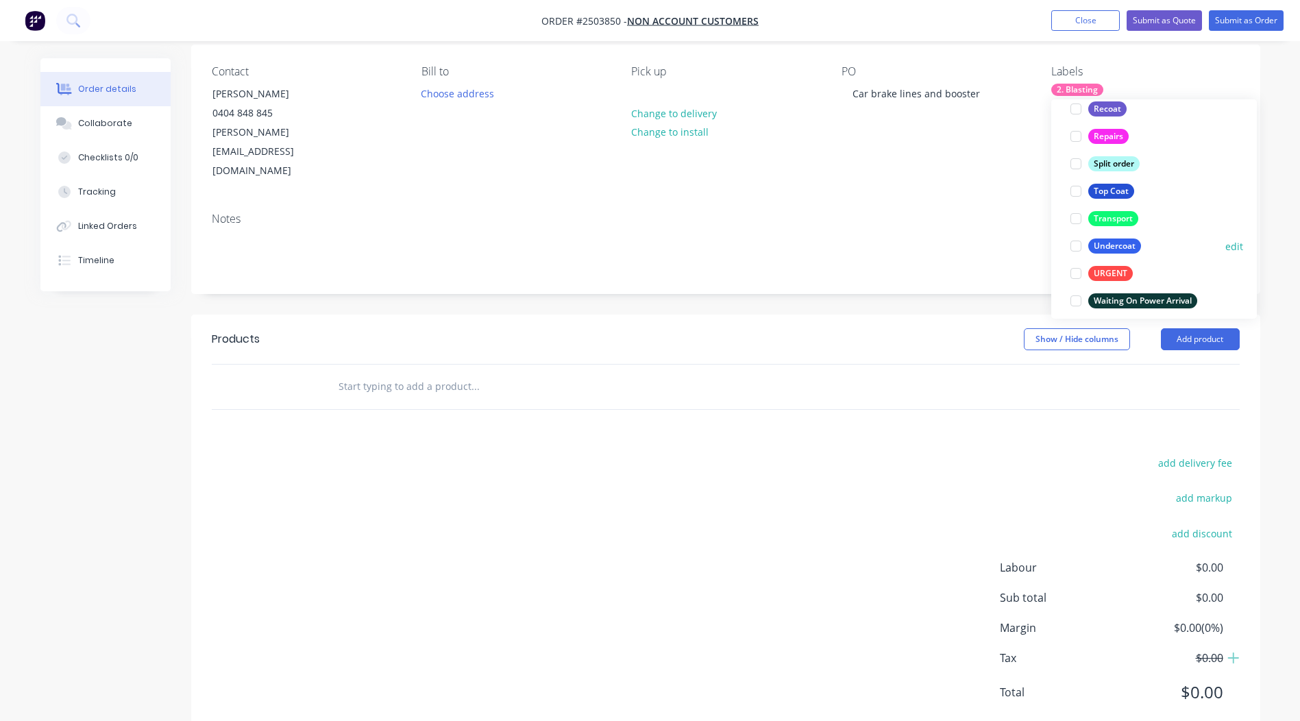
scroll to position [864, 0]
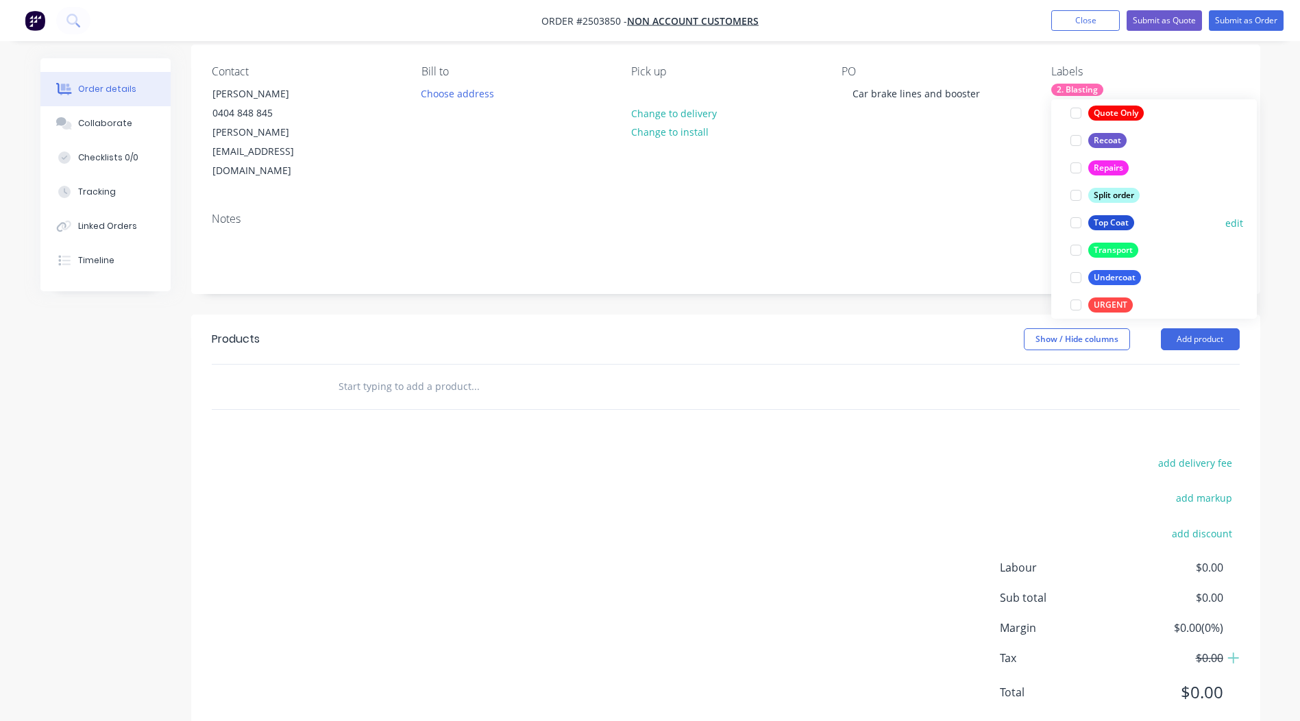
click at [1073, 223] on div at bounding box center [1075, 222] width 27 height 27
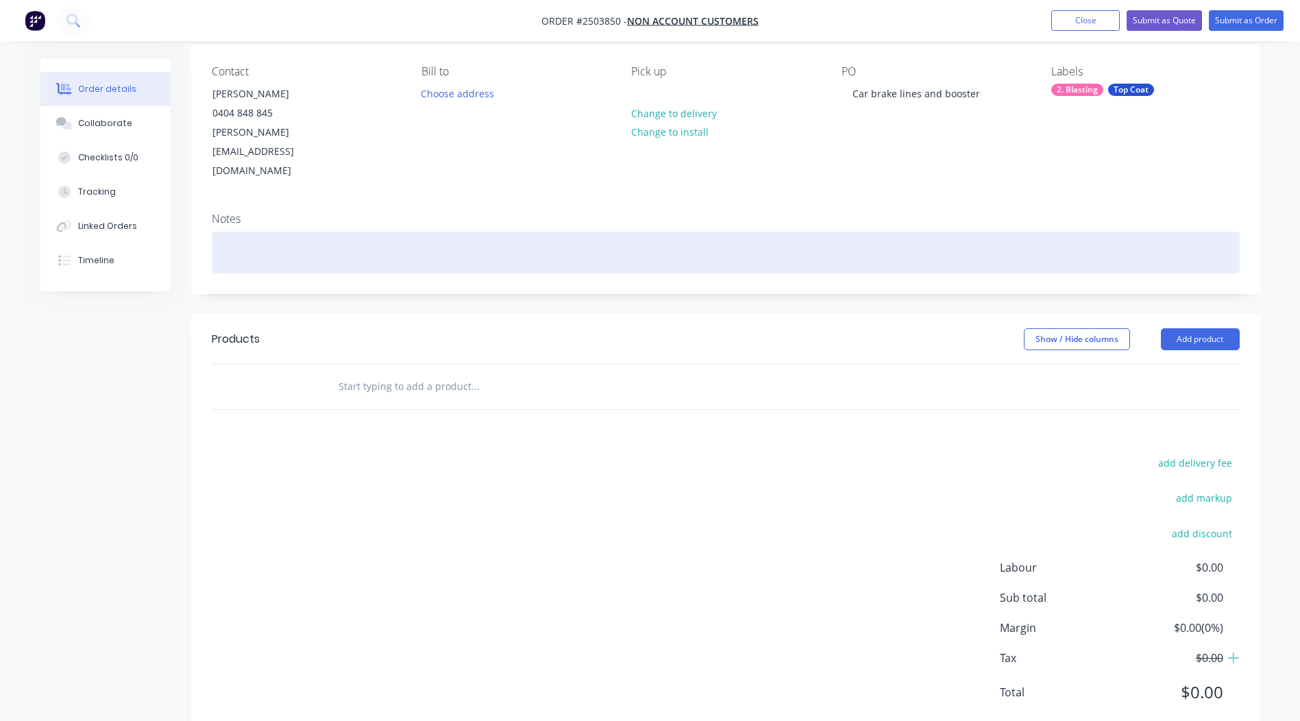
click at [298, 232] on div at bounding box center [726, 253] width 1028 height 42
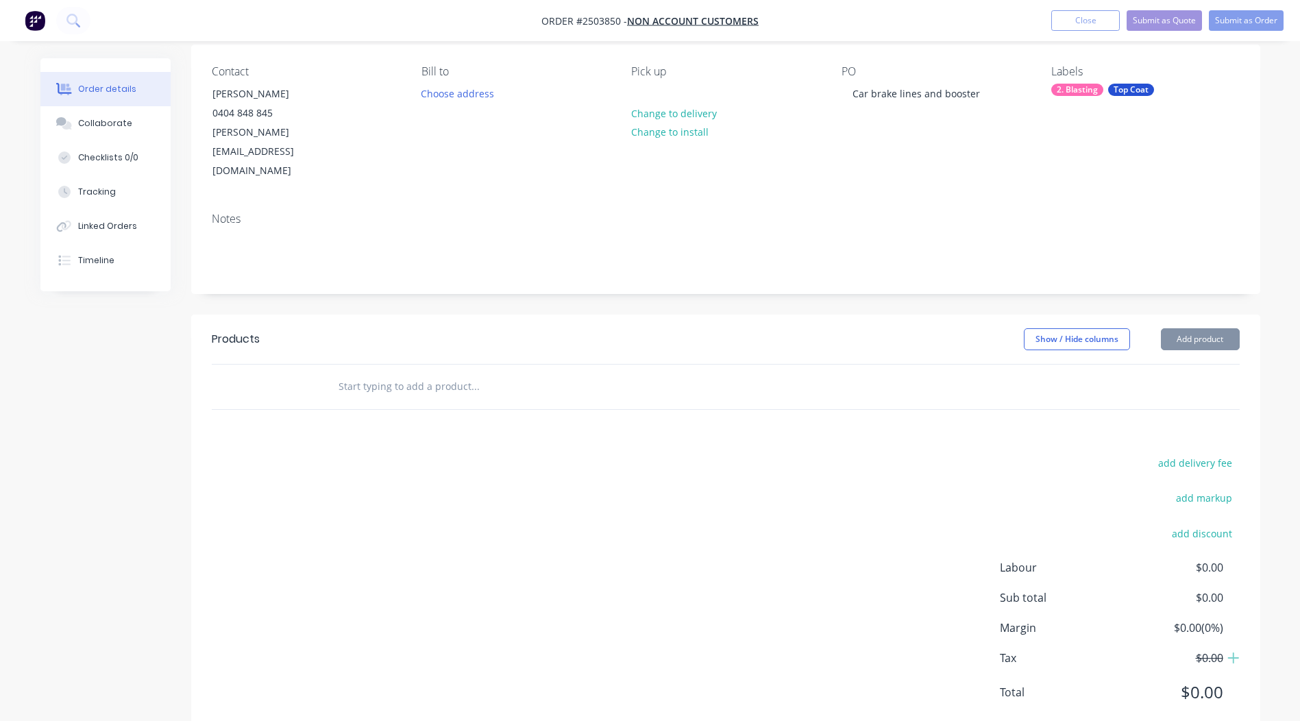
drag, startPoint x: 998, startPoint y: 544, endPoint x: 995, endPoint y: 534, distance: 10.6
click at [995, 534] on div "add delivery fee add markup add discount Labour $0.00 Sub total $0.00 Margin $0…" at bounding box center [726, 586] width 1028 height 265
drag, startPoint x: 952, startPoint y: 448, endPoint x: 1019, endPoint y: 415, distance: 75.1
click at [951, 454] on div "add delivery fee add markup add discount Labour $0.00 Sub total $0.00 Margin $0…" at bounding box center [726, 586] width 1028 height 265
click at [921, 486] on div "add delivery fee add markup add discount Labour $0.00 Sub total $0.00 Margin $0…" at bounding box center [726, 586] width 1028 height 265
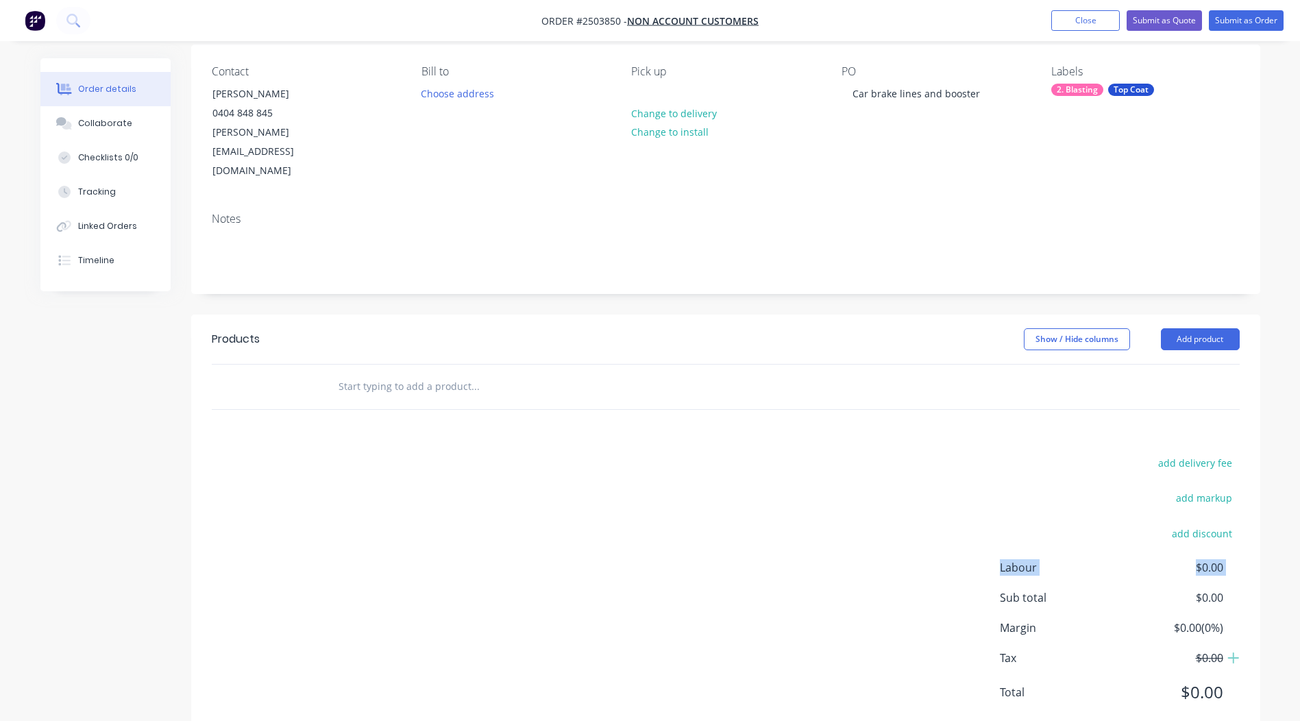
drag, startPoint x: 923, startPoint y: 484, endPoint x: 940, endPoint y: 498, distance: 22.4
click at [925, 484] on div "add delivery fee add markup add discount Labour $0.00 Sub total $0.00 Margin $0…" at bounding box center [726, 586] width 1028 height 265
click at [940, 502] on div "add delivery fee add markup add discount Labour $0.00 Sub total $0.00 Margin $0…" at bounding box center [726, 586] width 1028 height 265
click at [938, 558] on div "add delivery fee add markup add discount Labour $0.00 Sub total $0.00 Margin $0…" at bounding box center [726, 586] width 1028 height 265
click at [1209, 328] on button "Add product" at bounding box center [1200, 339] width 79 height 22
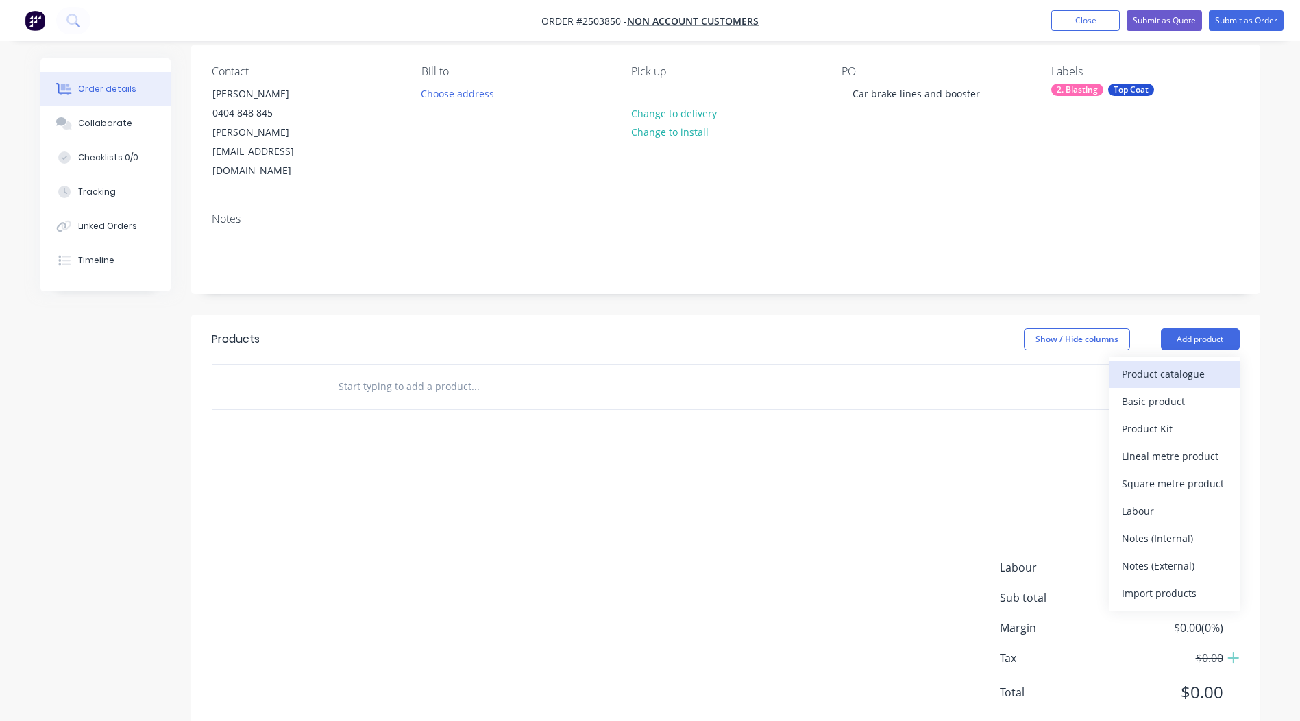
click at [1182, 364] on div "Product catalogue" at bounding box center [1175, 374] width 106 height 20
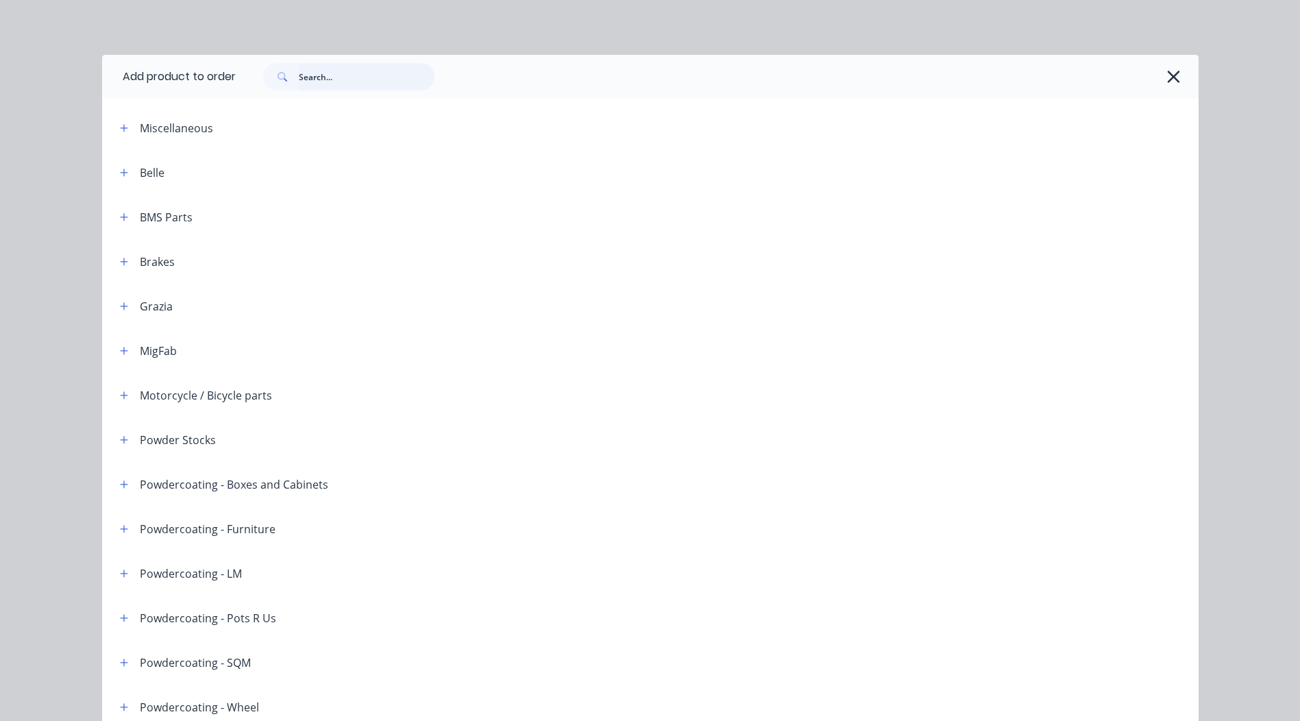
click at [349, 75] on input "text" at bounding box center [367, 76] width 136 height 27
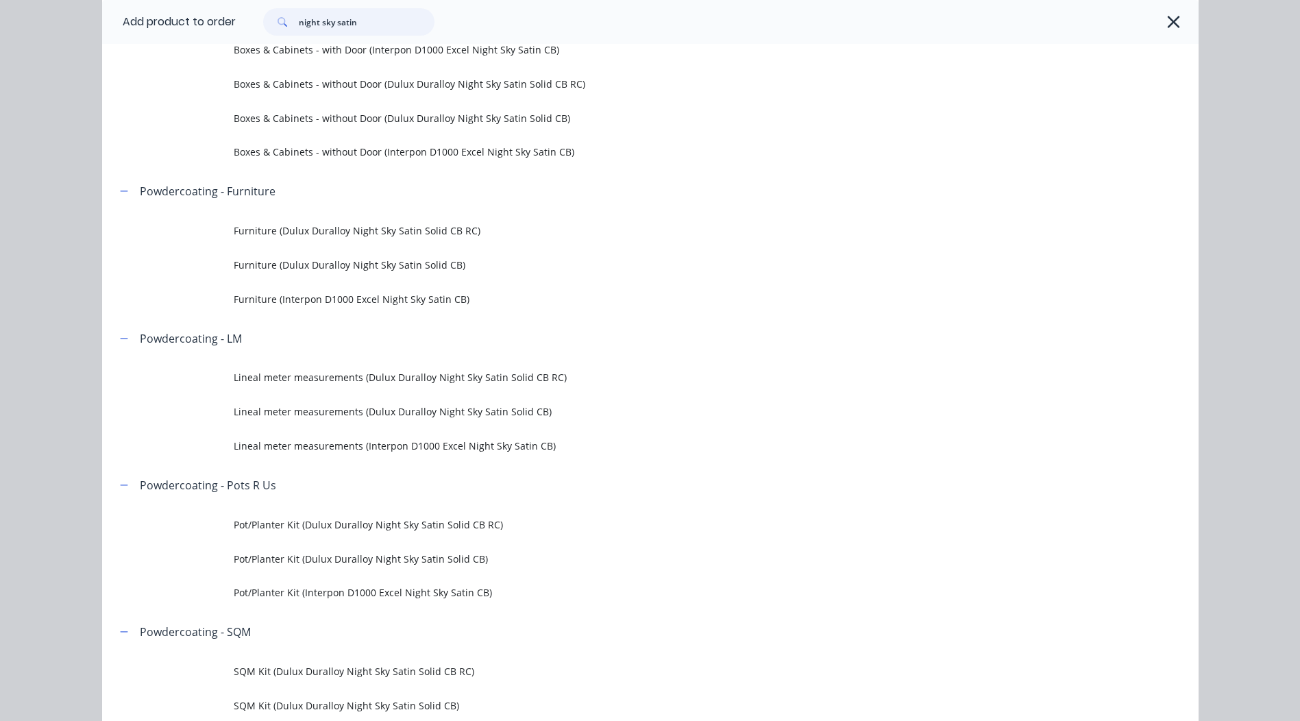
scroll to position [274, 0]
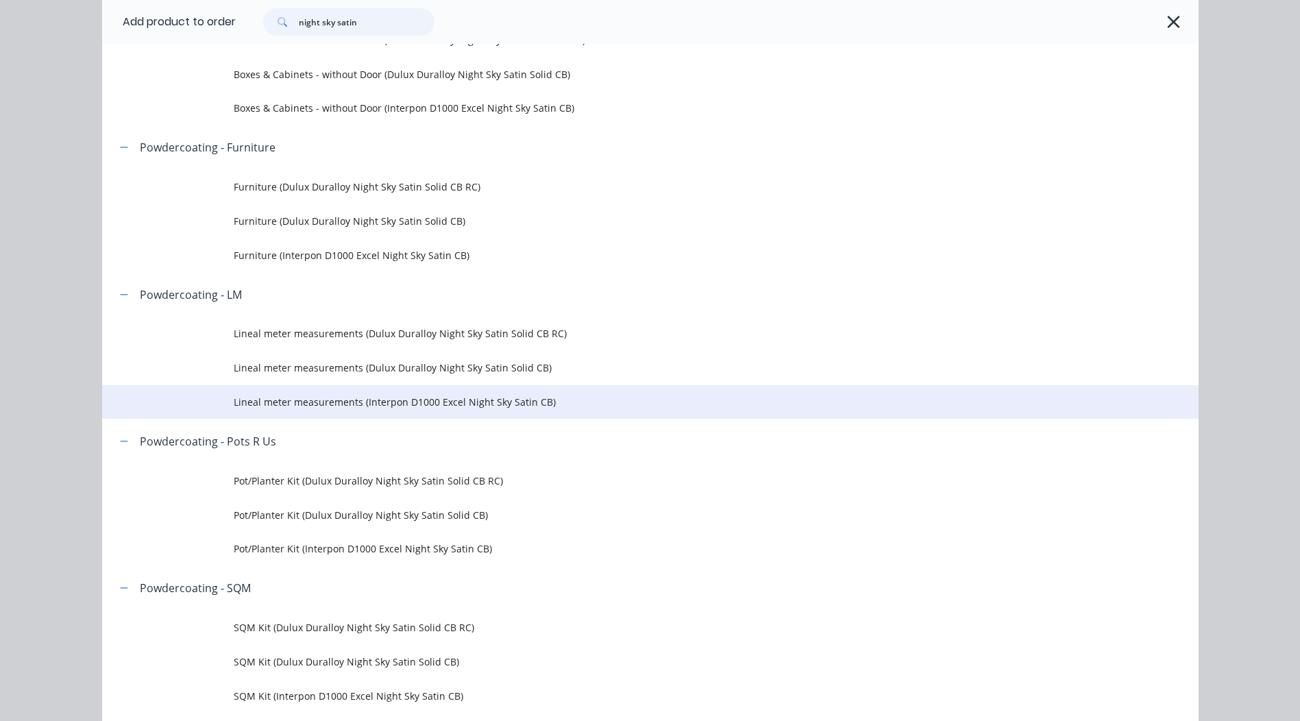
type input "night sky satin"
click at [456, 398] on span "Lineal meter measurements (Interpon D1000 Excel Night Sky Satin CB)" at bounding box center [620, 402] width 772 height 14
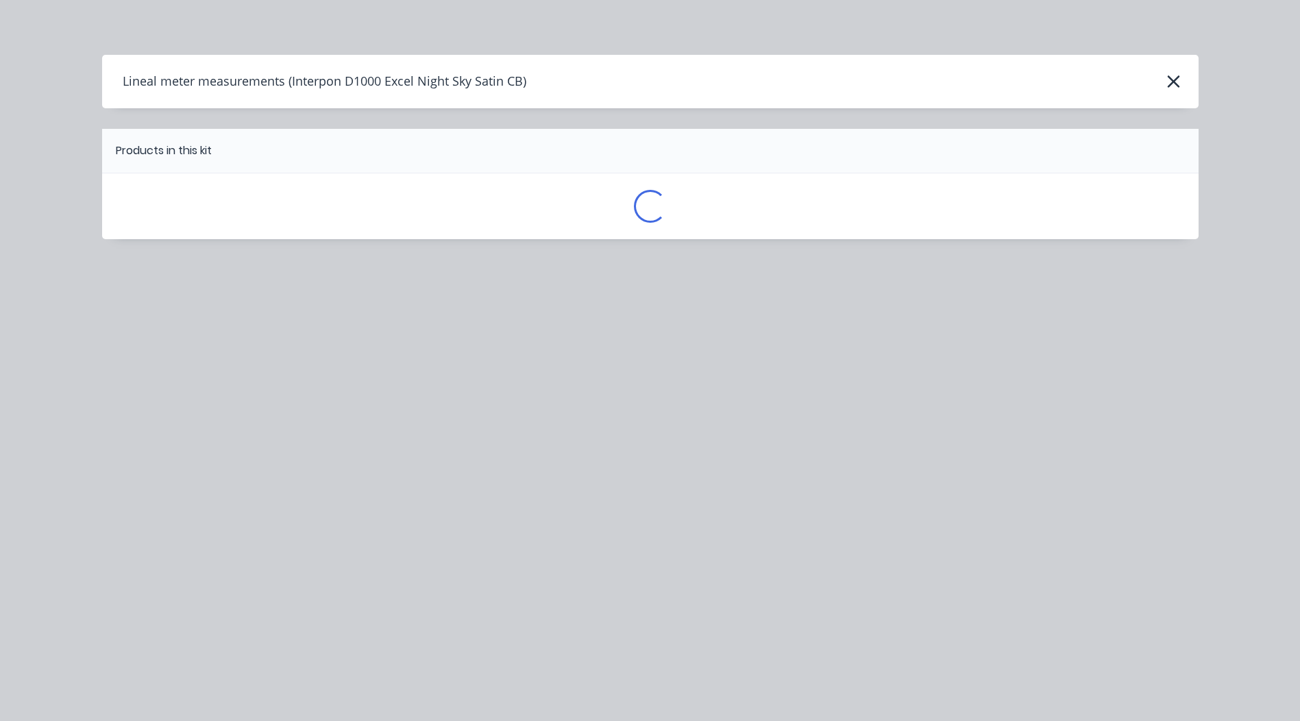
scroll to position [0, 0]
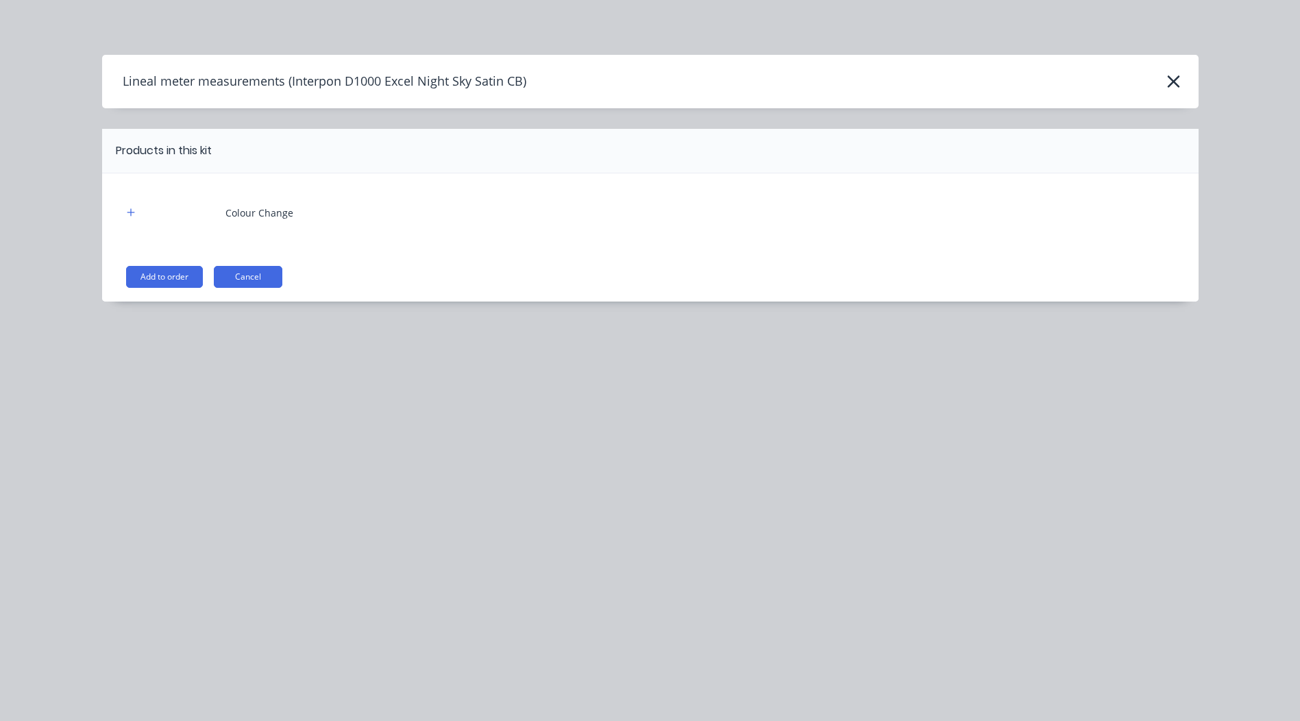
drag, startPoint x: 162, startPoint y: 279, endPoint x: 513, endPoint y: 243, distance: 352.1
click at [162, 279] on button "Add to order" at bounding box center [164, 277] width 77 height 22
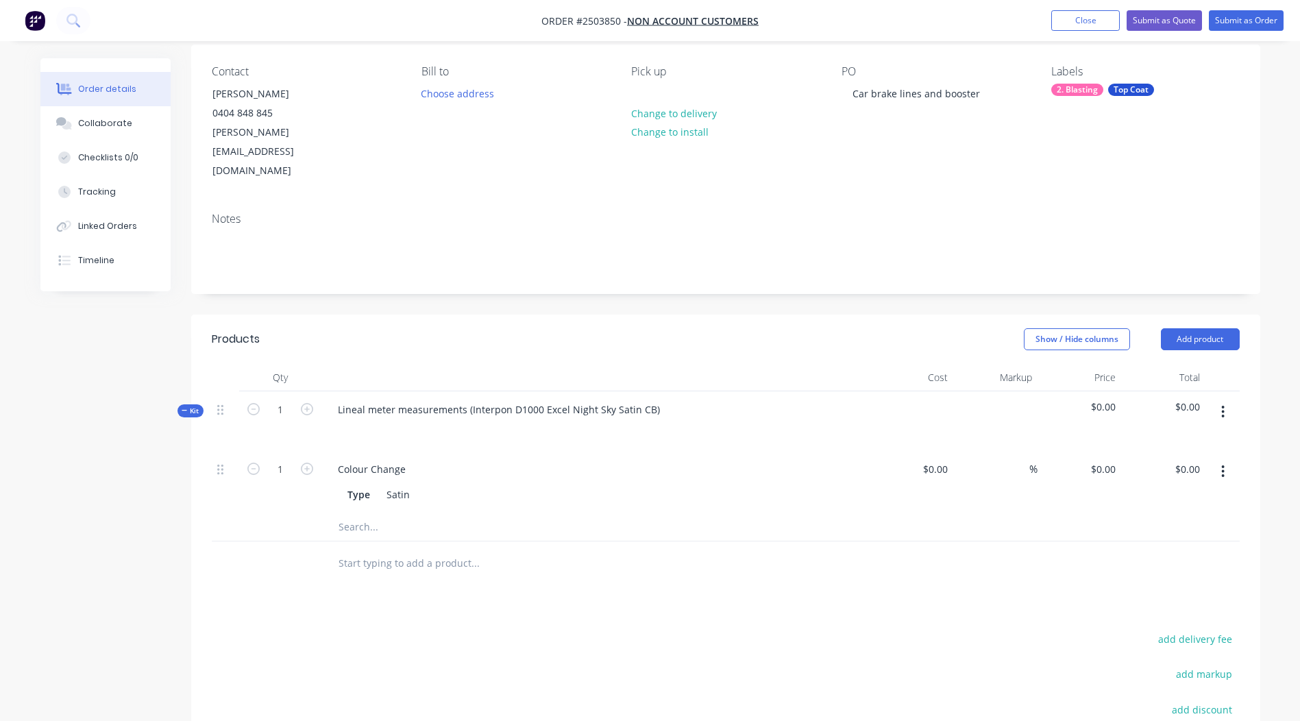
click at [1224, 464] on icon "button" at bounding box center [1222, 471] width 3 height 15
click at [1173, 552] on div "Delete" at bounding box center [1175, 562] width 106 height 20
click at [1219, 400] on button "button" at bounding box center [1223, 412] width 32 height 25
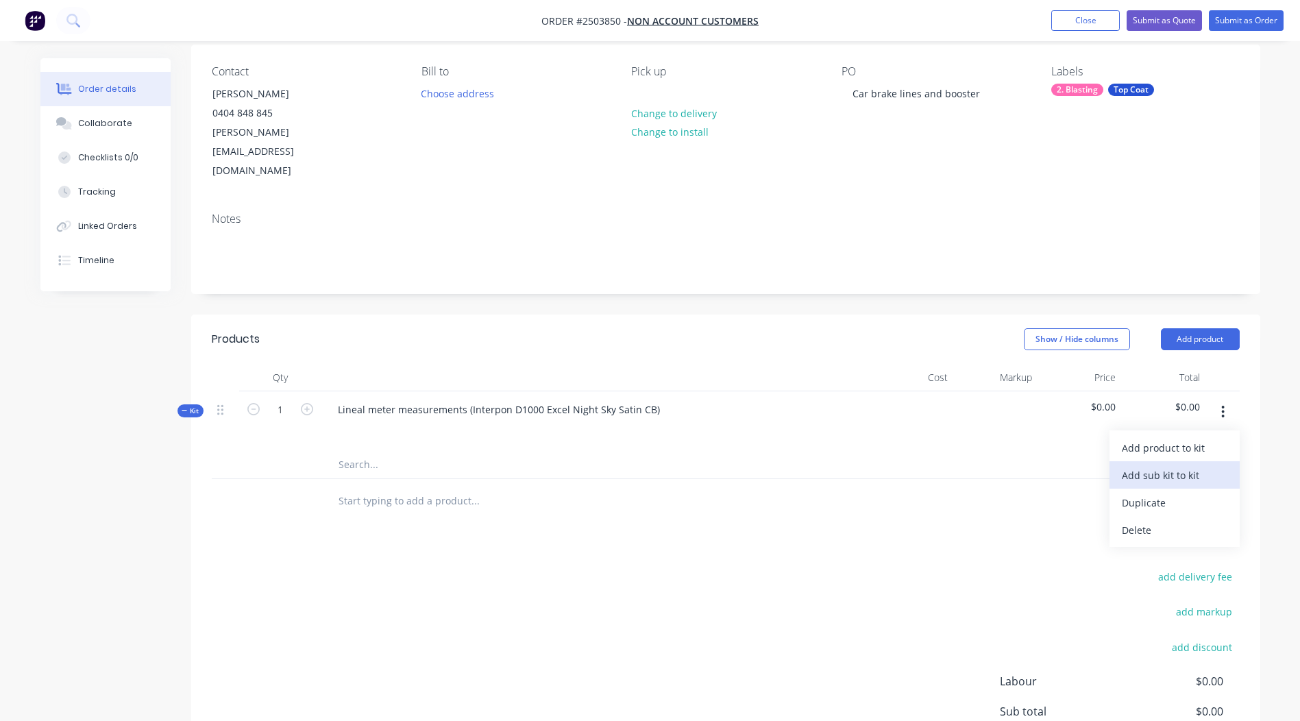
click at [1164, 465] on div "Add sub kit to kit" at bounding box center [1175, 475] width 106 height 20
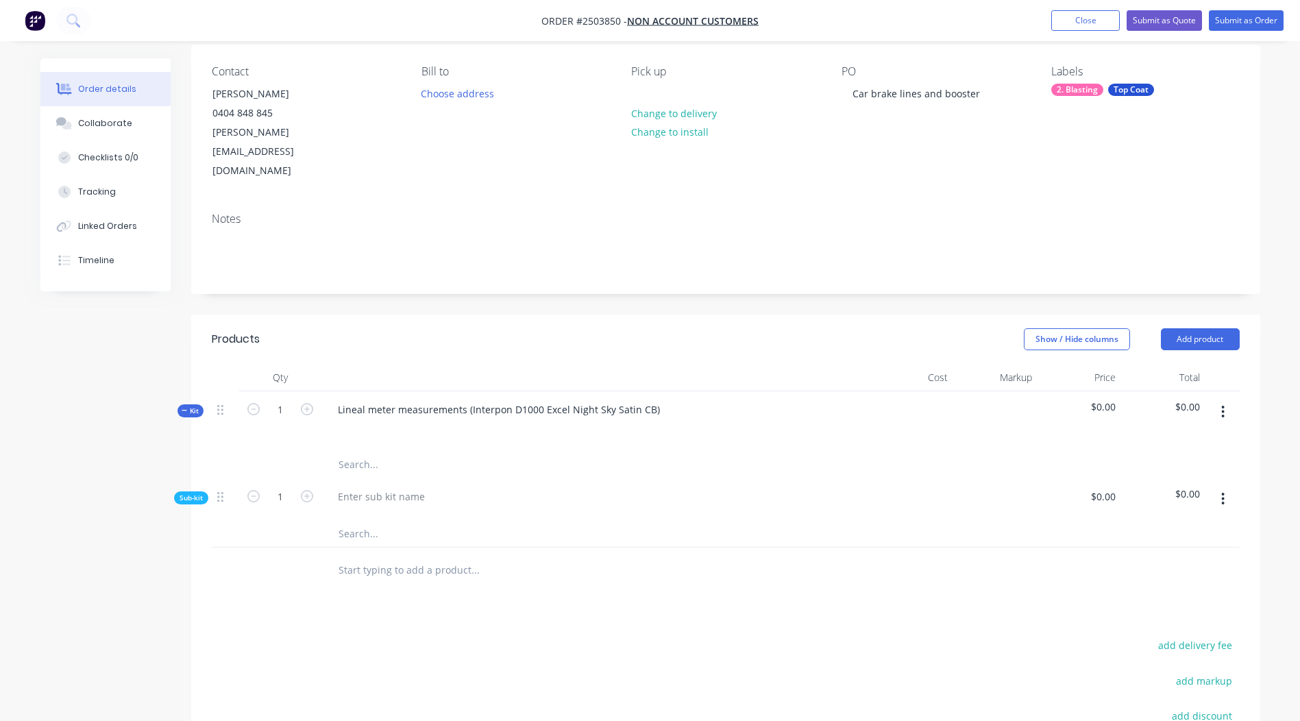
click at [1226, 487] on button "button" at bounding box center [1223, 499] width 32 height 25
drag, startPoint x: 1187, startPoint y: 520, endPoint x: 1197, endPoint y: 500, distance: 22.7
click at [1188, 552] on div "Delete" at bounding box center [1175, 562] width 106 height 20
click at [1220, 400] on button "button" at bounding box center [1223, 412] width 32 height 25
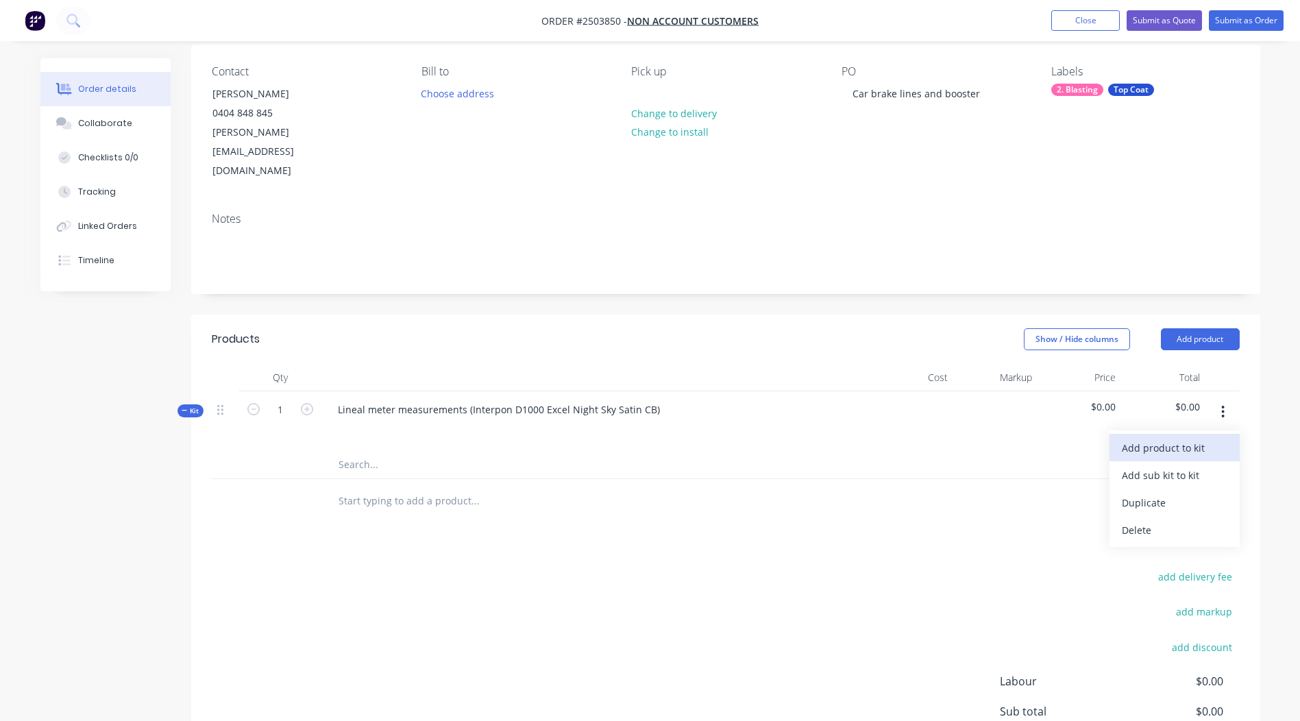
click at [1178, 438] on div "Add product to kit" at bounding box center [1175, 448] width 106 height 20
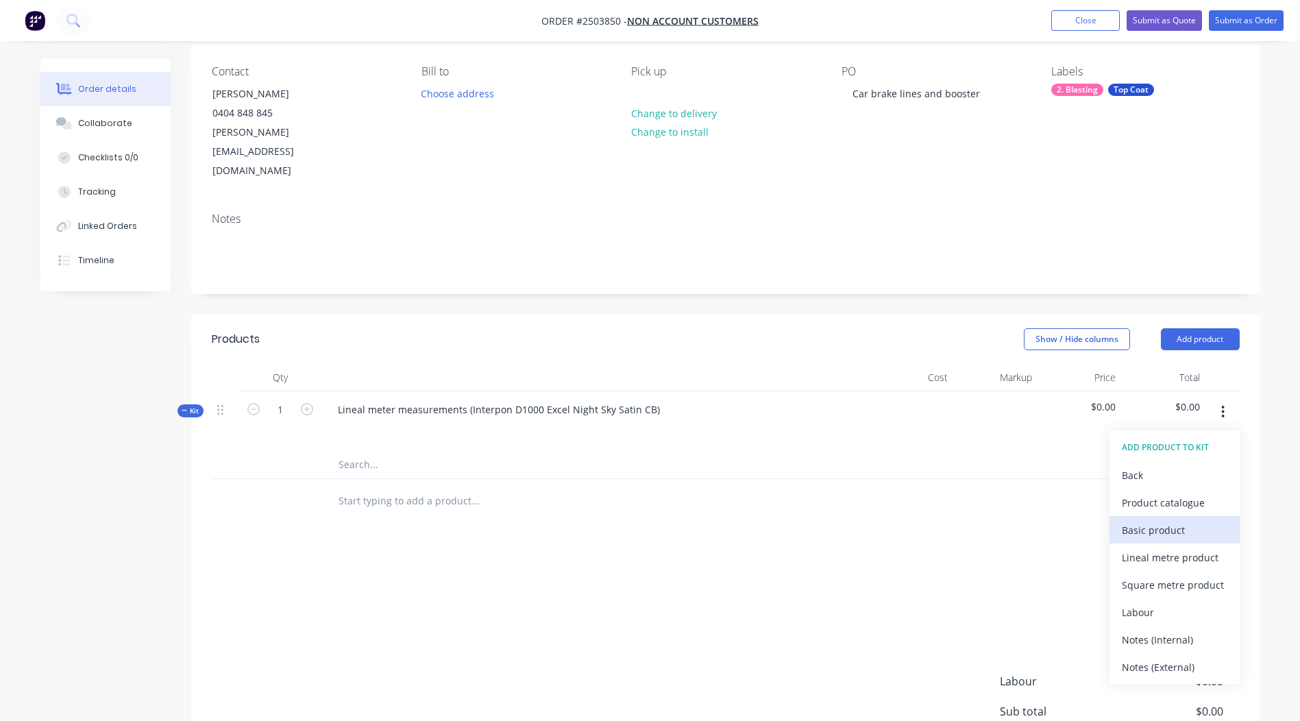
click at [1167, 520] on div "Basic product" at bounding box center [1175, 530] width 106 height 20
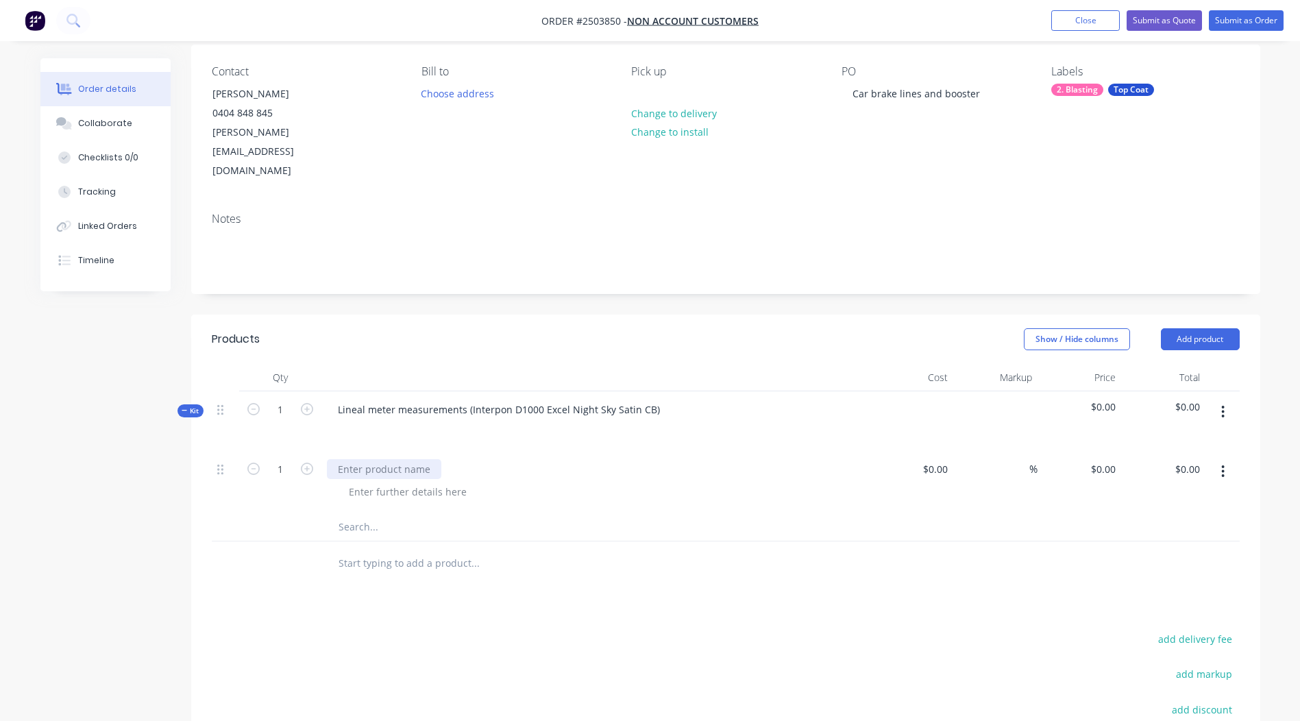
click at [393, 459] on div at bounding box center [384, 469] width 114 height 20
click at [341, 459] on div "powder coat all parts" at bounding box center [386, 469] width 119 height 20
click at [551, 409] on div "Lineal meter measurements (Interpon D1000 Excel Night Sky Satin CB)" at bounding box center [595, 421] width 548 height 60
click at [1106, 459] on input "0" at bounding box center [1106, 469] width 32 height 20
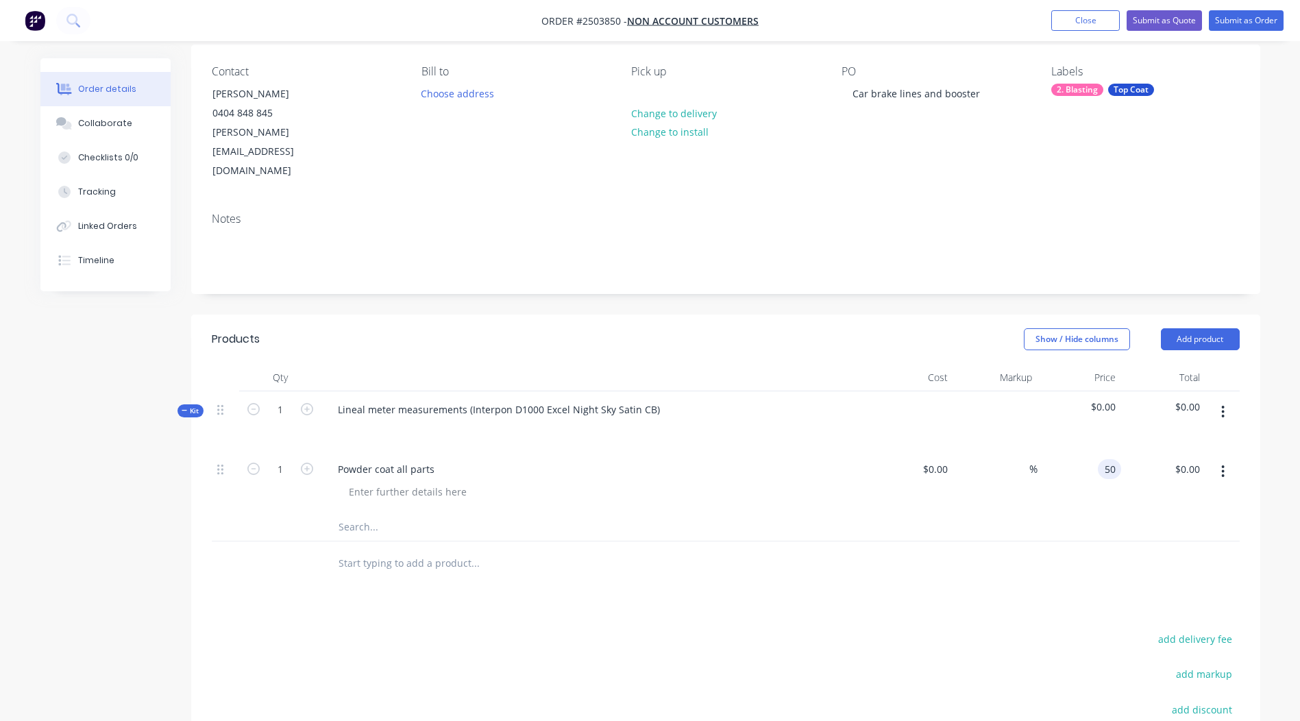
type input "$50.00"
click at [975, 541] on div at bounding box center [726, 563] width 1028 height 45
click at [1222, 404] on icon "button" at bounding box center [1222, 411] width 3 height 15
click at [1178, 438] on div "Add product to kit" at bounding box center [1175, 448] width 106 height 20
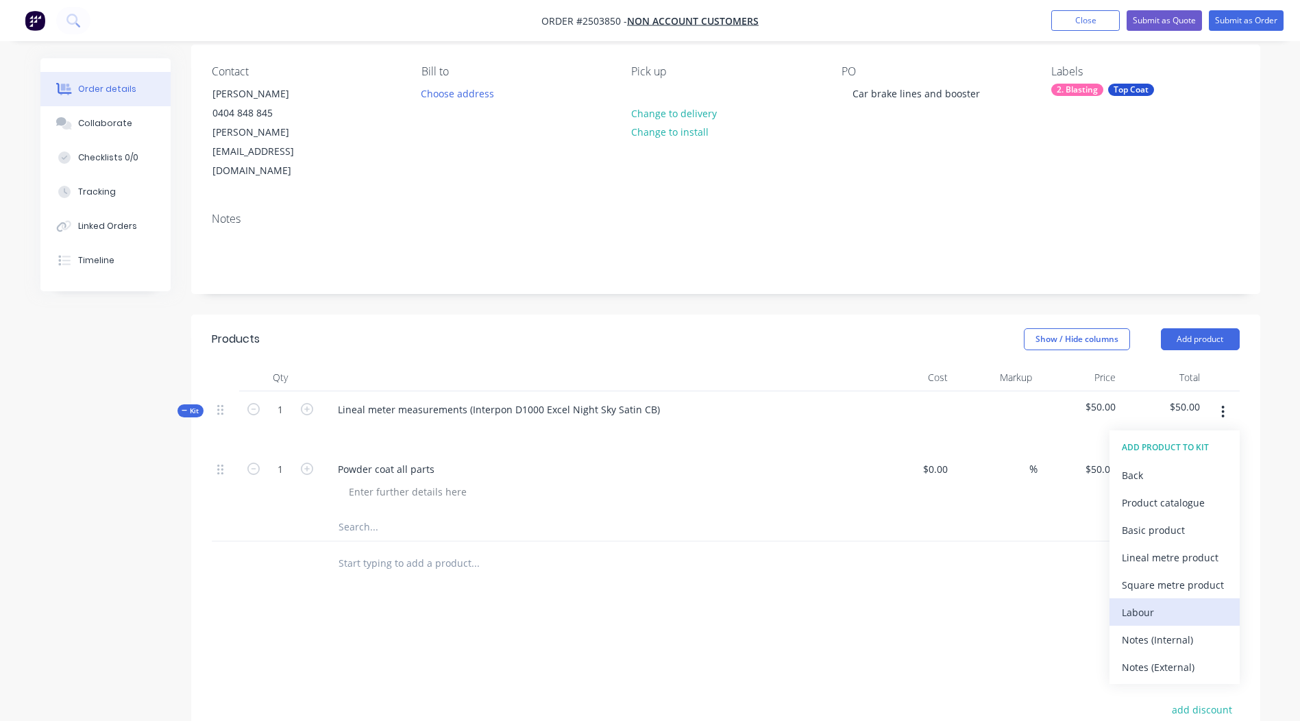
click at [1168, 603] on div "Labour" at bounding box center [1175, 613] width 106 height 20
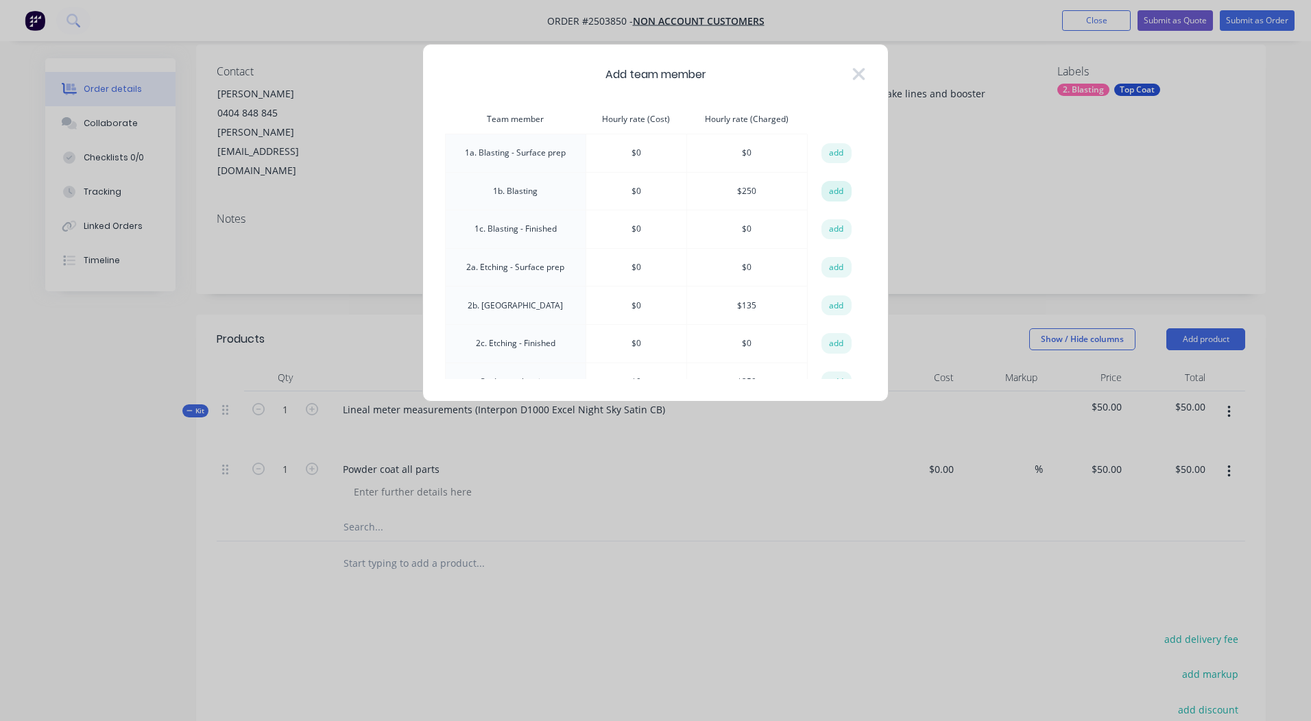
click at [825, 189] on button "add" at bounding box center [836, 191] width 30 height 21
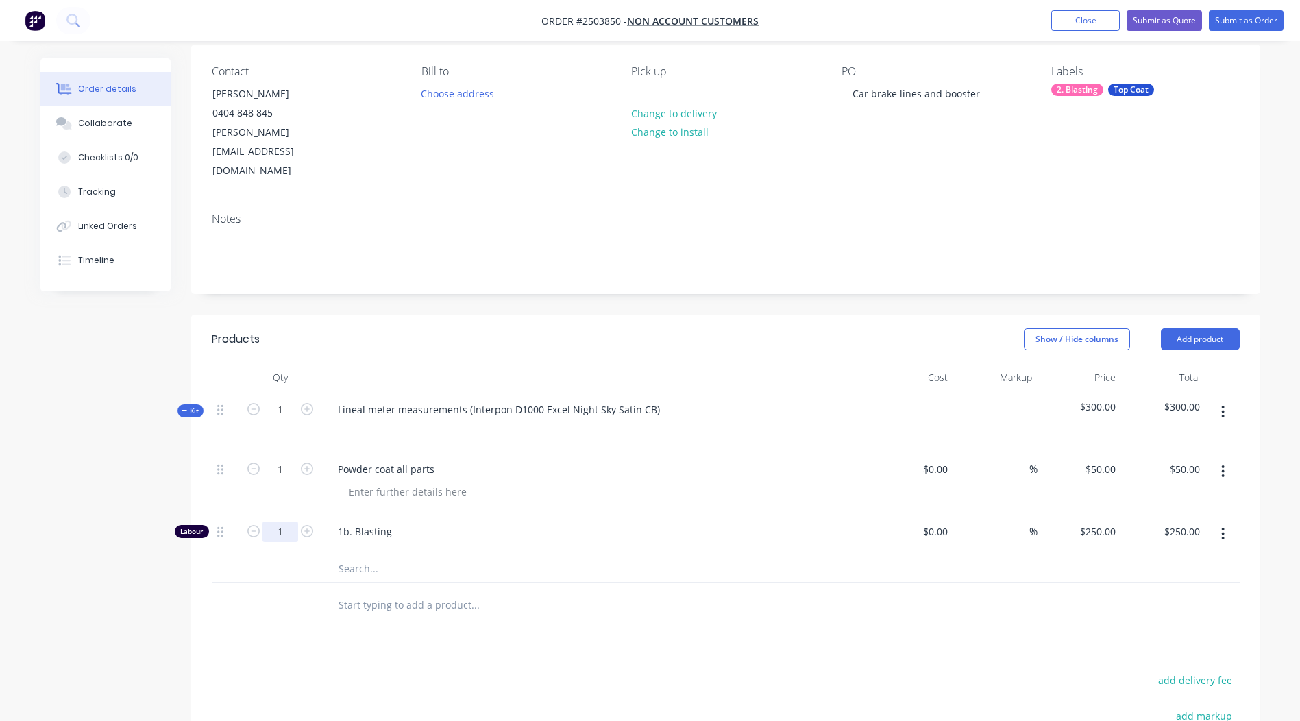
click at [294, 480] on input "1" at bounding box center [281, 469] width 36 height 21
type input "0.5"
type input "$125.00"
click at [705, 594] on div "Products Show / Hide columns Add product Qty Cost Markup Price Total Kit 1 Line…" at bounding box center [725, 636] width 1069 height 642
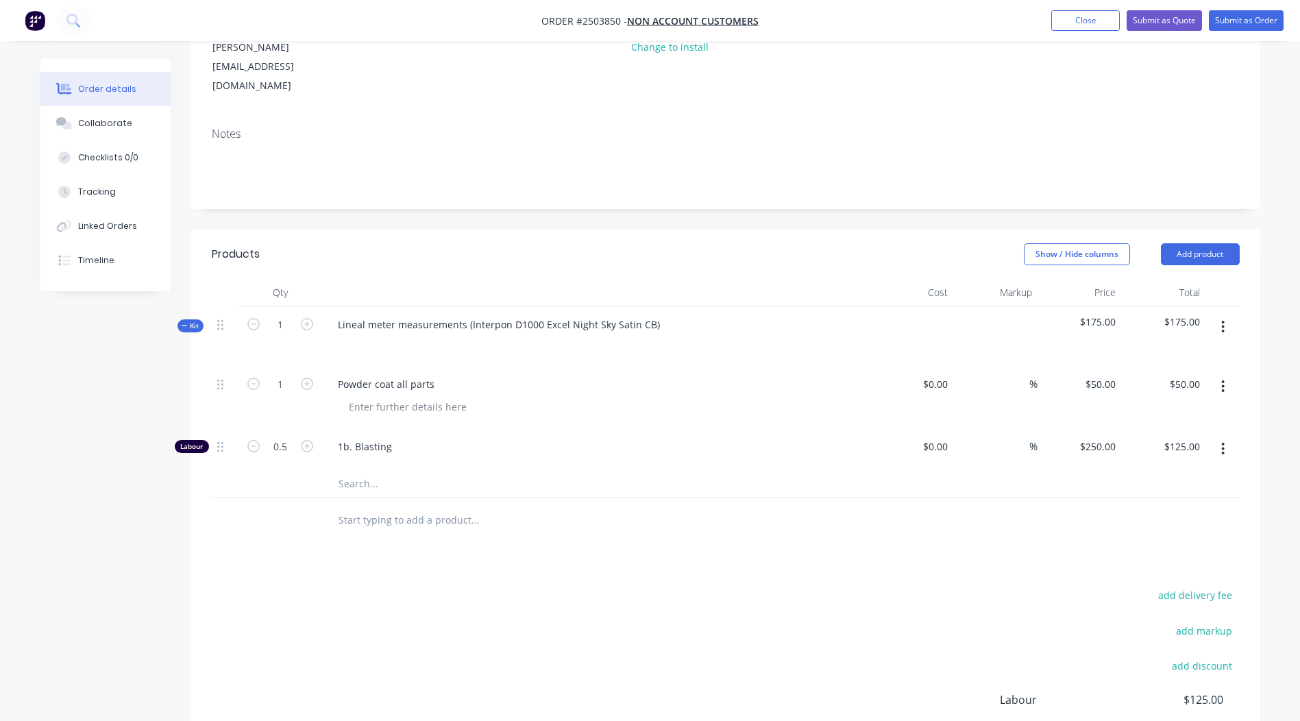
scroll to position [325, 0]
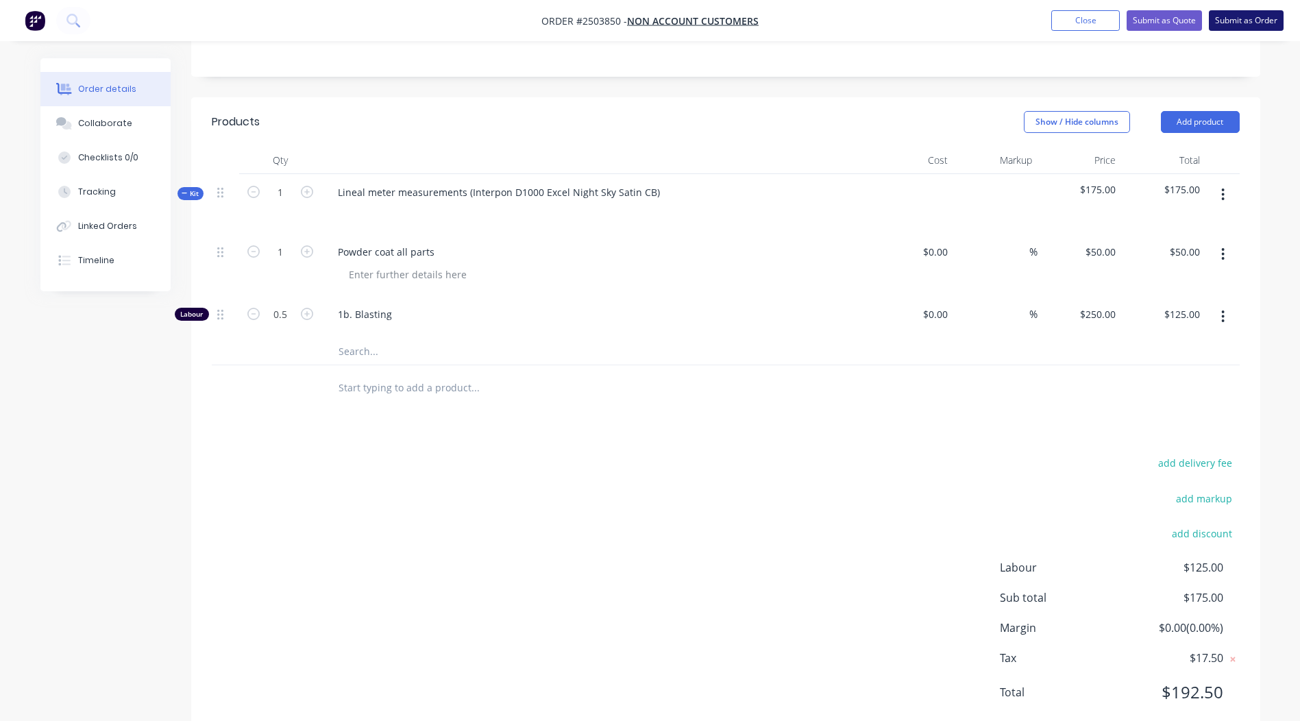
click at [1243, 24] on button "Submit as Order" at bounding box center [1246, 20] width 75 height 21
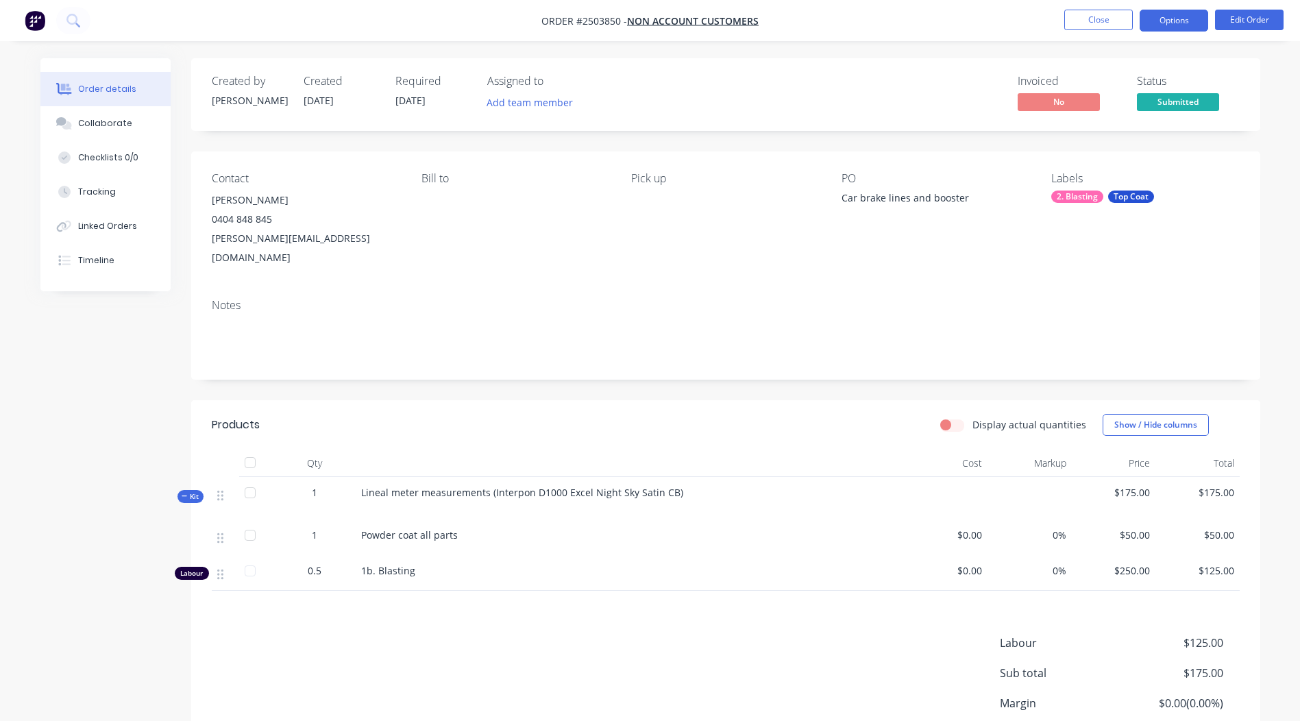
click at [1168, 23] on button "Options" at bounding box center [1174, 21] width 69 height 22
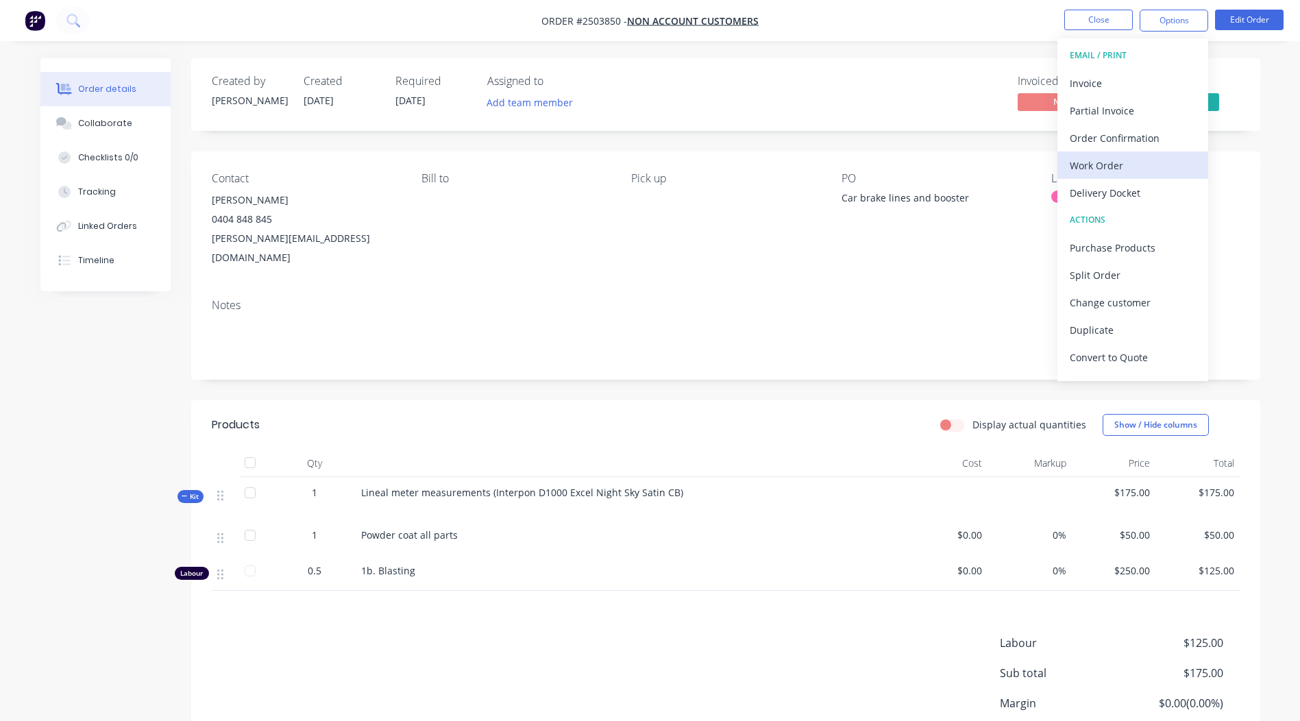
click at [1108, 160] on div "Work Order" at bounding box center [1133, 166] width 126 height 20
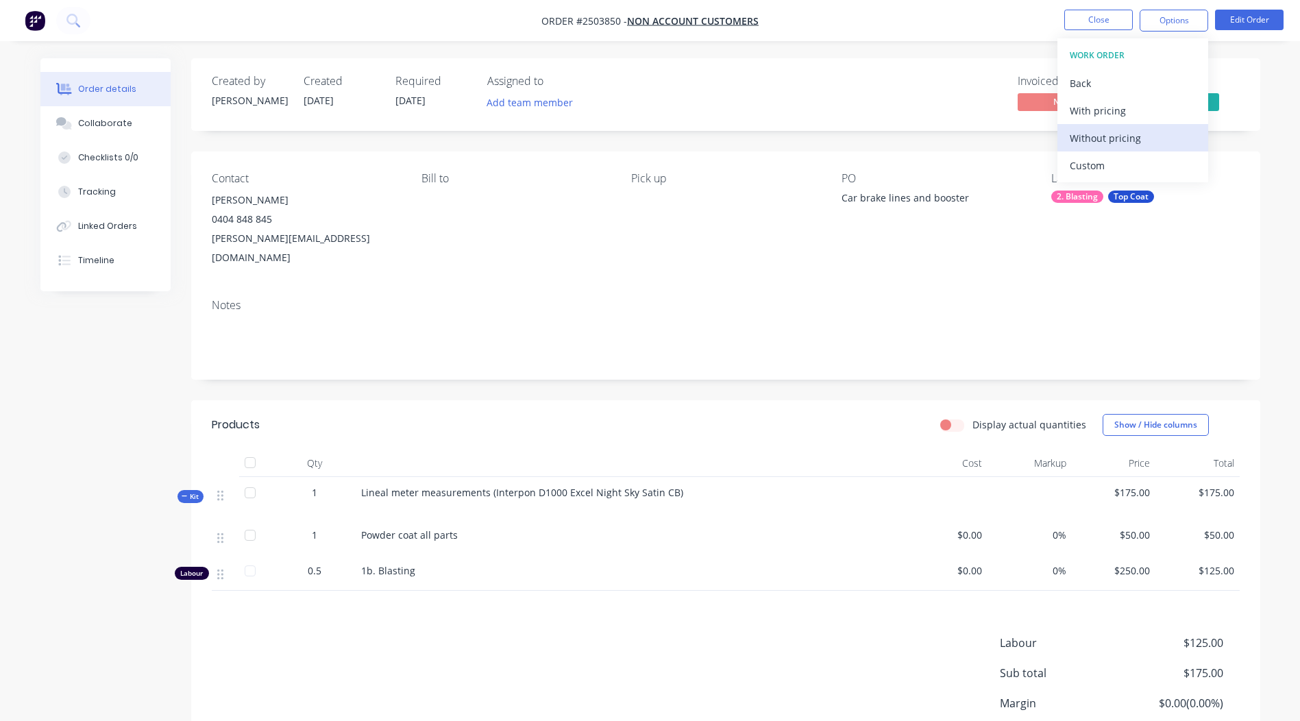
click at [1103, 129] on div "Without pricing" at bounding box center [1133, 138] width 126 height 20
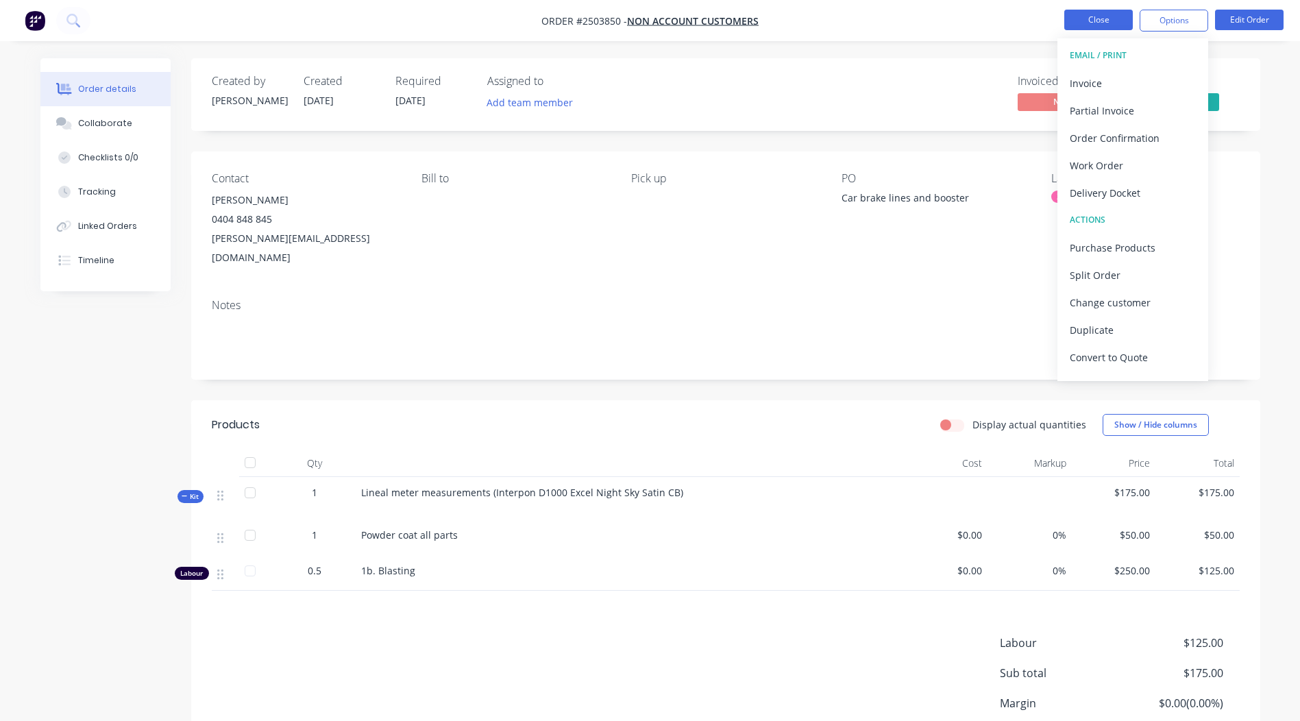
click at [1095, 15] on button "Close" at bounding box center [1098, 20] width 69 height 21
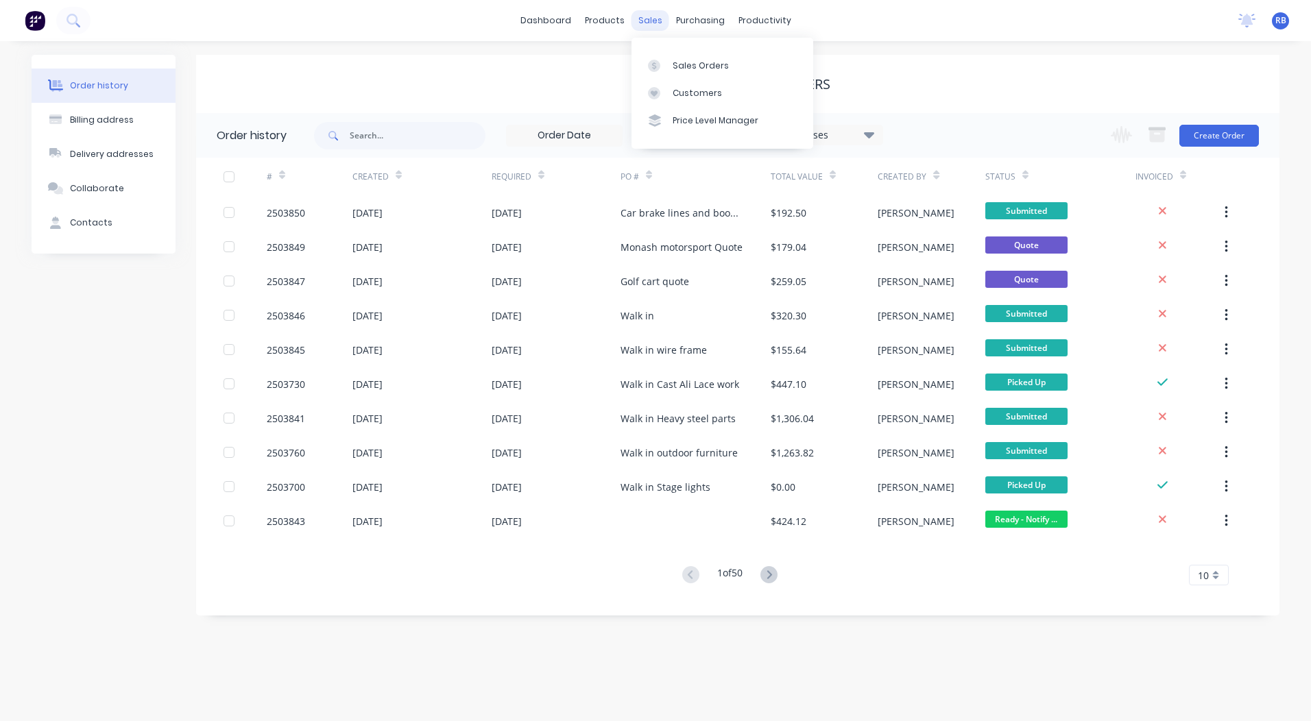
click at [647, 21] on div "sales" at bounding box center [650, 20] width 38 height 21
click at [685, 68] on div "Sales Orders" at bounding box center [700, 66] width 56 height 12
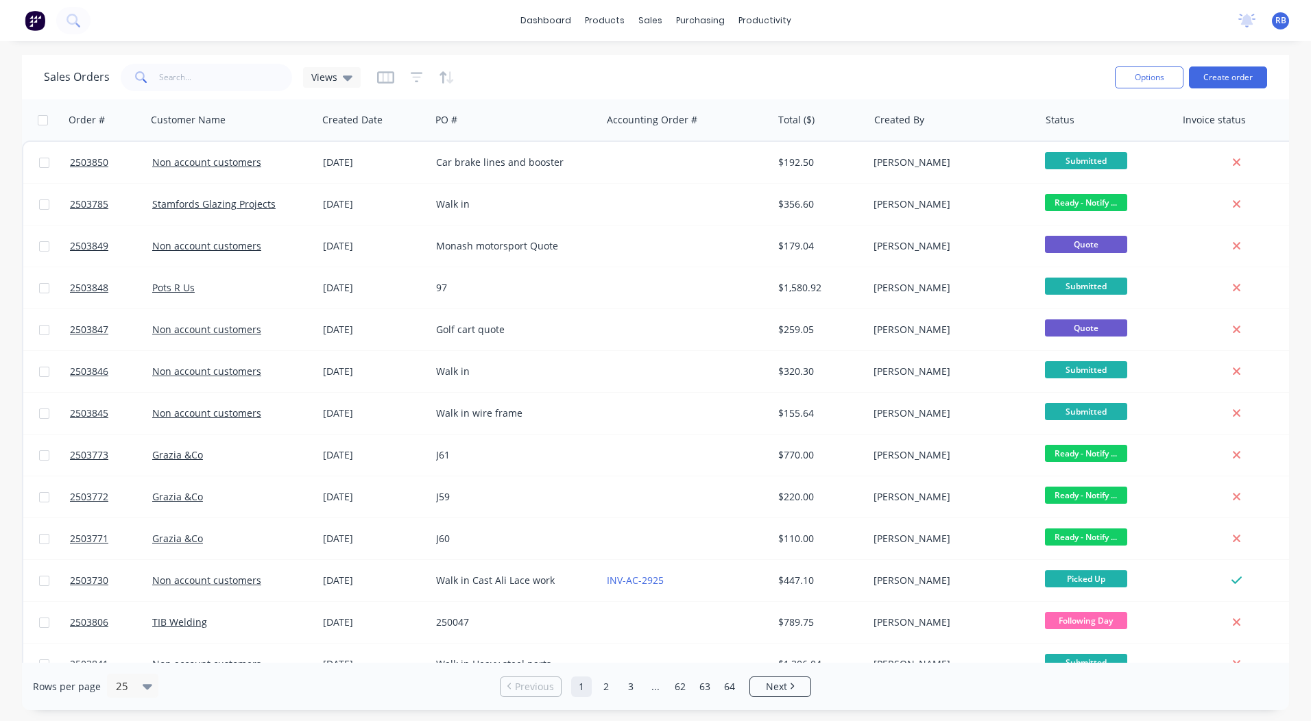
click at [912, 82] on div "Sales Orders Views" at bounding box center [574, 77] width 1060 height 34
click at [247, 78] on input "text" at bounding box center [226, 77] width 134 height 27
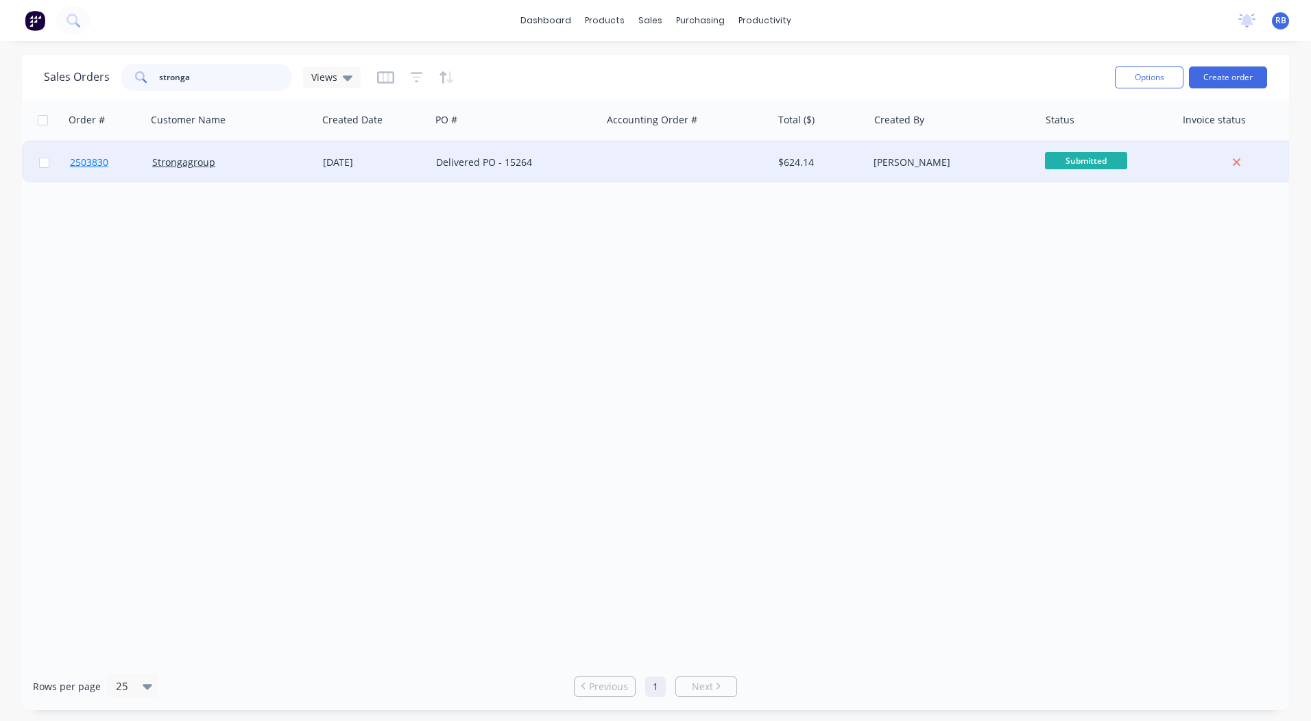
type input "stronga"
click at [88, 164] on span "2503830" at bounding box center [89, 163] width 38 height 14
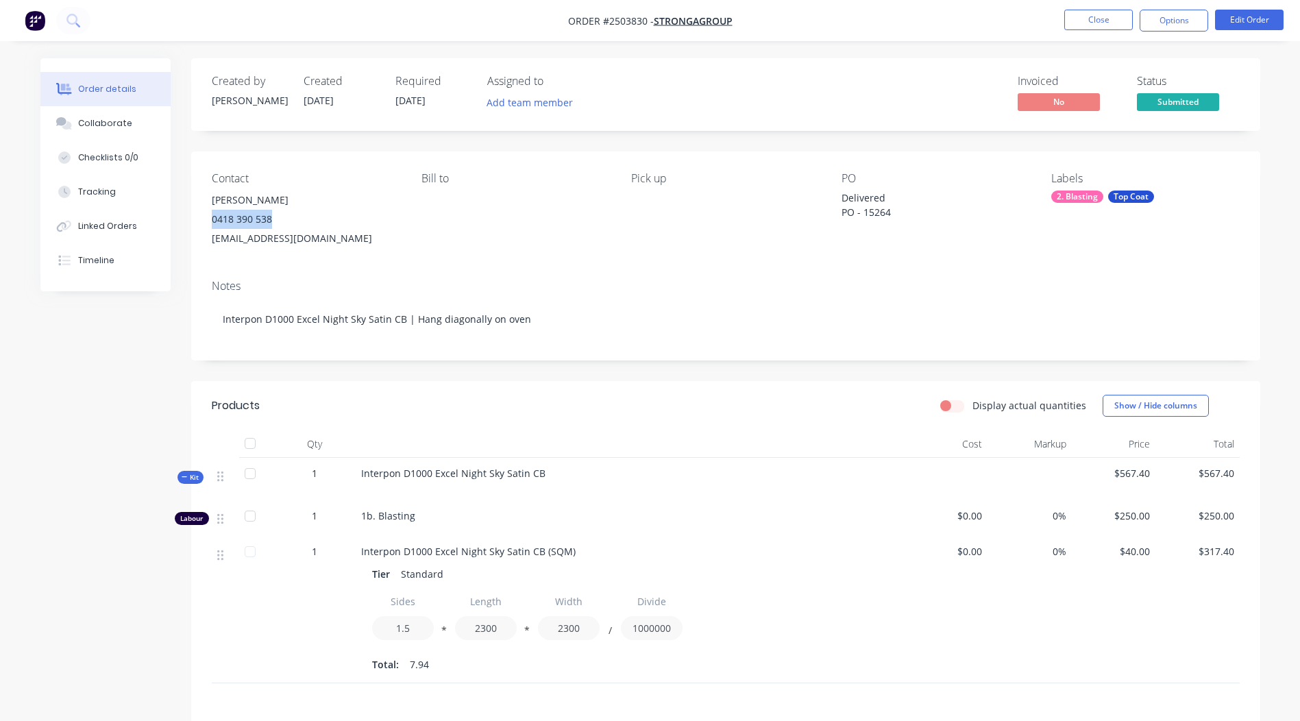
drag, startPoint x: 271, startPoint y: 220, endPoint x: 209, endPoint y: 220, distance: 62.4
click at [209, 220] on div "Contact [PERSON_NAME] [PHONE_NUMBER] [EMAIL_ADDRESS][DOMAIN_NAME] Bill to Pick …" at bounding box center [725, 209] width 1069 height 117
drag, startPoint x: 209, startPoint y: 220, endPoint x: 217, endPoint y: 221, distance: 7.7
copy div "0418 390 538"
click at [588, 220] on div "Bill to" at bounding box center [516, 210] width 188 height 76
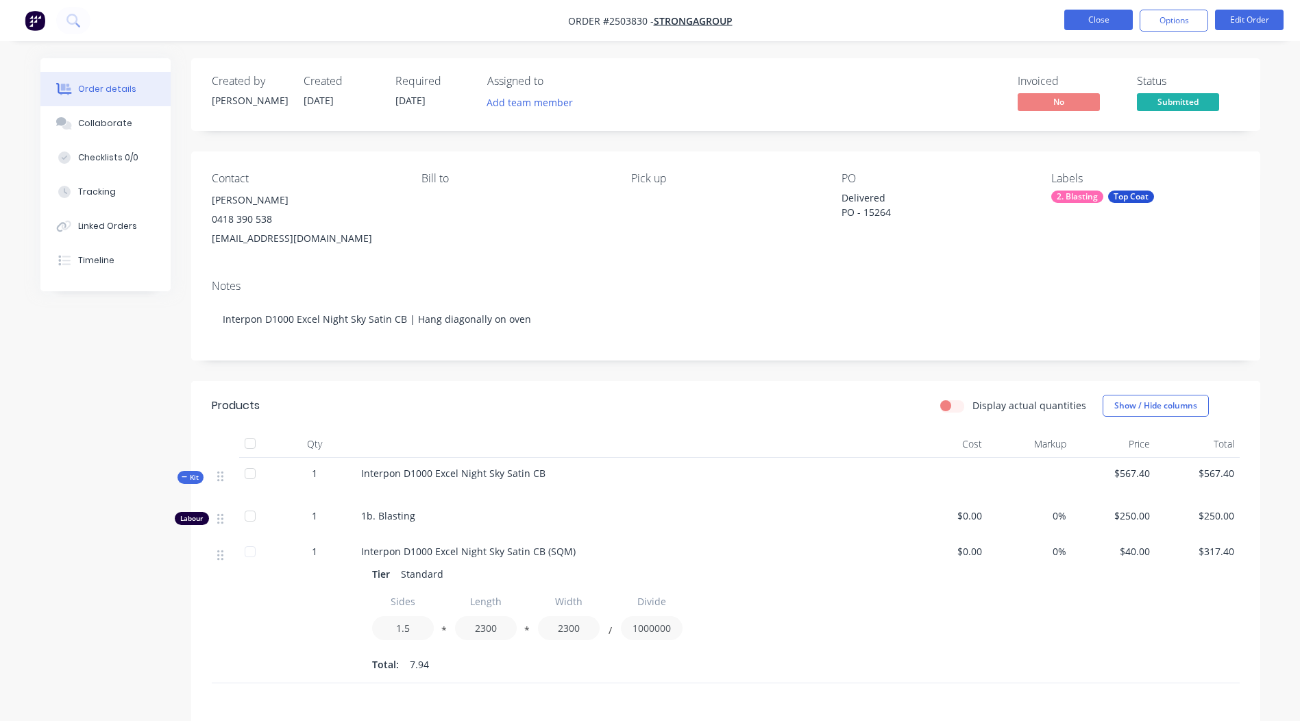
click at [1082, 26] on button "Close" at bounding box center [1098, 20] width 69 height 21
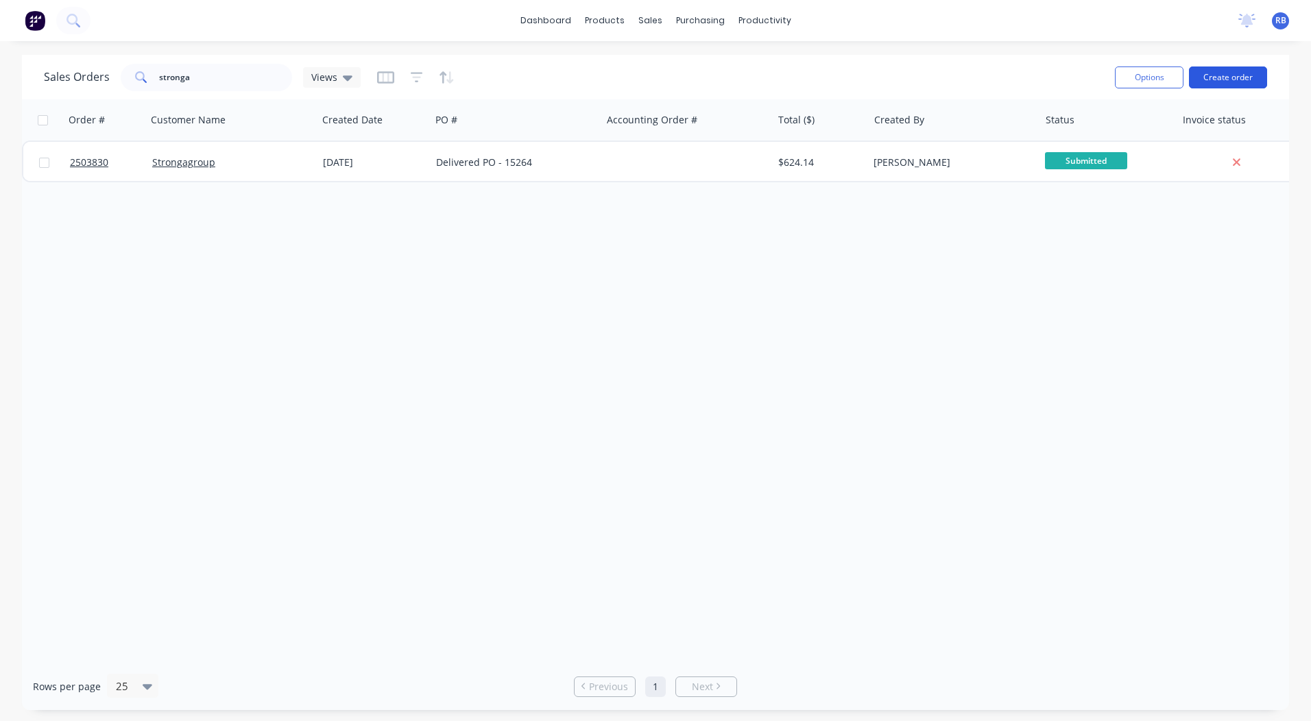
click at [1224, 75] on button "Create order" at bounding box center [1228, 77] width 78 height 22
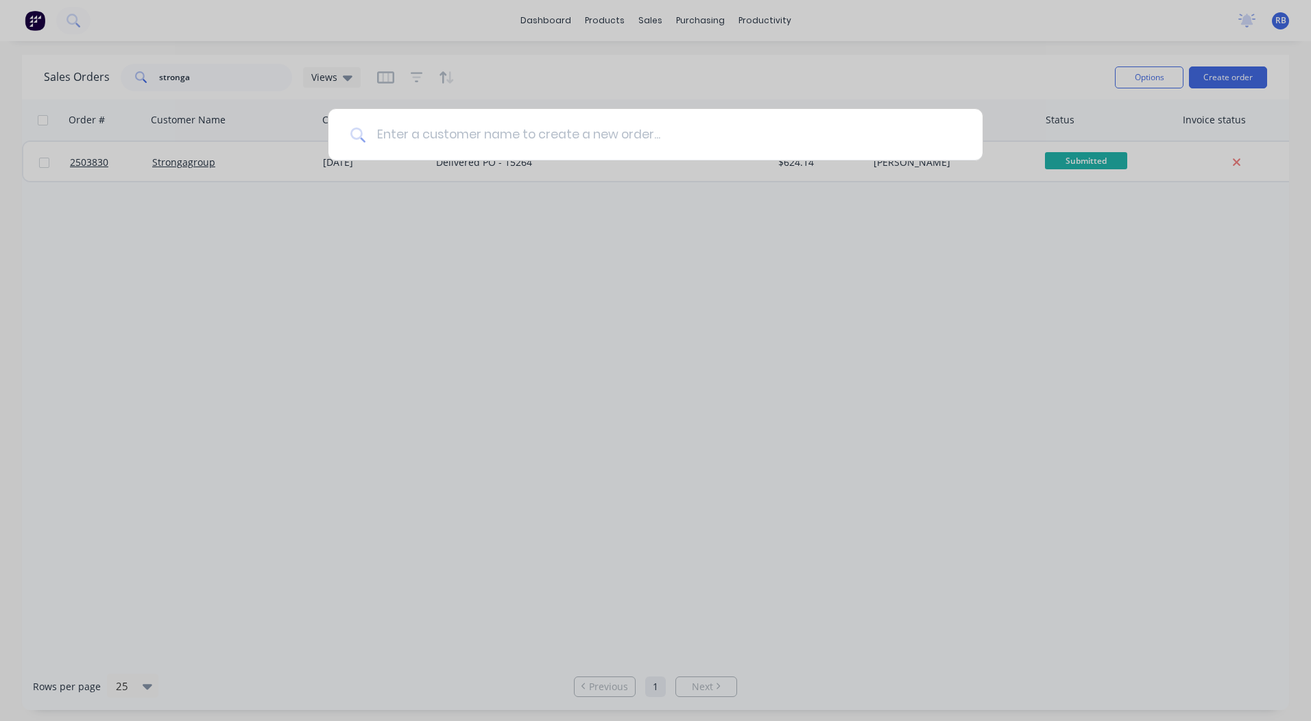
click at [503, 149] on input at bounding box center [662, 134] width 595 height 51
click at [502, 143] on input at bounding box center [662, 134] width 595 height 51
click at [499, 132] on input at bounding box center [662, 134] width 595 height 51
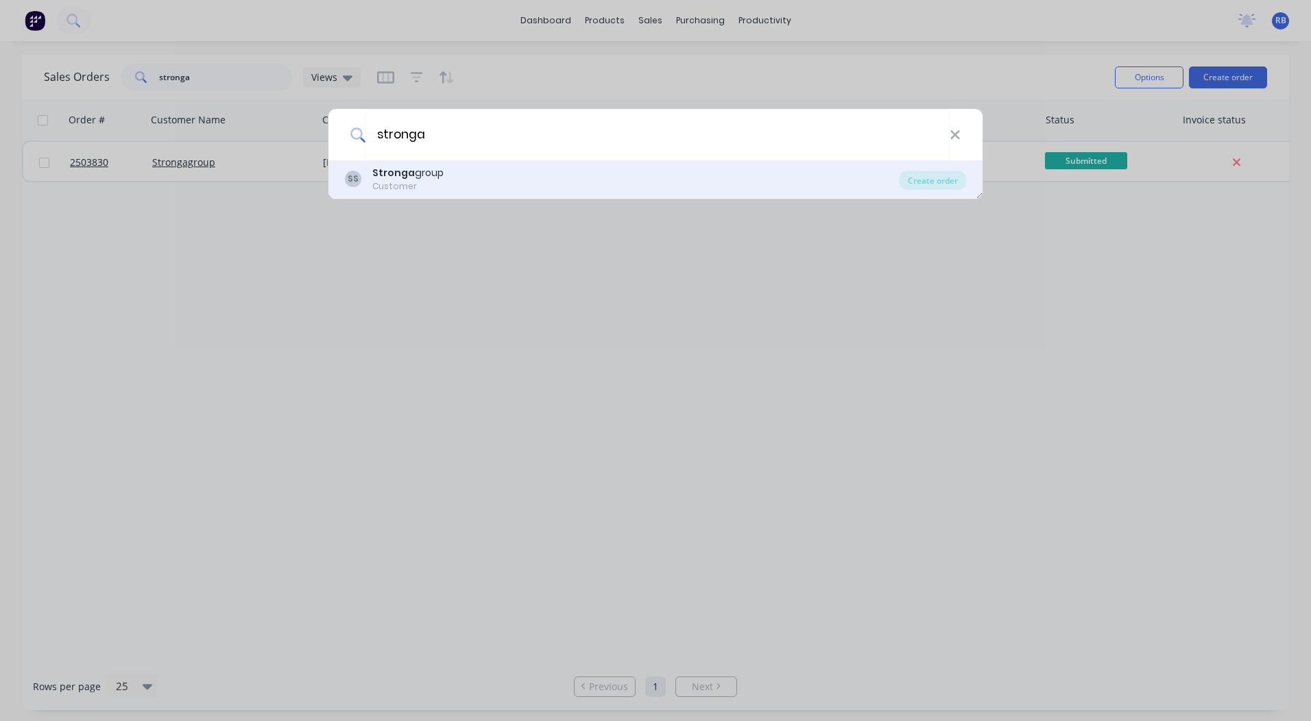
type input "stronga"
click at [406, 176] on b "Stronga" at bounding box center [393, 173] width 42 height 14
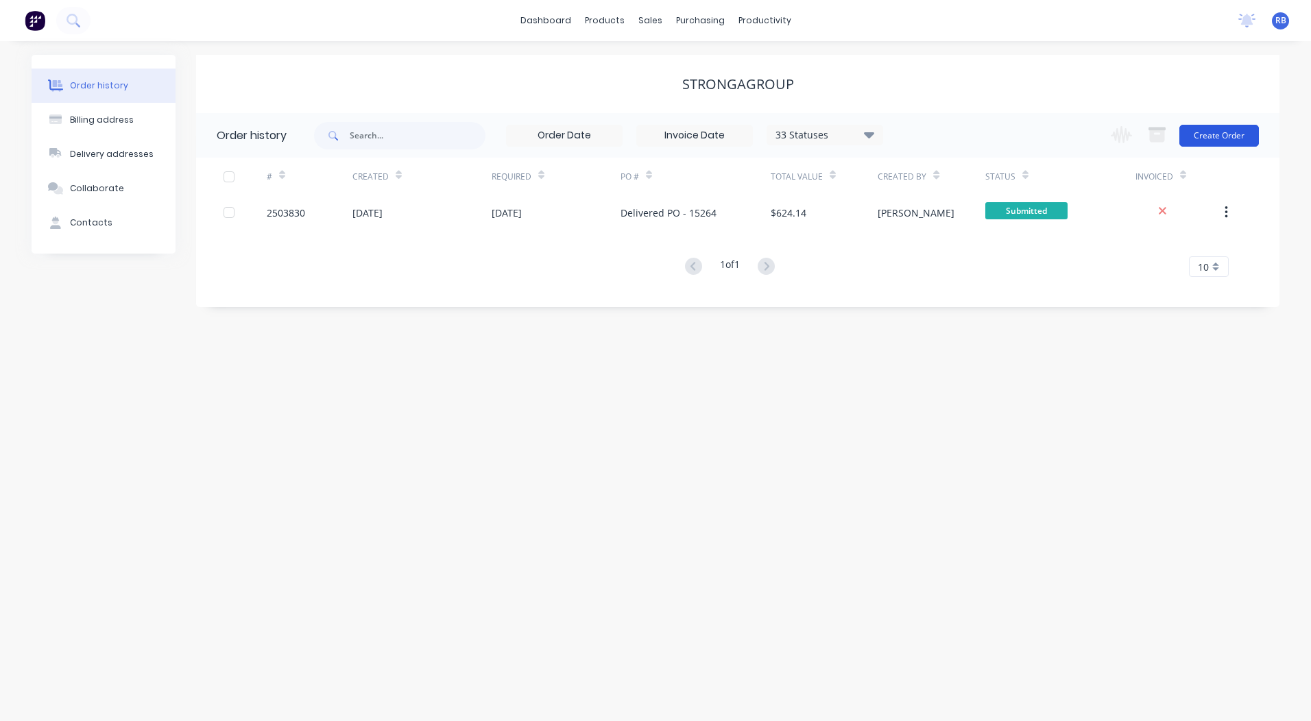
click at [1226, 135] on button "Create Order" at bounding box center [1219, 136] width 80 height 22
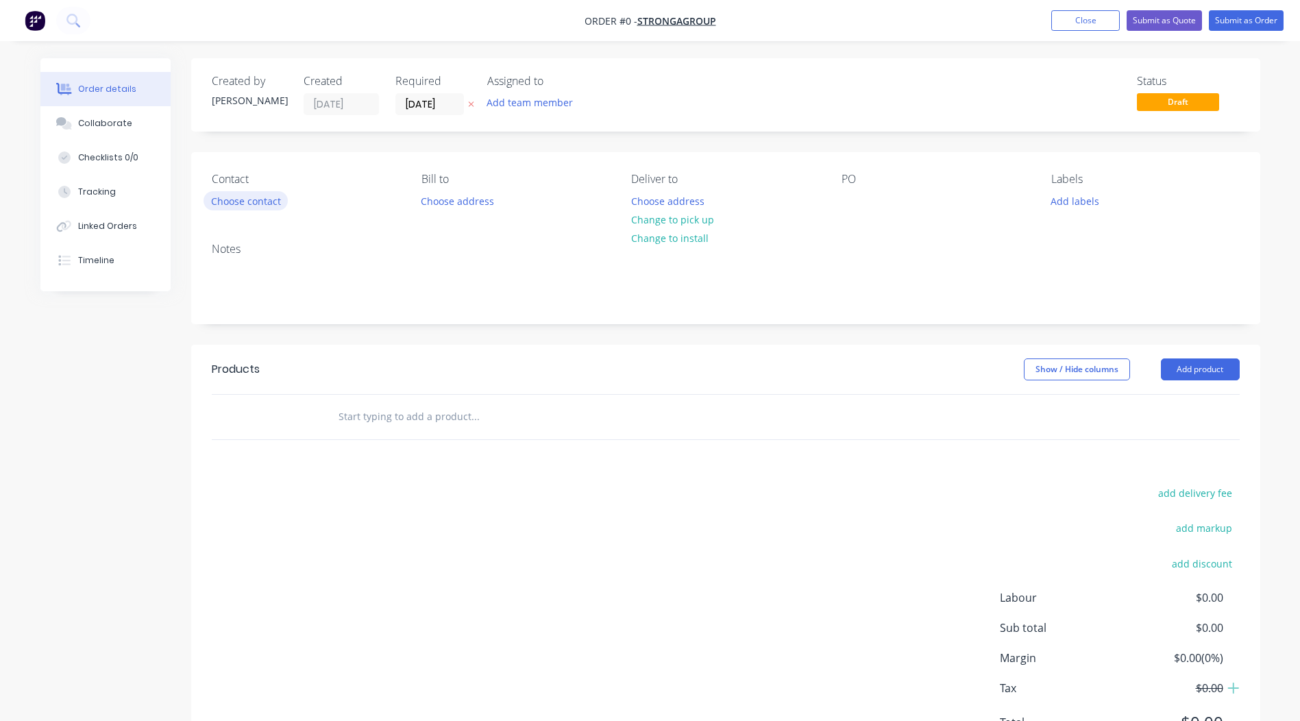
click at [230, 202] on button "Choose contact" at bounding box center [246, 200] width 84 height 19
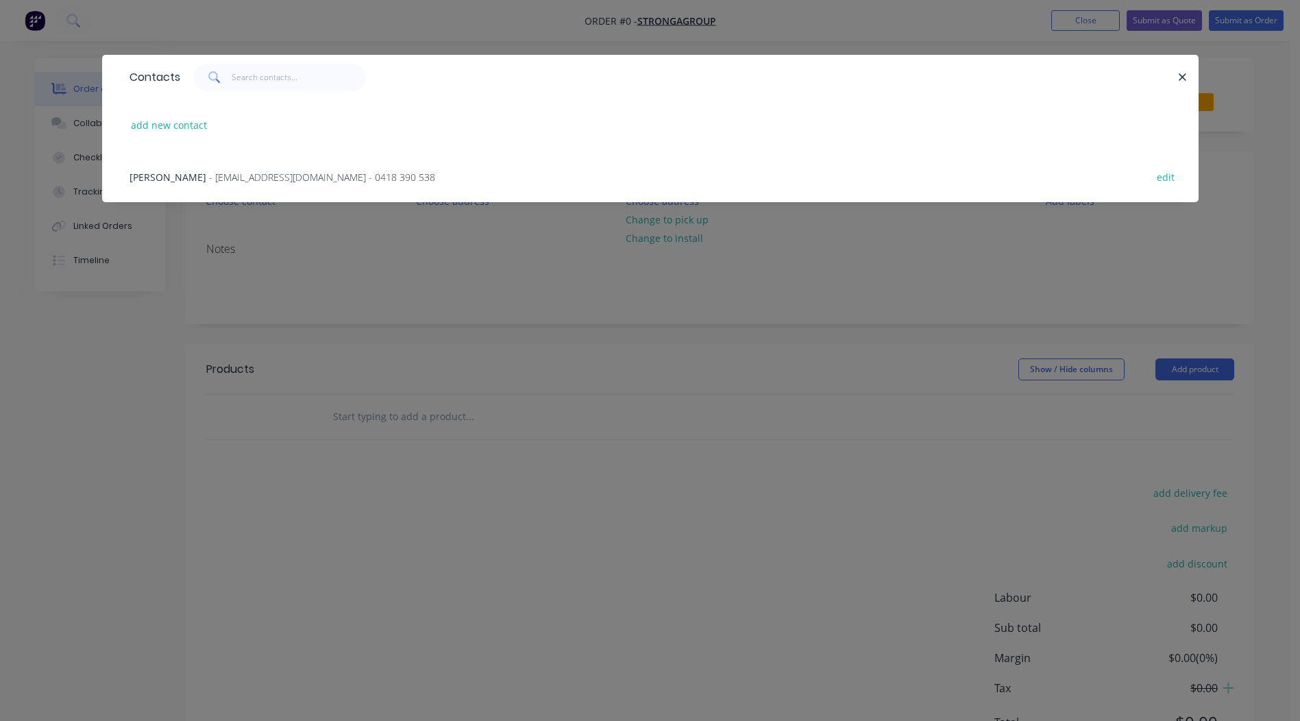
click at [209, 177] on span "- [EMAIL_ADDRESS][DOMAIN_NAME] - 0418 390 538" at bounding box center [322, 177] width 226 height 13
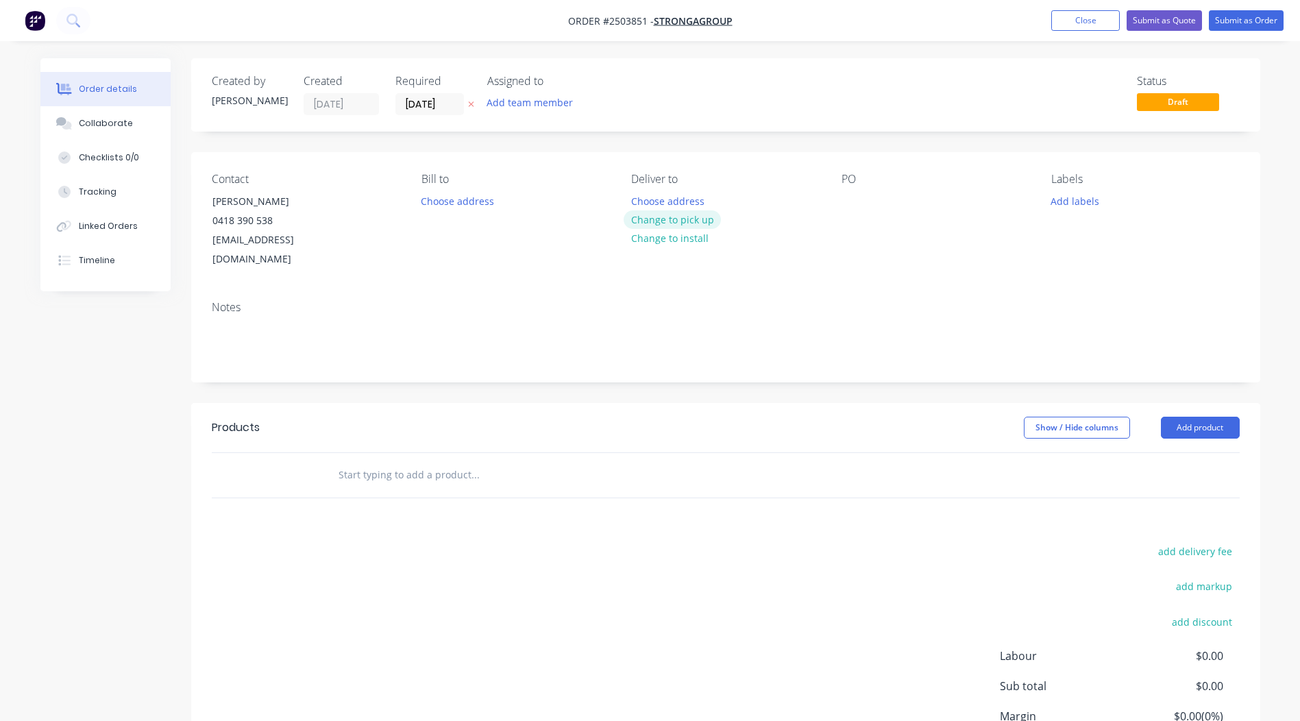
click at [653, 223] on button "Change to pick up" at bounding box center [672, 219] width 97 height 19
click at [856, 206] on div at bounding box center [853, 201] width 22 height 20
click at [1066, 202] on button "Add labels" at bounding box center [1075, 200] width 63 height 19
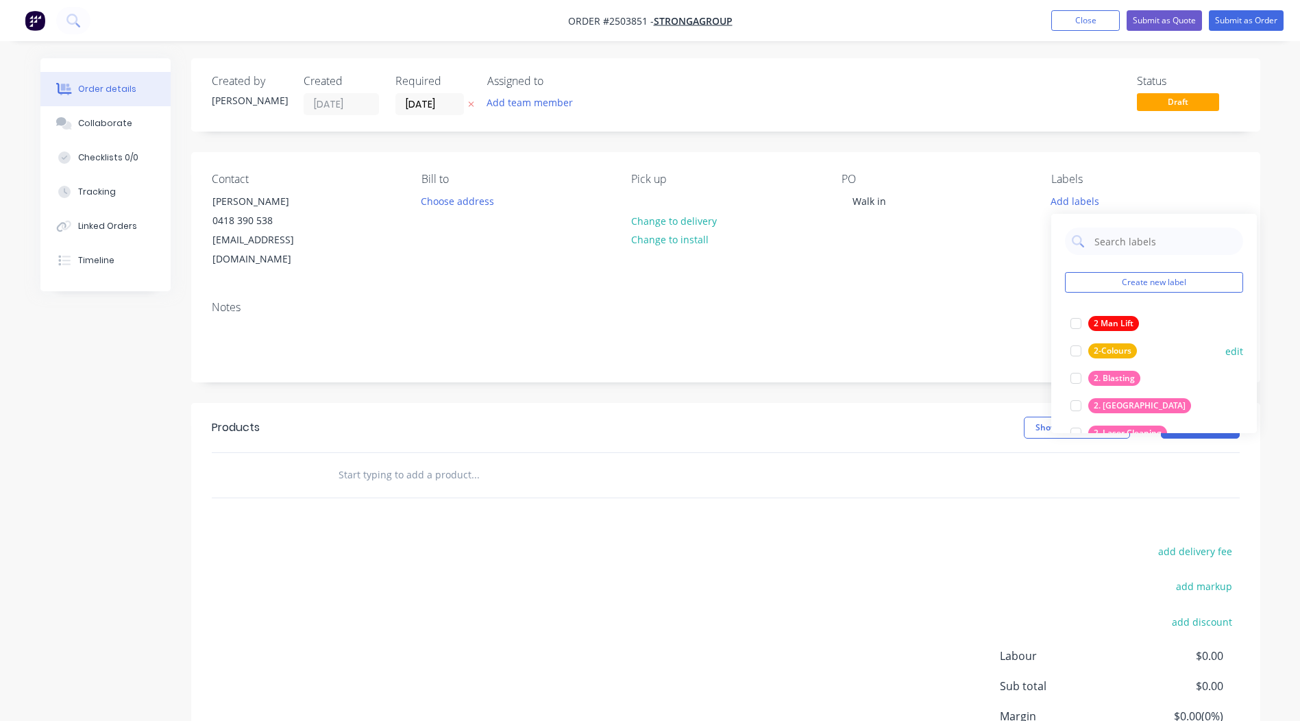
click at [1080, 376] on div at bounding box center [1075, 378] width 27 height 27
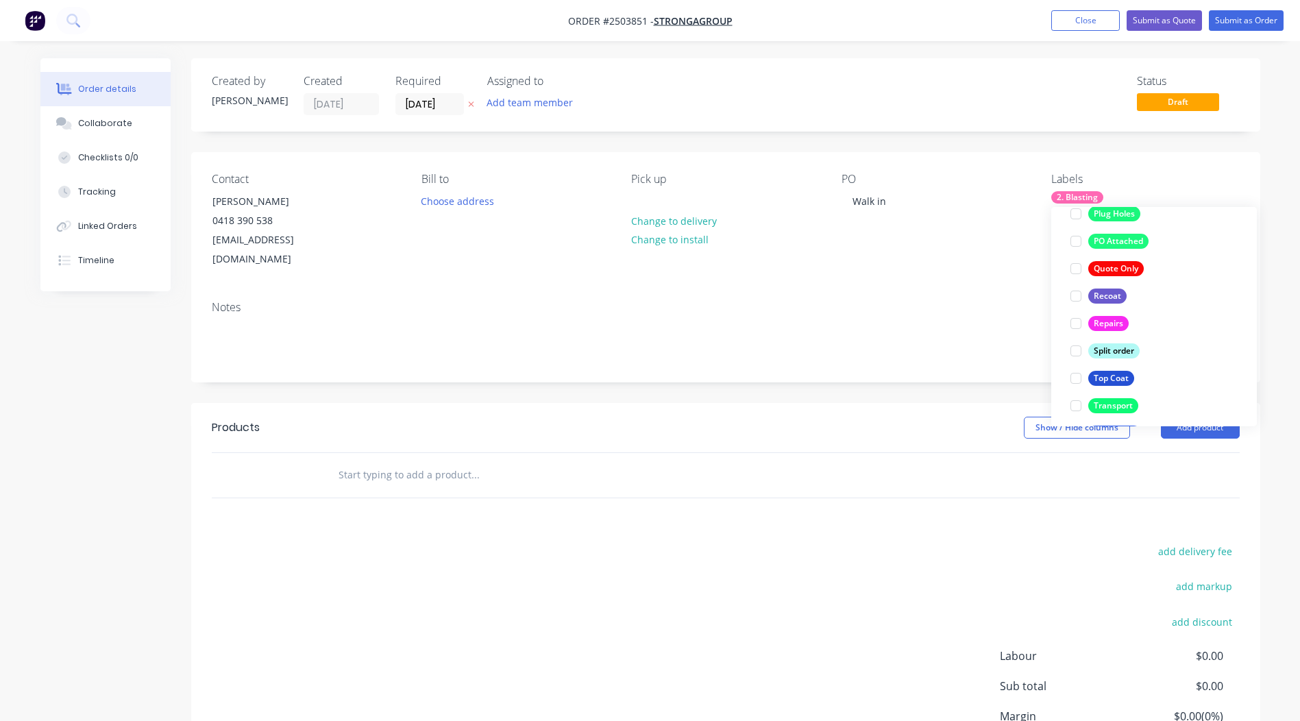
scroll to position [932, 0]
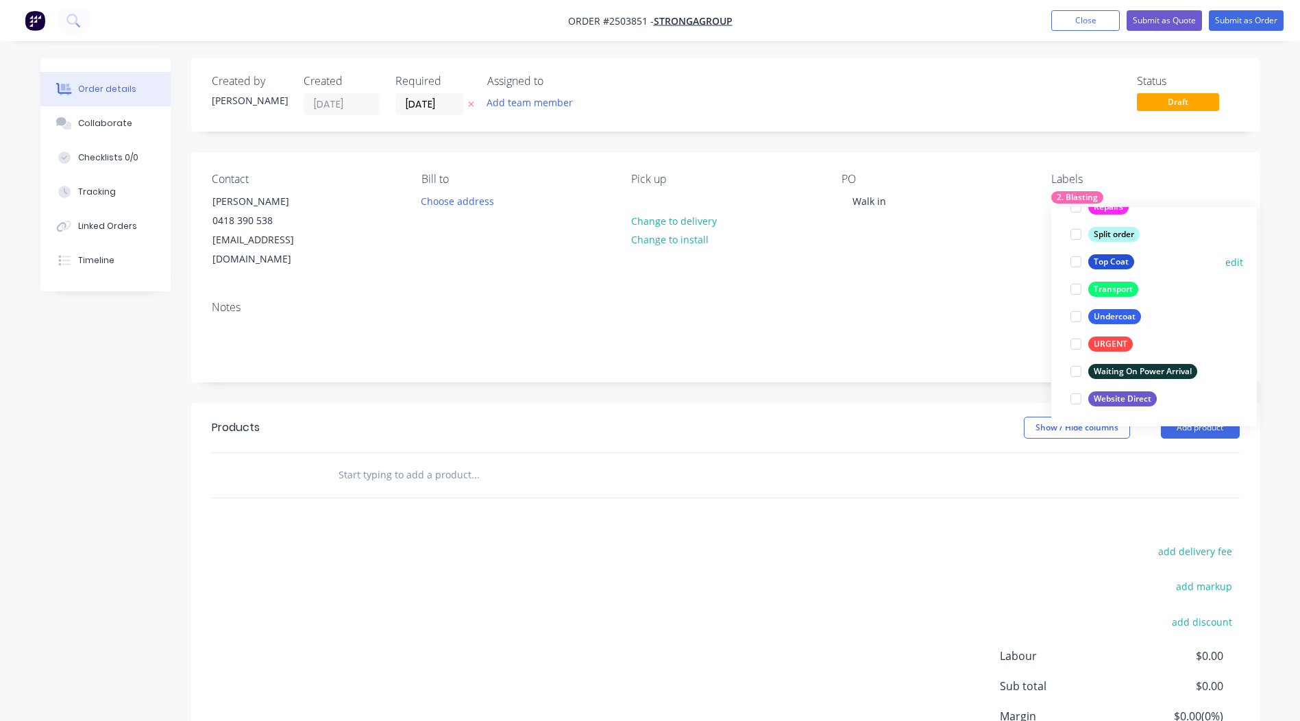
click at [1077, 259] on div at bounding box center [1075, 261] width 27 height 27
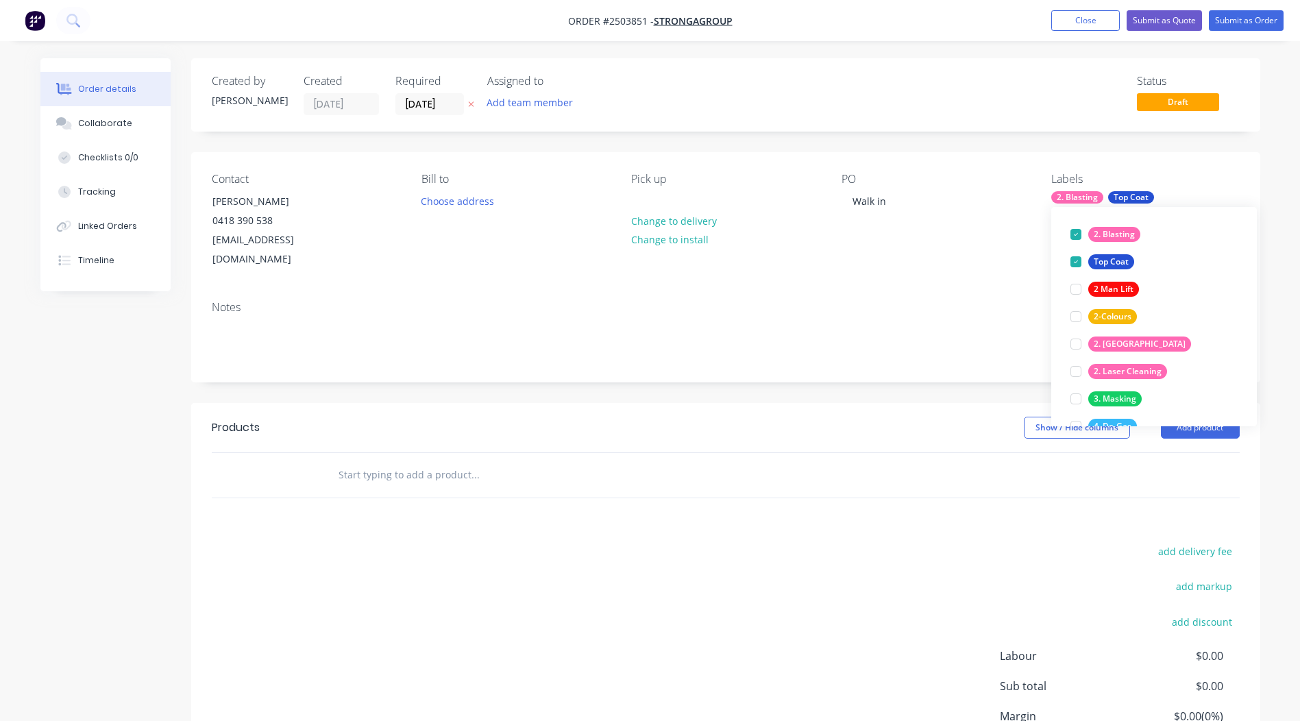
drag, startPoint x: 910, startPoint y: 507, endPoint x: 929, endPoint y: 497, distance: 22.4
click at [910, 507] on div "Products Show / Hide columns Add product add delivery fee add markup add discou…" at bounding box center [725, 615] width 1069 height 424
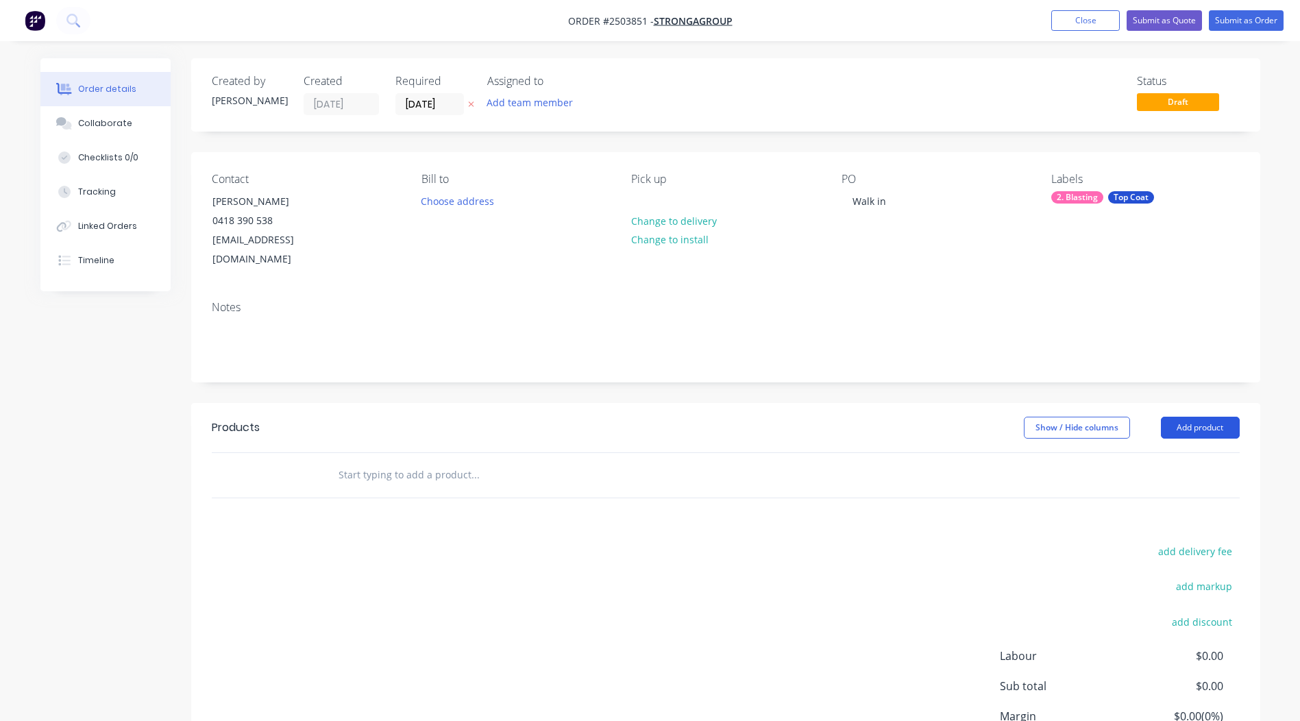
click at [1225, 417] on button "Add product" at bounding box center [1200, 428] width 79 height 22
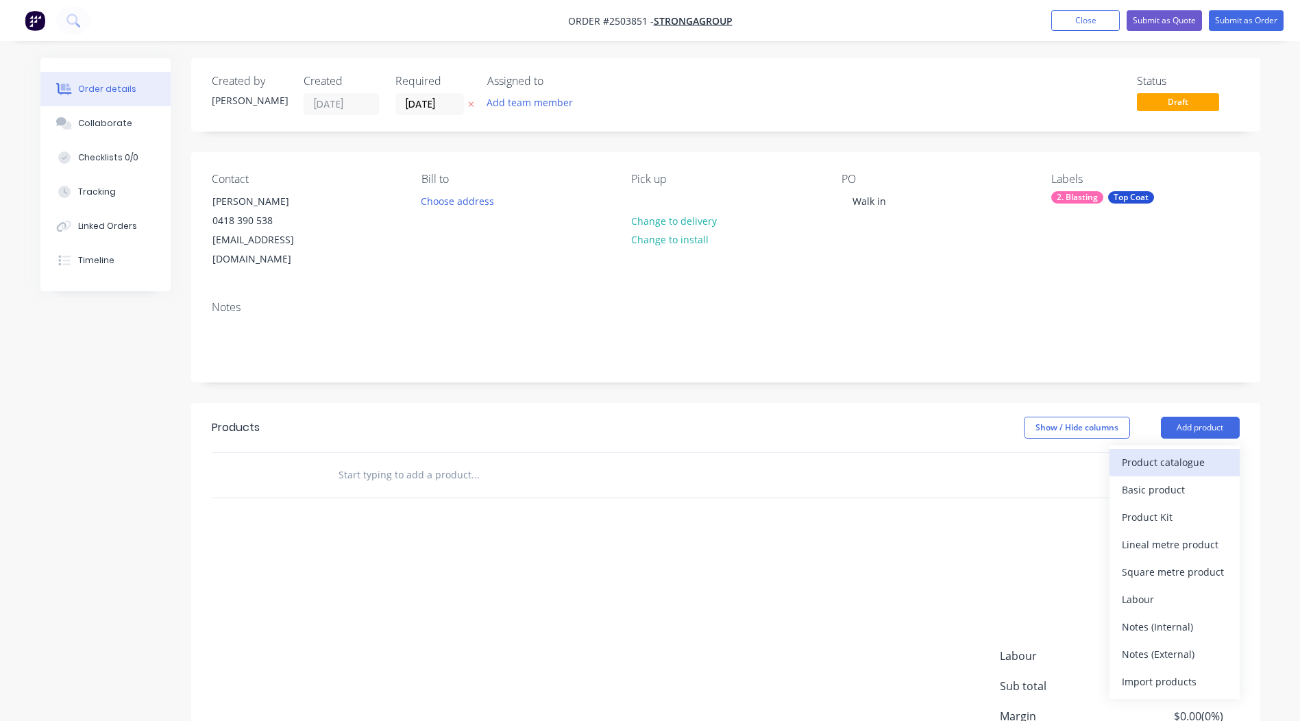
click at [1139, 452] on div "Product catalogue" at bounding box center [1175, 462] width 106 height 20
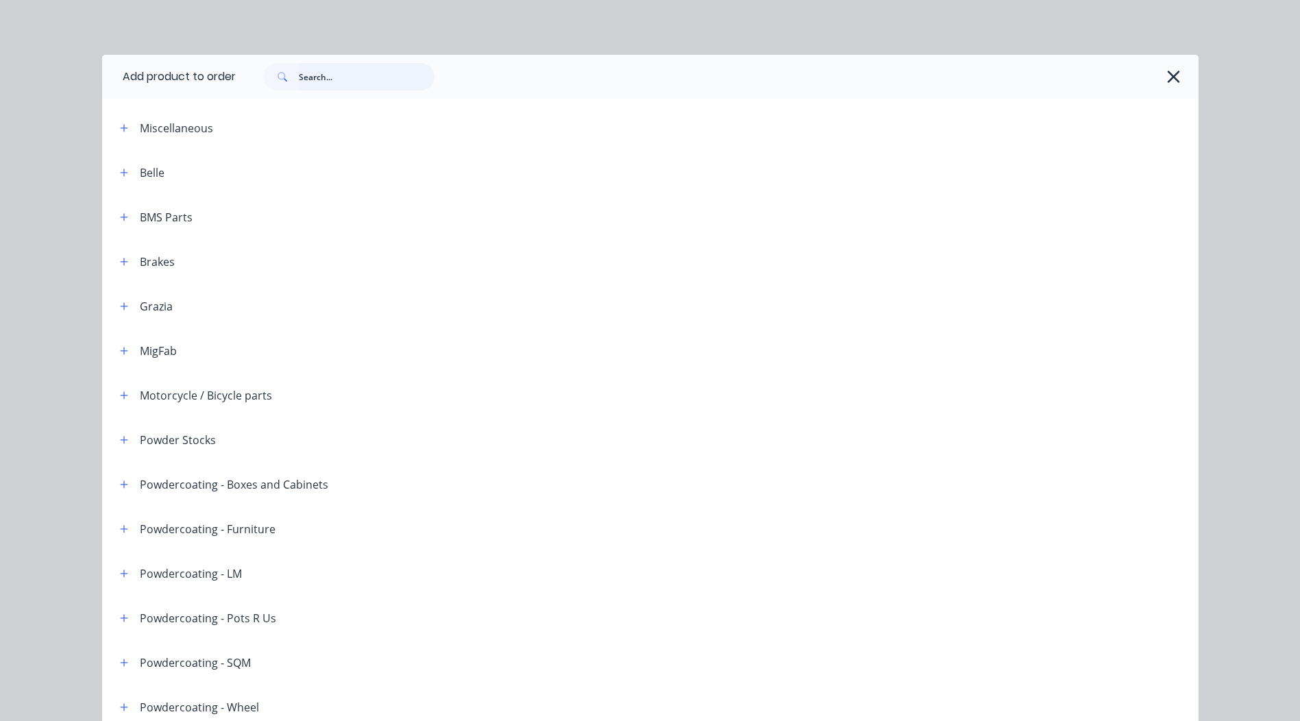
click at [321, 70] on input "text" at bounding box center [367, 76] width 136 height 27
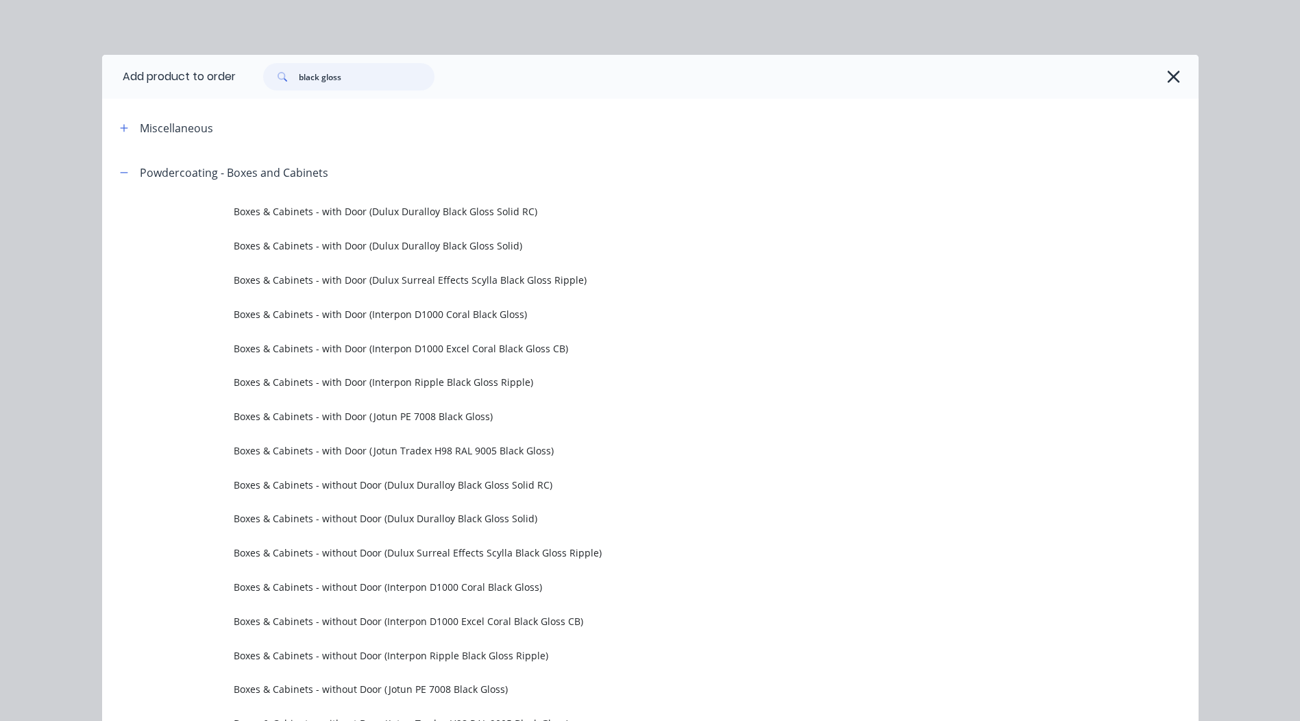
click at [382, 85] on input "black gloss" at bounding box center [367, 76] width 136 height 27
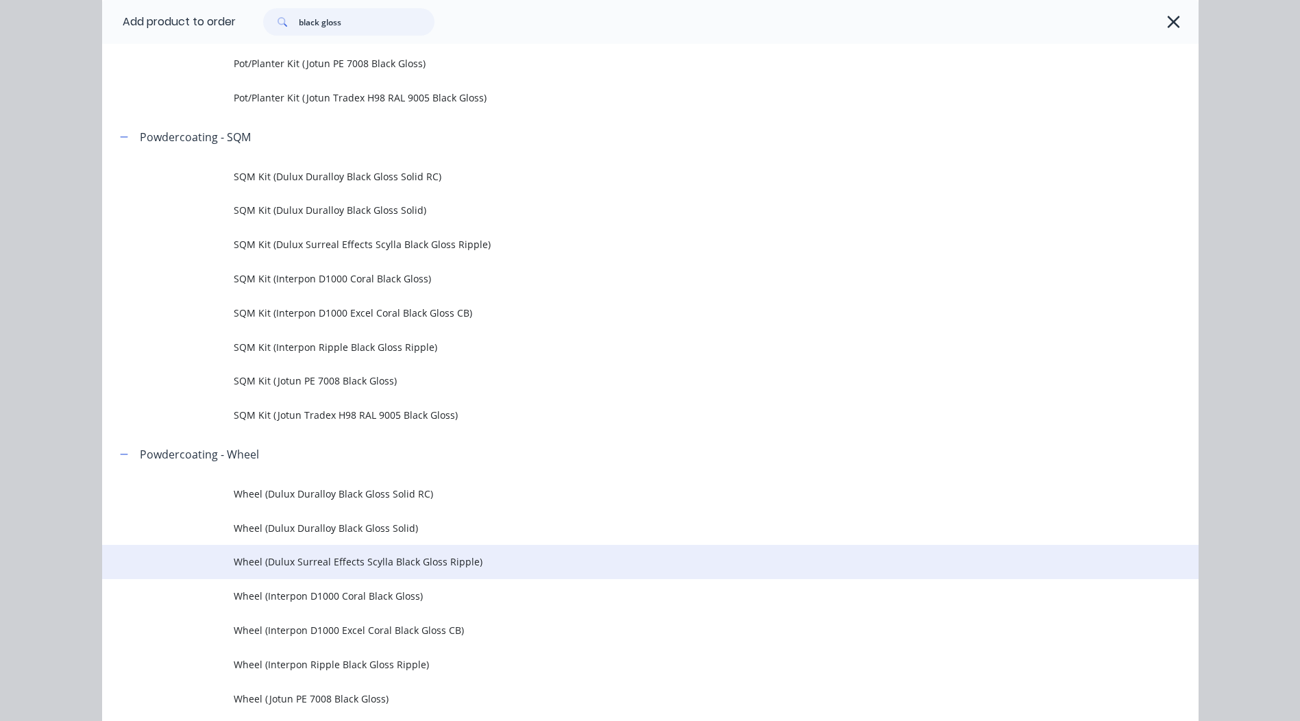
scroll to position [1577, 0]
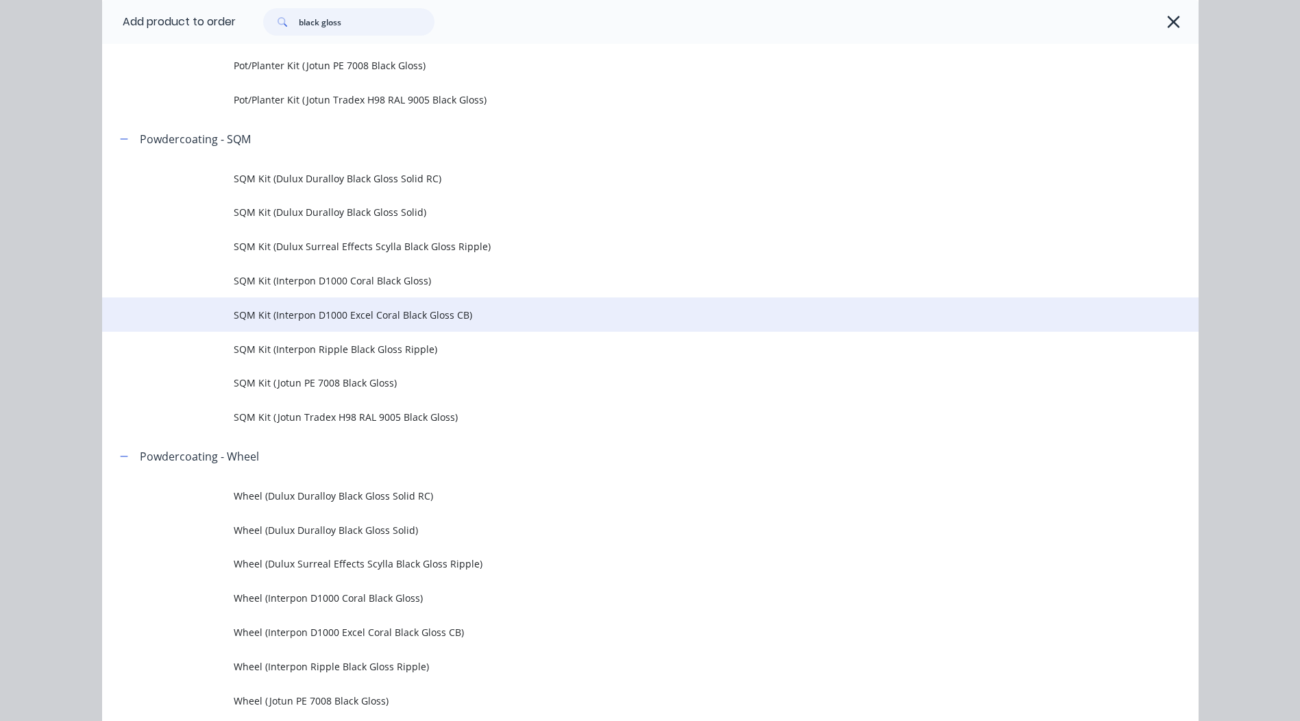
type input "black gloss"
click at [396, 319] on span "SQM Kit (Interpon D1000 Excel Coral Black Gloss CB)" at bounding box center [620, 315] width 772 height 14
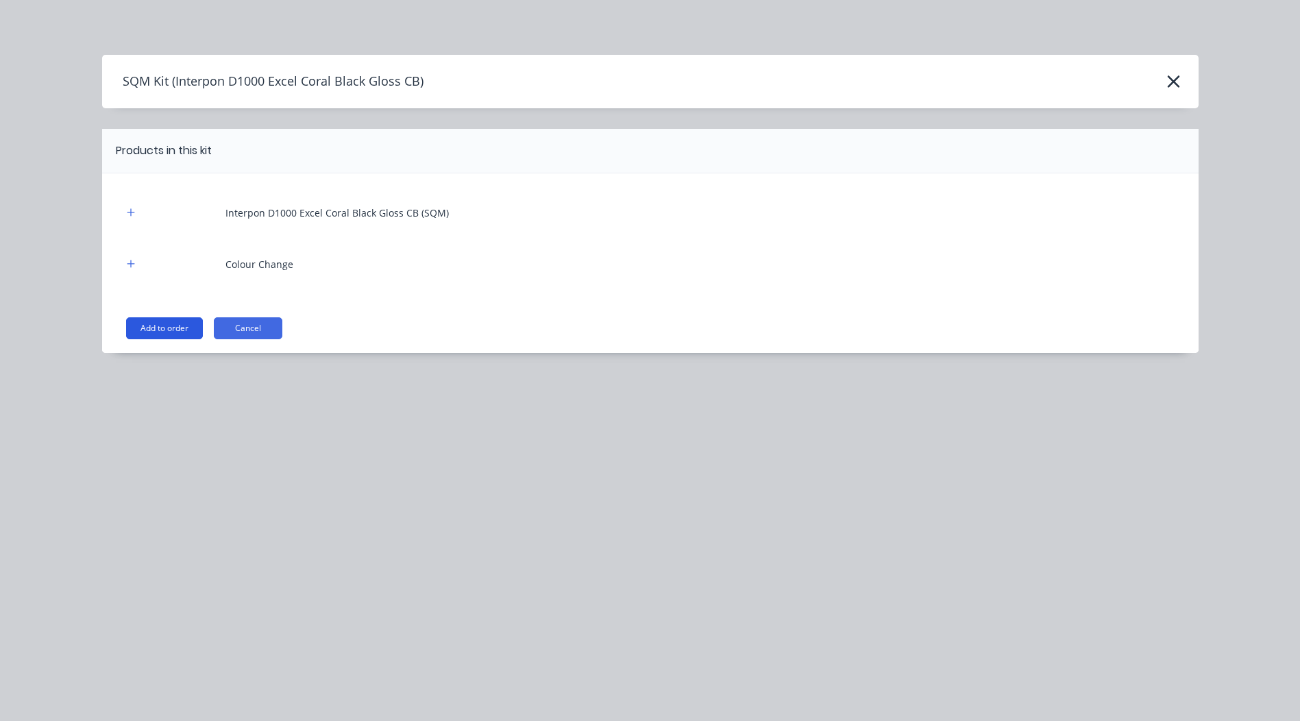
click at [150, 324] on button "Add to order" at bounding box center [164, 328] width 77 height 22
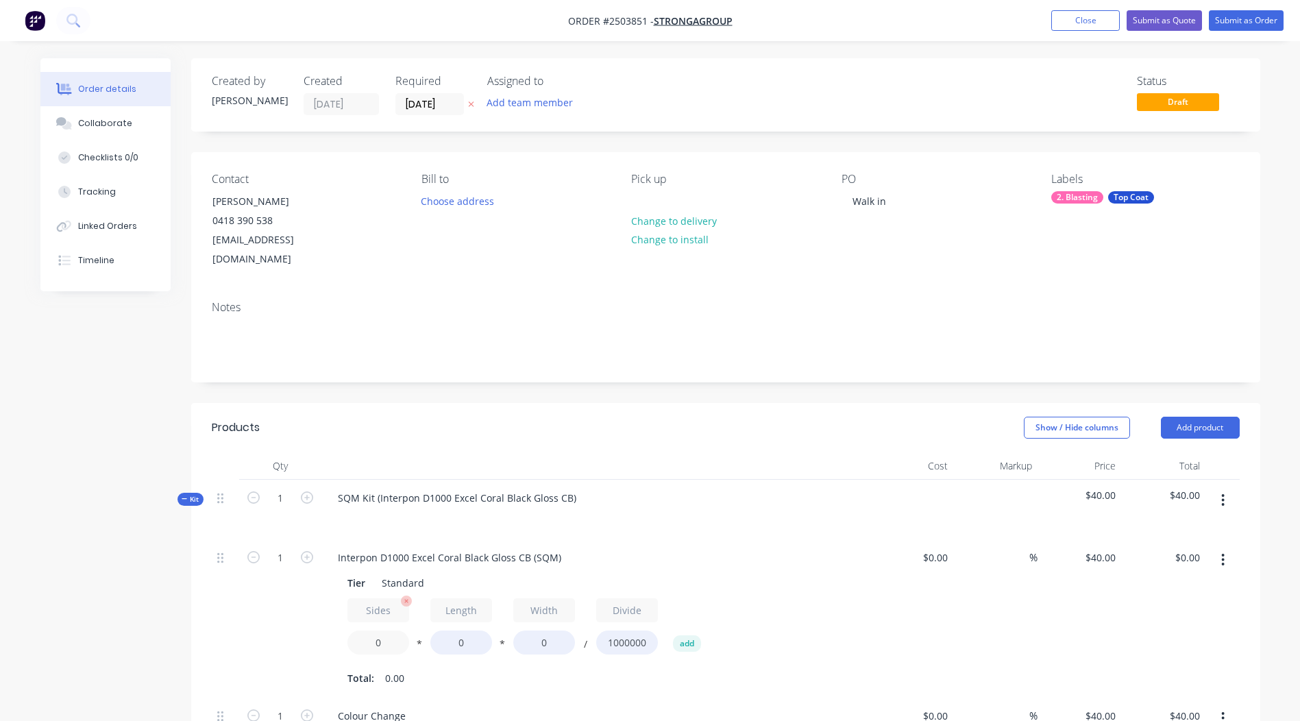
click at [376, 631] on input "0" at bounding box center [379, 643] width 62 height 24
type input "2"
click at [463, 631] on input "0" at bounding box center [461, 643] width 62 height 24
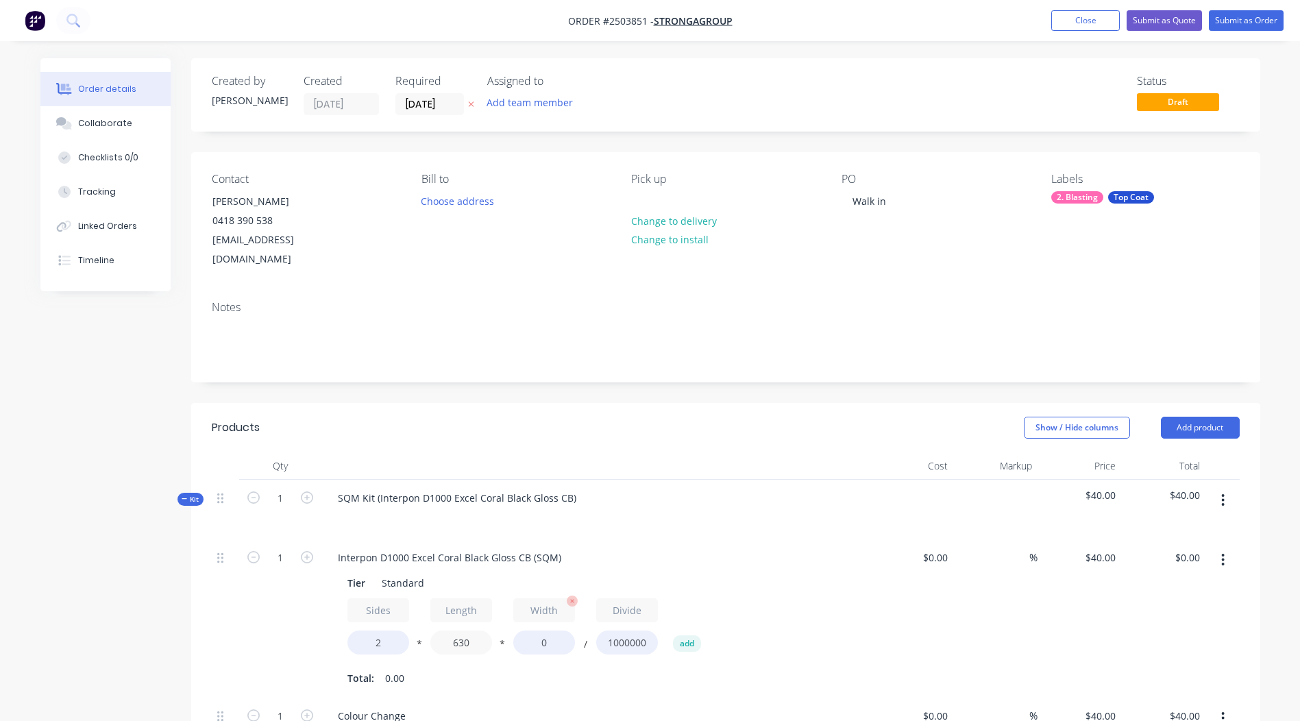
type input "630"
click at [546, 631] on input "0" at bounding box center [544, 643] width 62 height 24
type input "630"
type input "$31.75"
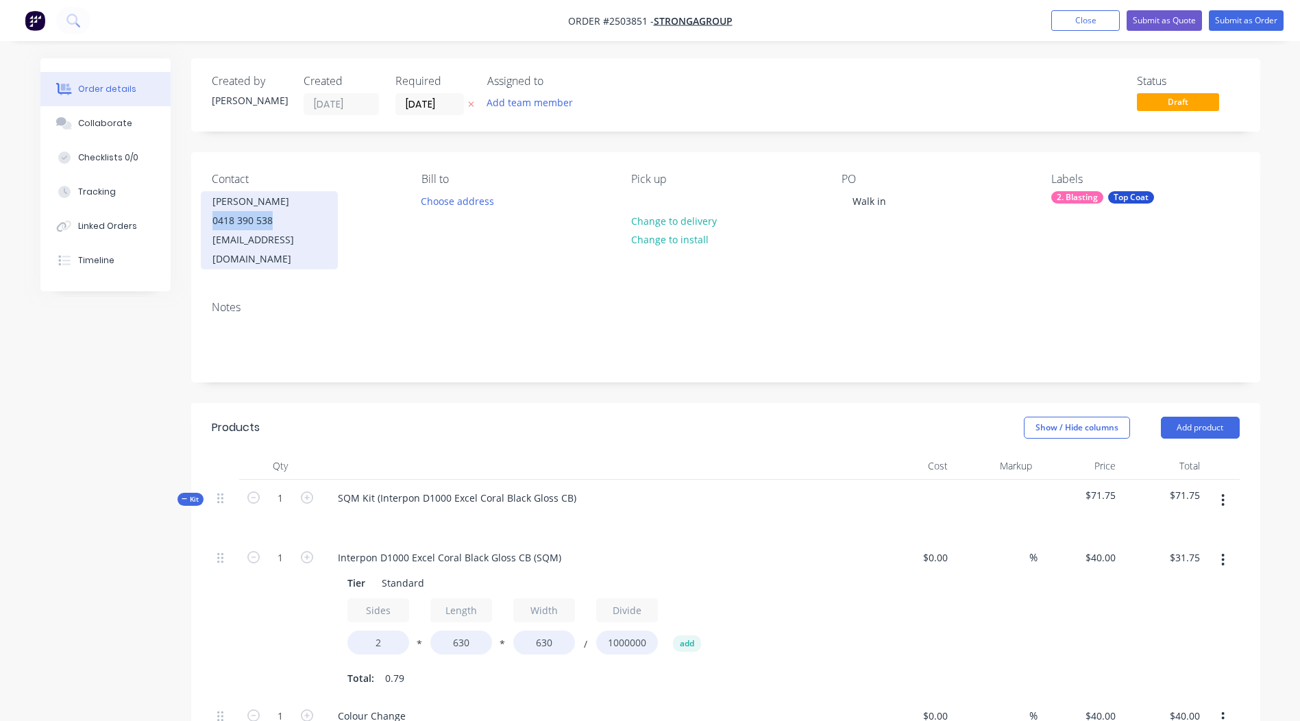
drag, startPoint x: 272, startPoint y: 218, endPoint x: 212, endPoint y: 218, distance: 60.3
click at [212, 218] on div "0418 390 538" at bounding box center [269, 220] width 114 height 19
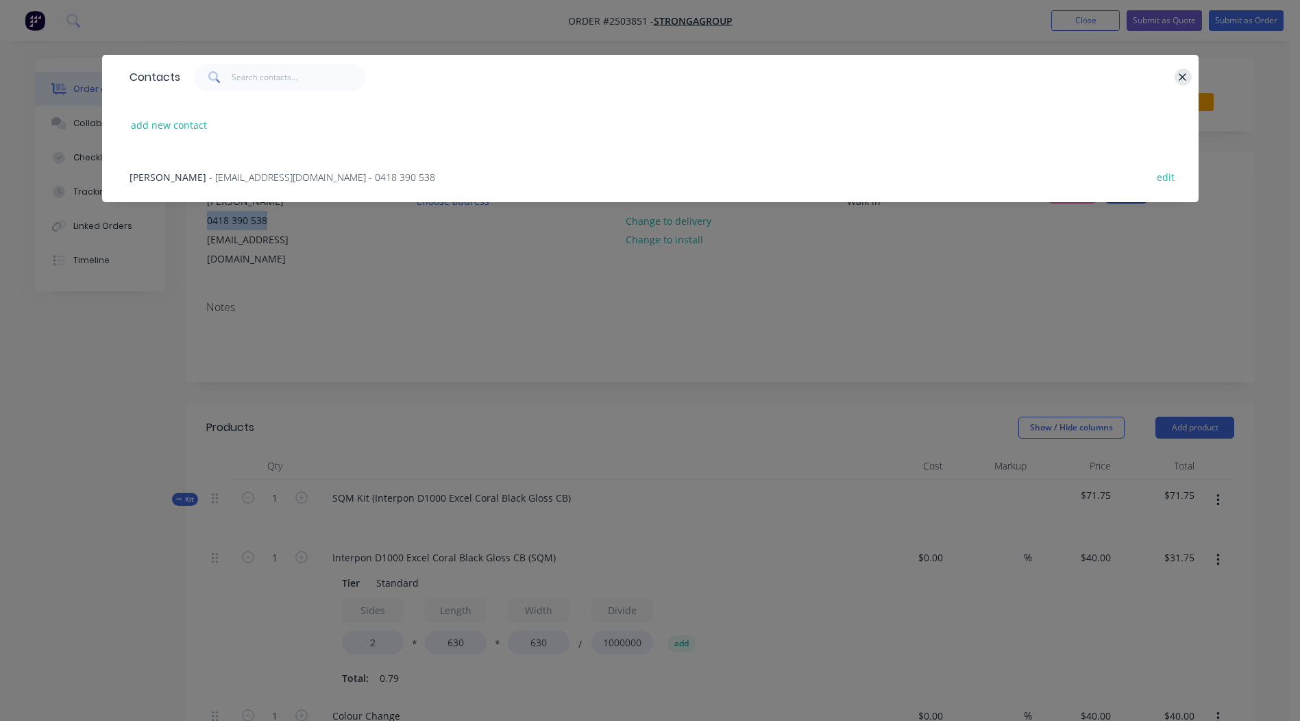
click at [1180, 76] on icon "button" at bounding box center [1182, 77] width 9 height 12
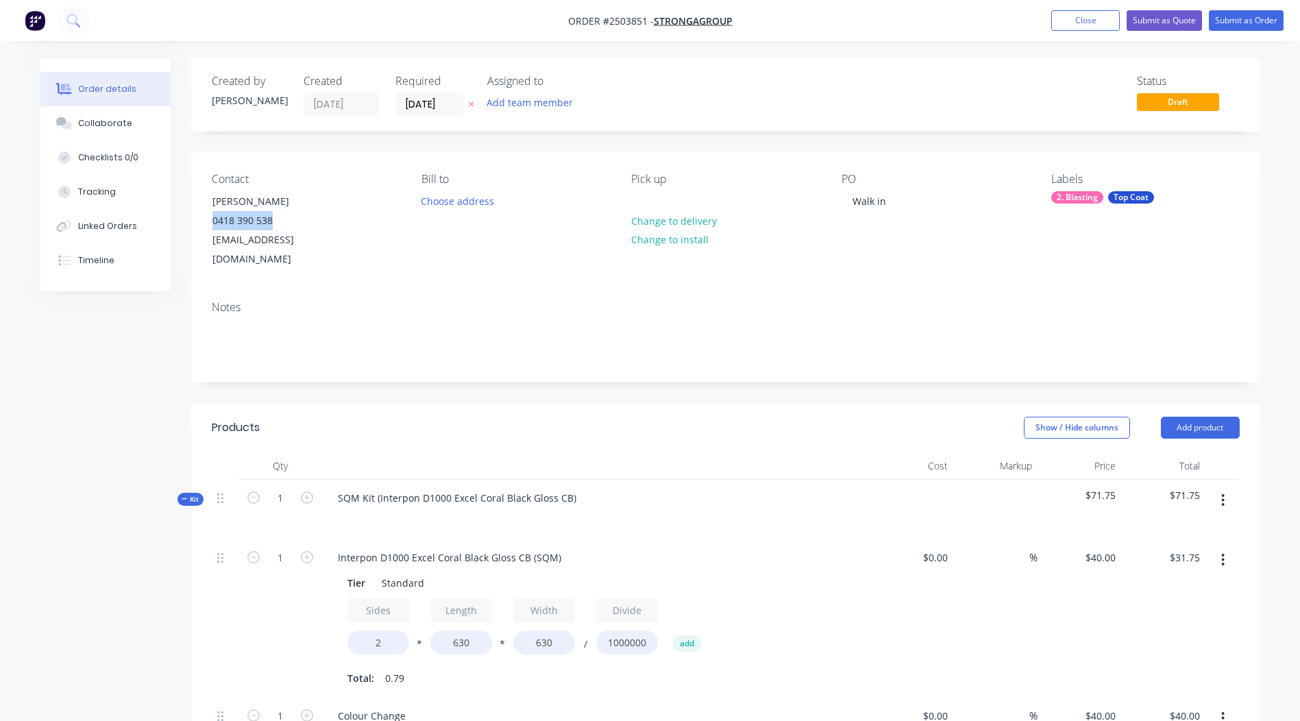
click at [1223, 493] on icon "button" at bounding box center [1222, 500] width 3 height 15
click at [1214, 526] on div "Add product to kit" at bounding box center [1175, 536] width 106 height 20
click at [1229, 488] on button "button" at bounding box center [1223, 500] width 32 height 25
click at [1228, 488] on button "button" at bounding box center [1223, 500] width 32 height 25
click at [1171, 609] on div "Delete" at bounding box center [1175, 619] width 106 height 20
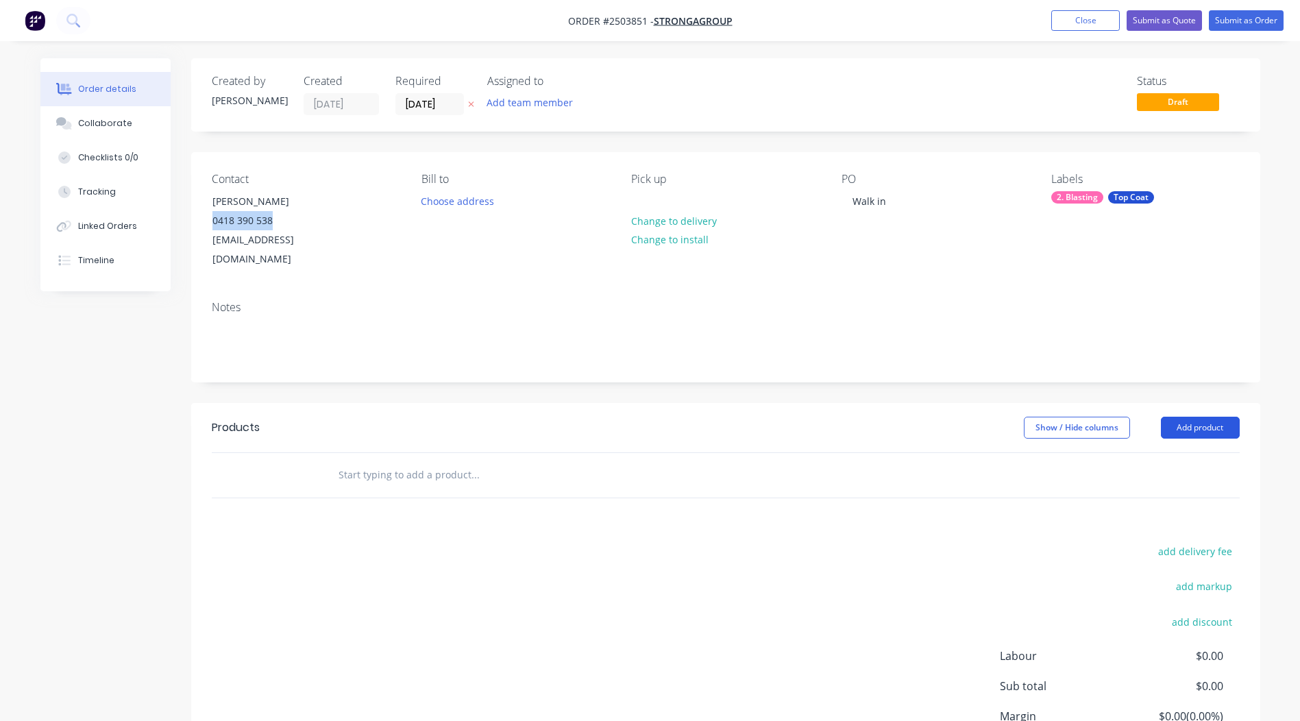
click at [1217, 417] on button "Add product" at bounding box center [1200, 428] width 79 height 22
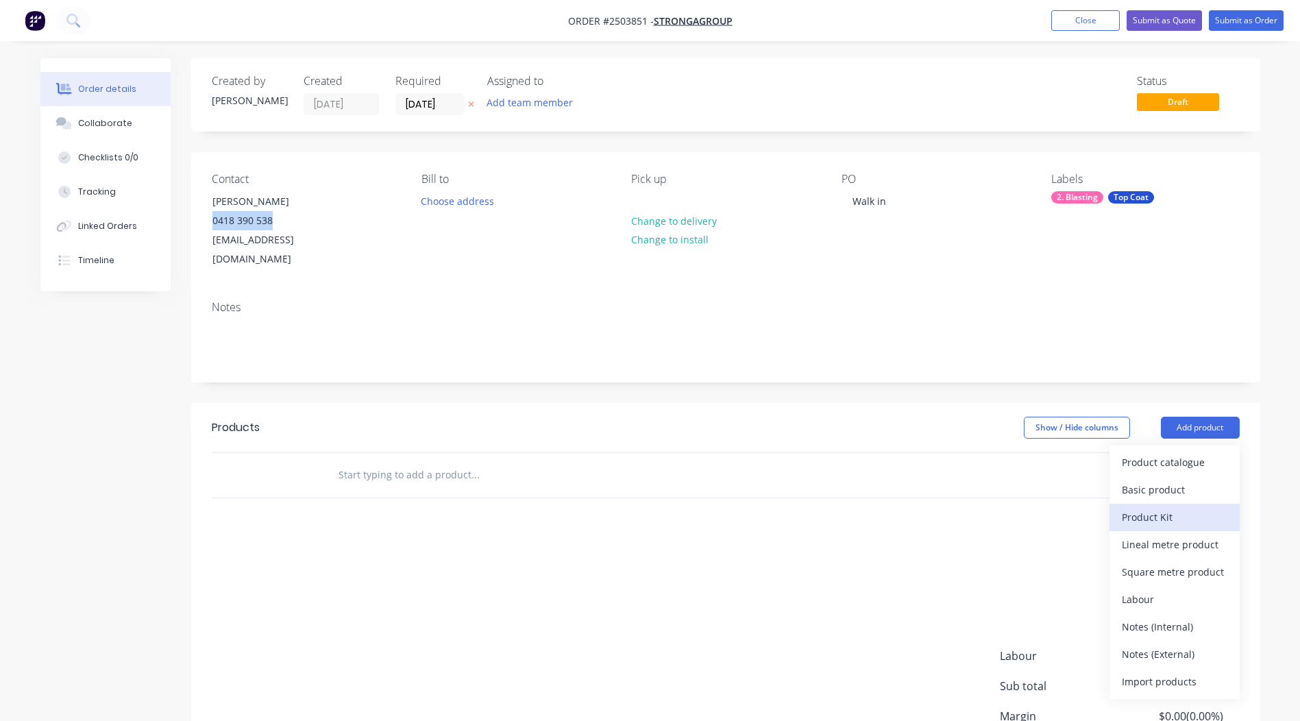
click at [1173, 507] on div "Product Kit" at bounding box center [1175, 517] width 106 height 20
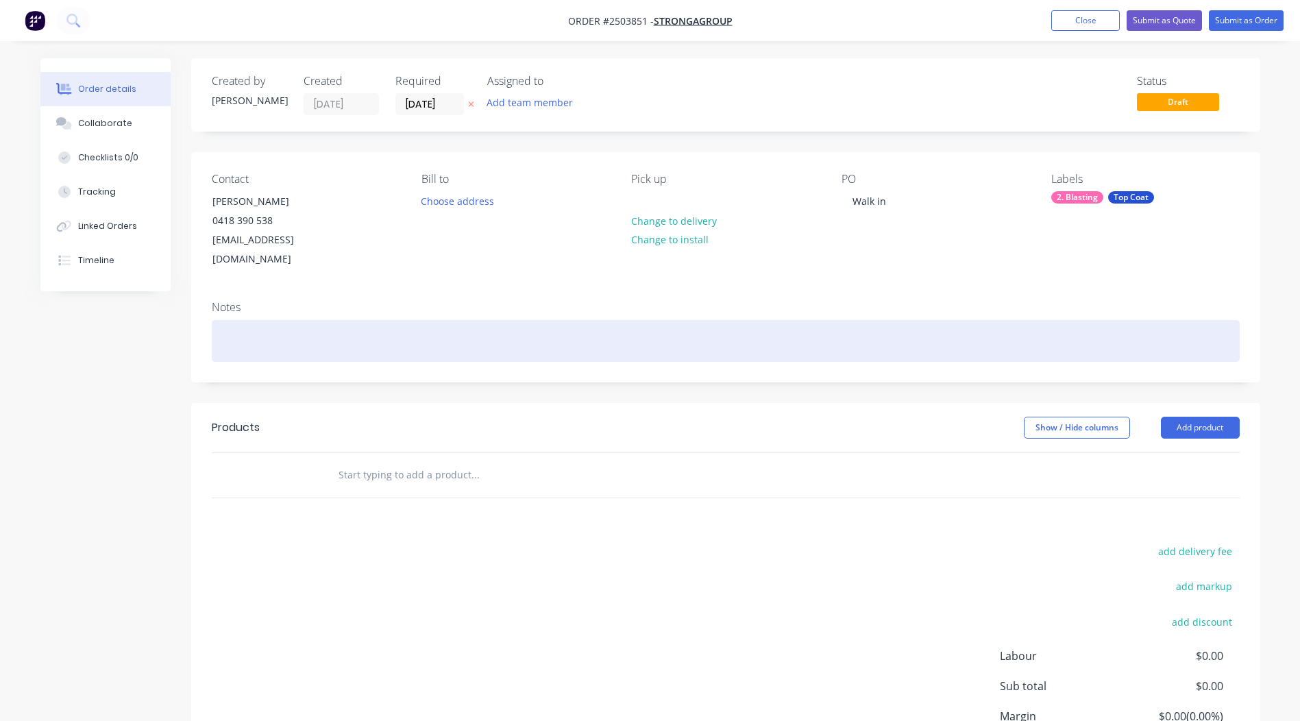
click at [1200, 330] on div at bounding box center [726, 341] width 1028 height 42
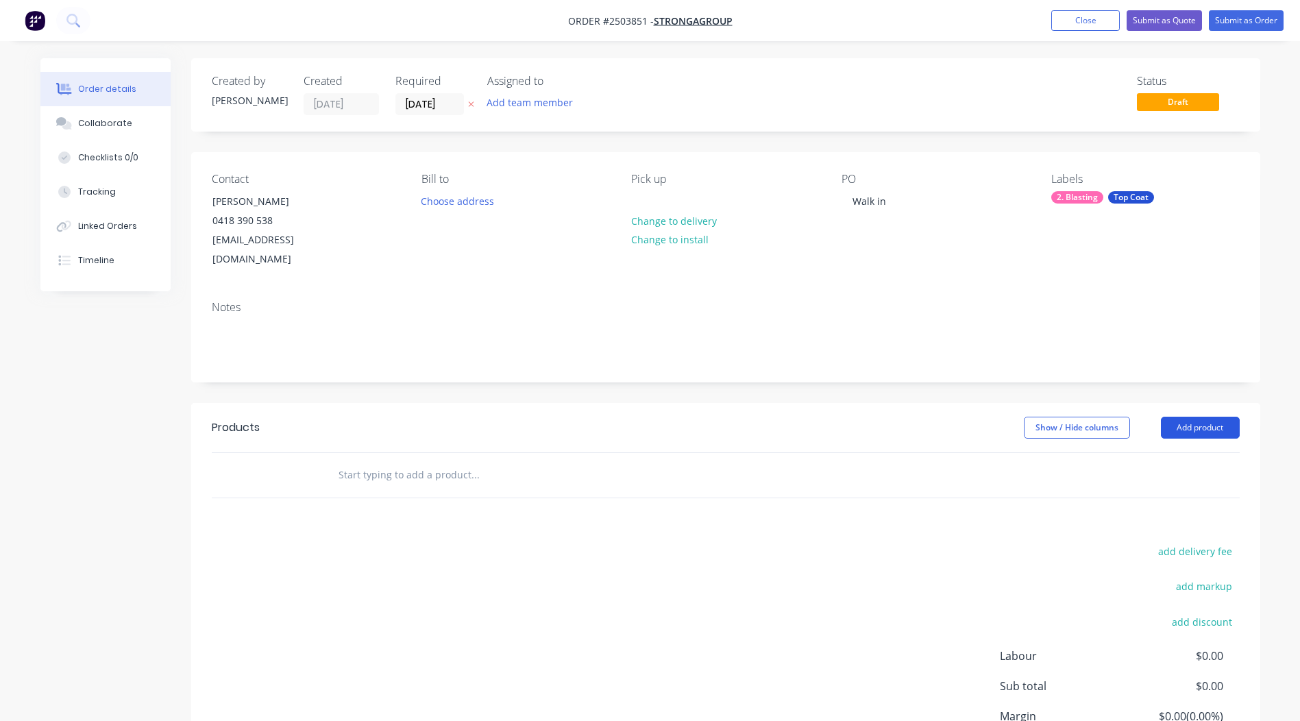
click at [1217, 417] on button "Add product" at bounding box center [1200, 428] width 79 height 22
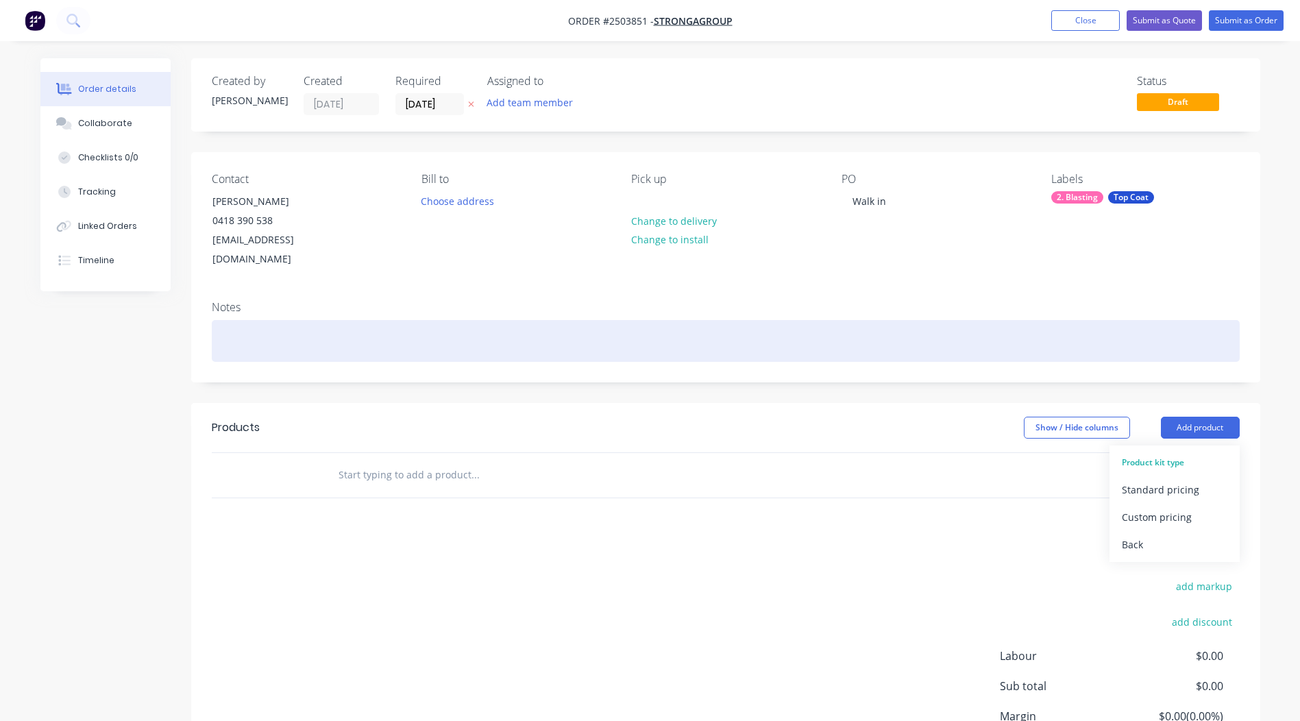
click at [1182, 320] on div at bounding box center [726, 341] width 1028 height 42
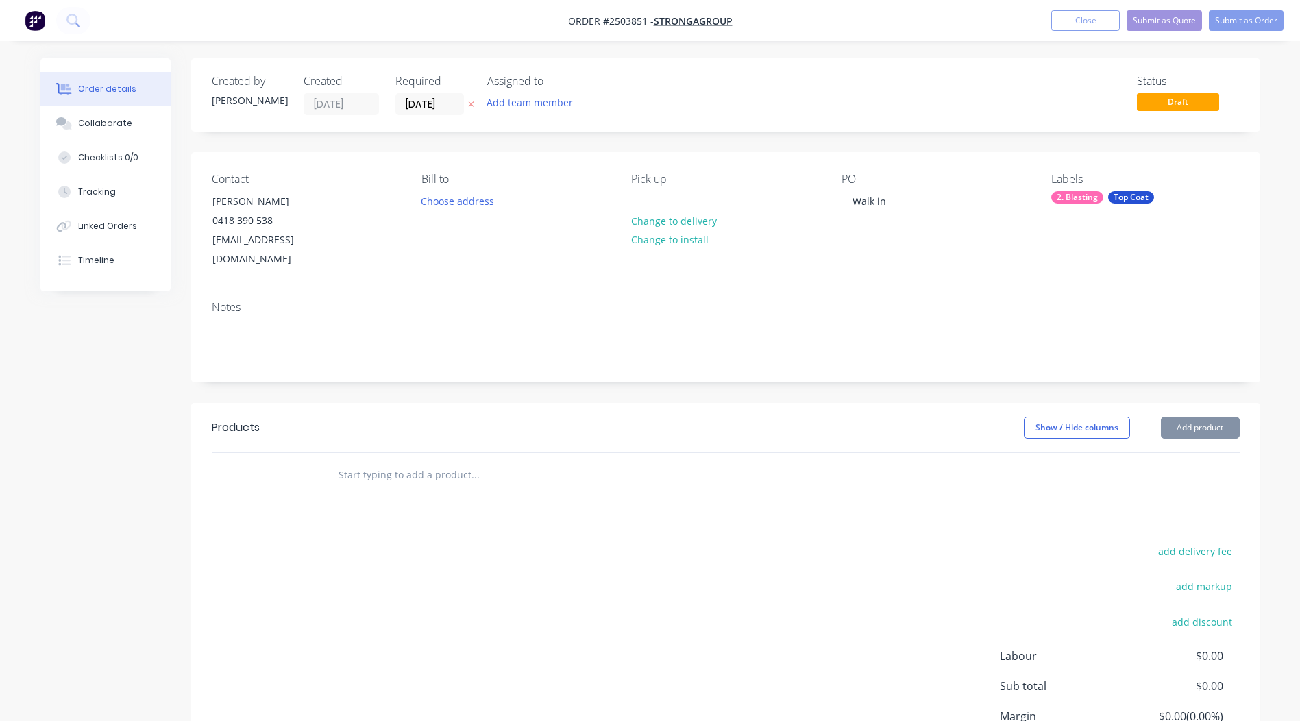
drag, startPoint x: 485, startPoint y: 526, endPoint x: 524, endPoint y: 509, distance: 42.9
click at [485, 542] on div "add delivery fee add markup add discount Labour $0.00 Sub total $0.00 Margin $0…" at bounding box center [726, 674] width 1028 height 265
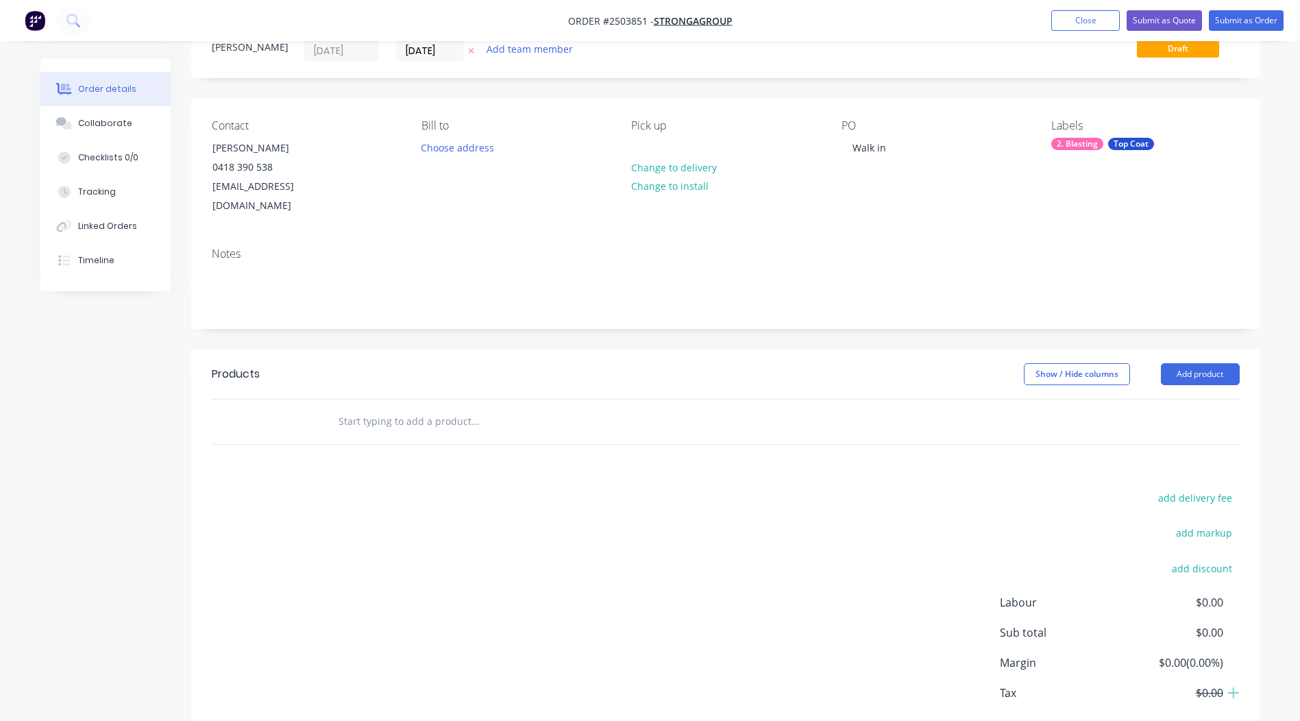
scroll to position [108, 0]
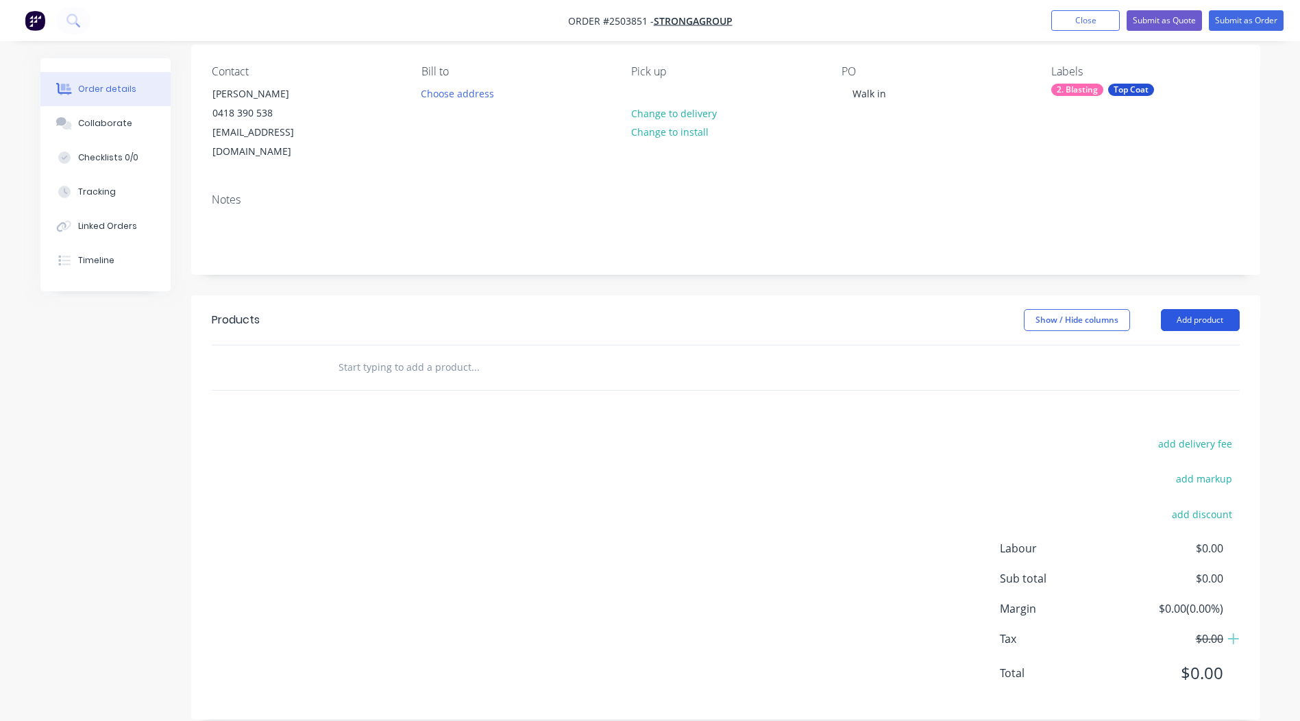
click at [1201, 309] on button "Add product" at bounding box center [1200, 320] width 79 height 22
click at [1143, 346] on div "Product kit type" at bounding box center [1175, 355] width 106 height 18
click at [1177, 346] on div "Product kit type" at bounding box center [1175, 355] width 106 height 18
click at [1178, 346] on div "Product kit type" at bounding box center [1175, 355] width 106 height 18
click at [1158, 427] on div "Back" at bounding box center [1175, 437] width 106 height 20
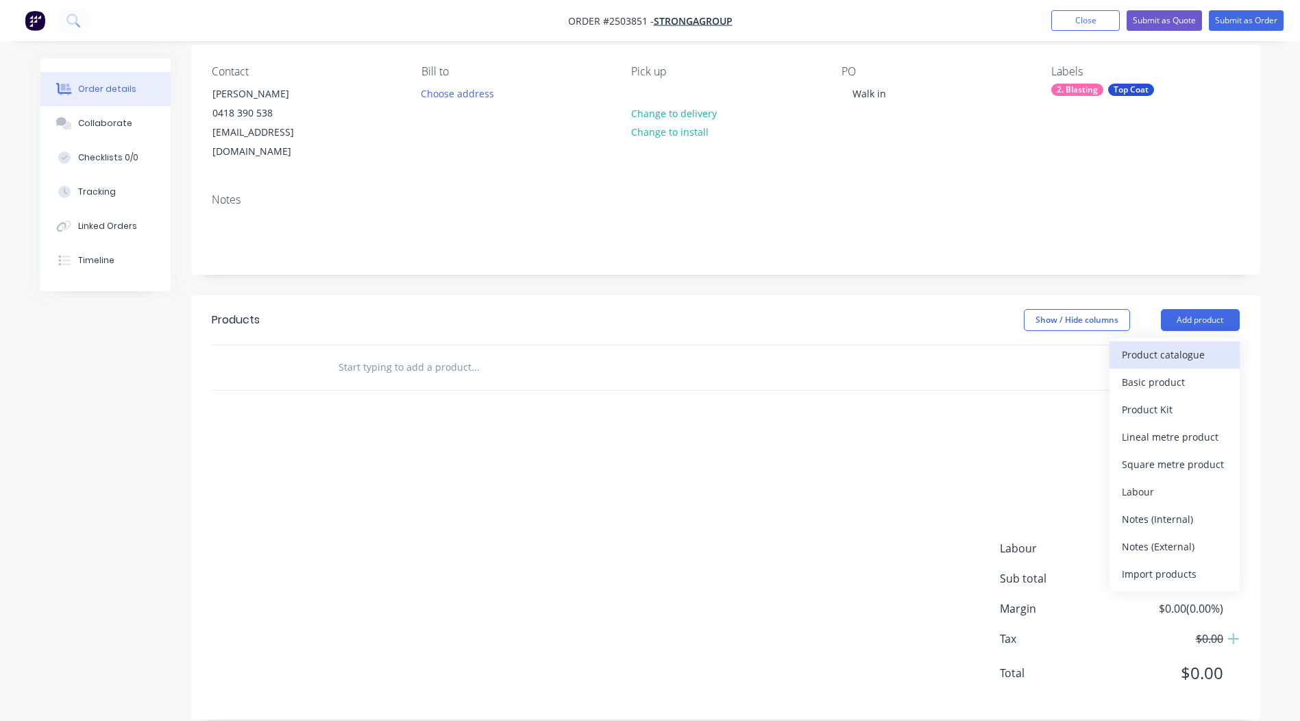
click at [1159, 345] on div "Product catalogue" at bounding box center [1175, 355] width 106 height 20
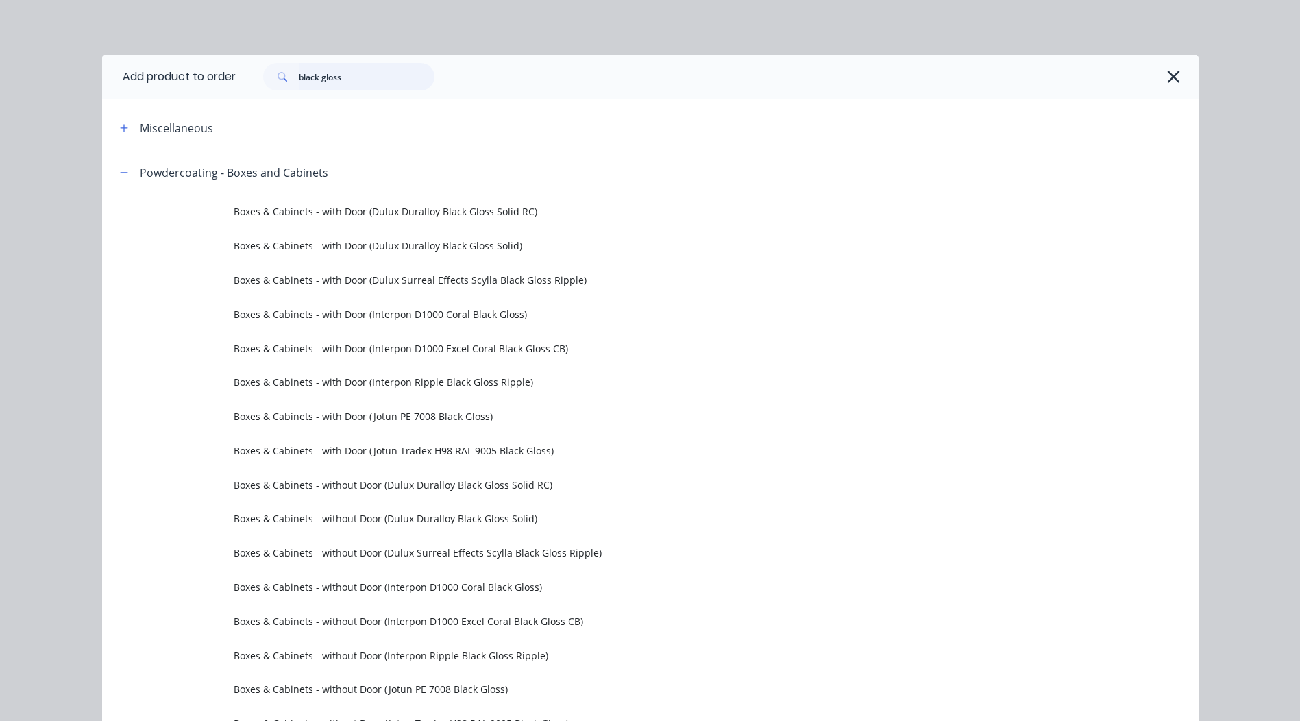
click at [372, 80] on input "black gloss" at bounding box center [367, 76] width 136 height 27
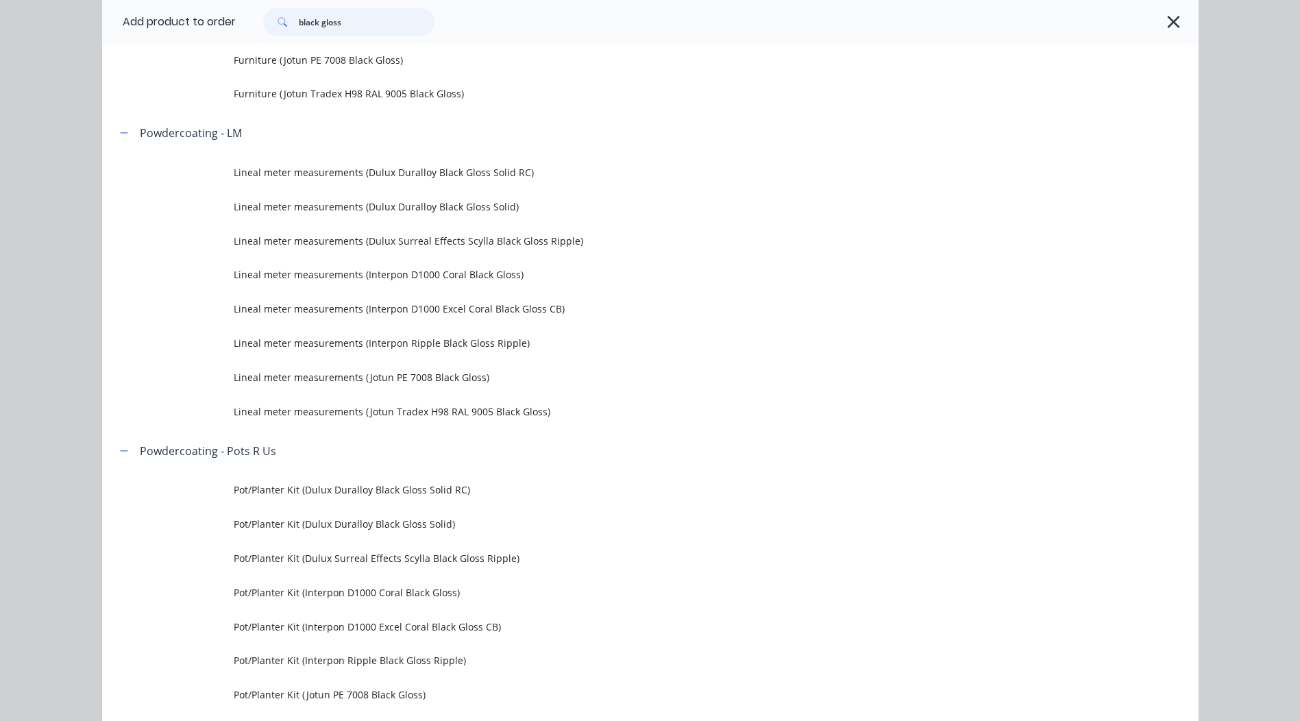
scroll to position [960, 0]
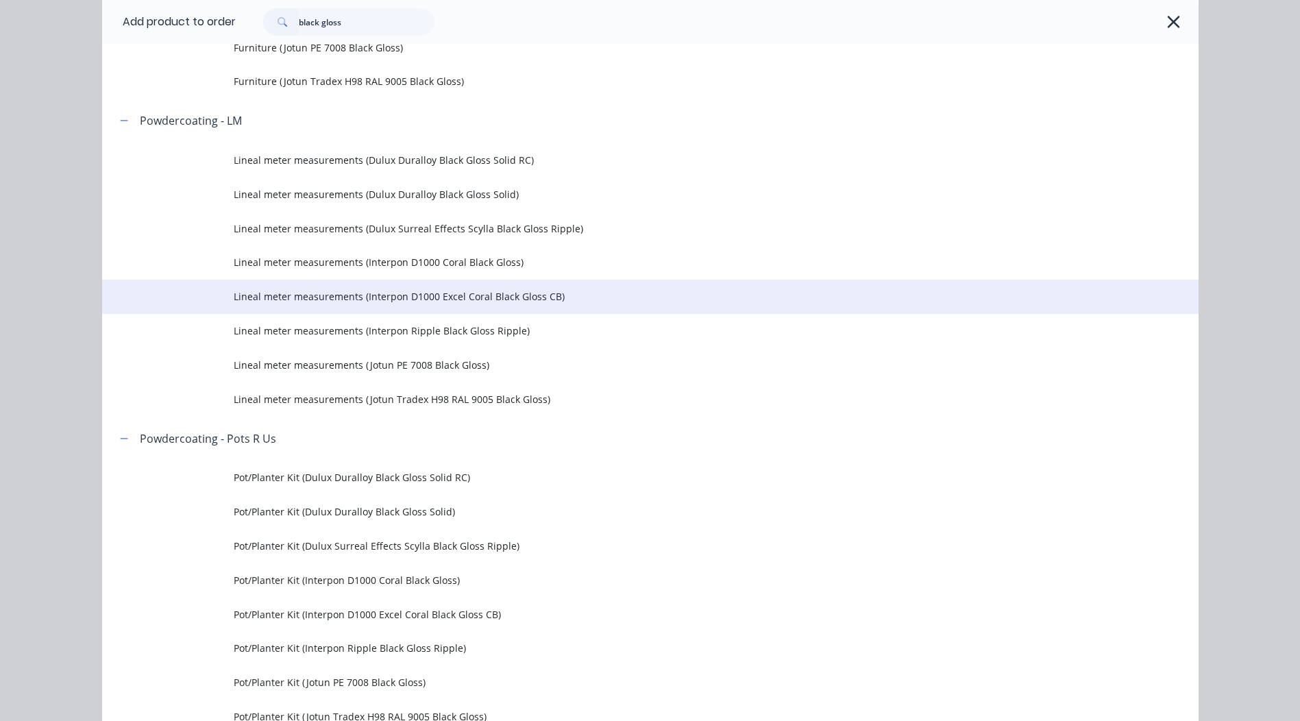
click at [494, 302] on span "Lineal meter measurements (Interpon D1000 Excel Coral Black Gloss CB)" at bounding box center [620, 296] width 772 height 14
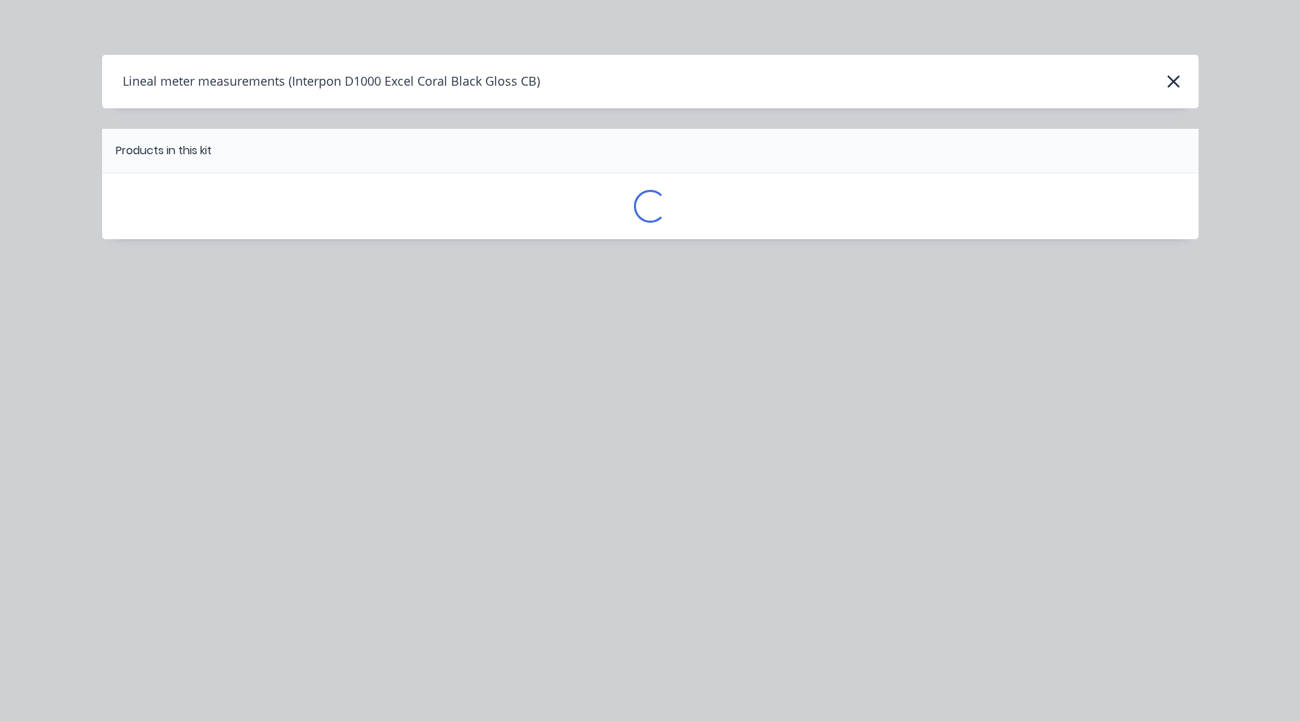
scroll to position [0, 0]
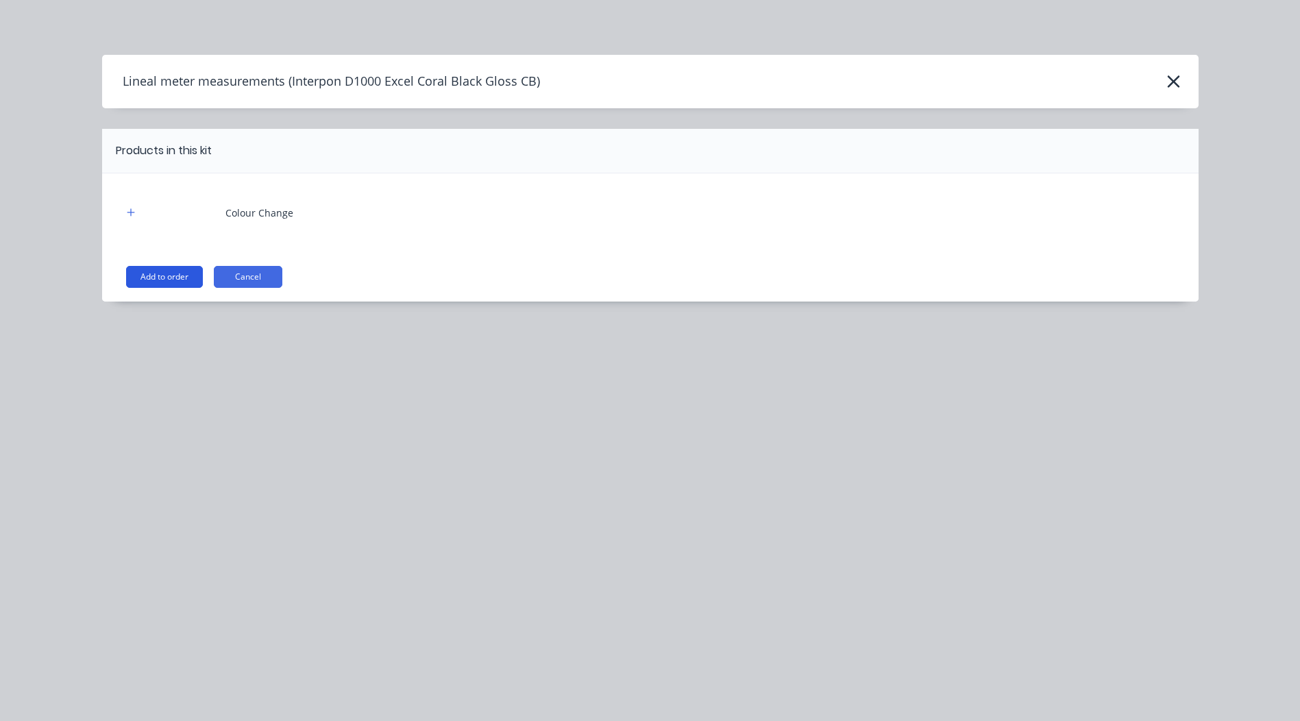
click at [154, 270] on button "Add to order" at bounding box center [164, 277] width 77 height 22
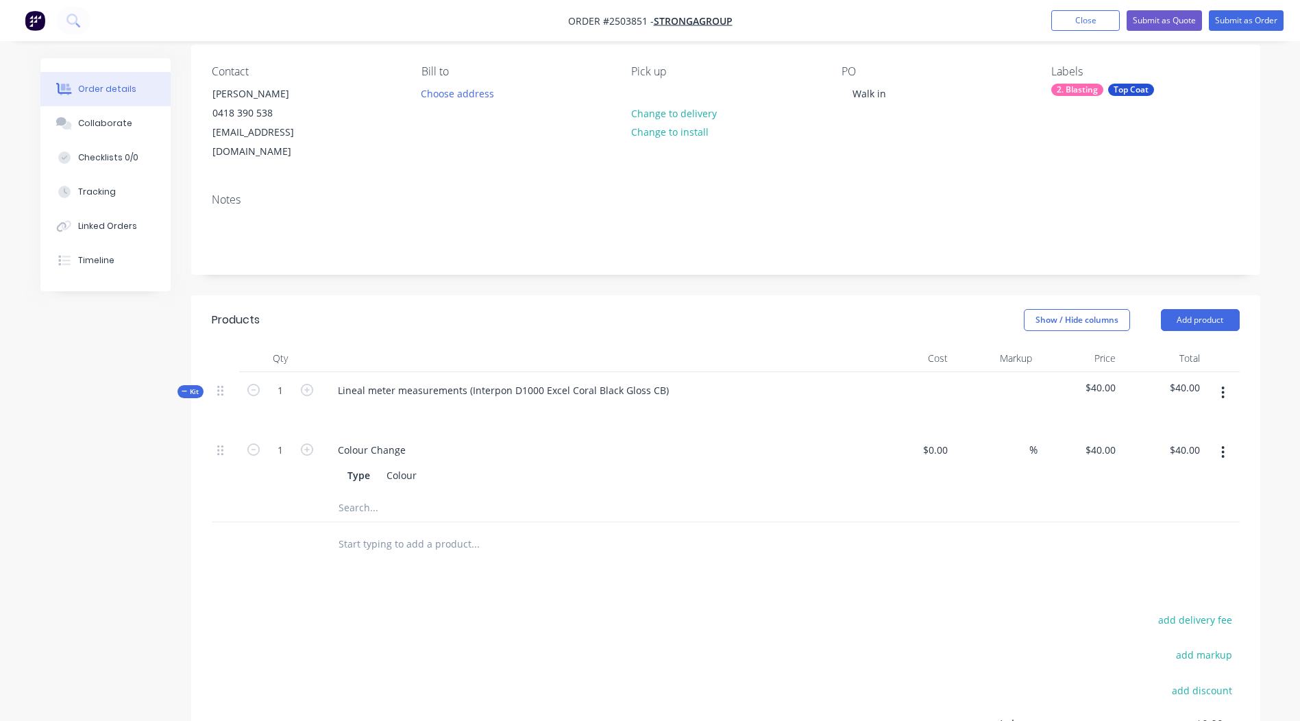
click at [1222, 387] on icon "button" at bounding box center [1223, 393] width 3 height 12
click at [1195, 419] on div "Add product to kit" at bounding box center [1175, 429] width 106 height 20
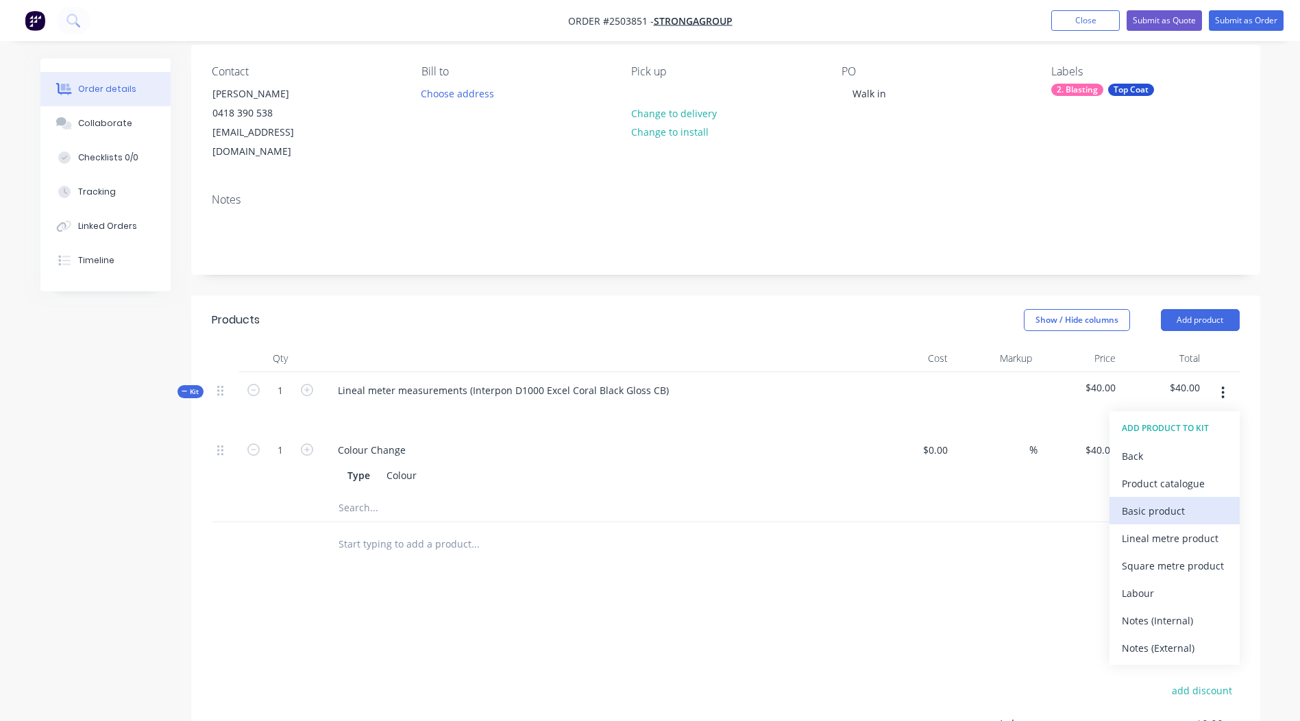
click at [1197, 501] on div "Basic product" at bounding box center [1175, 511] width 106 height 20
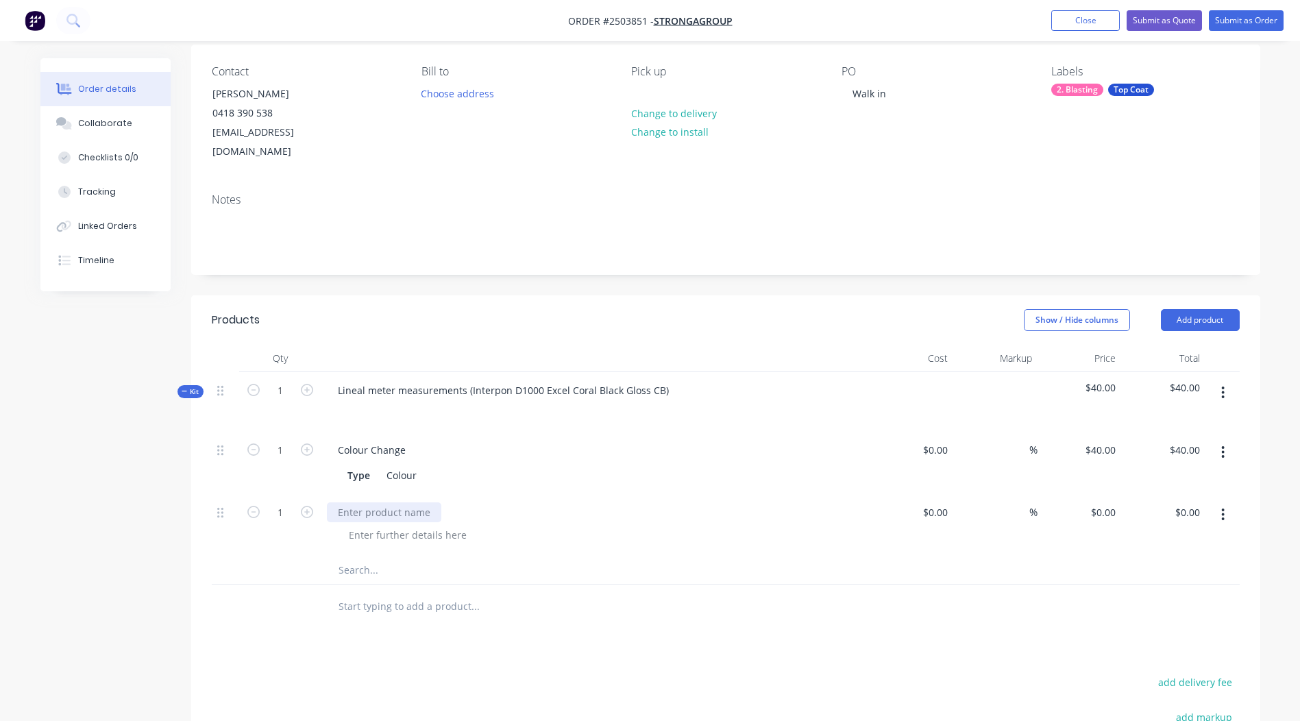
click at [356, 502] on div at bounding box center [384, 512] width 114 height 20
click at [430, 525] on div at bounding box center [408, 535] width 140 height 20
click at [356, 502] on div "24 inch wheels" at bounding box center [372, 512] width 90 height 20
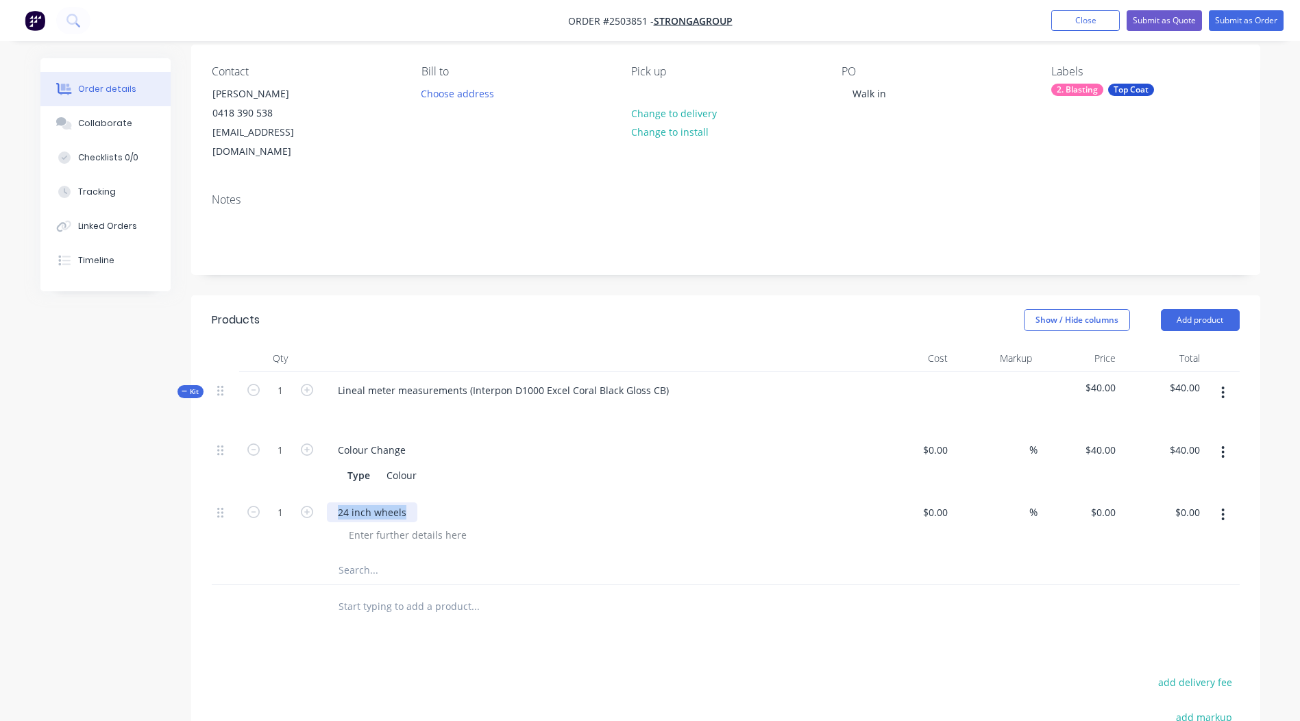
copy div "24 inch wheels"
click at [379, 525] on div at bounding box center [408, 535] width 140 height 20
paste div
click at [1095, 494] on div "0 $0.00" at bounding box center [1080, 525] width 84 height 62
type input "$180.00"
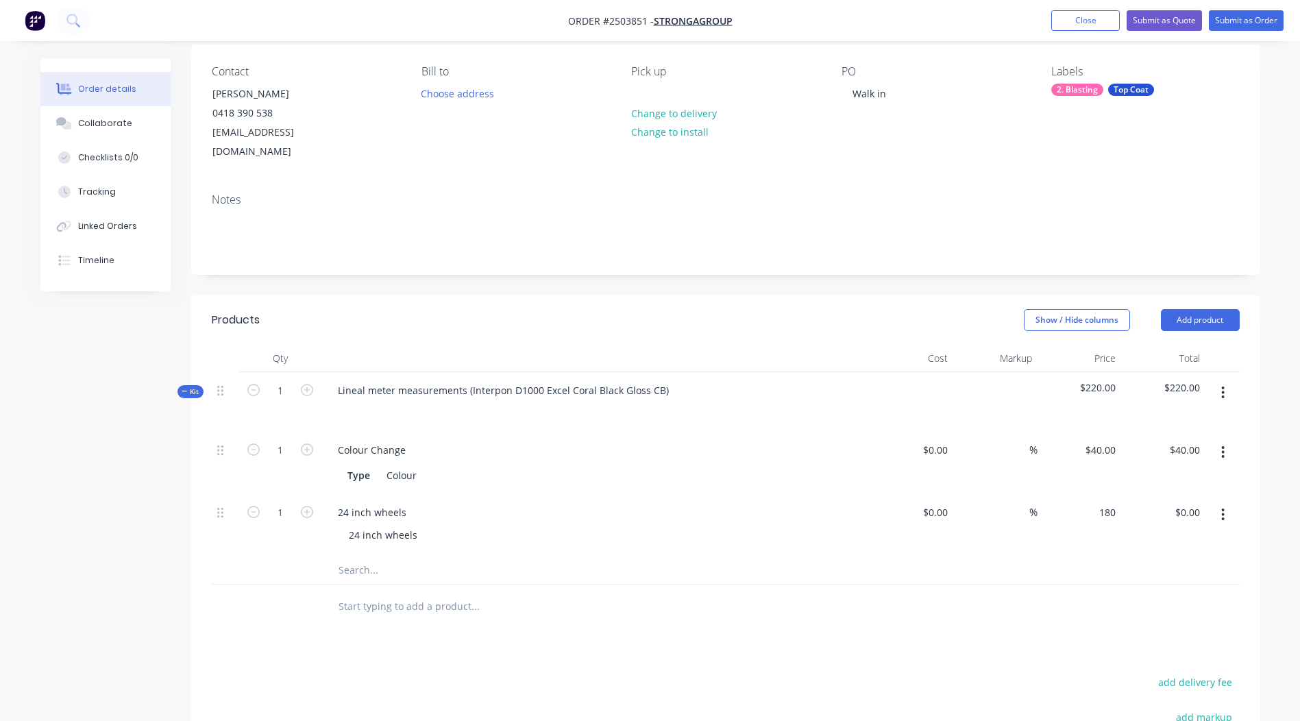
type input "$180.00"
click at [272, 461] on input "1" at bounding box center [281, 450] width 36 height 21
type input "4"
type input "$720.00"
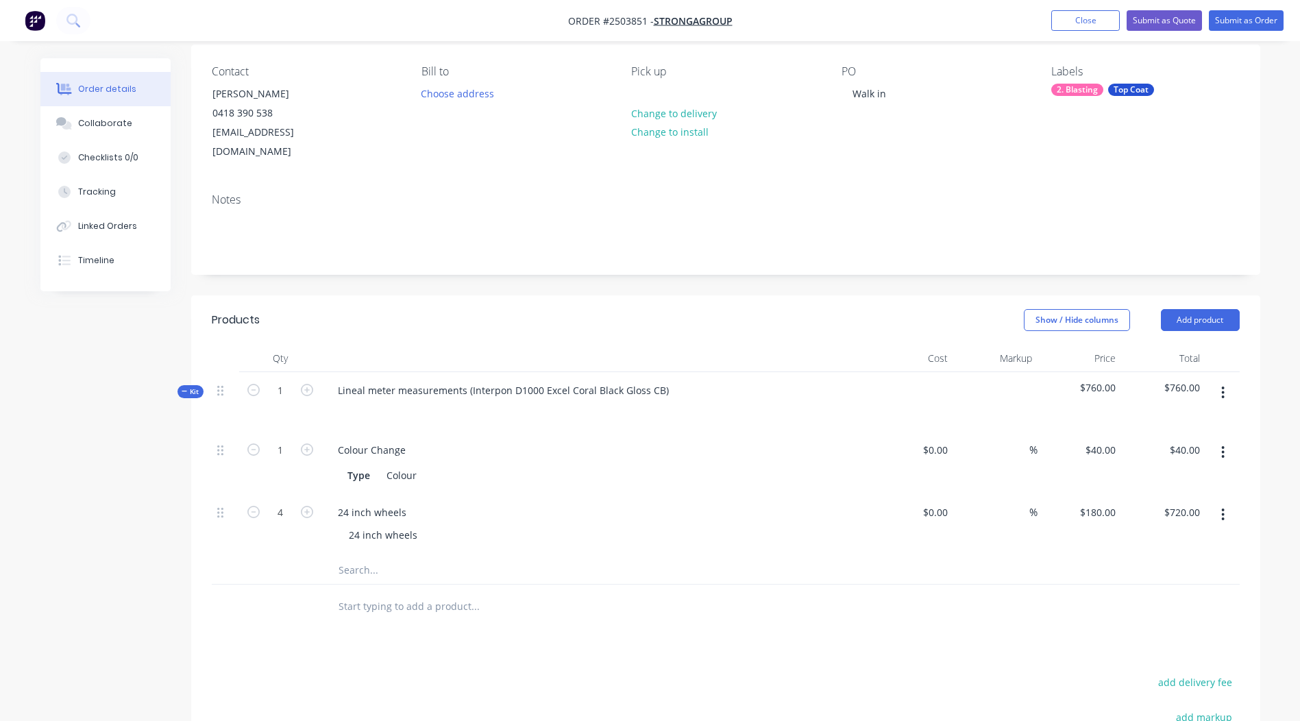
click at [701, 600] on div at bounding box center [532, 606] width 411 height 27
click at [1217, 380] on button "button" at bounding box center [1223, 392] width 32 height 25
click at [1215, 419] on div "Add product to kit" at bounding box center [1175, 429] width 106 height 20
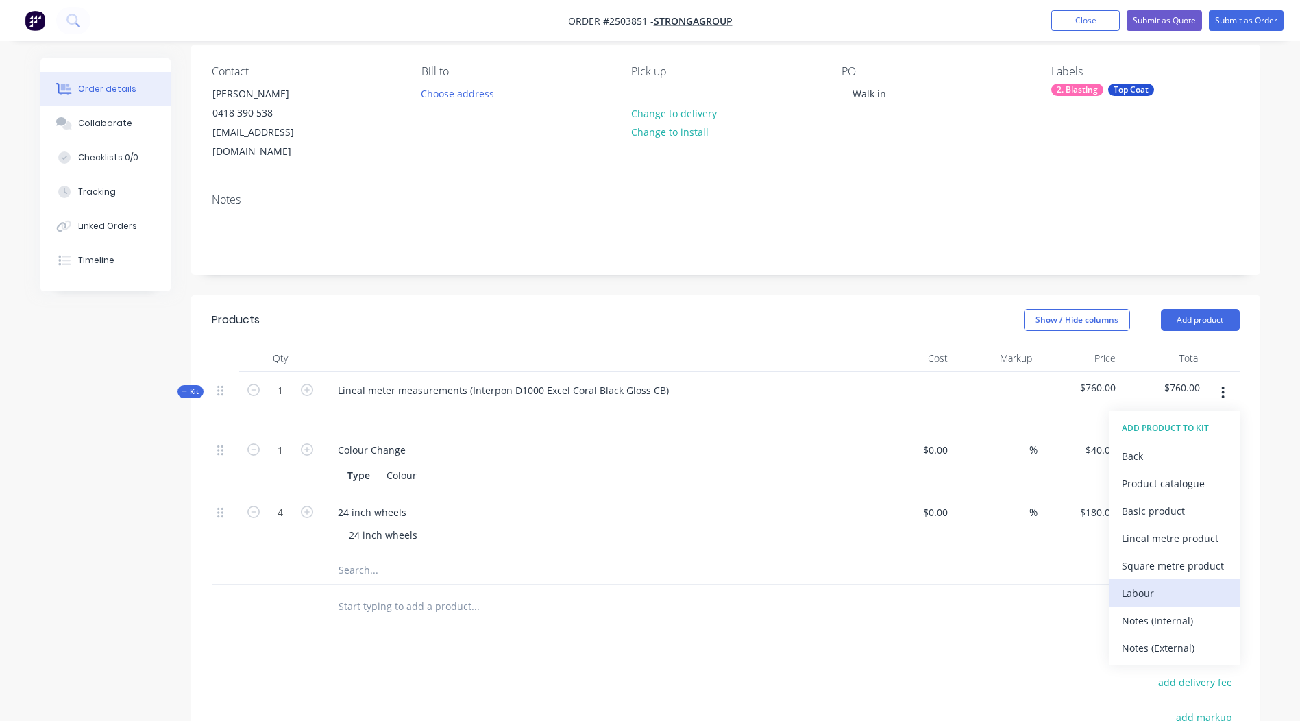
click at [1176, 583] on div "Labour" at bounding box center [1175, 593] width 106 height 20
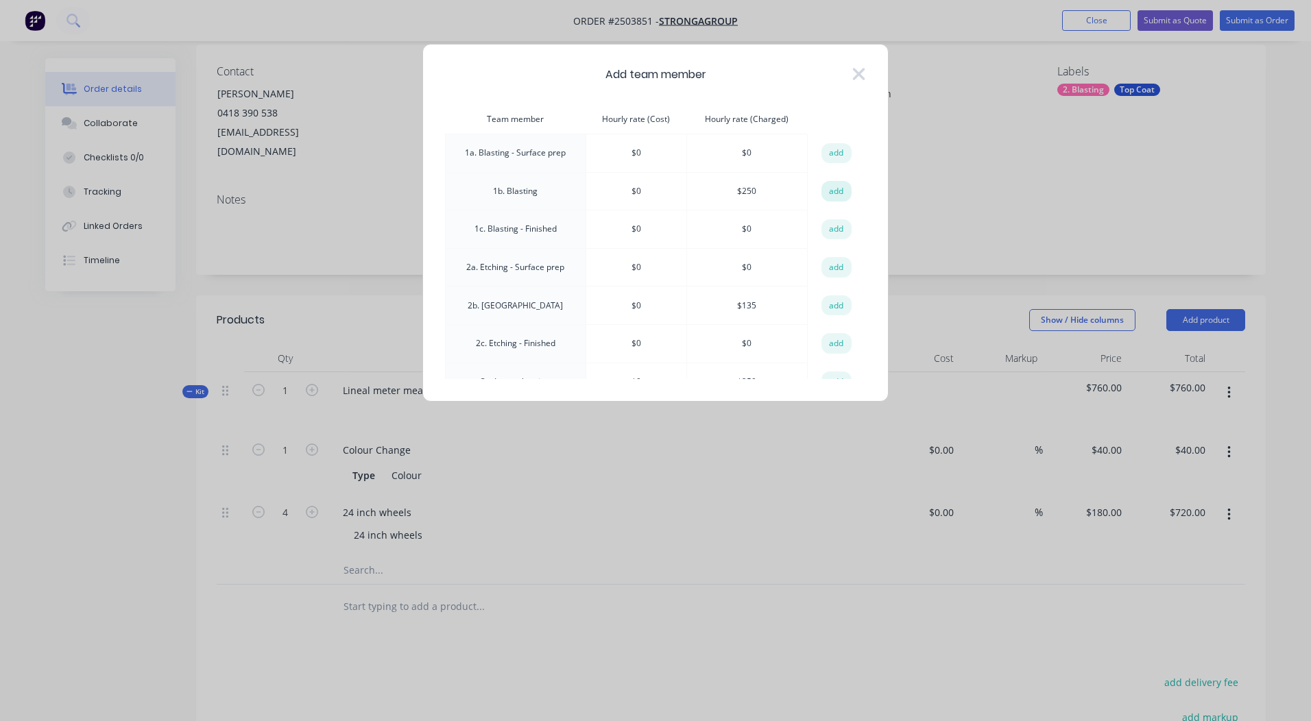
click at [827, 190] on button "add" at bounding box center [836, 191] width 30 height 21
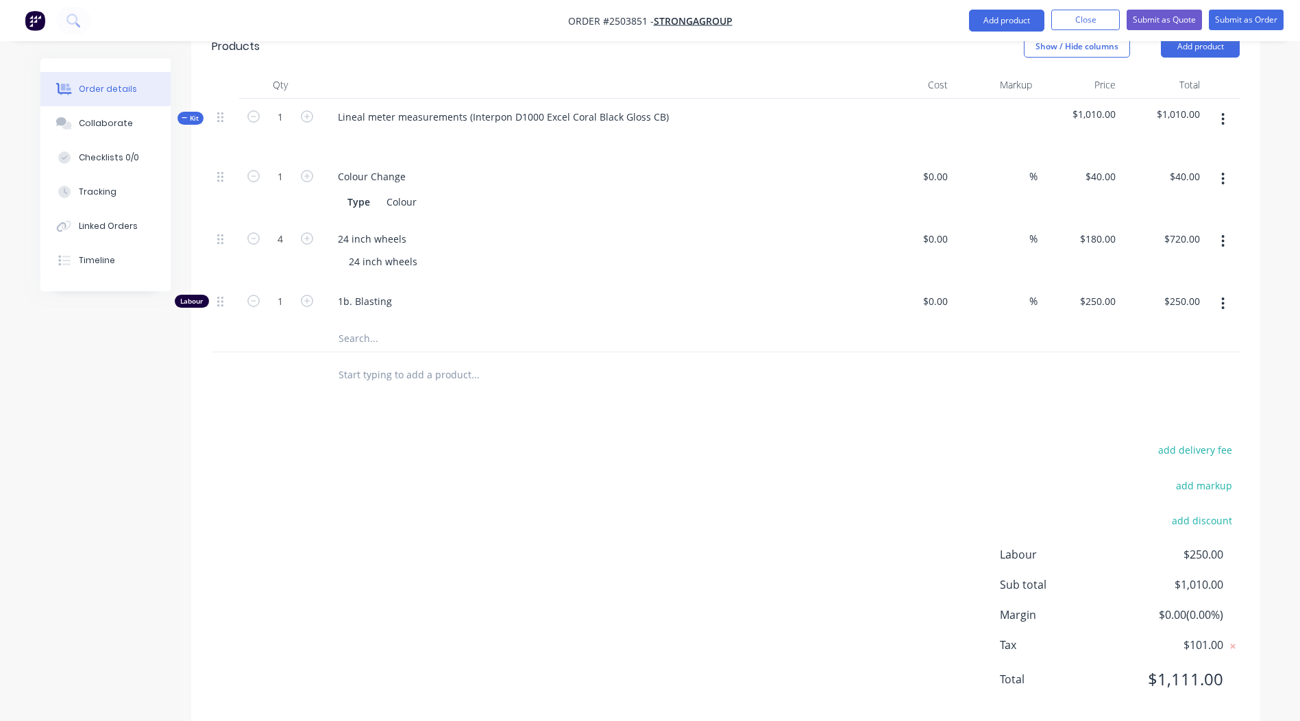
scroll to position [387, 0]
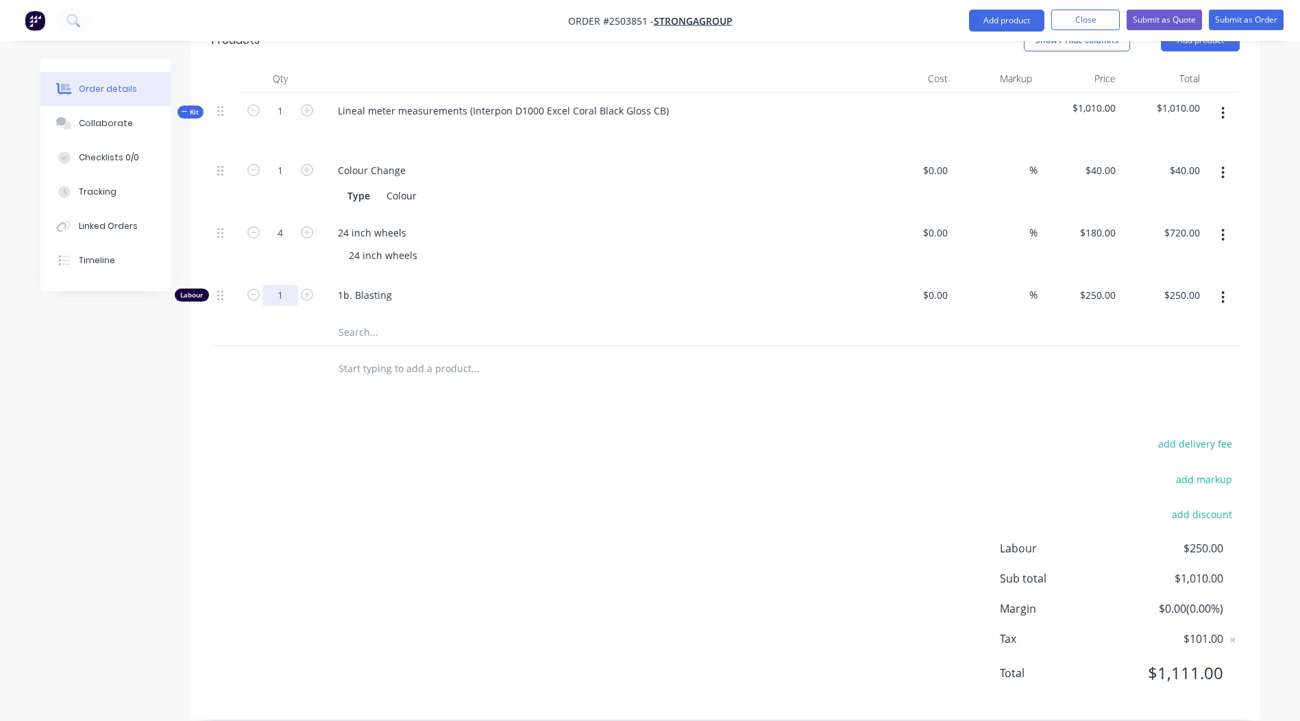
click at [266, 181] on input "1" at bounding box center [281, 170] width 36 height 21
type input "2"
type input "$500.00"
click at [508, 483] on div "add delivery fee add markup add discount Labour $250.00 Sub total $1,010.00 Mar…" at bounding box center [726, 567] width 1028 height 265
drag, startPoint x: 694, startPoint y: 443, endPoint x: 705, endPoint y: 448, distance: 12.6
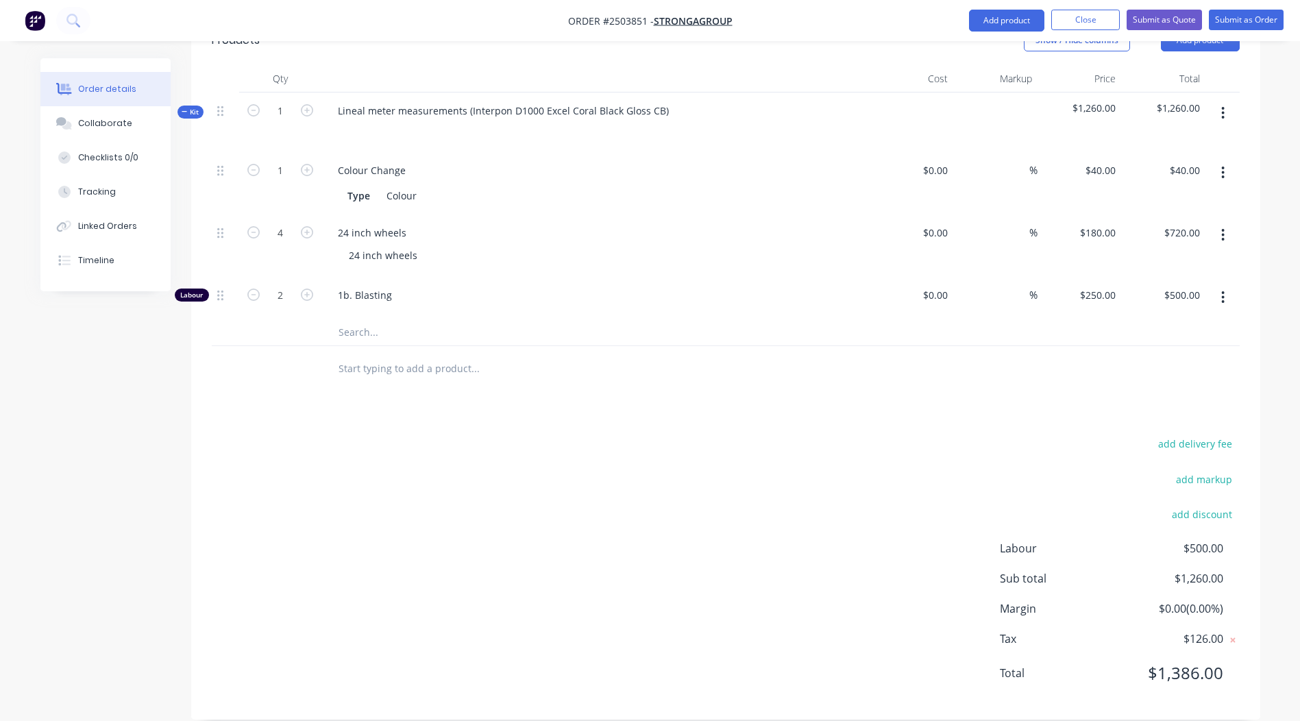
click at [695, 443] on div "add delivery fee add markup add discount Labour $500.00 Sub total $1,260.00 Mar…" at bounding box center [726, 567] width 1028 height 265
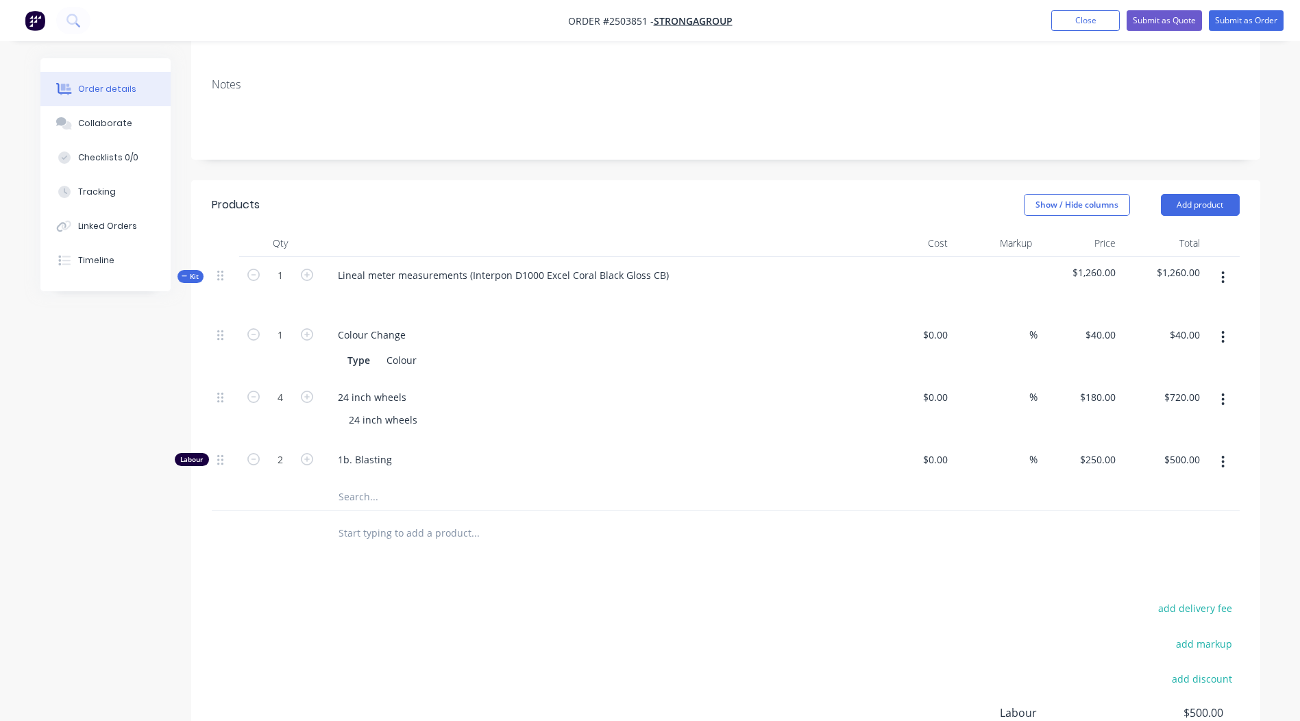
scroll to position [182, 0]
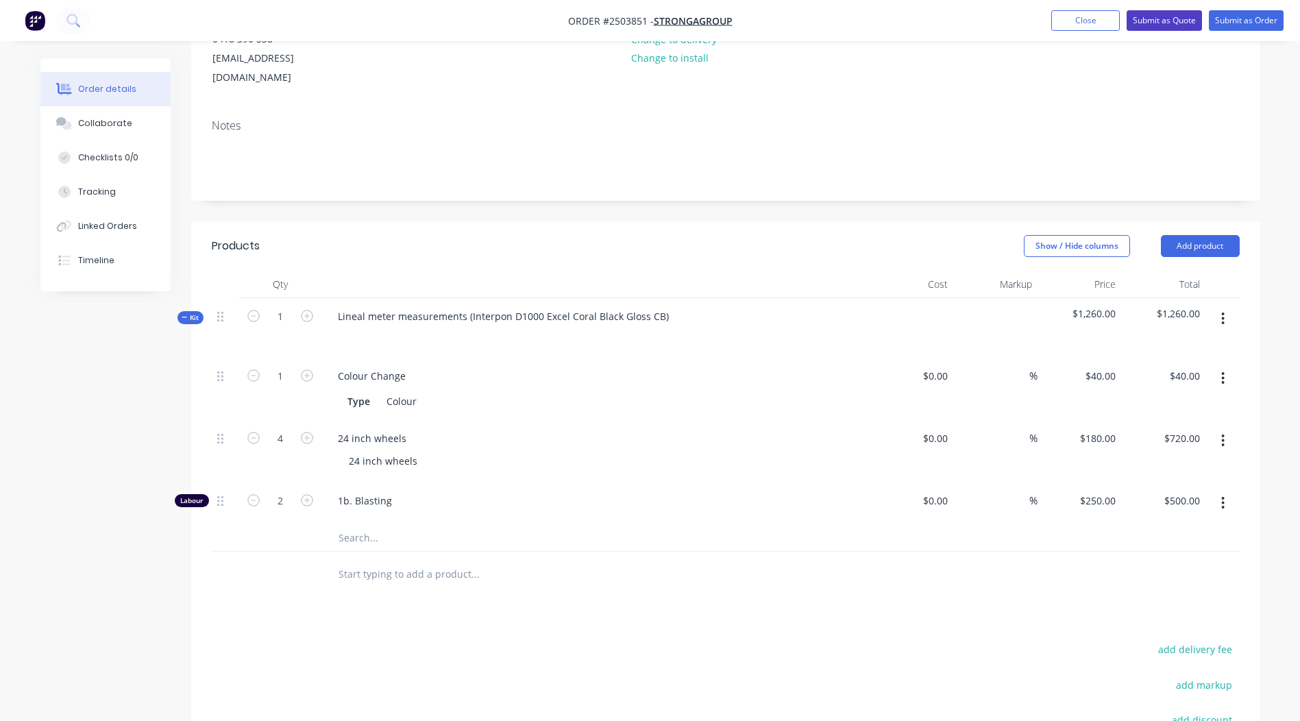
click at [1153, 24] on button "Submit as Quote" at bounding box center [1164, 20] width 75 height 21
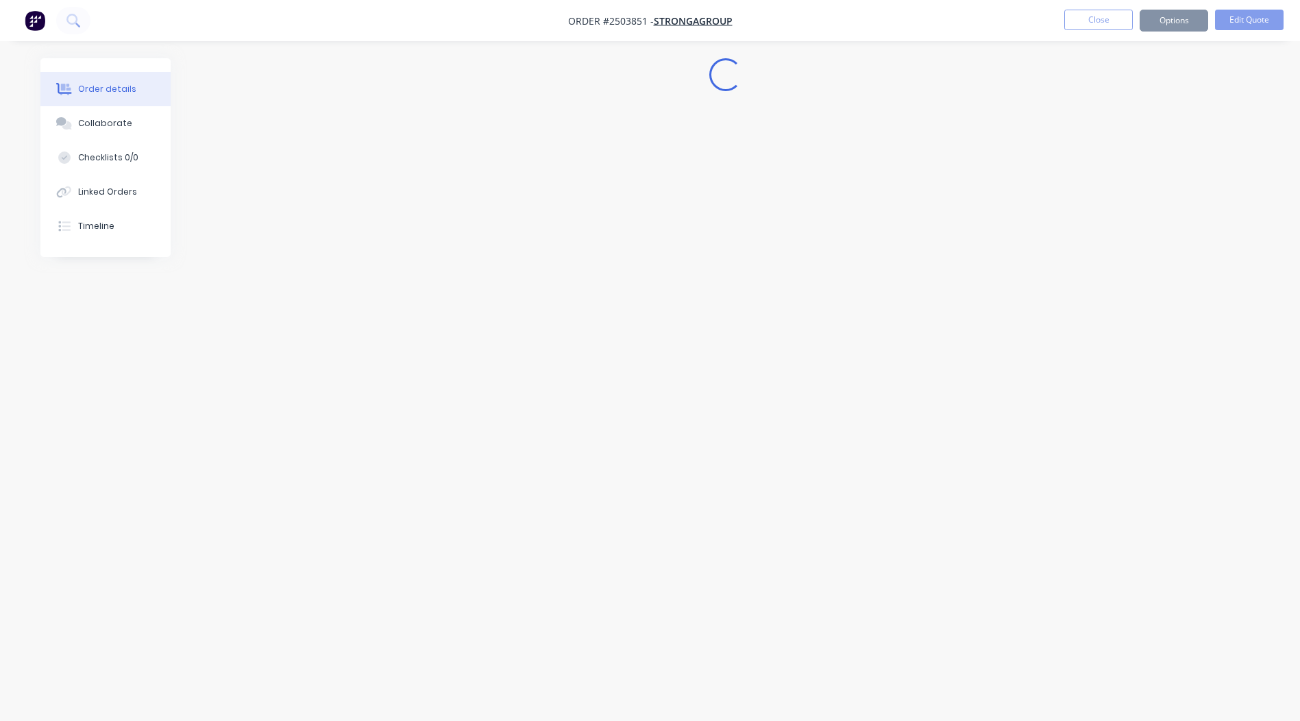
scroll to position [0, 0]
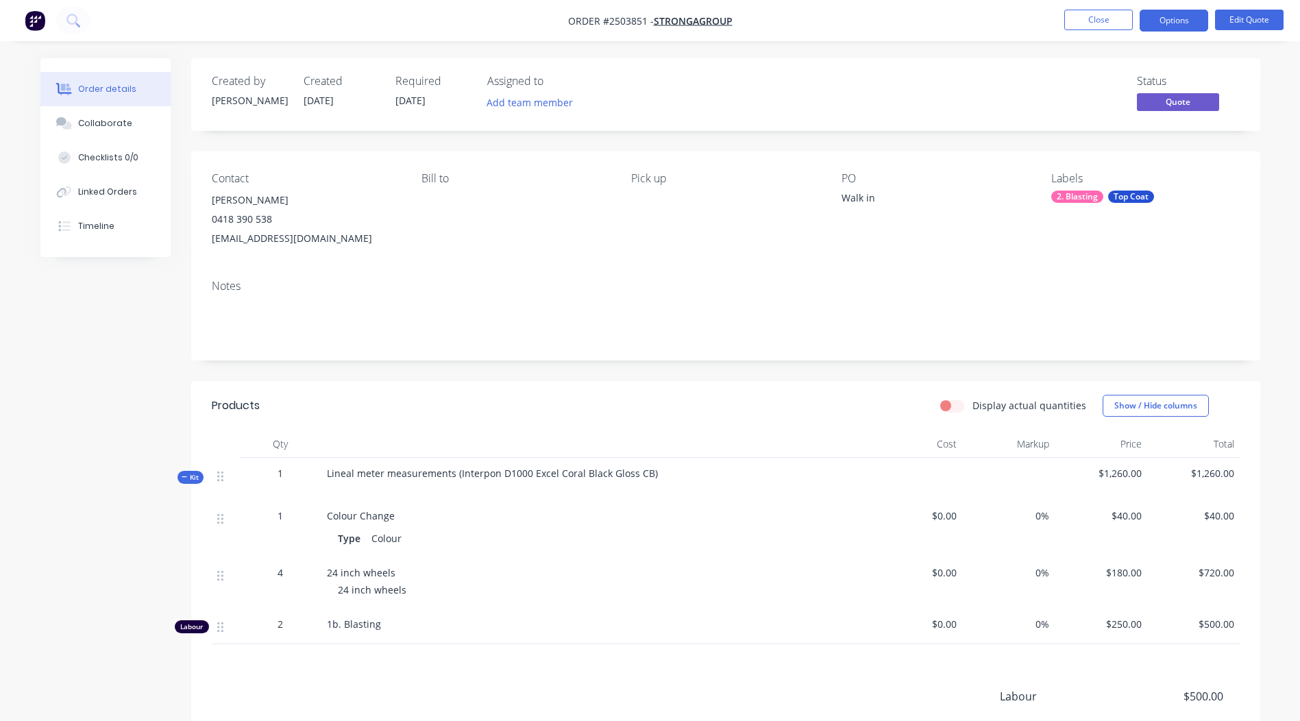
click at [653, 470] on div "Lineal meter measurements (Interpon D1000 Excel Coral Black Gloss CB)" at bounding box center [595, 479] width 548 height 42
click at [1259, 19] on button "Edit Quote" at bounding box center [1249, 20] width 69 height 21
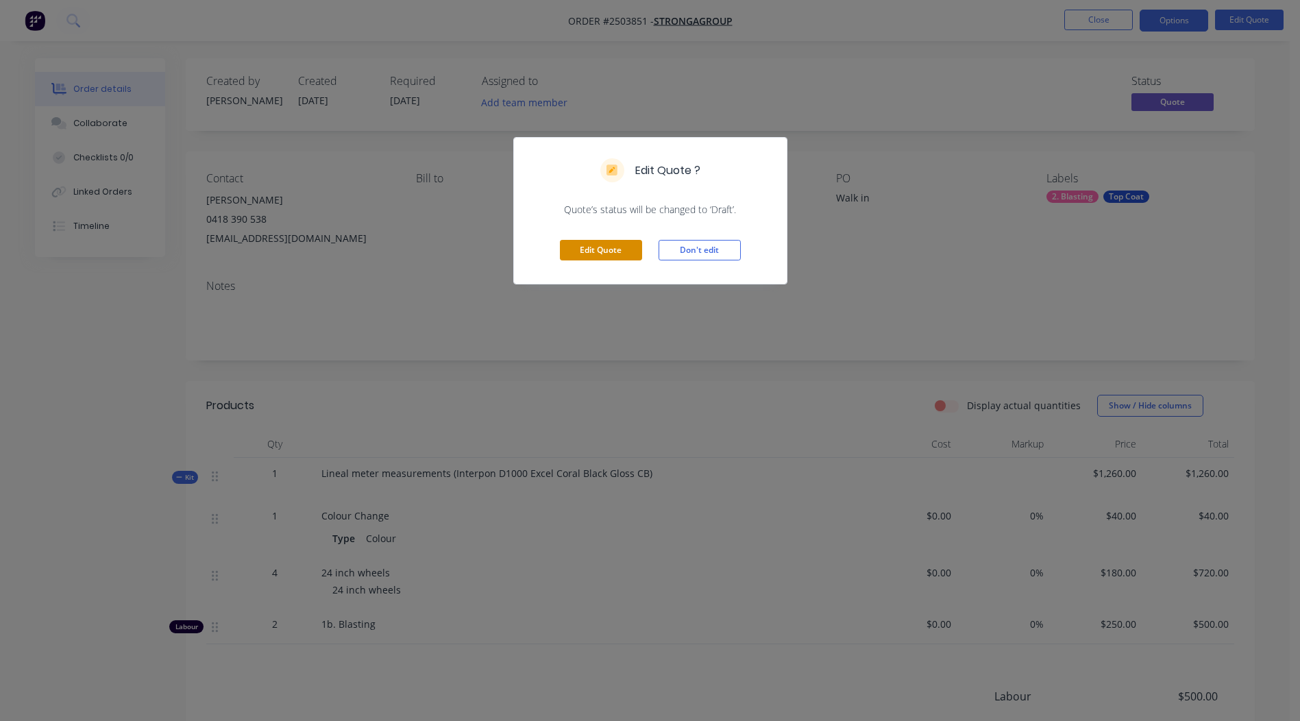
click at [626, 252] on button "Edit Quote" at bounding box center [601, 250] width 82 height 21
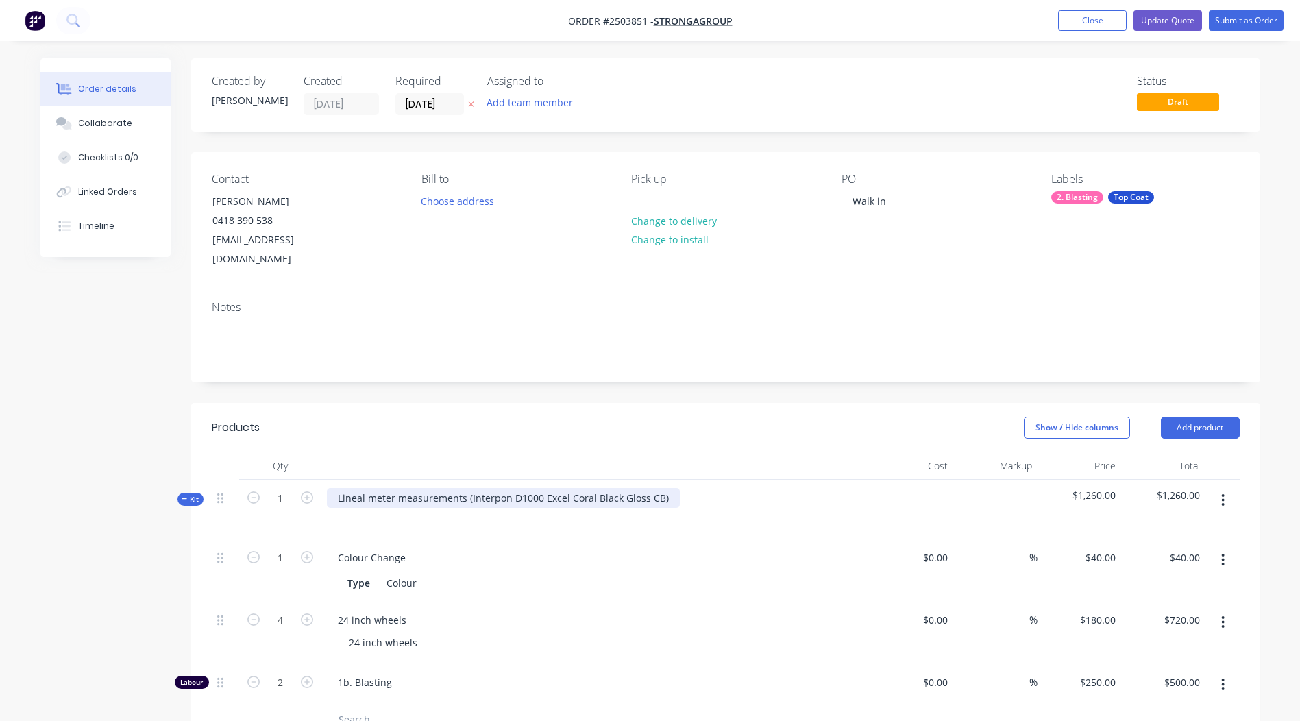
click at [663, 488] on div "Lineal meter measurements (Interpon D1000 Excel Coral Black Gloss CB)" at bounding box center [503, 498] width 353 height 20
click at [446, 488] on div "Interpon D1000 Excel Coral Black Gloss CB" at bounding box center [434, 498] width 215 height 20
copy div "Interpon D1000 Excel Coral Black Gloss CB"
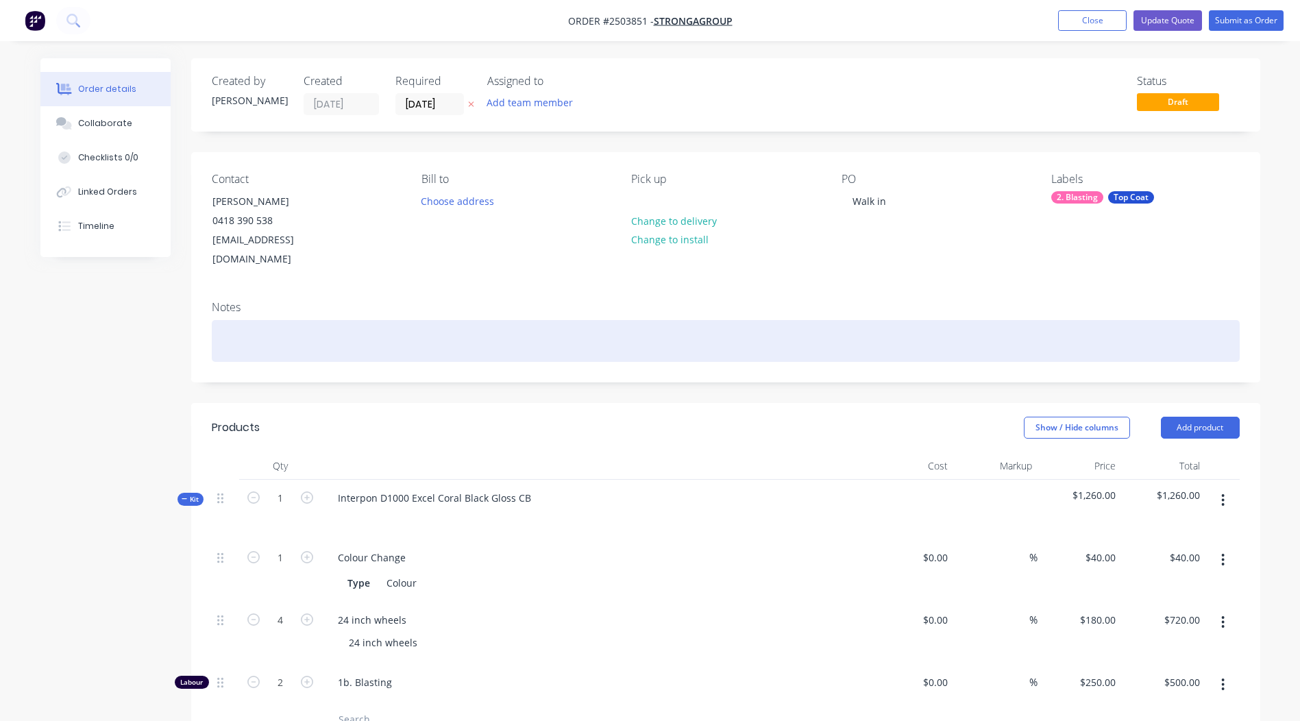
click at [292, 322] on div at bounding box center [726, 341] width 1028 height 42
paste div
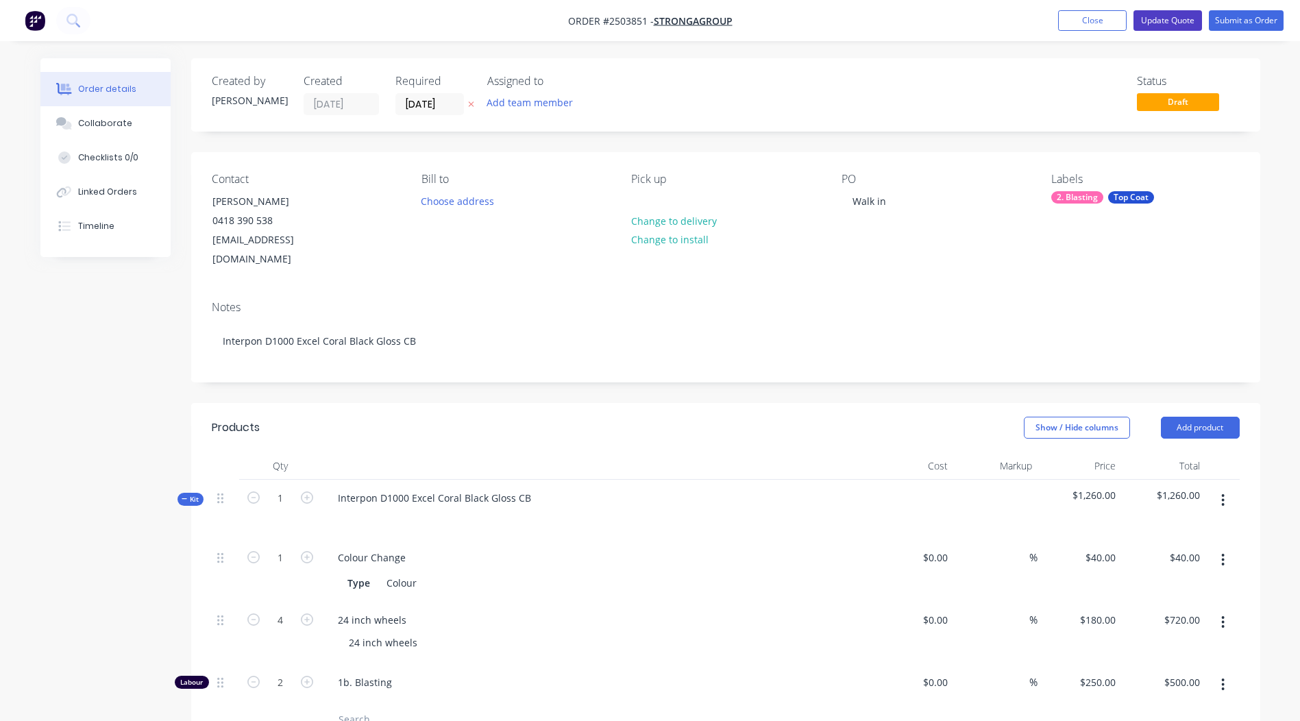
click at [1152, 23] on button "Update Quote" at bounding box center [1168, 20] width 69 height 21
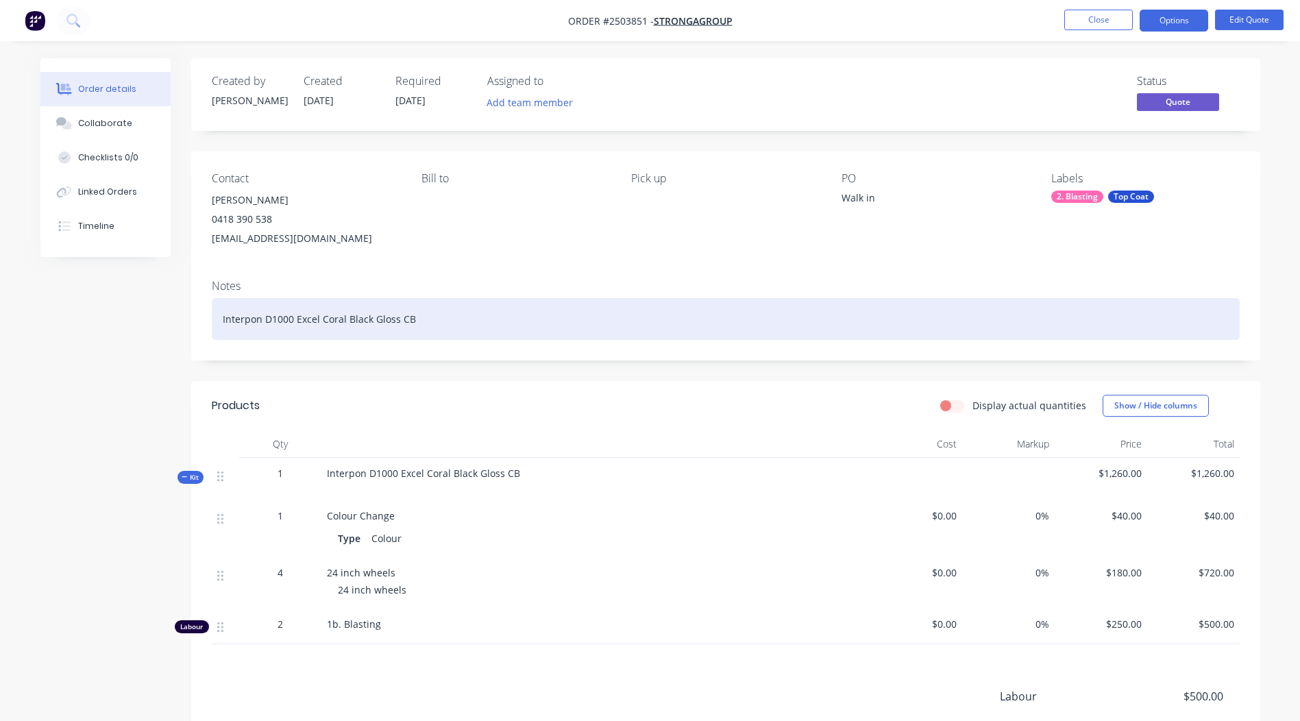
click at [707, 322] on div "Interpon D1000 Excel Coral Black Gloss CB" at bounding box center [726, 319] width 1028 height 42
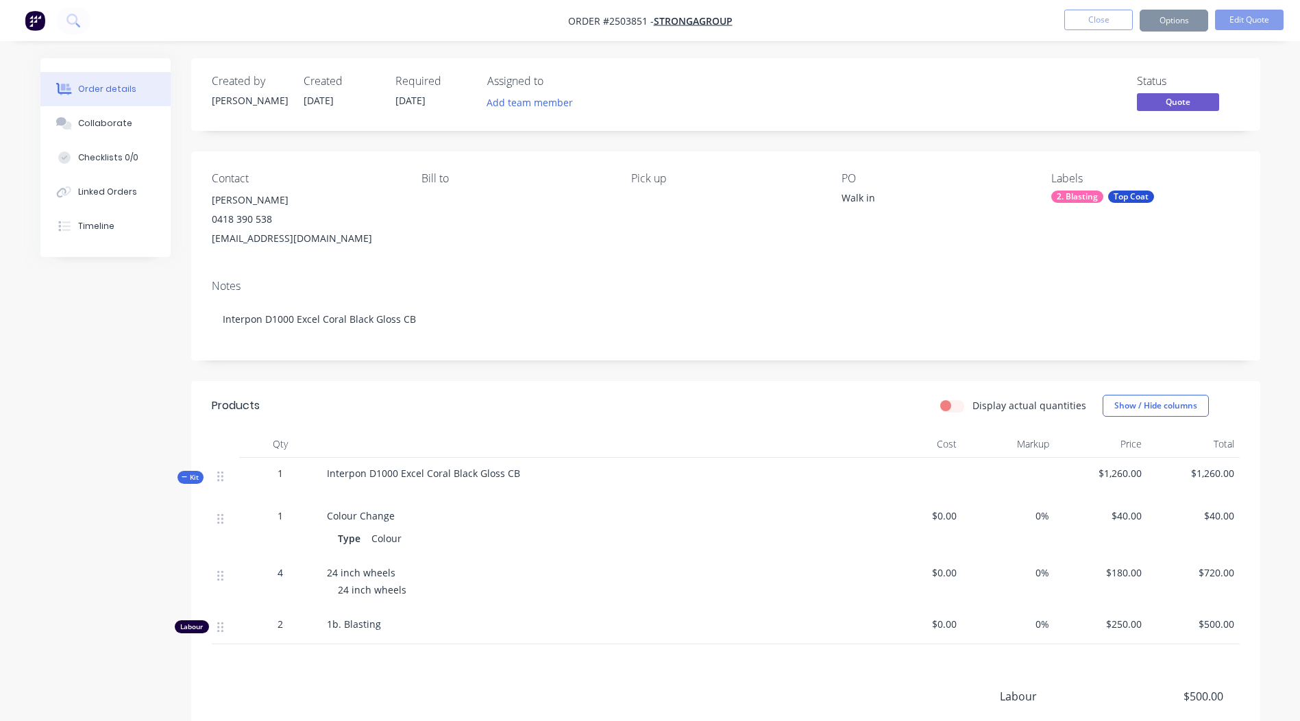
drag, startPoint x: 463, startPoint y: 538, endPoint x: 526, endPoint y: 622, distance: 105.1
click at [468, 539] on div "Type Colour" at bounding box center [595, 538] width 515 height 20
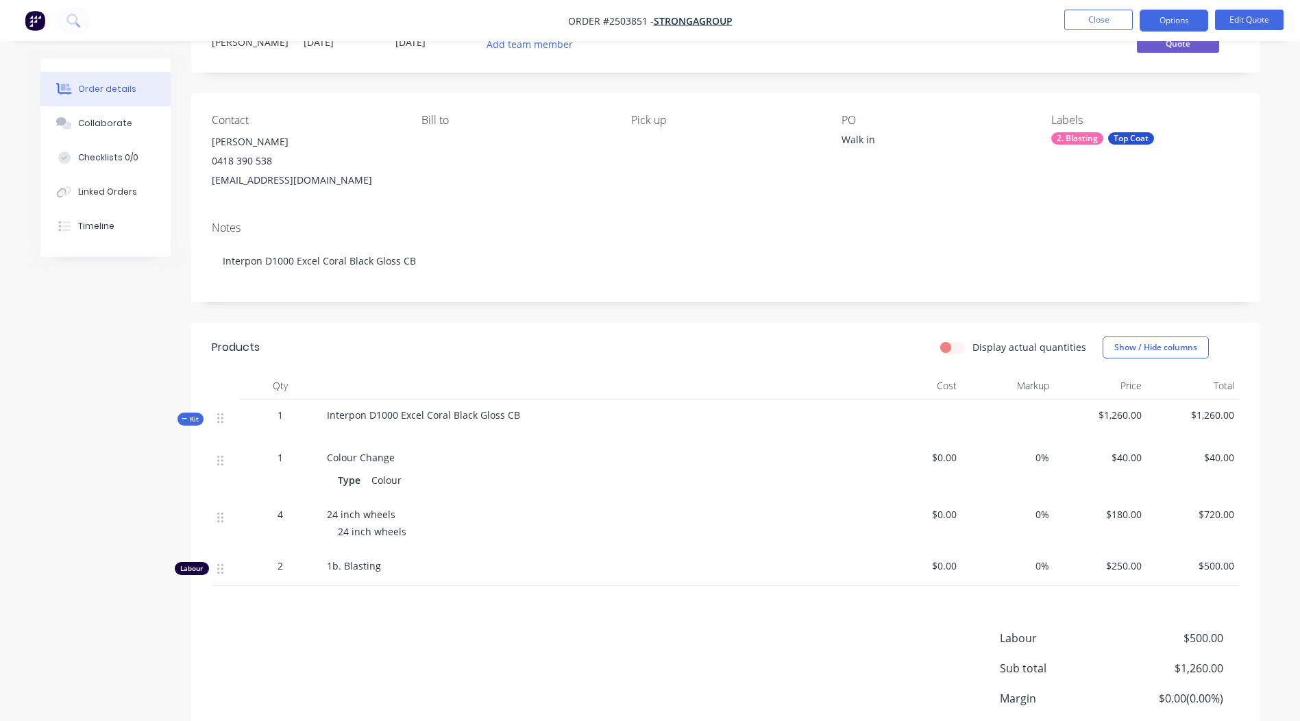
scroll to position [167, 0]
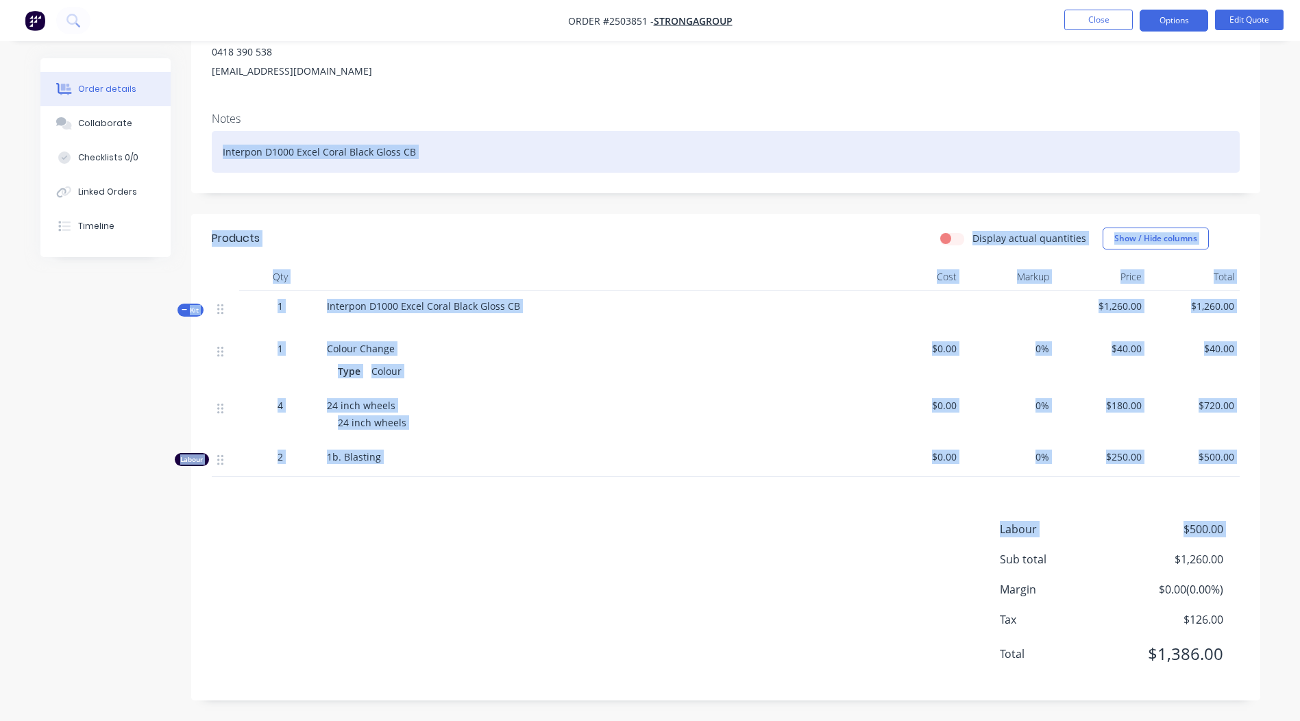
drag, startPoint x: 478, startPoint y: 49, endPoint x: 574, endPoint y: 607, distance: 565.3
click at [672, 528] on div "Order details Collaborate Checklists 0/0 Linked Orders Timeline Order details C…" at bounding box center [650, 277] width 1300 height 888
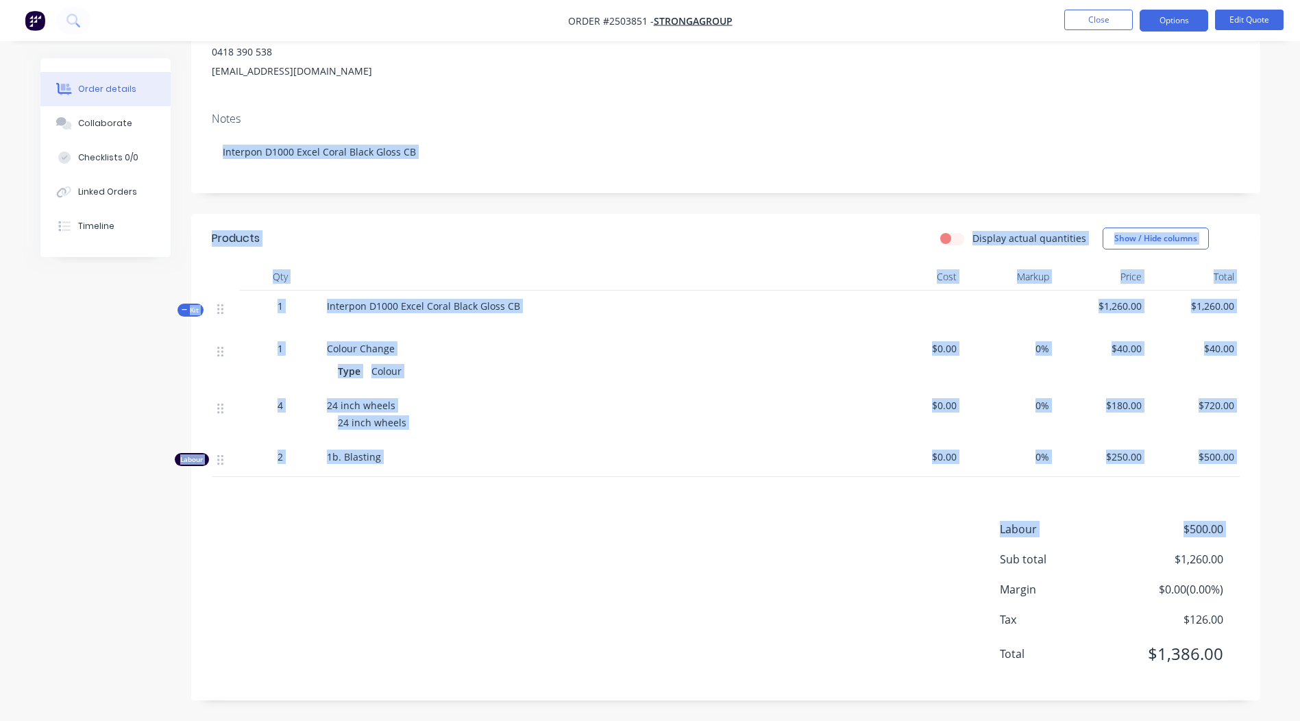
click at [674, 465] on div "1b. Blasting" at bounding box center [595, 459] width 548 height 36
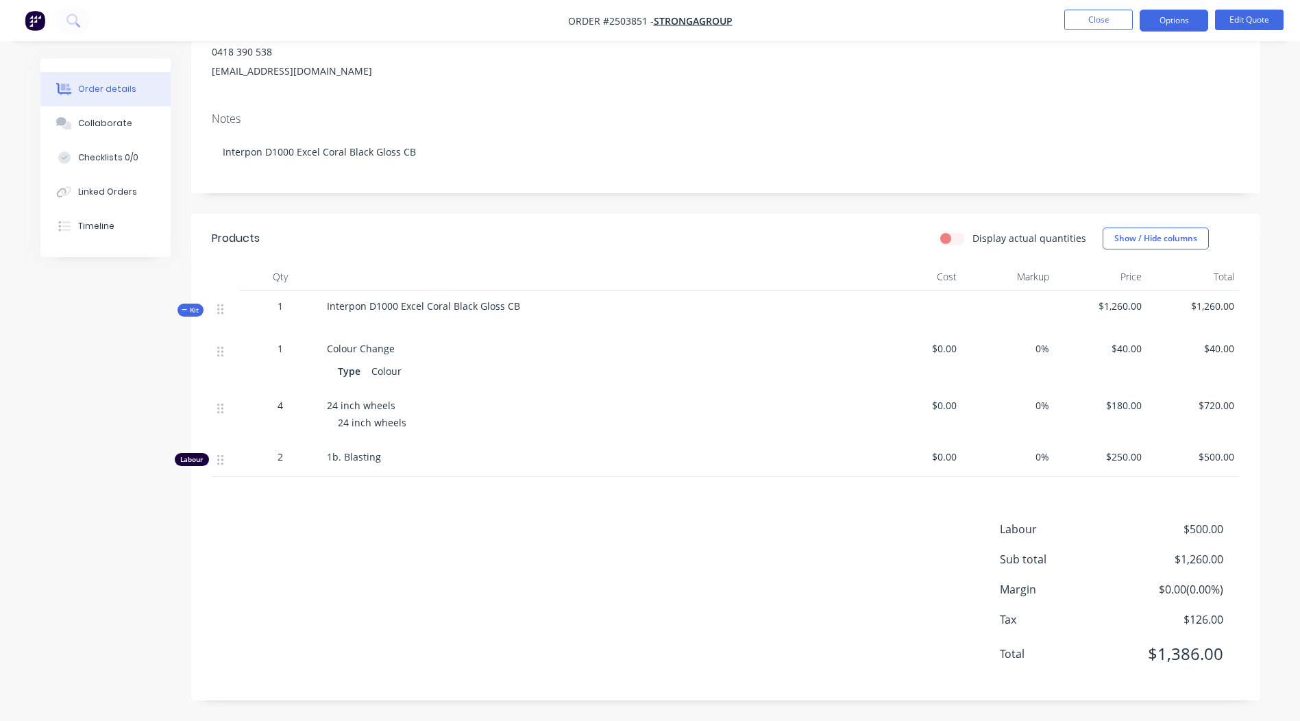
click at [528, 571] on div "Labour $500.00 Sub total $1,260.00 Margin $0.00 ( 0.00 %) Tax $126.00 Total $1,…" at bounding box center [726, 600] width 1028 height 159
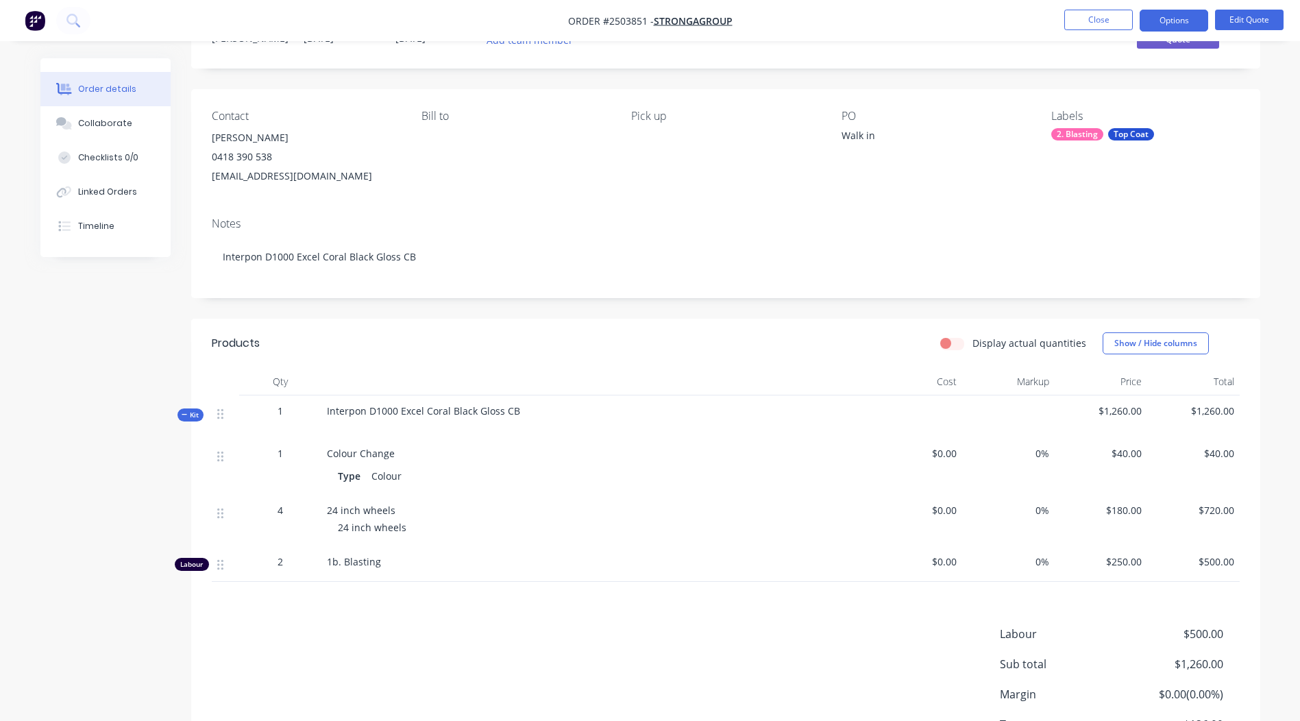
scroll to position [0, 0]
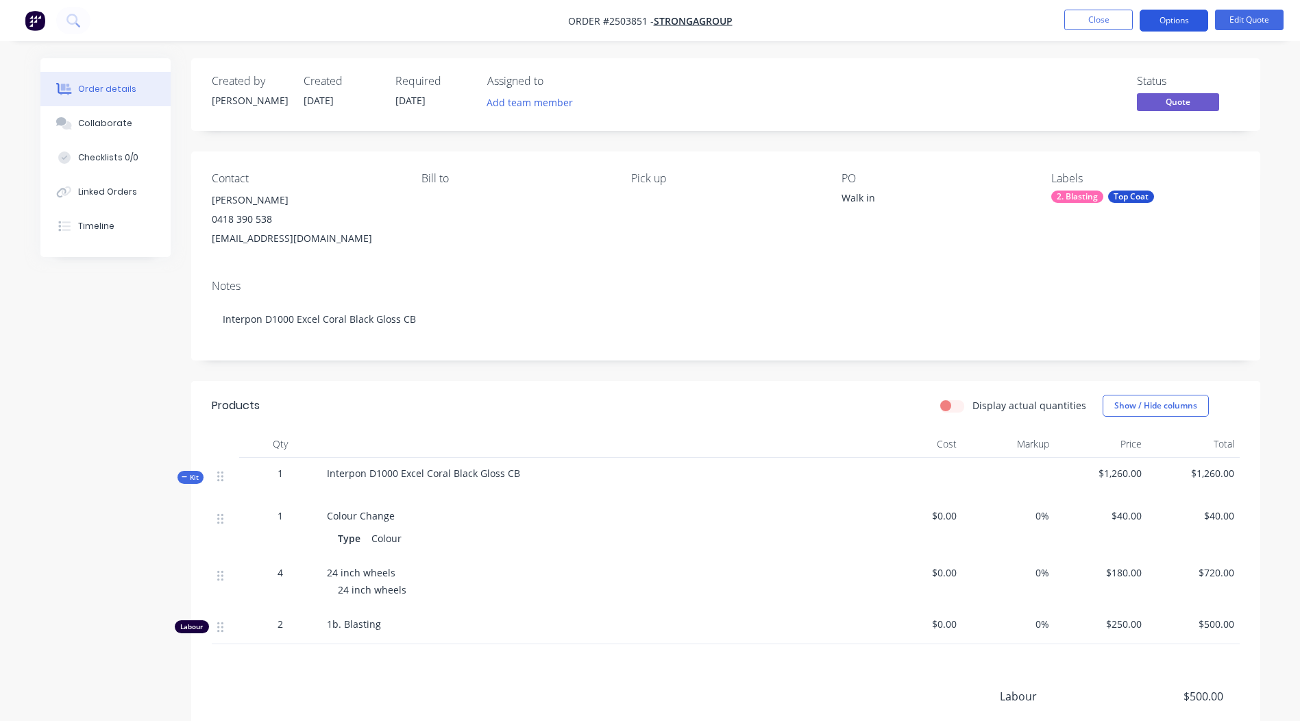
click at [1175, 21] on button "Options" at bounding box center [1174, 21] width 69 height 22
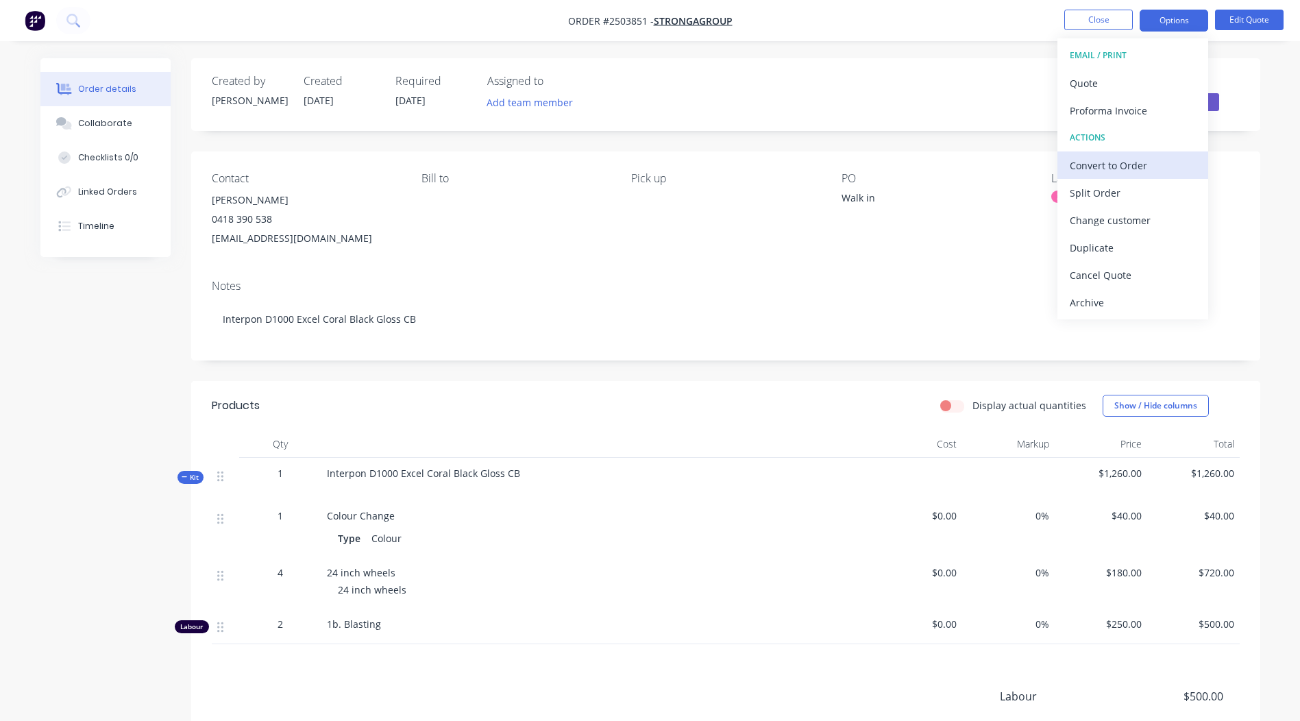
click at [1095, 165] on div "Convert to Order" at bounding box center [1133, 166] width 126 height 20
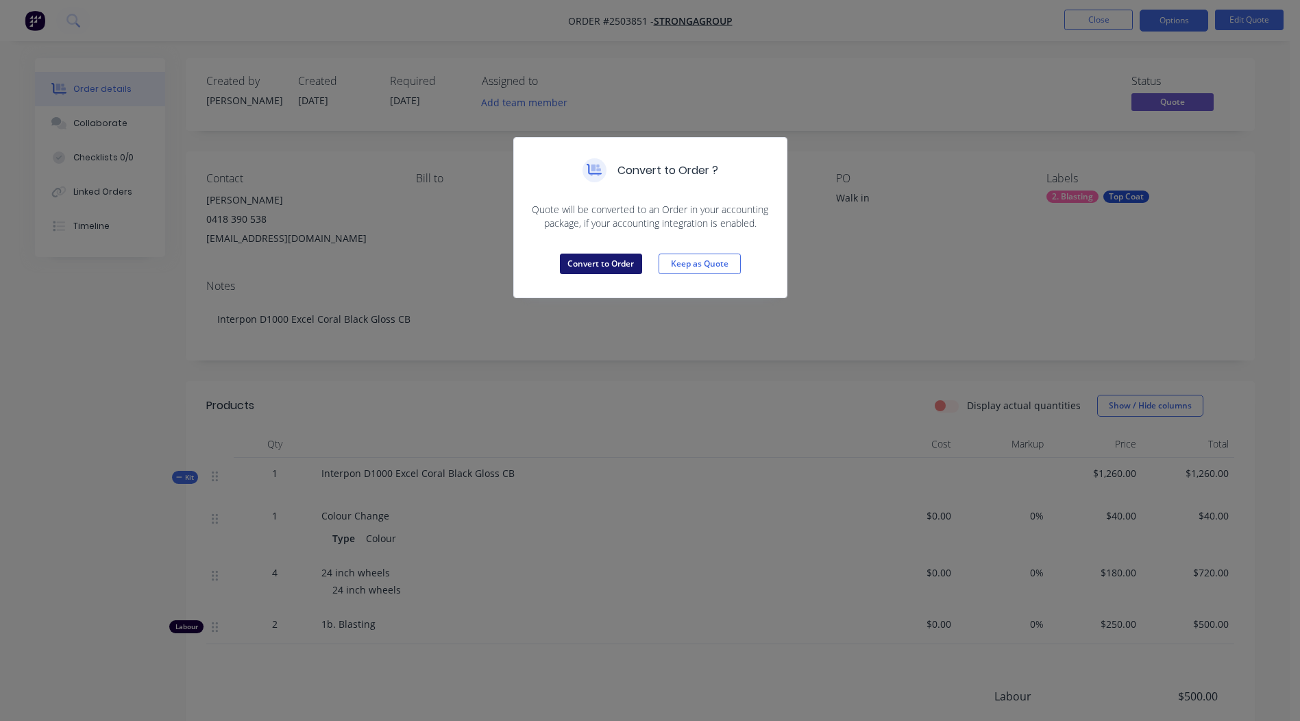
click at [605, 264] on button "Convert to Order" at bounding box center [601, 264] width 82 height 21
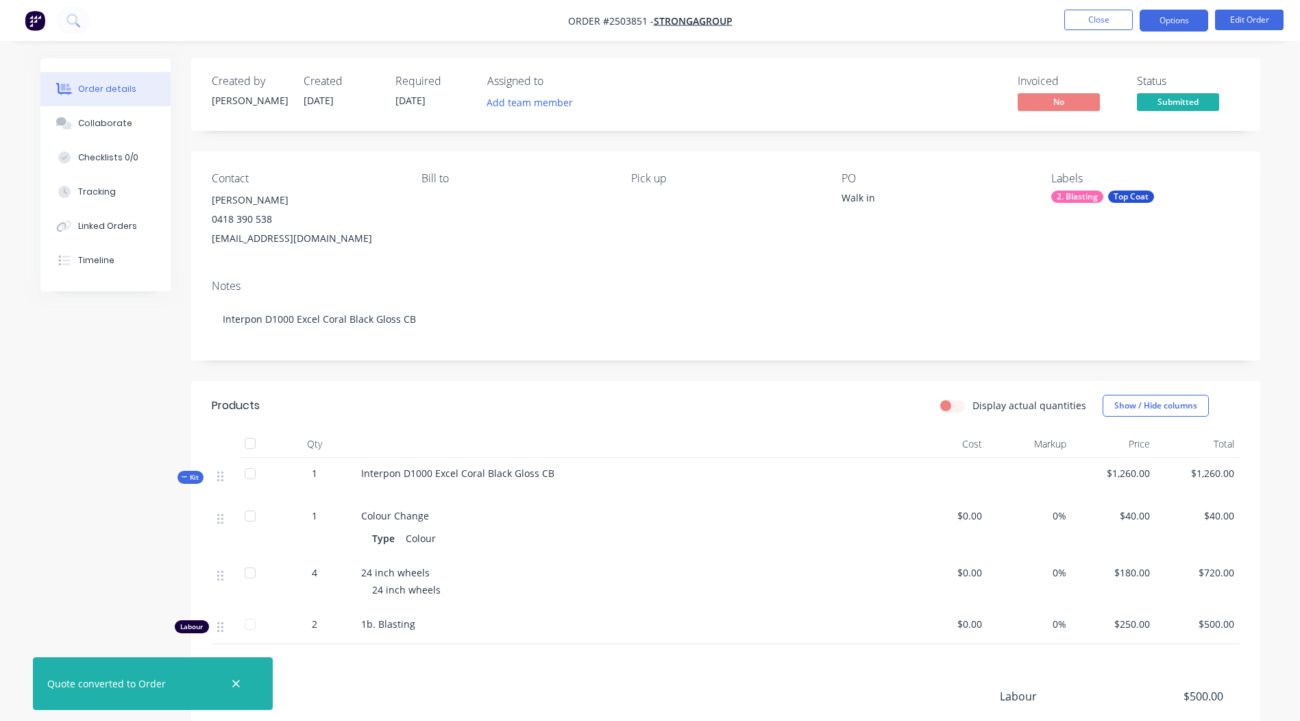
click at [1182, 14] on button "Options" at bounding box center [1174, 21] width 69 height 22
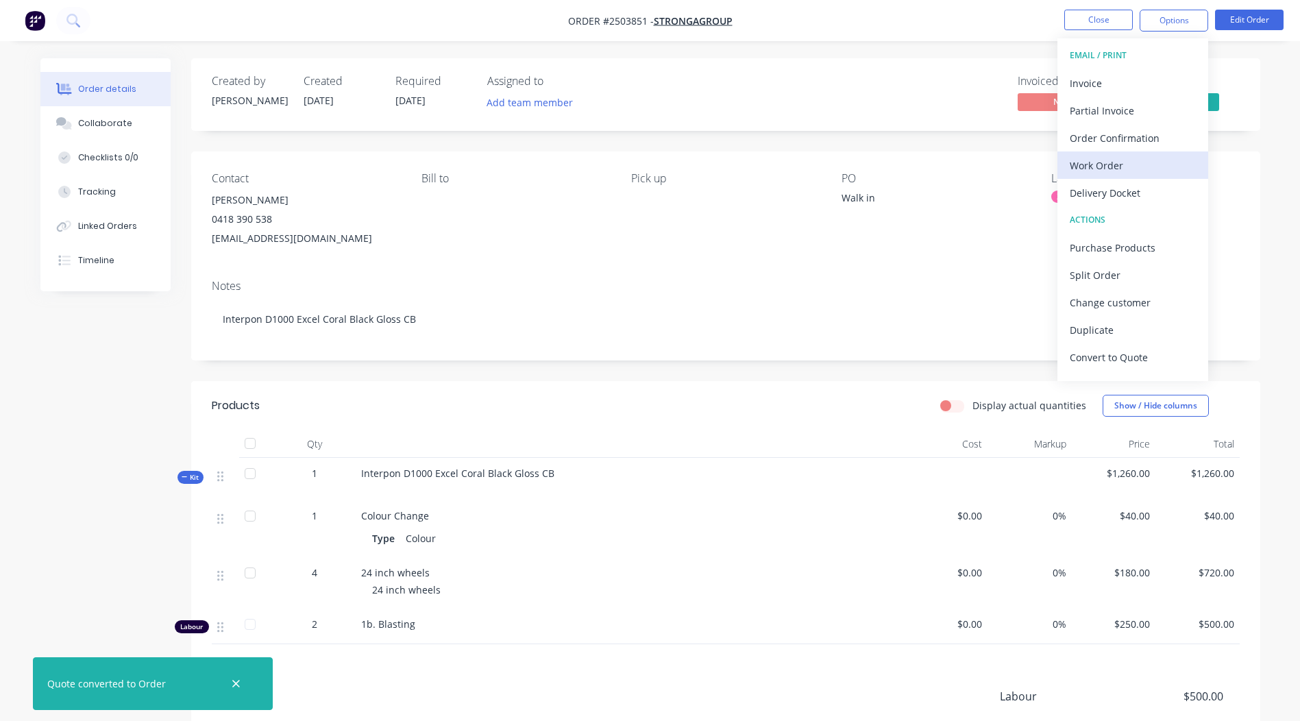
click at [1107, 168] on div "Work Order" at bounding box center [1133, 166] width 126 height 20
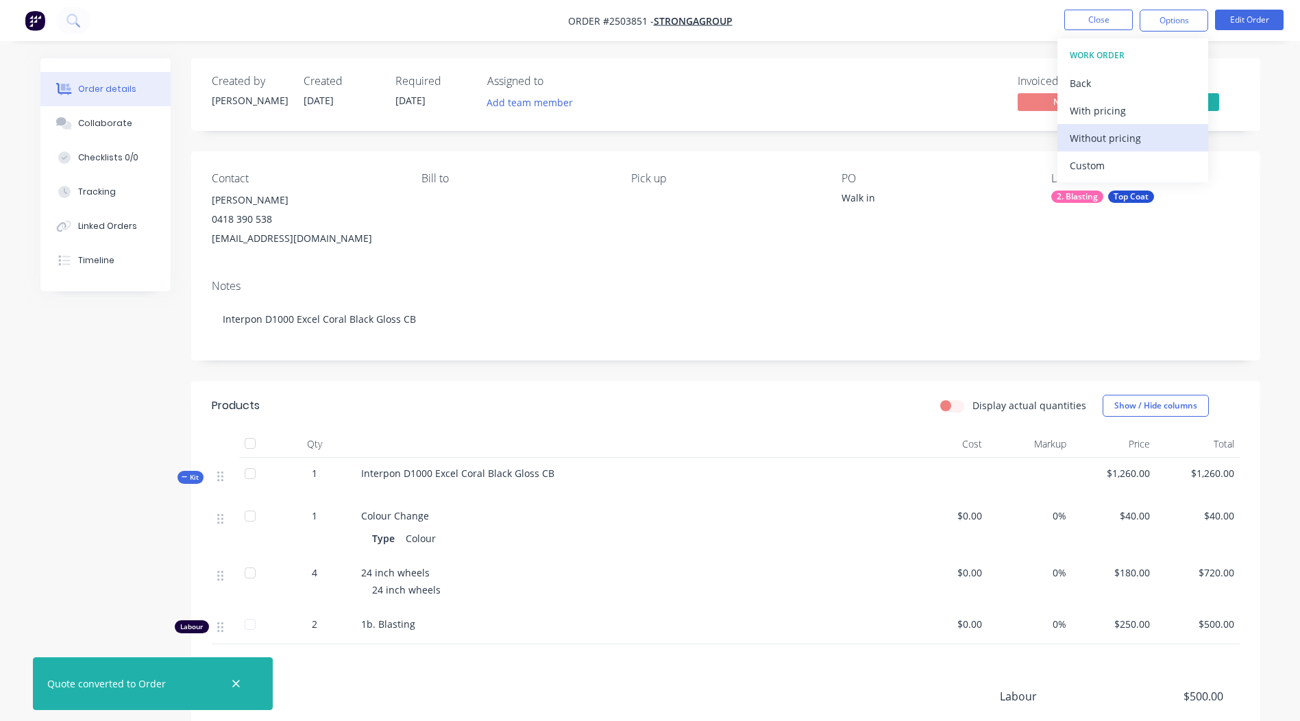
click at [1097, 141] on div "Without pricing" at bounding box center [1133, 138] width 126 height 20
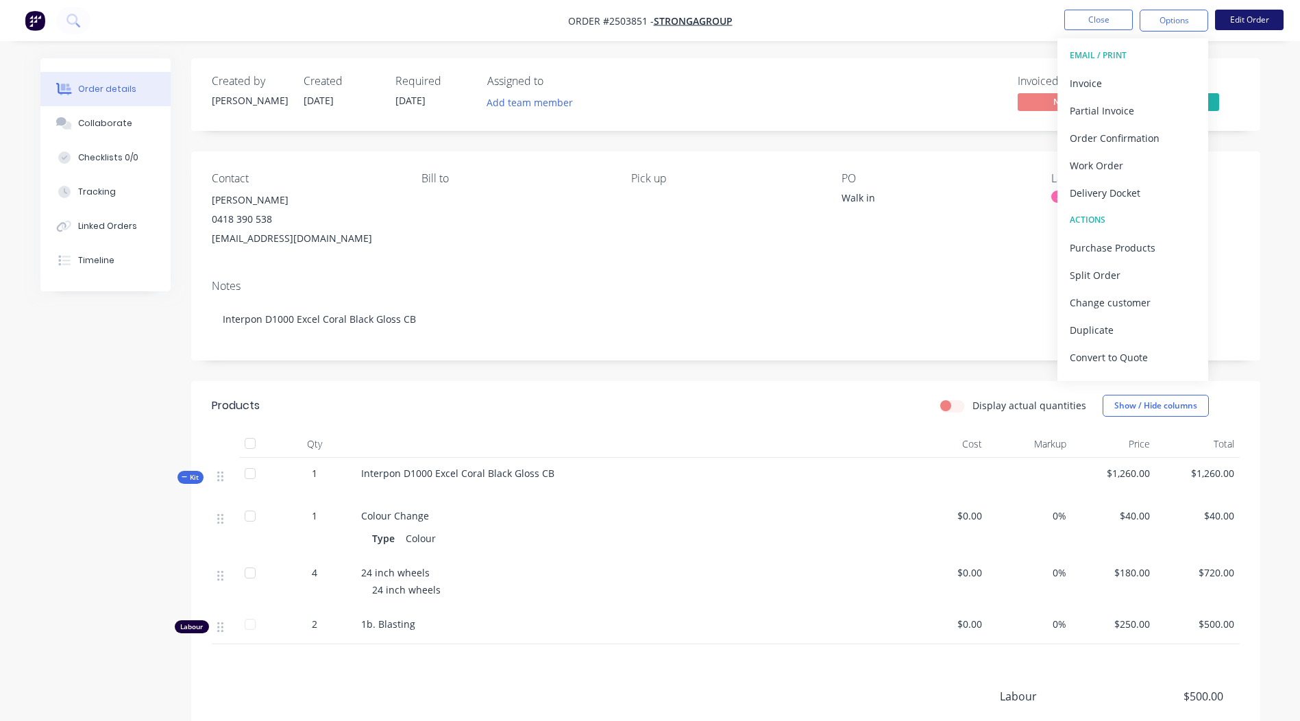
click at [1246, 16] on button "Edit Order" at bounding box center [1249, 20] width 69 height 21
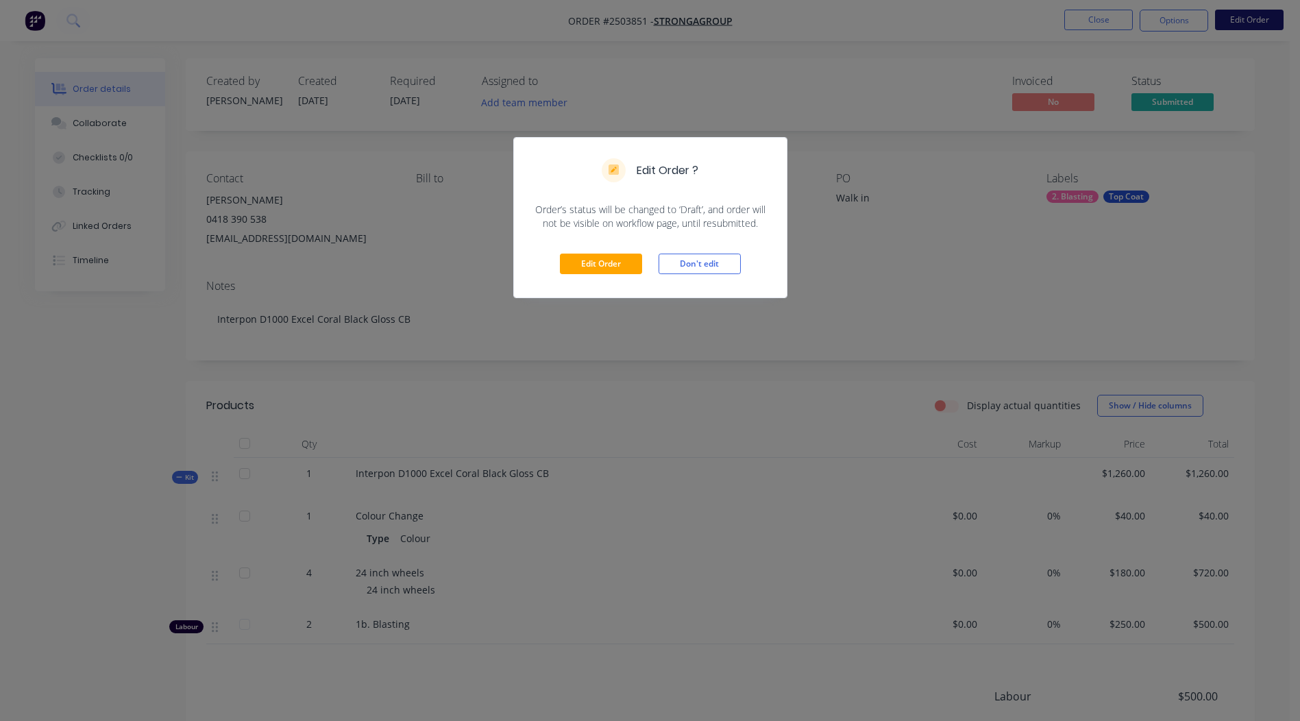
click at [1246, 16] on div "Edit Order ? Order’s status will be changed to ‘Draft’, and order will not be v…" at bounding box center [650, 360] width 1300 height 721
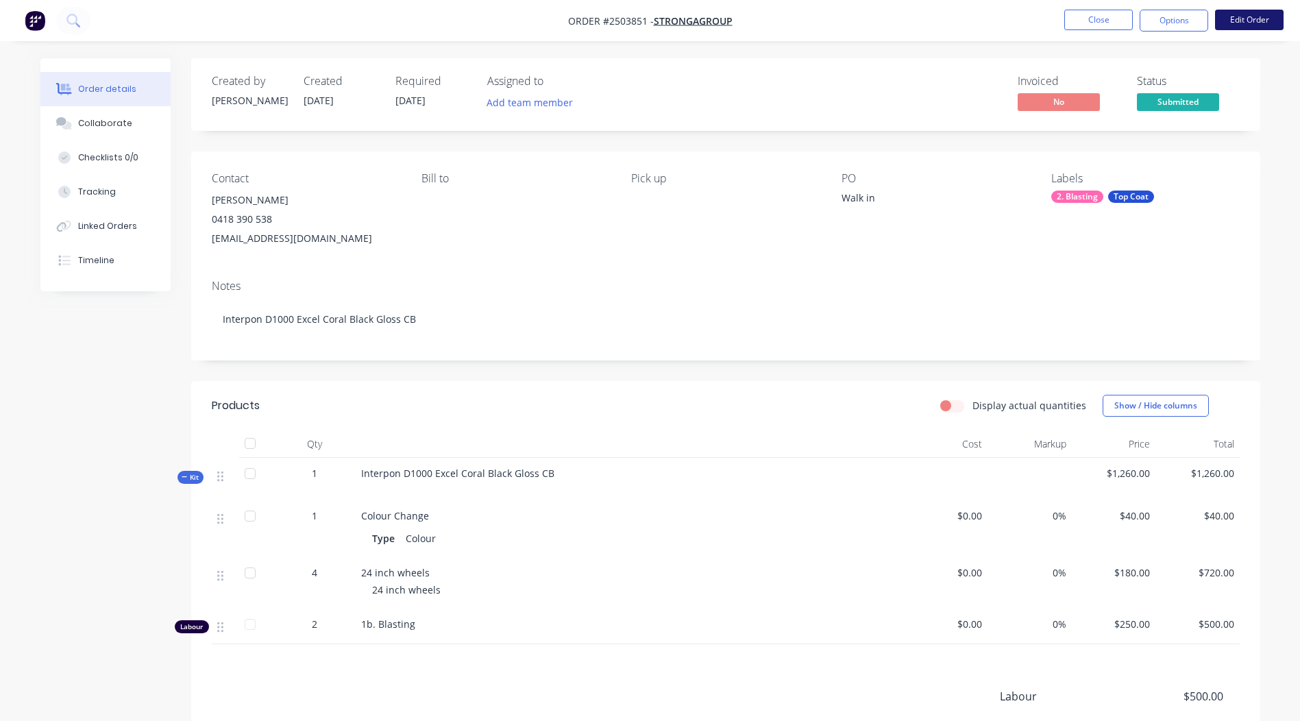
click at [1241, 20] on button "Edit Order" at bounding box center [1249, 20] width 69 height 21
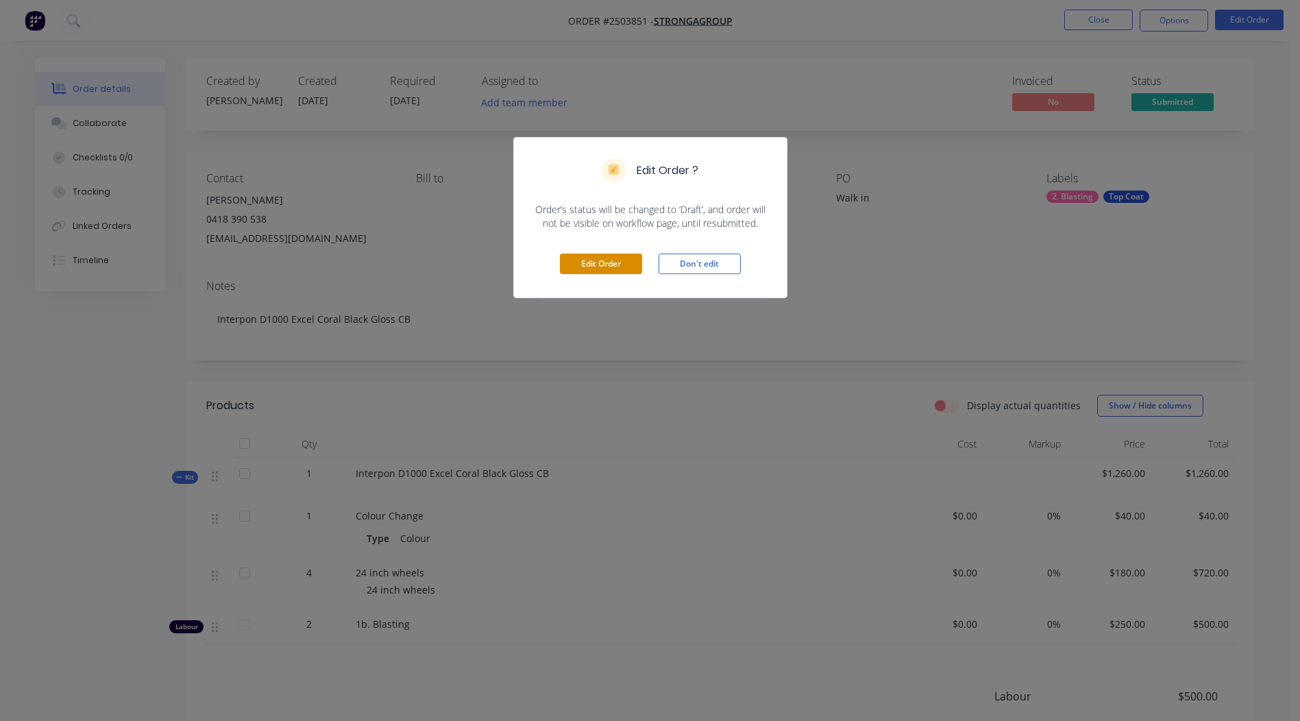
click at [590, 267] on button "Edit Order" at bounding box center [601, 264] width 82 height 21
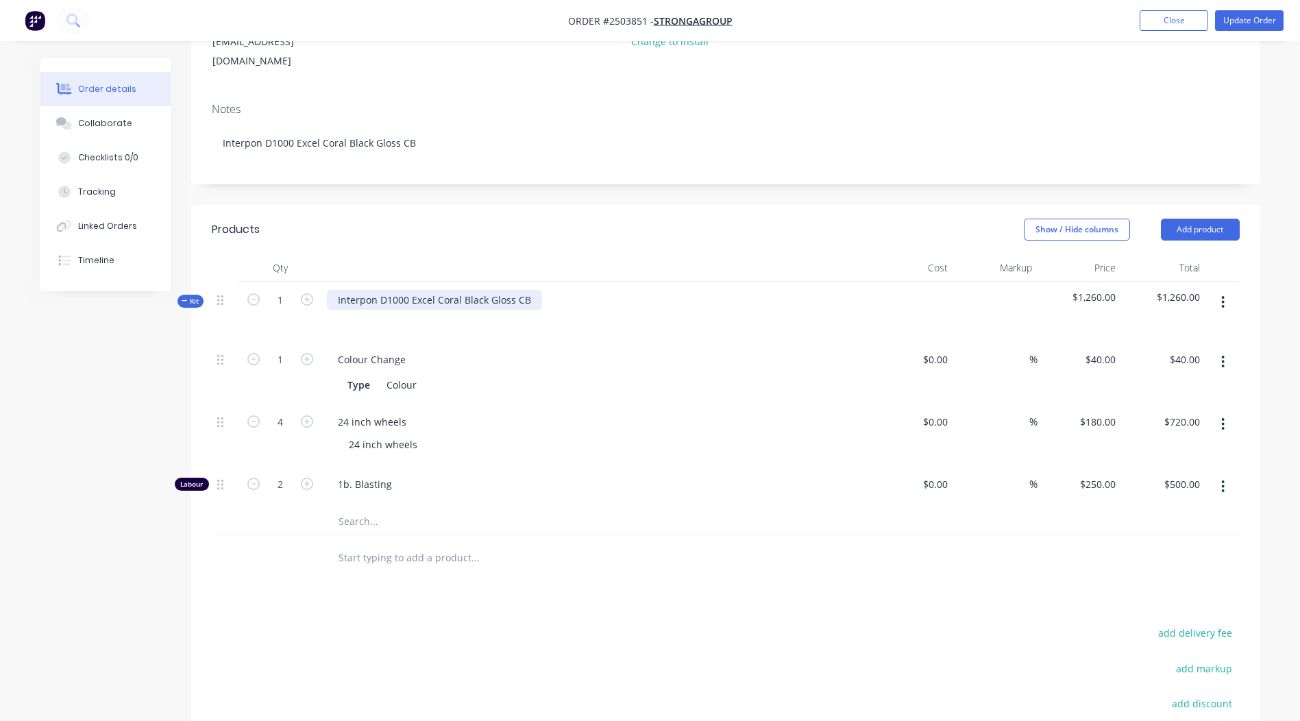
scroll to position [206, 0]
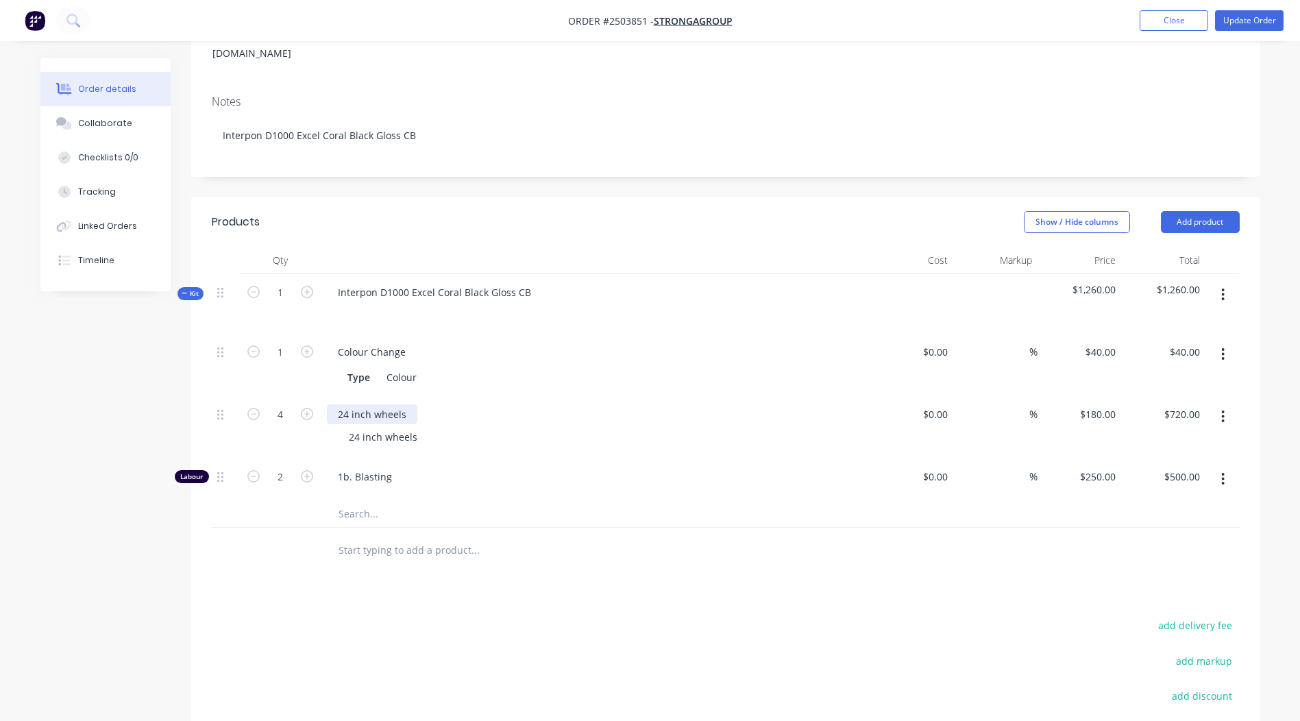
click at [412, 404] on div "24 inch wheels" at bounding box center [372, 414] width 90 height 20
click at [413, 404] on div "24 inch wheels and retaining rings" at bounding box center [418, 414] width 182 height 20
copy div "24 inch wheels and retaining rings"
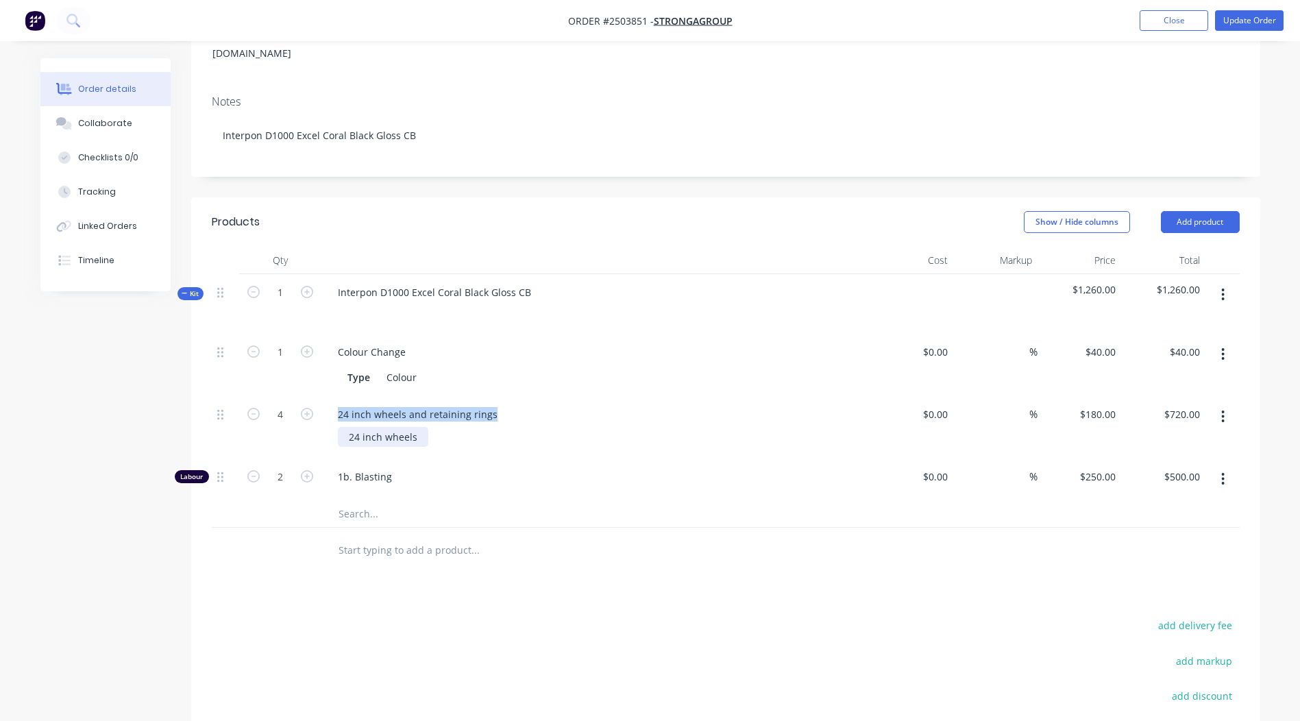
click at [411, 427] on div "24 inch wheels" at bounding box center [383, 437] width 90 height 20
paste div
click at [1253, 19] on button "Update Order" at bounding box center [1249, 20] width 69 height 21
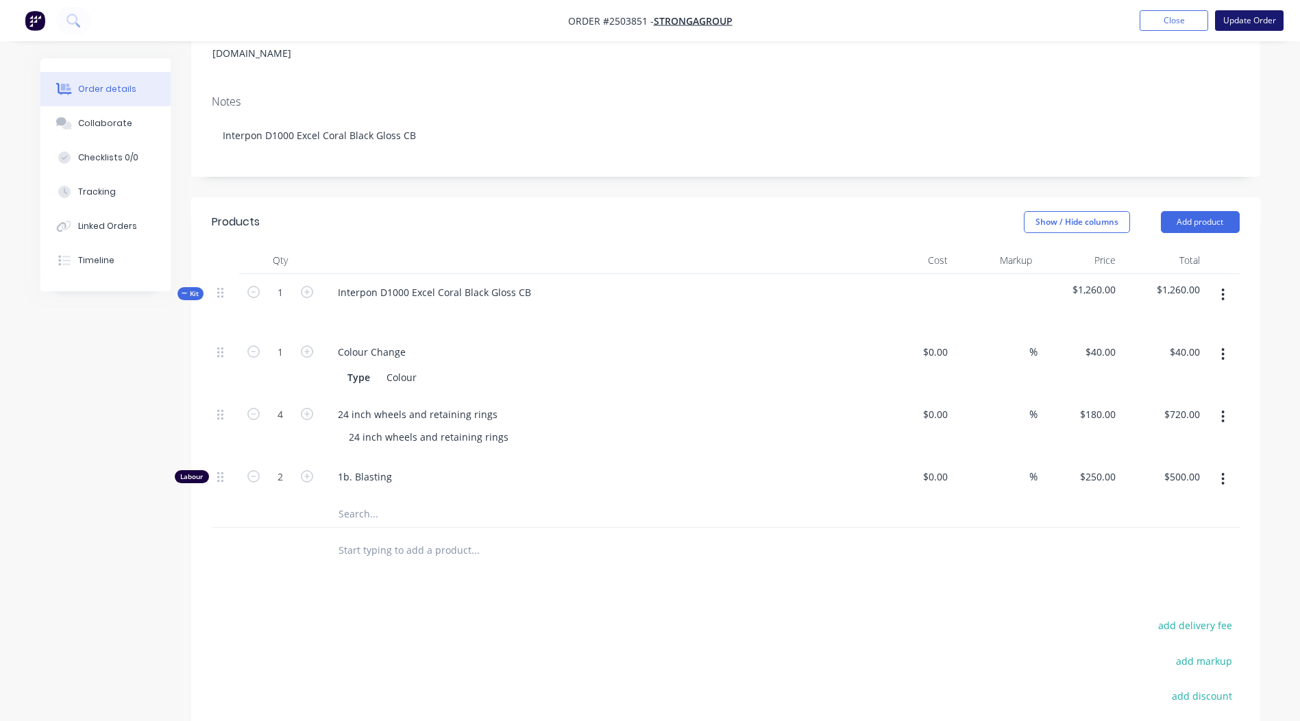
scroll to position [0, 0]
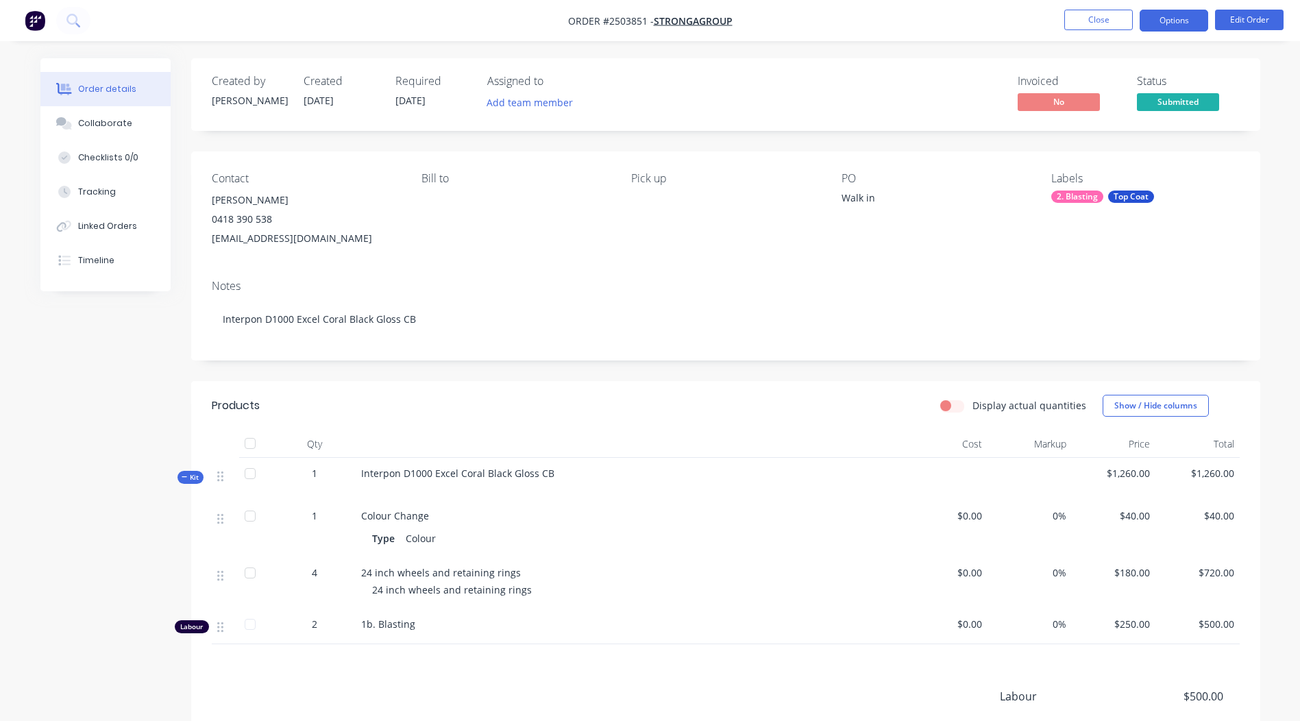
click at [1163, 29] on button "Options" at bounding box center [1174, 21] width 69 height 22
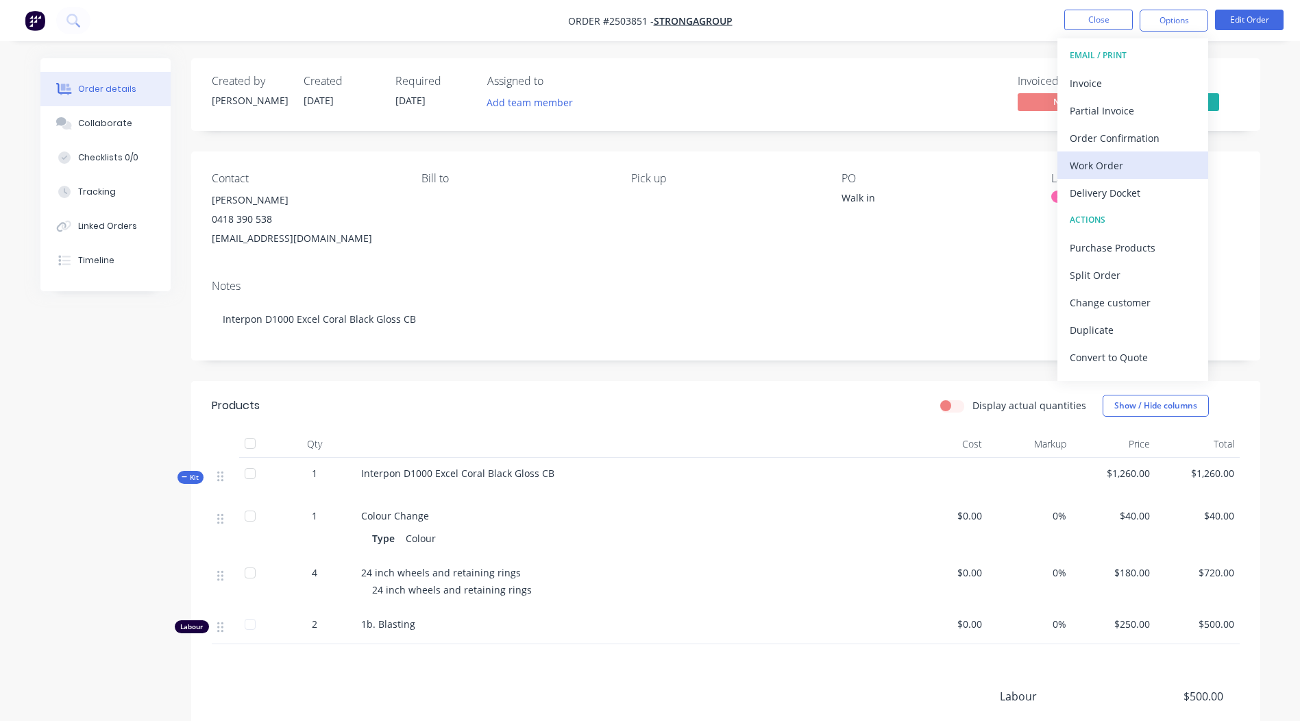
click at [1093, 160] on div "Work Order" at bounding box center [1133, 166] width 126 height 20
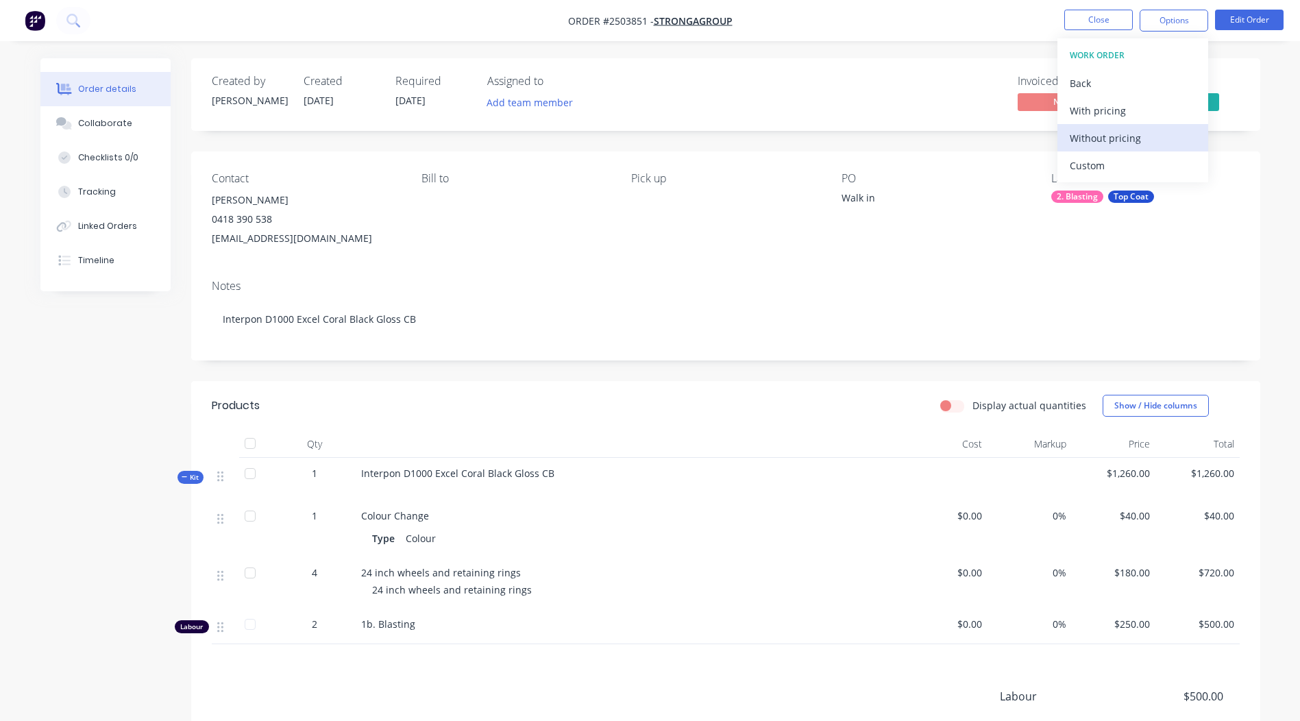
click at [1093, 138] on div "Without pricing" at bounding box center [1133, 138] width 126 height 20
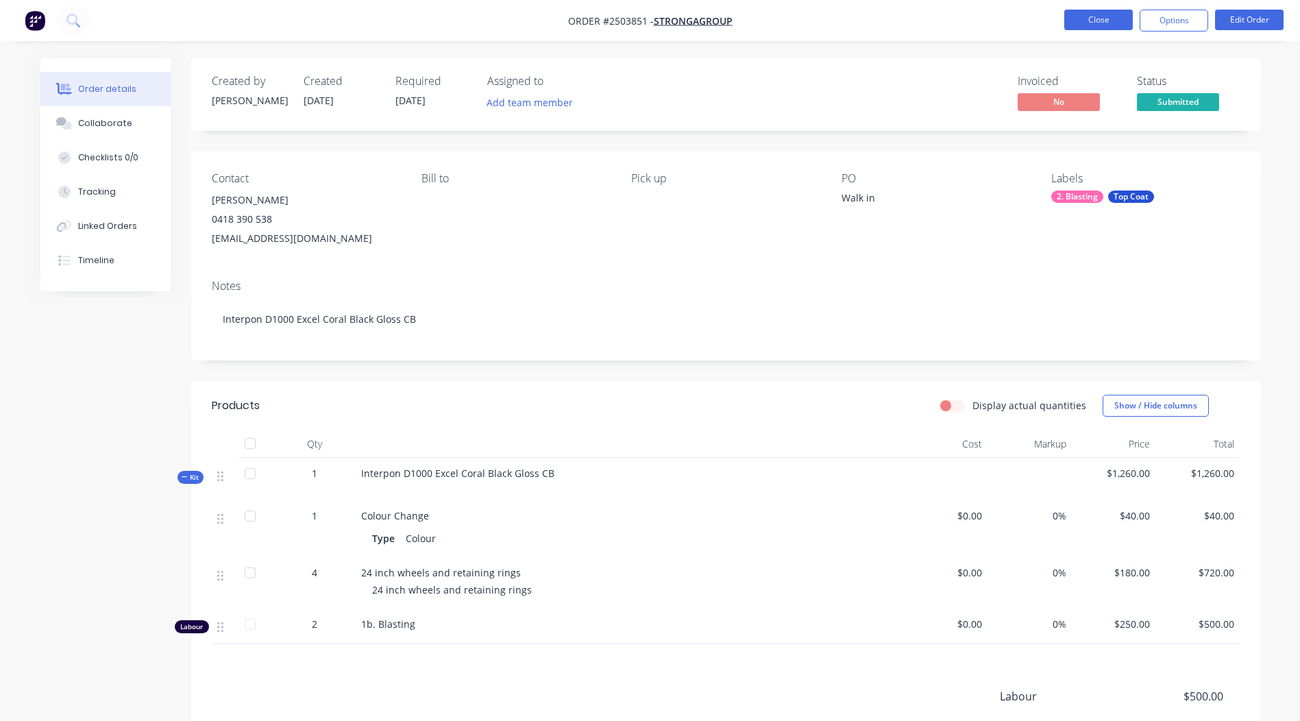
click at [1099, 24] on button "Close" at bounding box center [1098, 20] width 69 height 21
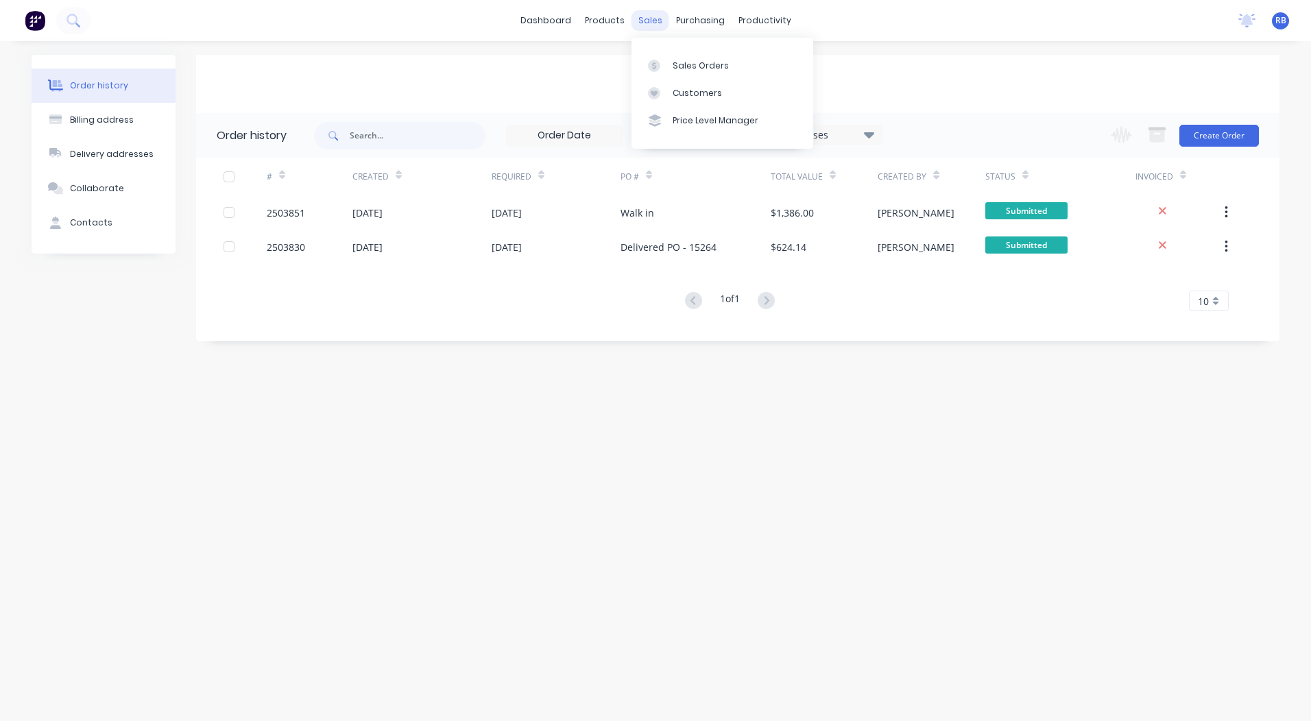
click at [654, 16] on div "sales" at bounding box center [650, 20] width 38 height 21
click at [683, 52] on link "Sales Orders" at bounding box center [722, 64] width 182 height 27
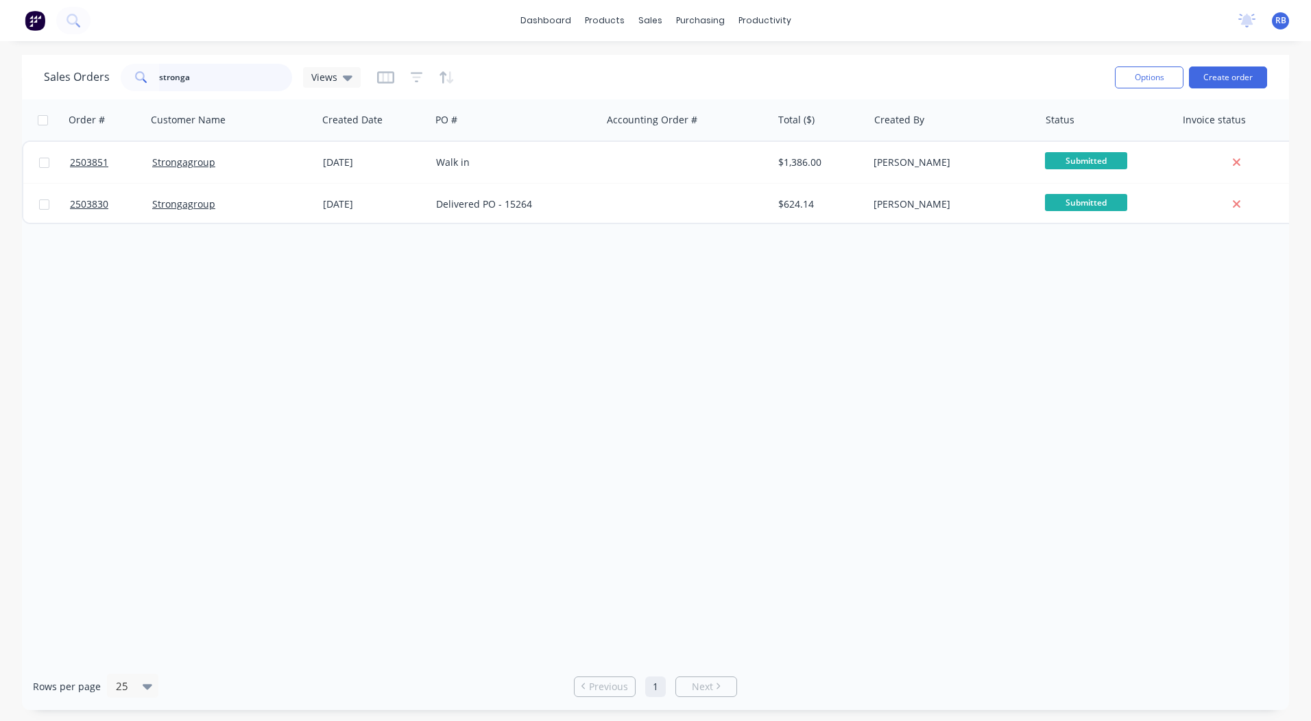
click at [182, 71] on input "stronga" at bounding box center [226, 77] width 134 height 27
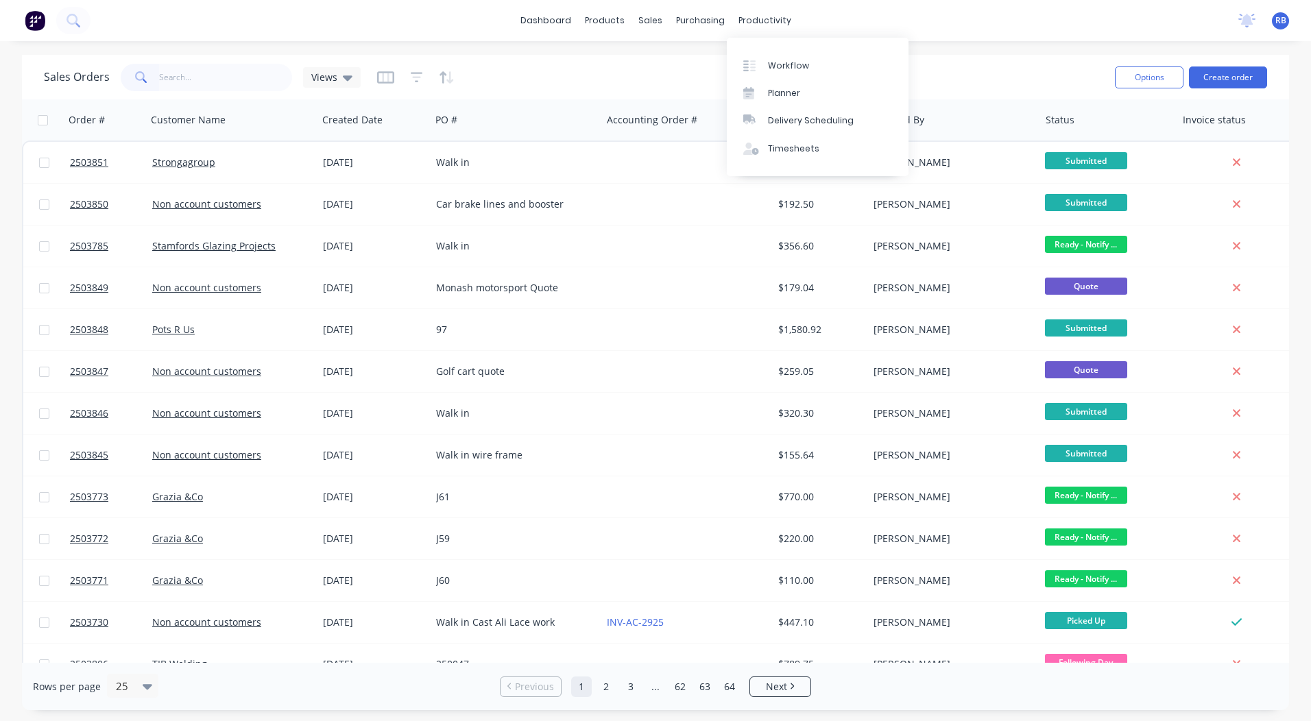
click at [1057, 12] on div "dashboard products sales purchasing productivity dashboard products Product Cat…" at bounding box center [655, 20] width 1311 height 41
click at [223, 71] on input "text" at bounding box center [226, 77] width 134 height 27
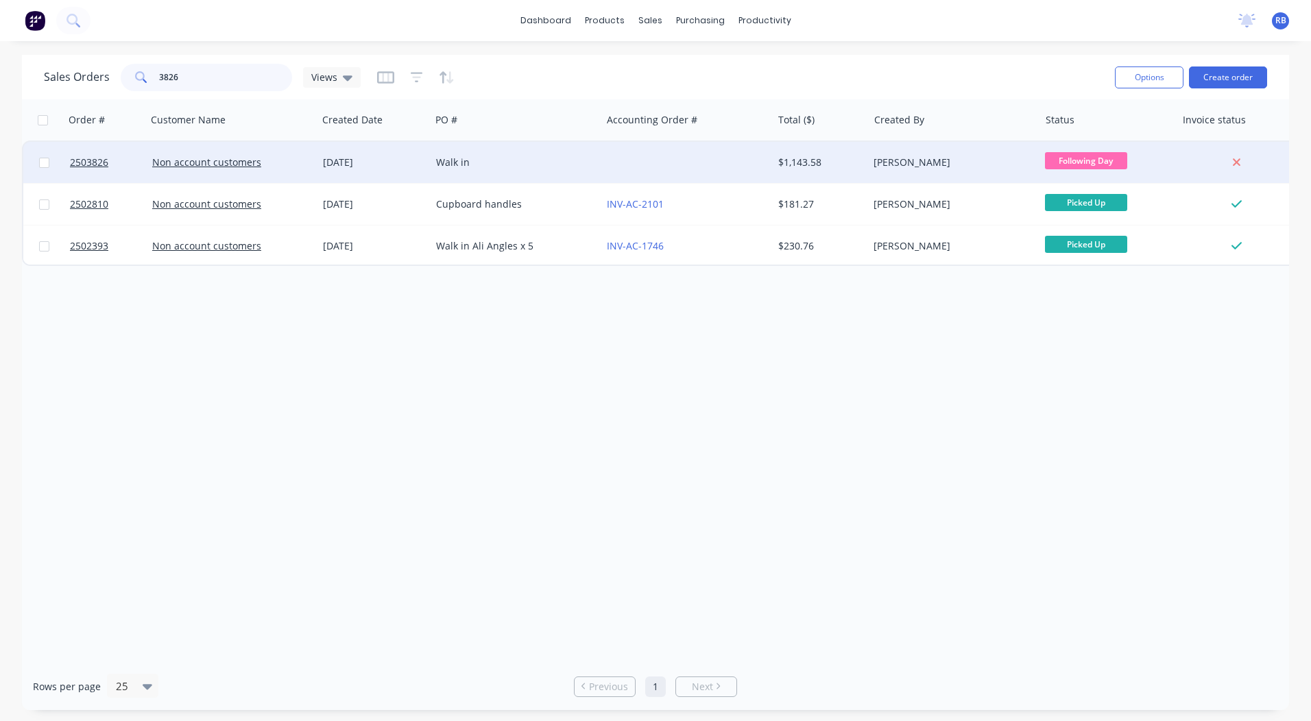
type input "3826"
click at [659, 151] on div at bounding box center [686, 162] width 171 height 41
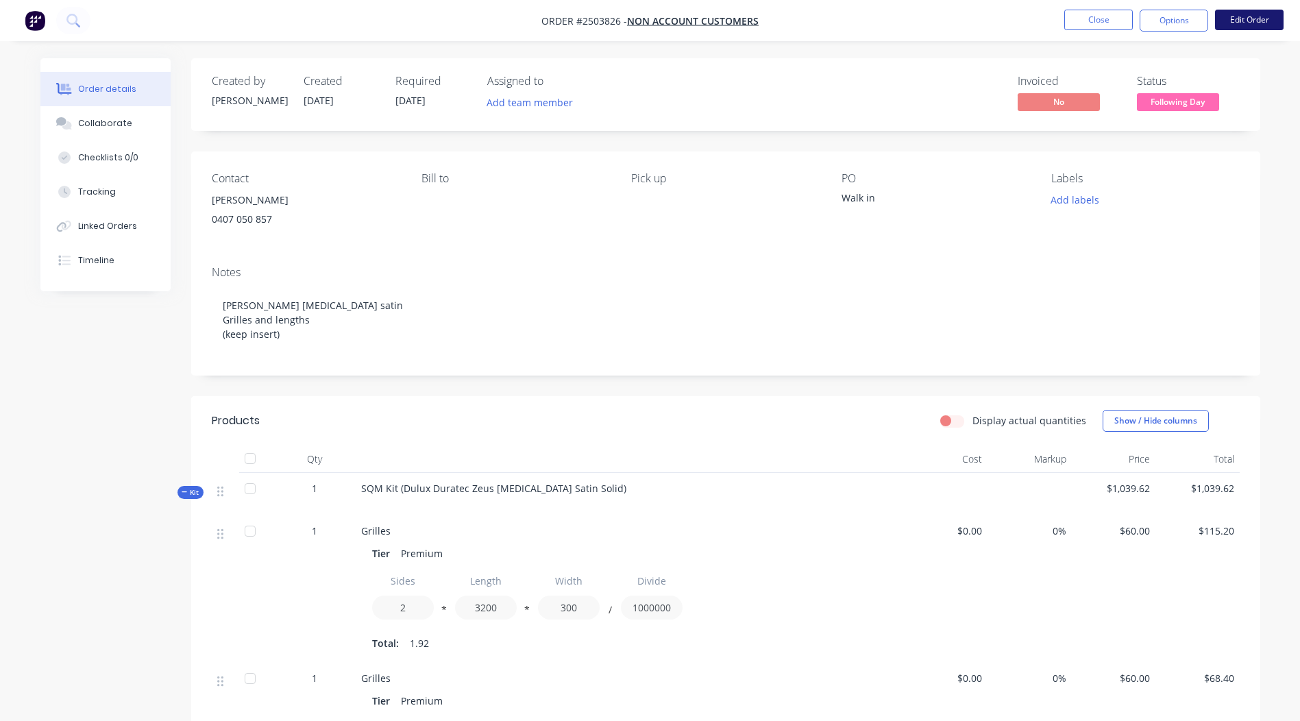
click at [1262, 16] on button "Edit Order" at bounding box center [1249, 20] width 69 height 21
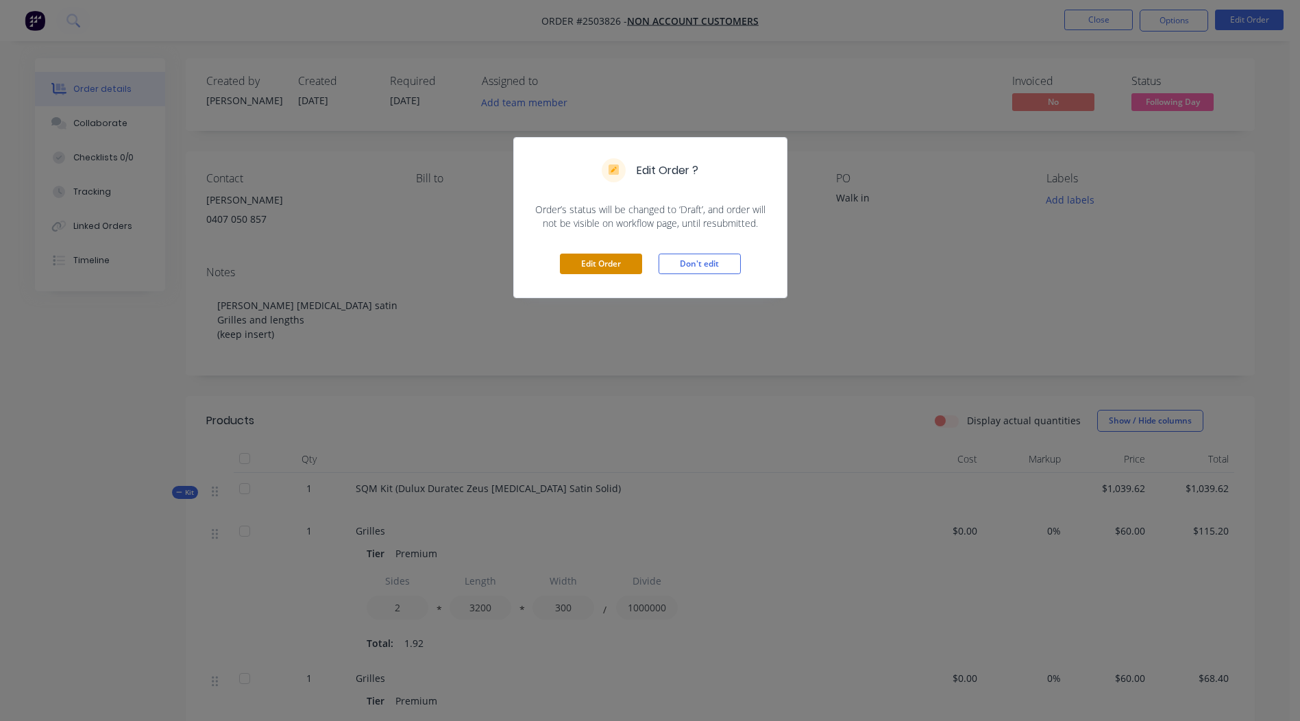
click at [608, 268] on button "Edit Order" at bounding box center [601, 264] width 82 height 21
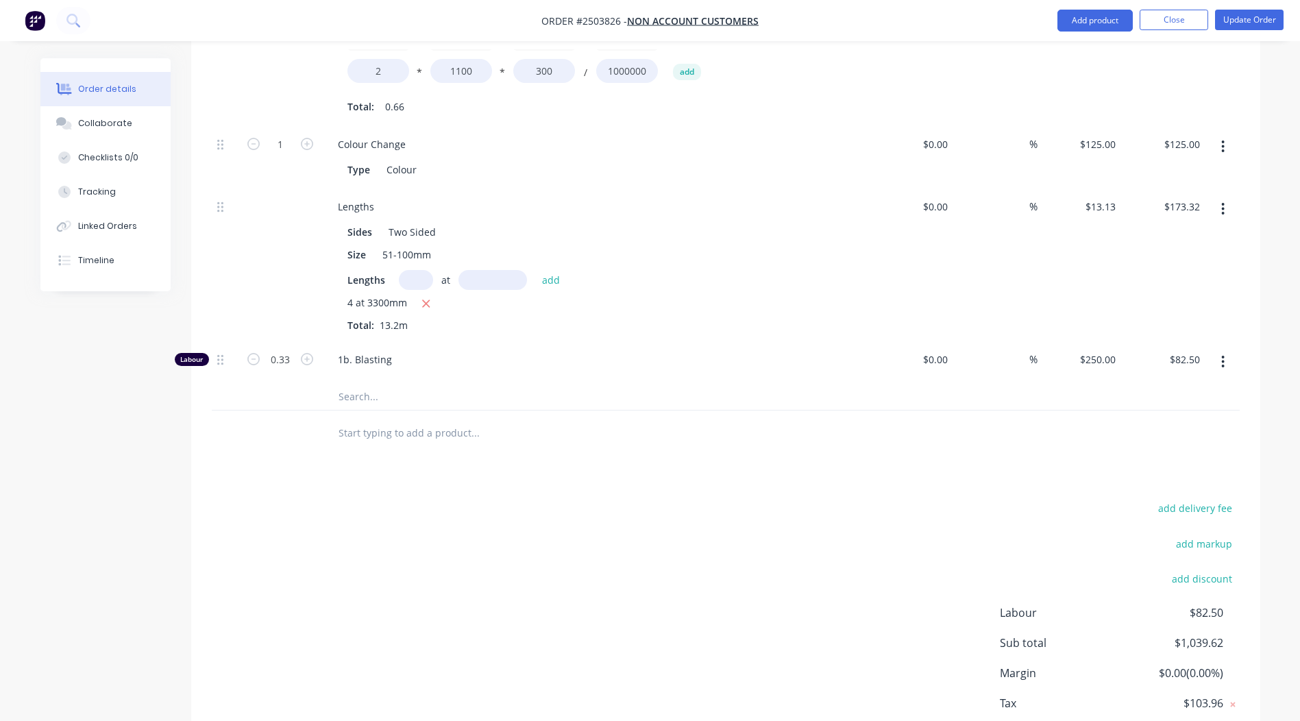
scroll to position [966, 0]
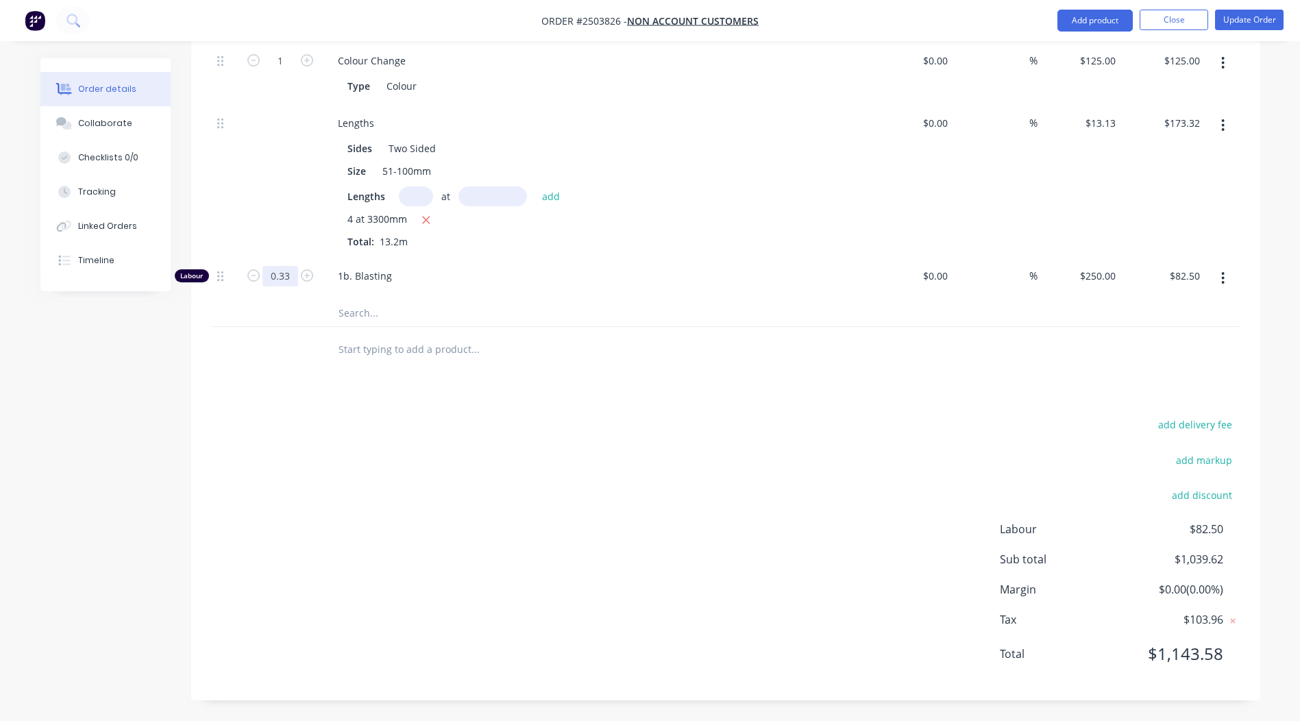
type input "0.1667"
type input "$41.68"
click at [436, 444] on div "add delivery fee add markup add discount Labour $41.68 Sub total $998.80 Margin…" at bounding box center [726, 547] width 1028 height 265
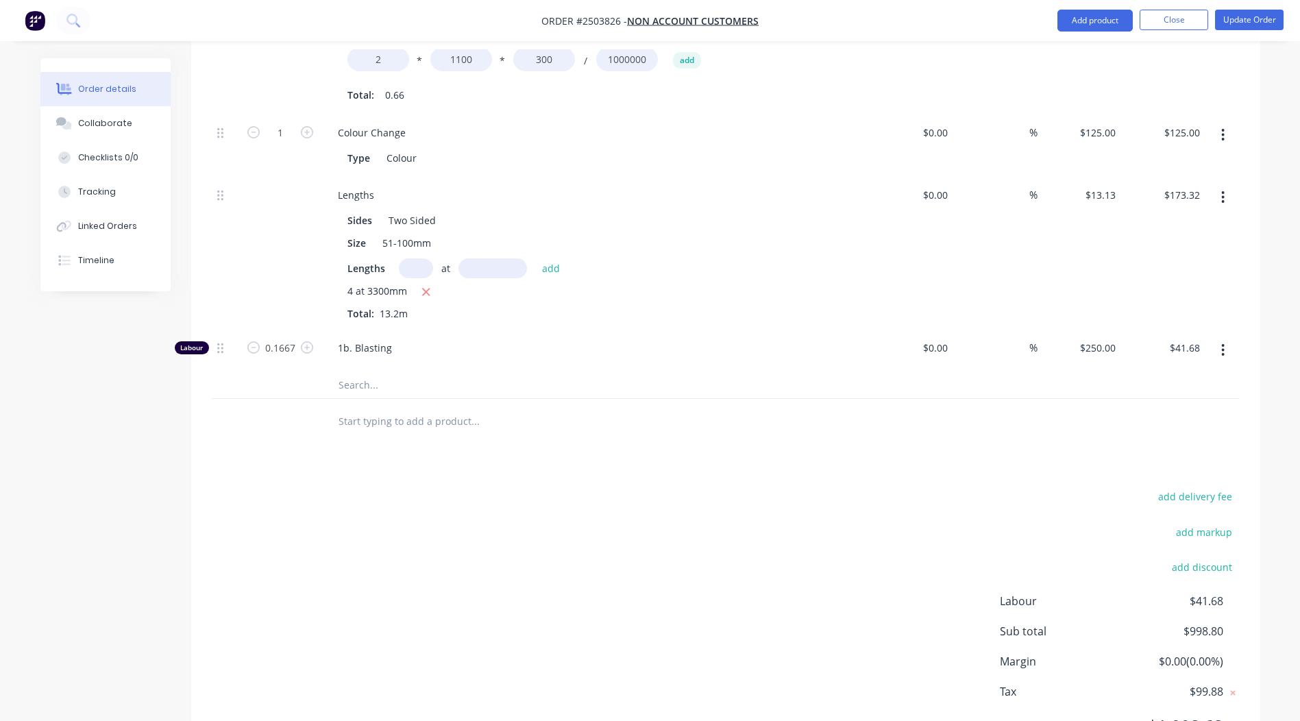
scroll to position [829, 0]
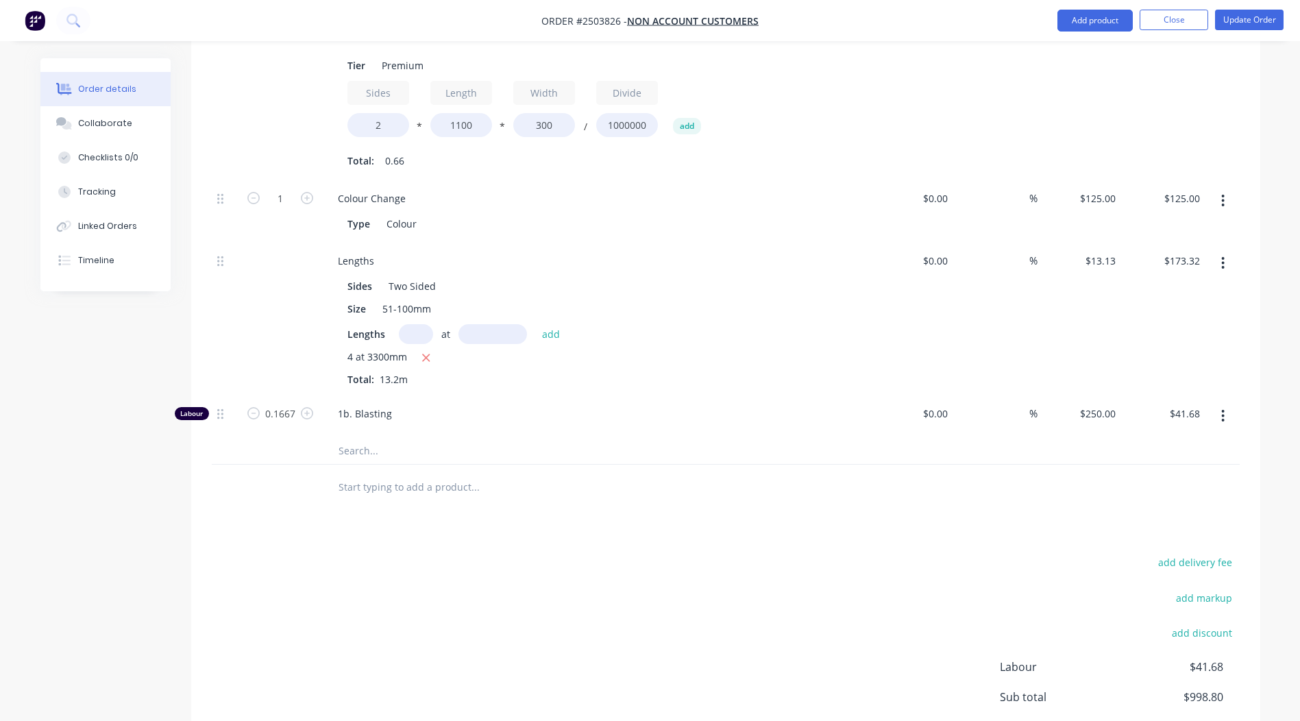
click at [1291, 413] on div "Order details Collaborate Checklists 0/0 Tracking Linked Orders Timeline Order …" at bounding box center [650, 15] width 1300 height 1688
click at [409, 334] on input "text" at bounding box center [416, 334] width 34 height 20
type input "2"
click at [485, 340] on input "text" at bounding box center [493, 334] width 69 height 20
type input "1750"
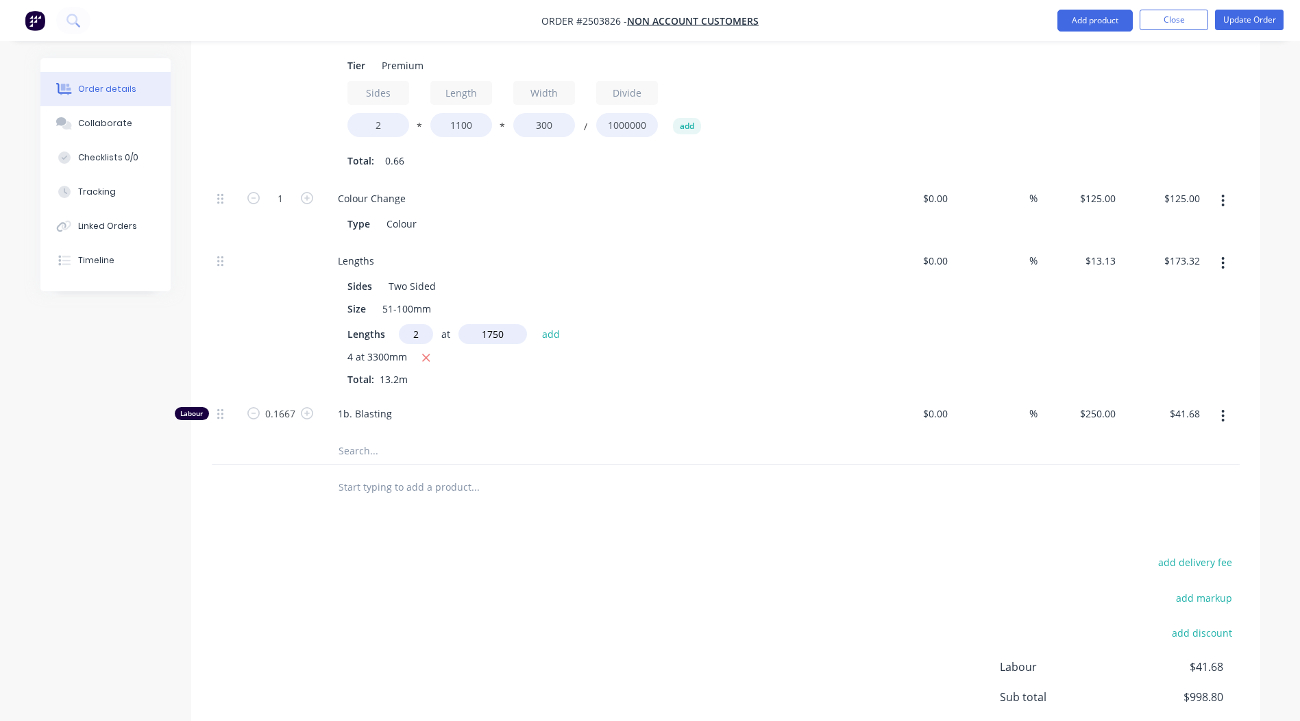
click at [535, 324] on button "add" at bounding box center [551, 333] width 32 height 19
type input "$219.27"
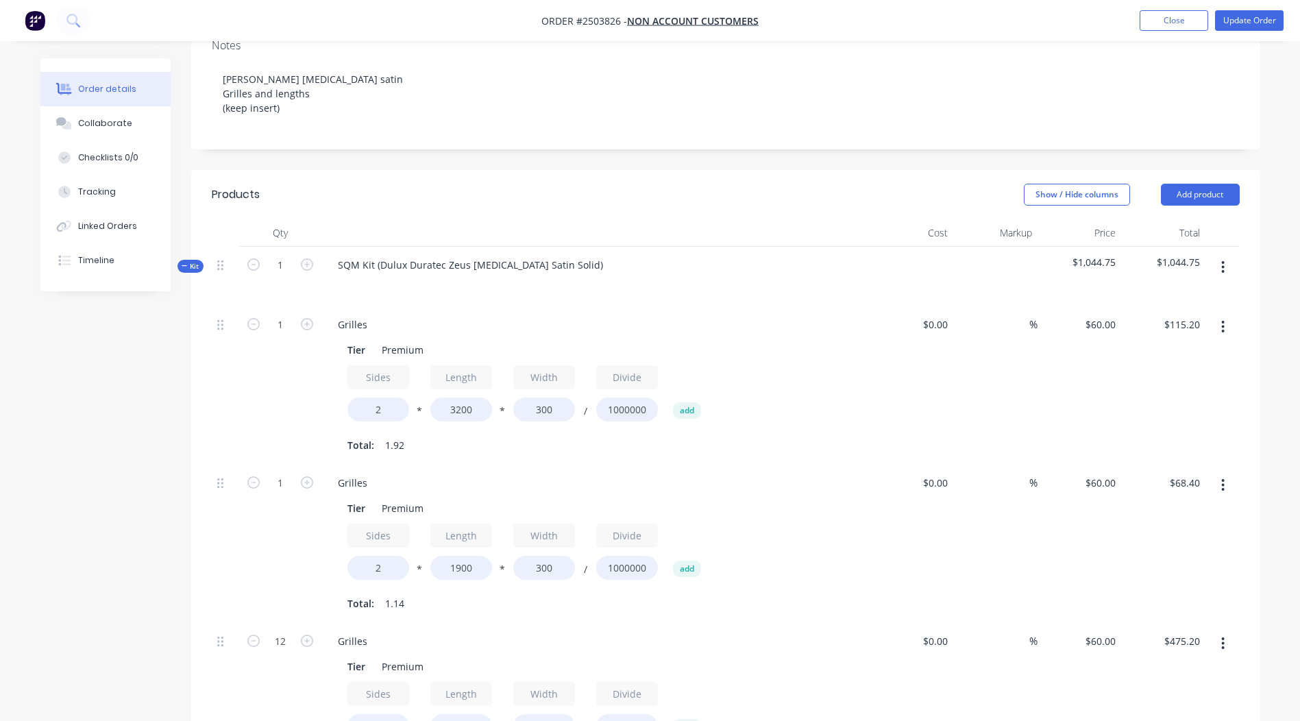
scroll to position [0, 0]
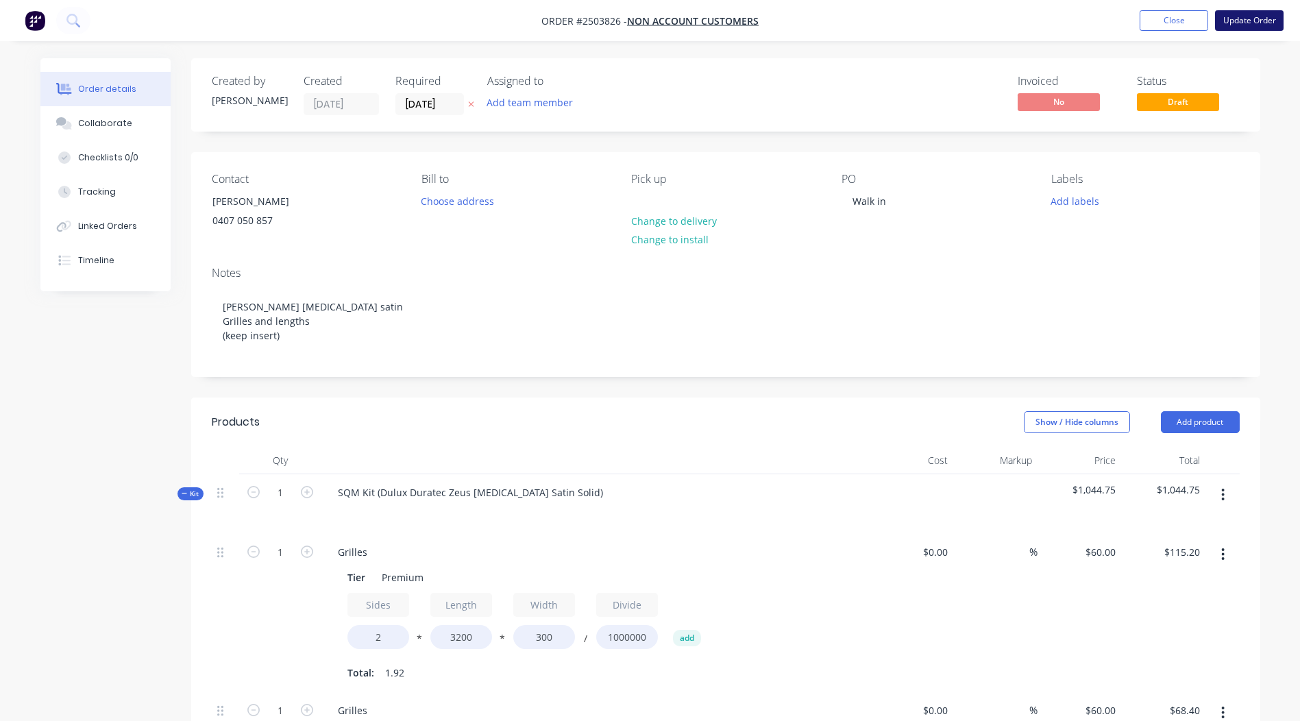
click at [1241, 11] on button "Update Order" at bounding box center [1249, 20] width 69 height 21
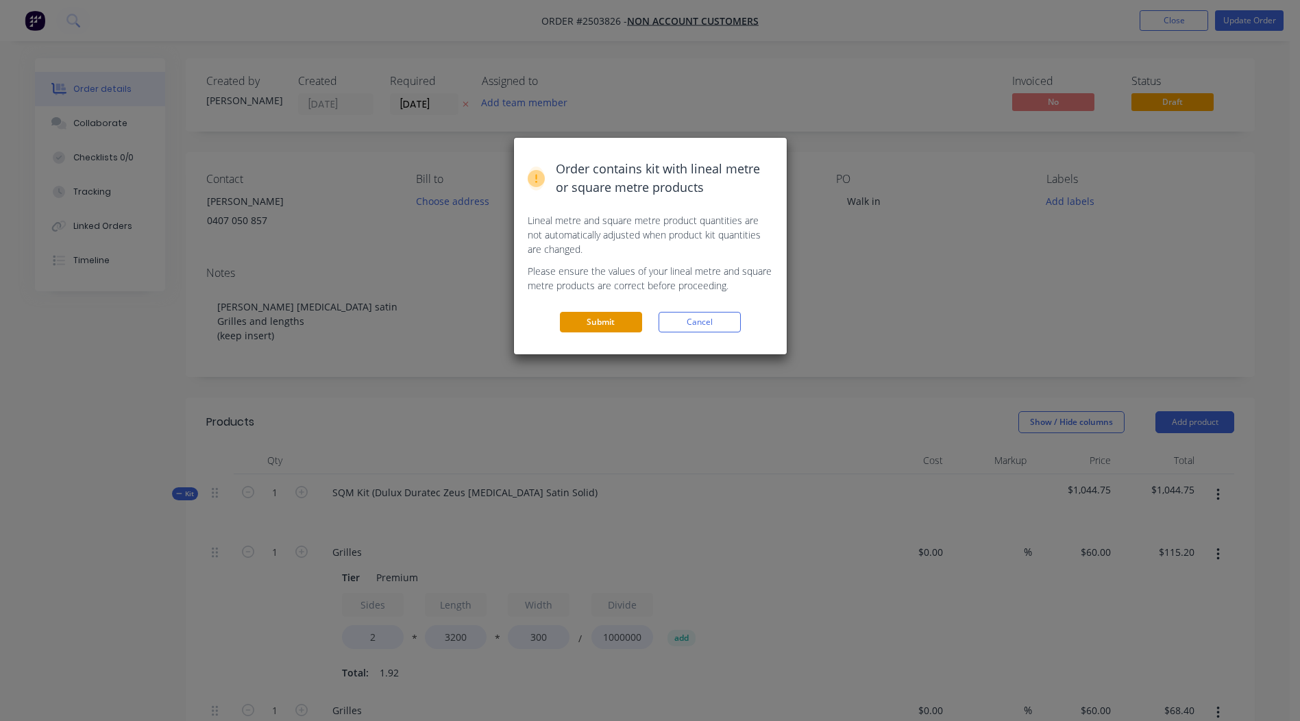
click at [567, 319] on button "Submit" at bounding box center [601, 322] width 82 height 21
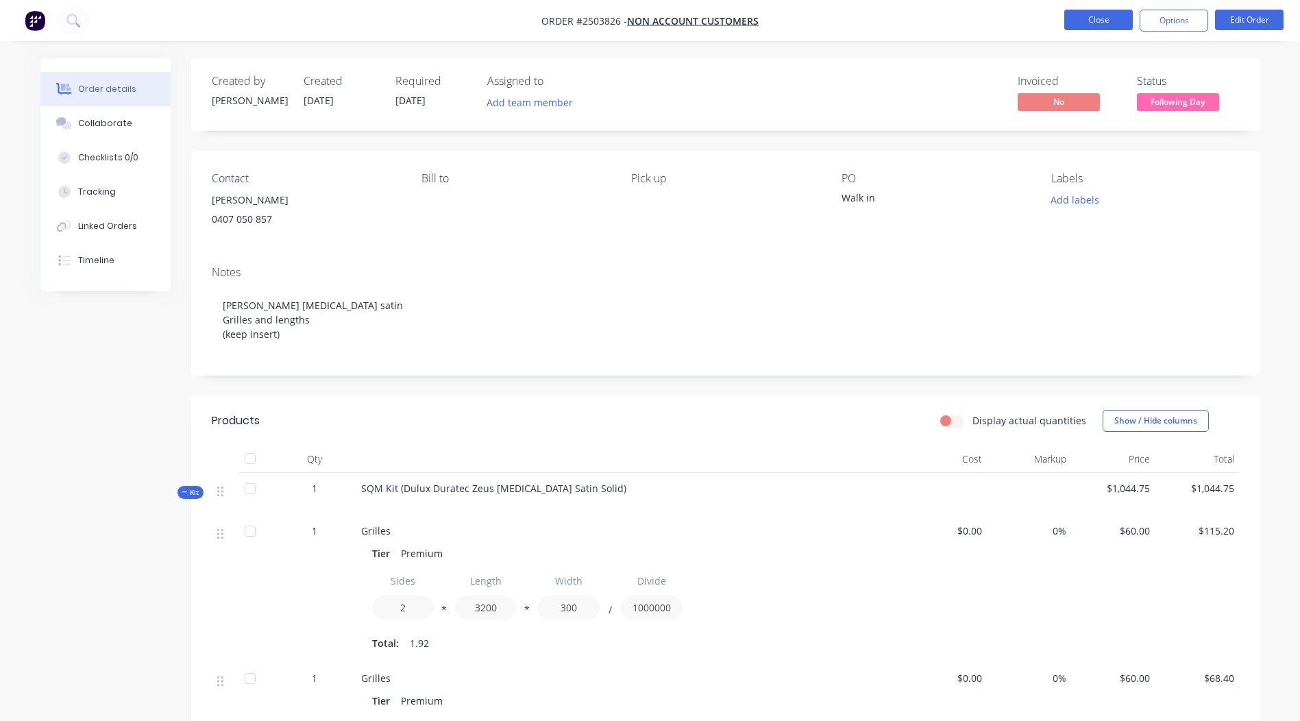
click at [1097, 17] on button "Close" at bounding box center [1098, 20] width 69 height 21
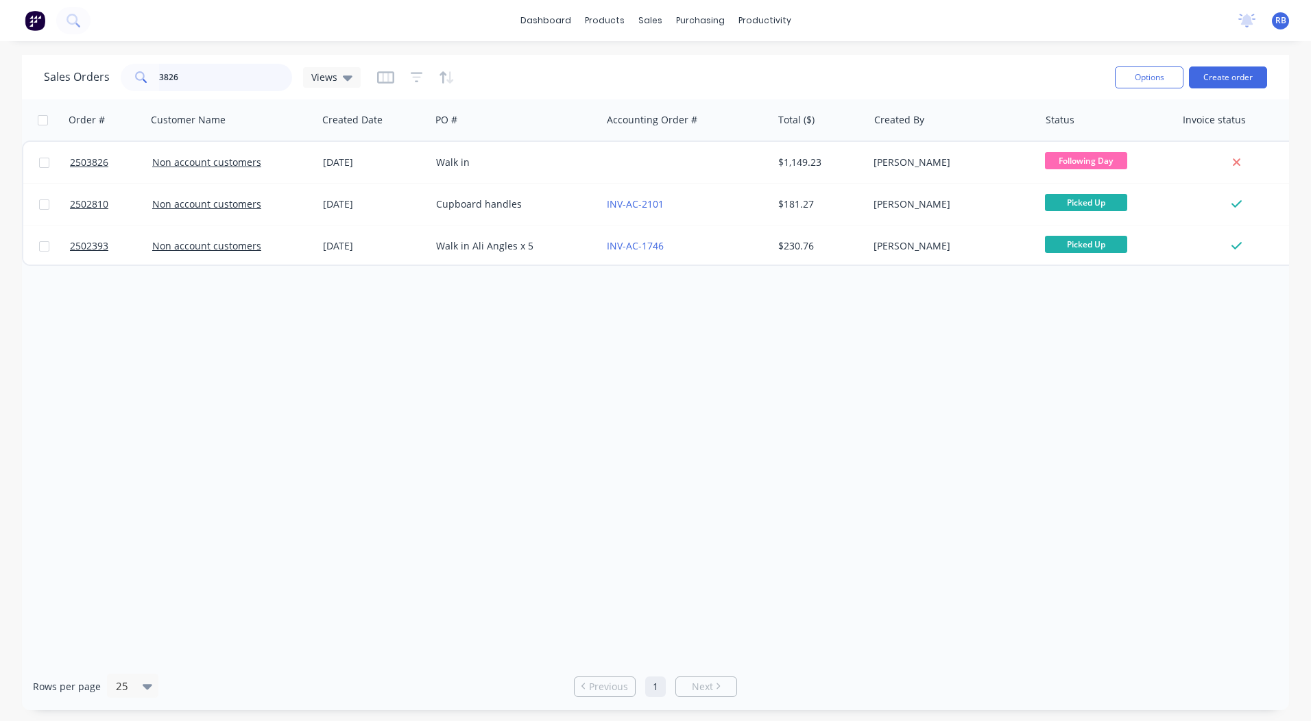
click at [0, 97] on html "dashboard products sales purchasing productivity dashboard products Product Cat…" at bounding box center [655, 360] width 1311 height 721
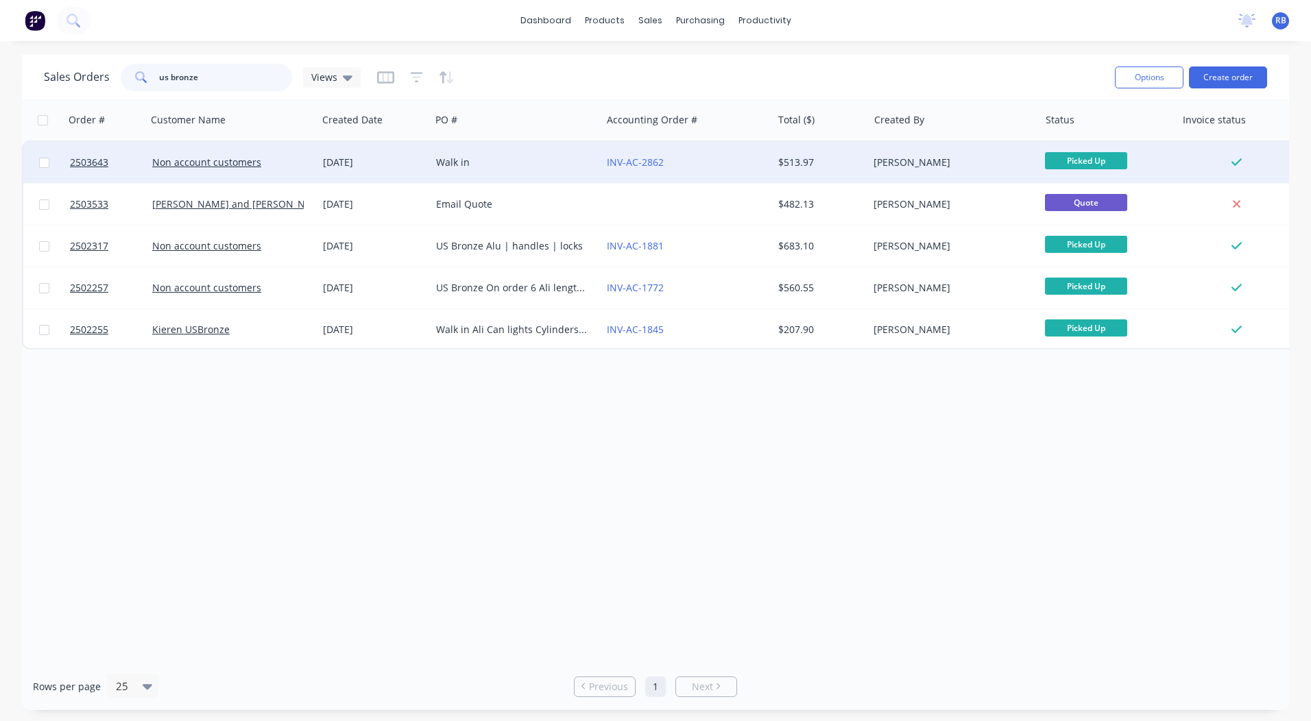
type input "us bronze"
click at [707, 169] on div "INV-AC-2862" at bounding box center [686, 162] width 171 height 41
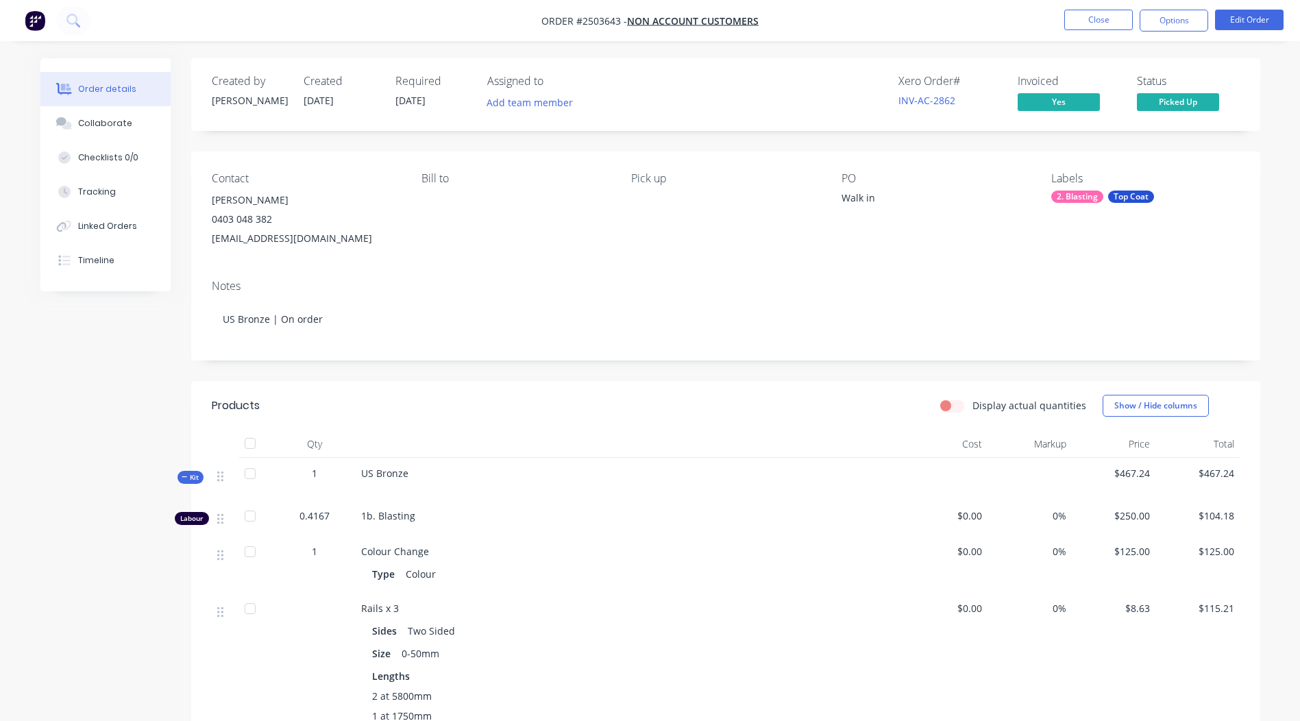
click at [75, 389] on div "Created by [PERSON_NAME] Created [DATE] Required [DATE] Assigned to Add team me…" at bounding box center [650, 725] width 1220 height 1335
drag, startPoint x: 1084, startPoint y: 23, endPoint x: 1093, endPoint y: 53, distance: 31.3
click at [1093, 53] on div "Order #2503643 - Non account customers Close Options Edit Order Order details C…" at bounding box center [650, 696] width 1300 height 1393
click at [1084, 21] on button "Close" at bounding box center [1098, 20] width 69 height 21
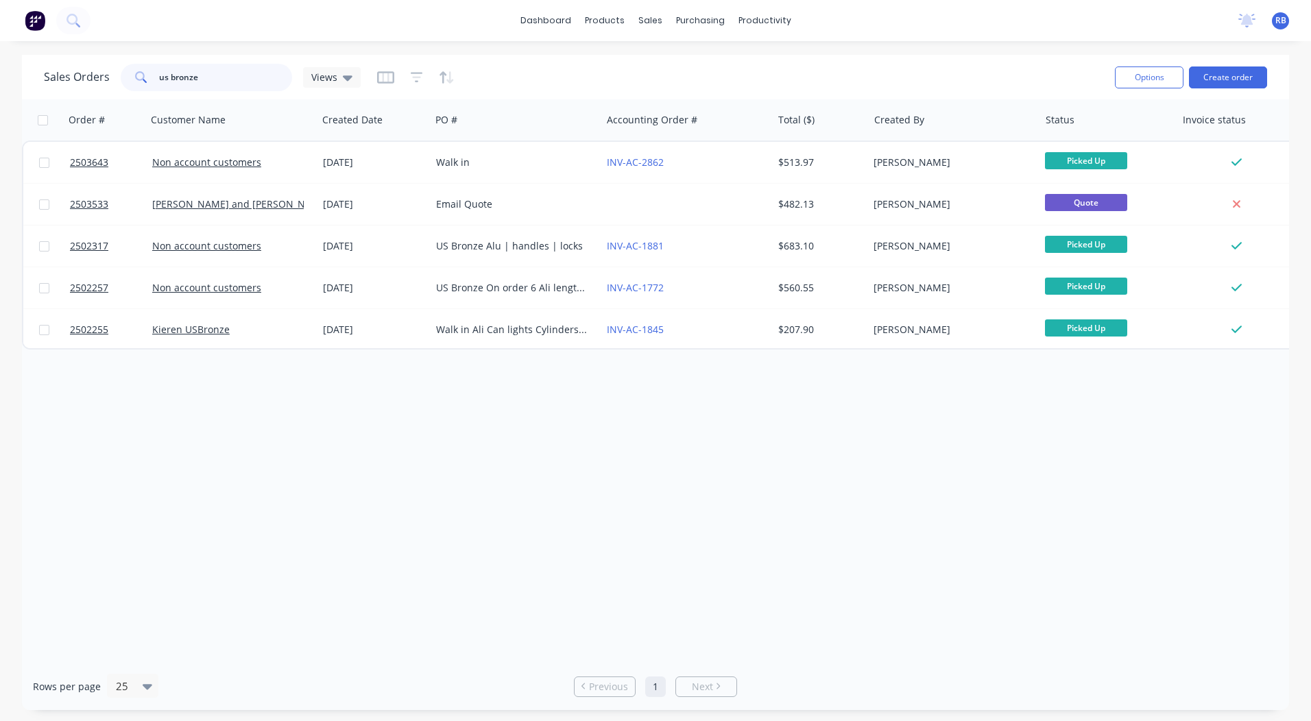
drag, startPoint x: 236, startPoint y: 75, endPoint x: 19, endPoint y: 68, distance: 218.1
click at [0, 75] on html "dashboard products sales purchasing productivity dashboard products Product Cat…" at bounding box center [655, 360] width 1311 height 721
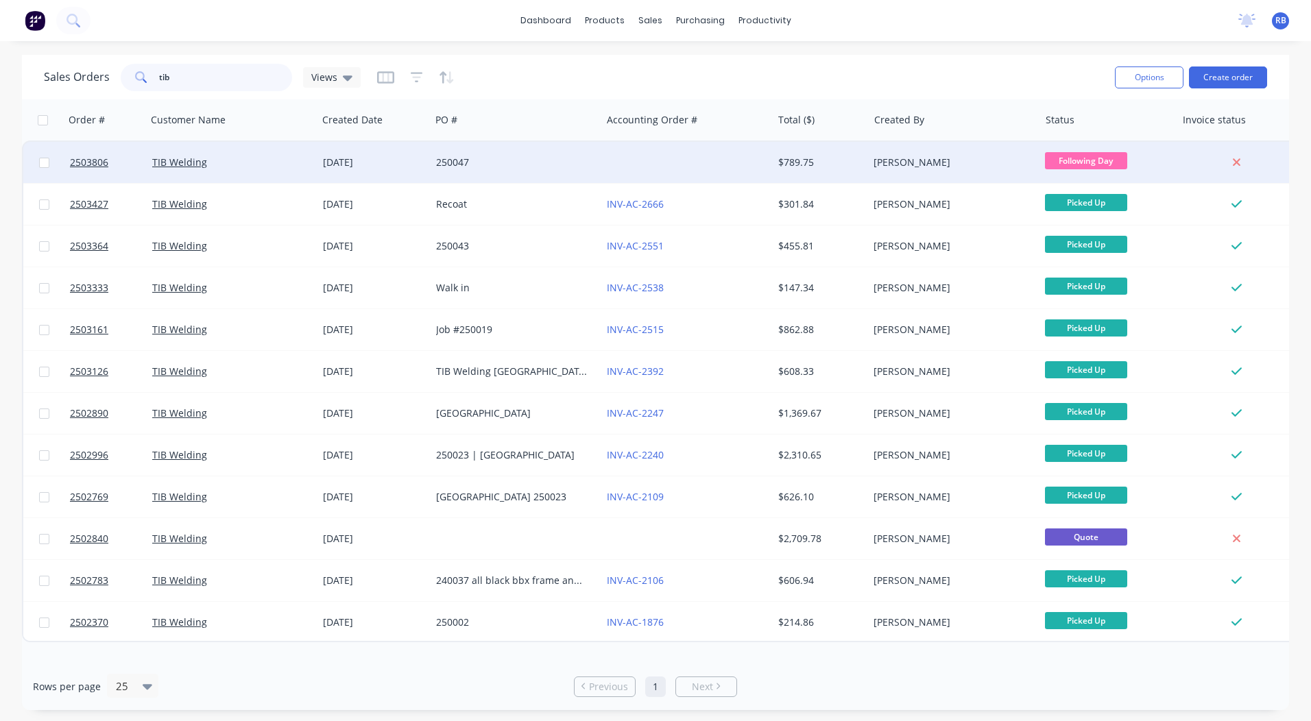
type input "tib"
click at [672, 160] on div at bounding box center [686, 162] width 171 height 41
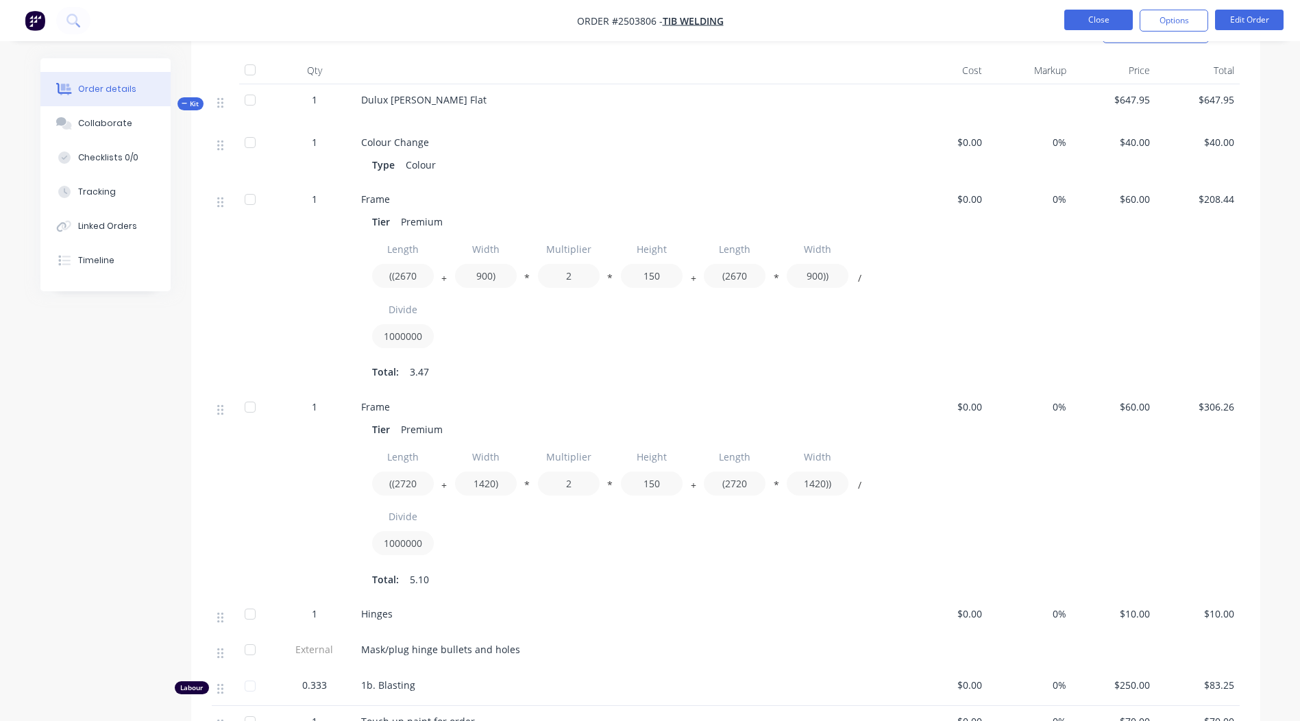
scroll to position [386, 0]
click at [1092, 17] on button "Close" at bounding box center [1098, 20] width 69 height 21
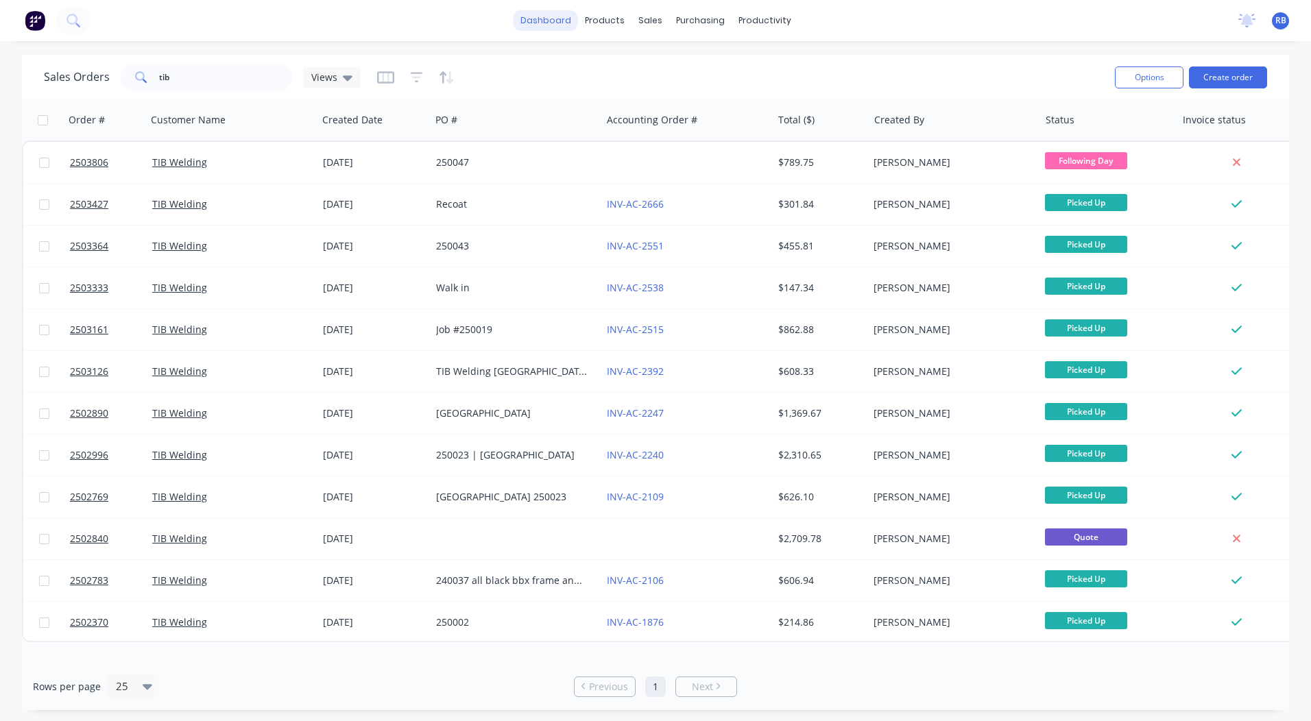
click at [546, 21] on link "dashboard" at bounding box center [545, 20] width 64 height 21
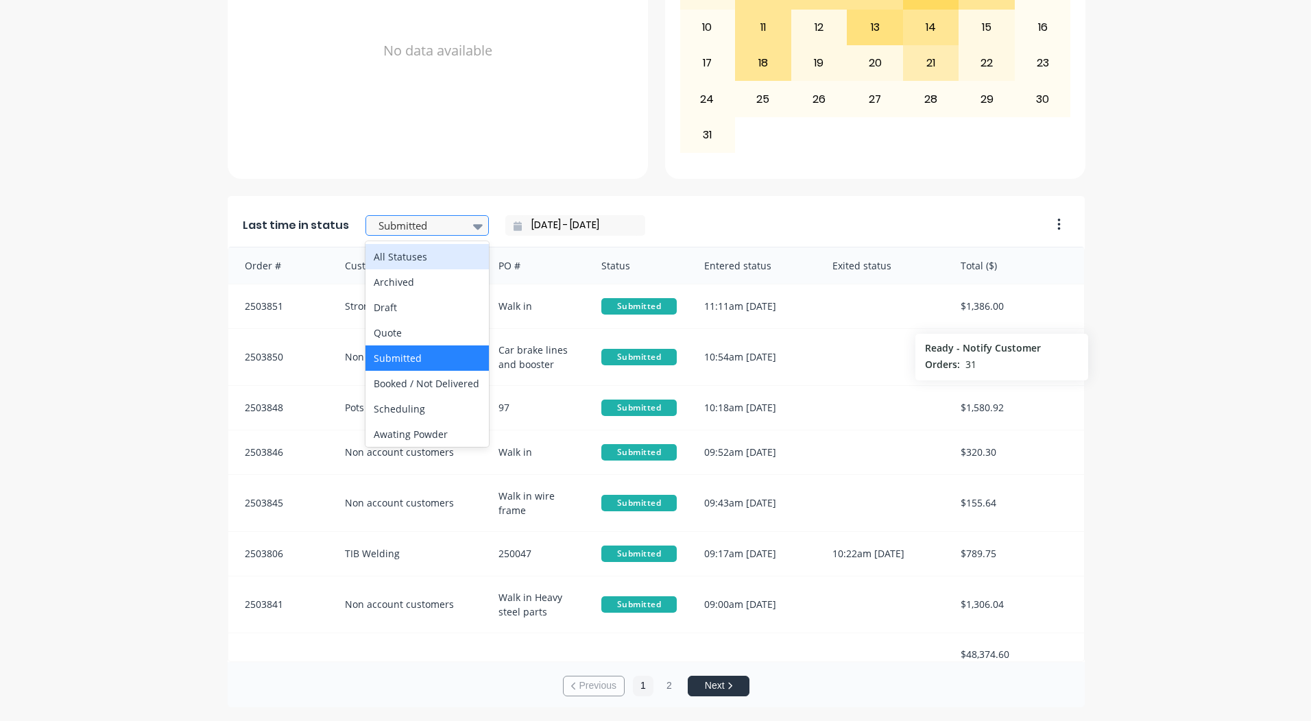
click at [433, 226] on div at bounding box center [420, 225] width 86 height 17
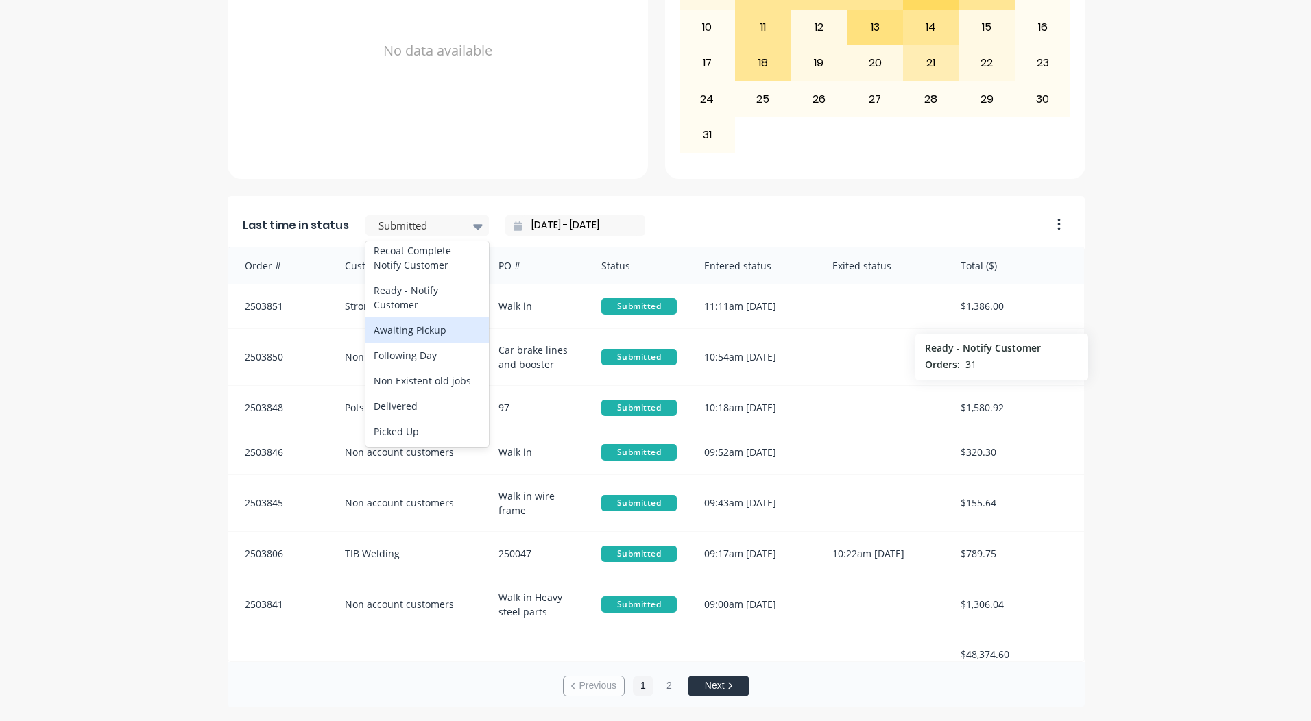
scroll to position [712, 0]
click at [407, 299] on div "Ready - Notify Customer" at bounding box center [426, 298] width 123 height 40
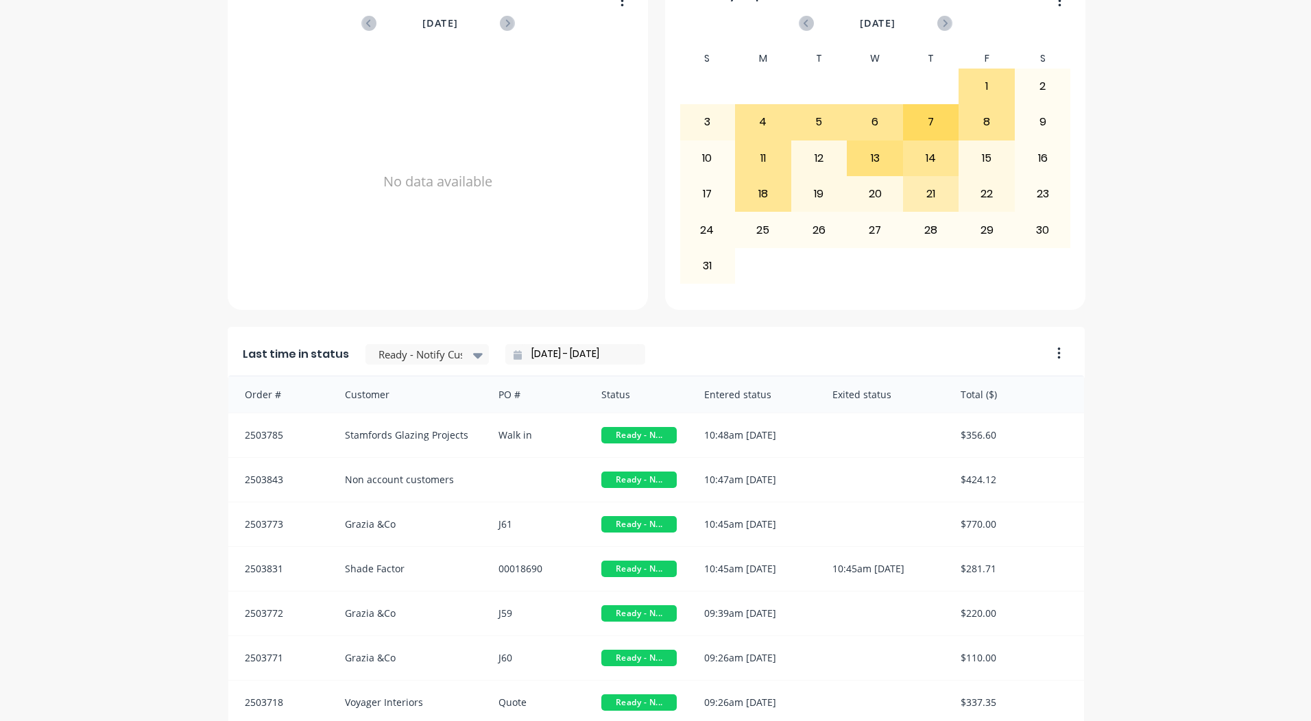
scroll to position [592, 0]
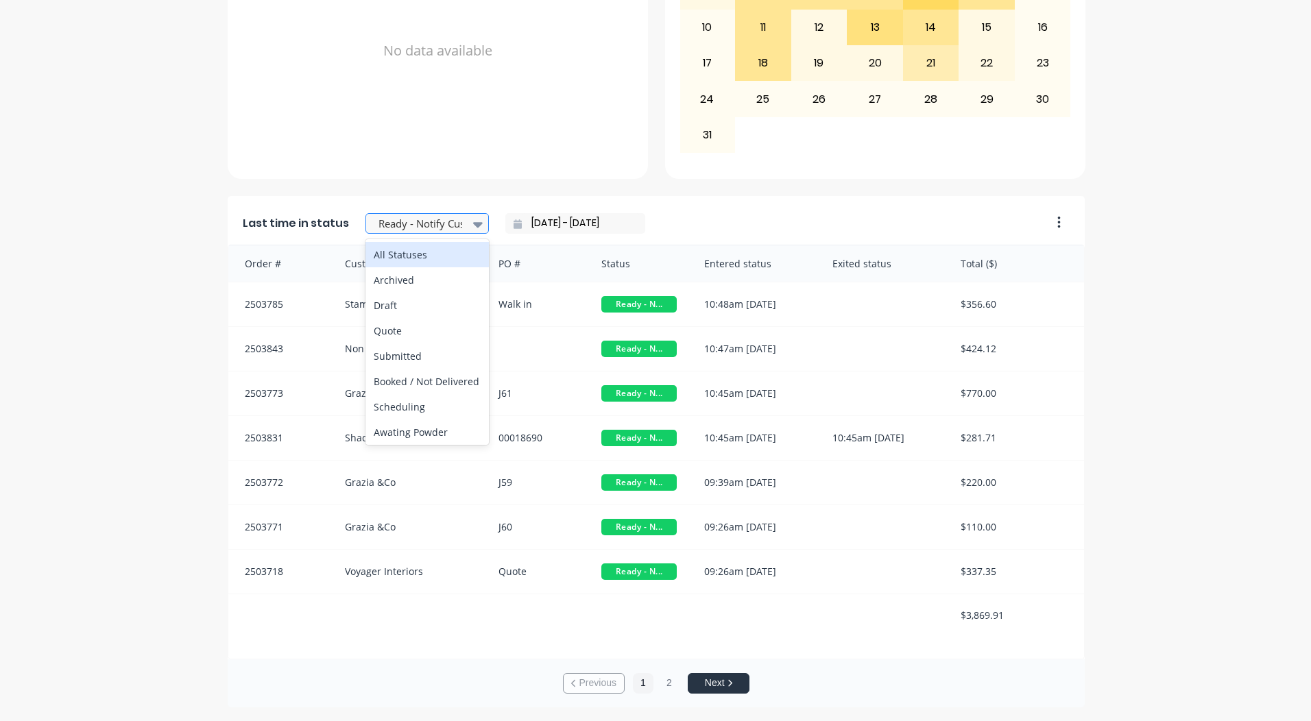
click at [424, 220] on div at bounding box center [420, 223] width 86 height 17
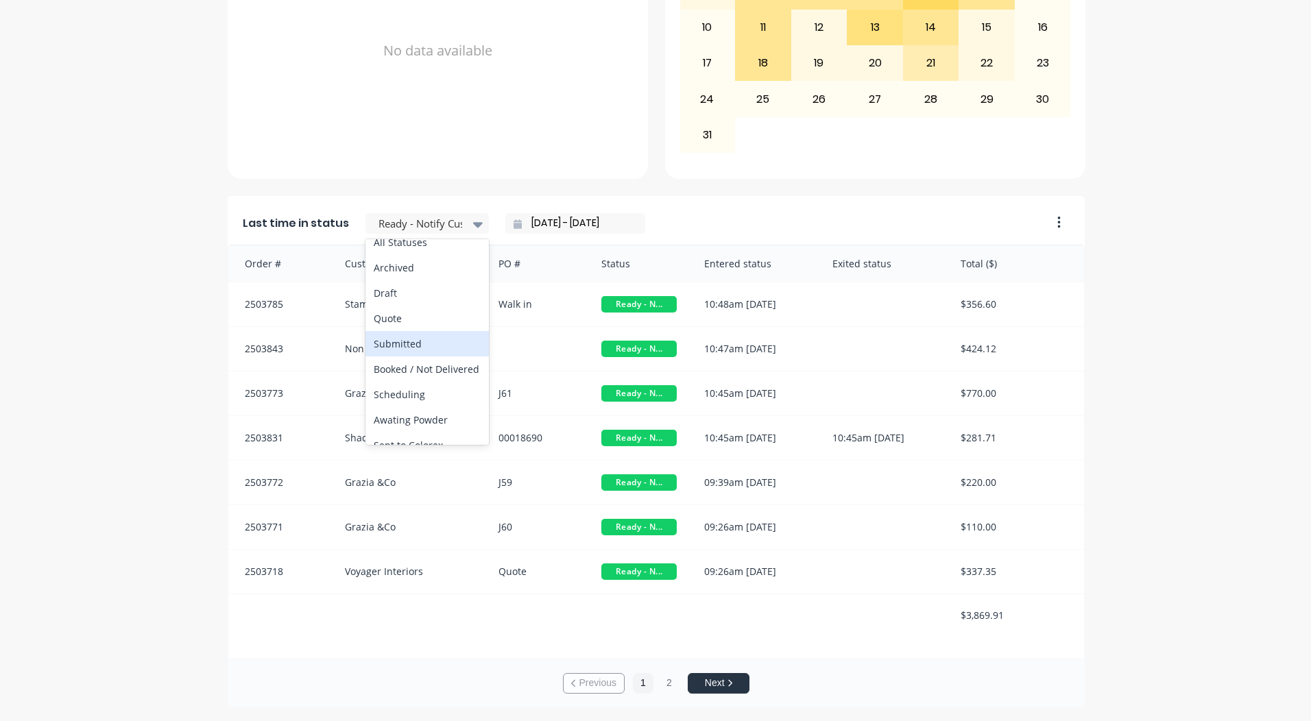
scroll to position [0, 0]
click at [1121, 294] on div "A Class Powder Coating Create sales order Create purchase order Overview Select…" at bounding box center [655, 85] width 1311 height 1244
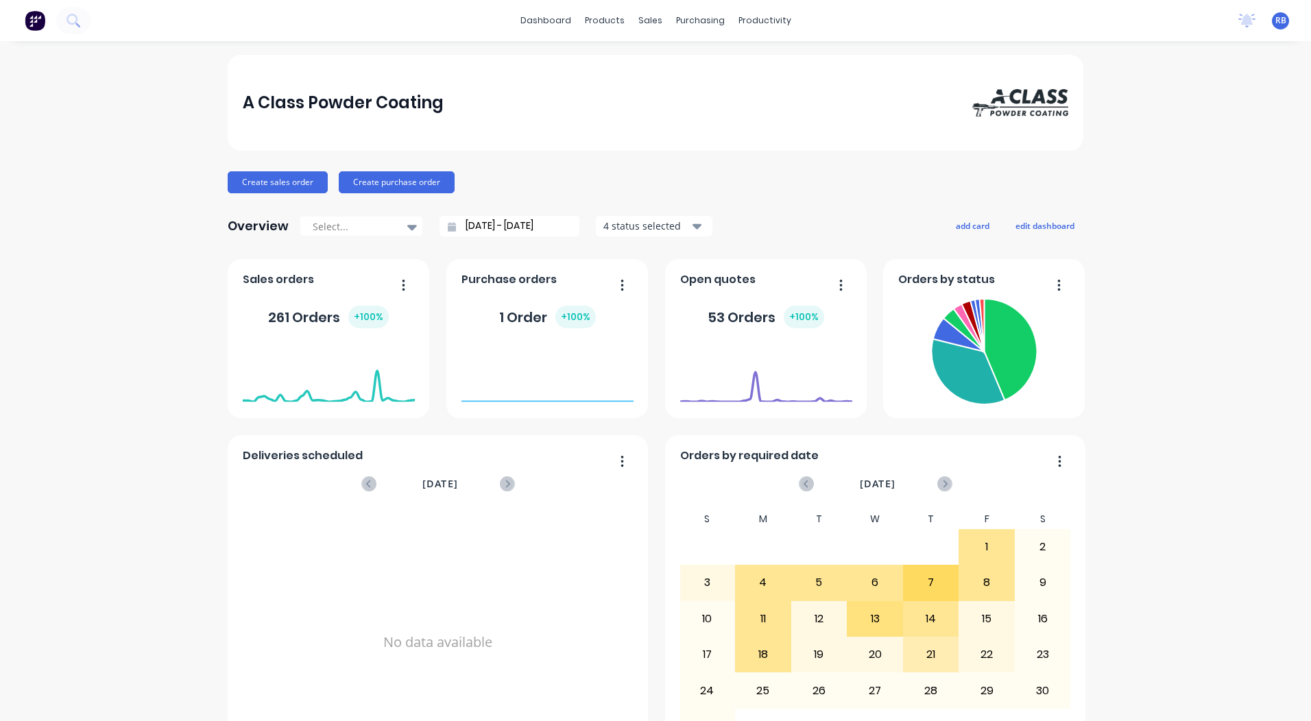
click at [1155, 193] on div "A Class Powder Coating Create sales order Create purchase order Overview Select…" at bounding box center [655, 677] width 1311 height 1244
click at [773, 62] on div "Workflow" at bounding box center [783, 66] width 41 height 12
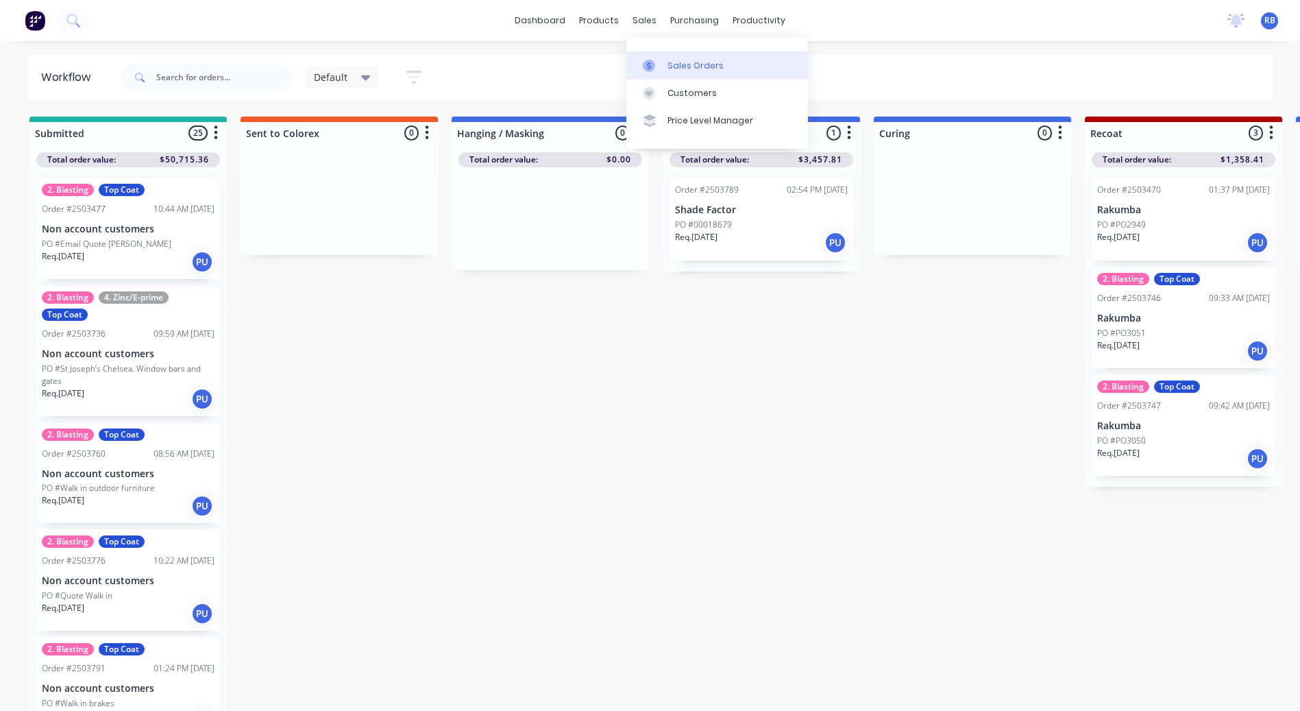
click at [698, 63] on div "Sales Orders" at bounding box center [696, 66] width 56 height 12
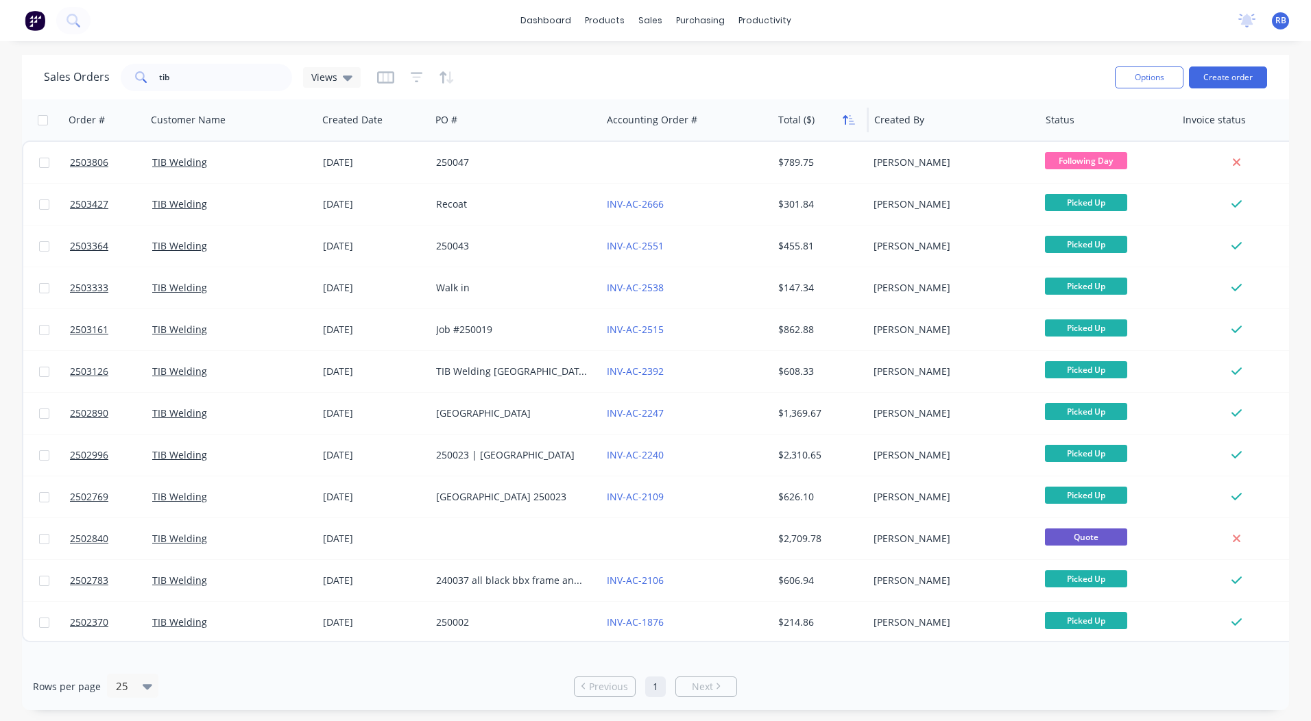
click at [853, 124] on icon "button" at bounding box center [852, 120] width 6 height 10
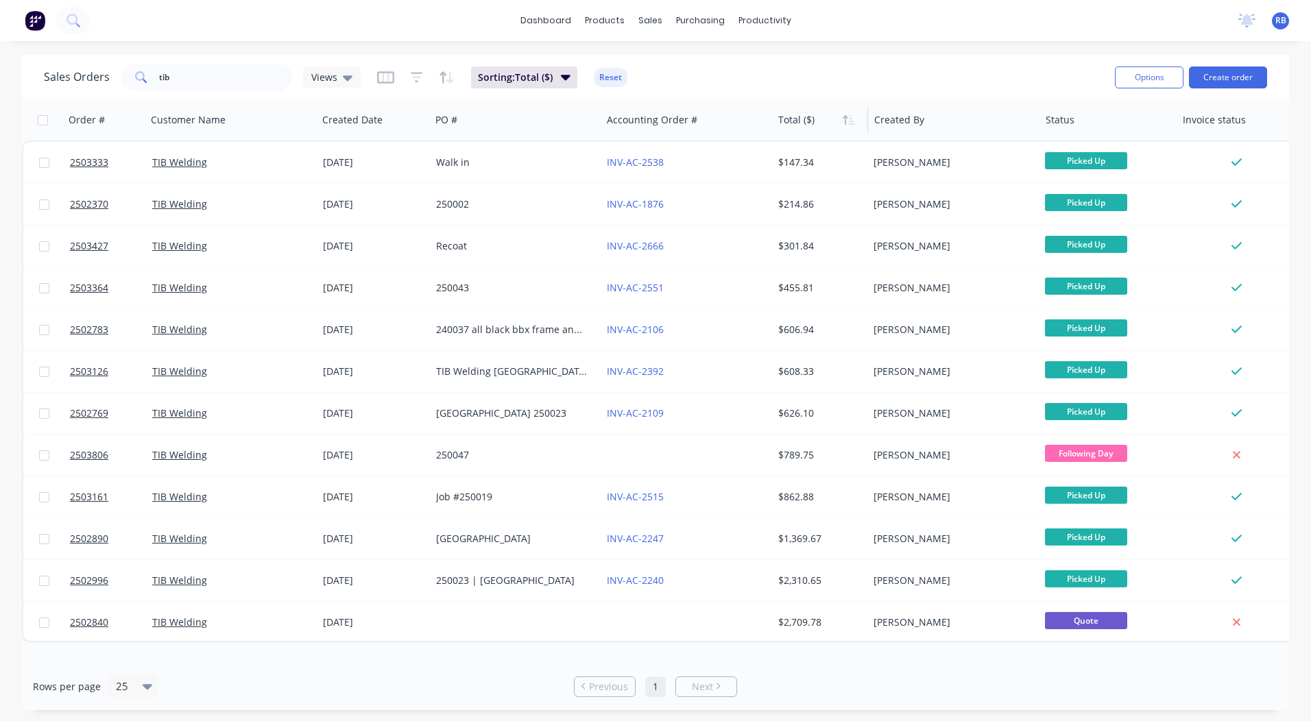
click at [853, 124] on icon "button" at bounding box center [852, 120] width 6 height 10
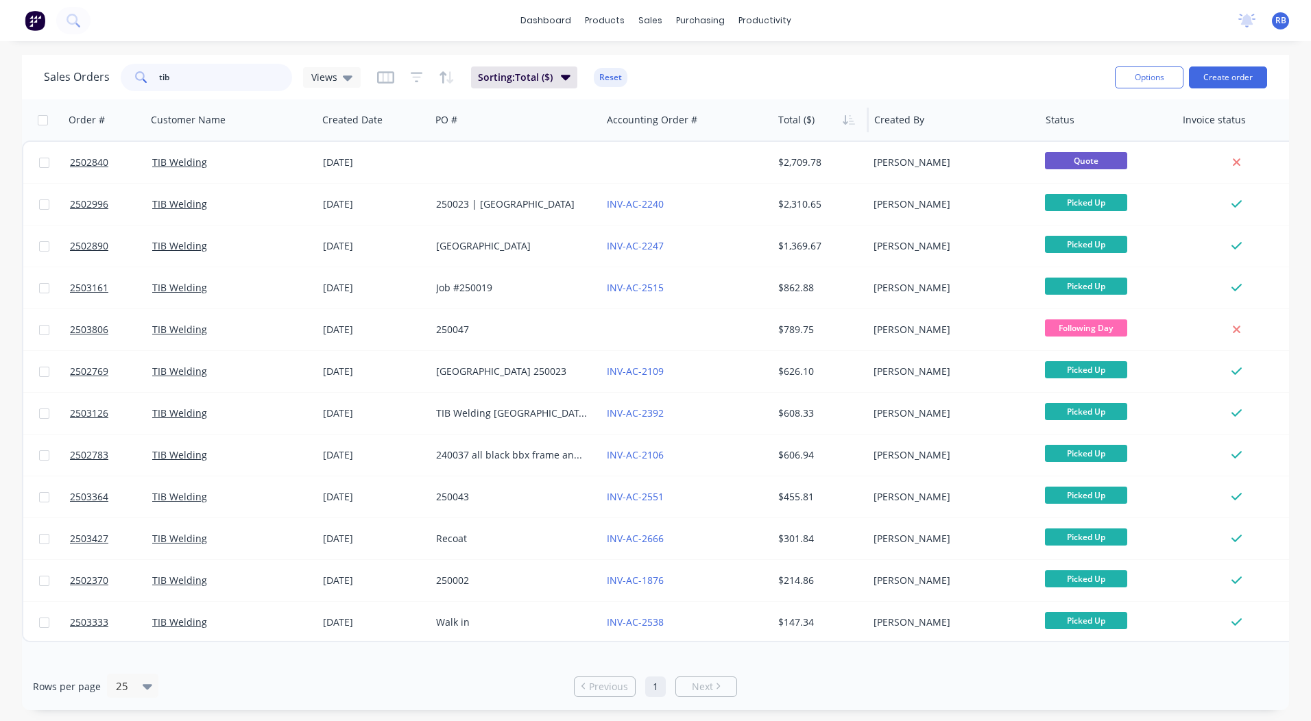
drag, startPoint x: 213, startPoint y: 82, endPoint x: 23, endPoint y: 90, distance: 190.0
click at [86, 94] on div "Sales Orders tib Views Sorting: Total ($) Reset Options Create order" at bounding box center [655, 77] width 1267 height 45
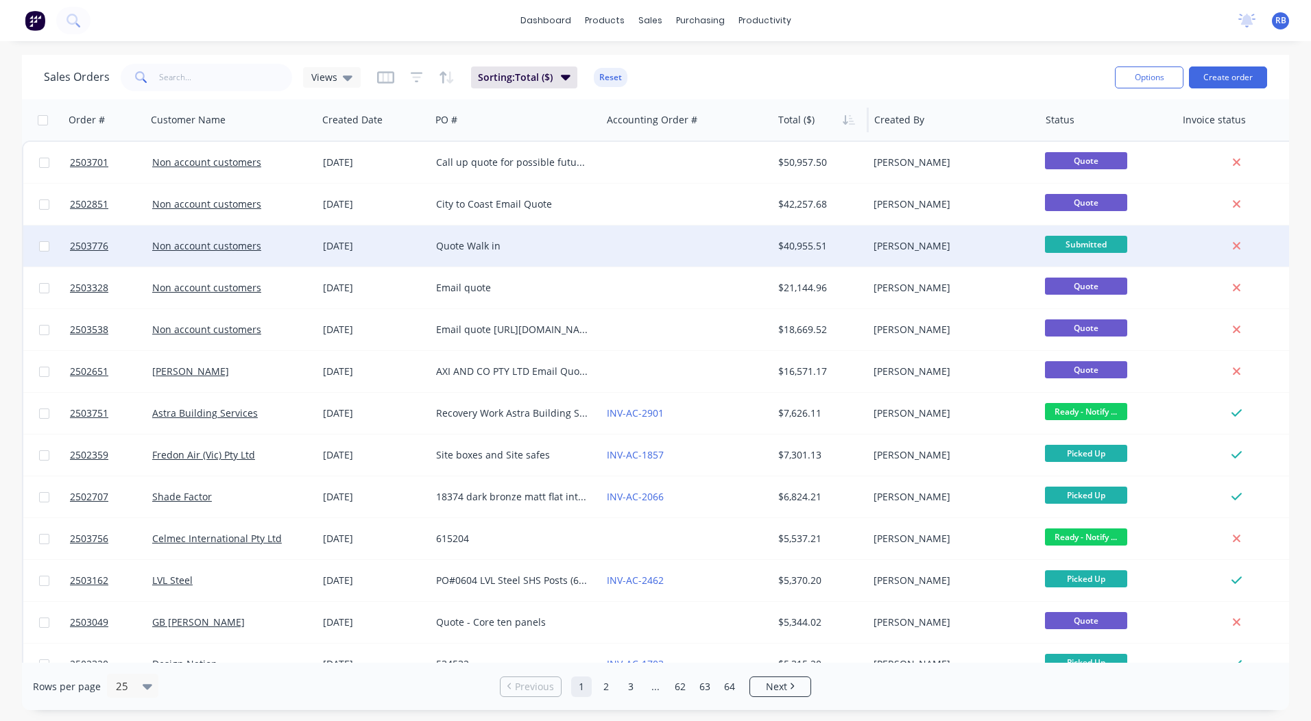
click at [592, 241] on div "Quote Walk in" at bounding box center [516, 246] width 160 height 14
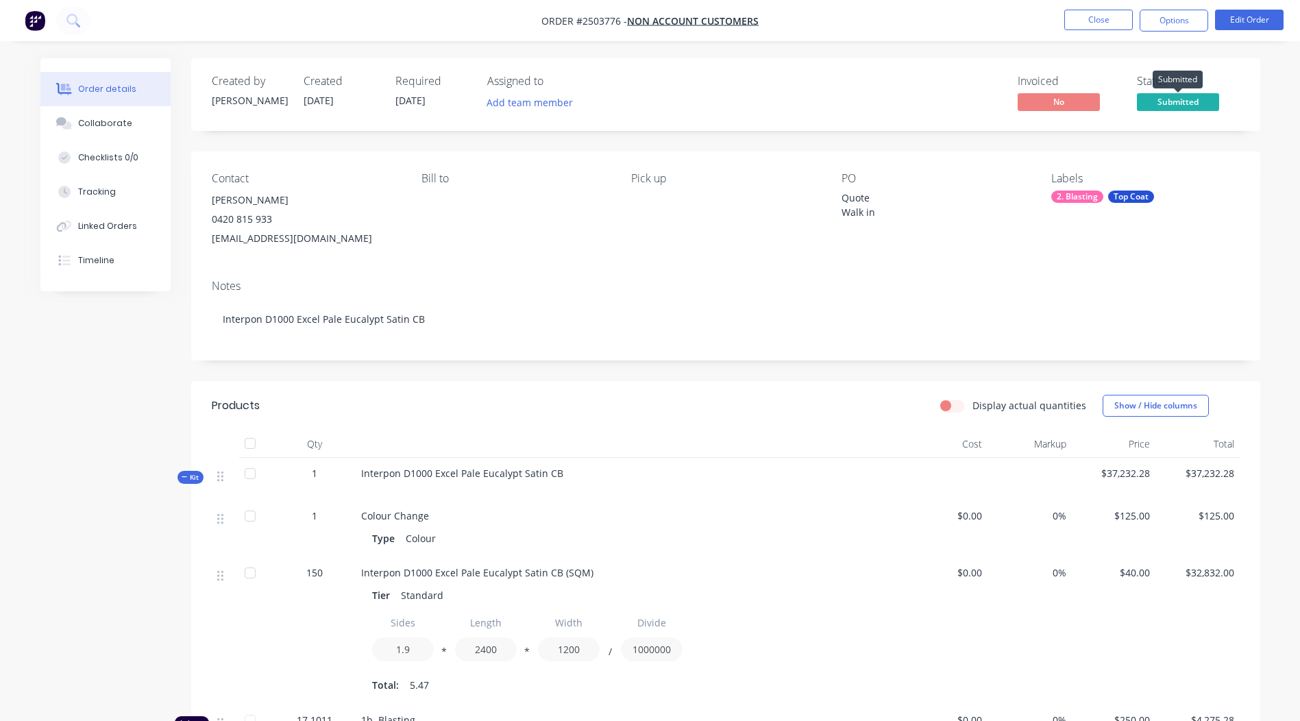
click at [1181, 93] on span "Submitted" at bounding box center [1178, 101] width 82 height 17
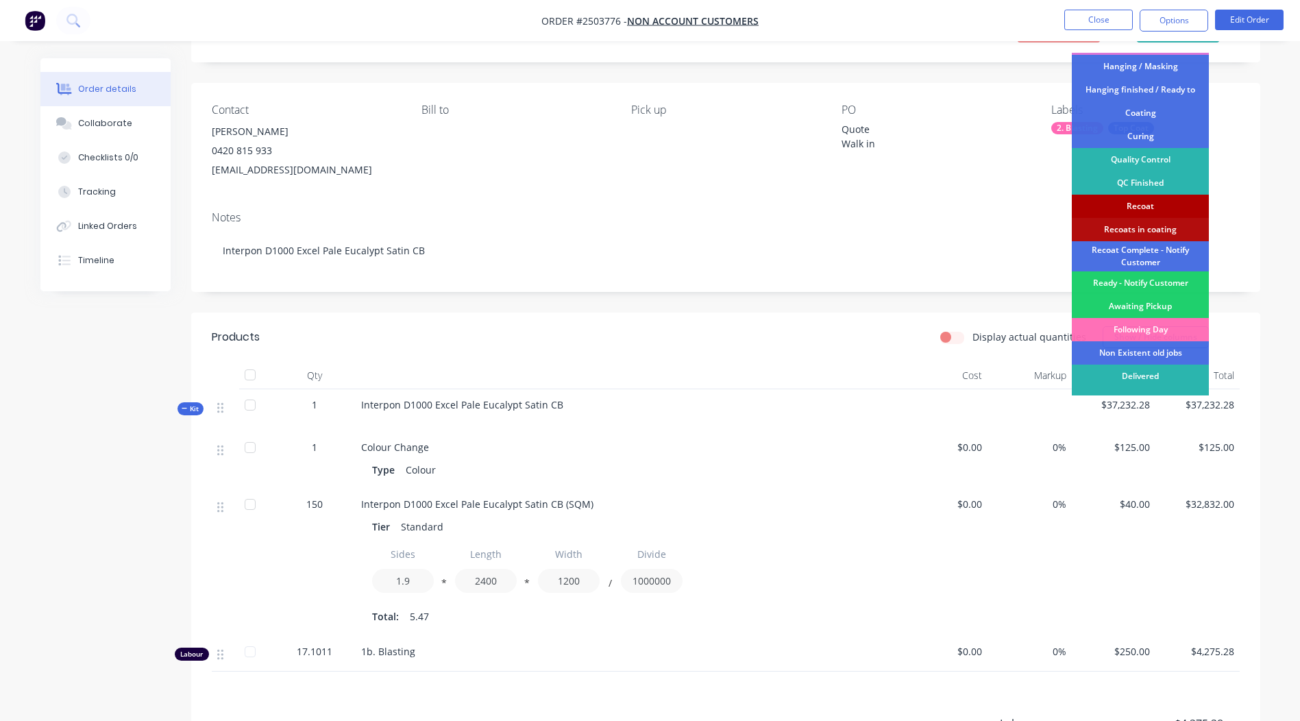
scroll to position [293, 0]
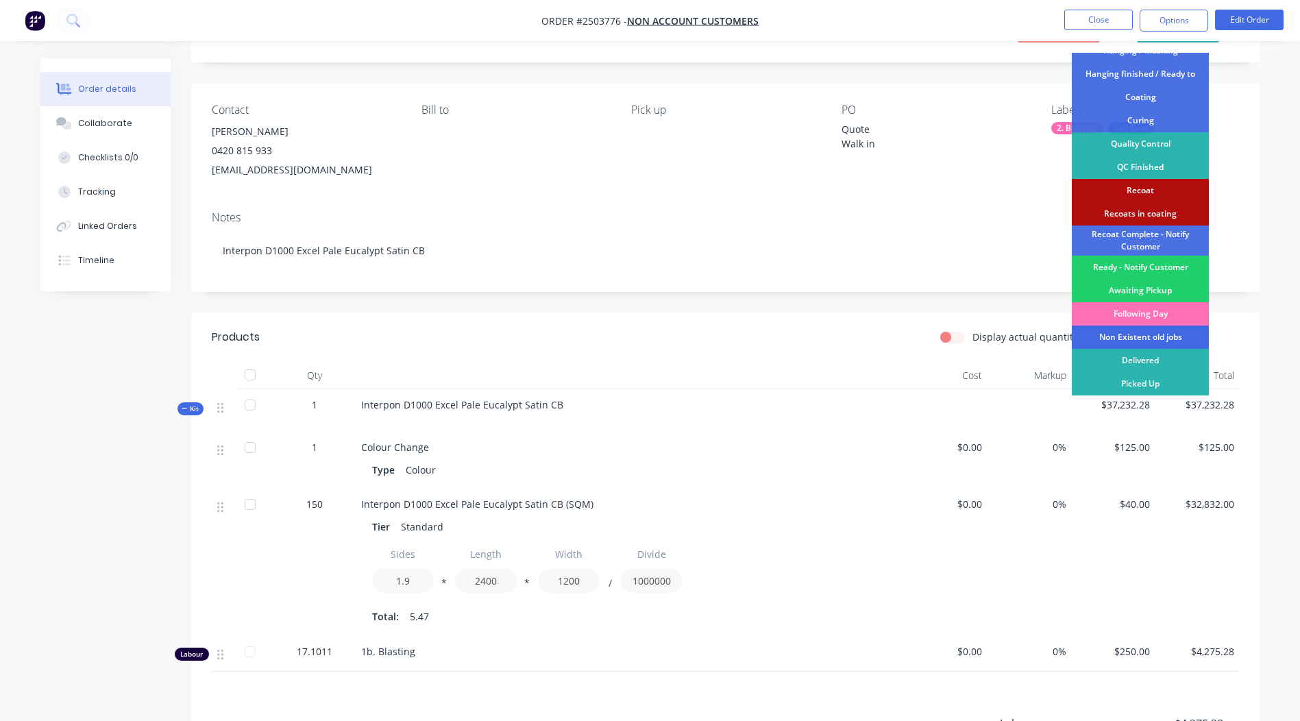
click at [1119, 334] on div "Non Existent old jobs" at bounding box center [1140, 337] width 137 height 23
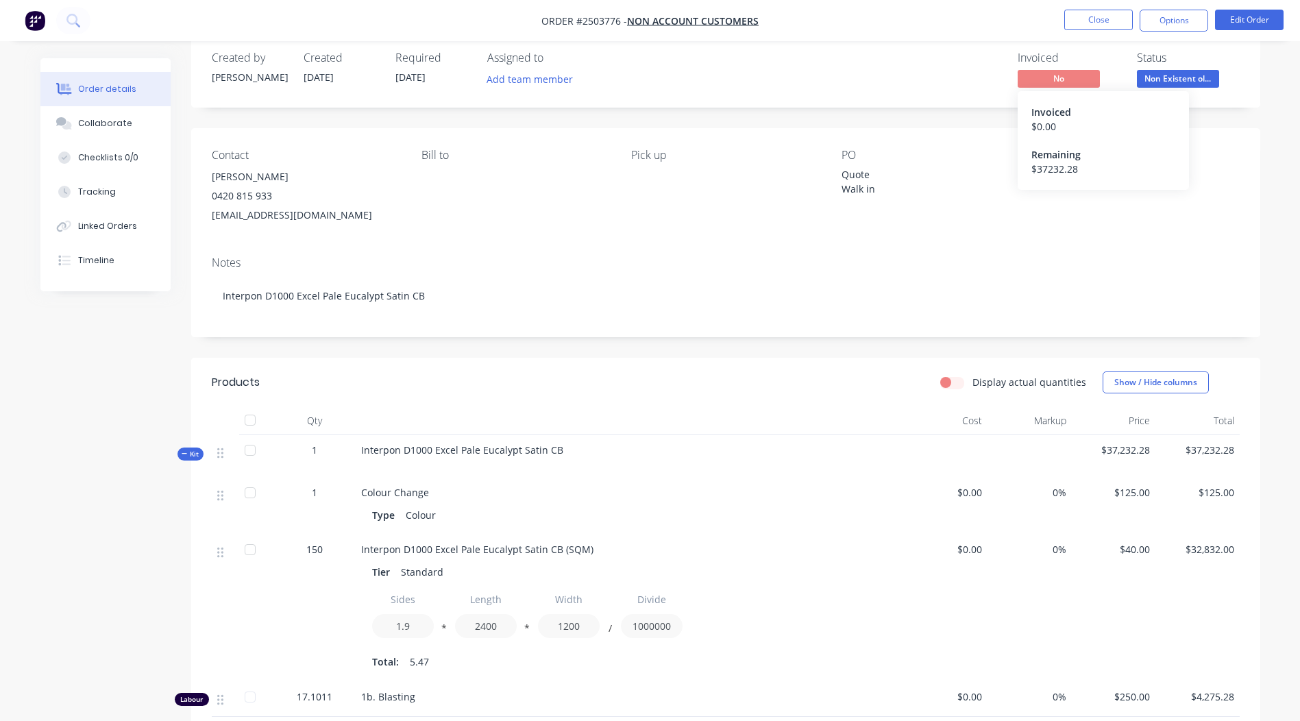
scroll to position [0, 0]
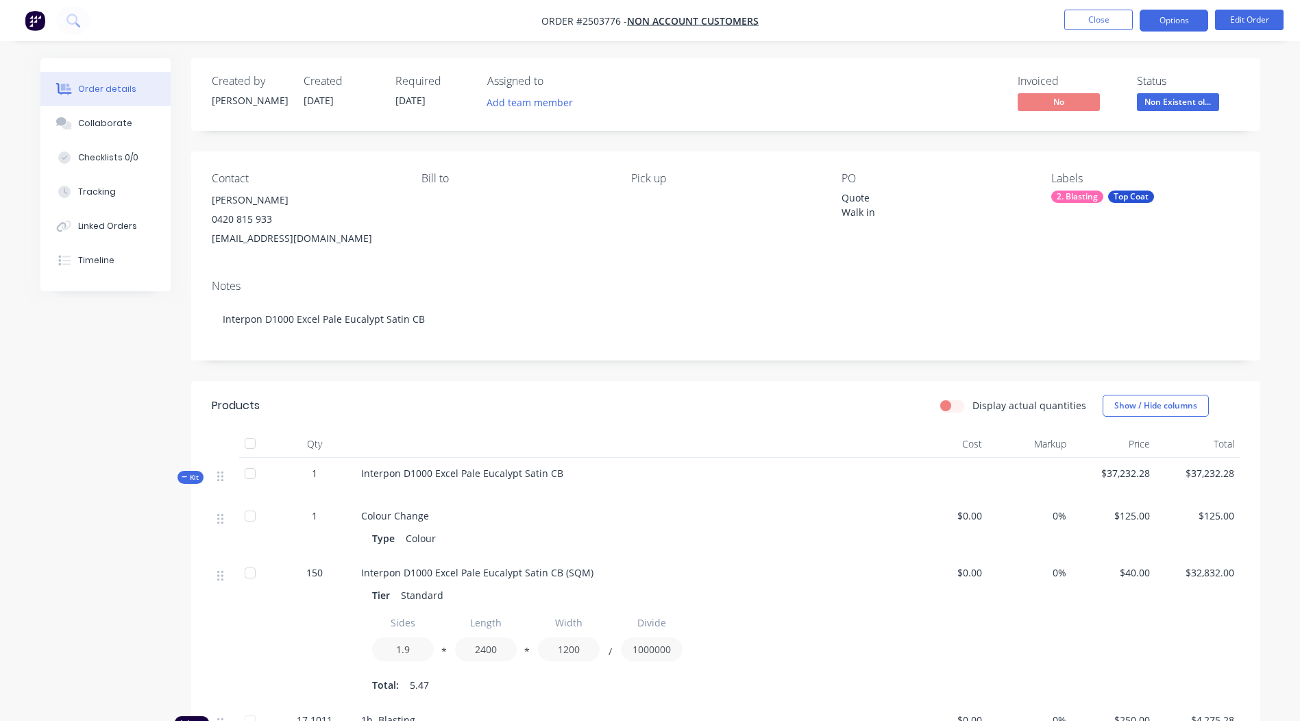
click at [1170, 15] on button "Options" at bounding box center [1174, 21] width 69 height 22
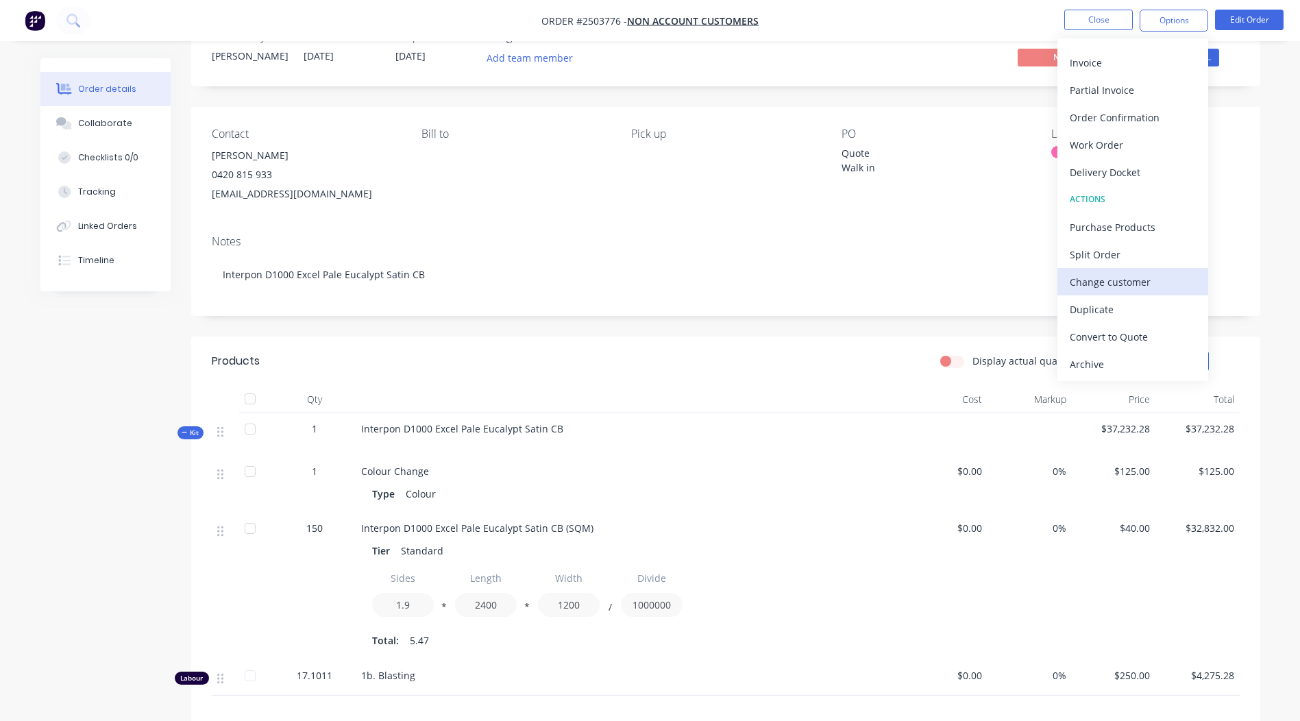
scroll to position [69, 0]
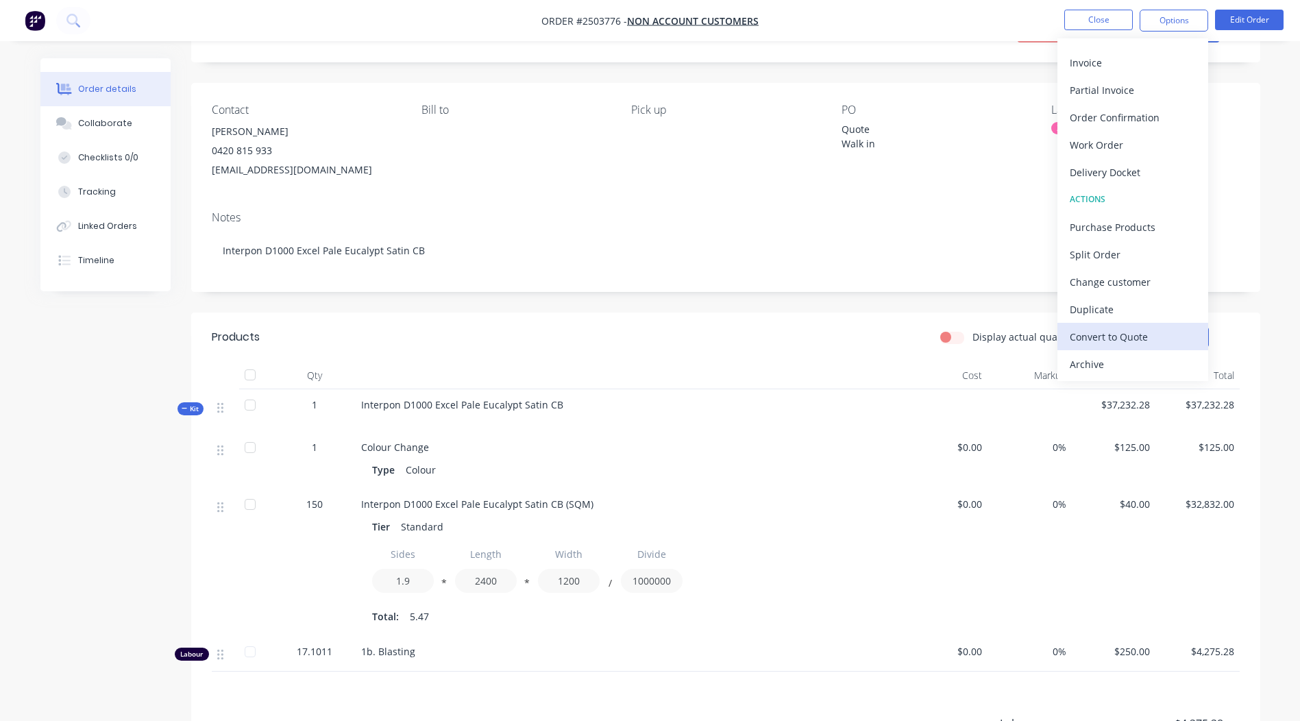
click at [1119, 334] on div "Convert to Quote" at bounding box center [1133, 337] width 126 height 20
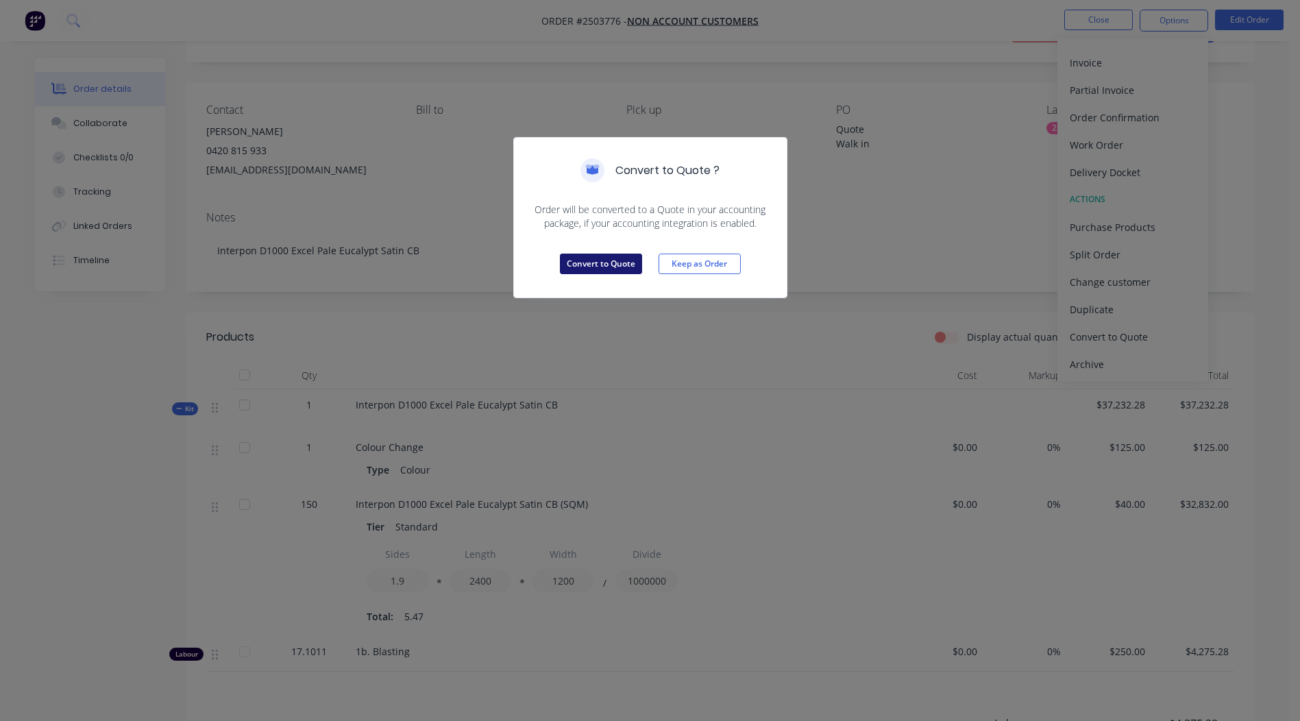
click at [596, 258] on button "Convert to Quote" at bounding box center [601, 264] width 82 height 21
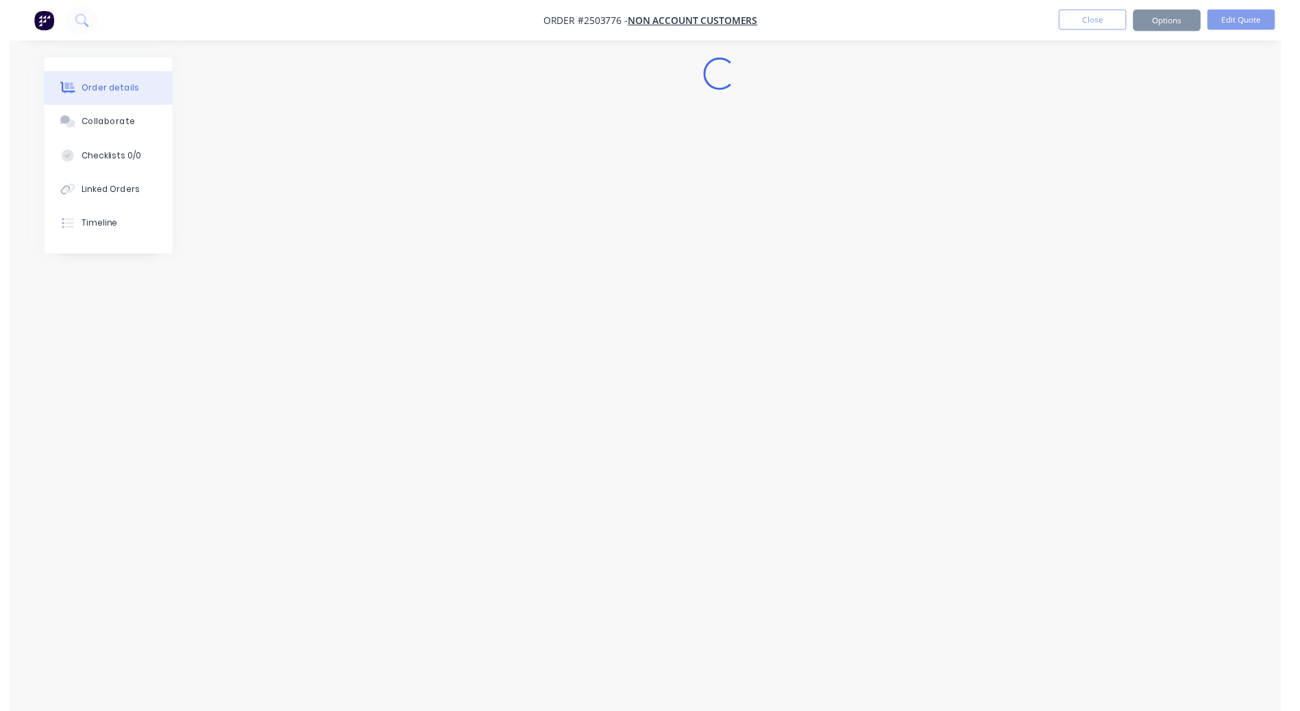
scroll to position [0, 0]
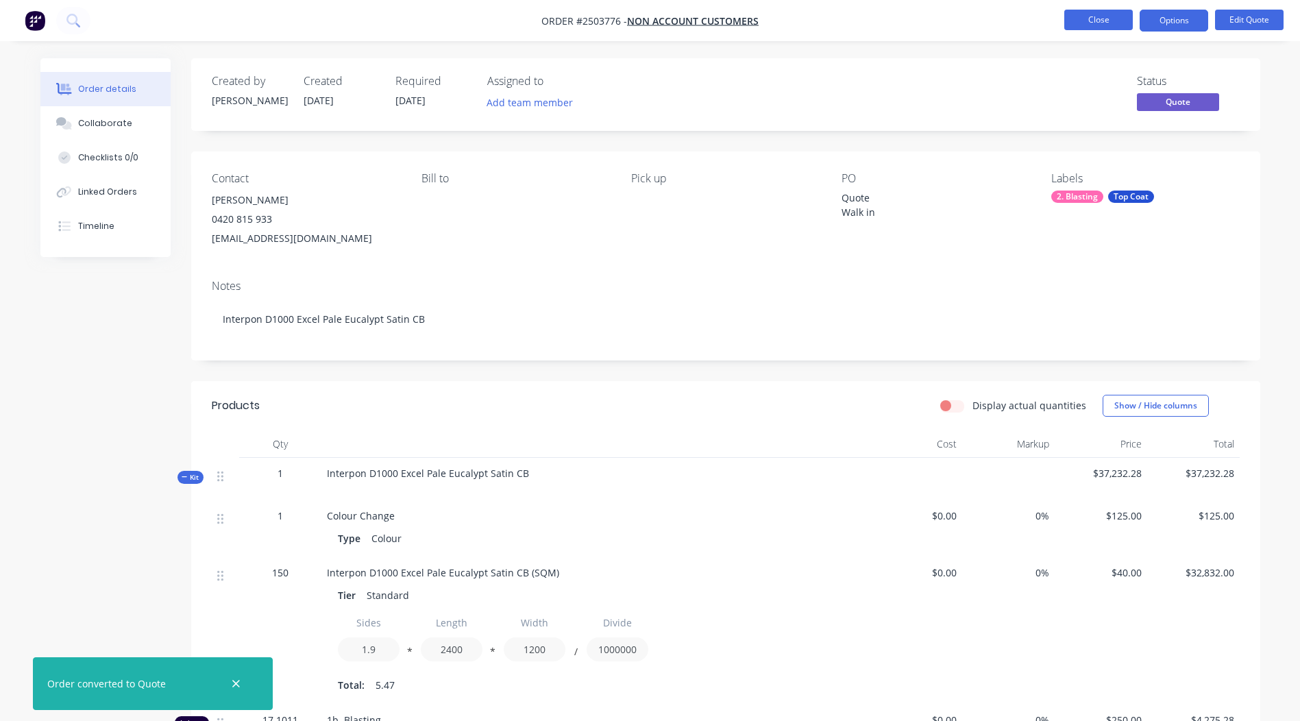
click at [1071, 21] on button "Close" at bounding box center [1098, 20] width 69 height 21
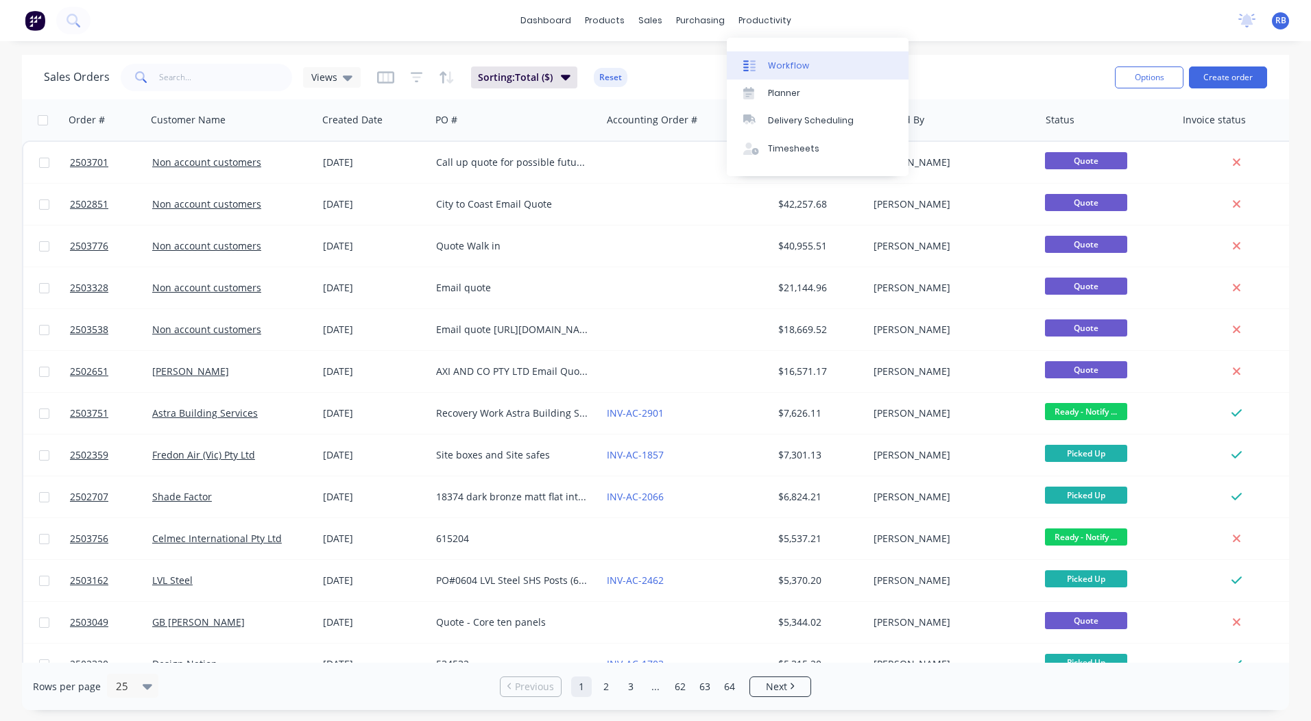
click at [766, 65] on link "Workflow" at bounding box center [818, 64] width 182 height 27
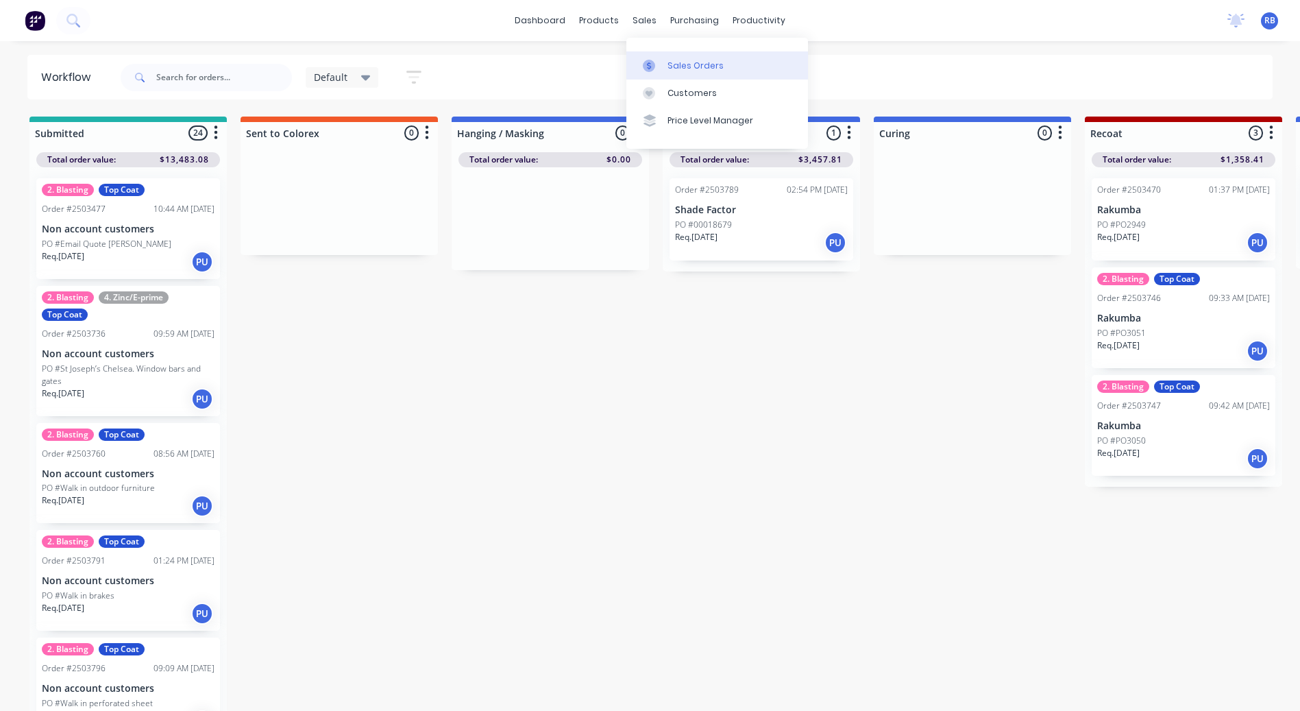
click at [656, 61] on div at bounding box center [653, 66] width 21 height 12
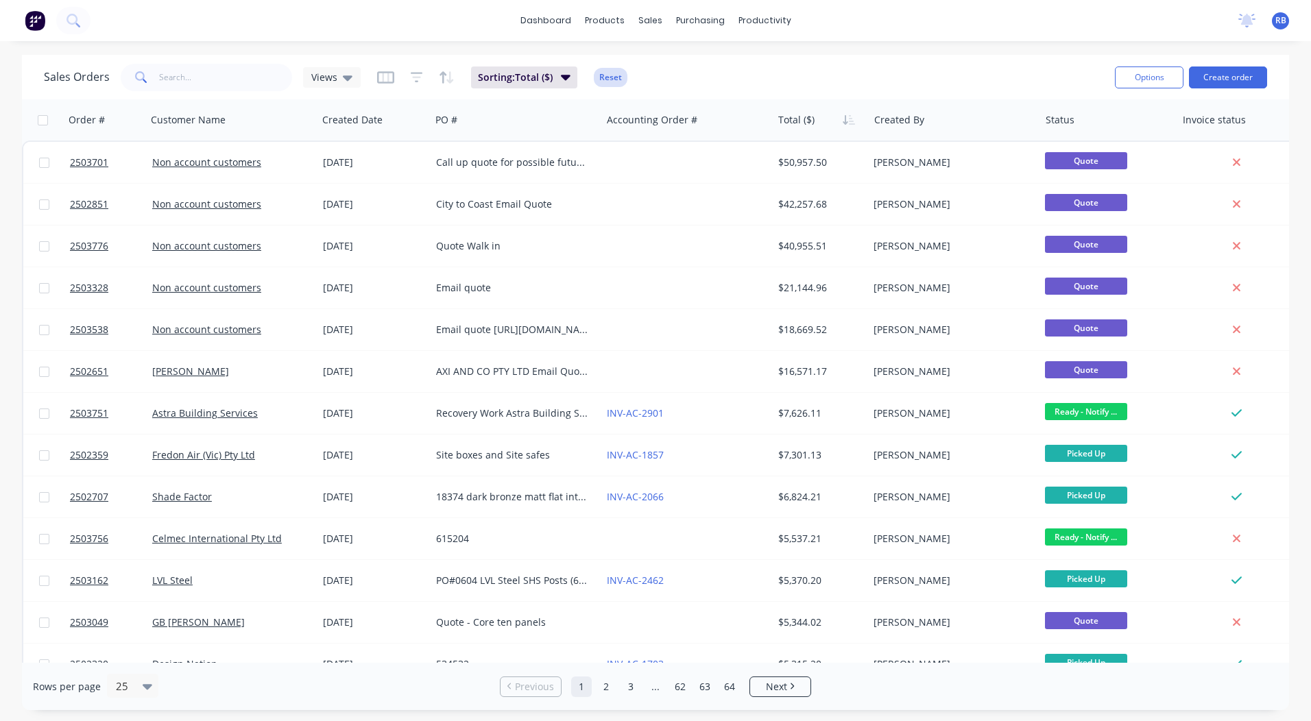
click at [622, 70] on button "Reset" at bounding box center [611, 77] width 34 height 19
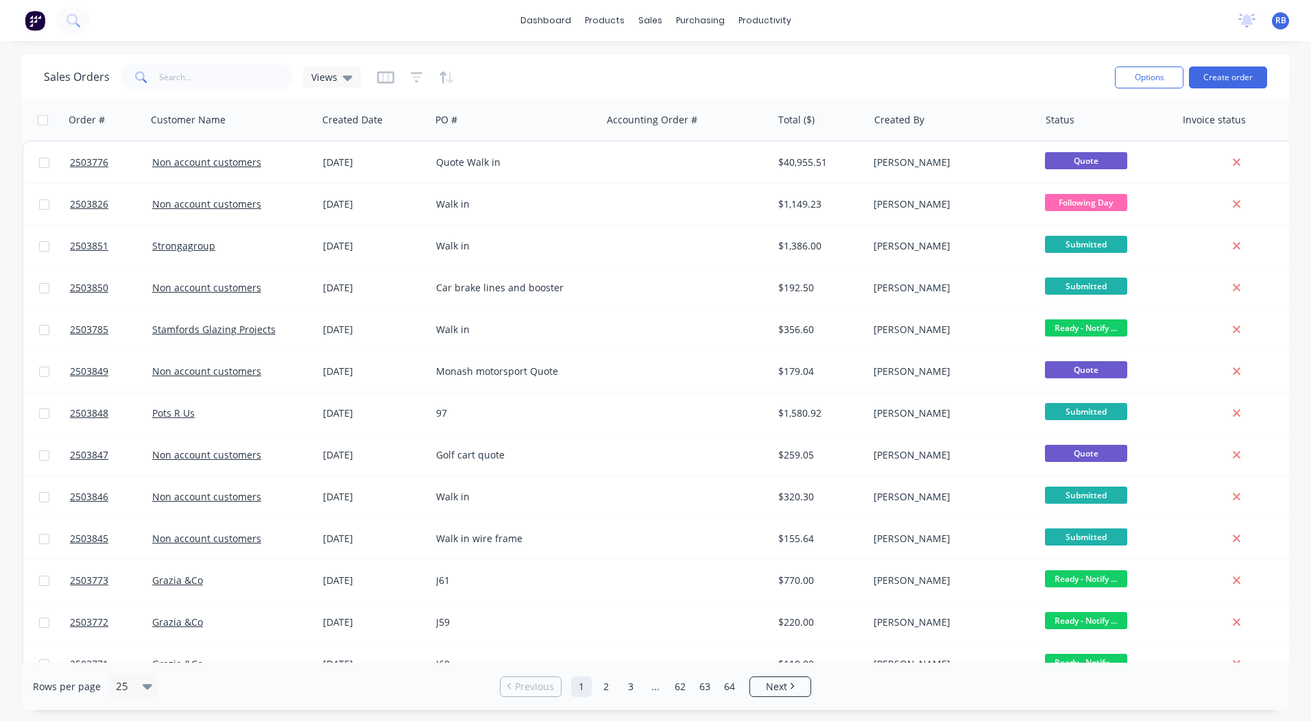
click at [860, 76] on div "Sales Orders Views" at bounding box center [574, 77] width 1060 height 34
click at [953, 45] on div "dashboard products sales purchasing productivity dashboard products Product Cat…" at bounding box center [655, 360] width 1311 height 721
click at [664, 69] on div at bounding box center [658, 66] width 21 height 12
click at [546, 17] on link "dashboard" at bounding box center [545, 20] width 64 height 21
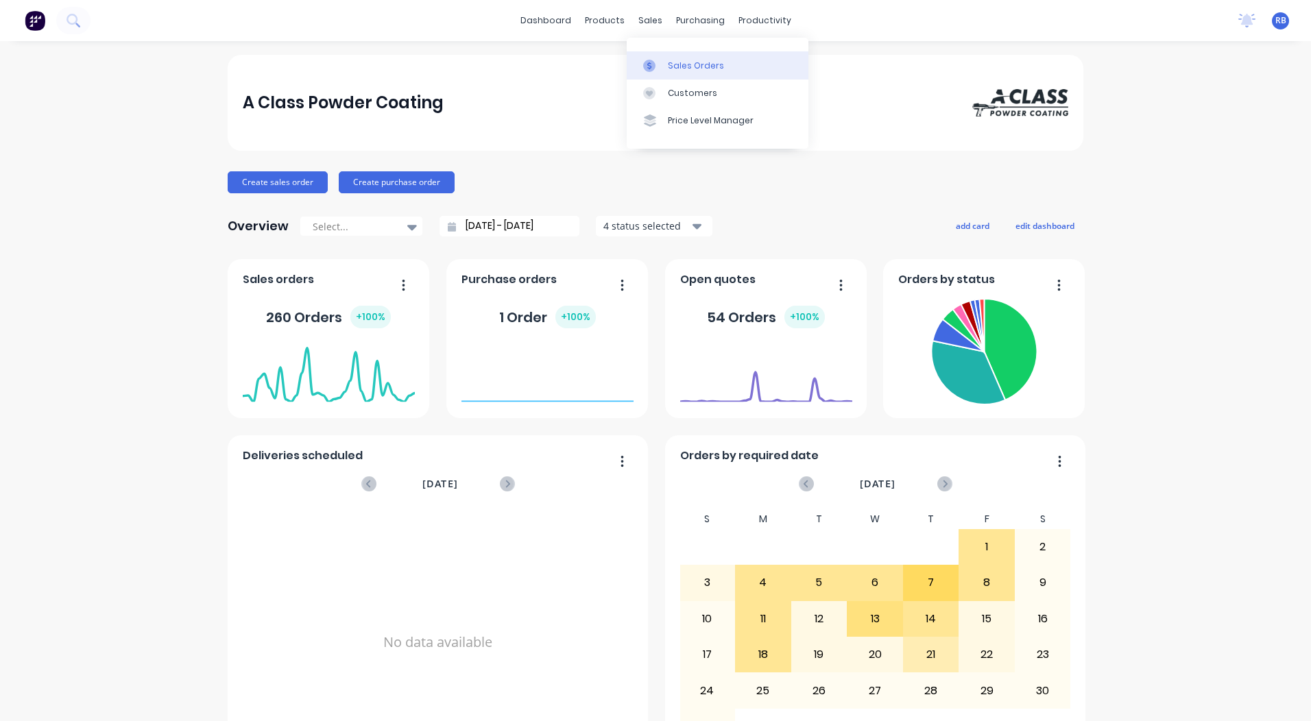
click at [664, 51] on link "Sales Orders" at bounding box center [717, 64] width 182 height 27
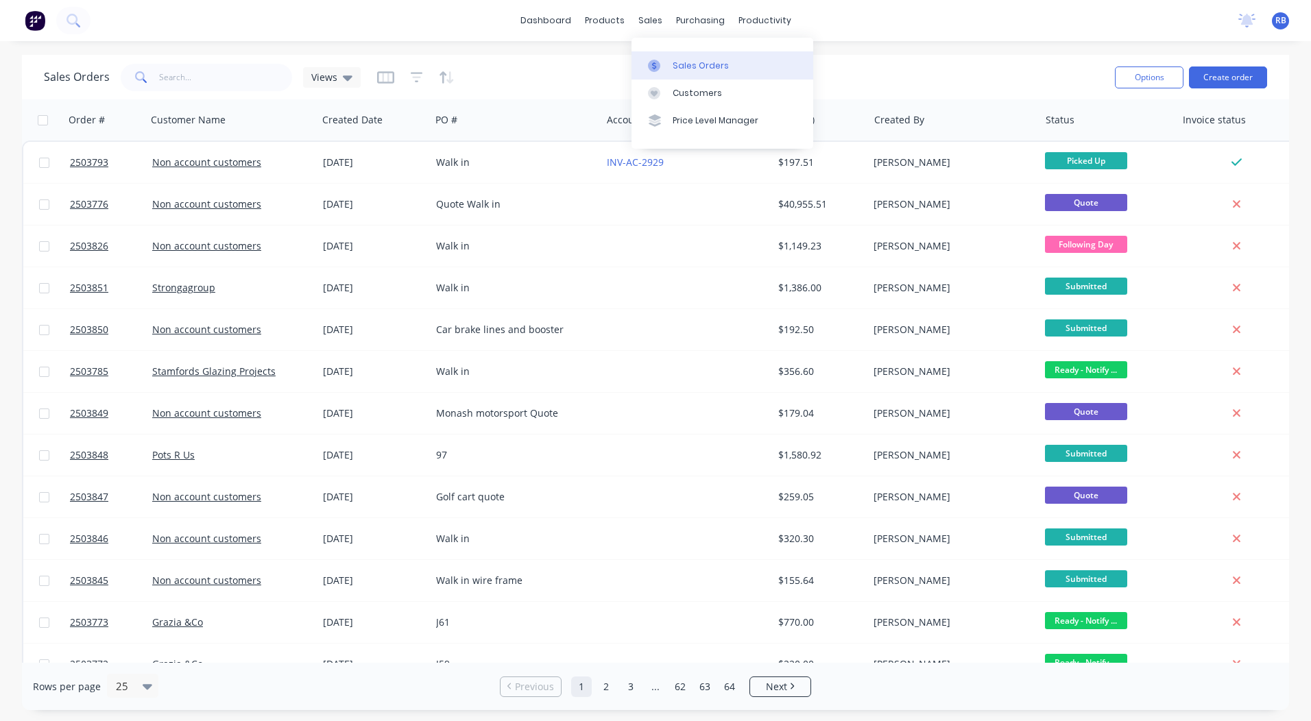
click at [663, 57] on link "Sales Orders" at bounding box center [722, 64] width 182 height 27
click at [406, 116] on icon "button" at bounding box center [405, 120] width 5 height 10
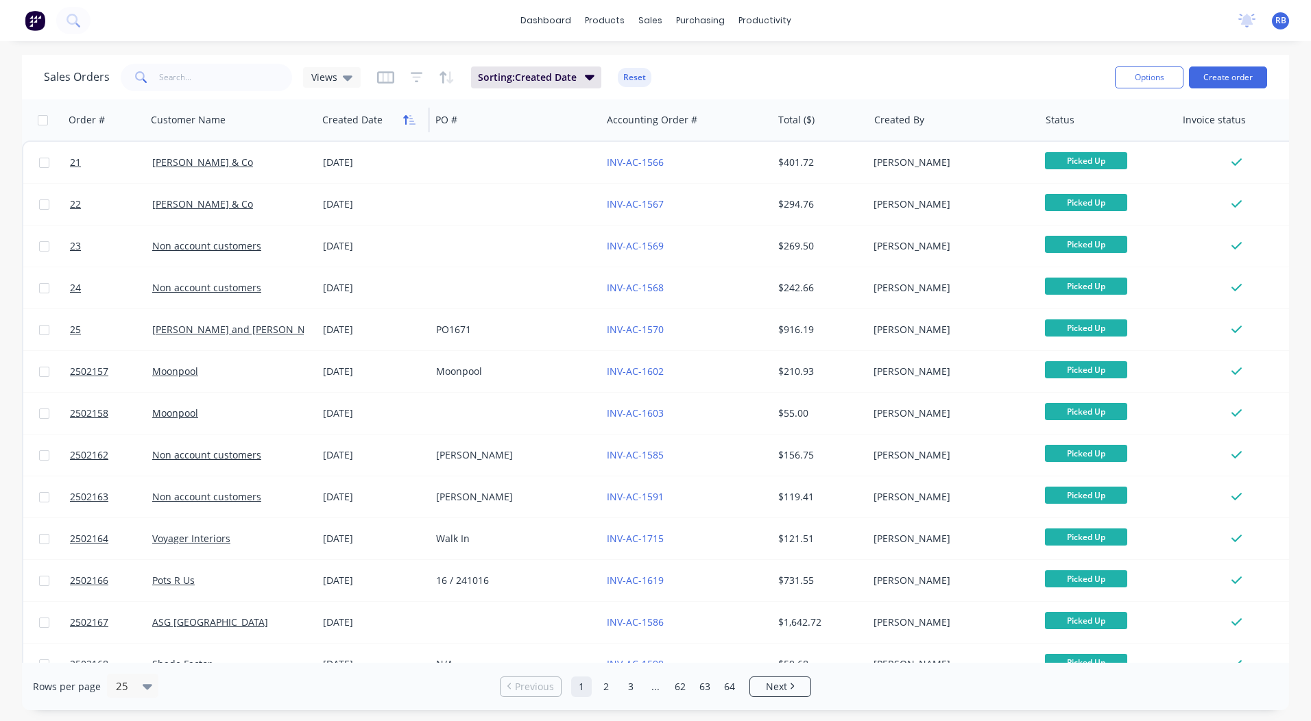
click at [411, 124] on icon "button" at bounding box center [412, 120] width 6 height 10
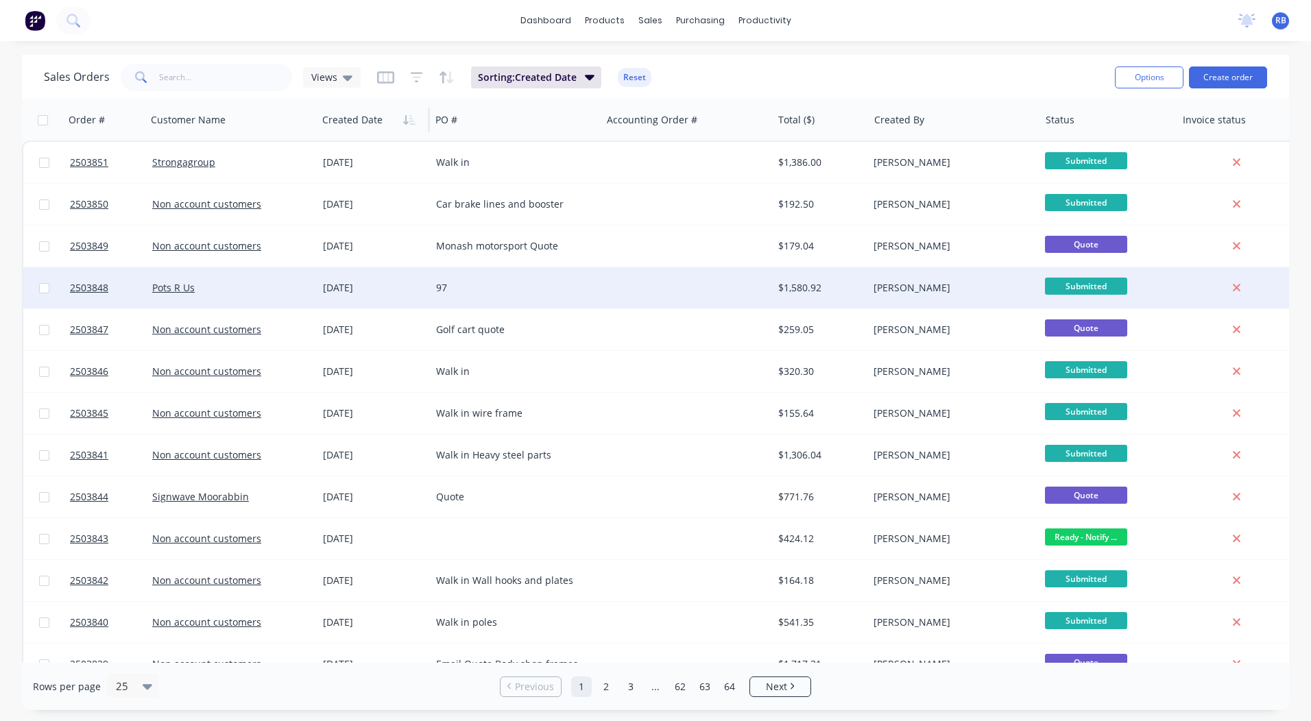
click at [433, 280] on div "97" at bounding box center [515, 287] width 171 height 41
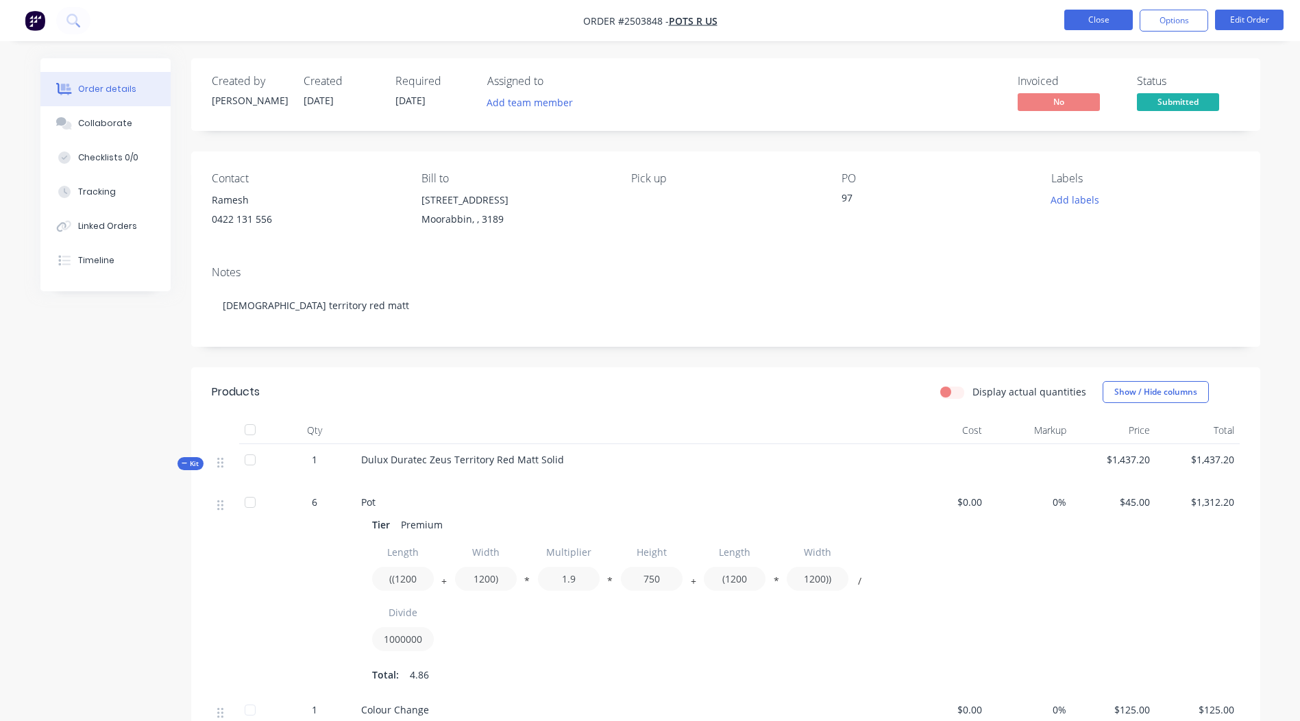
click at [1092, 21] on button "Close" at bounding box center [1098, 20] width 69 height 21
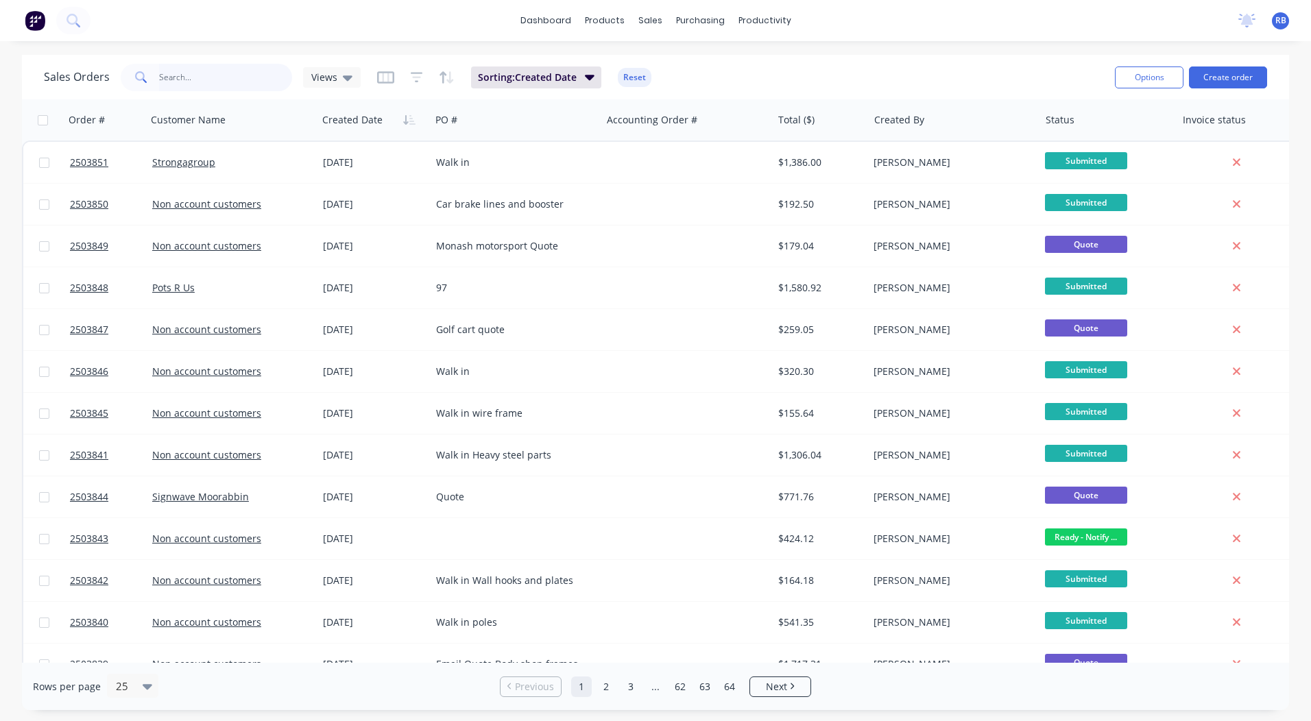
click at [206, 72] on input "text" at bounding box center [226, 77] width 134 height 27
click at [203, 73] on input "text" at bounding box center [226, 77] width 134 height 27
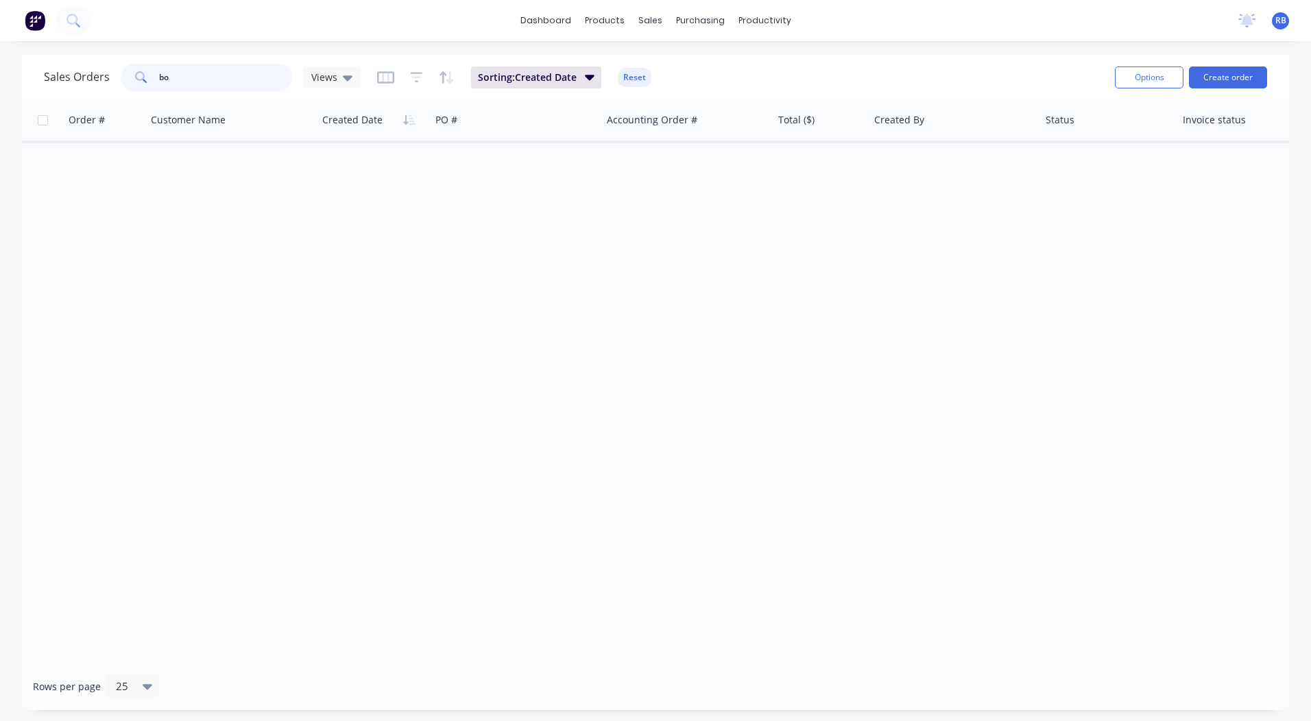
type input "b"
drag, startPoint x: 404, startPoint y: 278, endPoint x: 428, endPoint y: 276, distance: 23.4
click at [419, 276] on div "Order # Customer Name Created Date PO # Accounting Order # Total ($) Created By…" at bounding box center [655, 380] width 1267 height 563
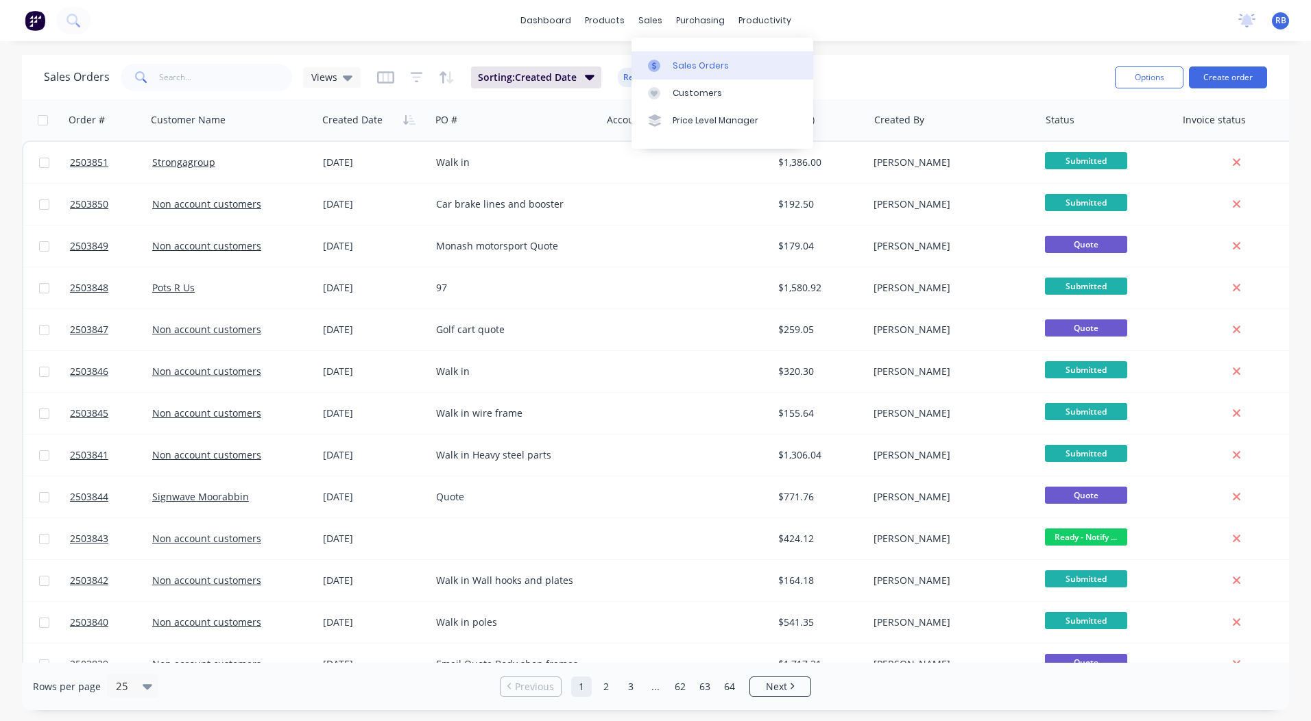
click at [654, 62] on icon at bounding box center [654, 66] width 4 height 8
click at [219, 88] on input "text" at bounding box center [226, 77] width 134 height 27
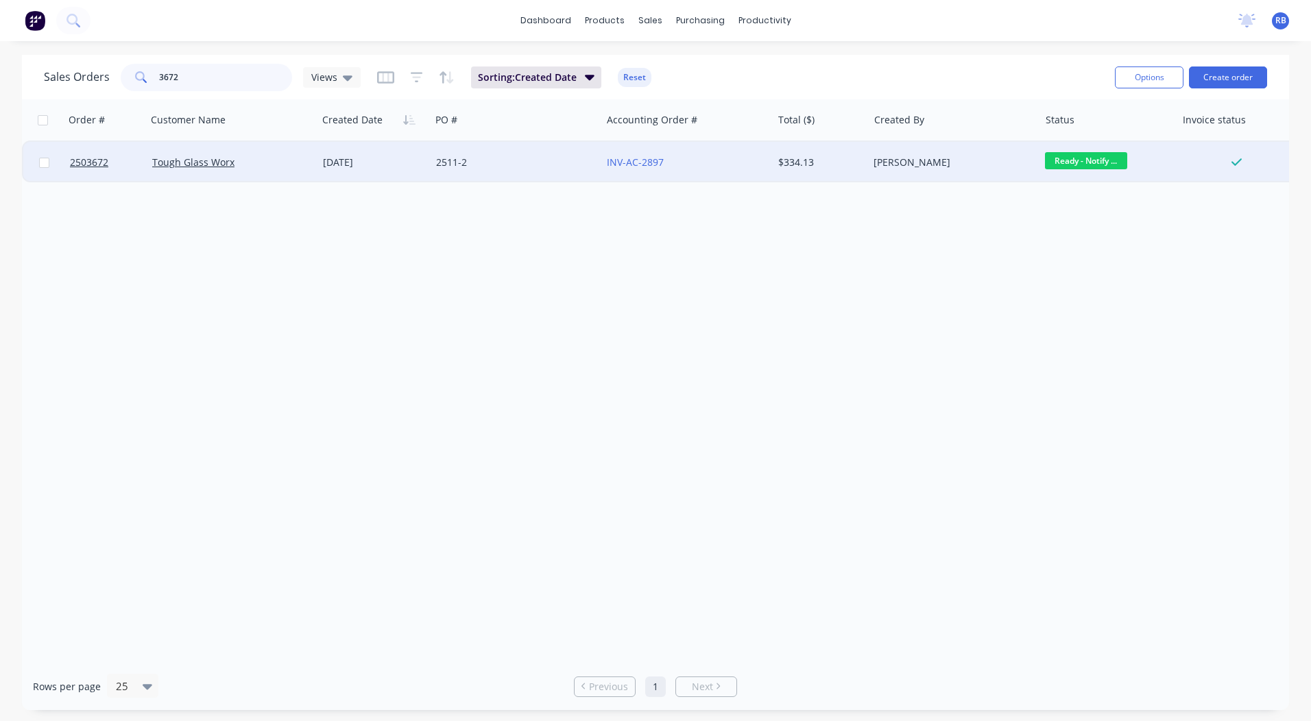
type input "3672"
click at [293, 158] on div "Tough Glass Worx" at bounding box center [228, 163] width 152 height 14
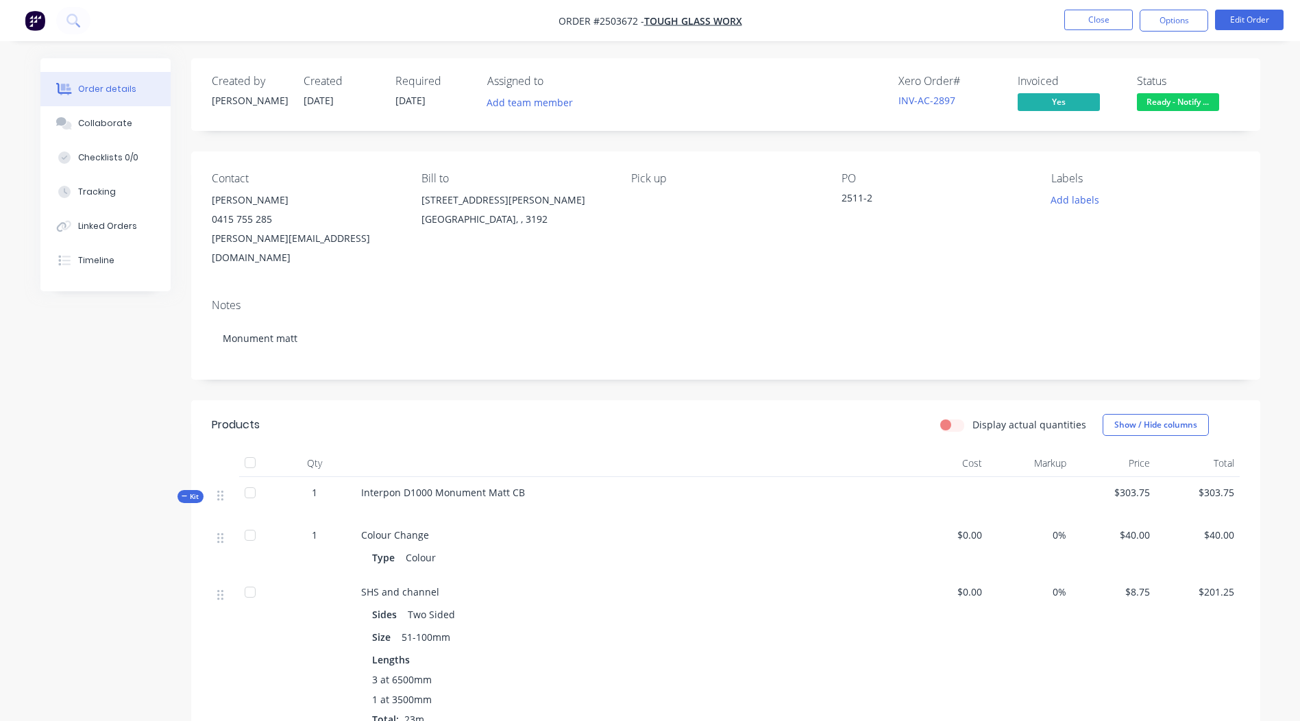
click at [1202, 103] on span "Ready - Notify ..." at bounding box center [1178, 101] width 82 height 17
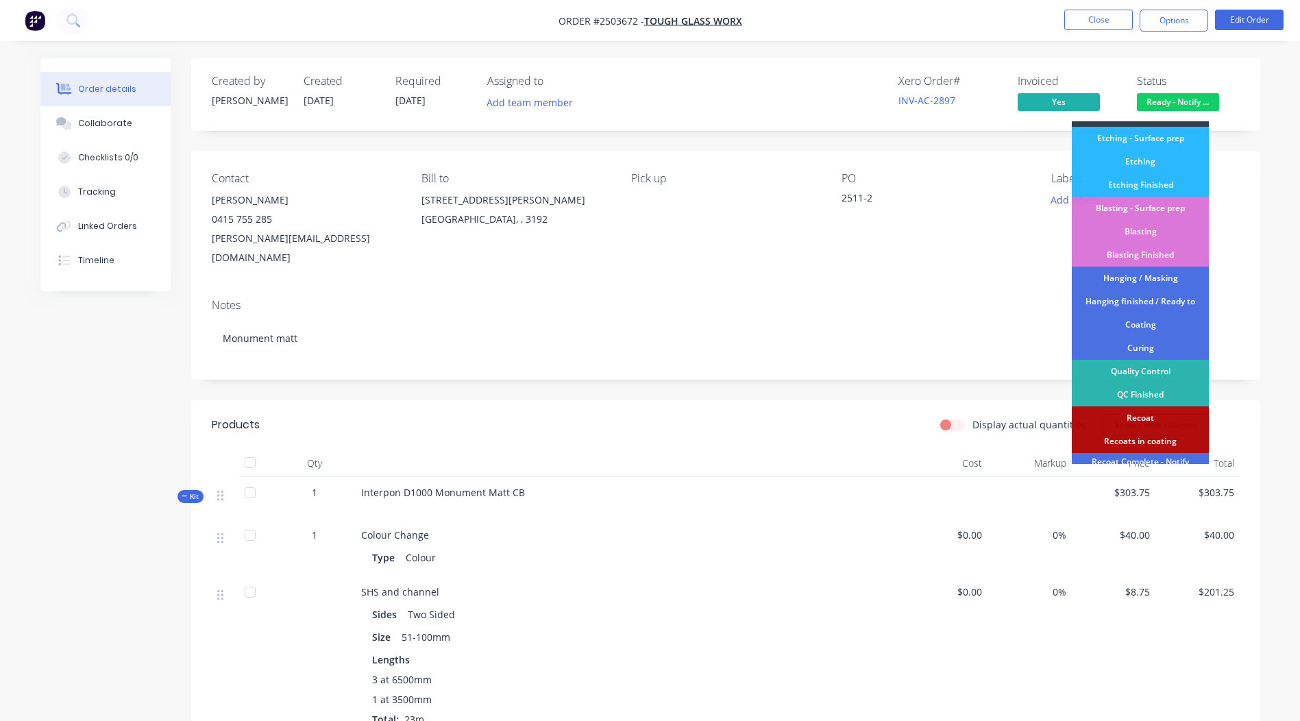
scroll to position [293, 0]
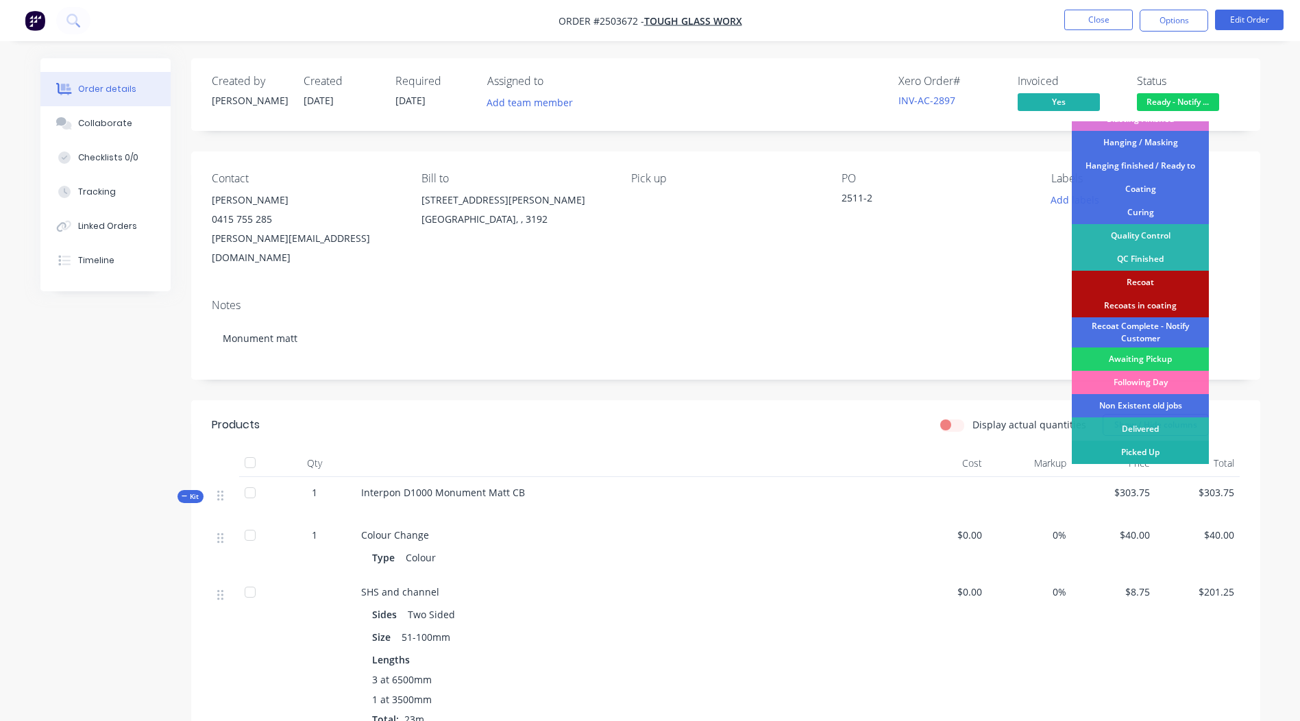
click at [1133, 459] on div "Picked Up" at bounding box center [1140, 452] width 137 height 23
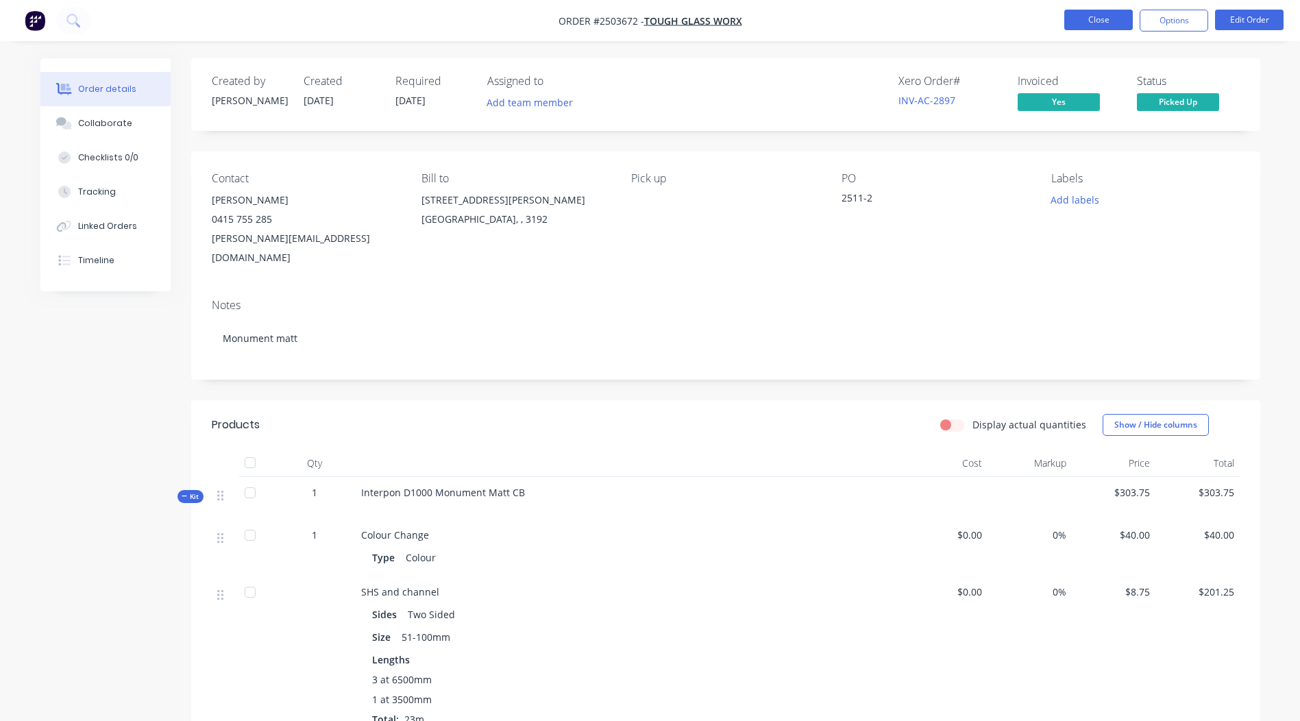
click at [1101, 22] on button "Close" at bounding box center [1098, 20] width 69 height 21
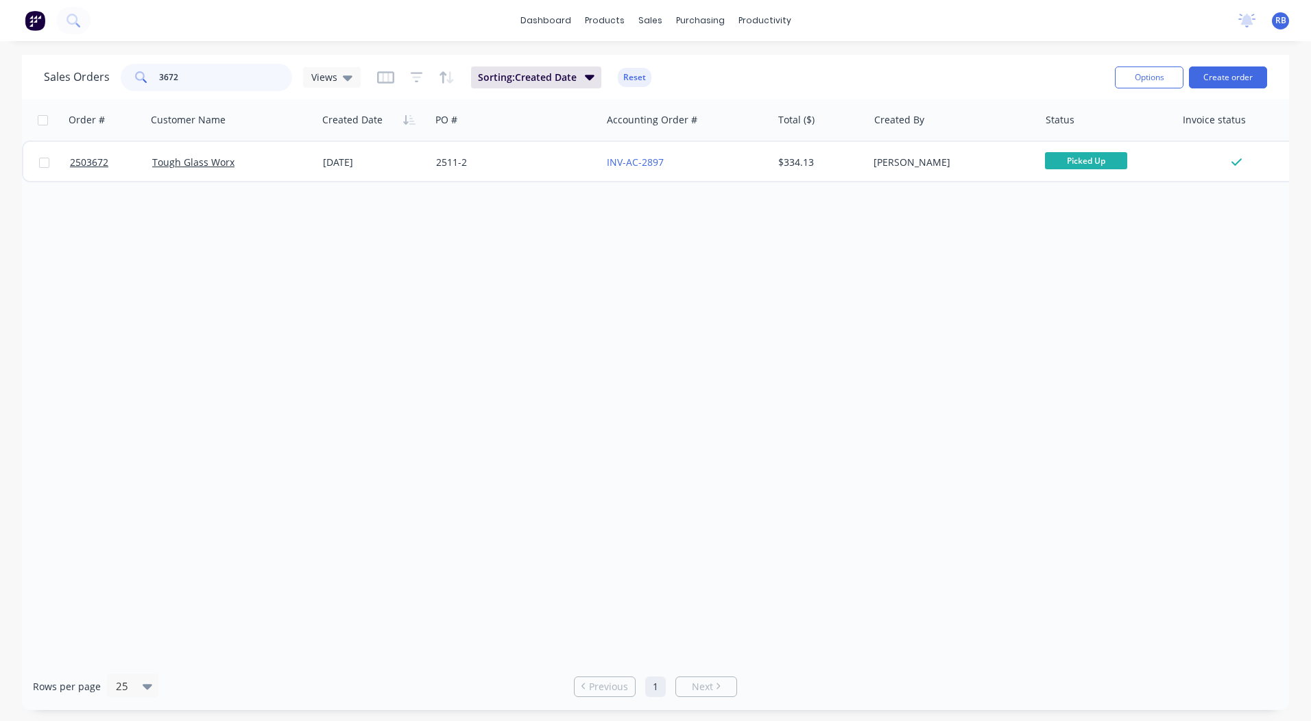
drag, startPoint x: 230, startPoint y: 88, endPoint x: 40, endPoint y: 92, distance: 189.9
click at [103, 92] on div "Sales Orders 3672 Views Sorting: Created Date Reset" at bounding box center [574, 77] width 1060 height 34
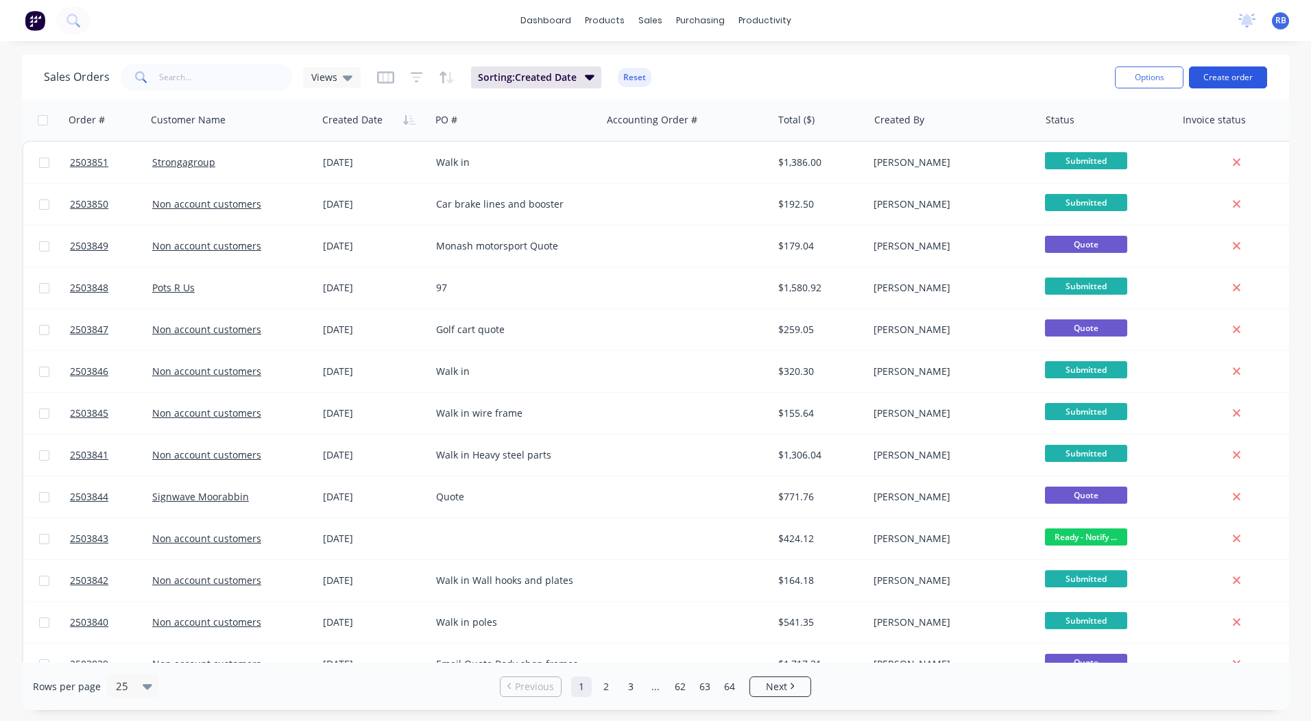
click at [1196, 80] on button "Create order" at bounding box center [1228, 77] width 78 height 22
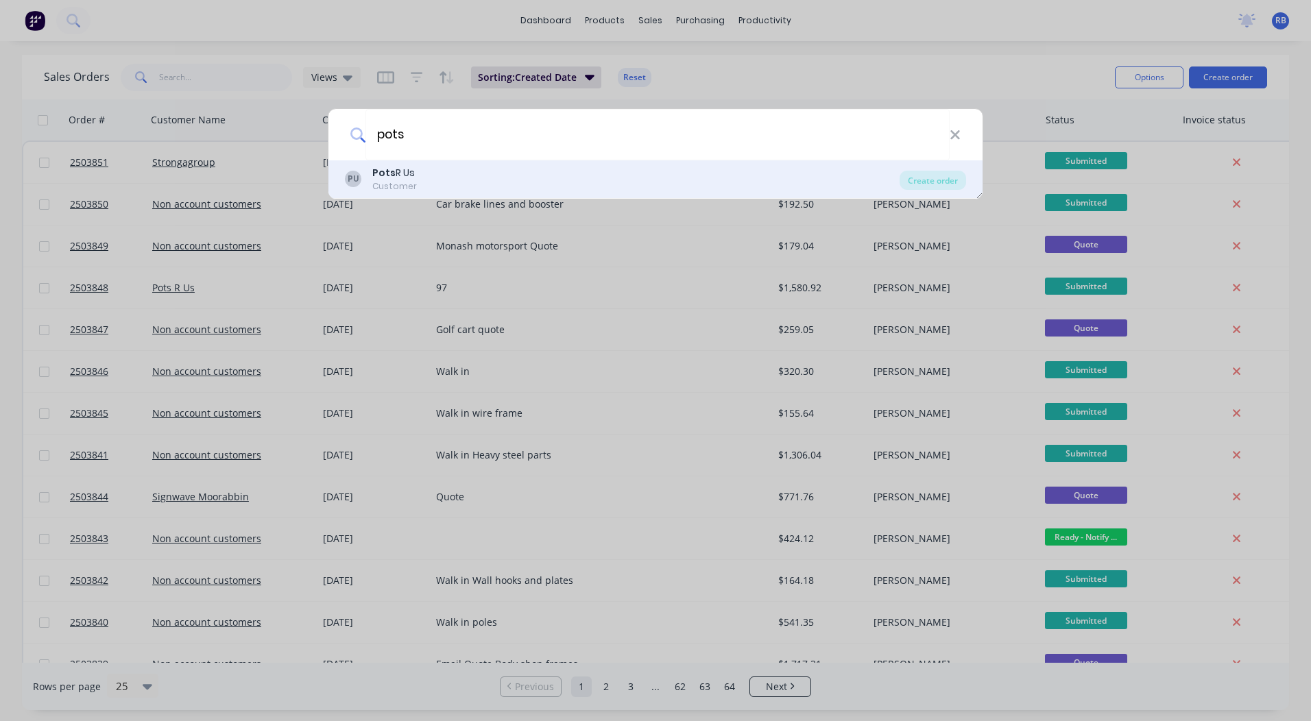
type input "pots"
click at [415, 180] on div "Customer" at bounding box center [394, 186] width 45 height 12
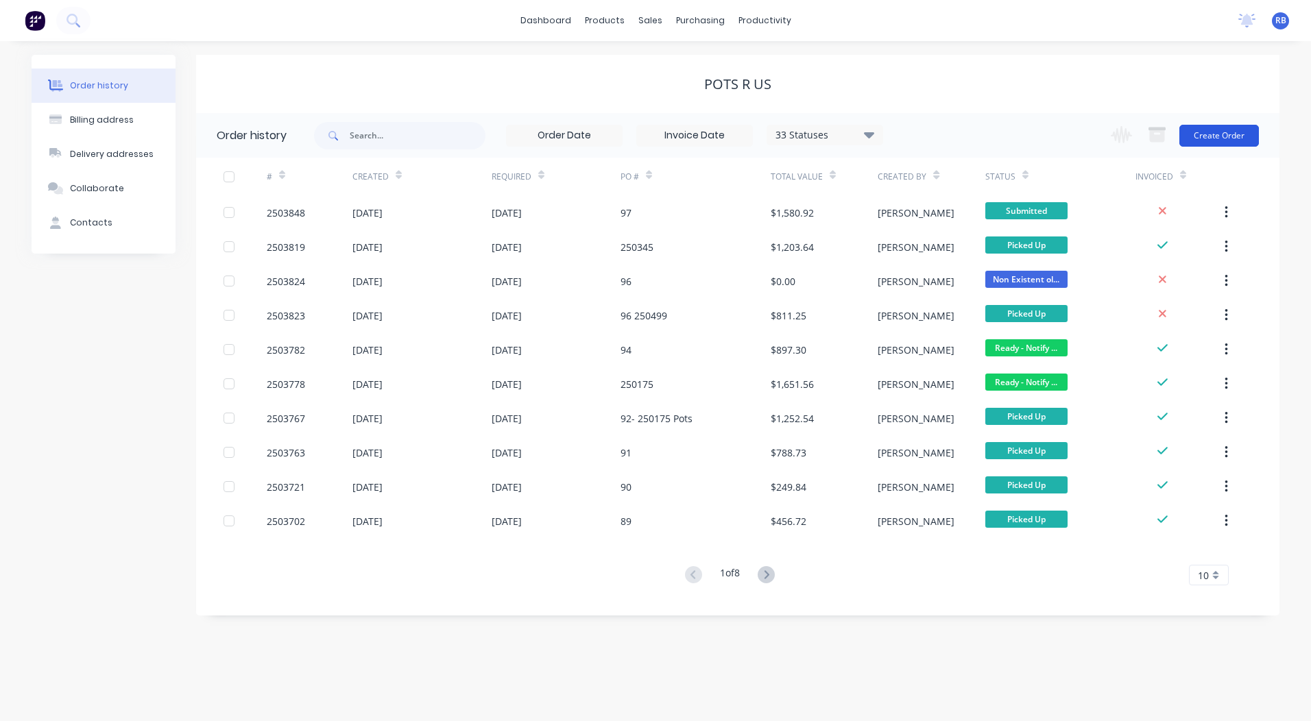
click at [1217, 142] on button "Create Order" at bounding box center [1219, 136] width 80 height 22
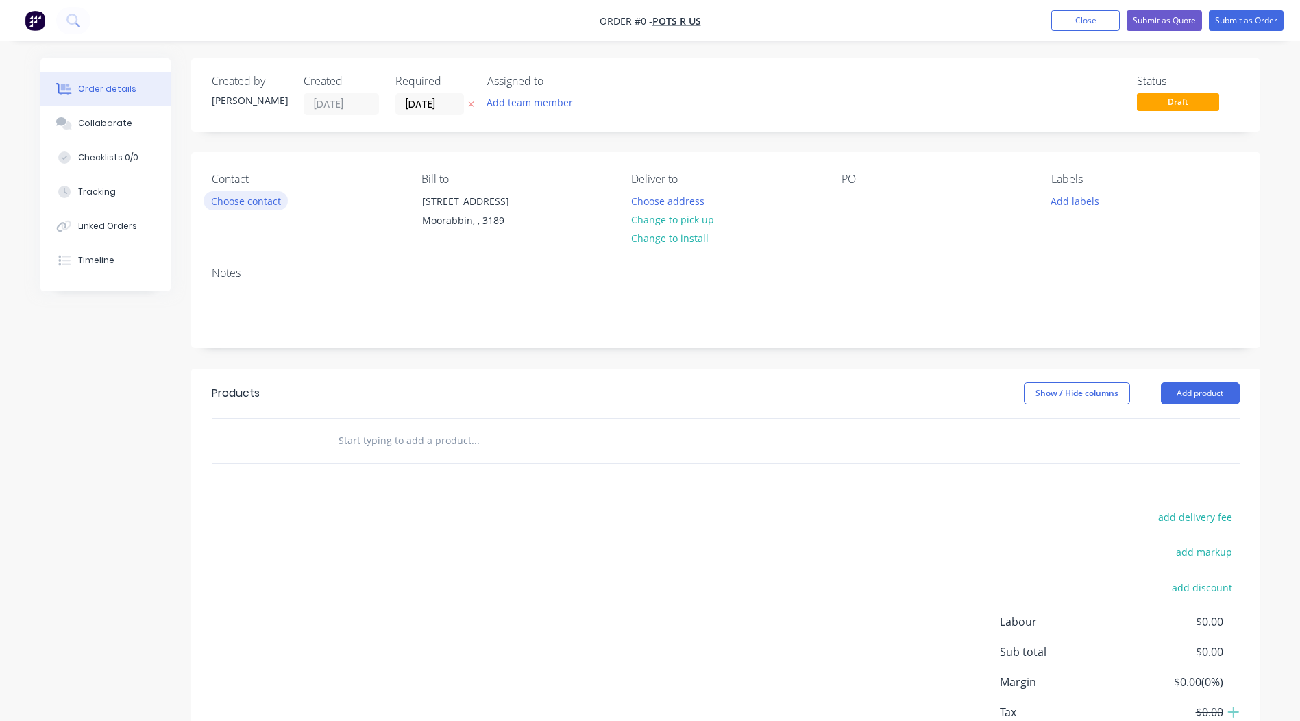
click at [234, 203] on button "Choose contact" at bounding box center [246, 200] width 84 height 19
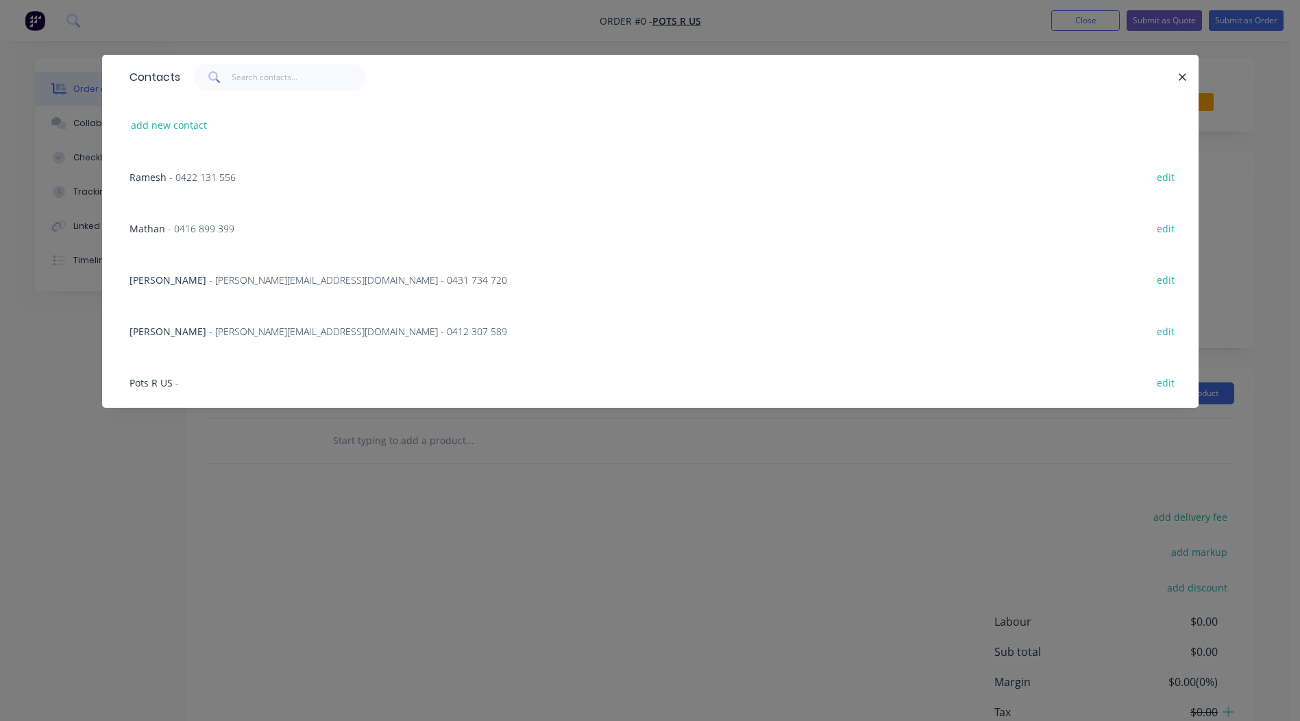
click at [171, 180] on span "- 0422 131 556" at bounding box center [202, 177] width 66 height 13
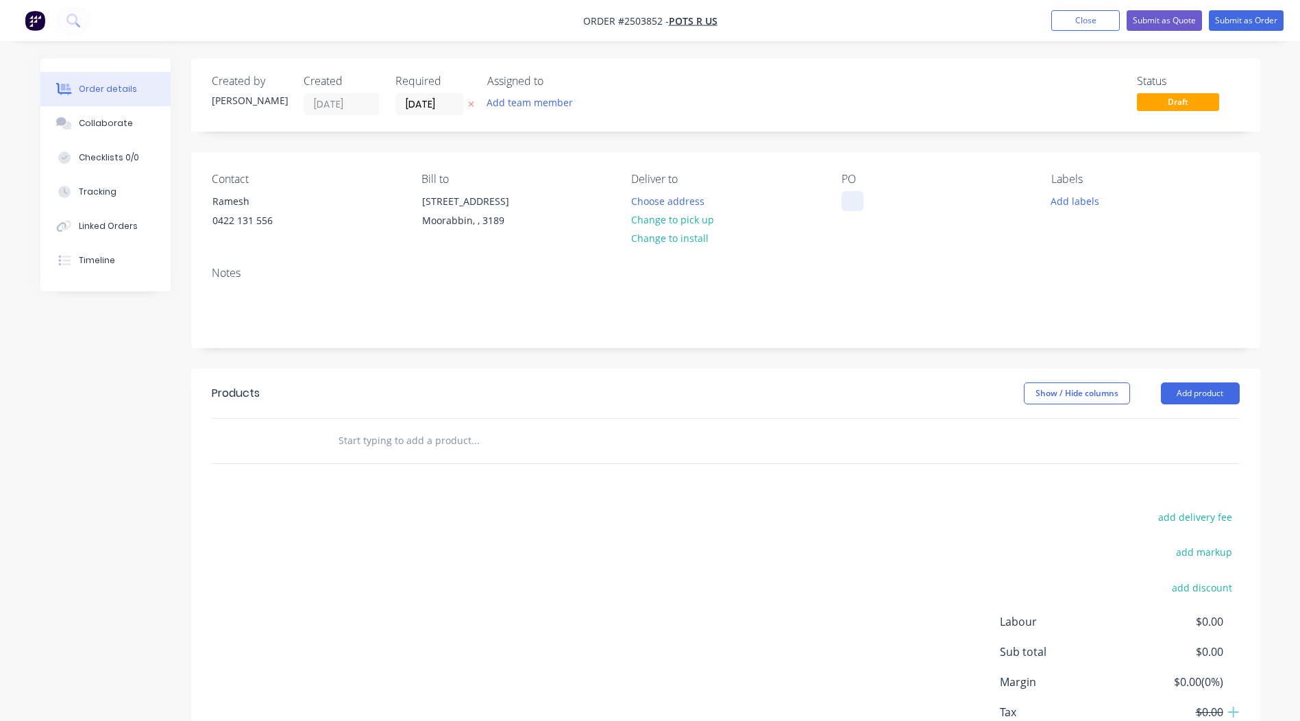
click at [856, 198] on div at bounding box center [853, 201] width 22 height 20
click at [701, 222] on button "Change to pick up" at bounding box center [672, 219] width 97 height 19
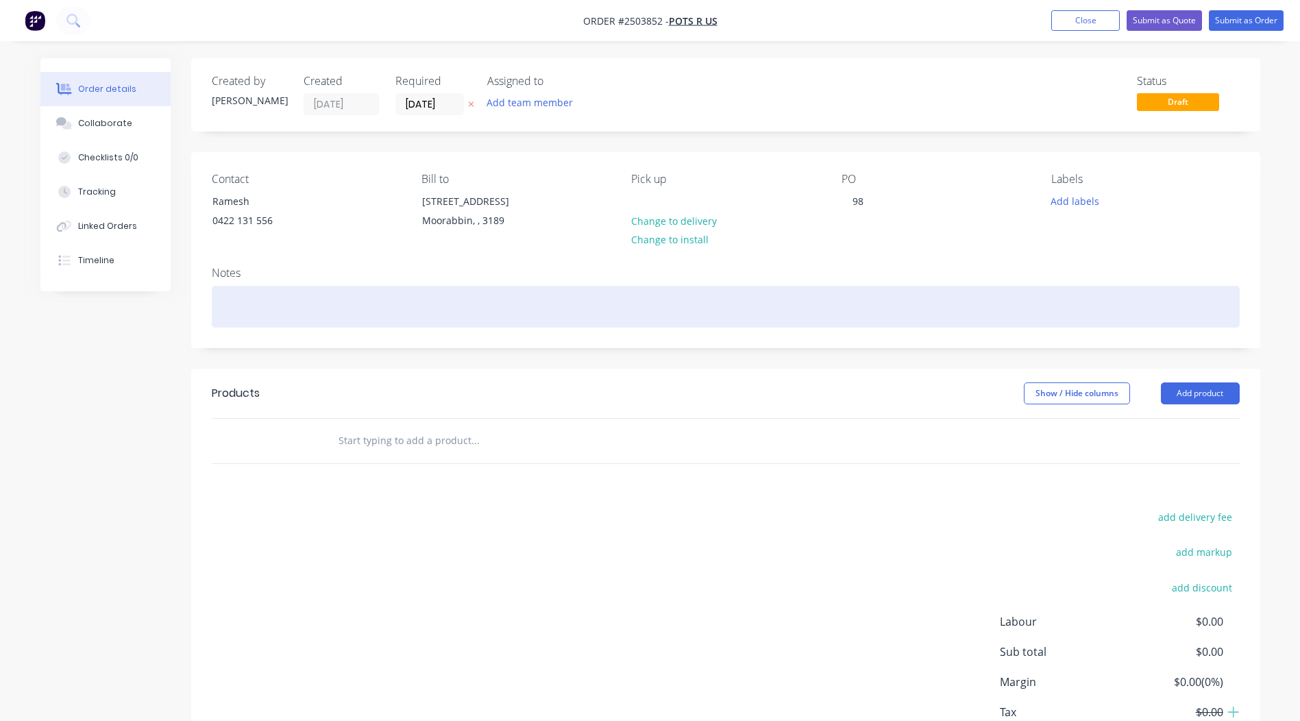
click at [239, 299] on div at bounding box center [726, 307] width 1028 height 42
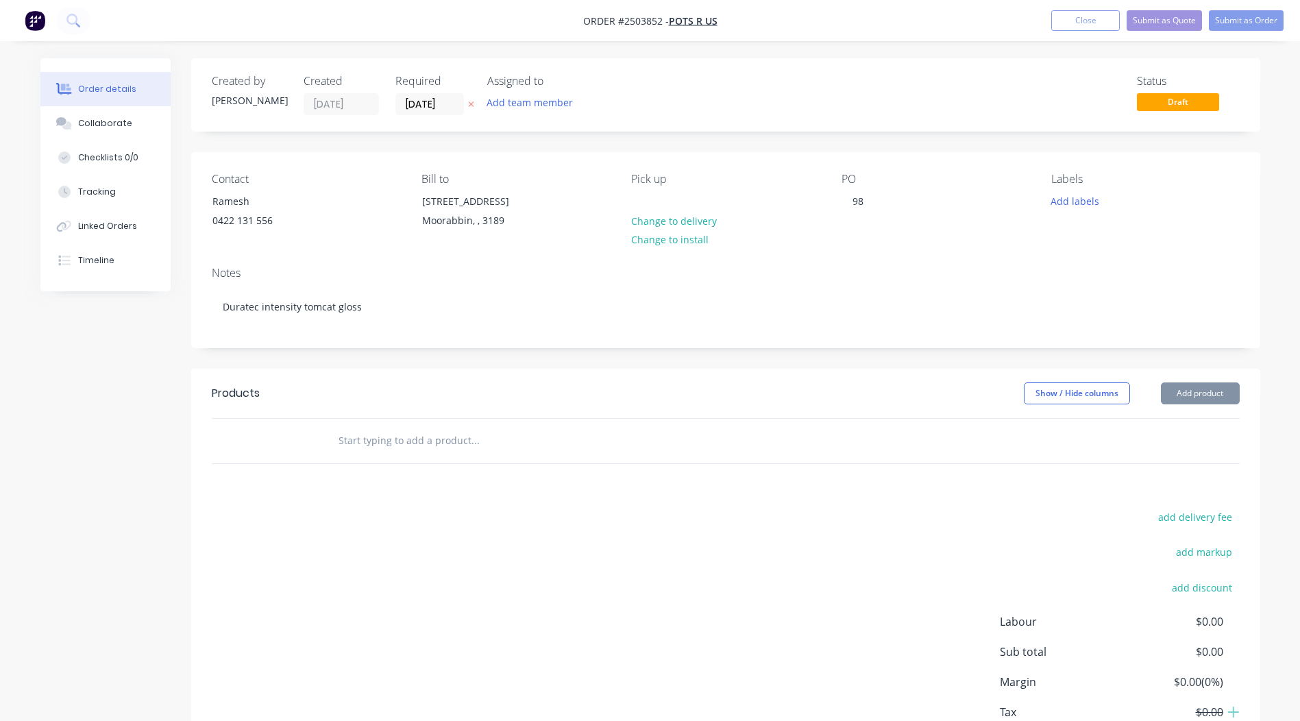
click at [397, 337] on div "Notes Duratec intensity tomcat gloss" at bounding box center [725, 302] width 1069 height 92
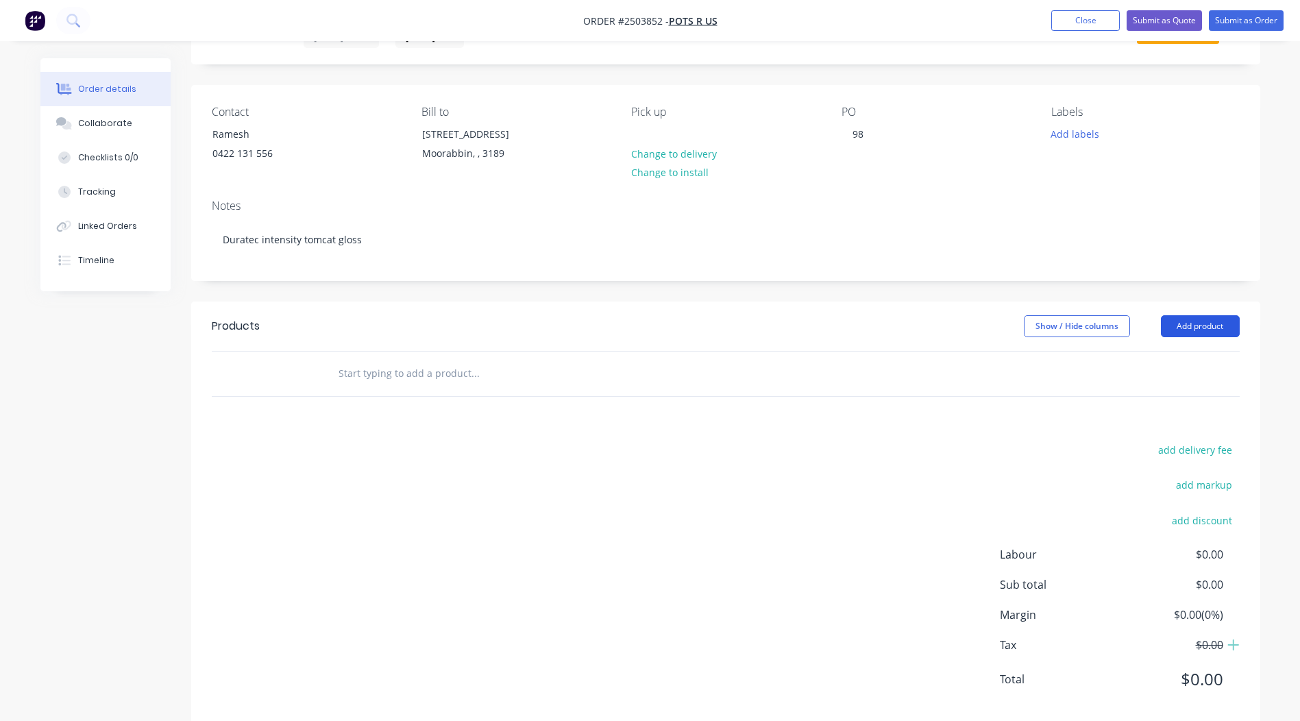
click at [1195, 330] on button "Add product" at bounding box center [1200, 326] width 79 height 22
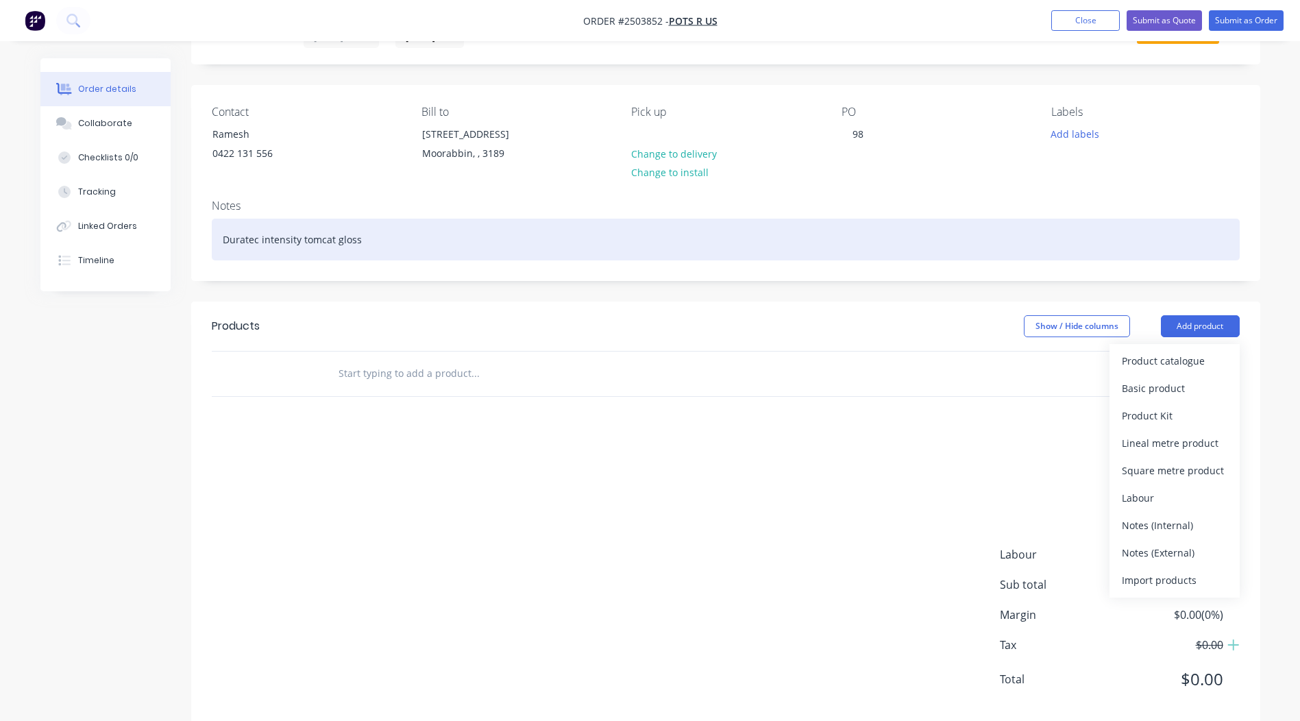
click at [474, 259] on div "Duratec intensity tomcat gloss" at bounding box center [726, 240] width 1028 height 42
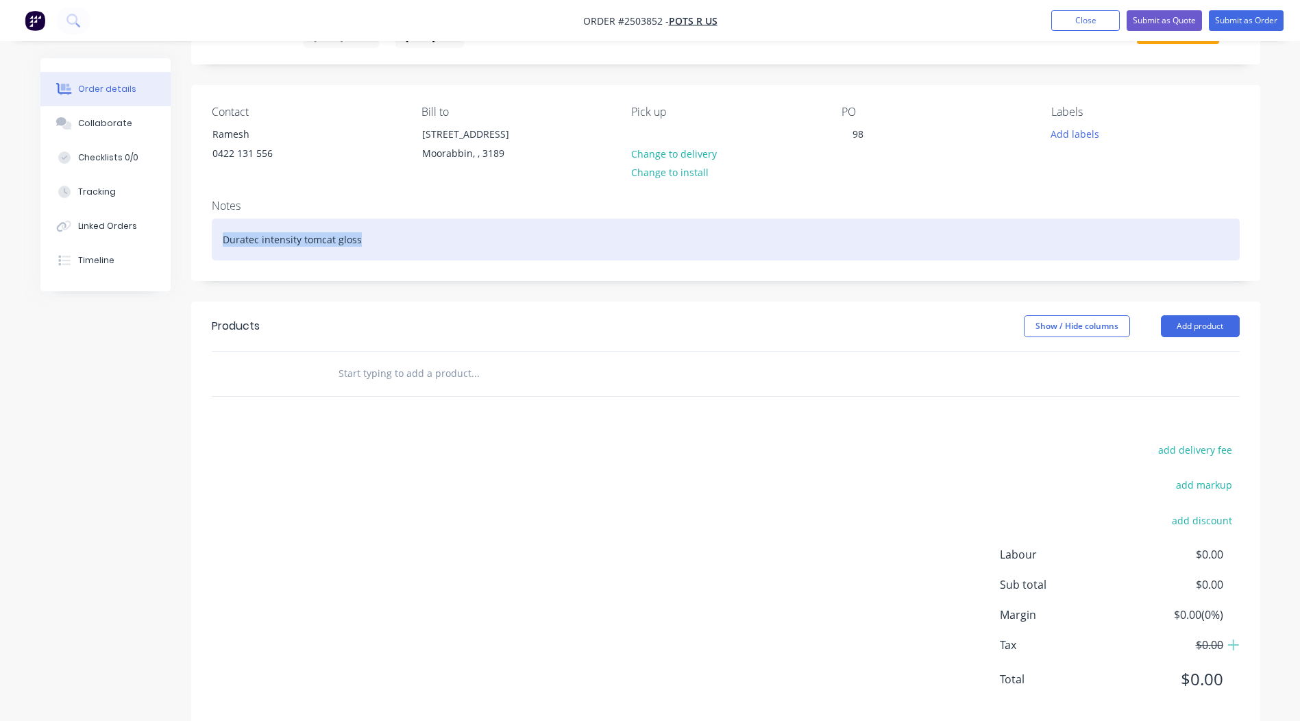
drag, startPoint x: 381, startPoint y: 233, endPoint x: 0, endPoint y: 223, distance: 381.2
click at [42, 233] on div "Order details Collaborate Checklists 0/0 Tracking Linked Orders Timeline Order …" at bounding box center [650, 368] width 1247 height 755
copy div "Duratec intensity tomcat gloss"
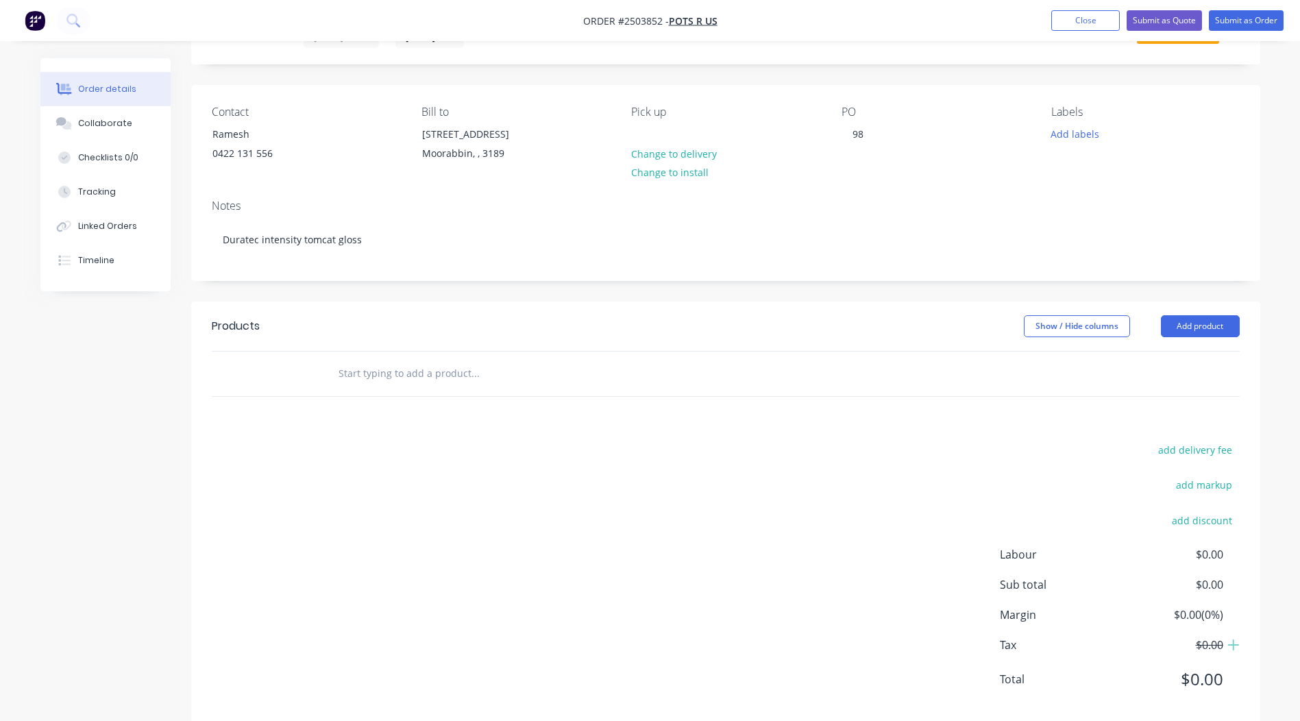
click at [1191, 342] on header "Products Show / Hide columns Add product" at bounding box center [725, 326] width 1069 height 49
click at [1188, 335] on button "Add product" at bounding box center [1200, 326] width 79 height 22
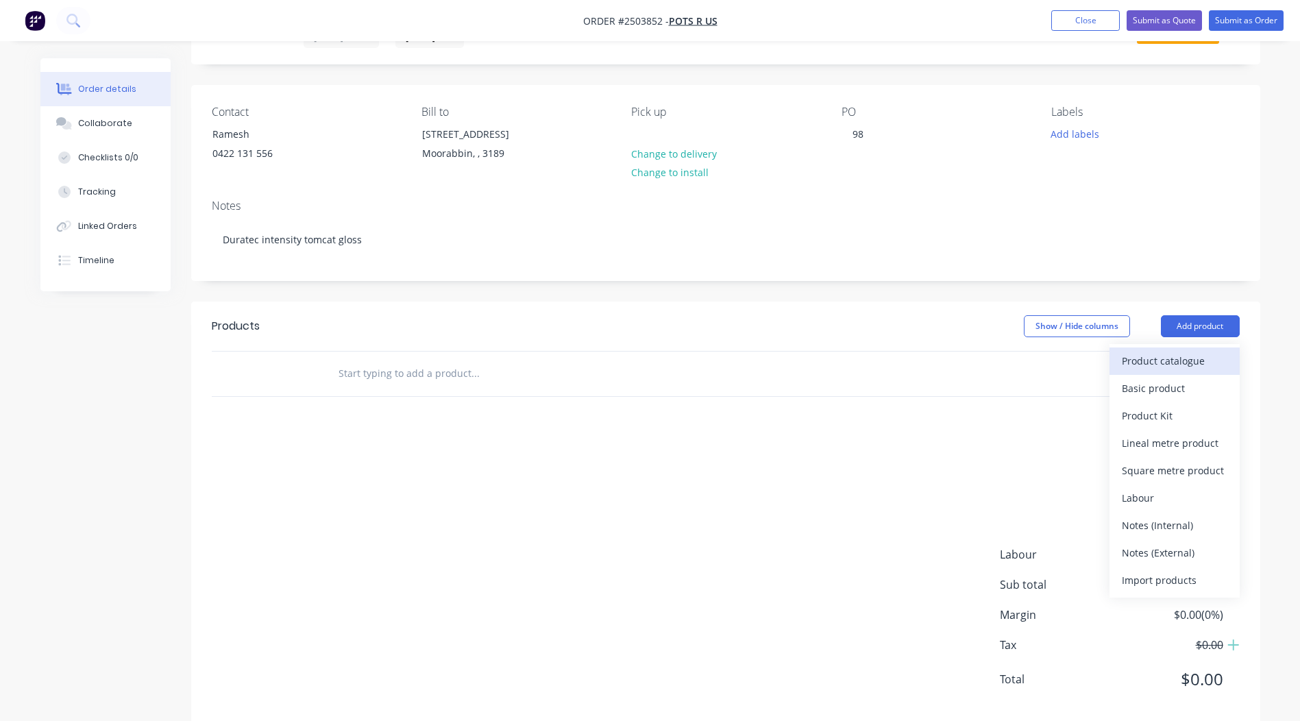
click at [1162, 369] on div "Product catalogue" at bounding box center [1175, 361] width 106 height 20
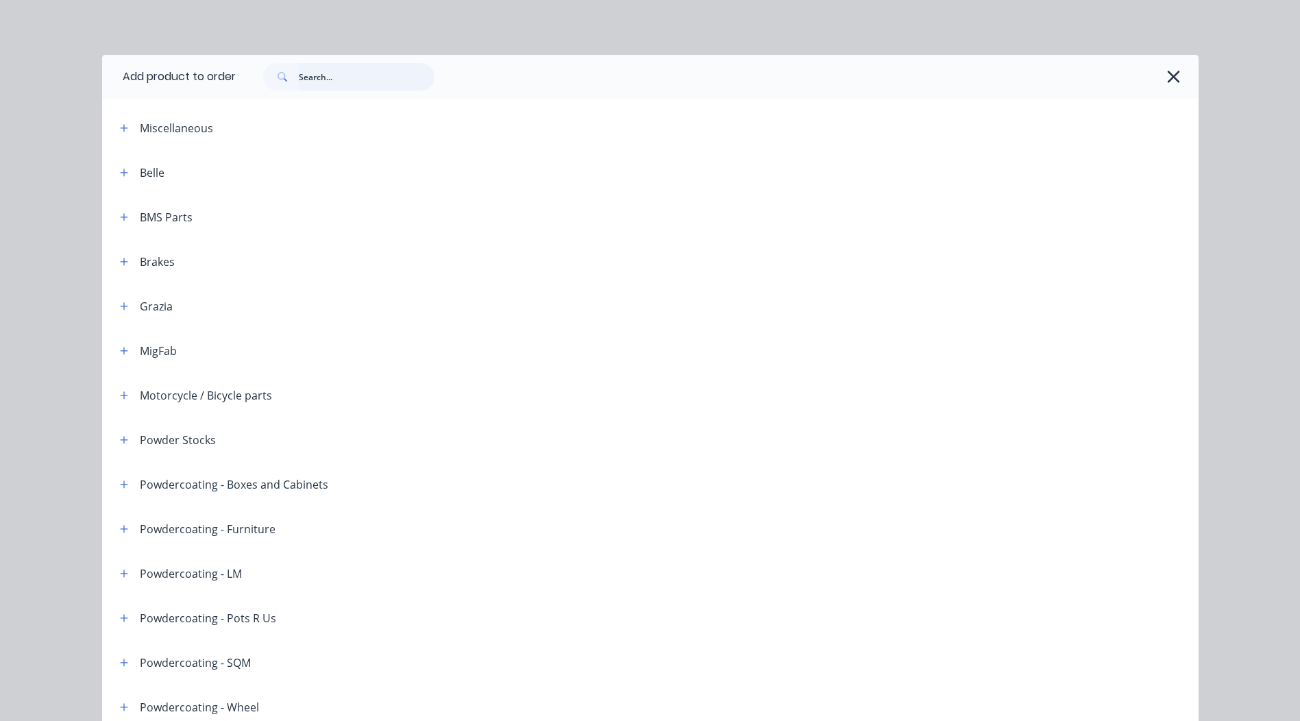
click at [334, 83] on input "text" at bounding box center [367, 76] width 136 height 27
paste input "Duratec intensity tomcat gloss"
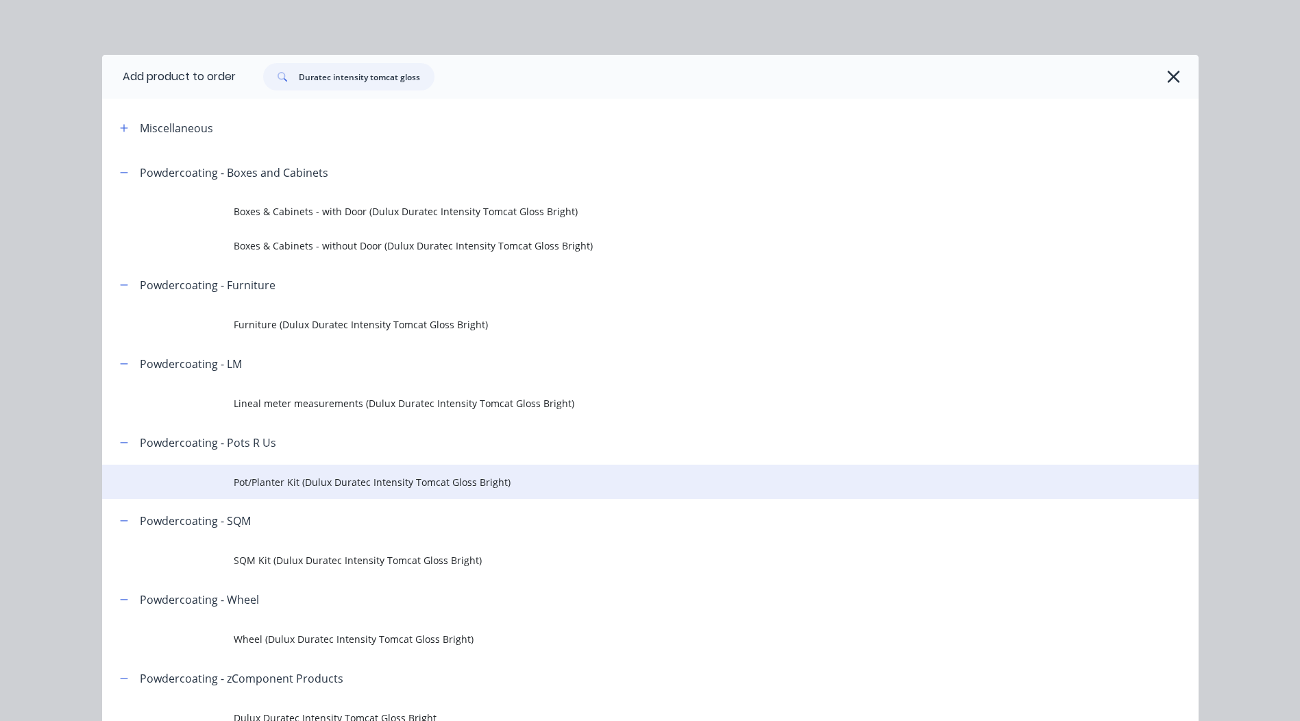
type input "Duratec intensity tomcat gloss"
click at [321, 475] on span "Pot/Planter Kit (Dulux Duratec Intensity Tomcat Gloss Bright)" at bounding box center [620, 482] width 772 height 14
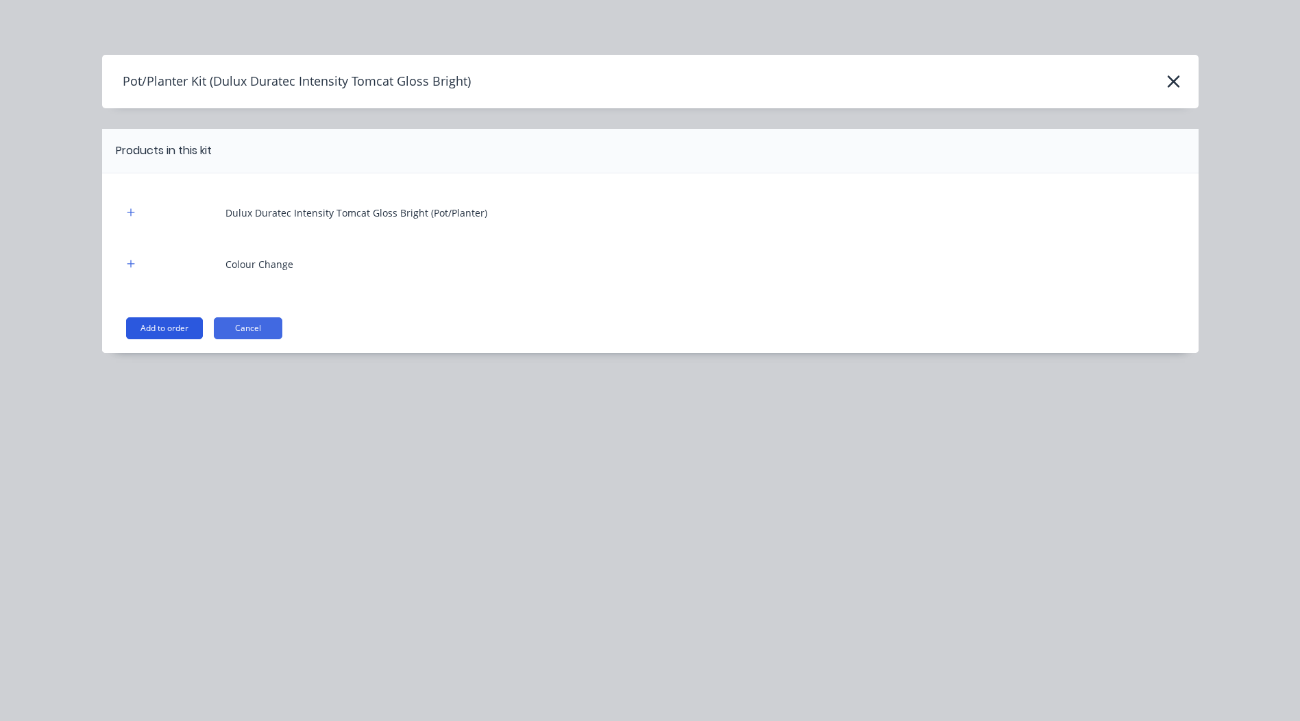
click at [173, 327] on button "Add to order" at bounding box center [164, 328] width 77 height 22
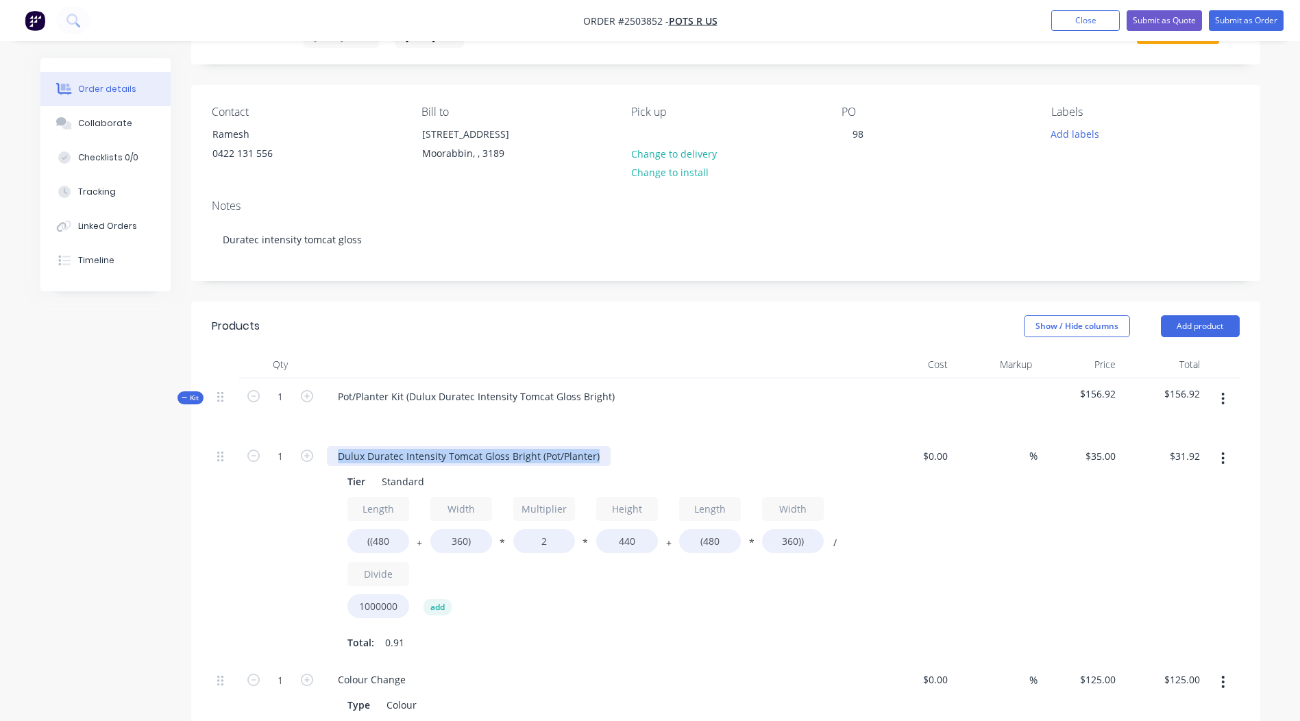
drag, startPoint x: 601, startPoint y: 455, endPoint x: 0, endPoint y: 480, distance: 601.7
click at [125, 488] on div "Created by [PERSON_NAME] Created [DATE] Required [DATE] Assigned to Add team me…" at bounding box center [650, 568] width 1220 height 1155
click at [337, 459] on div "pot" at bounding box center [345, 456] width 37 height 20
click at [398, 538] on input "((480" at bounding box center [379, 541] width 62 height 24
type input "((800"
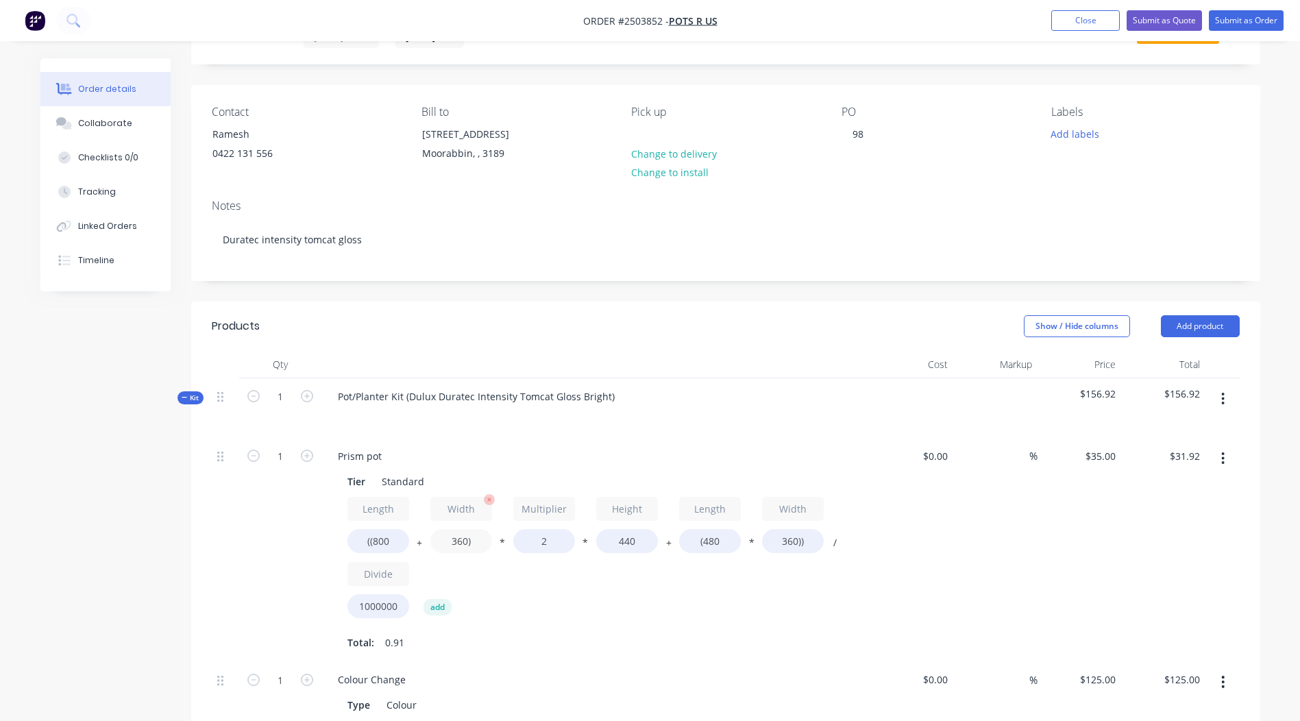
type input "$41.78"
click at [465, 537] on input "360)" at bounding box center [461, 541] width 62 height 24
type input "800)"
type input "$55.33"
click at [527, 551] on div "Length ((800 + Width 800) * Multiplier 2 * Height 440 + Length (480 * Width 360…" at bounding box center [596, 560] width 496 height 127
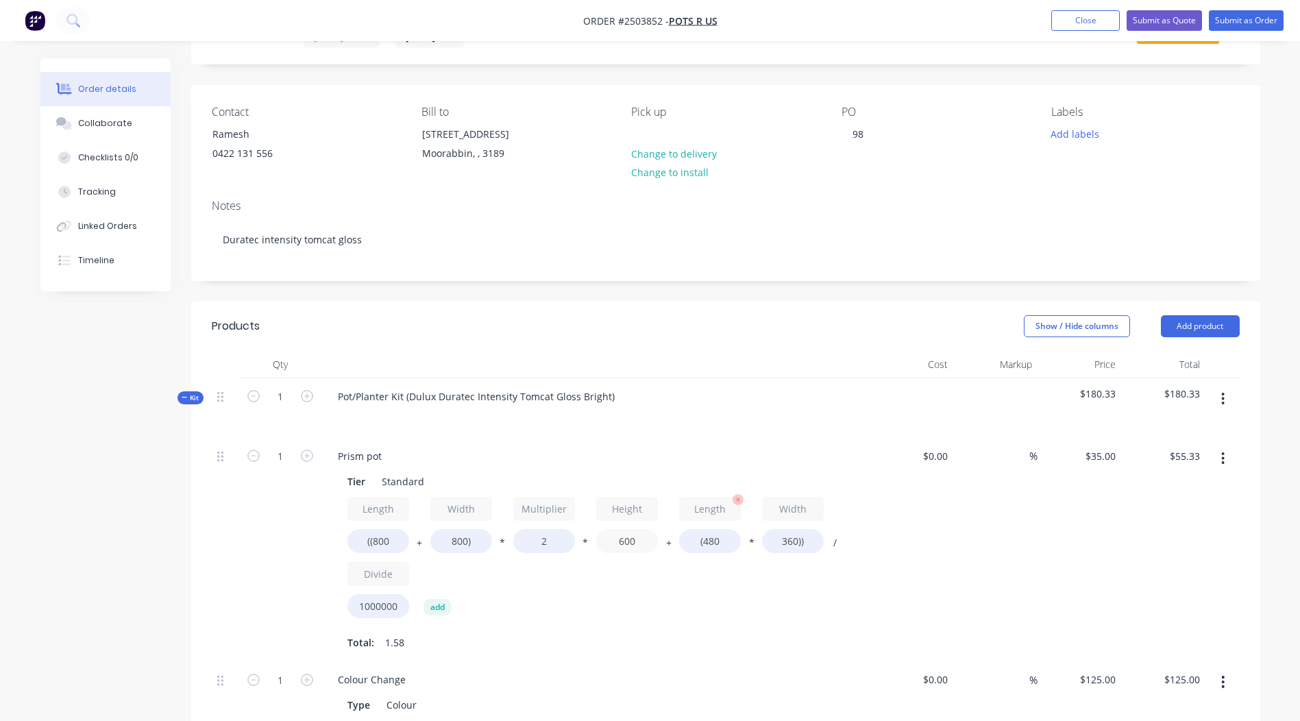
type input "600"
type input "$73.25"
click at [738, 549] on div "Length (480" at bounding box center [710, 525] width 62 height 56
click at [734, 546] on input "(480" at bounding box center [710, 541] width 62 height 24
type input "(800"
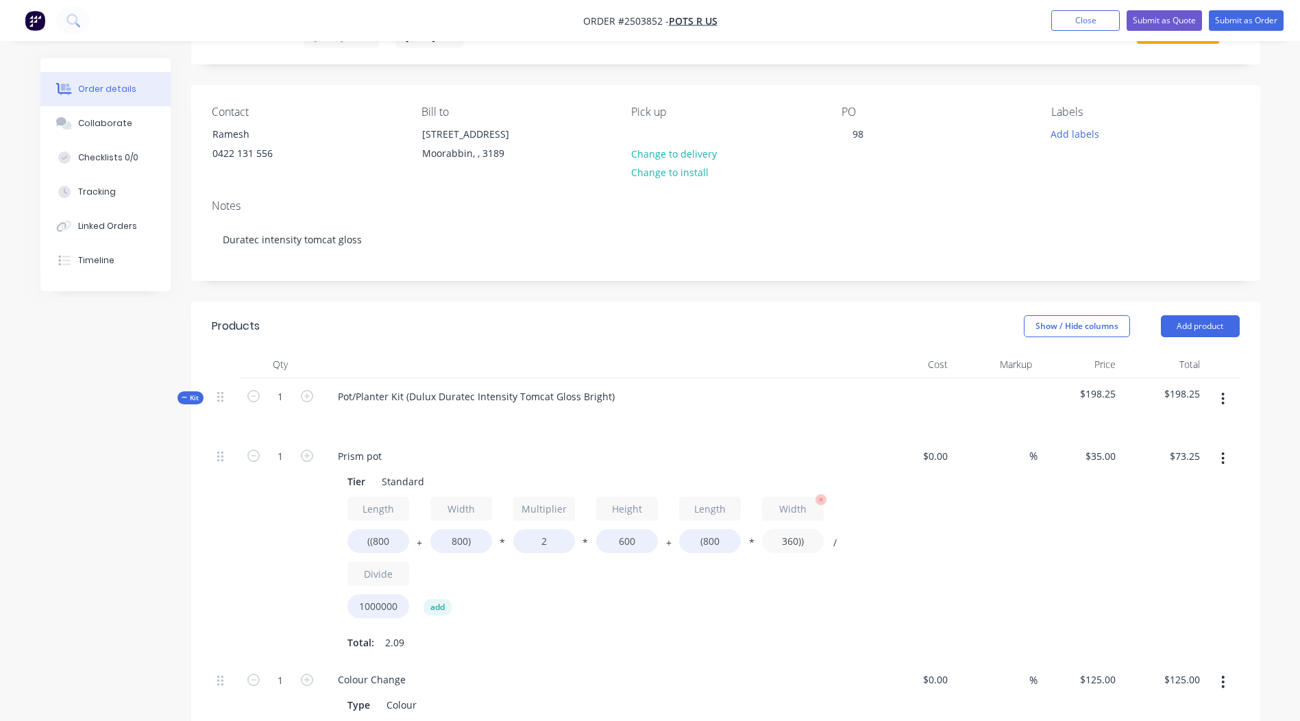
type input "$77.28"
click at [795, 541] on input "360))" at bounding box center [793, 541] width 62 height 24
type input "800))"
type input "$89.60"
click at [1009, 463] on div "%" at bounding box center [995, 550] width 84 height 224
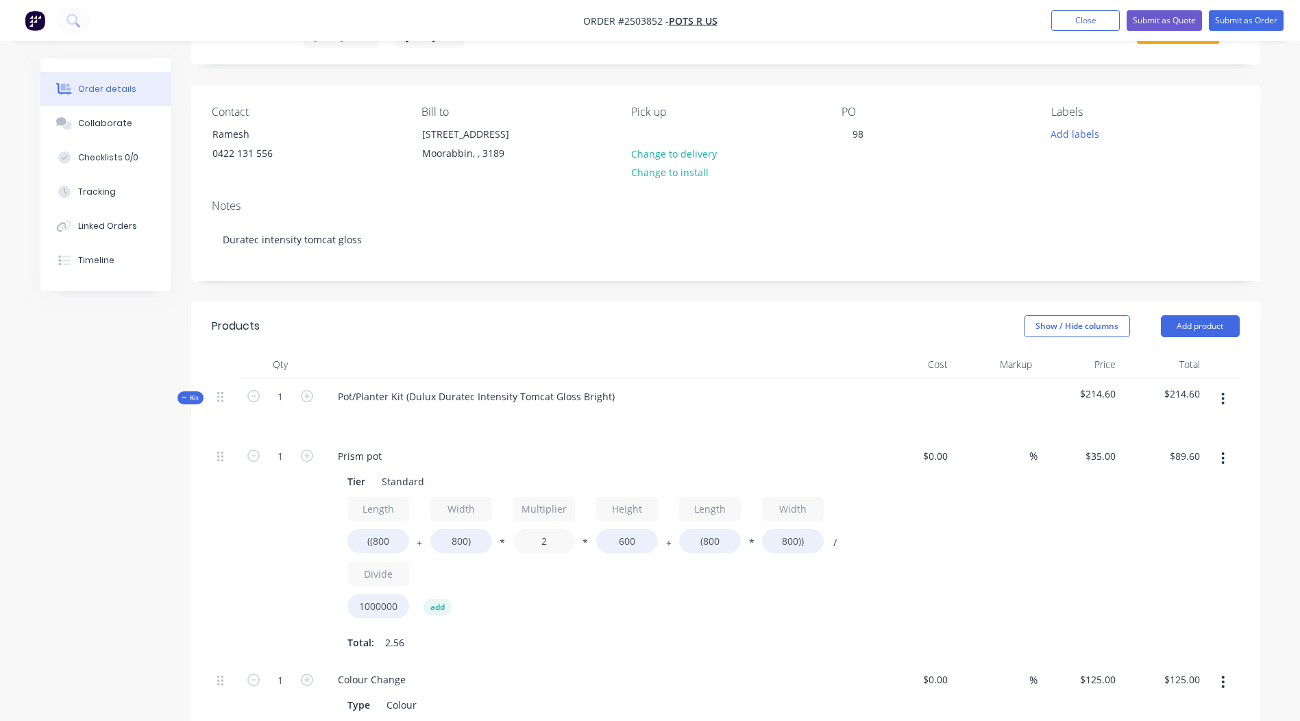
drag, startPoint x: 559, startPoint y: 546, endPoint x: 491, endPoint y: 558, distance: 69.0
click at [491, 558] on div "Length ((800 + Width 800) * Multiplier 2 * Height 600 + Length (800 * Width 800…" at bounding box center [596, 560] width 496 height 127
type input "1.8"
type input "$82.88"
click at [1034, 529] on div "%" at bounding box center [995, 550] width 84 height 224
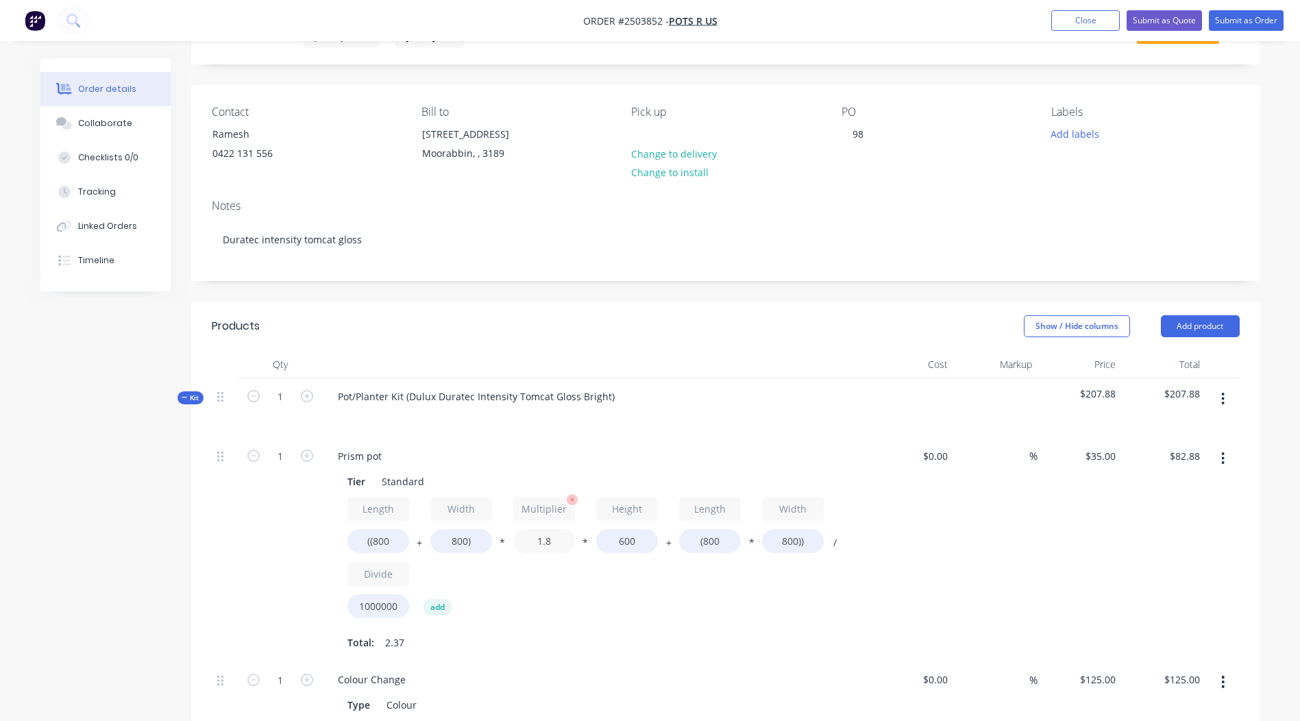
click at [562, 541] on input "1.8" at bounding box center [544, 541] width 62 height 24
type input "1.9"
type input "$86.24"
click at [1222, 565] on div at bounding box center [1223, 550] width 34 height 224
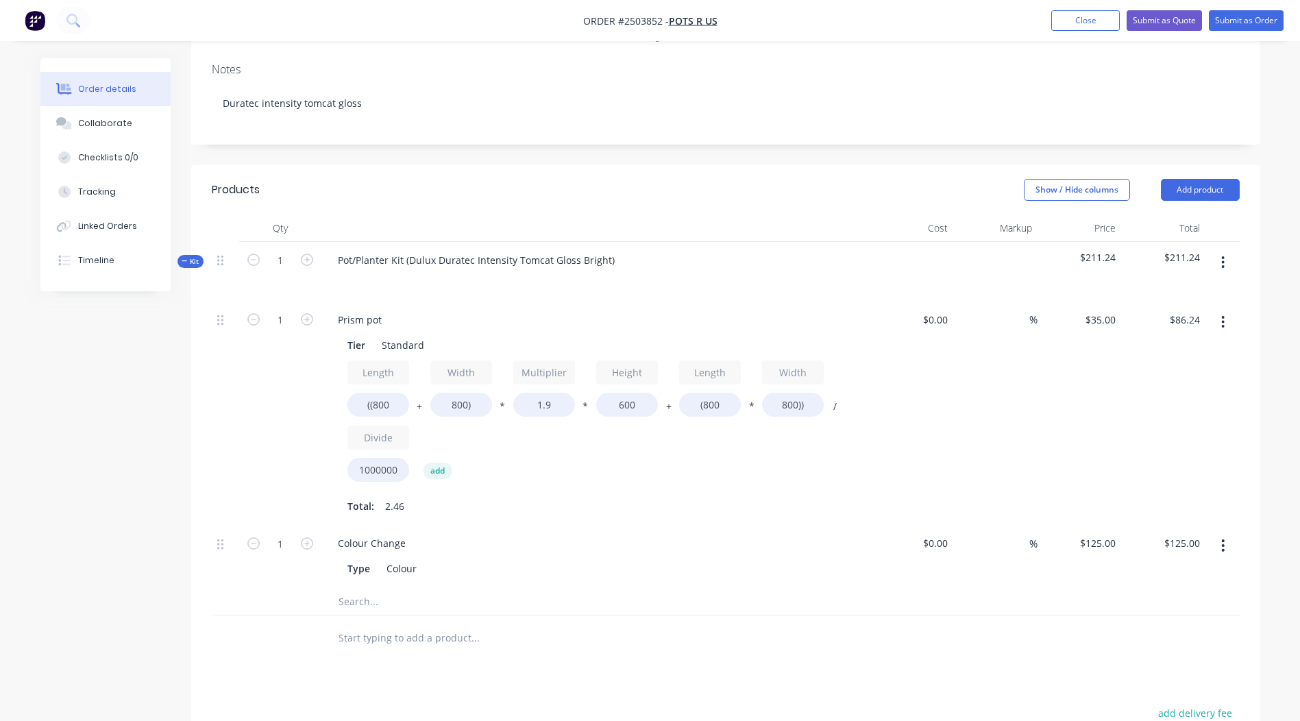
scroll to position [204, 0]
drag, startPoint x: 411, startPoint y: 255, endPoint x: -3, endPoint y: 324, distance: 419.0
click at [0, 324] on html "Order #2503852 - Pots R Us Add product Close Submit as Quote Submit as Order Or…" at bounding box center [650, 402] width 1300 height 1213
click at [542, 257] on div "Dulux Duratec Intensity Tomcat Gloss Bright)" at bounding box center [441, 259] width 228 height 20
click at [622, 190] on div "Show / Hide columns Add product" at bounding box center [835, 189] width 810 height 22
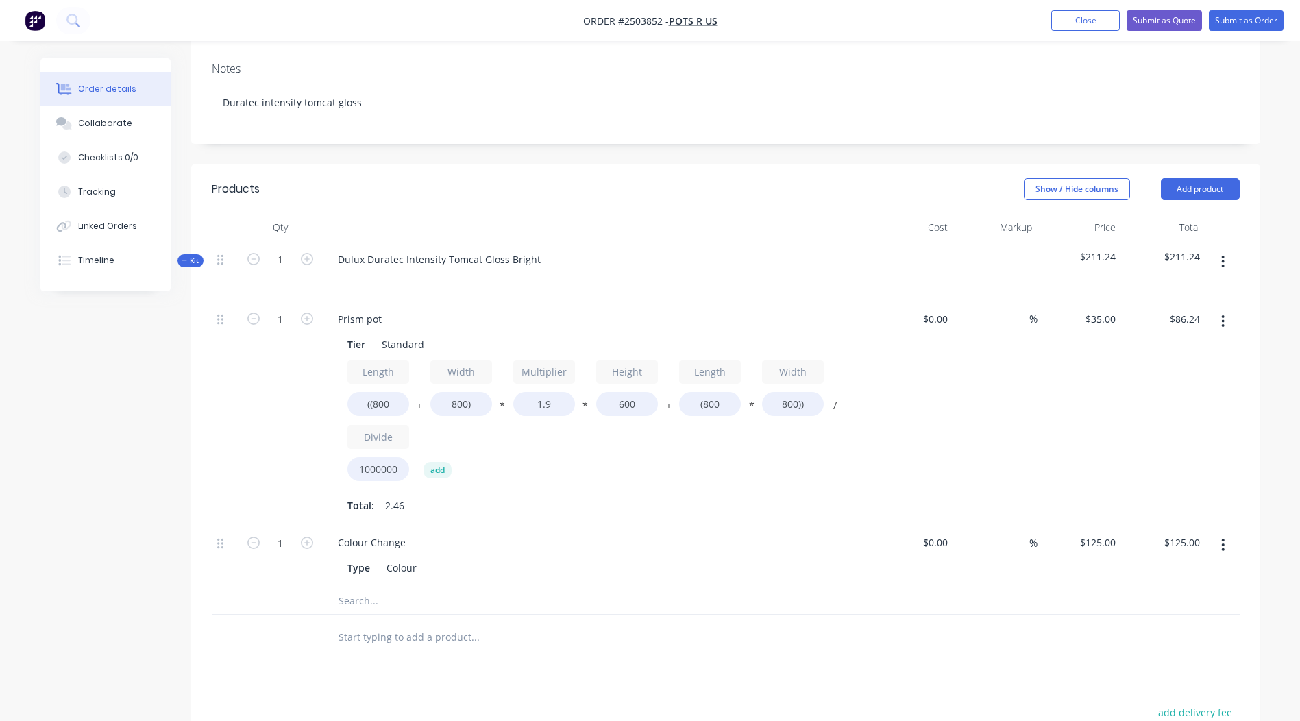
scroll to position [263, 0]
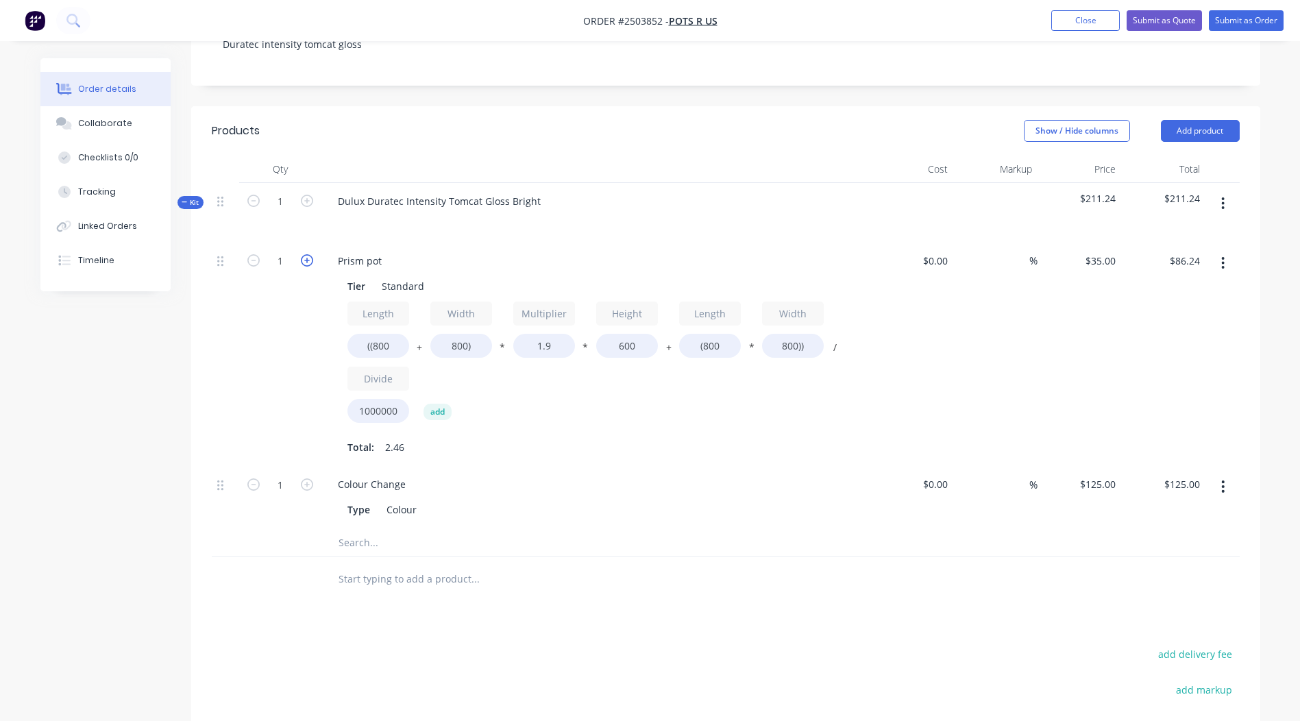
click at [313, 256] on icon "button" at bounding box center [307, 260] width 12 height 12
type input "2"
type input "$172.48"
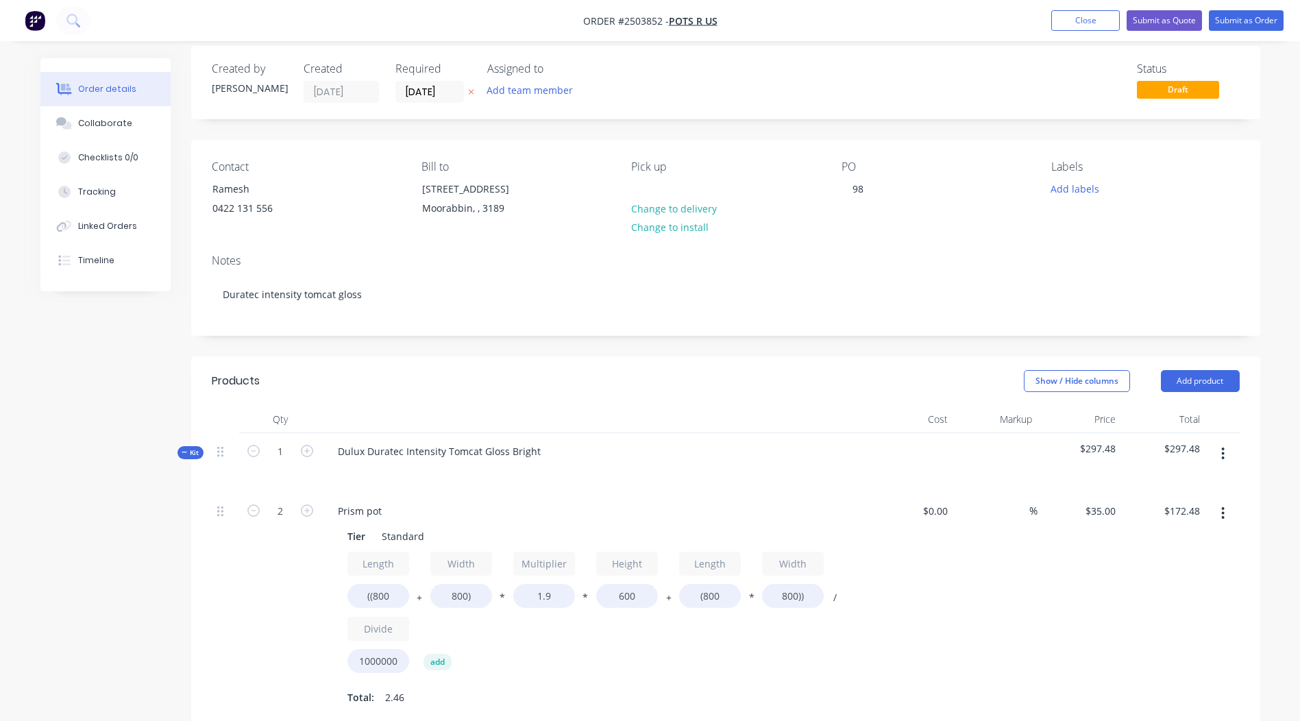
scroll to position [0, 0]
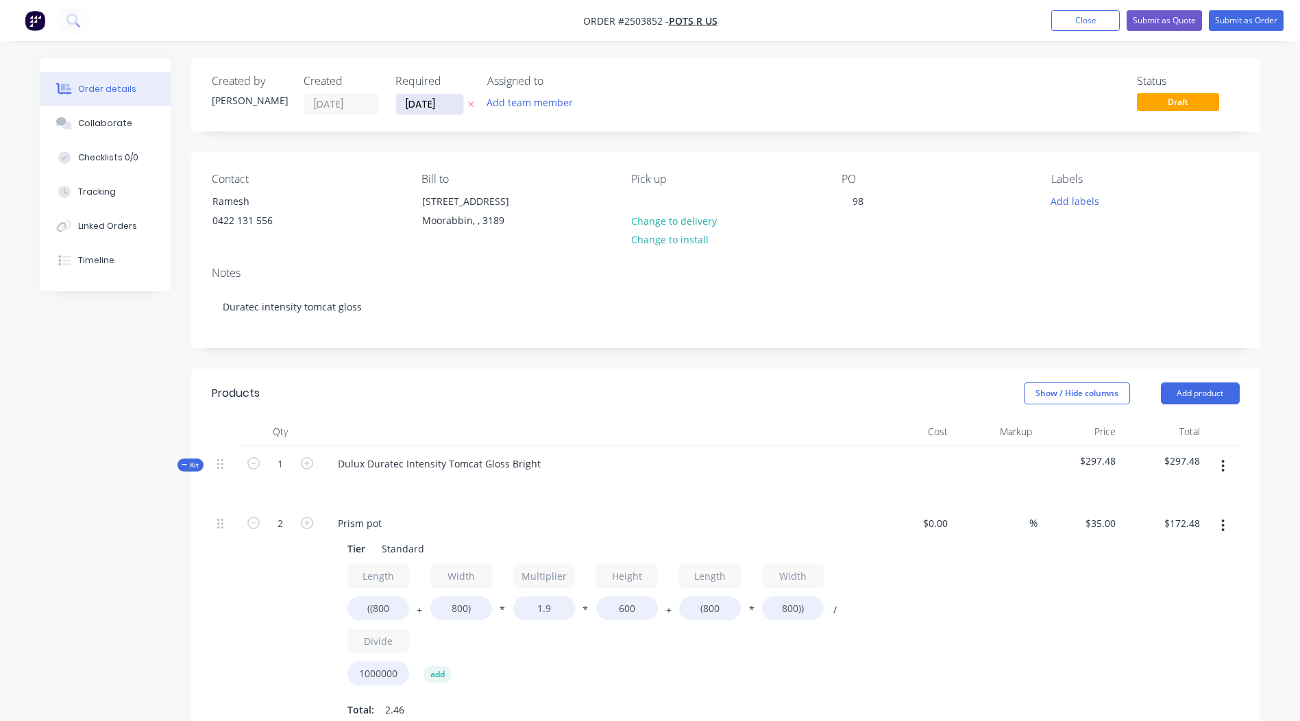
click at [404, 103] on input "[DATE]" at bounding box center [429, 104] width 67 height 21
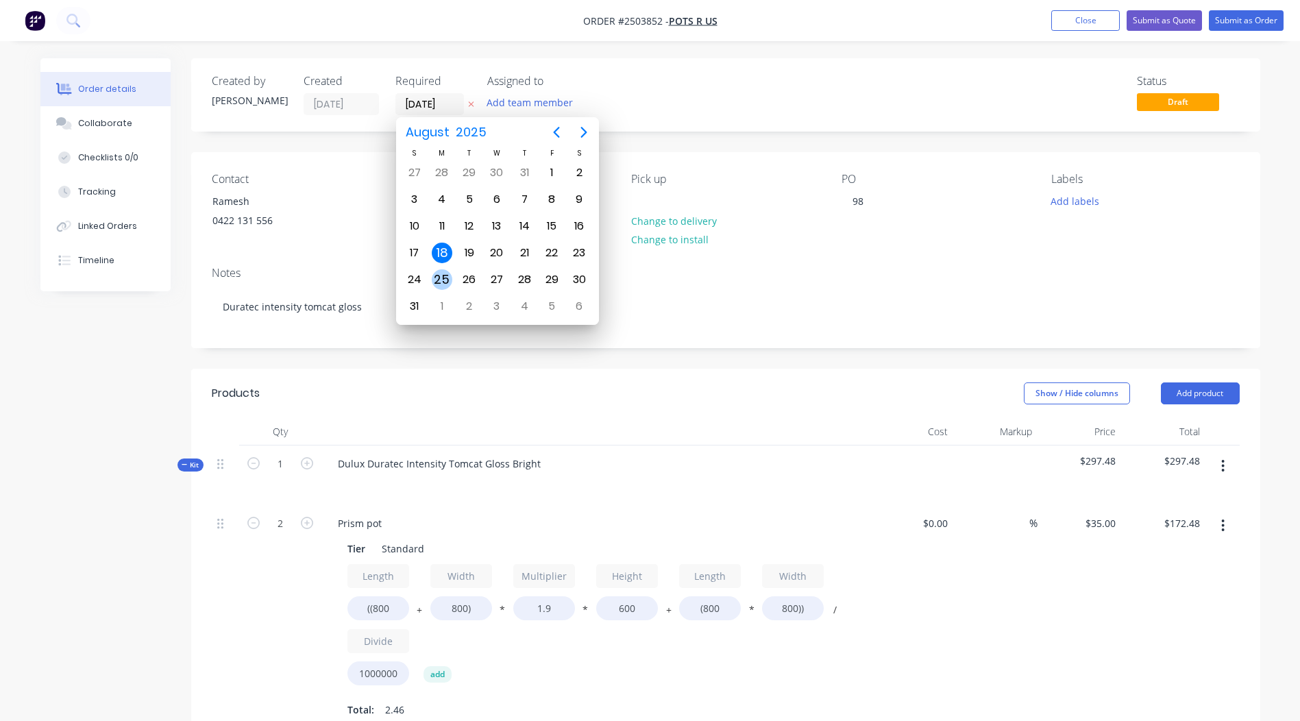
click at [435, 276] on div "25" at bounding box center [442, 279] width 21 height 21
type input "[DATE]"
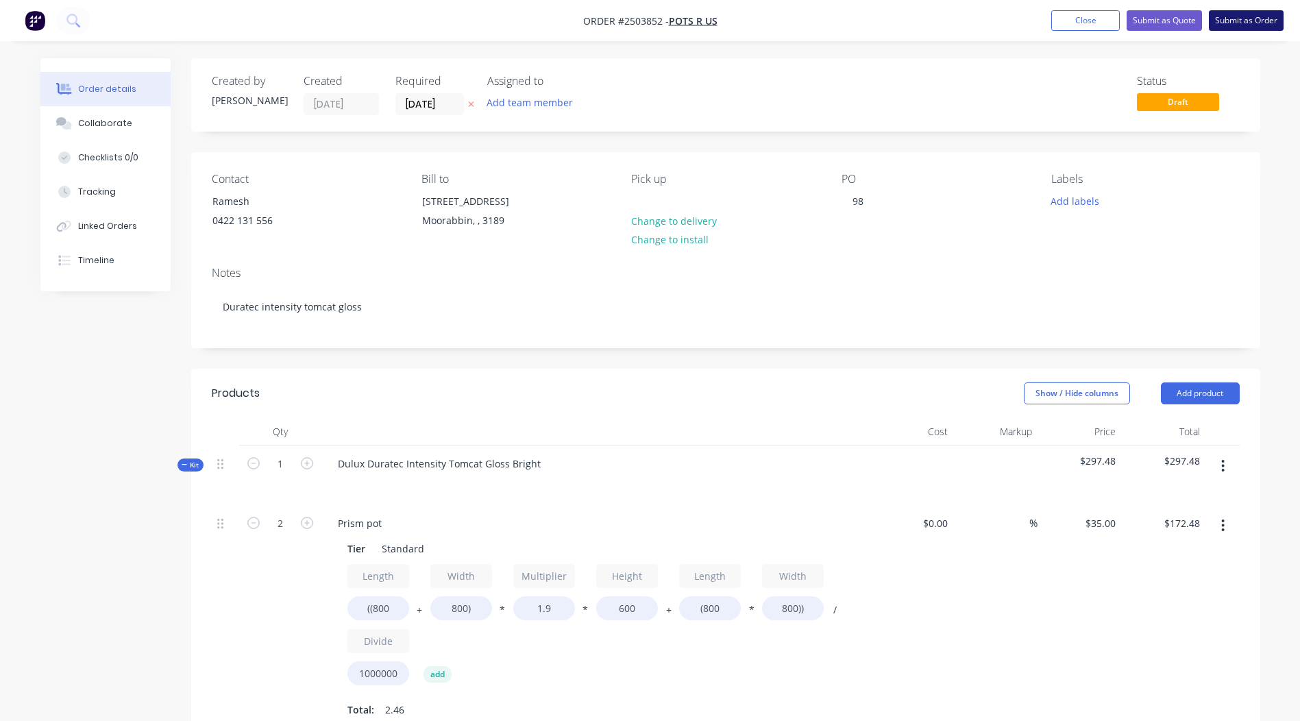
click at [1258, 15] on button "Submit as Order" at bounding box center [1246, 20] width 75 height 21
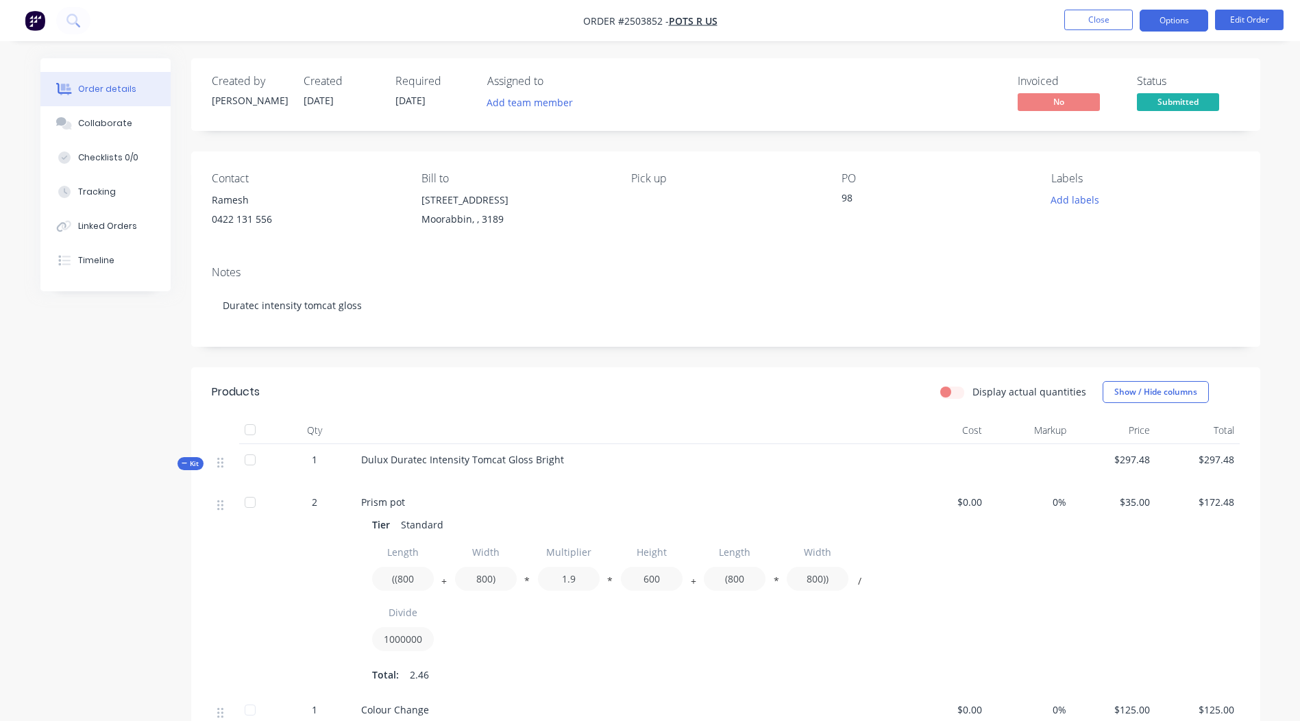
click at [1173, 17] on button "Options" at bounding box center [1174, 21] width 69 height 22
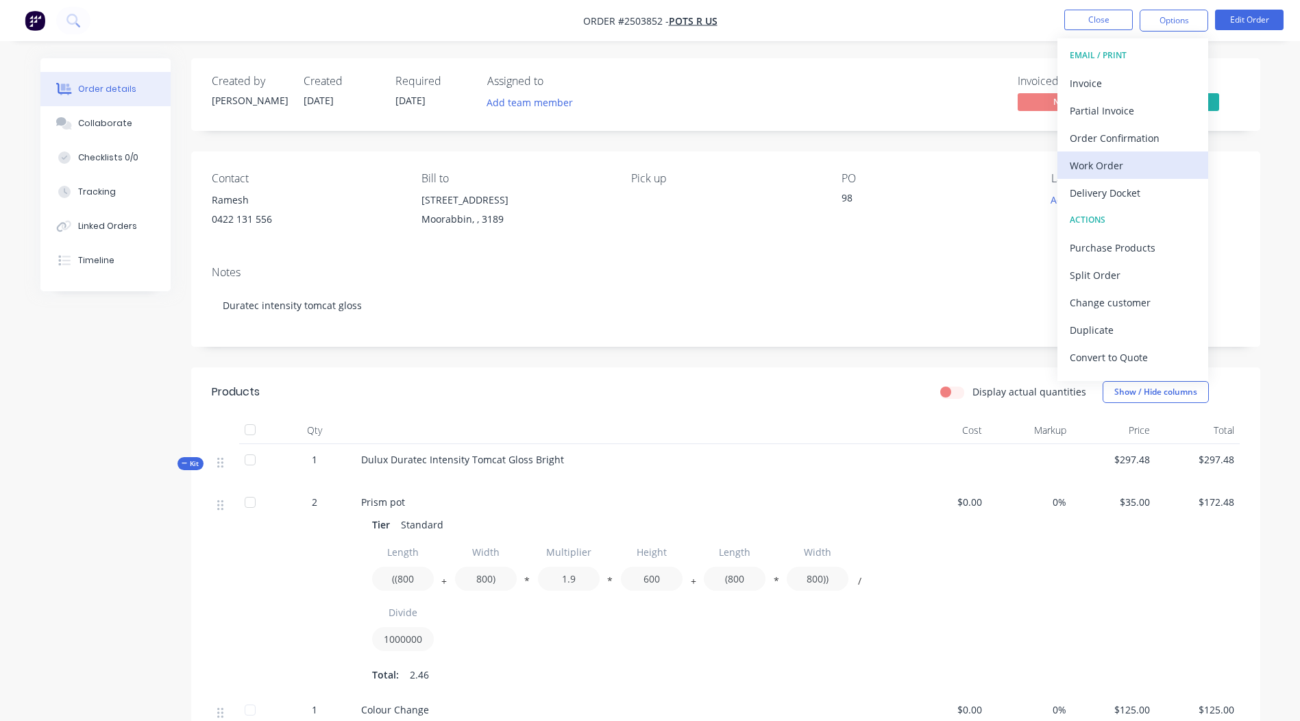
click at [1133, 169] on div "Work Order" at bounding box center [1133, 166] width 126 height 20
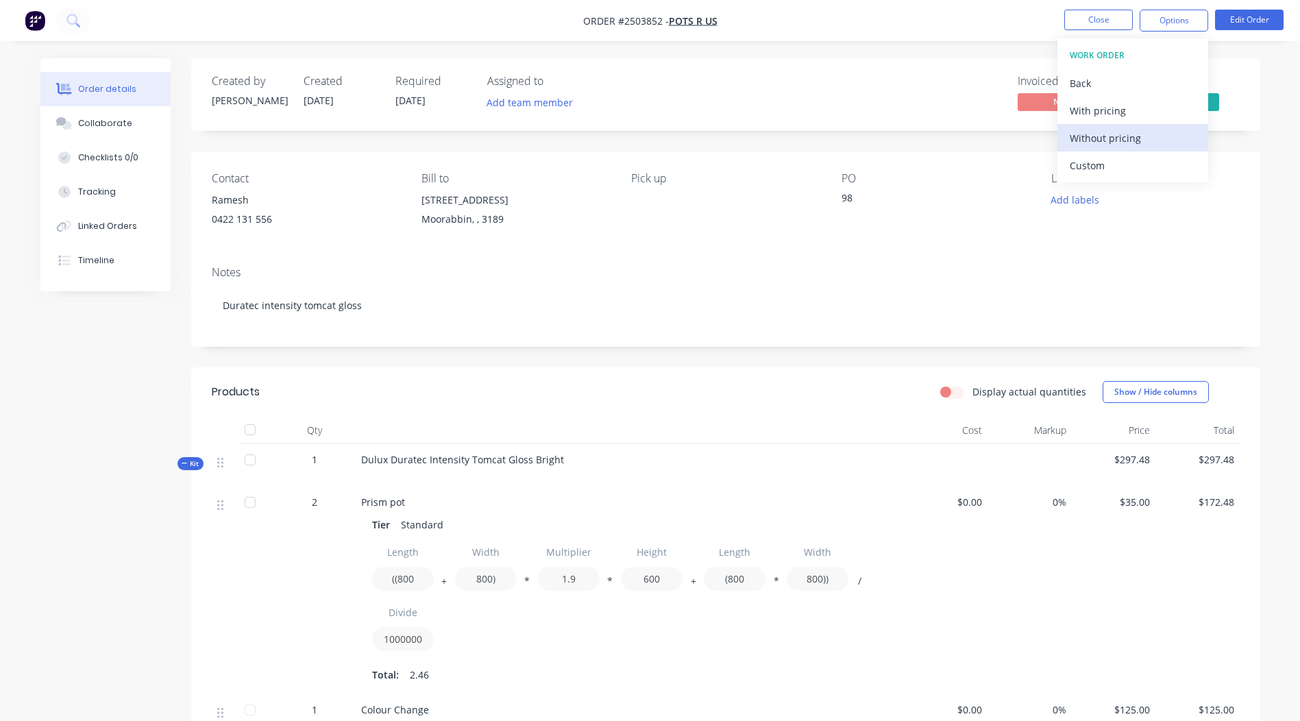
click at [1134, 144] on div "Without pricing" at bounding box center [1133, 138] width 126 height 20
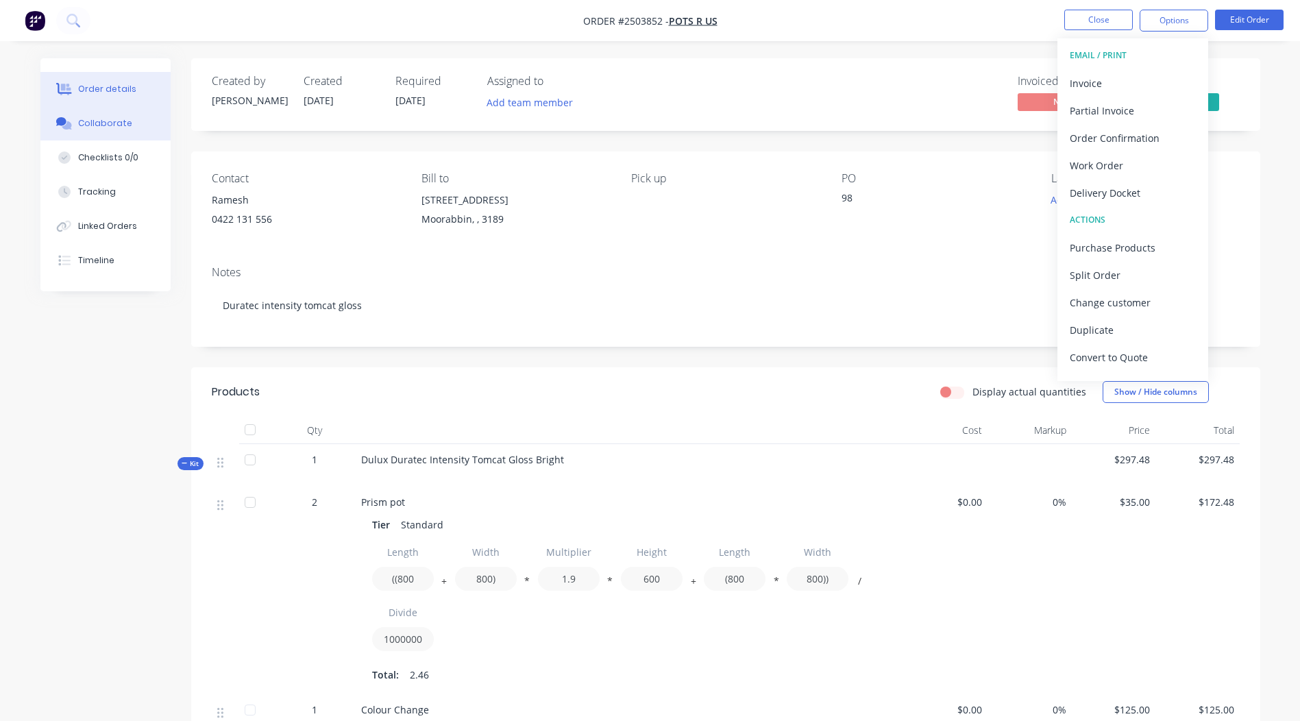
click at [122, 129] on div "Collaborate" at bounding box center [105, 123] width 54 height 12
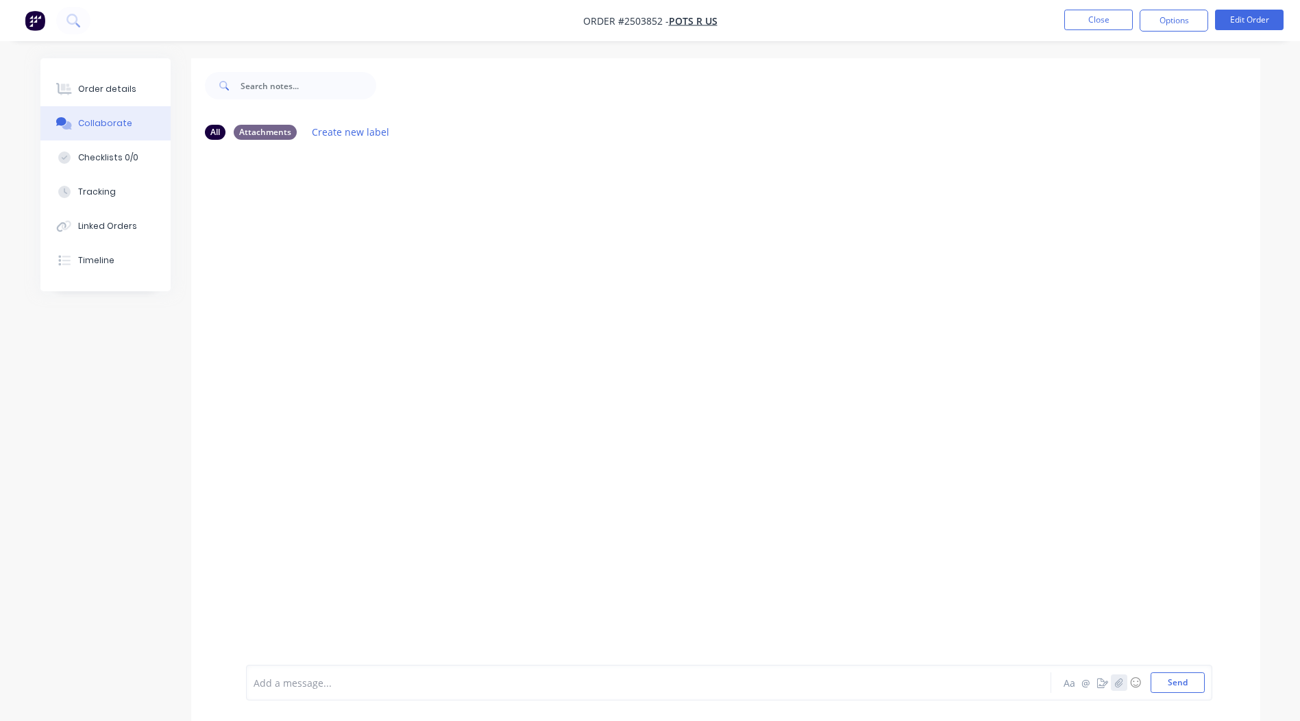
click at [1111, 679] on button "button" at bounding box center [1119, 682] width 16 height 16
click at [328, 347] on div at bounding box center [725, 408] width 1069 height 514
click at [1161, 677] on button "Send" at bounding box center [1178, 682] width 54 height 21
click at [1106, 17] on button "Close" at bounding box center [1098, 20] width 69 height 21
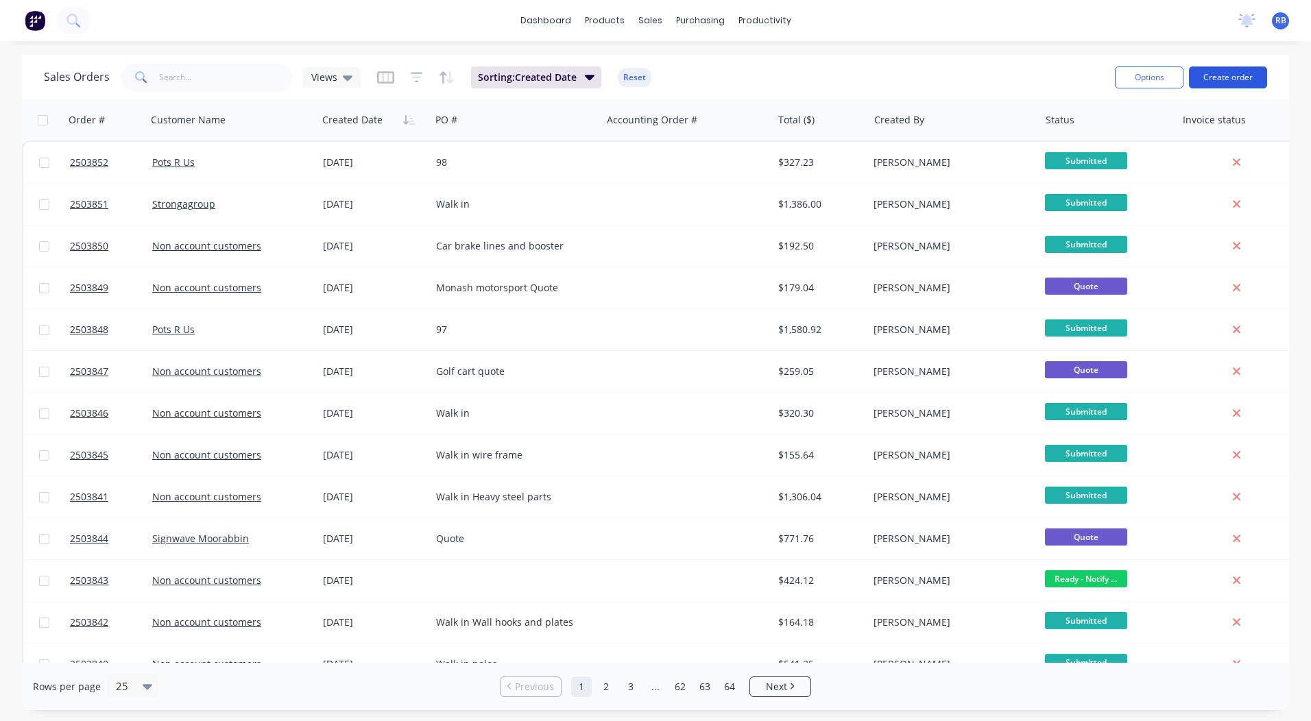
click at [1226, 77] on button "Create order" at bounding box center [1228, 77] width 78 height 22
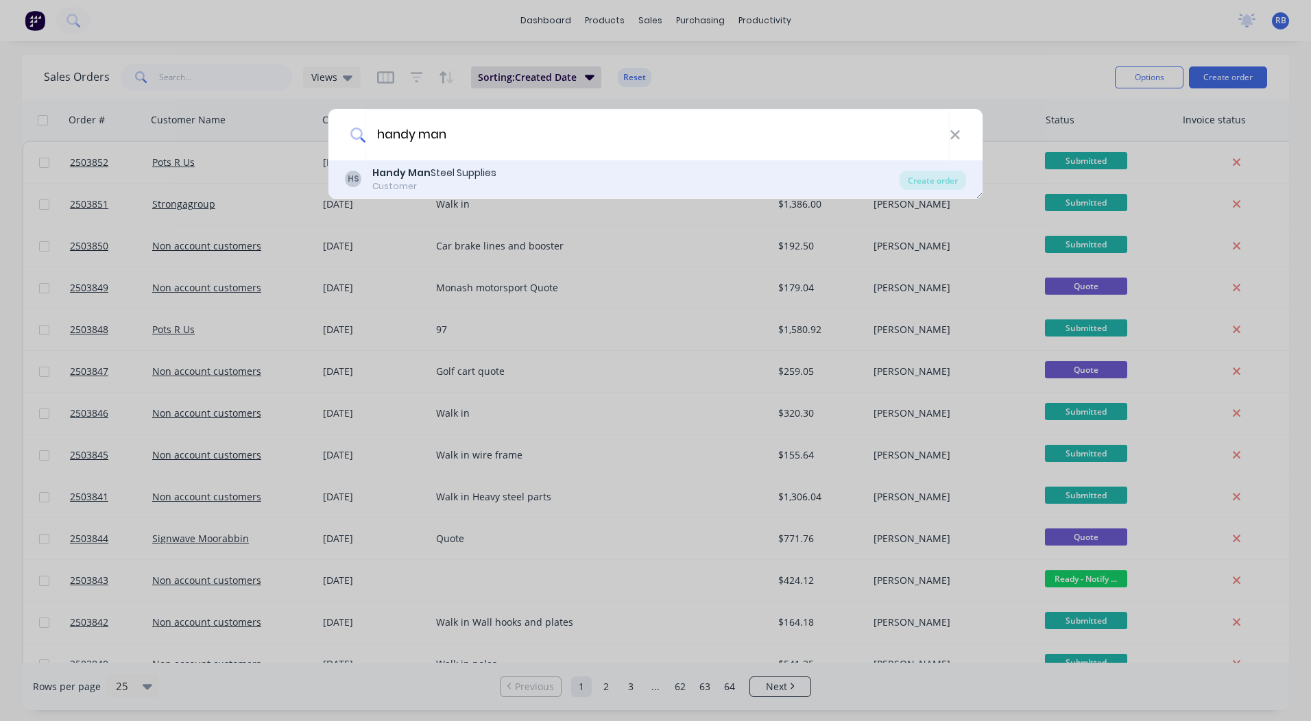
type input "handy man"
click at [484, 184] on div "Customer" at bounding box center [434, 186] width 124 height 12
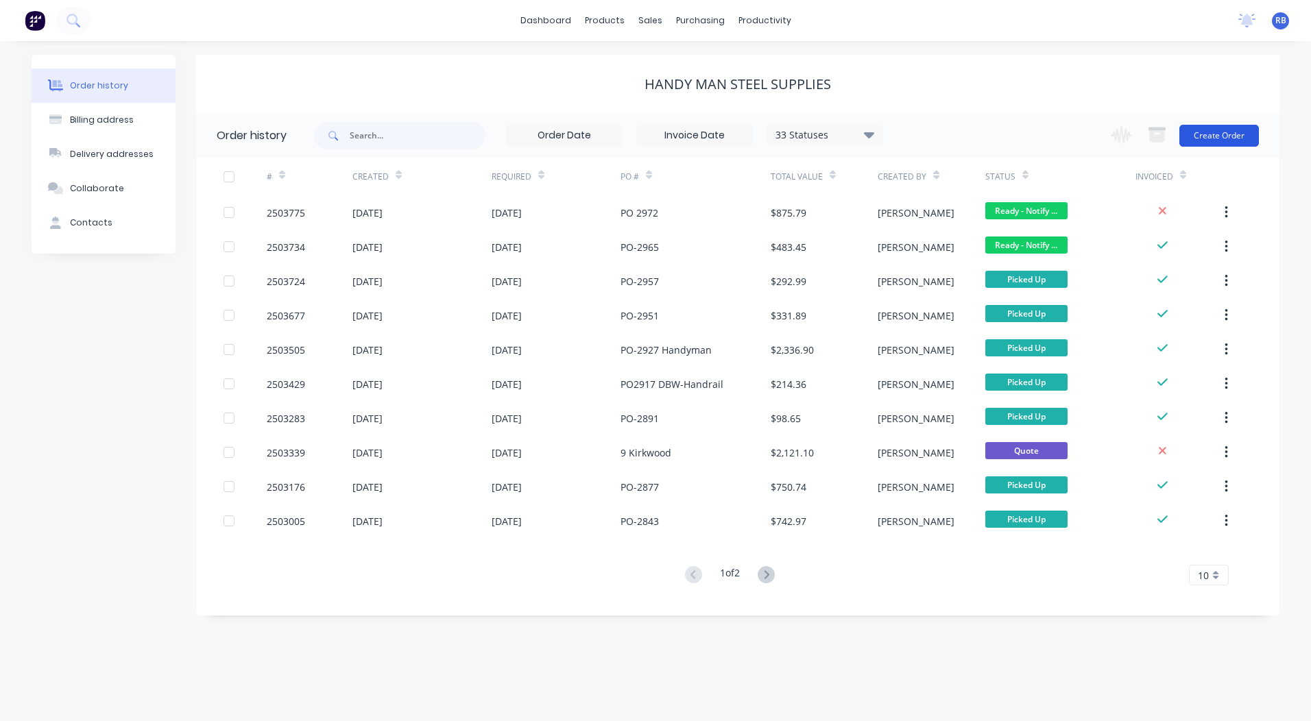
click at [1214, 127] on button "Create Order" at bounding box center [1219, 136] width 80 height 22
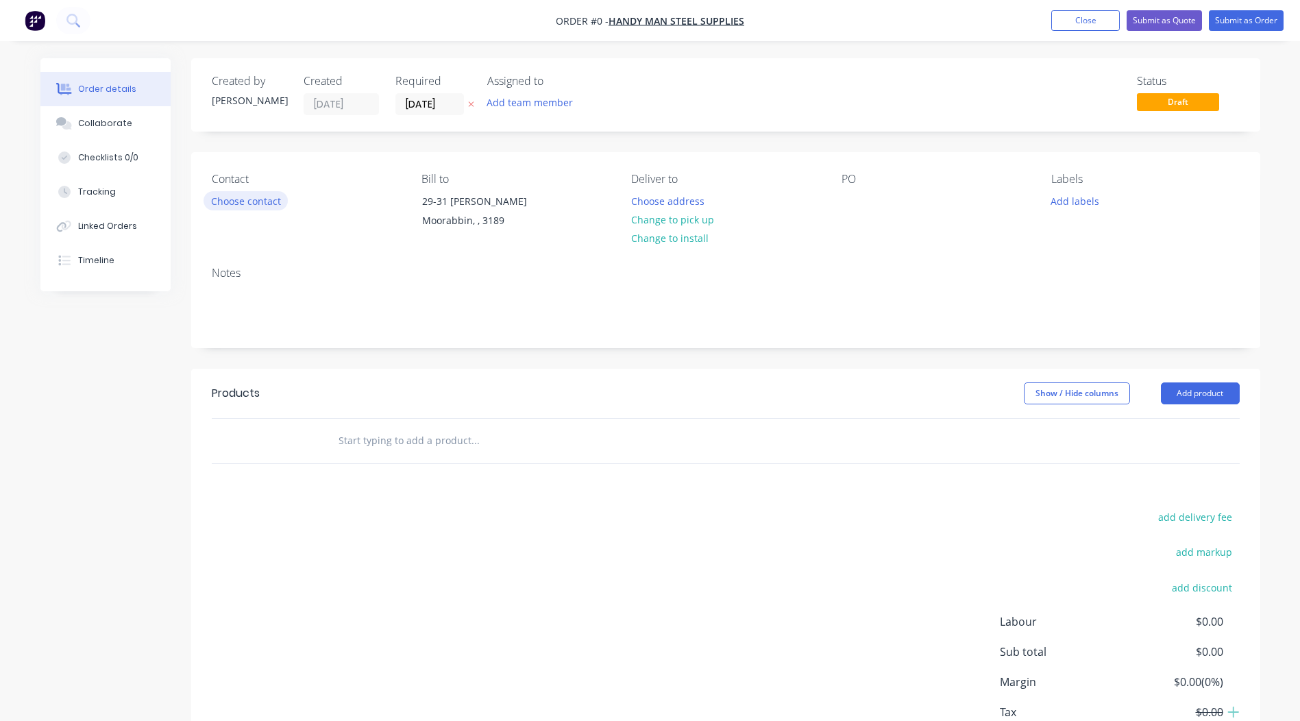
click at [245, 198] on button "Choose contact" at bounding box center [246, 200] width 84 height 19
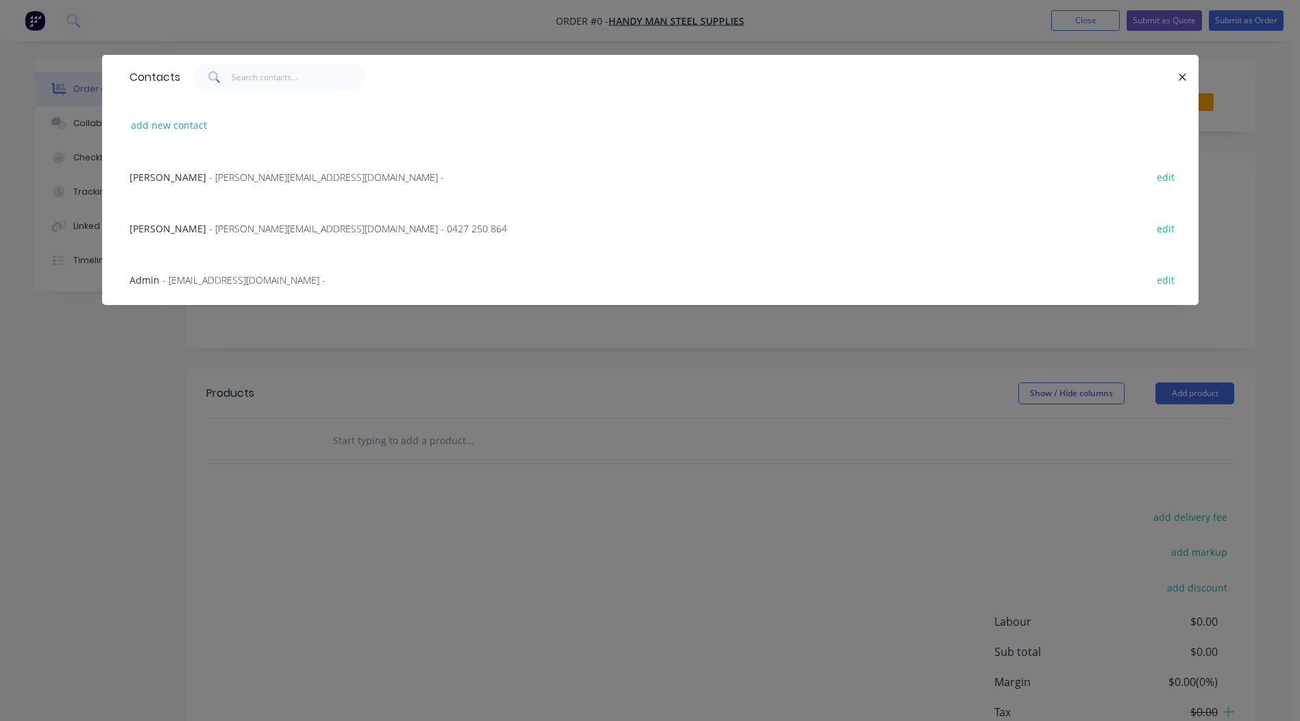
click at [313, 226] on span "- [PERSON_NAME][EMAIL_ADDRESS][DOMAIN_NAME] - 0427 250 864" at bounding box center [358, 228] width 298 height 13
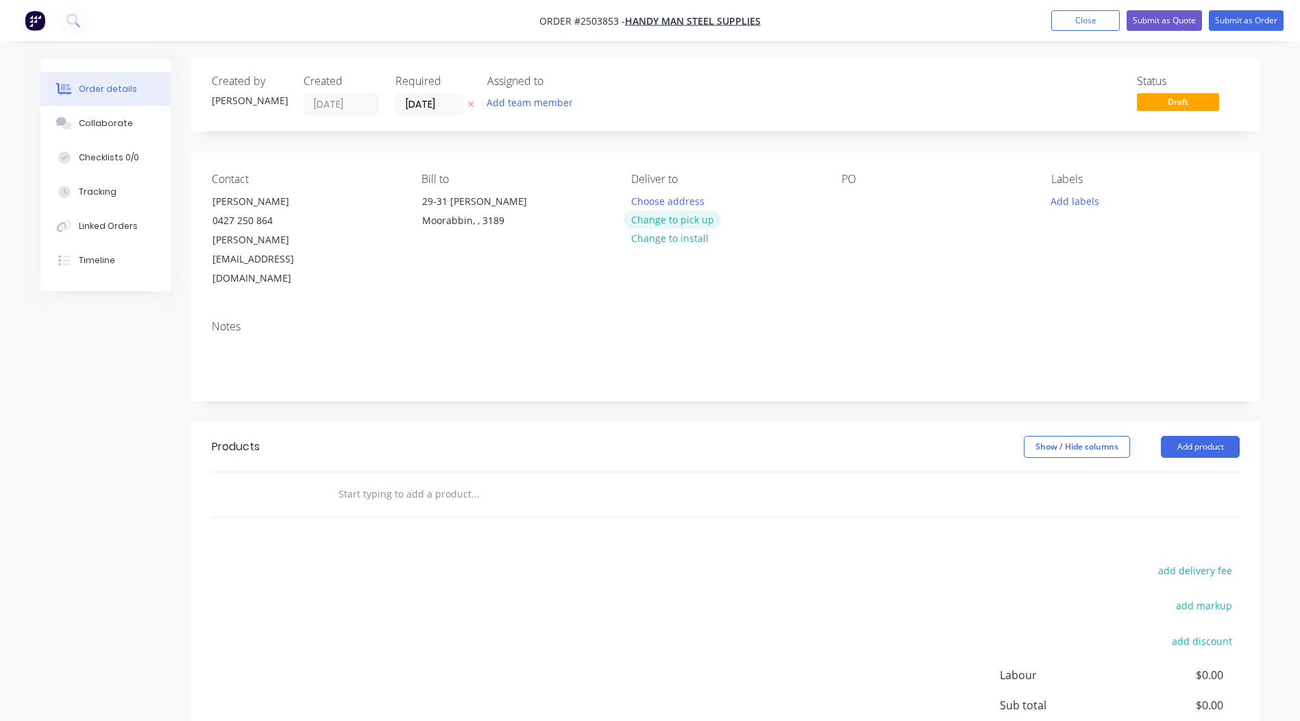
click at [680, 215] on button "Change to pick up" at bounding box center [672, 219] width 97 height 19
click at [857, 197] on div at bounding box center [853, 201] width 22 height 20
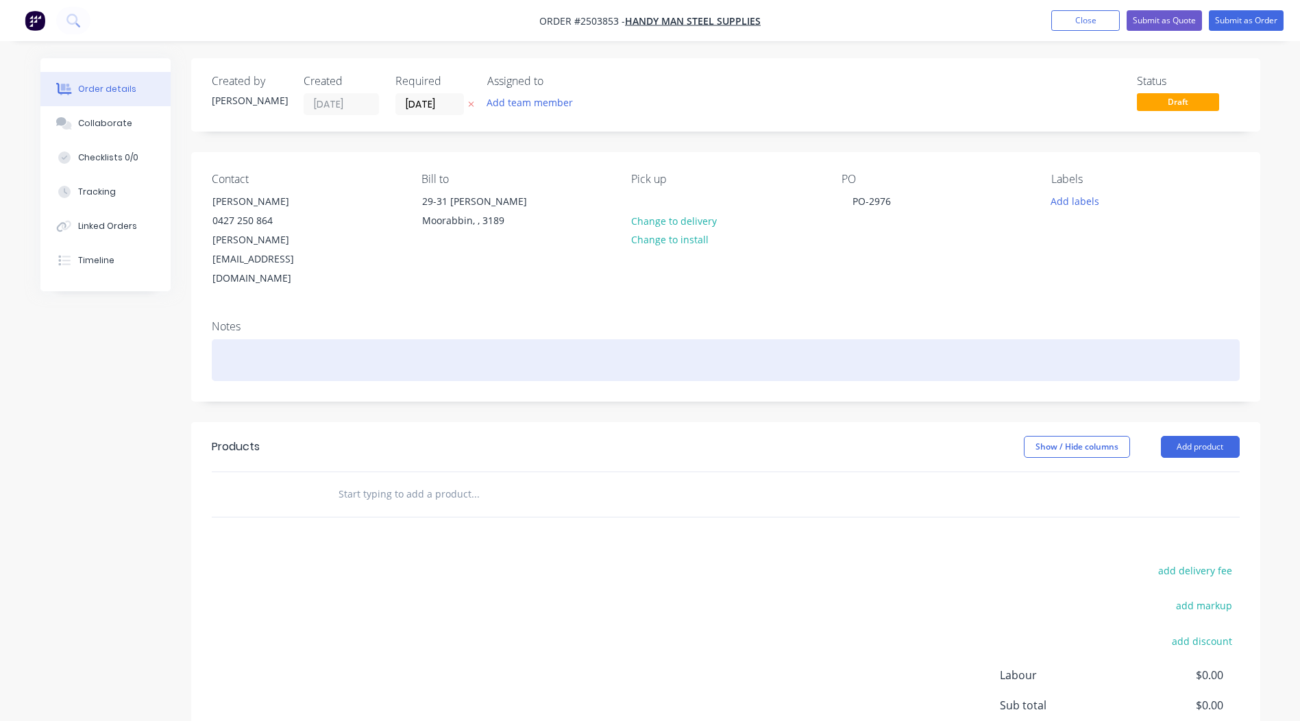
click at [267, 339] on div at bounding box center [726, 360] width 1028 height 42
drag, startPoint x: 201, startPoint y: 332, endPoint x: 120, endPoint y: 321, distance: 81.7
click at [53, 316] on div "Created by [PERSON_NAME] Created [DATE] Required [DATE] Assigned to Add team me…" at bounding box center [650, 462] width 1220 height 809
copy div "Night sky satin"
click at [362, 339] on div "Night sky satin" at bounding box center [726, 360] width 1028 height 42
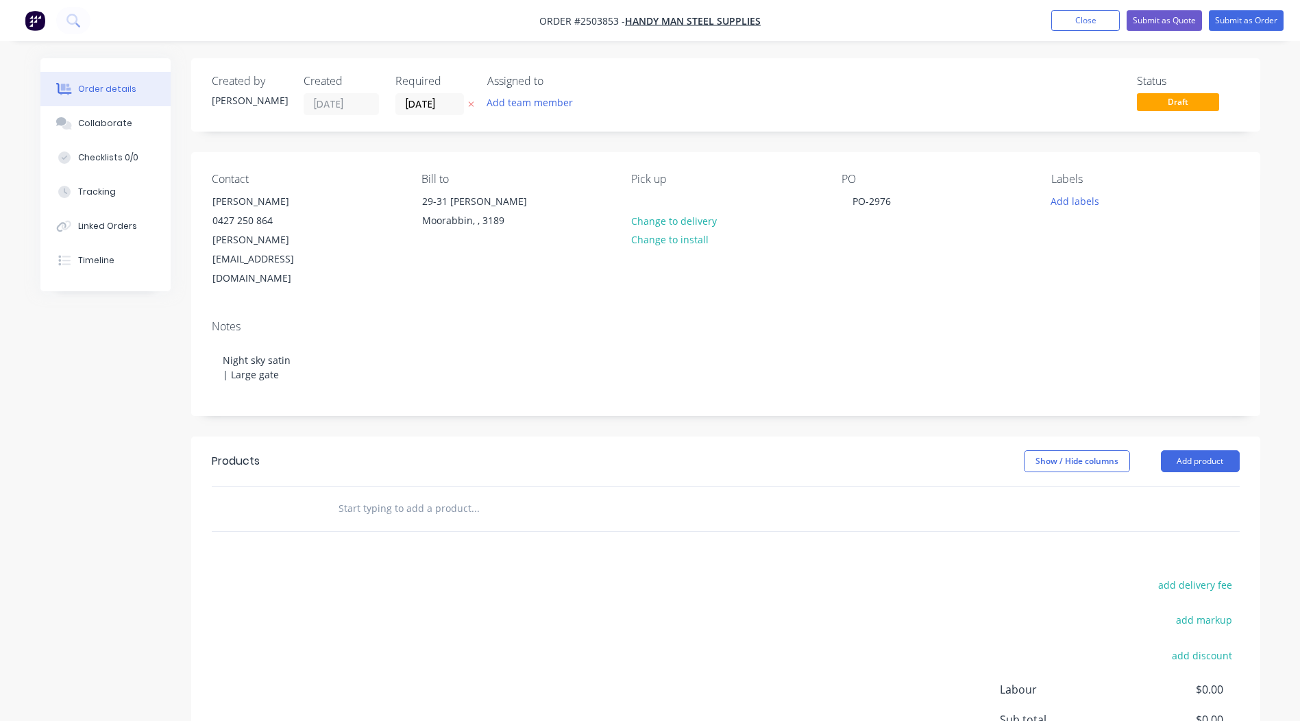
click at [412, 437] on header "Products Show / Hide columns Add product" at bounding box center [725, 461] width 1069 height 49
click at [1215, 450] on button "Add product" at bounding box center [1200, 461] width 79 height 22
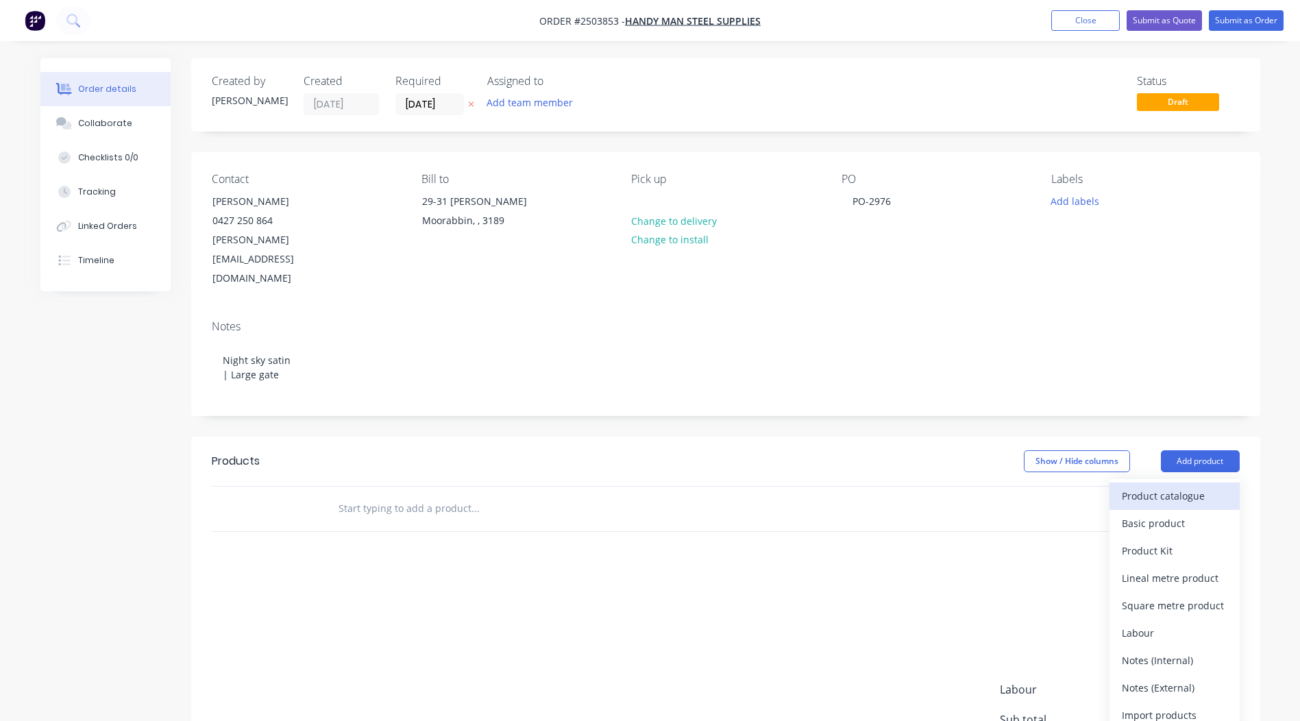
click at [1202, 483] on button "Product catalogue" at bounding box center [1175, 496] width 130 height 27
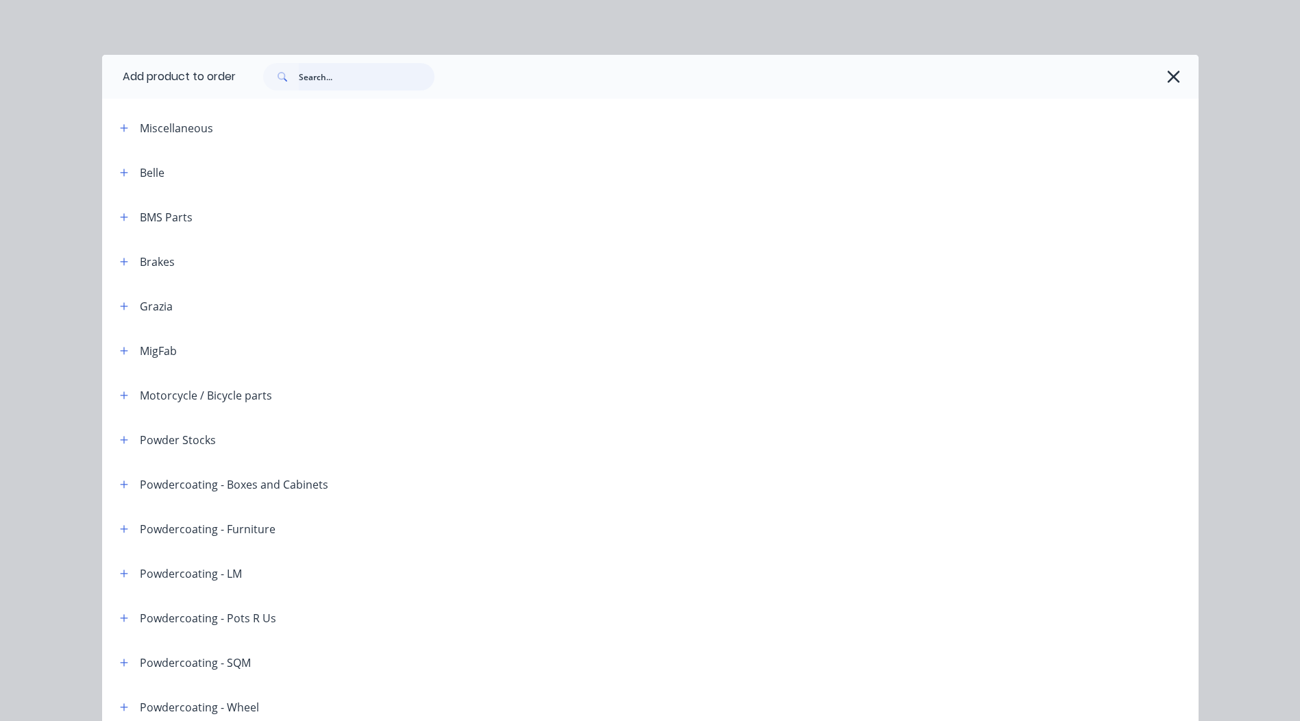
click at [339, 82] on input "text" at bounding box center [367, 76] width 136 height 27
paste input "Night sky satin"
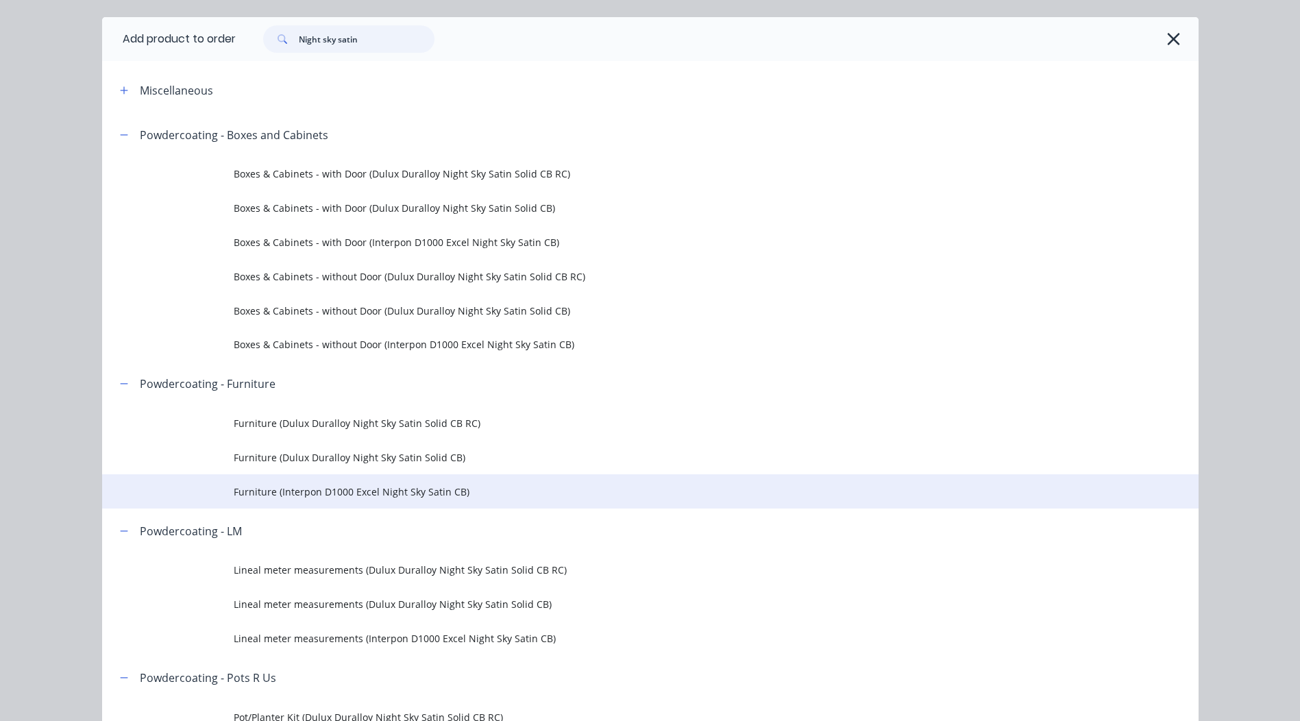
scroll to position [69, 0]
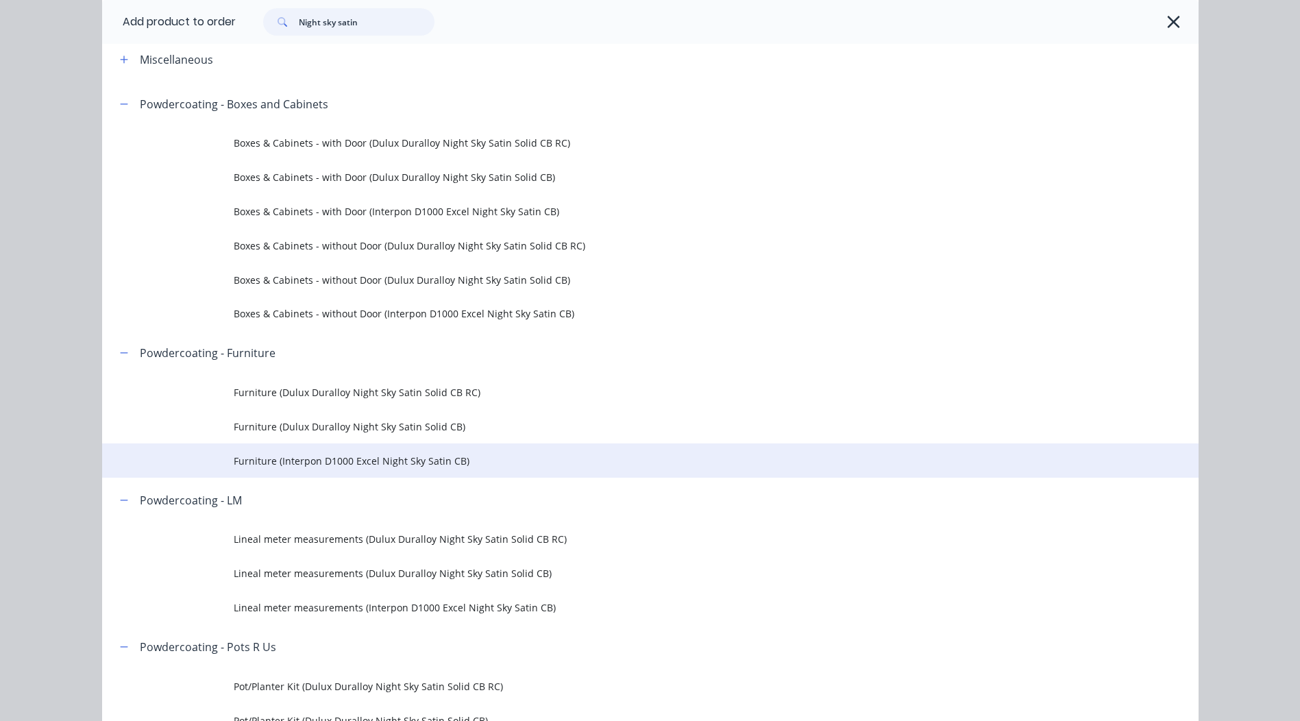
type input "Night sky satin"
click at [461, 461] on span "Furniture (Interpon D1000 Excel Night Sky Satin CB)" at bounding box center [620, 461] width 772 height 14
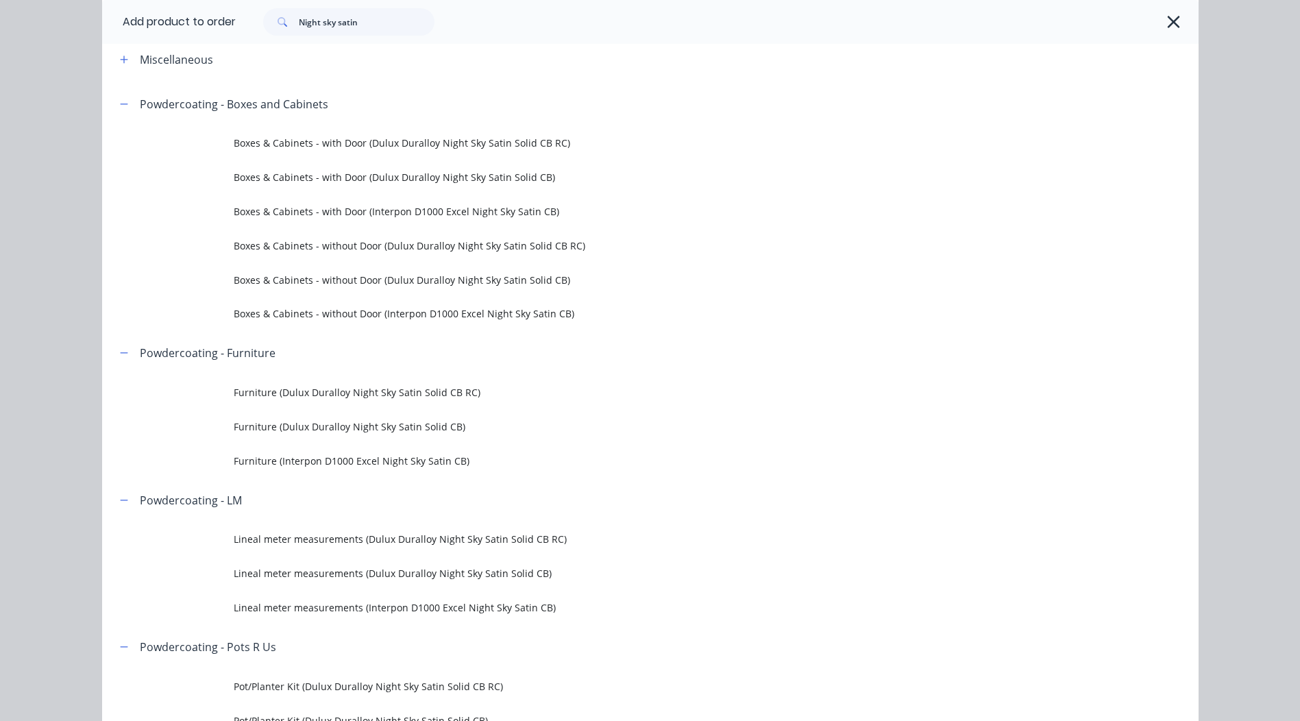
scroll to position [0, 0]
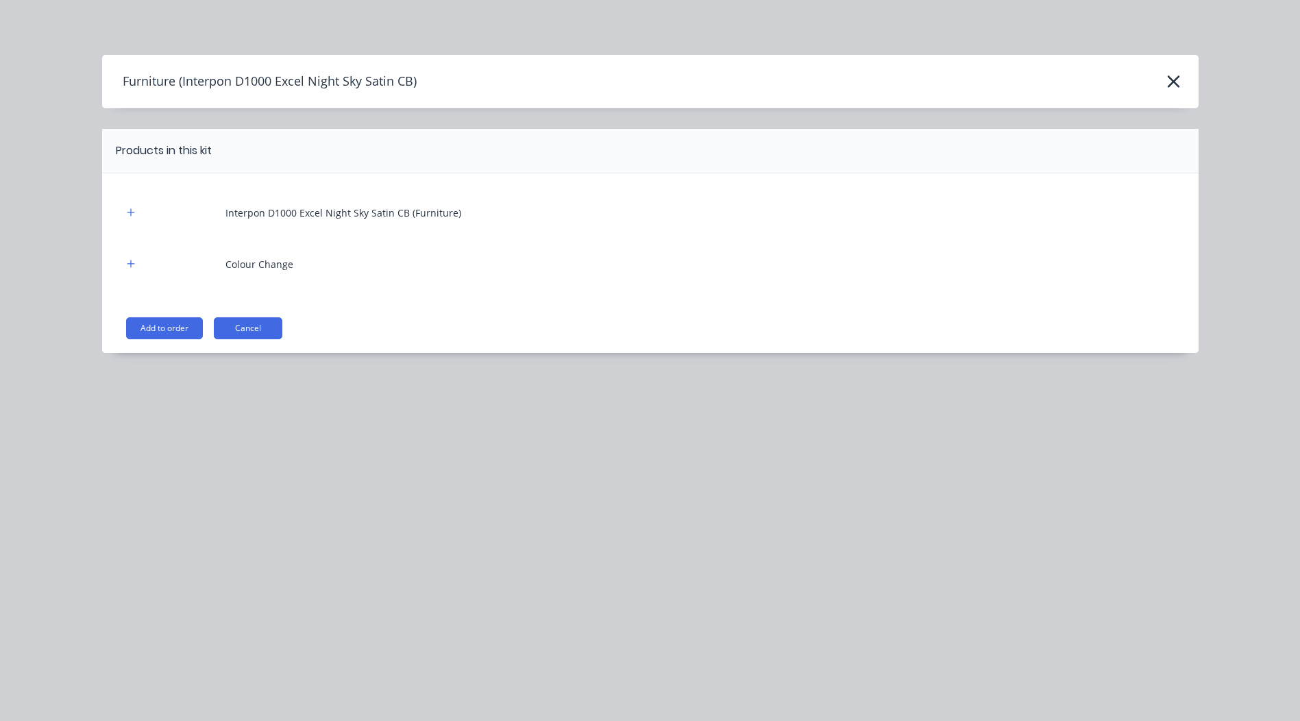
click at [189, 326] on button "Add to order" at bounding box center [164, 328] width 77 height 22
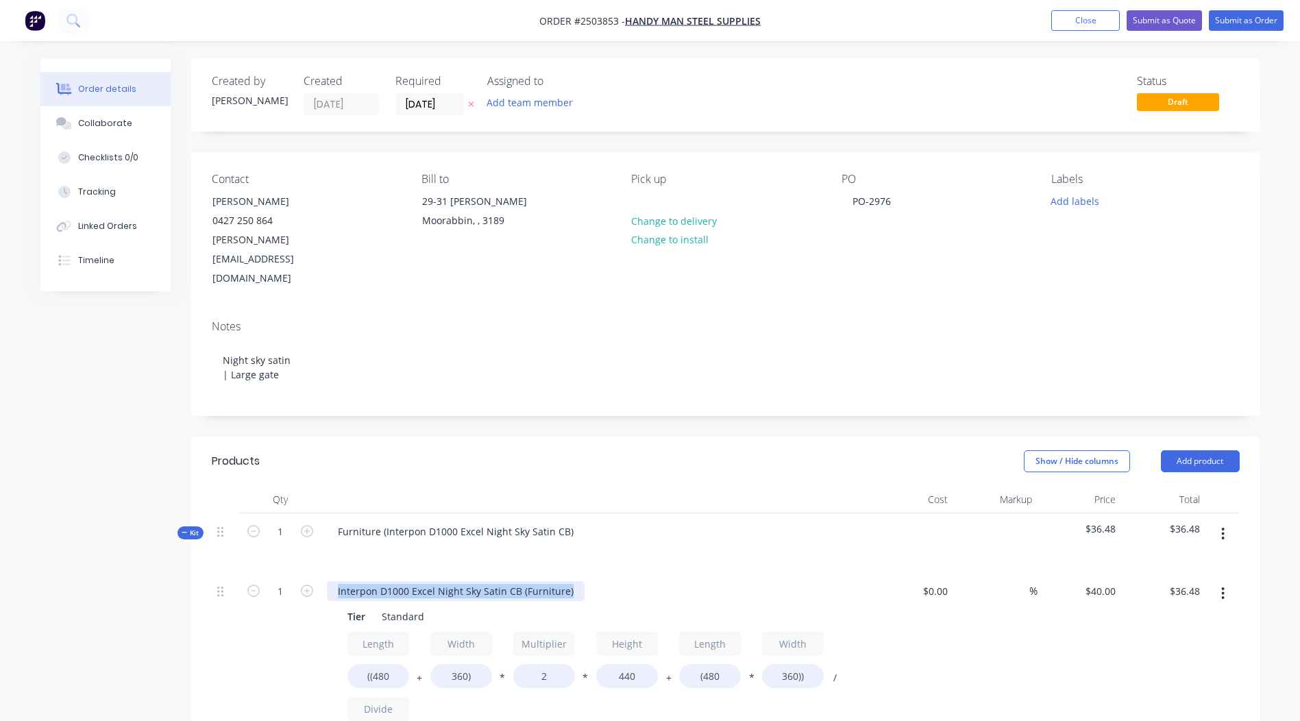
drag, startPoint x: 571, startPoint y: 555, endPoint x: 0, endPoint y: 526, distance: 571.7
click at [0, 527] on html "Order #[PHONE_NUMBER] - Handy Man Steel Supplies Add product Close Submit as Qu…" at bounding box center [650, 640] width 1300 height 1281
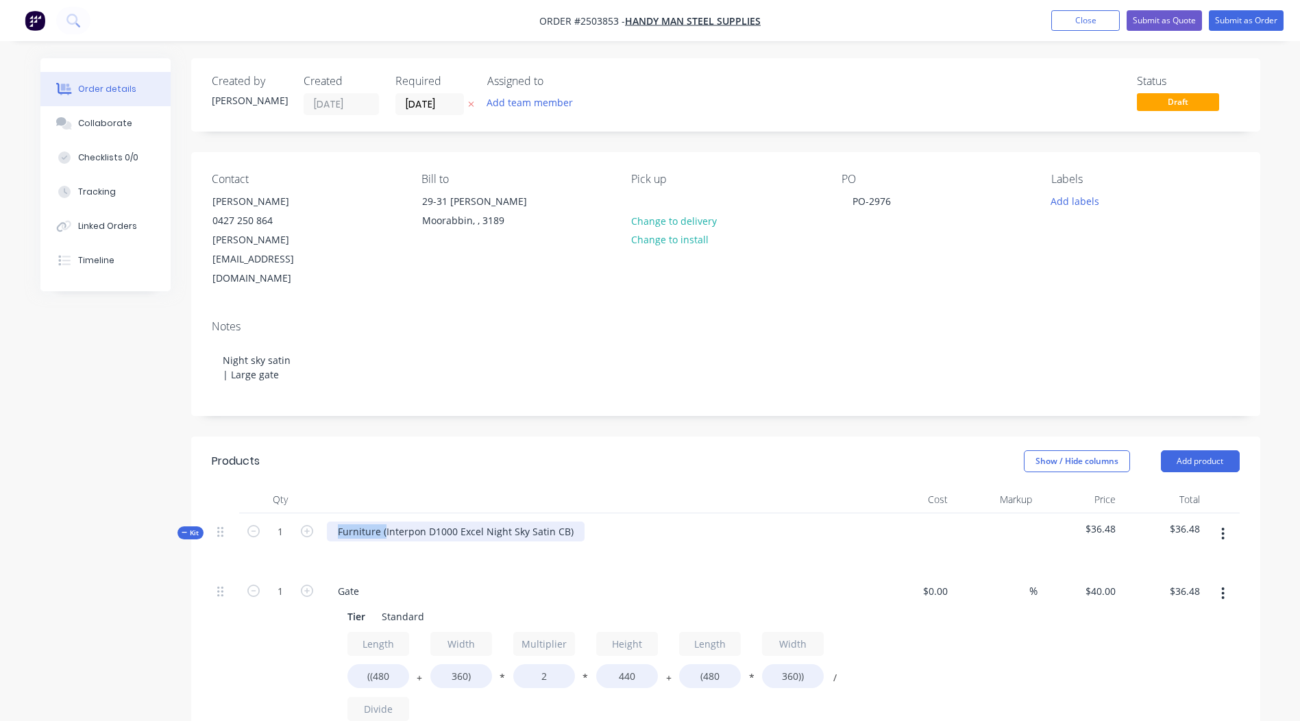
drag, startPoint x: 383, startPoint y: 490, endPoint x: -3, endPoint y: 572, distance: 394.4
click at [0, 572] on html "Order #[PHONE_NUMBER] - Handy Man Steel Supplies Add product Close Submit as Qu…" at bounding box center [650, 640] width 1300 height 1281
click at [526, 522] on div "Interpon D1000 Excel Night Sky Satin CB)" at bounding box center [431, 532] width 209 height 20
click at [551, 486] on div at bounding box center [595, 499] width 548 height 27
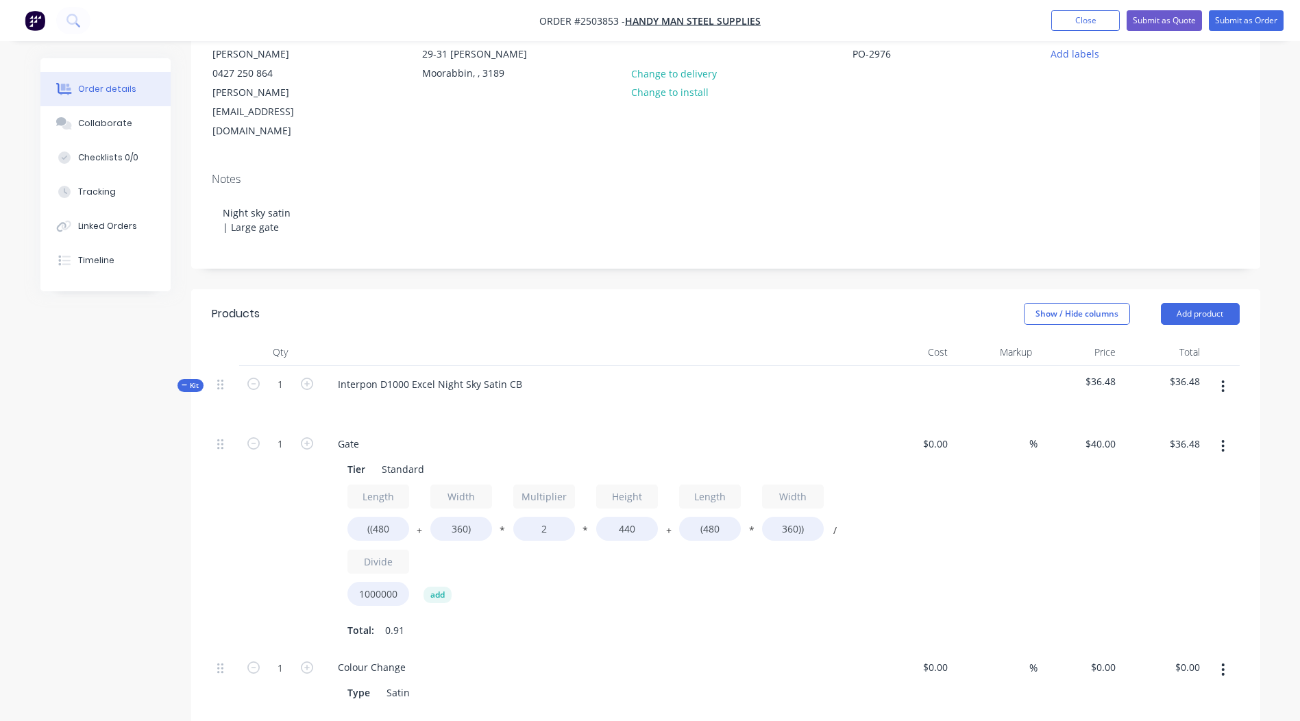
scroll to position [274, 0]
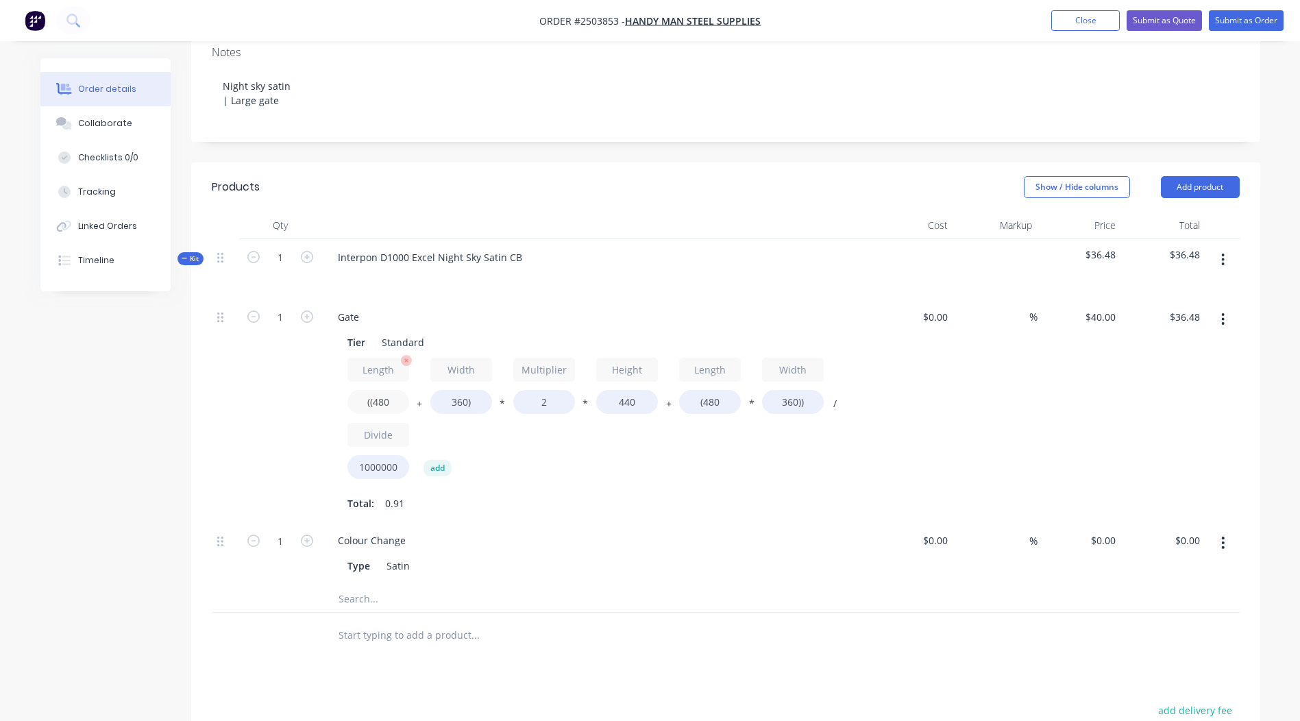
click at [395, 390] on input "((480" at bounding box center [379, 402] width 62 height 24
type input "((4032"
type input "$161.51"
click at [469, 390] on input "360)" at bounding box center [461, 402] width 62 height 24
type input "1815)"
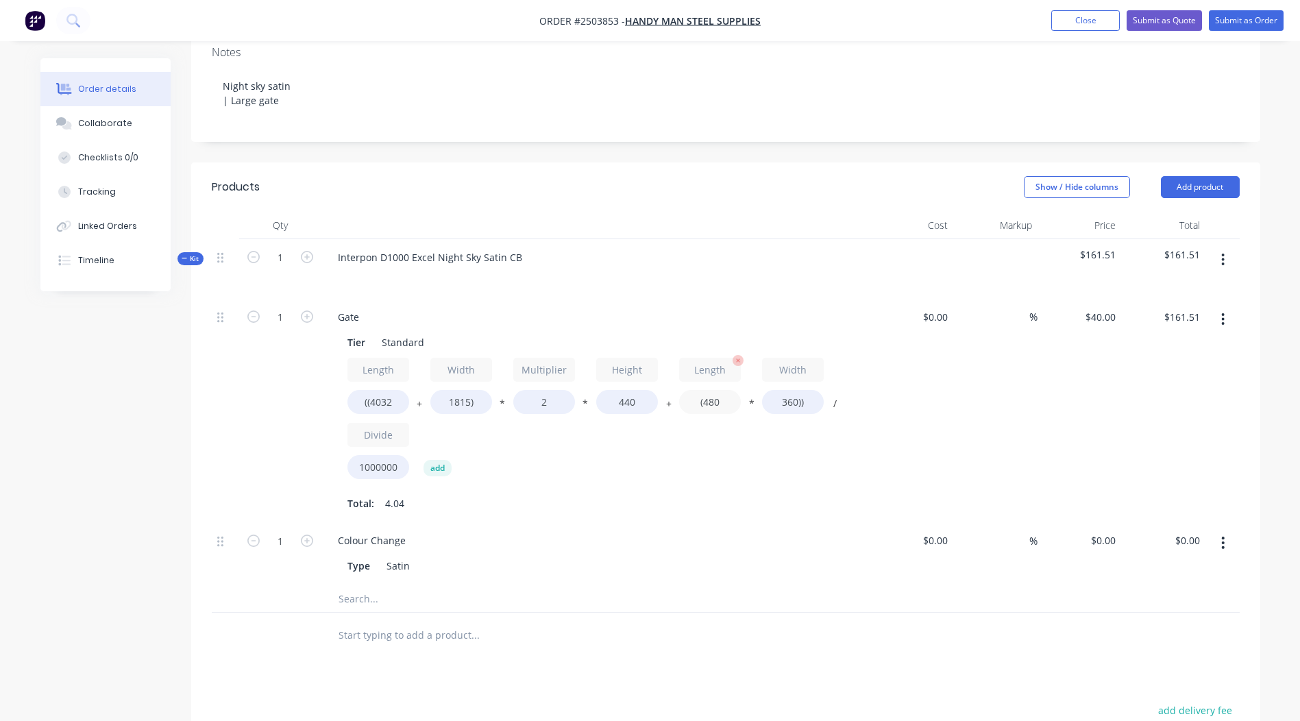
type input "$212.73"
click at [725, 390] on input "(480" at bounding box center [710, 402] width 62 height 24
type input "(4032"
type input "$263.88"
click at [798, 390] on input "360))" at bounding box center [793, 402] width 62 height 24
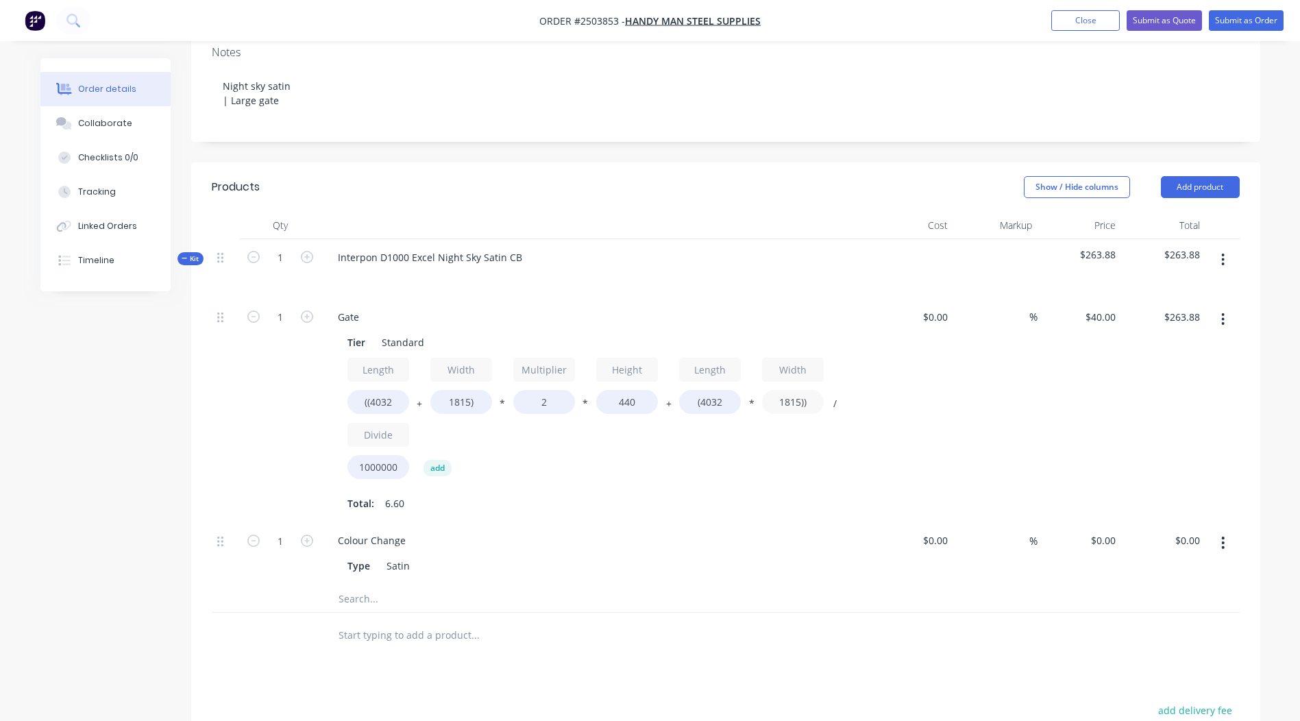
type input "1815))"
type input "$498.54"
click at [1025, 351] on div "%" at bounding box center [995, 411] width 84 height 224
drag, startPoint x: 635, startPoint y: 359, endPoint x: 428, endPoint y: 370, distance: 207.3
click at [457, 372] on div "Length ((4032 + Width 1815) * Multiplier 2 * Height 440 + Length (4032 * Width …" at bounding box center [596, 421] width 496 height 127
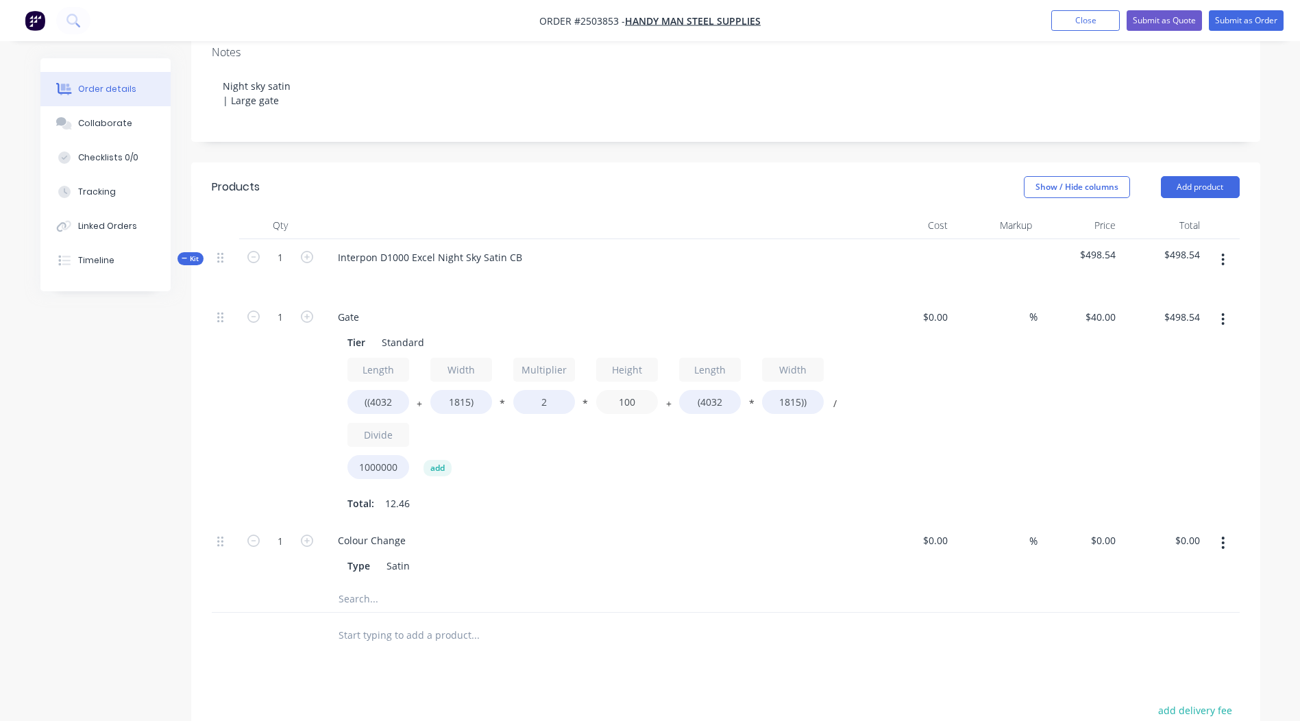
type input "100"
type input "$339.50"
click at [1138, 353] on div "$339.50 $498.54" at bounding box center [1163, 411] width 84 height 224
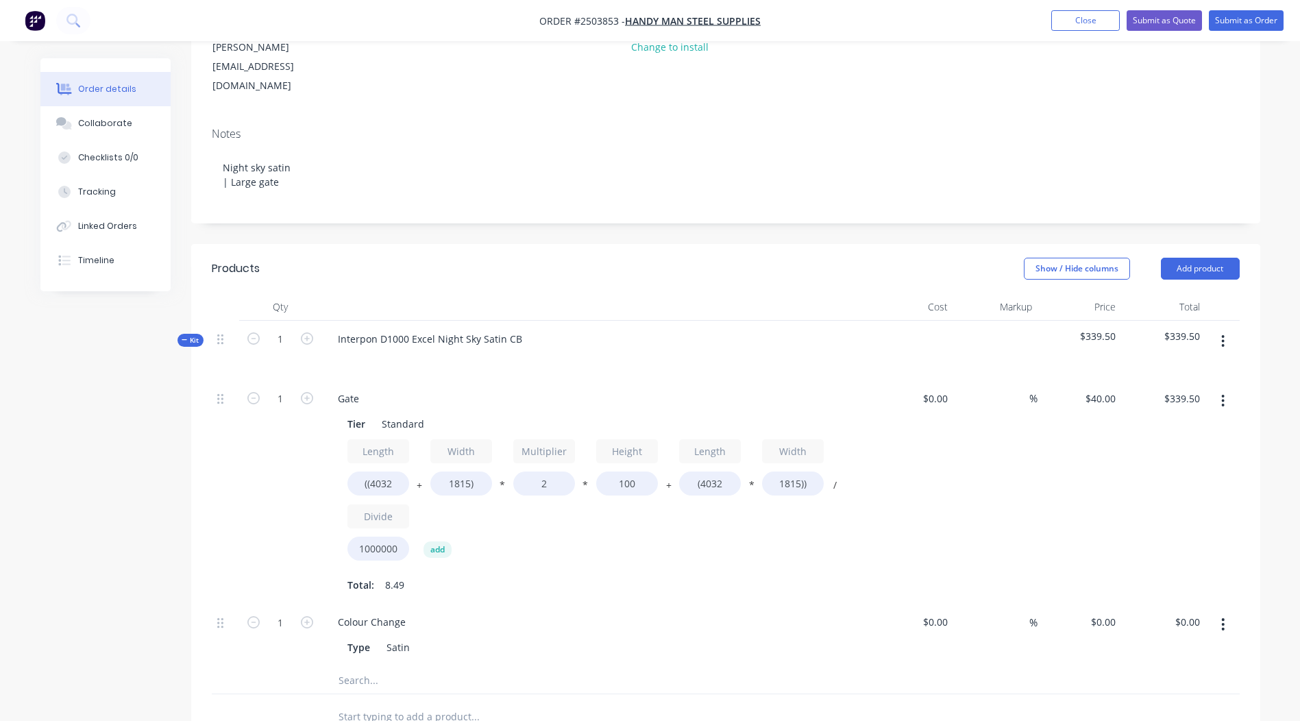
scroll to position [182, 0]
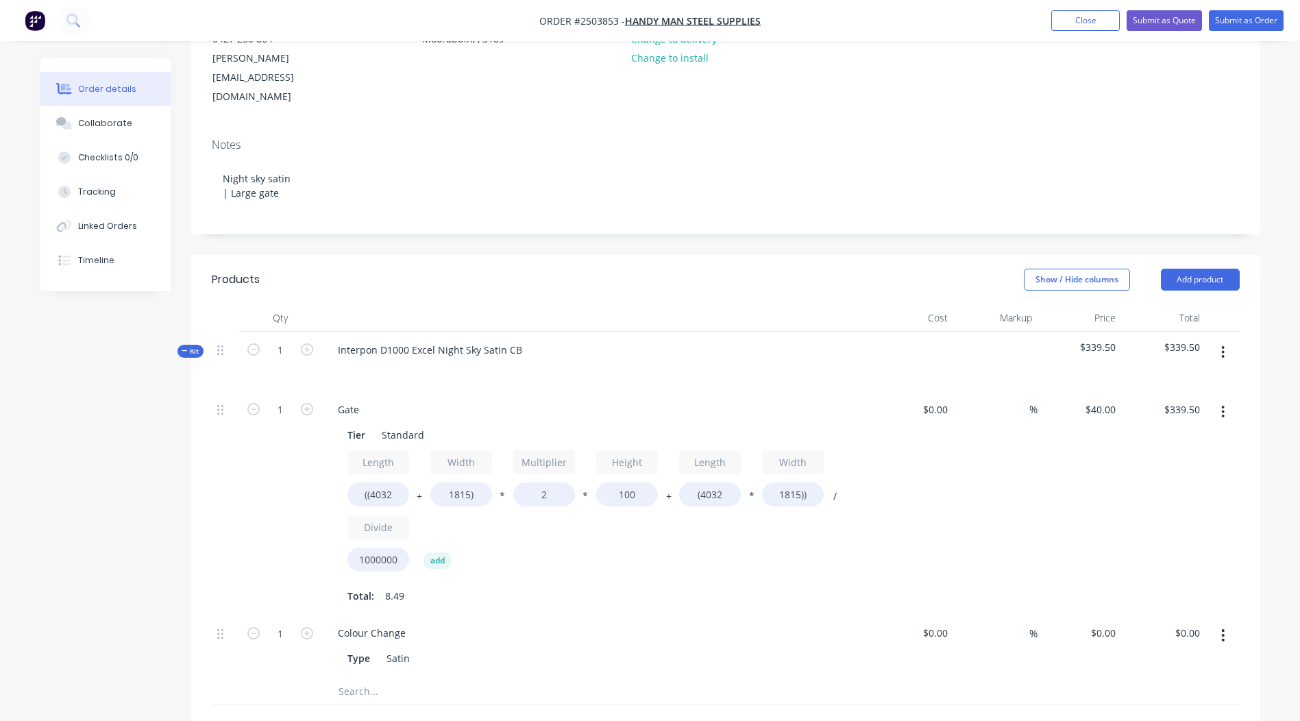
click at [1224, 346] on icon "button" at bounding box center [1223, 352] width 3 height 12
click at [1165, 378] on div "Add product to kit" at bounding box center [1175, 388] width 106 height 20
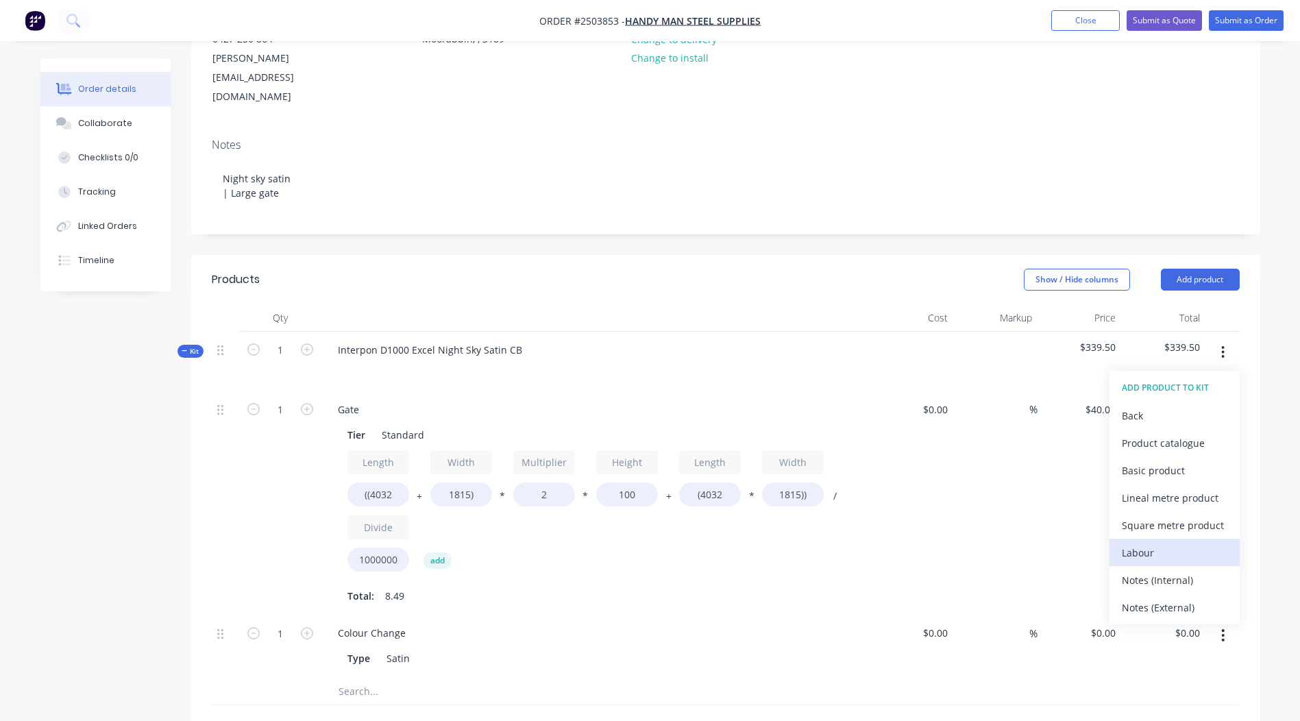
click at [1138, 543] on div "Labour" at bounding box center [1175, 553] width 106 height 20
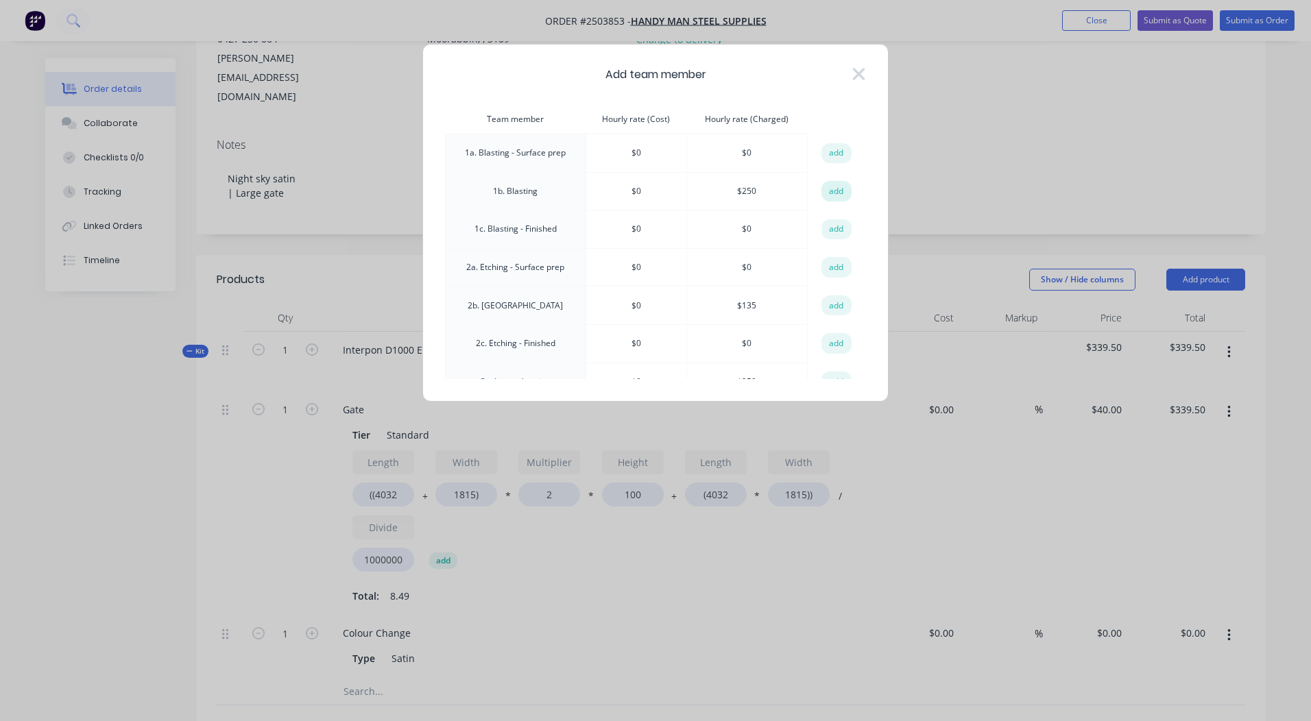
click at [828, 189] on button "add" at bounding box center [836, 191] width 30 height 21
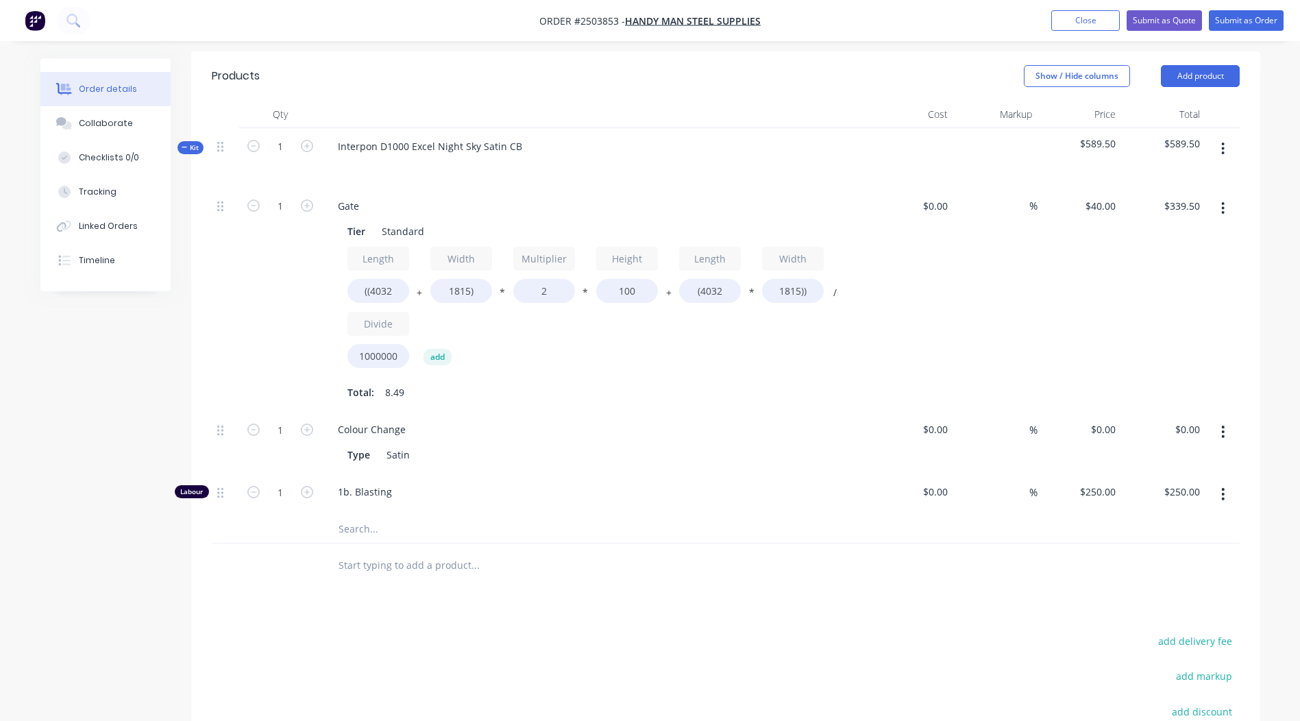
scroll to position [387, 0]
click at [288, 215] on input "1" at bounding box center [281, 204] width 36 height 21
type input "0.25"
type input "$62.50"
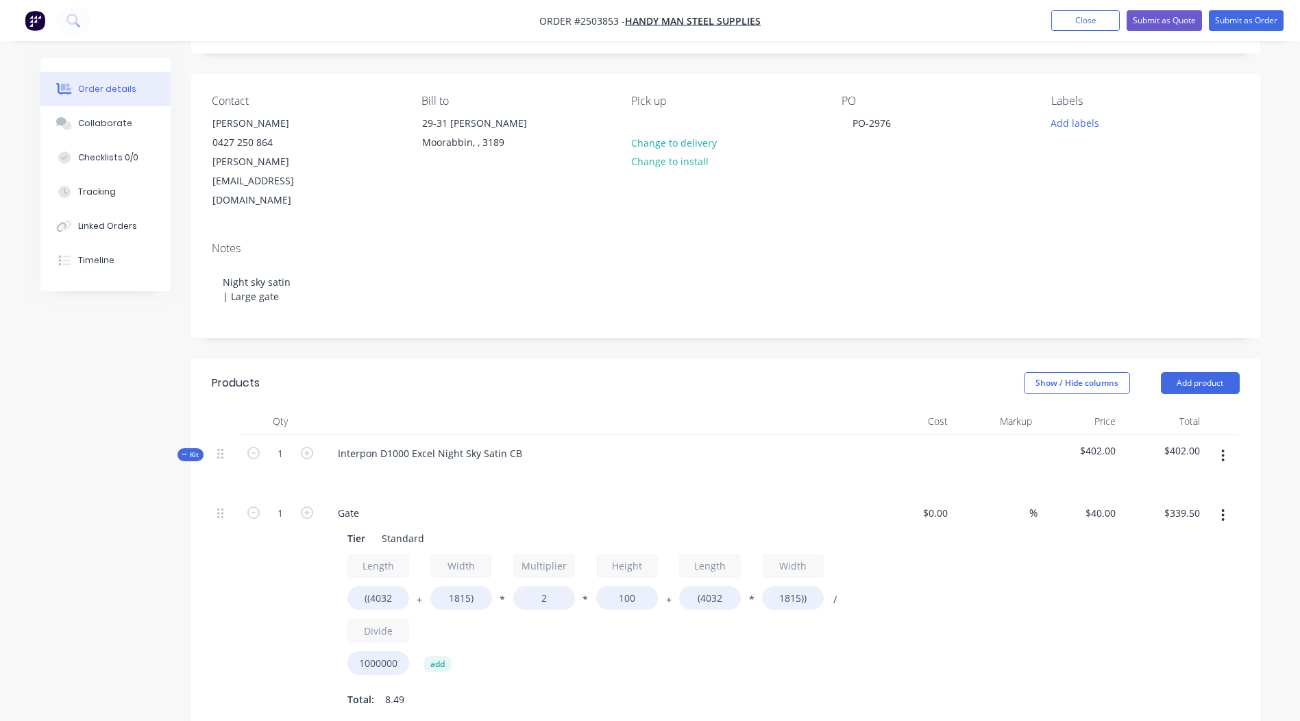
scroll to position [0, 0]
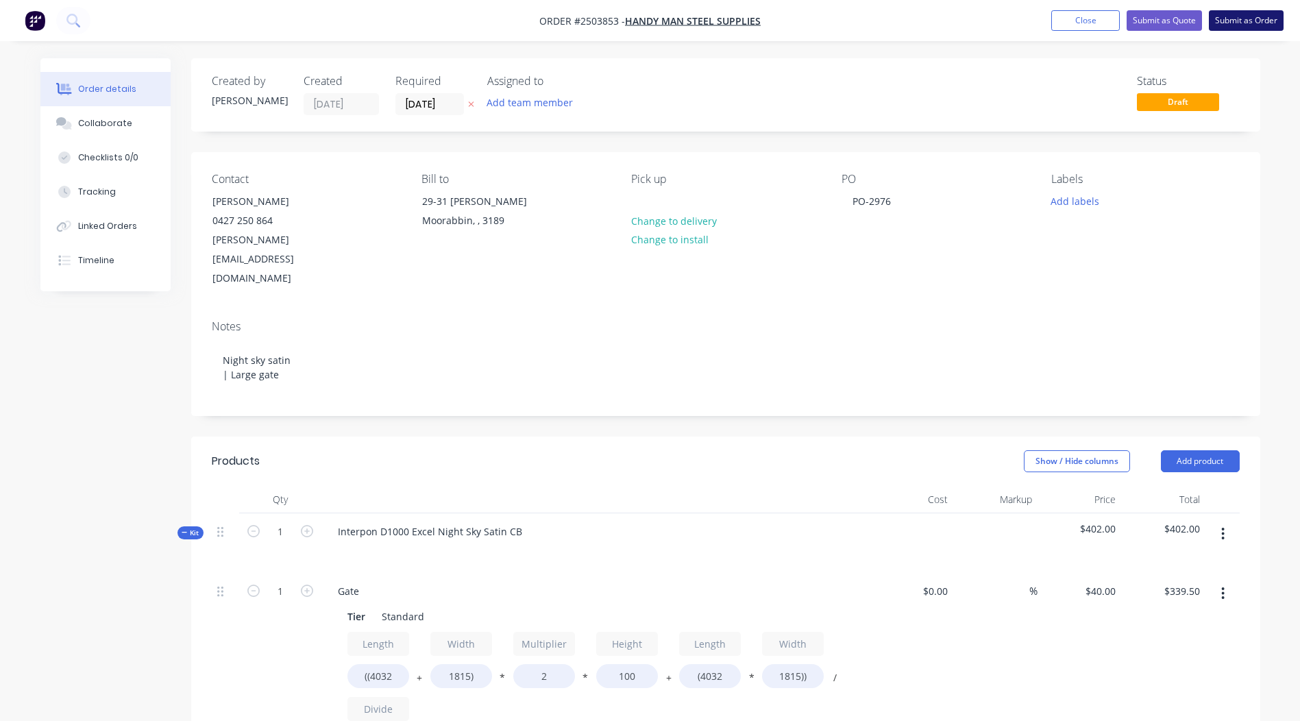
click at [1233, 21] on button "Submit as Order" at bounding box center [1246, 20] width 75 height 21
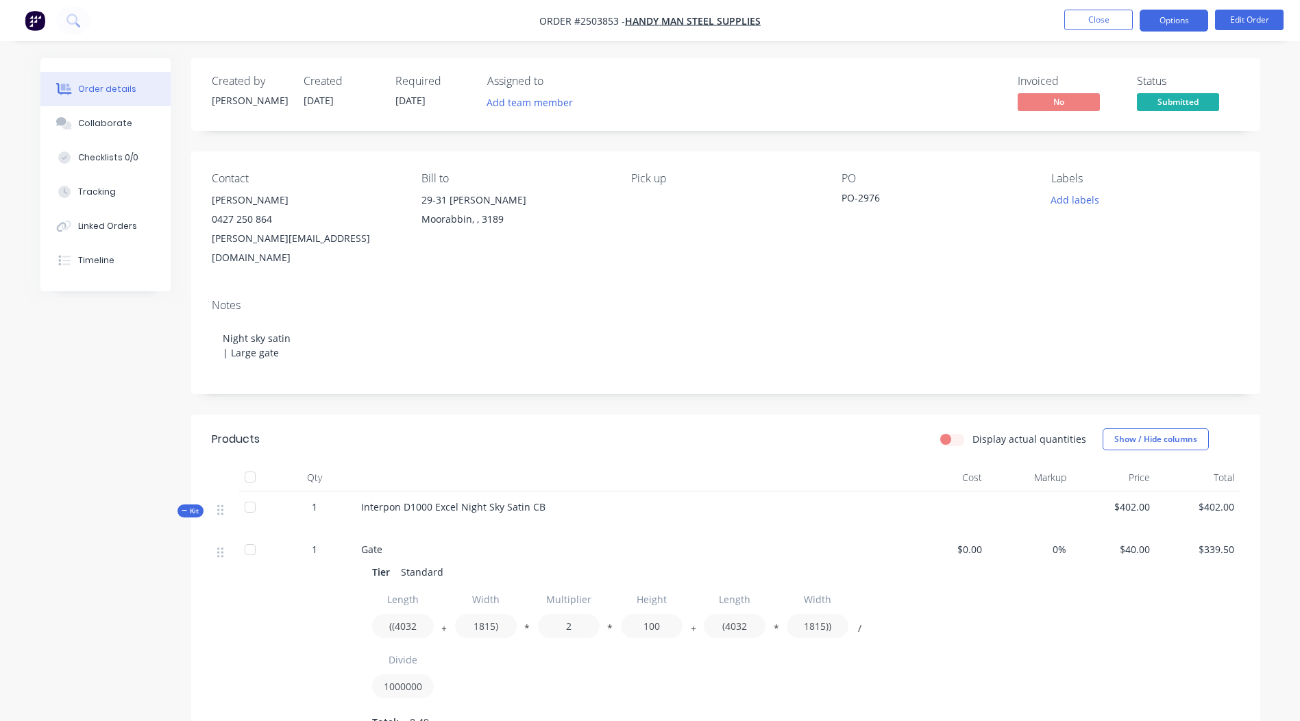
click at [1153, 21] on button "Options" at bounding box center [1174, 21] width 69 height 22
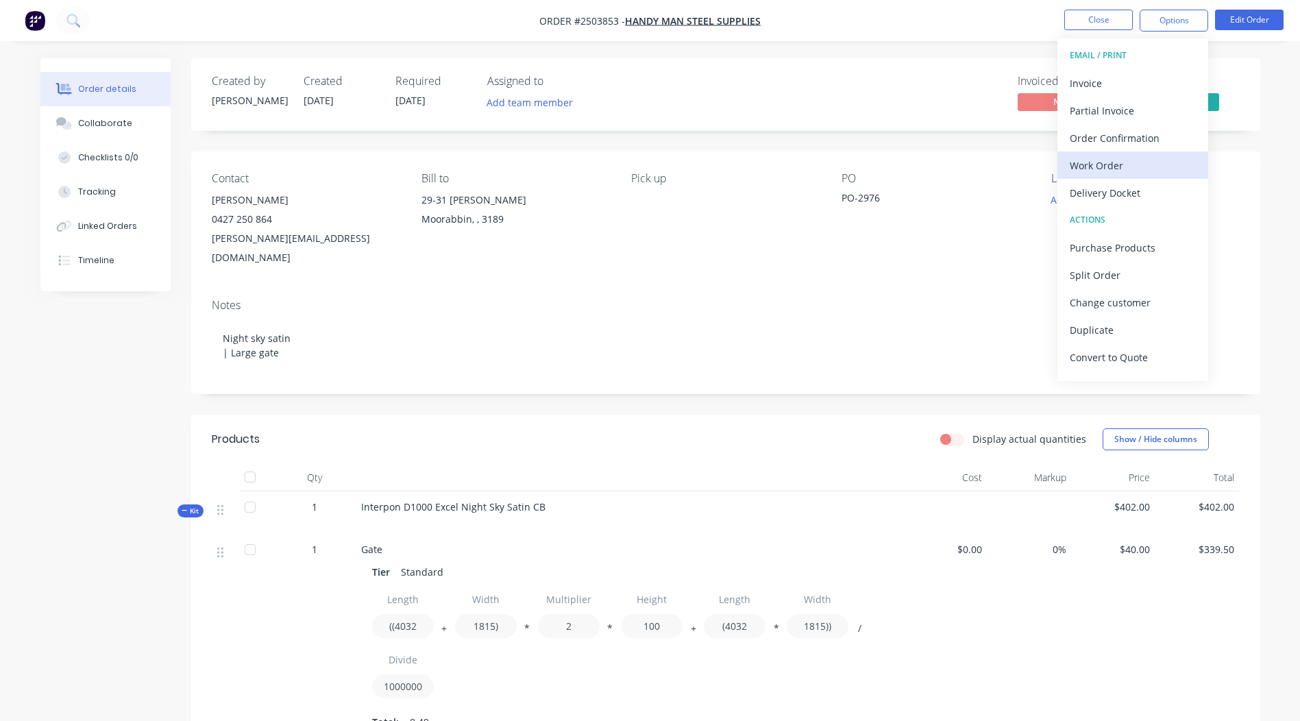
click at [1100, 166] on div "Work Order" at bounding box center [1133, 166] width 126 height 20
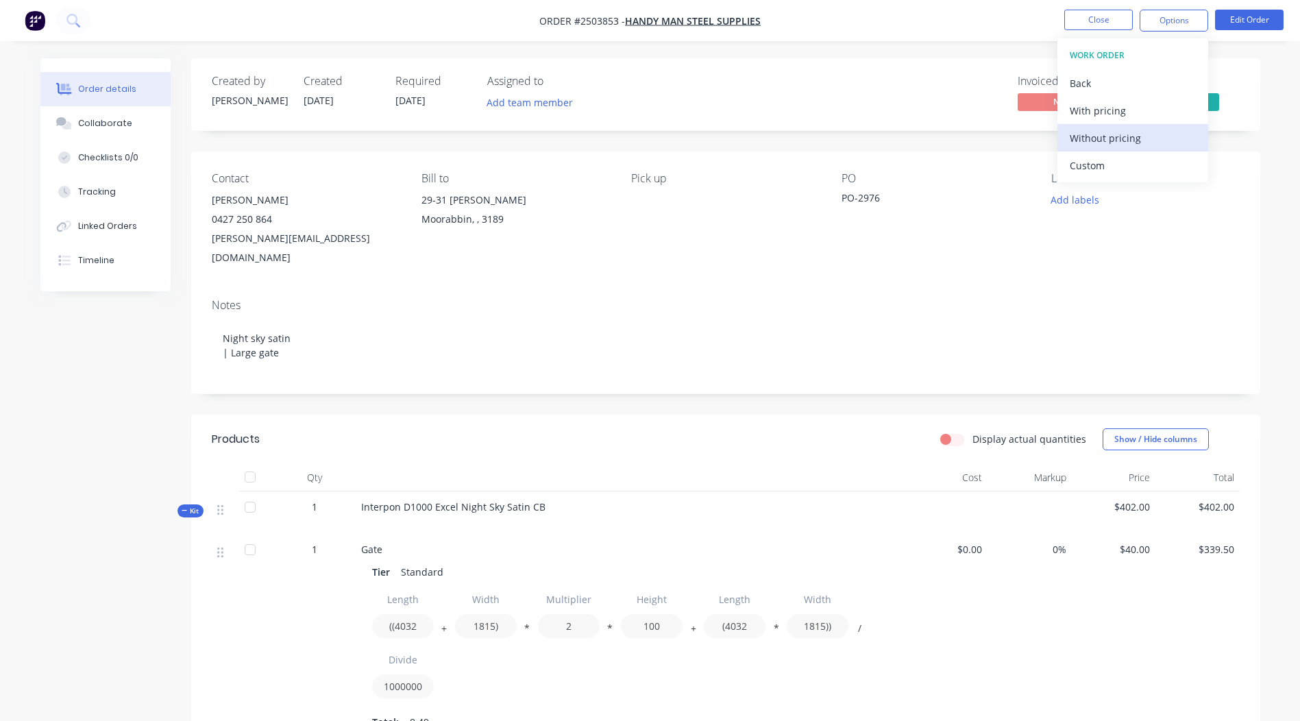
click at [1117, 144] on div "Without pricing" at bounding box center [1133, 138] width 126 height 20
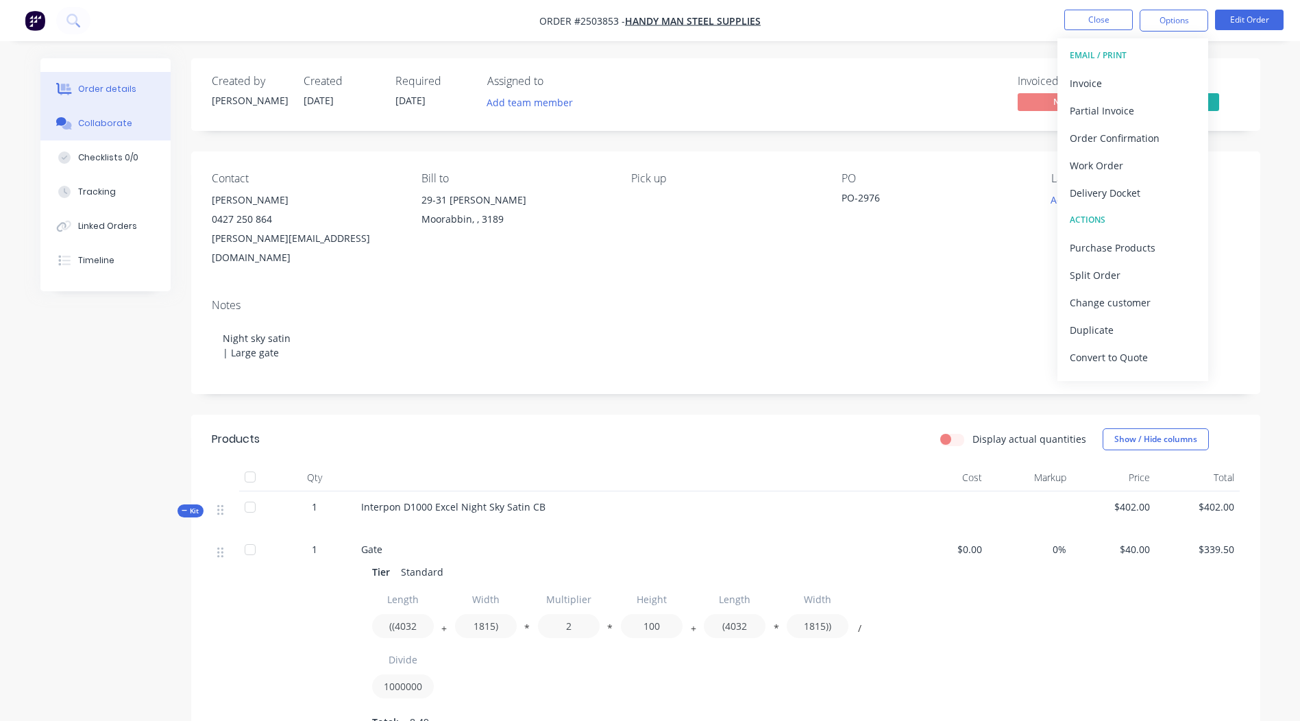
click at [77, 119] on button "Collaborate" at bounding box center [105, 123] width 130 height 34
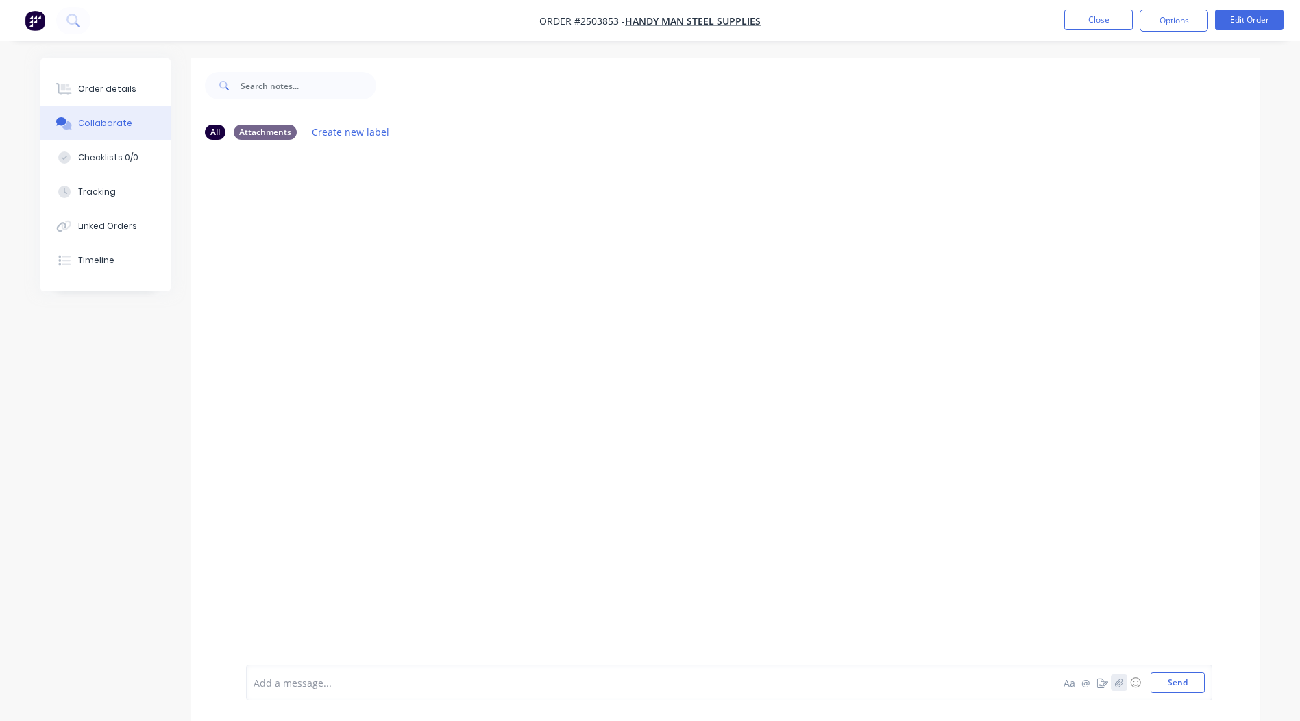
click at [1118, 687] on button "button" at bounding box center [1119, 682] width 16 height 16
click at [1162, 685] on button "Send" at bounding box center [1178, 682] width 54 height 21
click at [1086, 18] on button "Close" at bounding box center [1098, 20] width 69 height 21
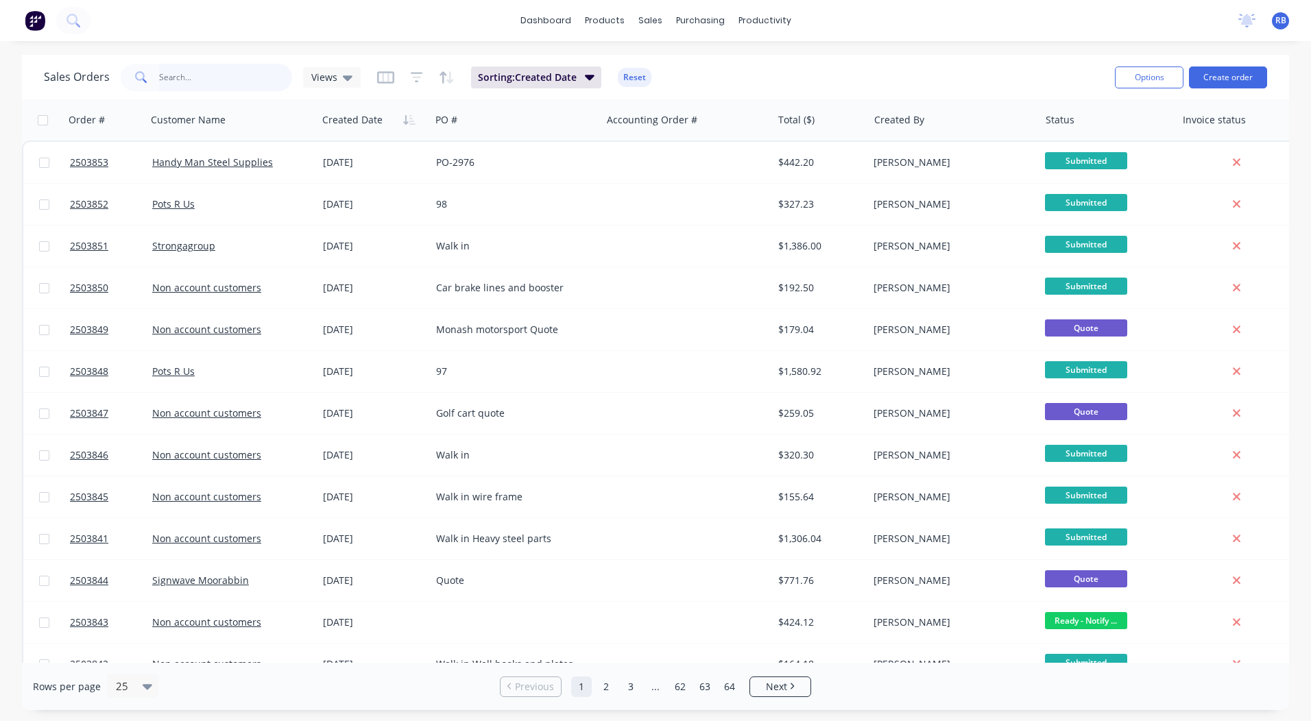
click at [202, 69] on input "text" at bounding box center [226, 77] width 134 height 27
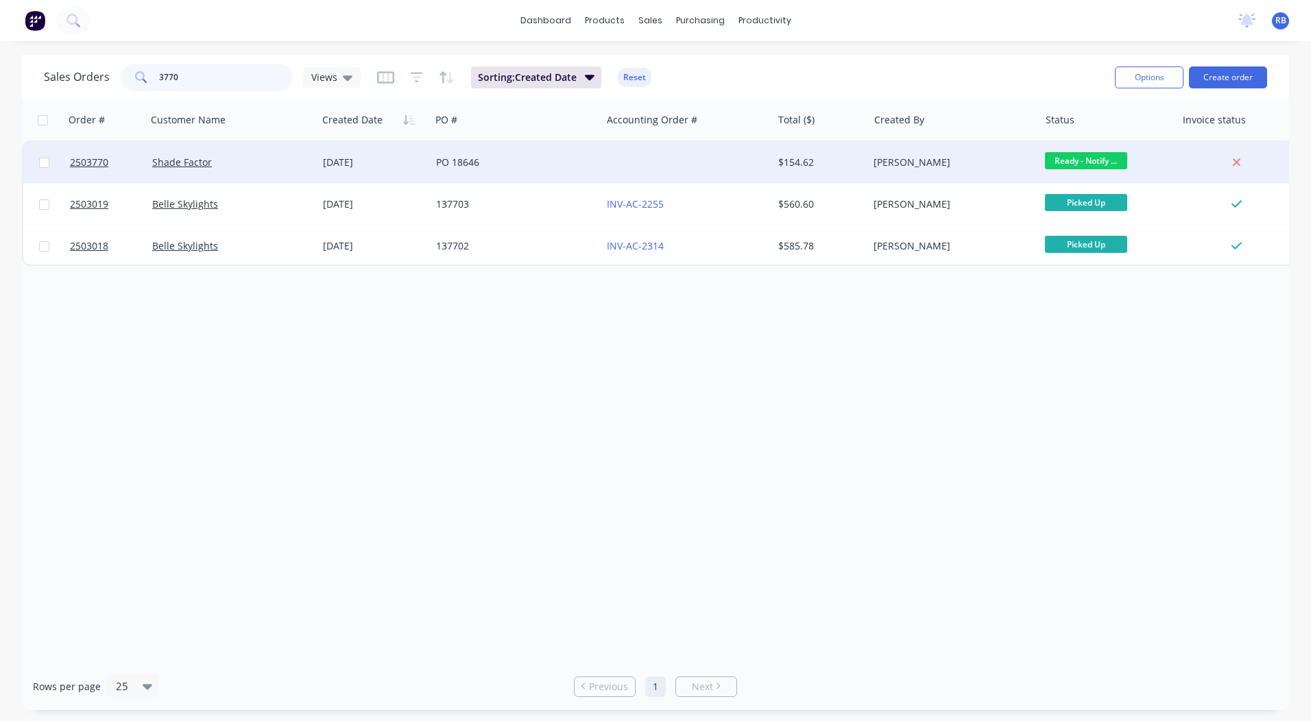
type input "3770"
click at [382, 151] on div "[DATE]" at bounding box center [373, 162] width 113 height 41
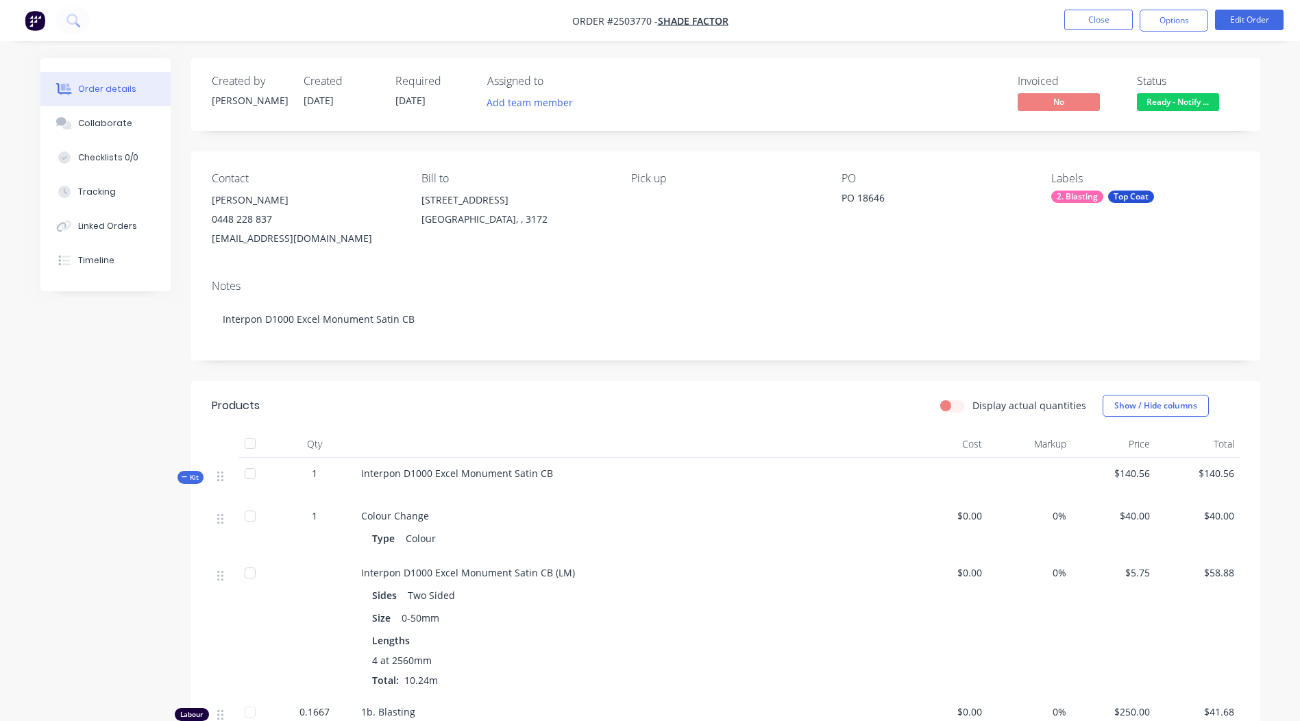
click at [1165, 99] on span "Ready - Notify ..." at bounding box center [1178, 101] width 82 height 17
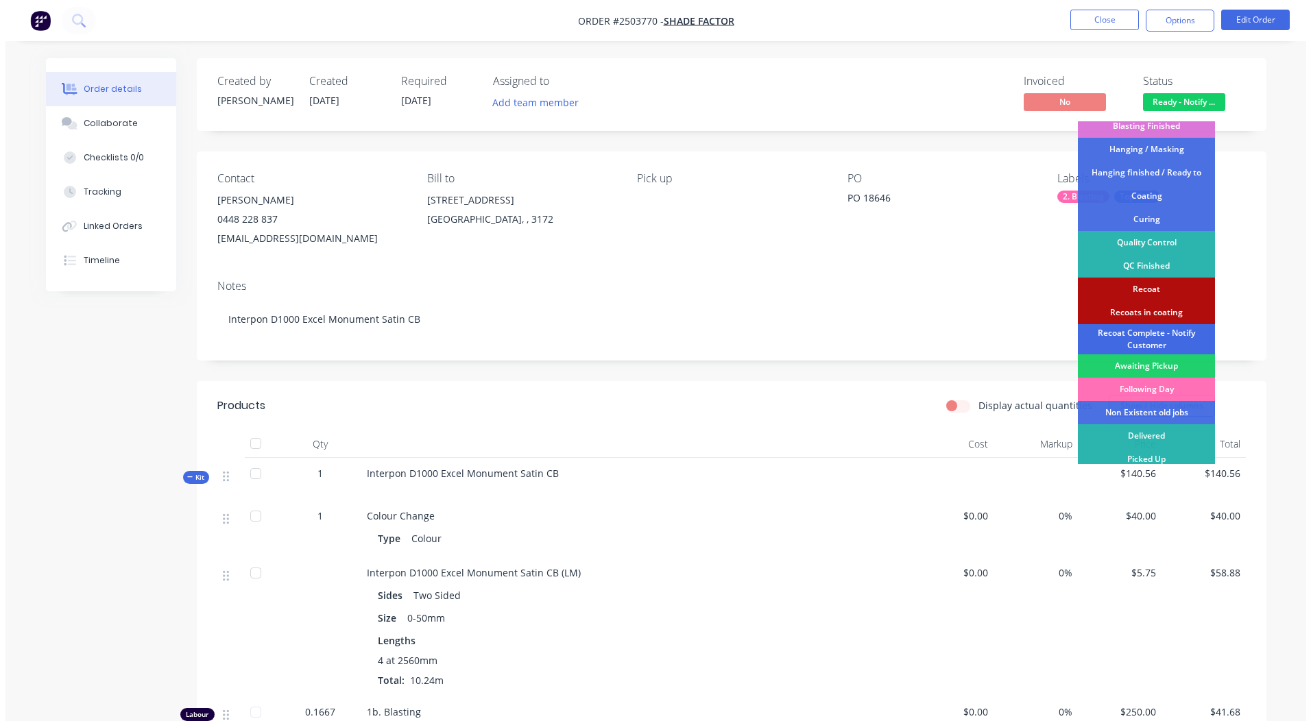
scroll to position [293, 0]
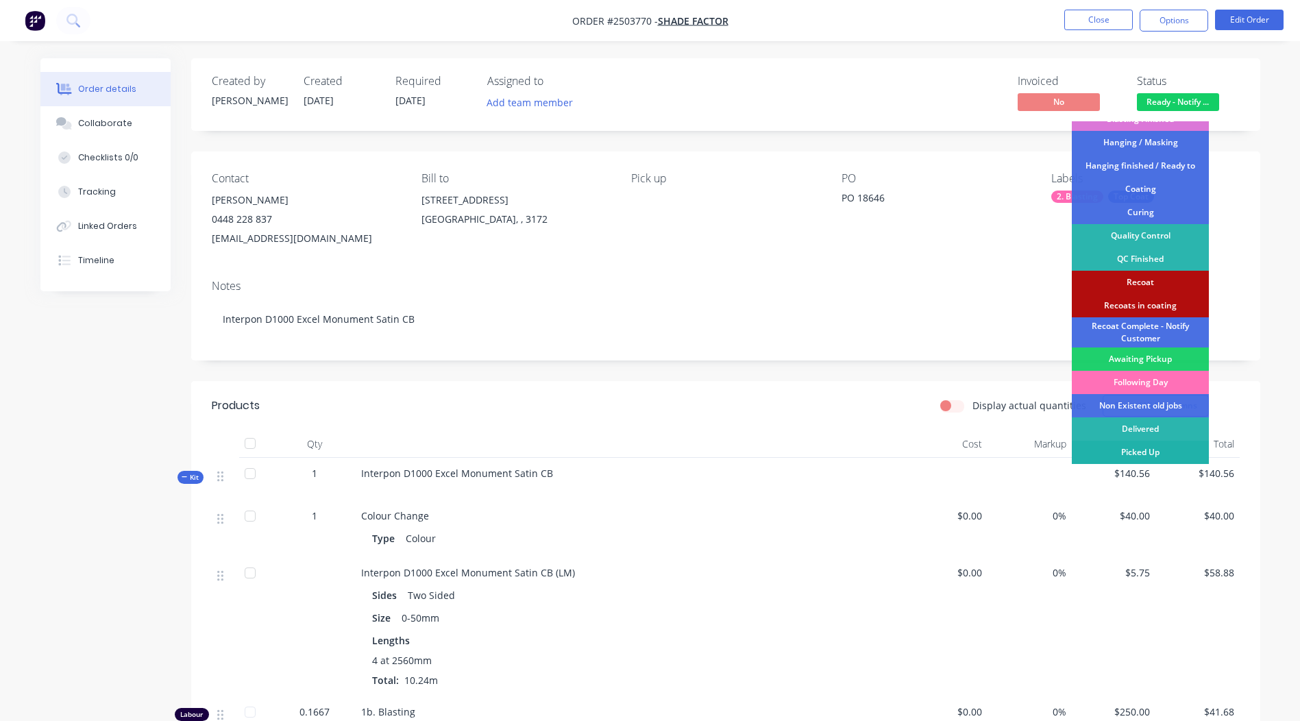
click at [1138, 456] on div "Picked Up" at bounding box center [1140, 452] width 137 height 23
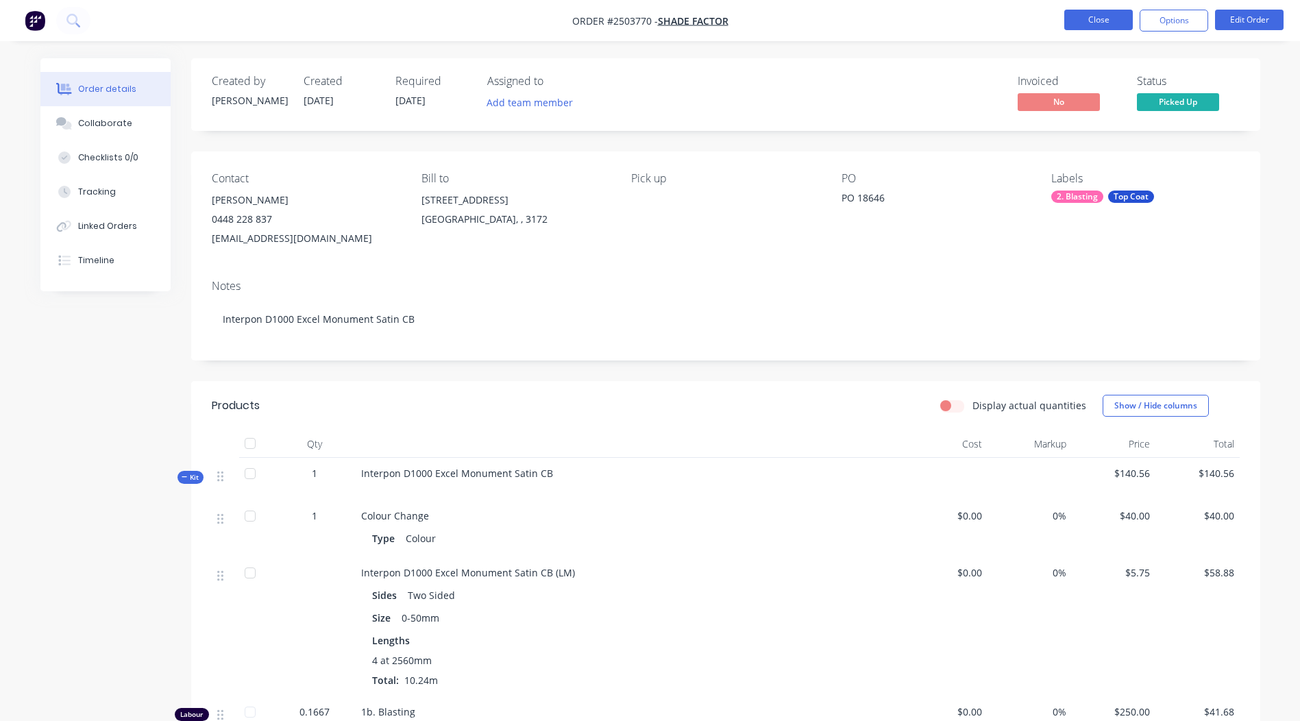
click at [1097, 14] on button "Close" at bounding box center [1098, 20] width 69 height 21
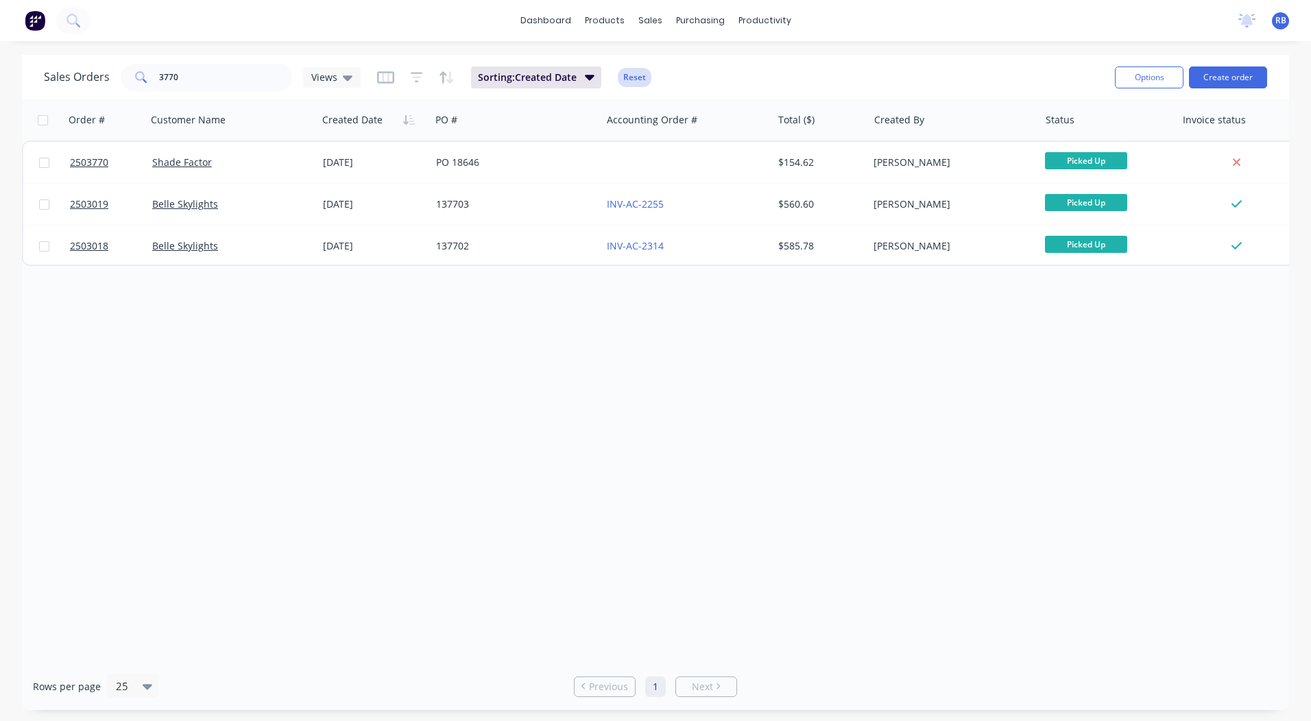
click at [639, 73] on button "Reset" at bounding box center [635, 77] width 34 height 19
click at [555, 12] on link "dashboard" at bounding box center [545, 20] width 64 height 21
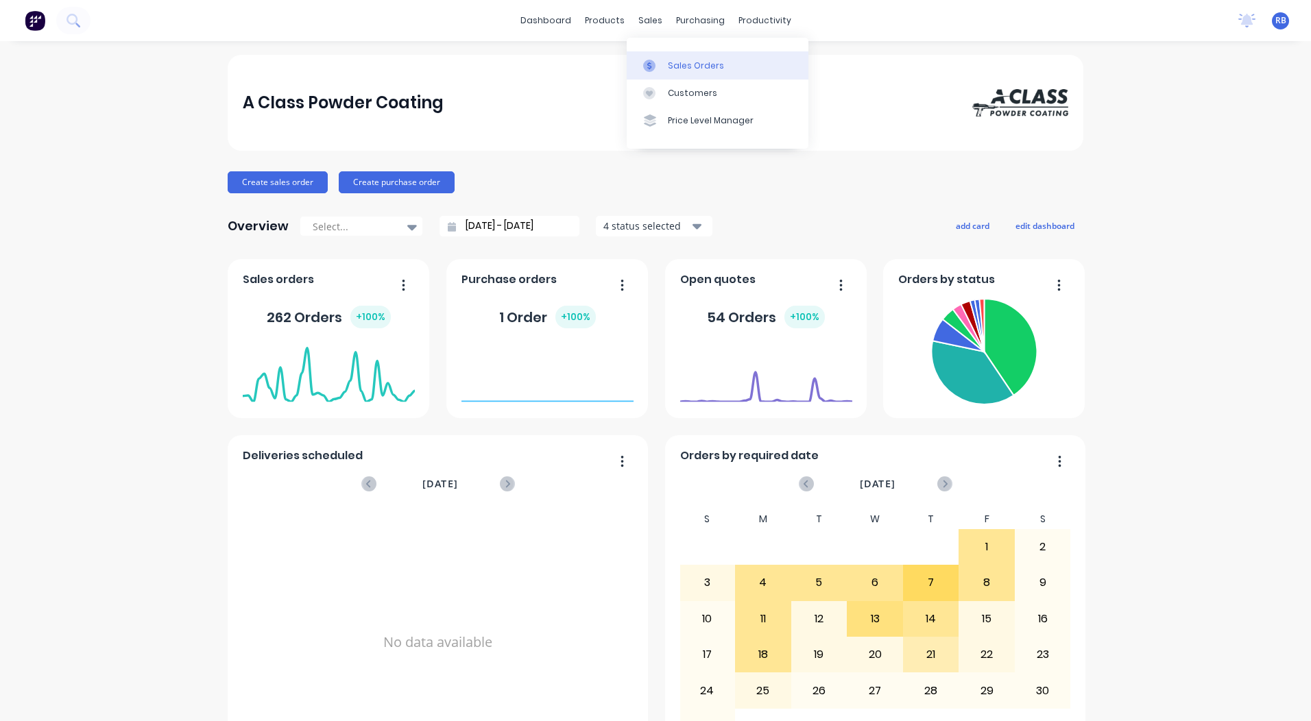
click at [675, 66] on div "Sales Orders" at bounding box center [696, 66] width 56 height 12
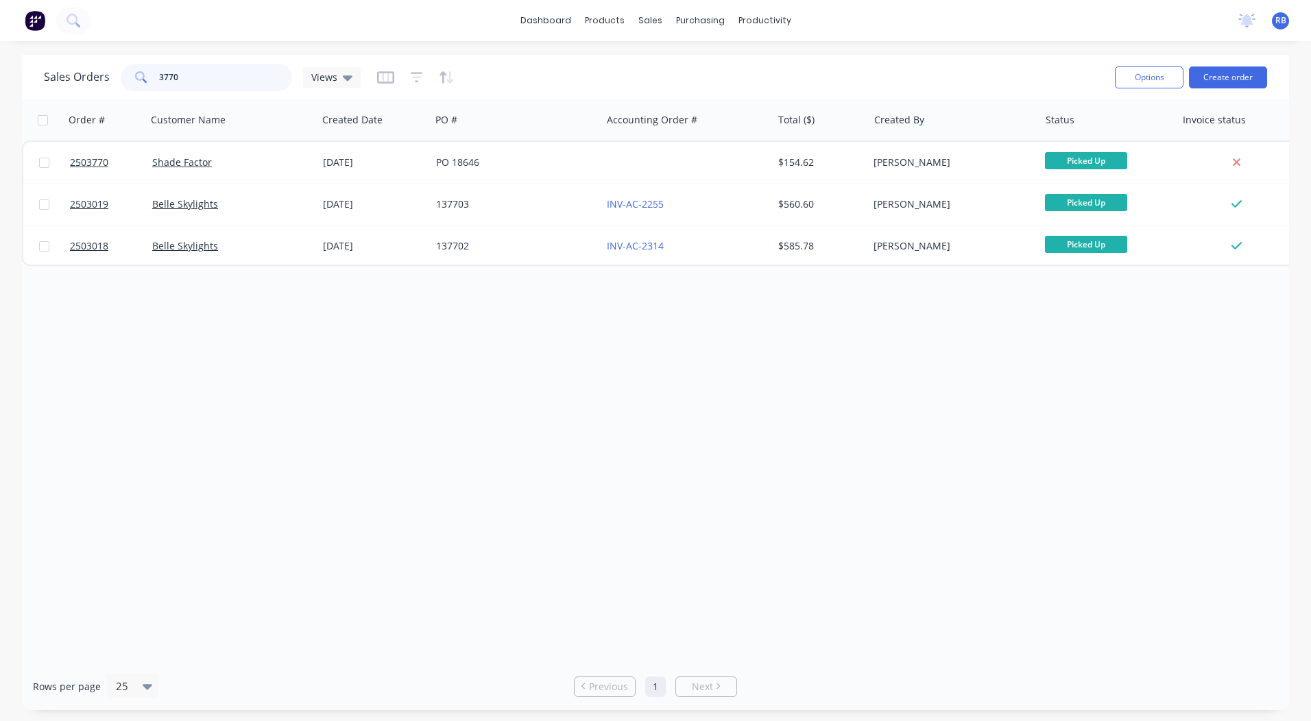
click at [204, 76] on input "3770" at bounding box center [226, 77] width 134 height 27
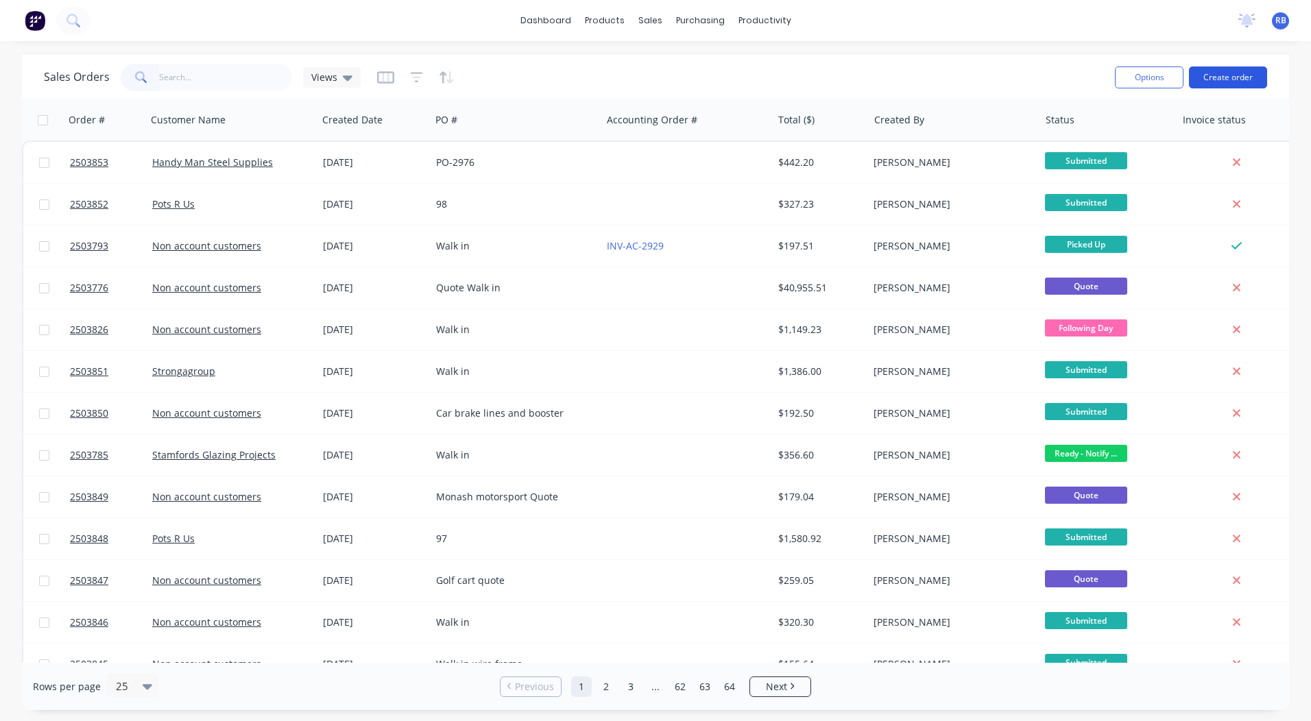
click at [1226, 76] on button "Create order" at bounding box center [1228, 77] width 78 height 22
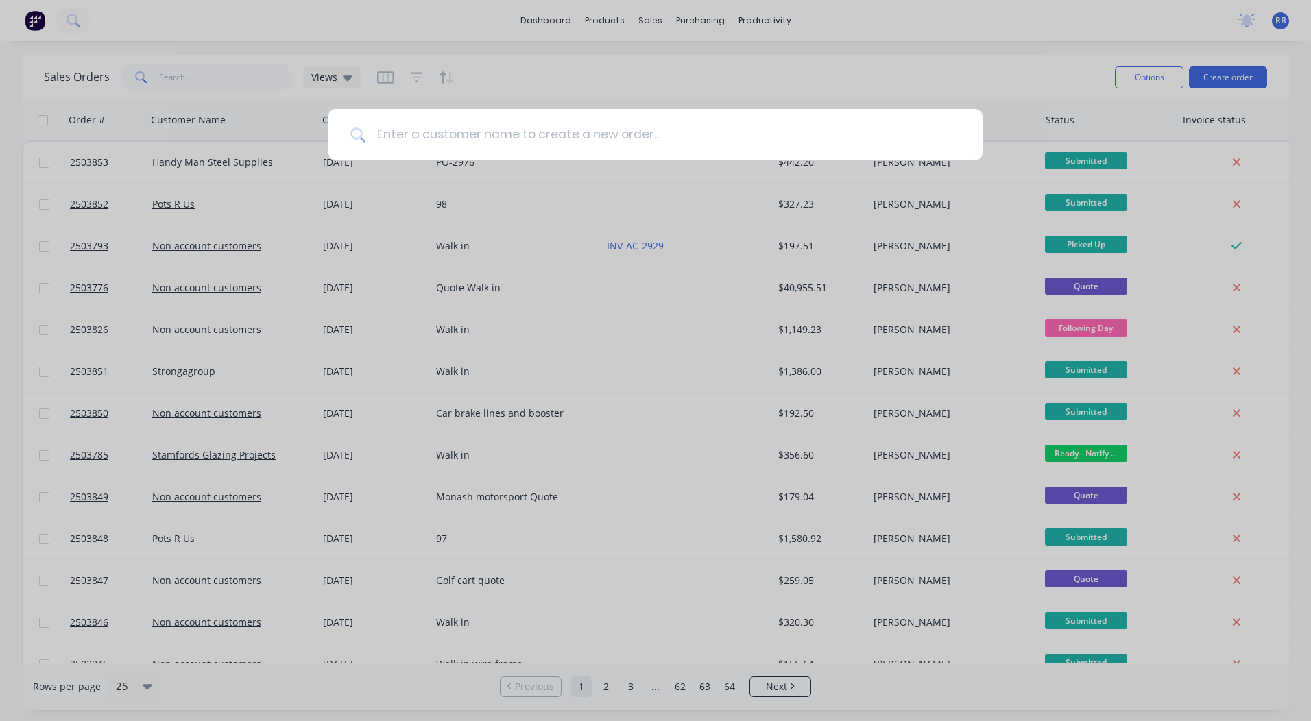
click at [436, 125] on input at bounding box center [662, 134] width 595 height 51
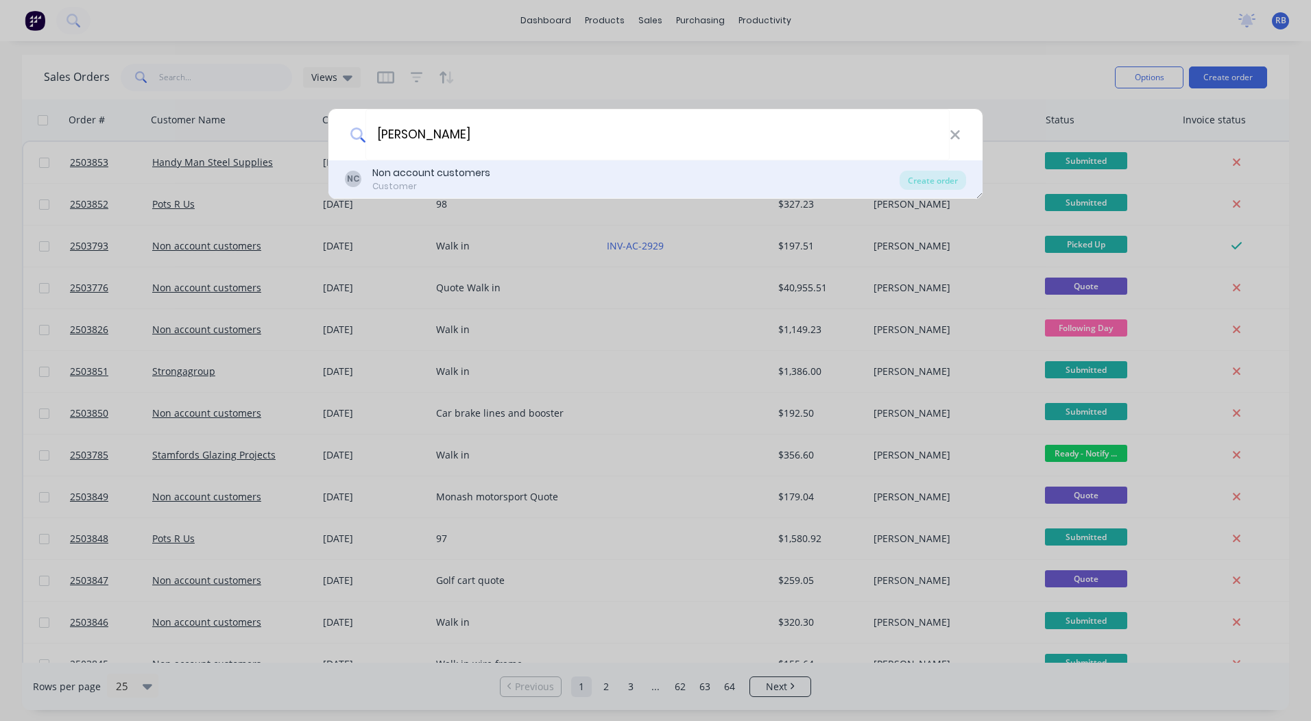
type input "[PERSON_NAME]"
click at [409, 178] on div "Non account customers" at bounding box center [431, 173] width 118 height 14
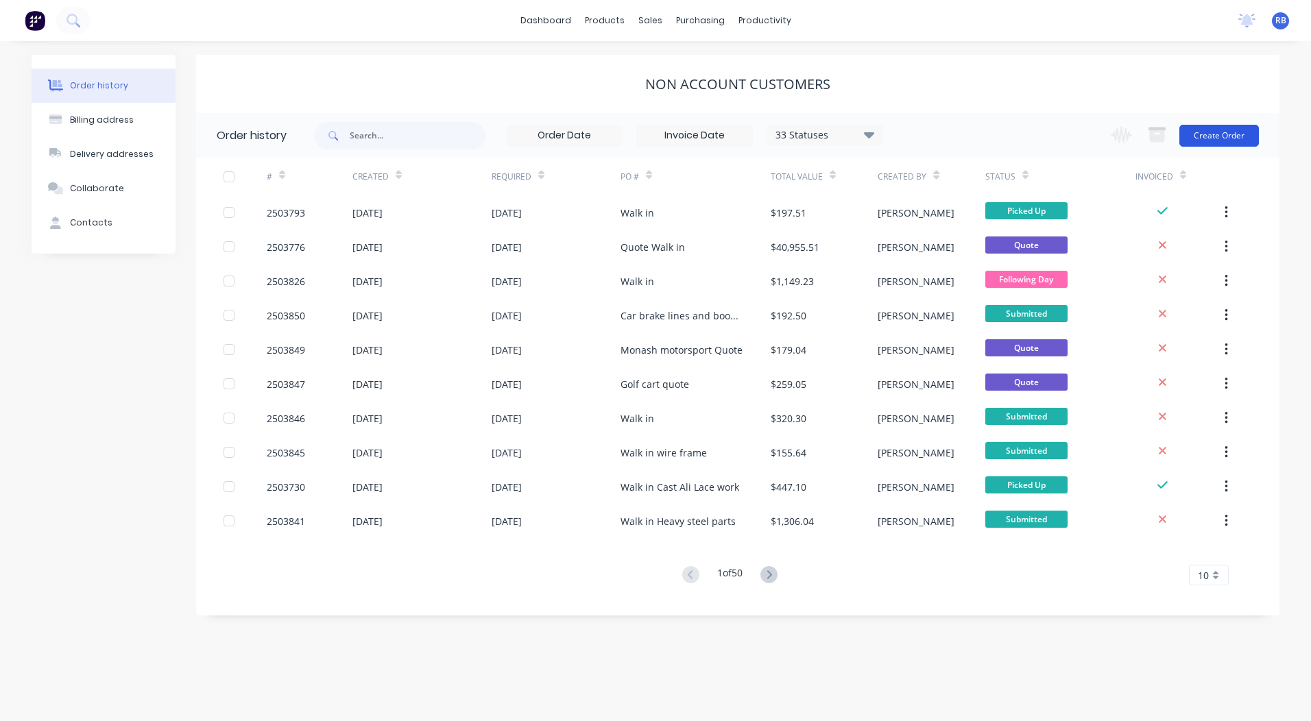
click at [1217, 137] on button "Create Order" at bounding box center [1219, 136] width 80 height 22
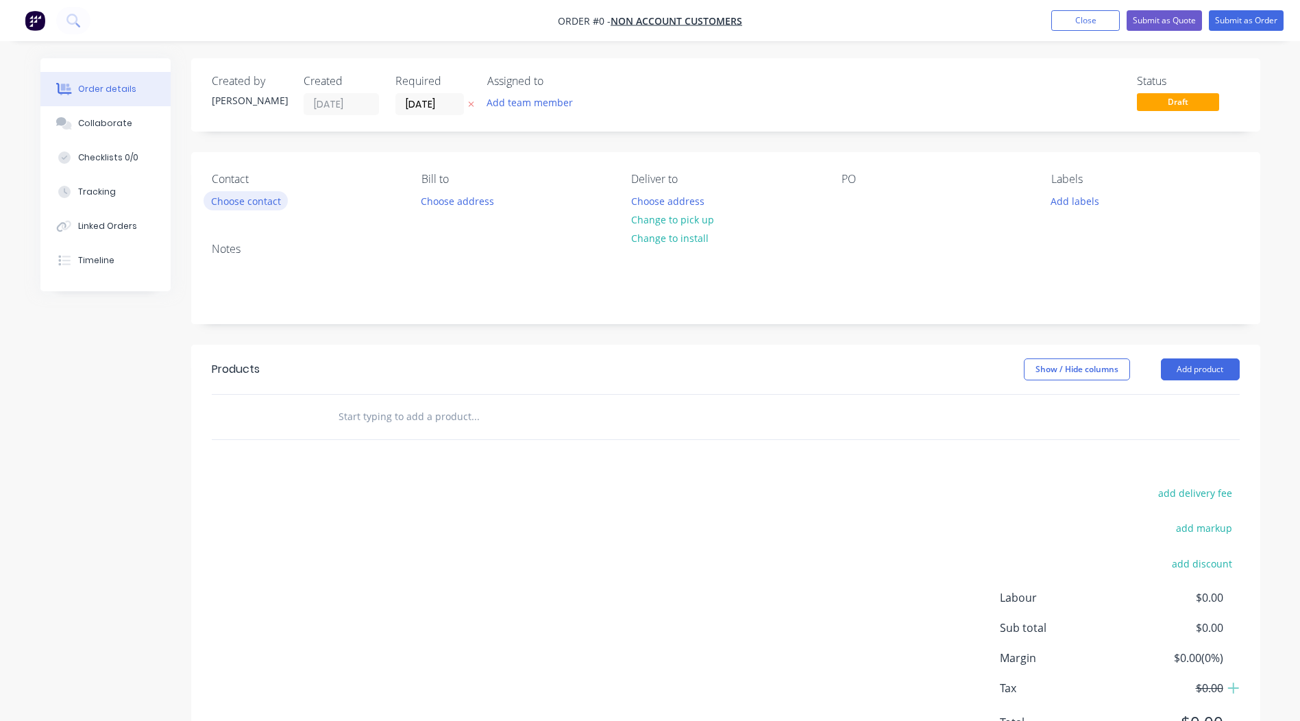
click at [228, 204] on button "Choose contact" at bounding box center [246, 200] width 84 height 19
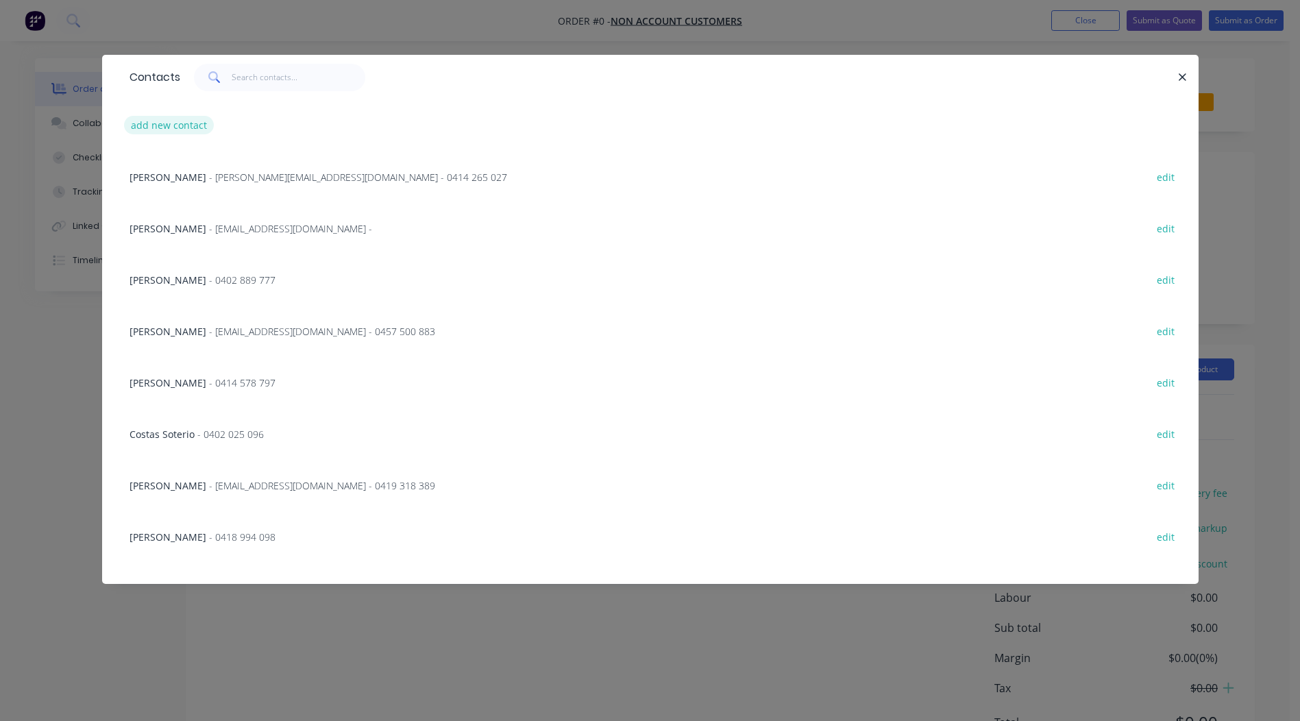
click at [179, 130] on button "add new contact" at bounding box center [169, 125] width 90 height 19
select select "AU"
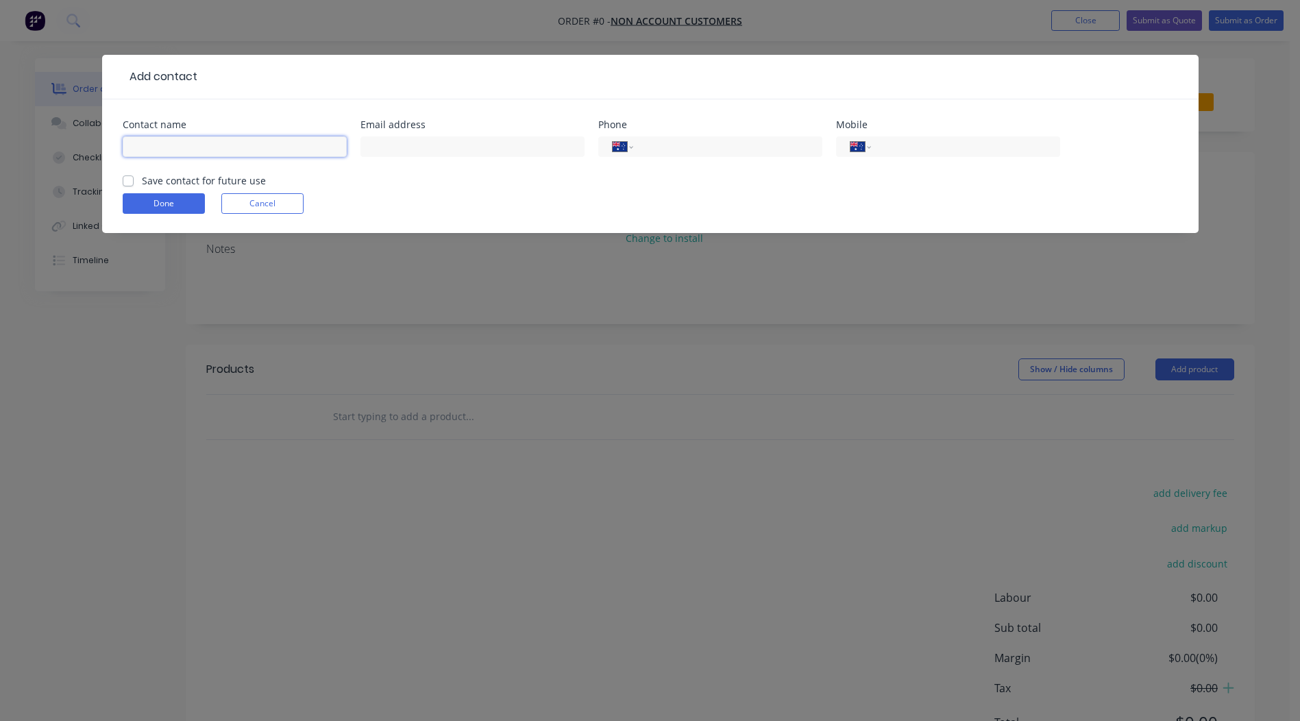
click at [178, 145] on input "text" at bounding box center [235, 146] width 224 height 21
type input "[PERSON_NAME]"
click at [397, 155] on input "text" at bounding box center [473, 146] width 224 height 21
type input "[PERSON_NAME][EMAIL_ADDRESS][DOMAIN_NAME]"
click at [939, 148] on input "tel" at bounding box center [963, 147] width 165 height 16
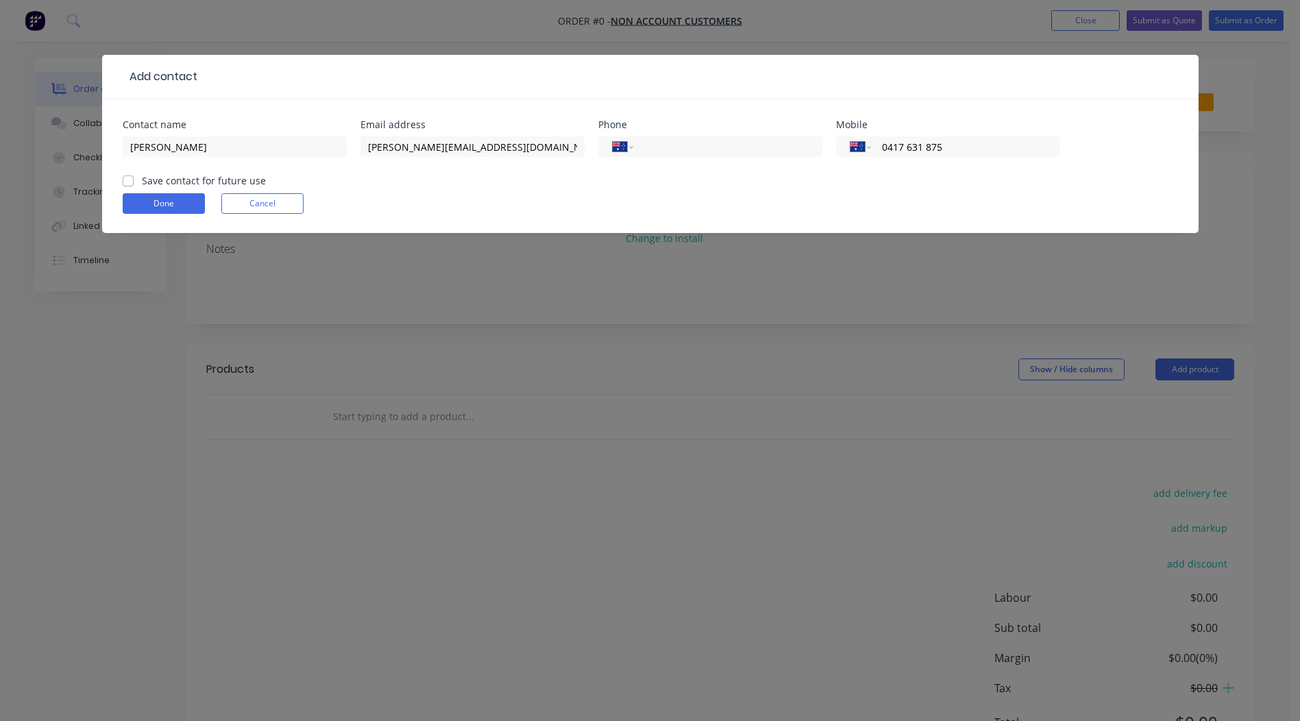
type input "0417 631 875"
click at [142, 180] on label "Save contact for future use" at bounding box center [204, 180] width 124 height 14
click at [125, 180] on input "Save contact for future use" at bounding box center [128, 179] width 11 height 13
checkbox input "true"
click at [164, 204] on button "Done" at bounding box center [164, 203] width 82 height 21
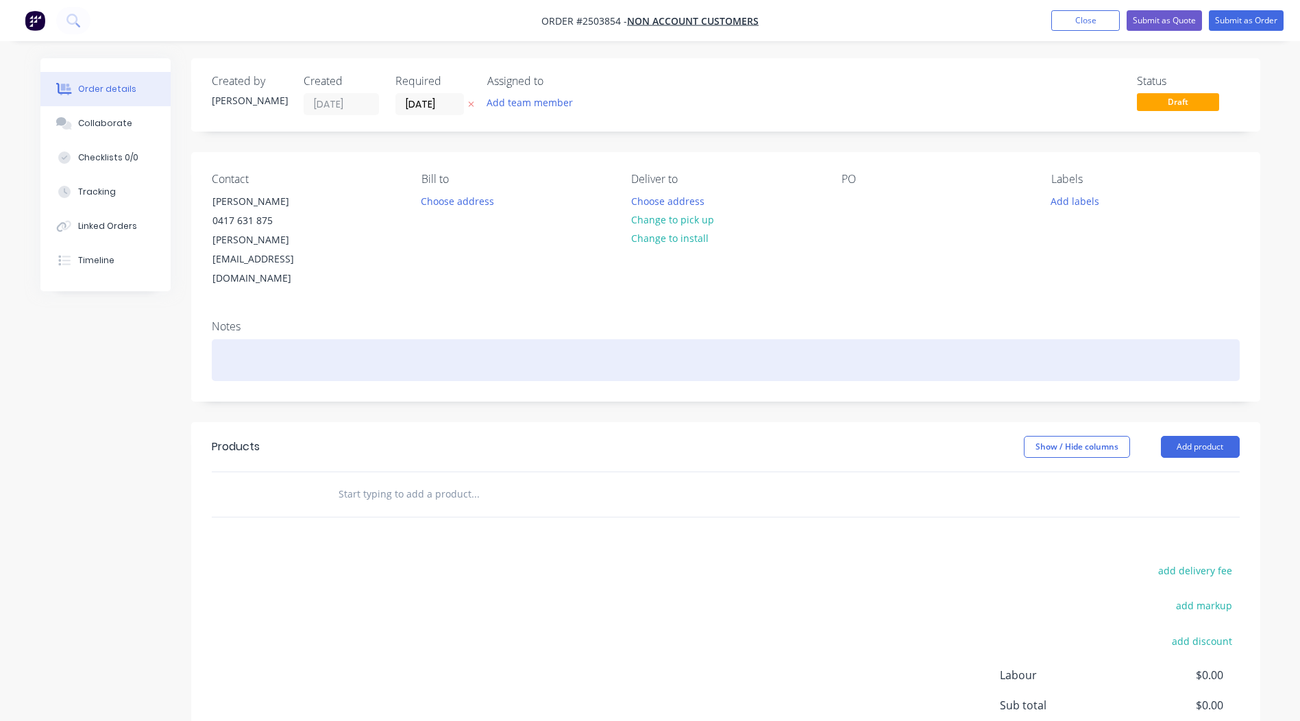
click at [339, 339] on div at bounding box center [726, 360] width 1028 height 42
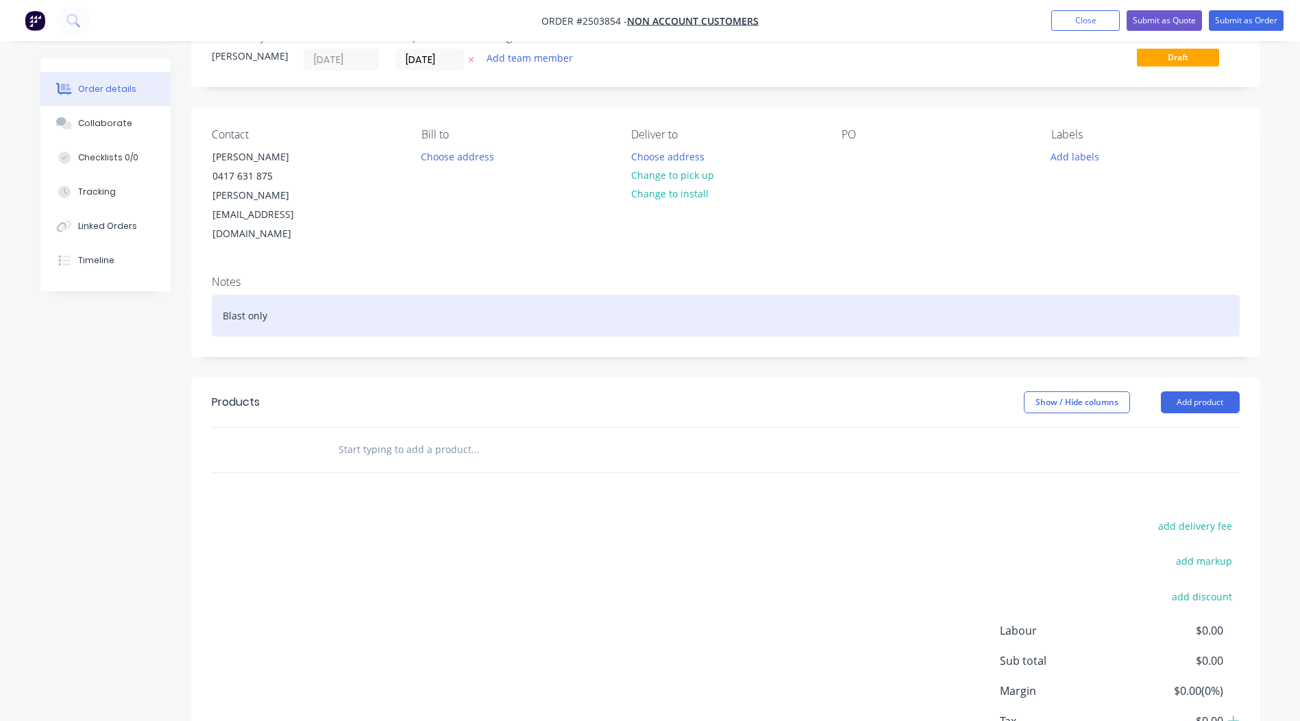
scroll to position [69, 0]
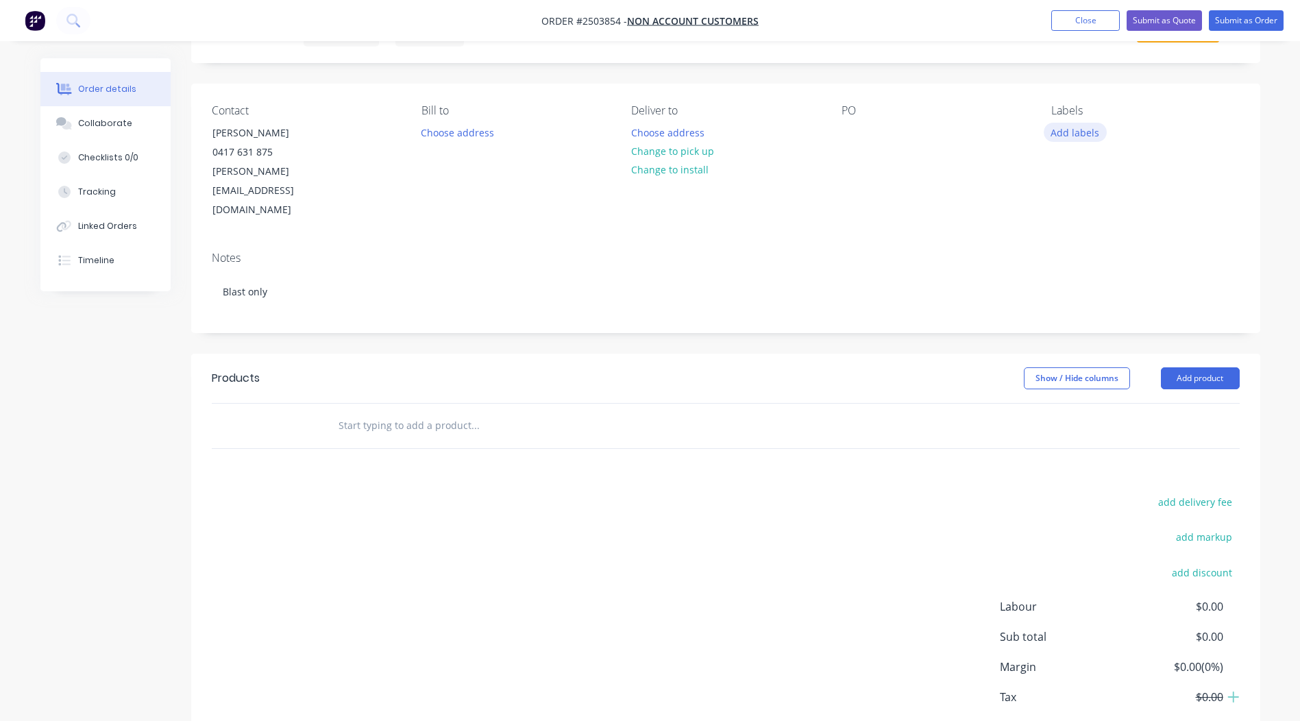
click at [1075, 127] on button "Add labels" at bounding box center [1075, 132] width 63 height 19
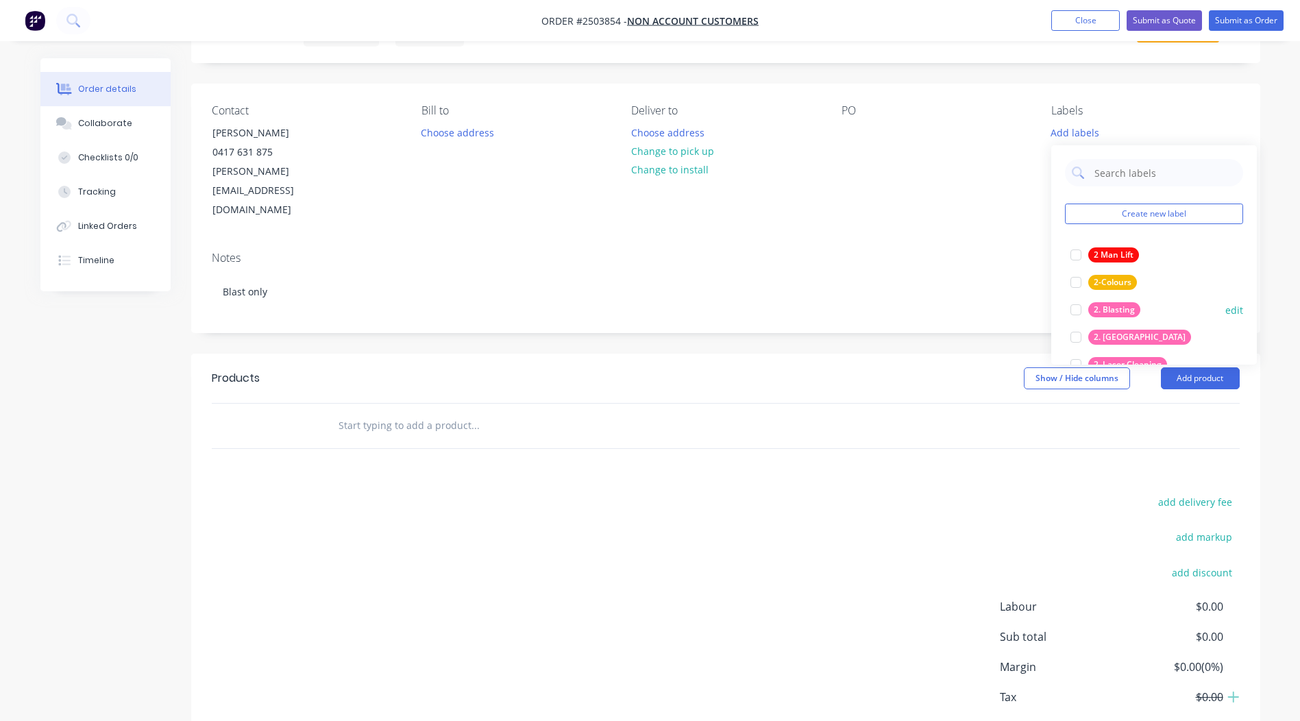
click at [1075, 308] on div at bounding box center [1075, 309] width 27 height 27
click at [903, 493] on div "add delivery fee add markup add discount Labour $0.00 Sub total $0.00 Margin $0…" at bounding box center [726, 625] width 1028 height 265
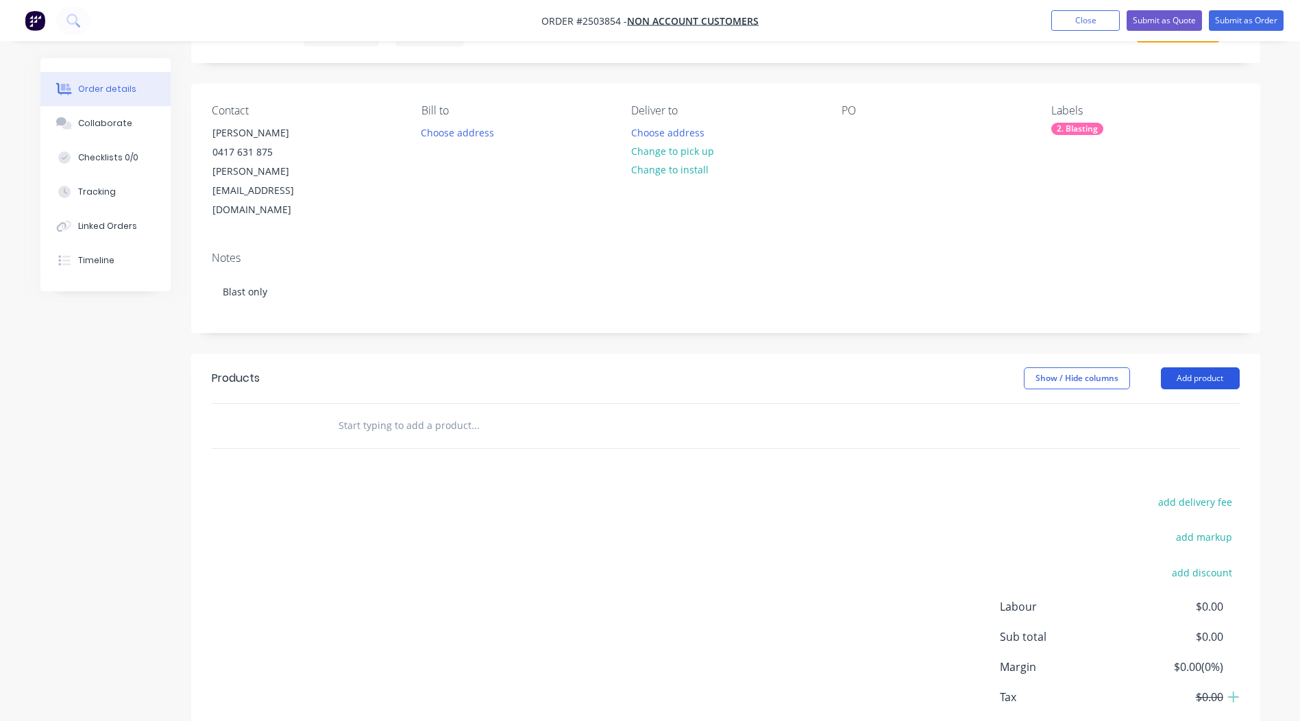
click at [1213, 367] on button "Add product" at bounding box center [1200, 378] width 79 height 22
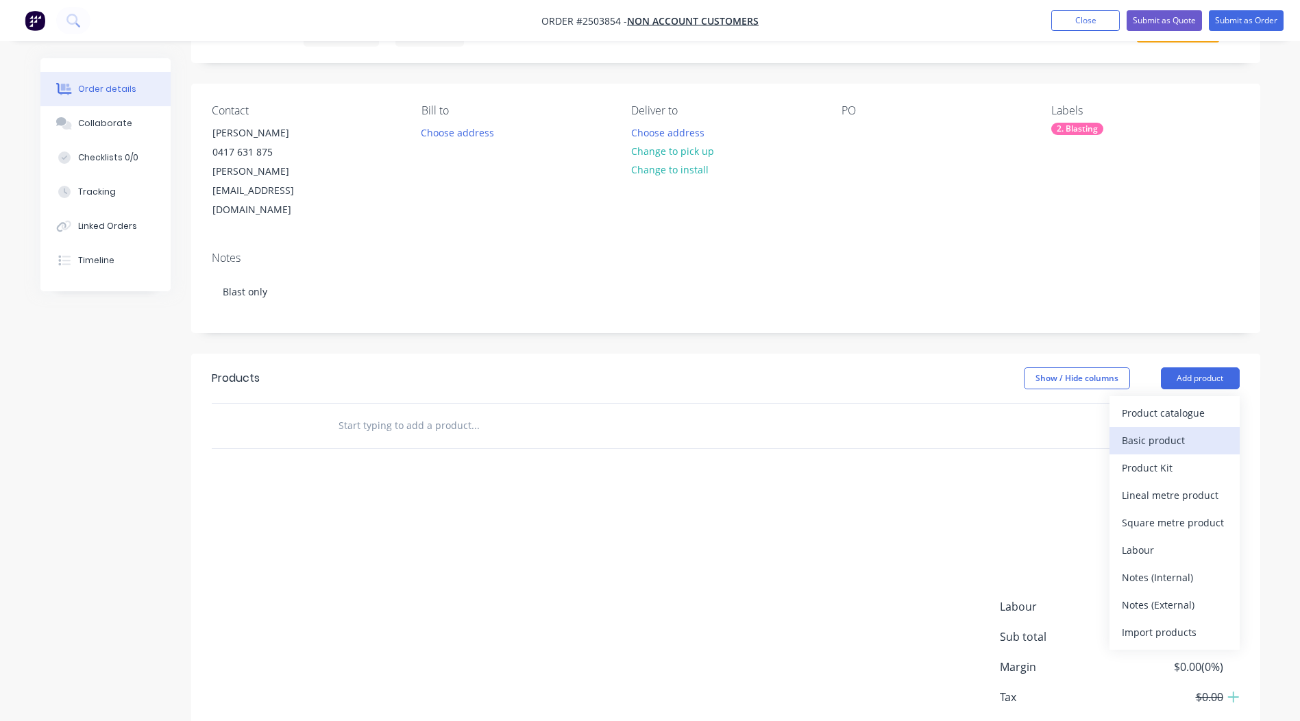
click at [1178, 430] on div "Basic product" at bounding box center [1175, 440] width 106 height 20
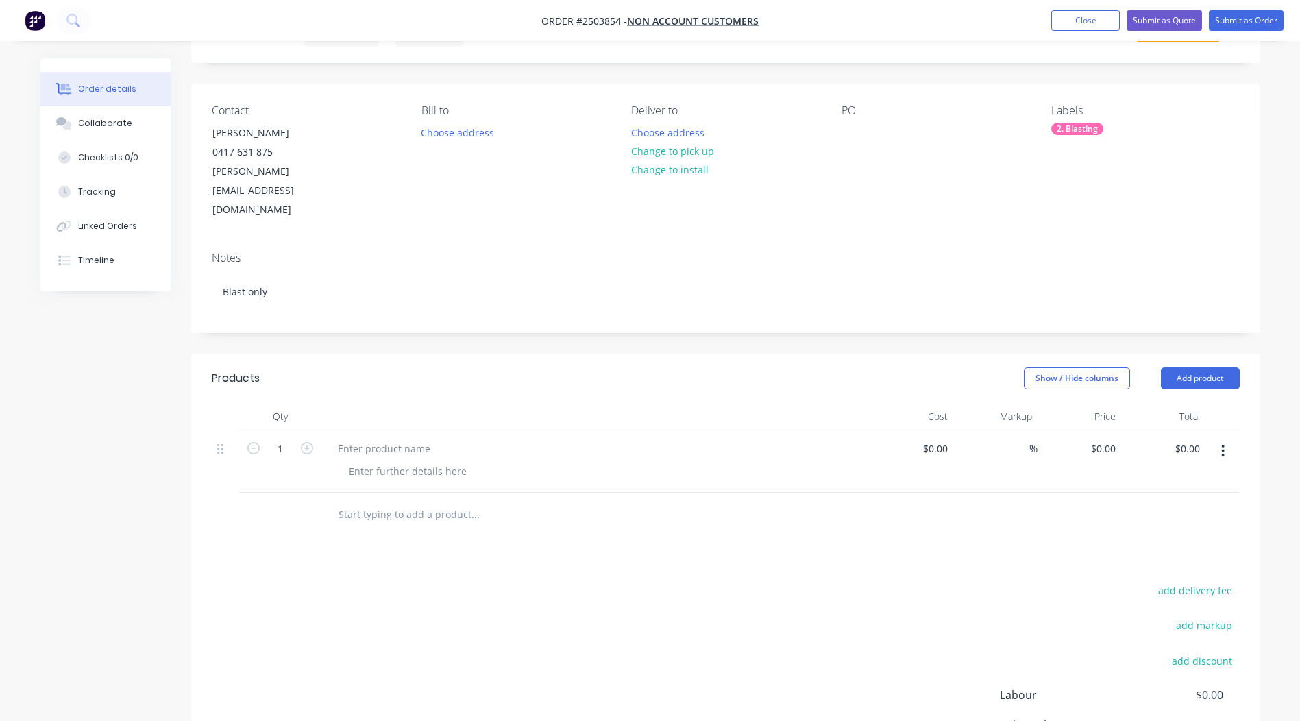
click at [1225, 443] on icon "button" at bounding box center [1222, 450] width 3 height 15
click at [1160, 532] on div "Delete" at bounding box center [1175, 542] width 106 height 20
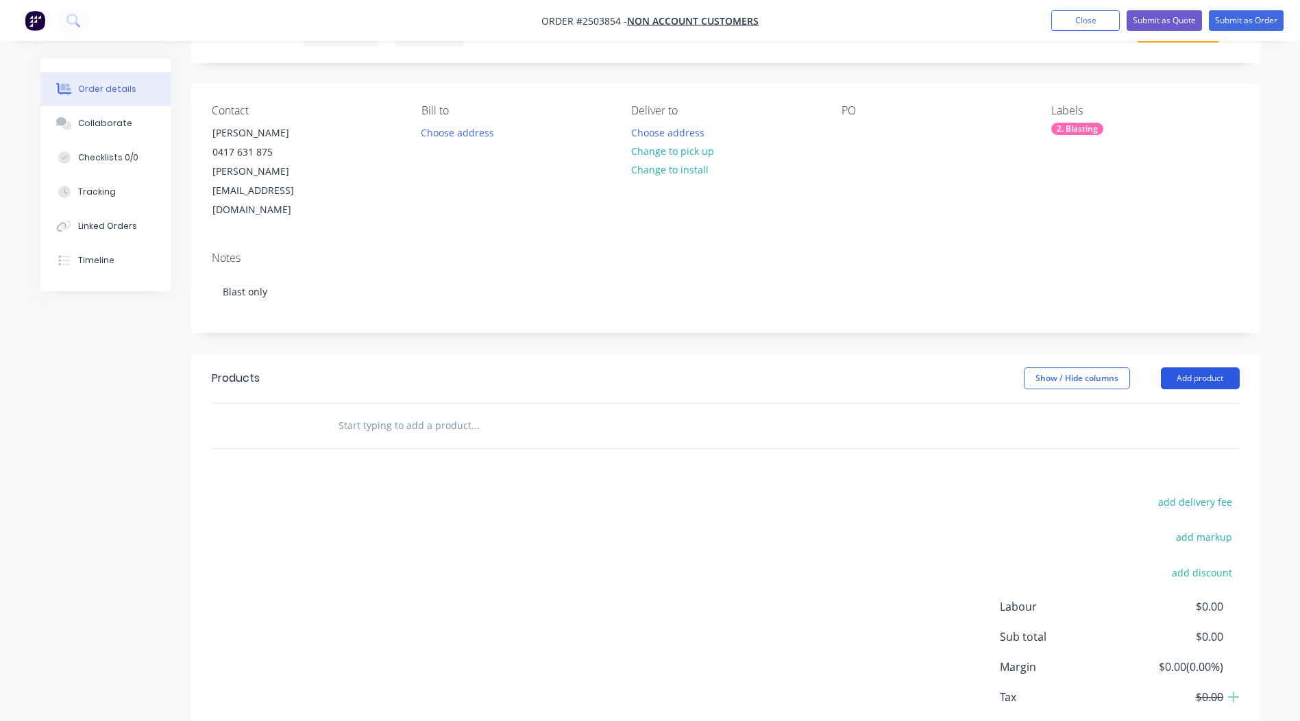
click at [1207, 367] on button "Add product" at bounding box center [1200, 378] width 79 height 22
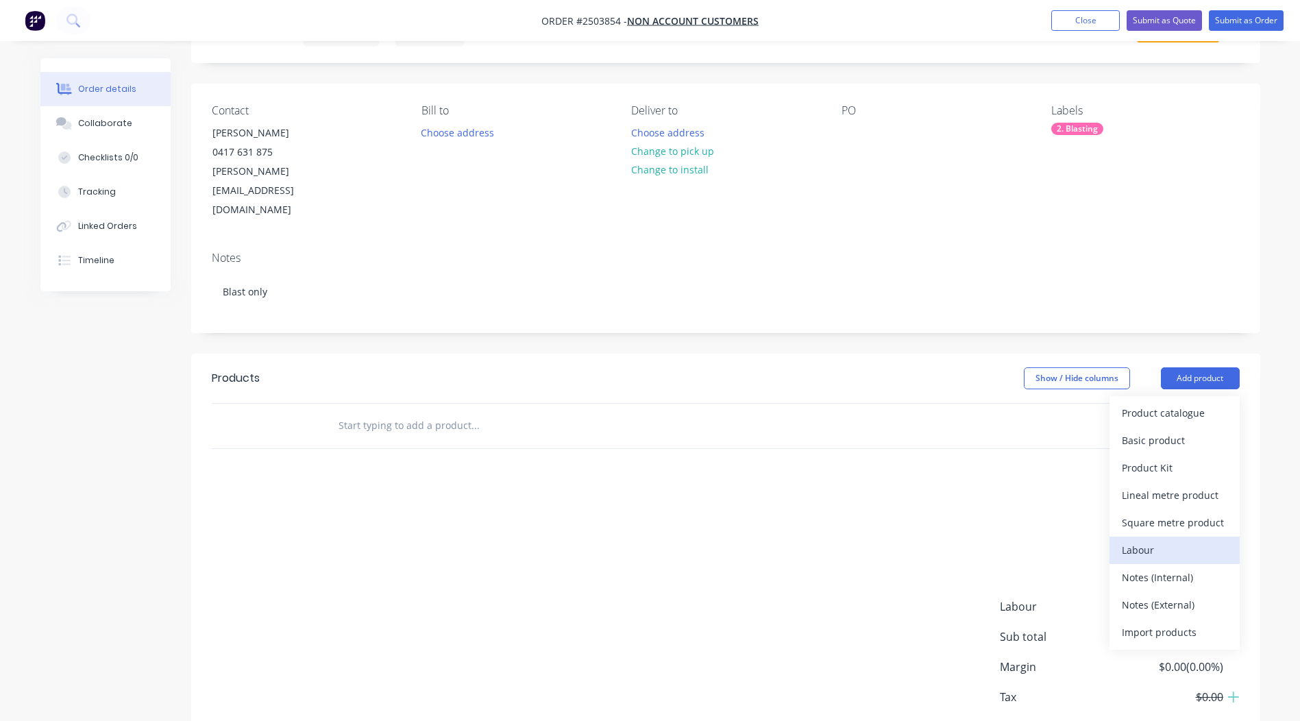
click at [1167, 540] on div "Labour" at bounding box center [1175, 550] width 106 height 20
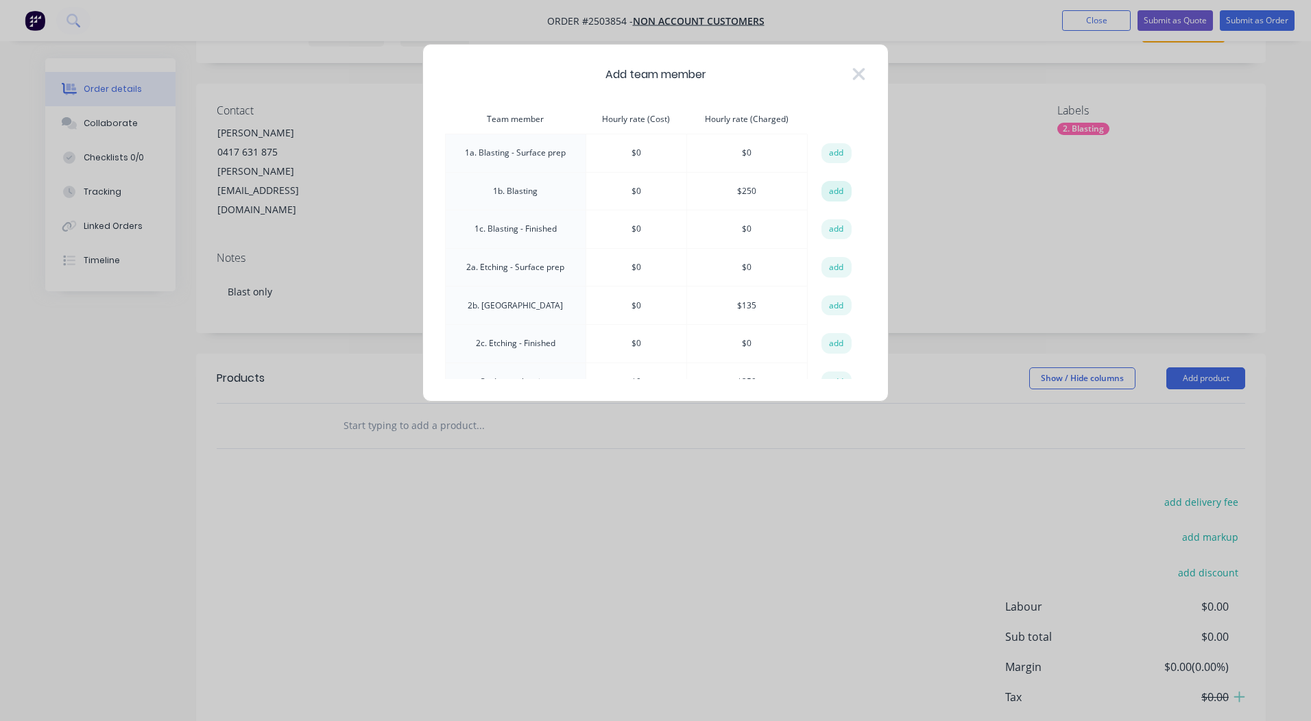
click at [825, 190] on button "add" at bounding box center [836, 191] width 30 height 21
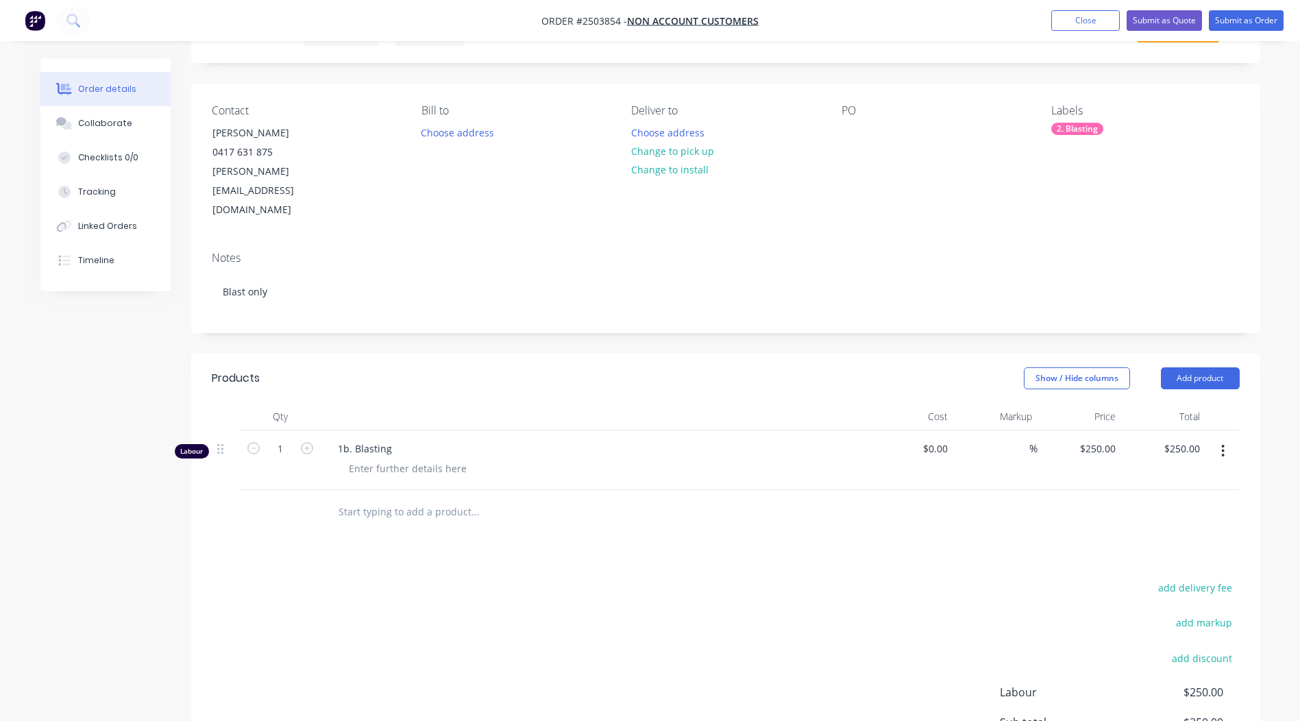
click at [624, 609] on div "add delivery fee add markup add discount Labour $250.00 Sub total $250.00 Margi…" at bounding box center [726, 711] width 1028 height 265
click at [1228, 25] on button "Submit as Order" at bounding box center [1246, 20] width 75 height 21
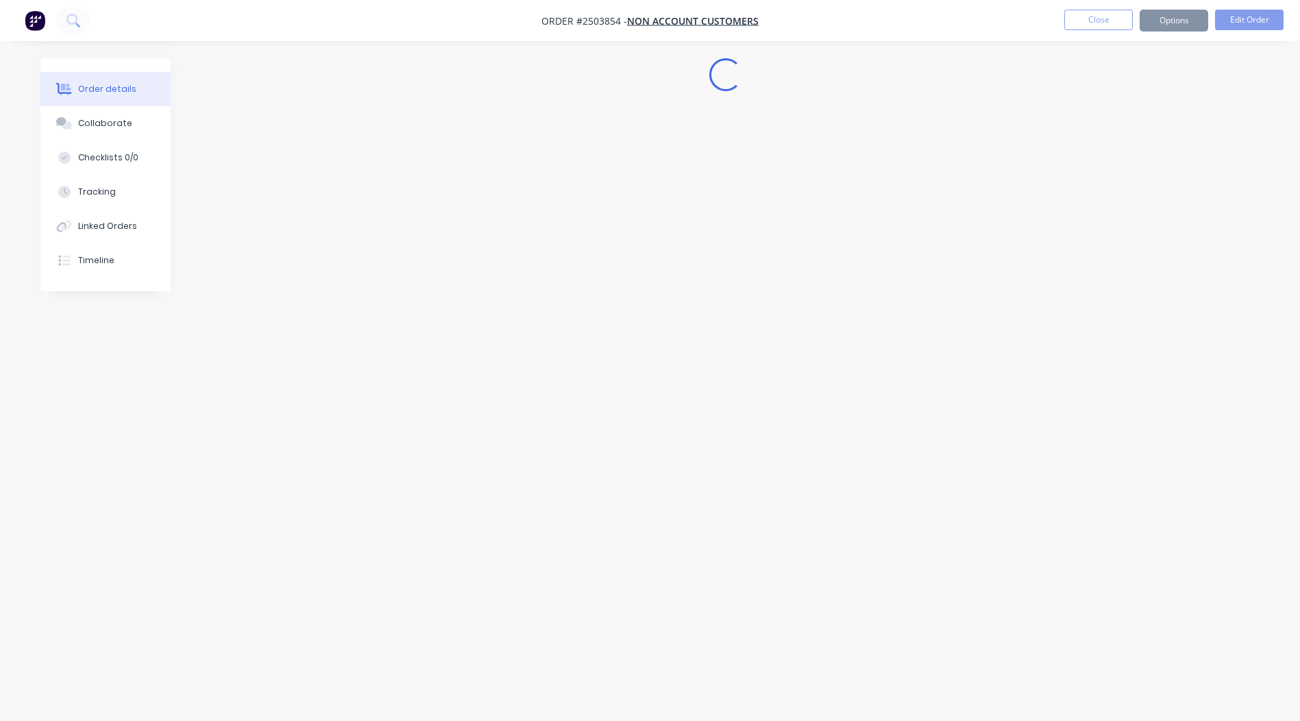
scroll to position [0, 0]
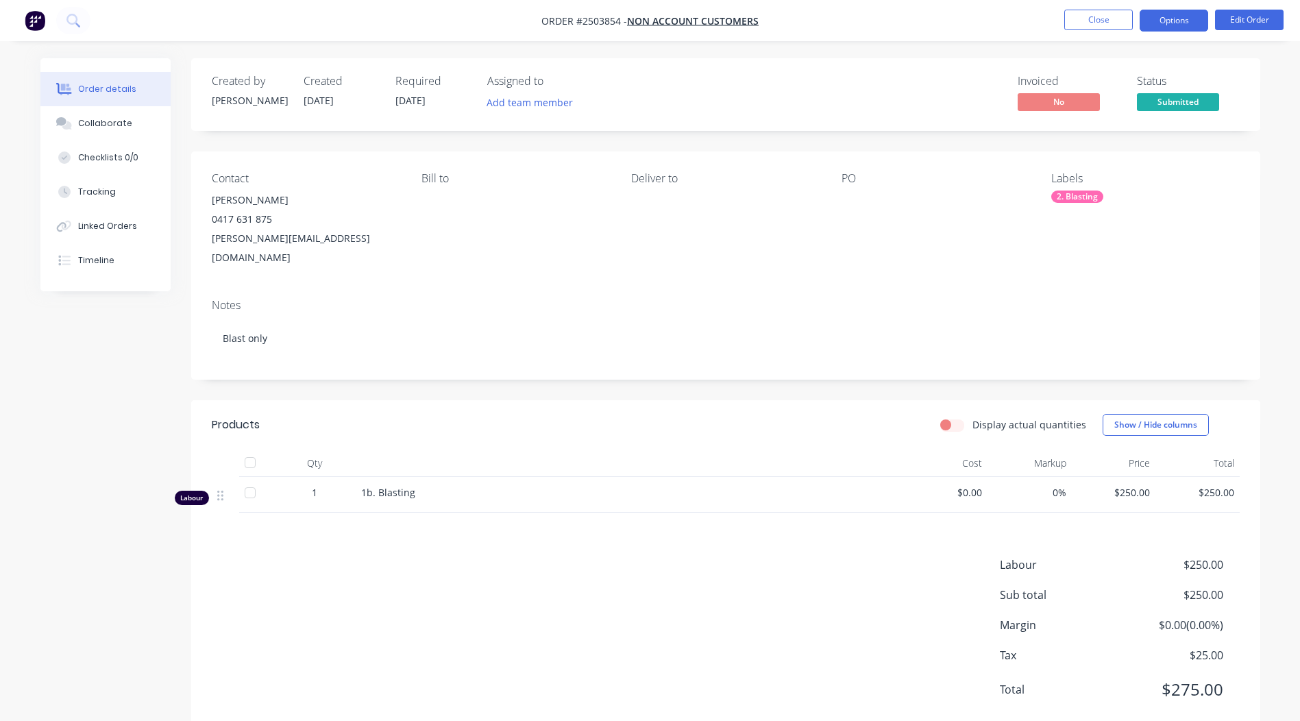
click at [1176, 21] on button "Options" at bounding box center [1174, 21] width 69 height 22
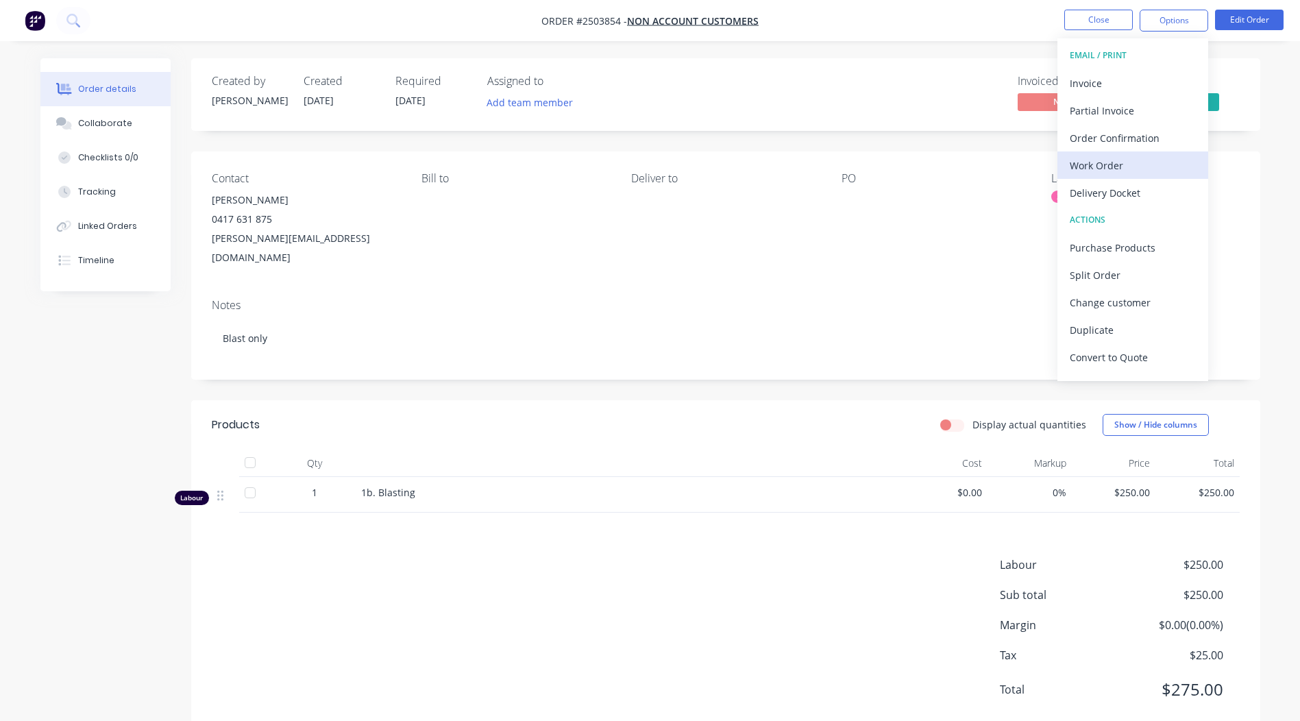
click at [1095, 165] on div "Work Order" at bounding box center [1133, 166] width 126 height 20
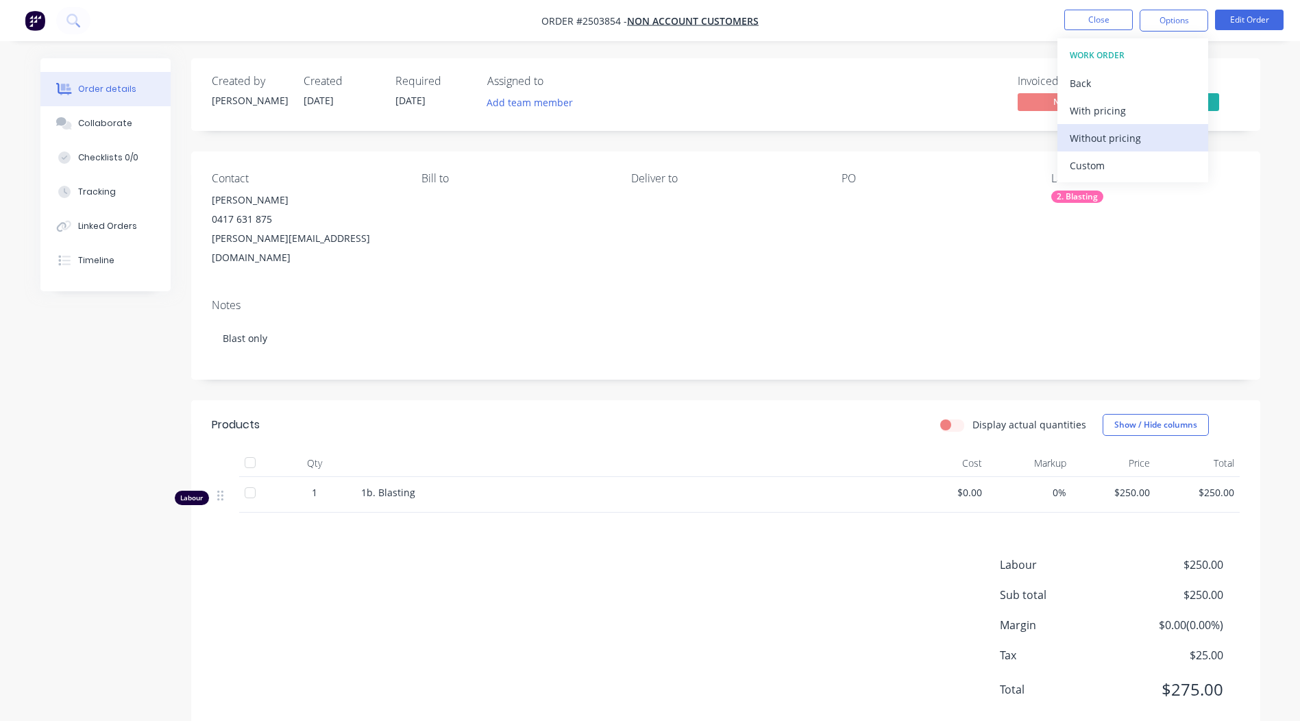
click at [1093, 141] on div "Without pricing" at bounding box center [1133, 138] width 126 height 20
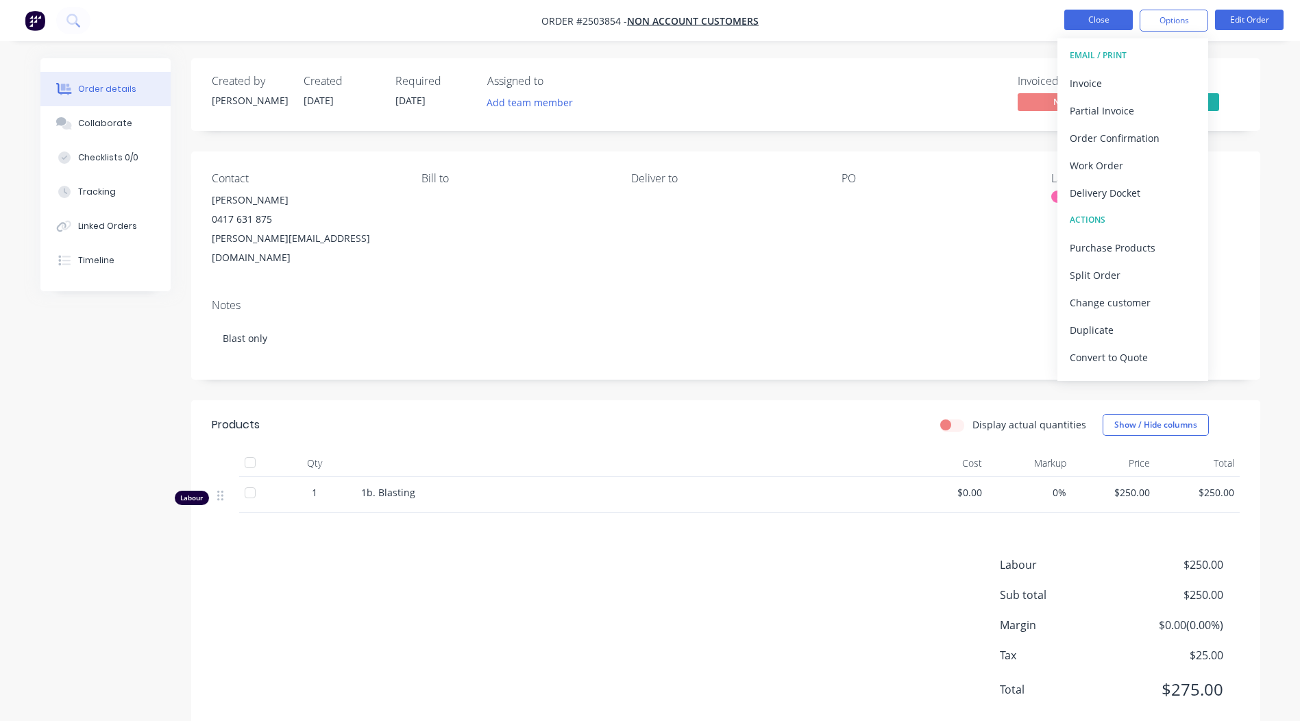
click at [1108, 15] on button "Close" at bounding box center [1098, 20] width 69 height 21
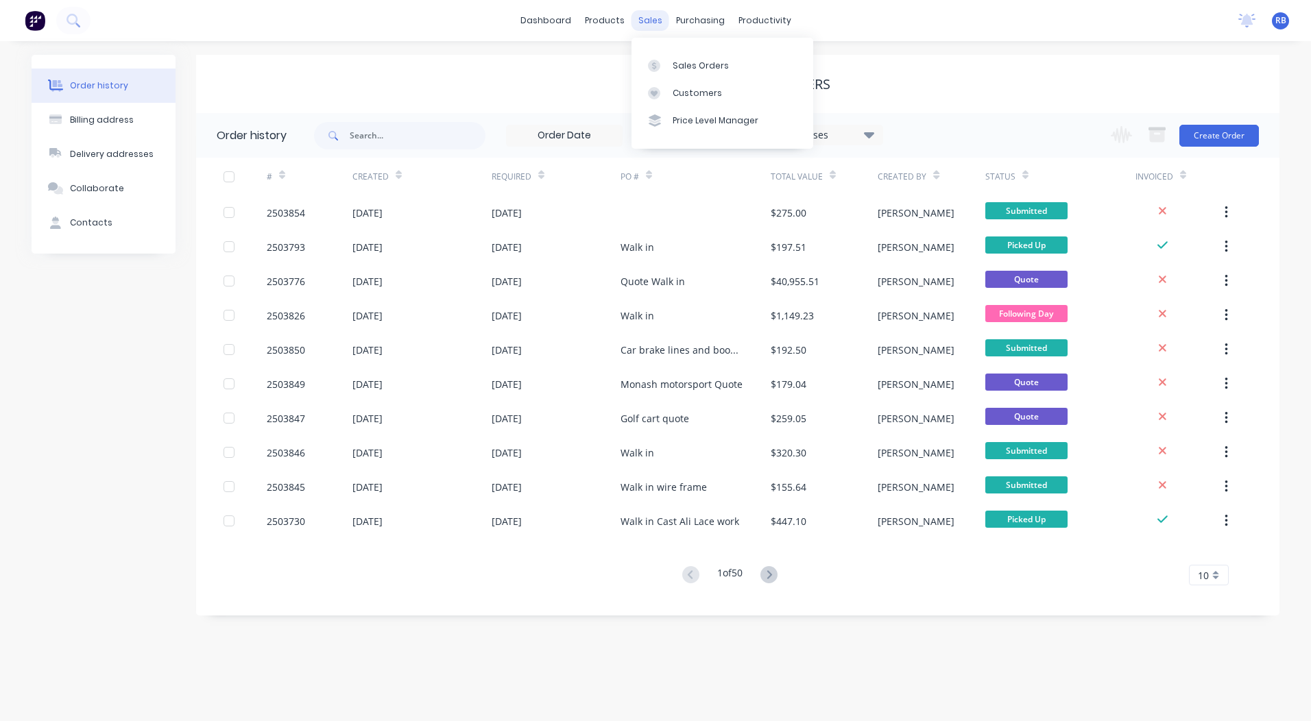
click at [651, 24] on div "sales" at bounding box center [650, 20] width 38 height 21
click at [670, 65] on link "Sales Orders" at bounding box center [722, 64] width 182 height 27
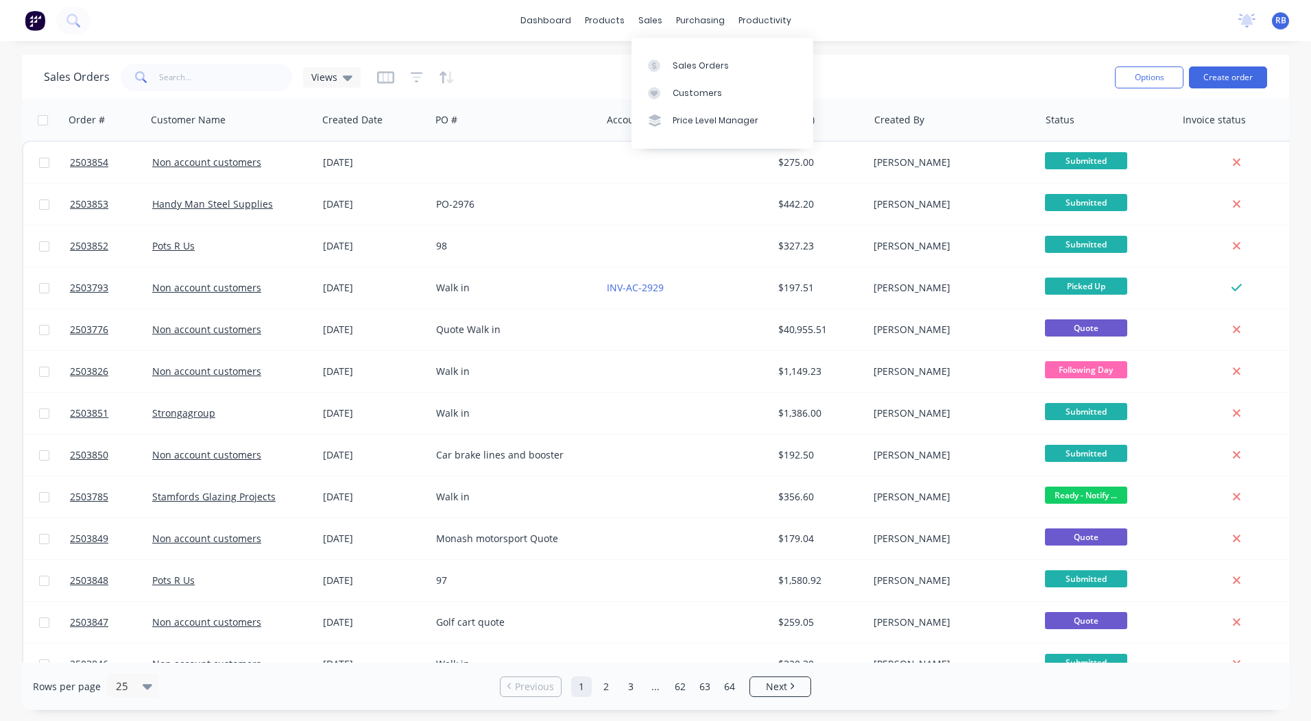
click at [953, 62] on div "Sales Orders Views" at bounding box center [574, 77] width 1060 height 34
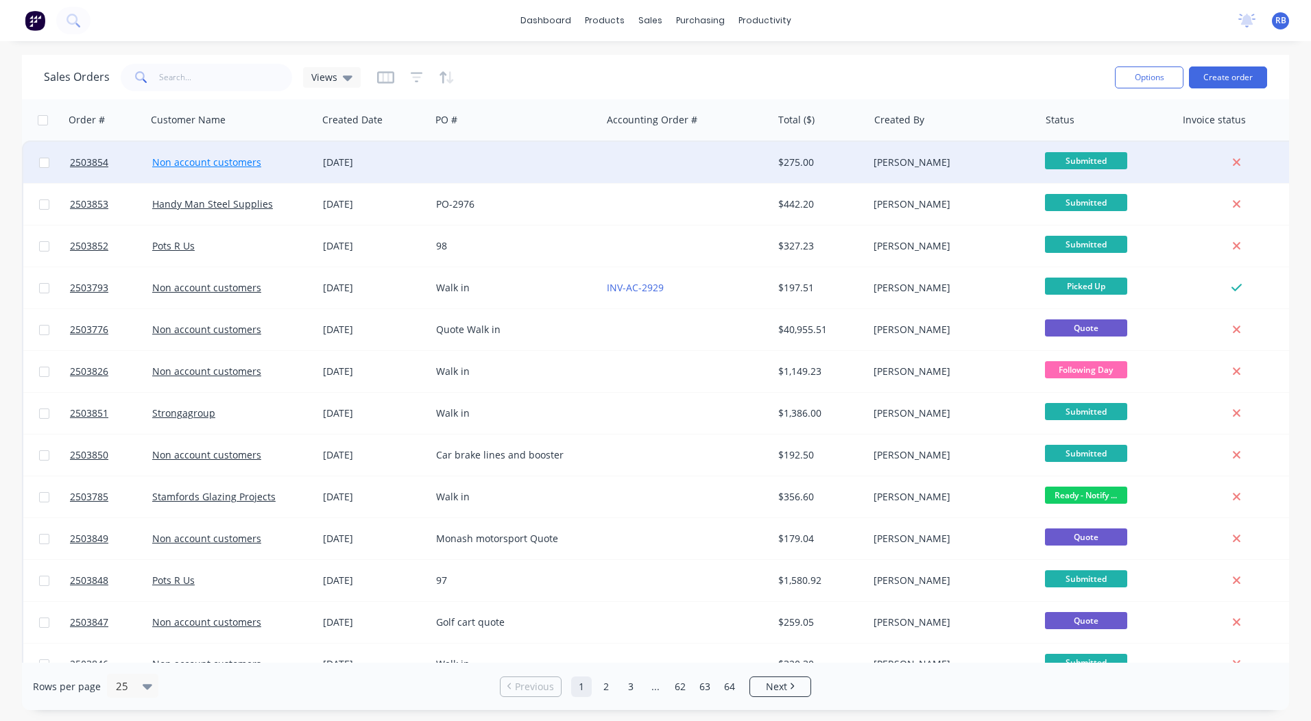
click at [163, 161] on link "Non account customers" at bounding box center [206, 162] width 109 height 13
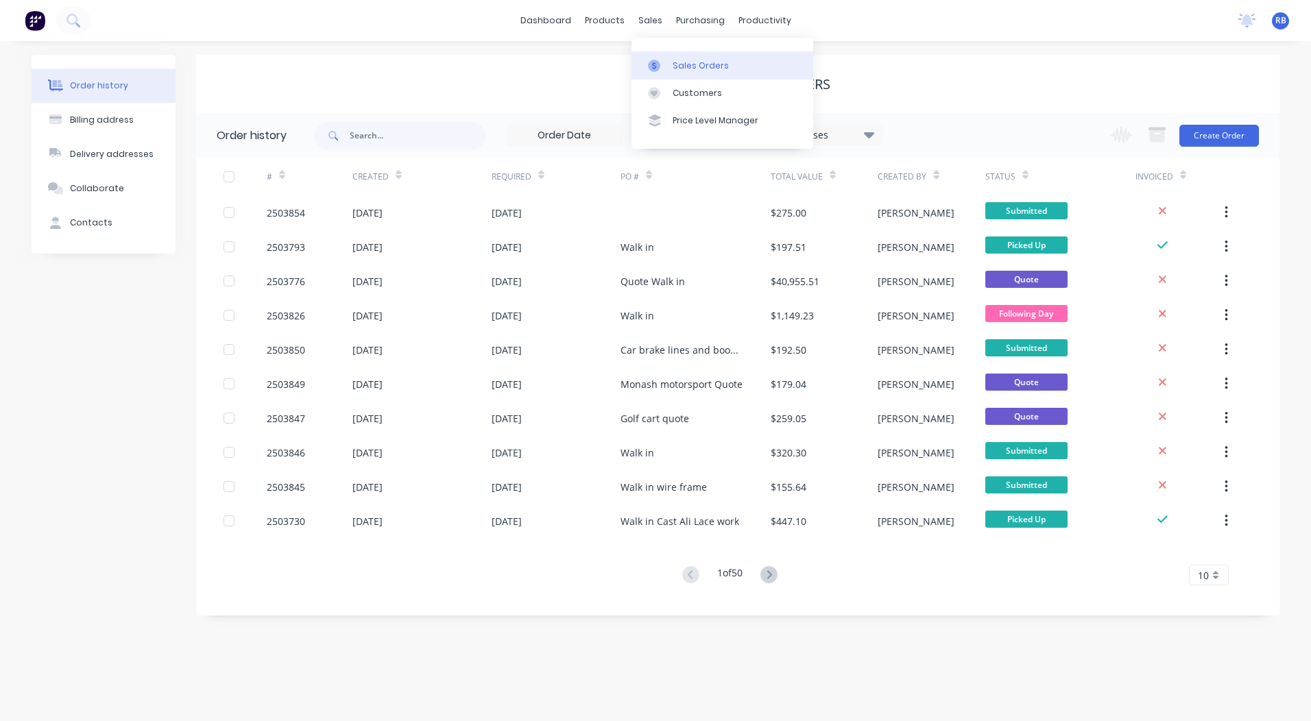
click at [689, 66] on div "Sales Orders" at bounding box center [700, 66] width 56 height 12
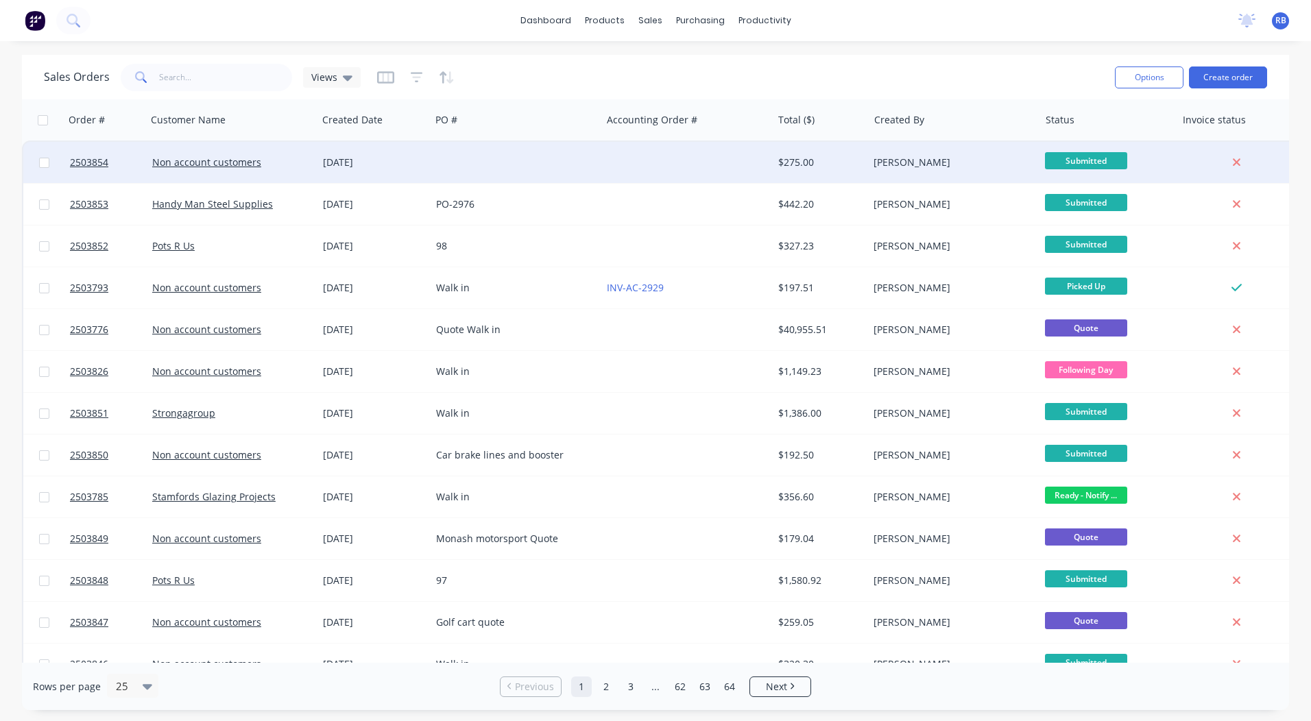
click at [320, 158] on div "[DATE]" at bounding box center [373, 162] width 113 height 41
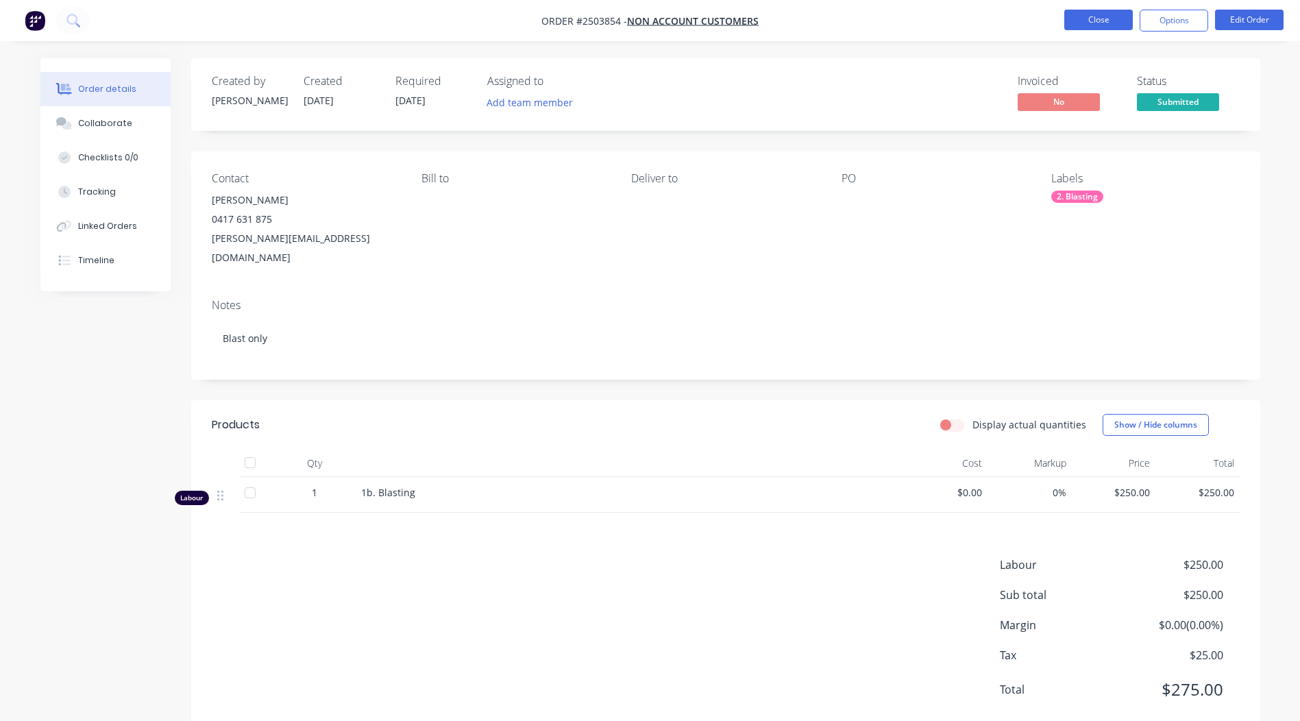
click at [1098, 12] on button "Close" at bounding box center [1098, 20] width 69 height 21
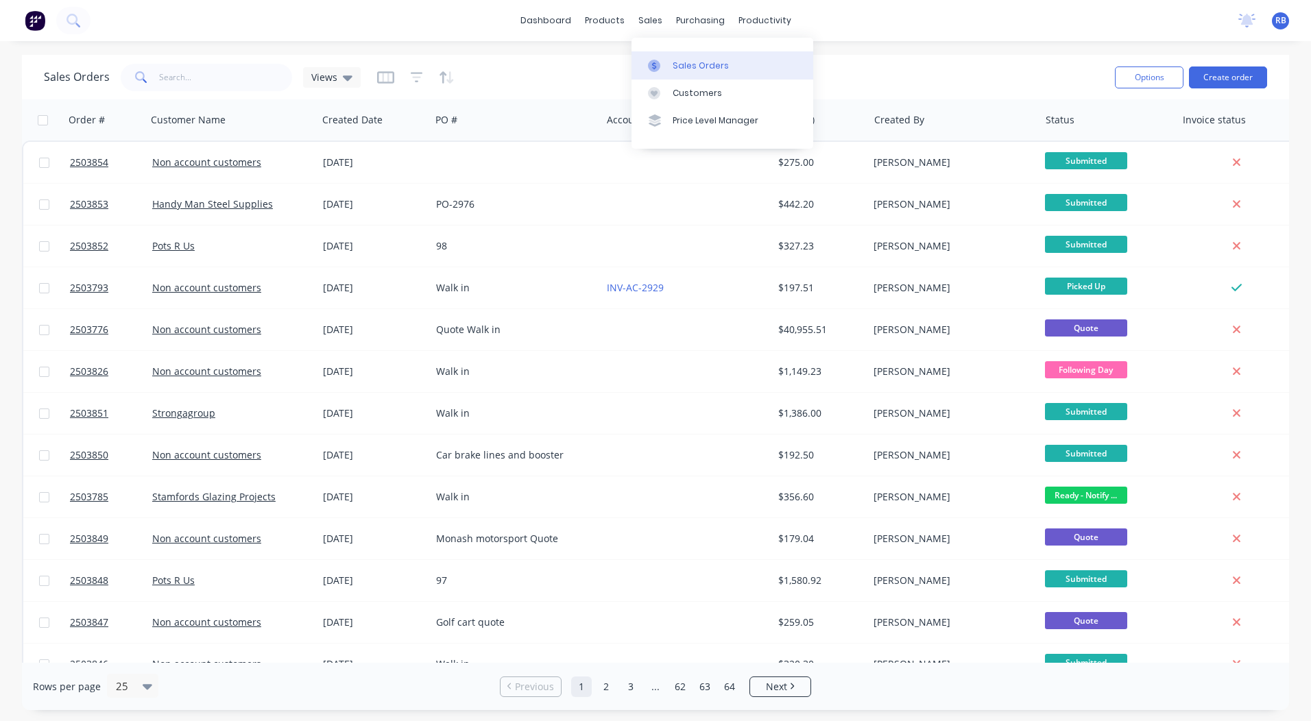
click at [657, 53] on link "Sales Orders" at bounding box center [722, 64] width 182 height 27
click at [559, 7] on div "dashboard products sales purchasing productivity dashboard products Product Cat…" at bounding box center [655, 20] width 1311 height 41
click at [560, 15] on link "dashboard" at bounding box center [545, 20] width 64 height 21
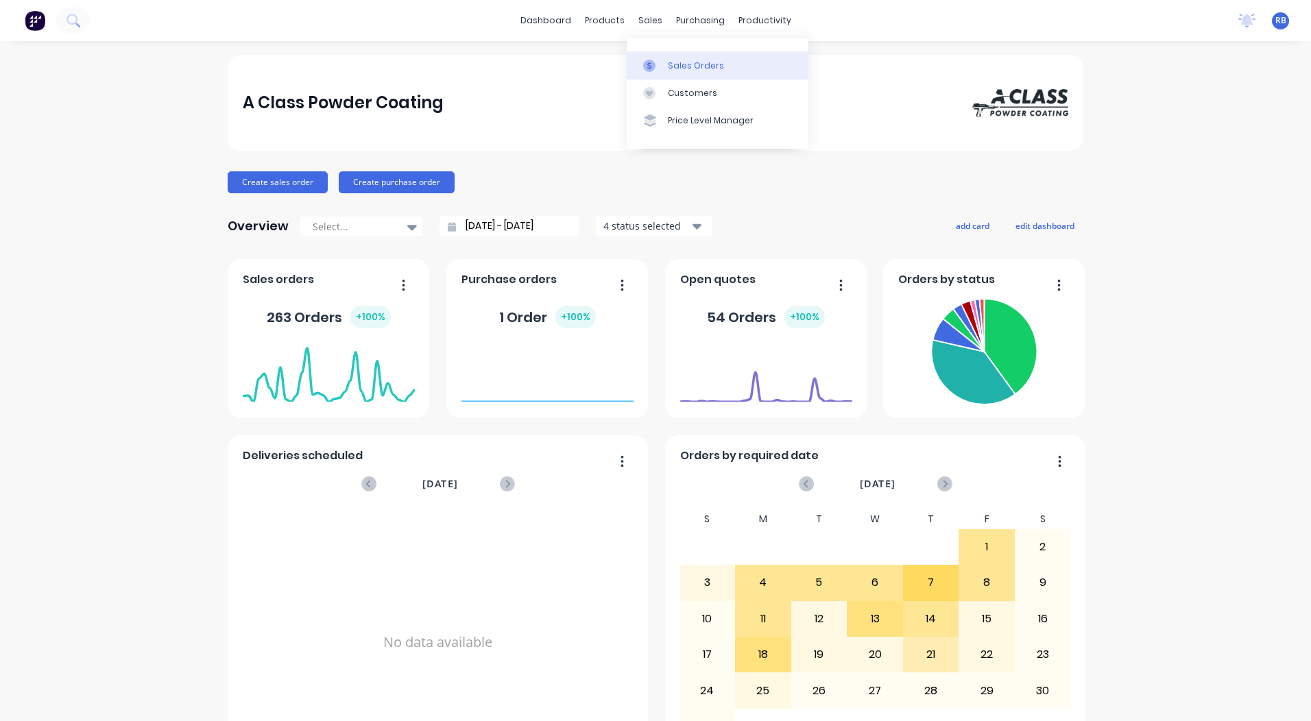
click at [691, 69] on div "Sales Orders" at bounding box center [696, 66] width 56 height 12
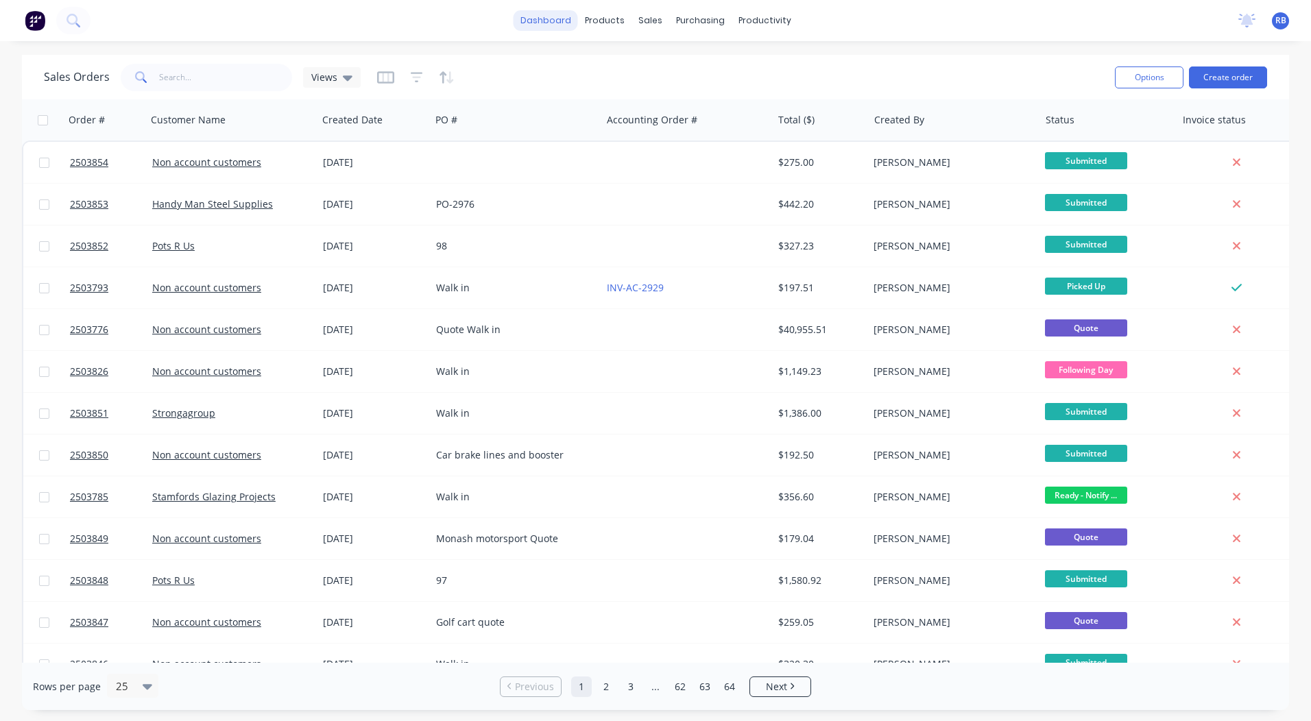
click at [548, 20] on link "dashboard" at bounding box center [545, 20] width 64 height 21
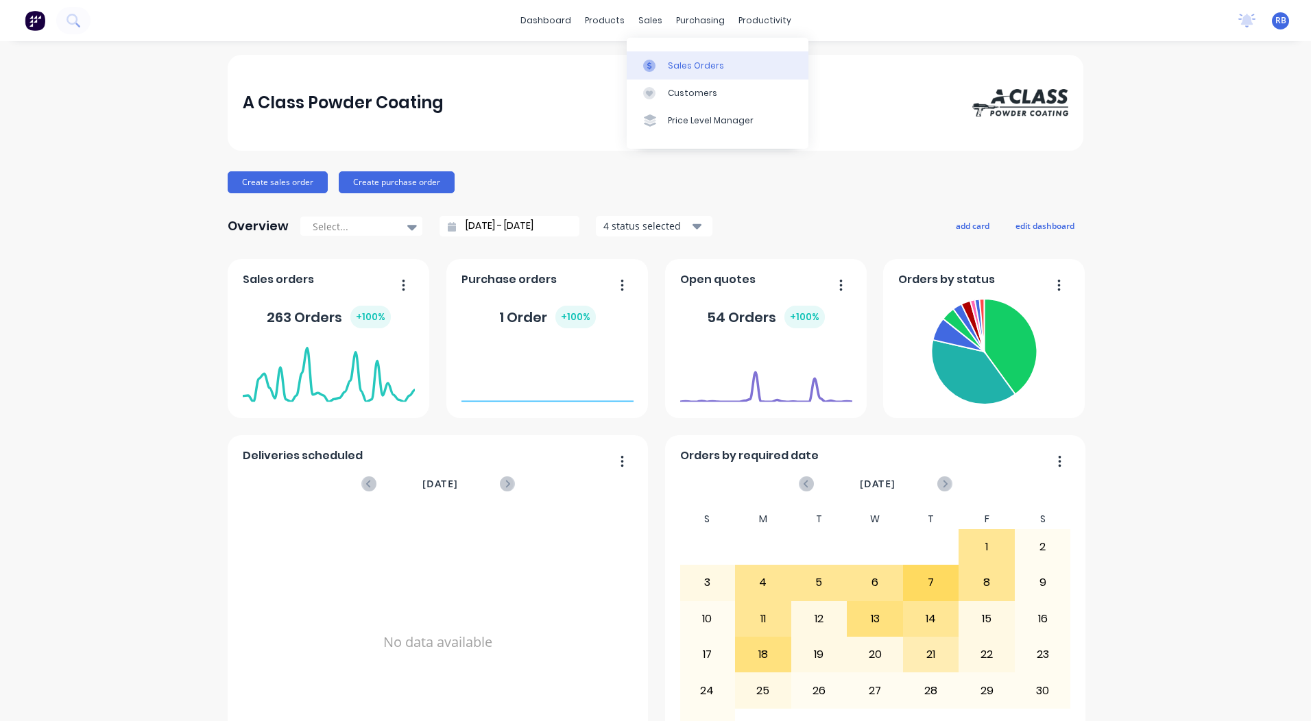
click at [679, 71] on div "Sales Orders" at bounding box center [696, 66] width 56 height 12
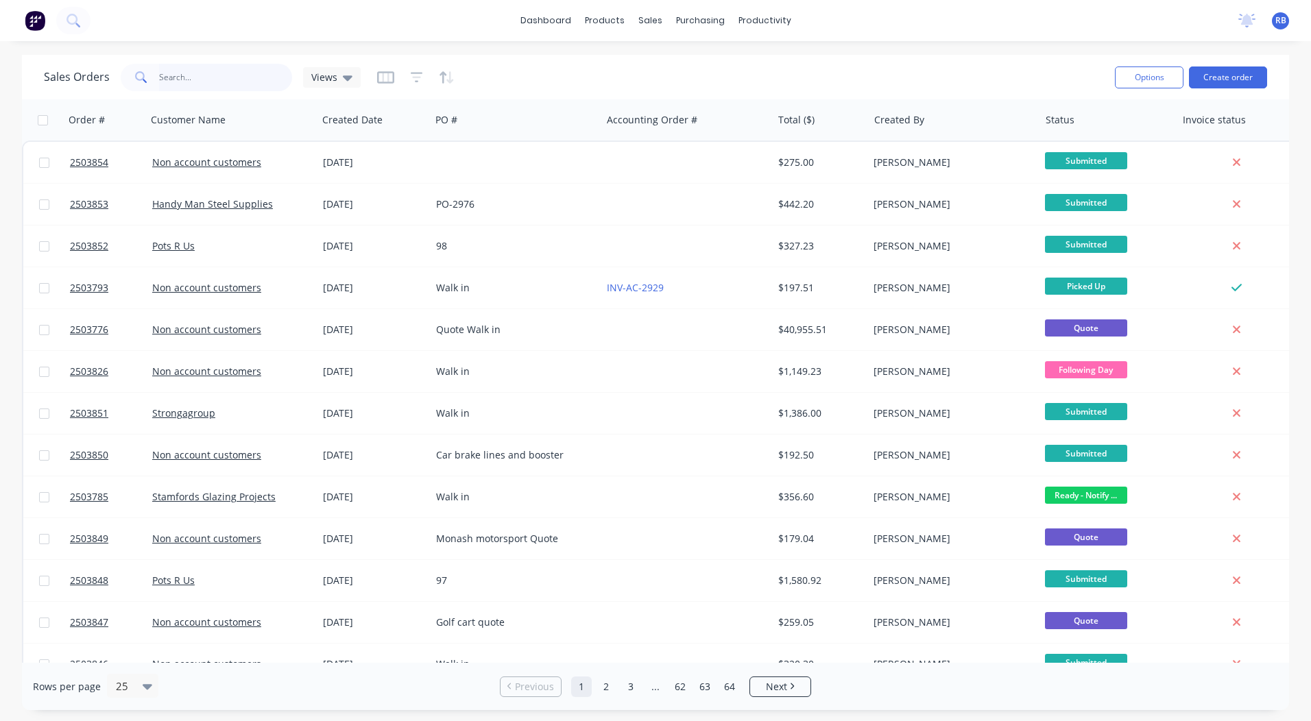
click at [180, 79] on input "text" at bounding box center [226, 77] width 134 height 27
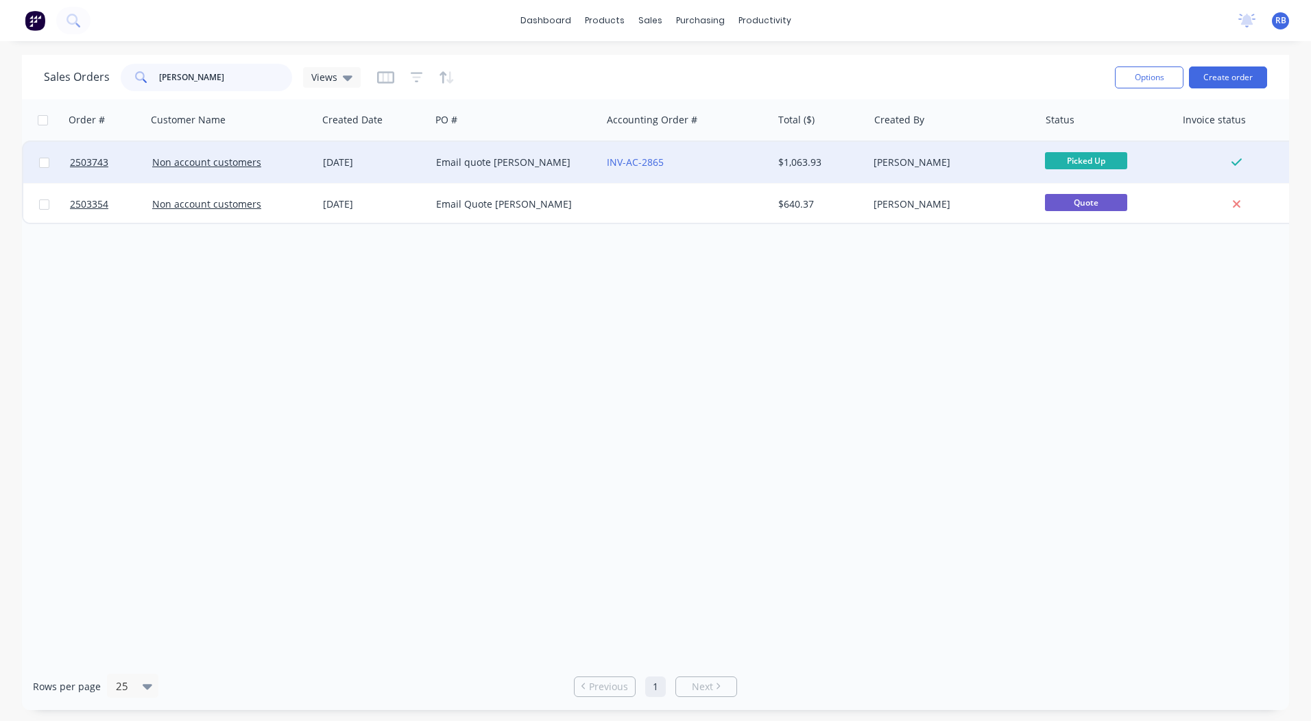
type input "[PERSON_NAME]"
click at [452, 158] on div "Email quote [PERSON_NAME]" at bounding box center [512, 163] width 152 height 14
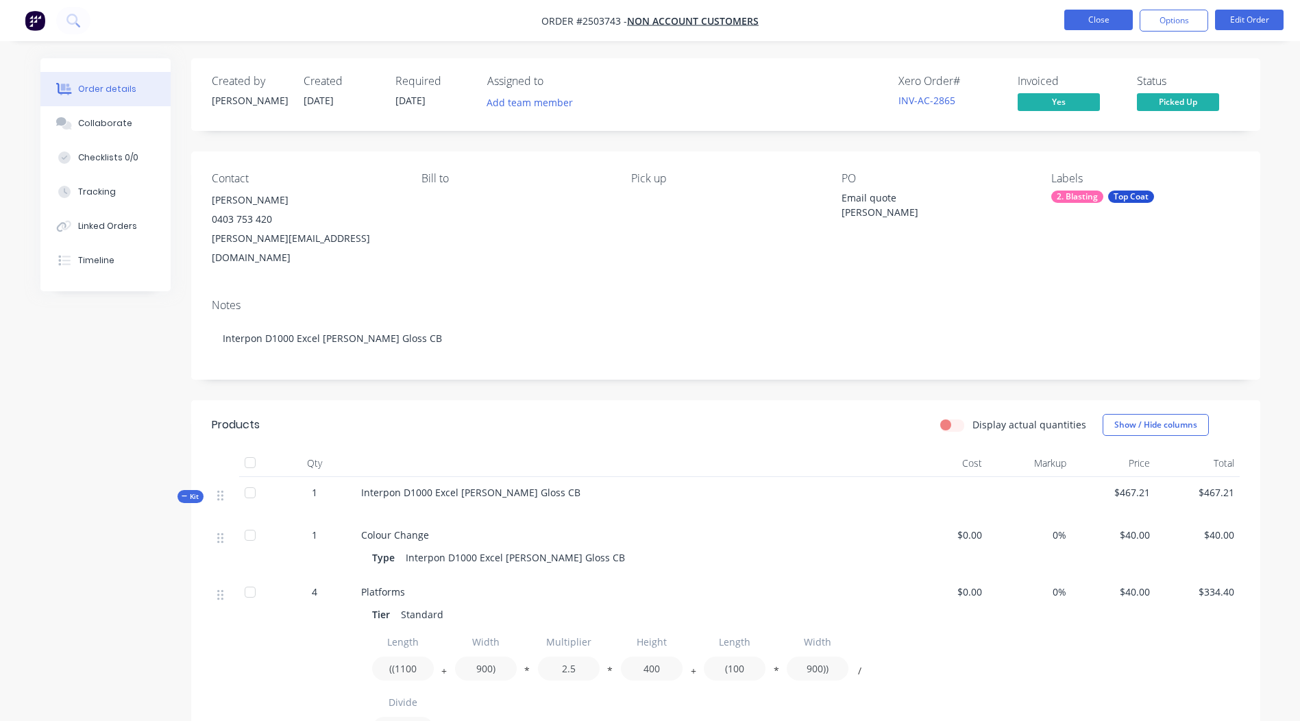
click at [1084, 12] on button "Close" at bounding box center [1098, 20] width 69 height 21
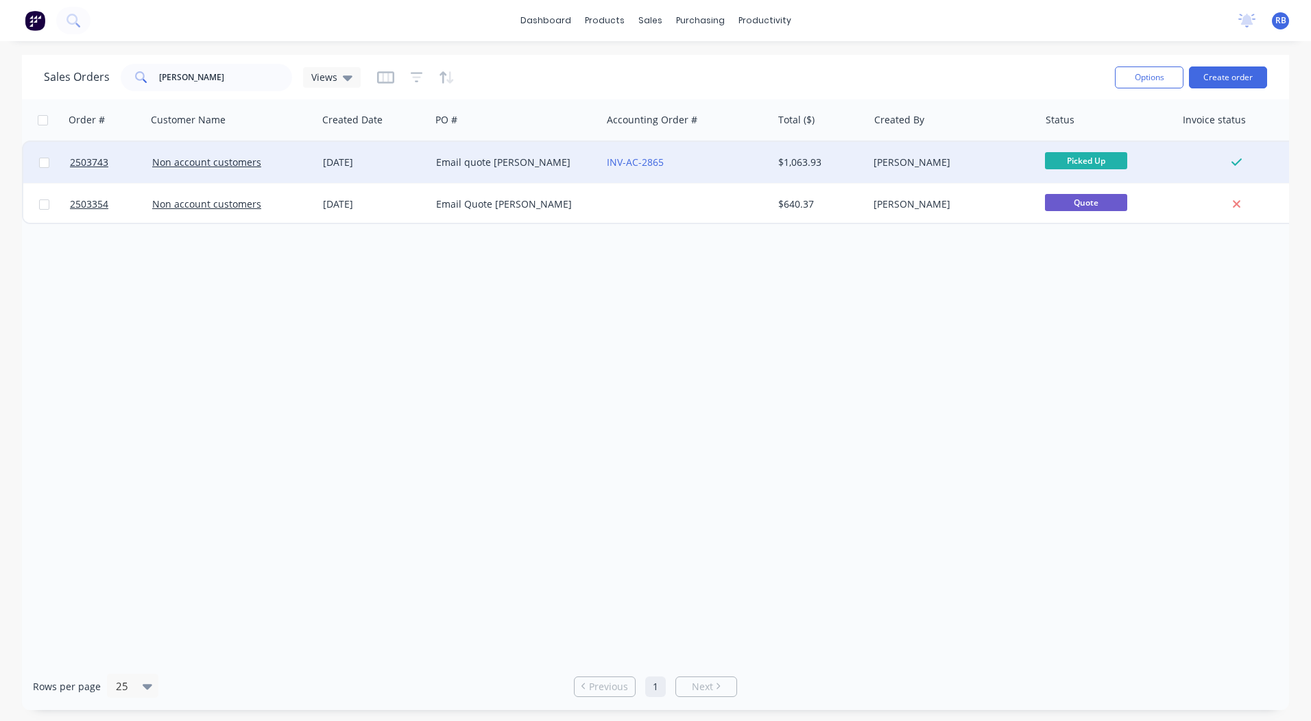
click at [720, 156] on div "INV-AC-2865" at bounding box center [683, 163] width 152 height 14
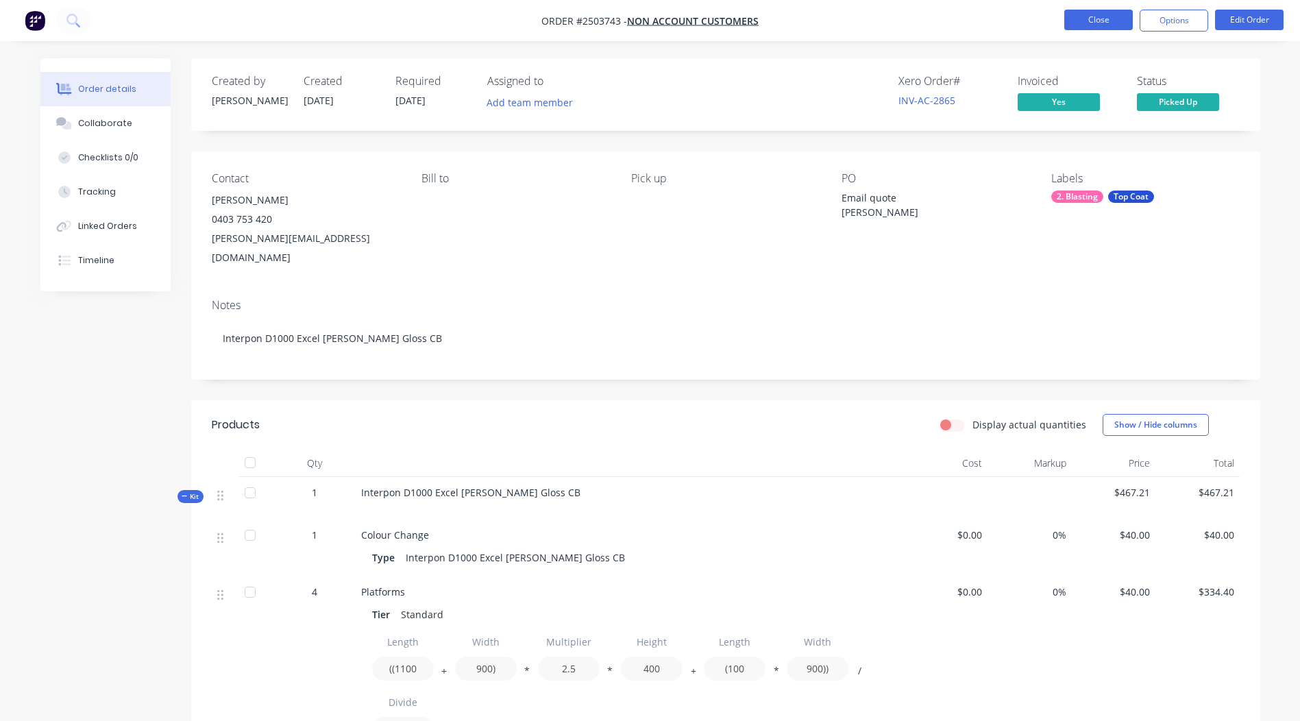
click at [1107, 23] on button "Close" at bounding box center [1098, 20] width 69 height 21
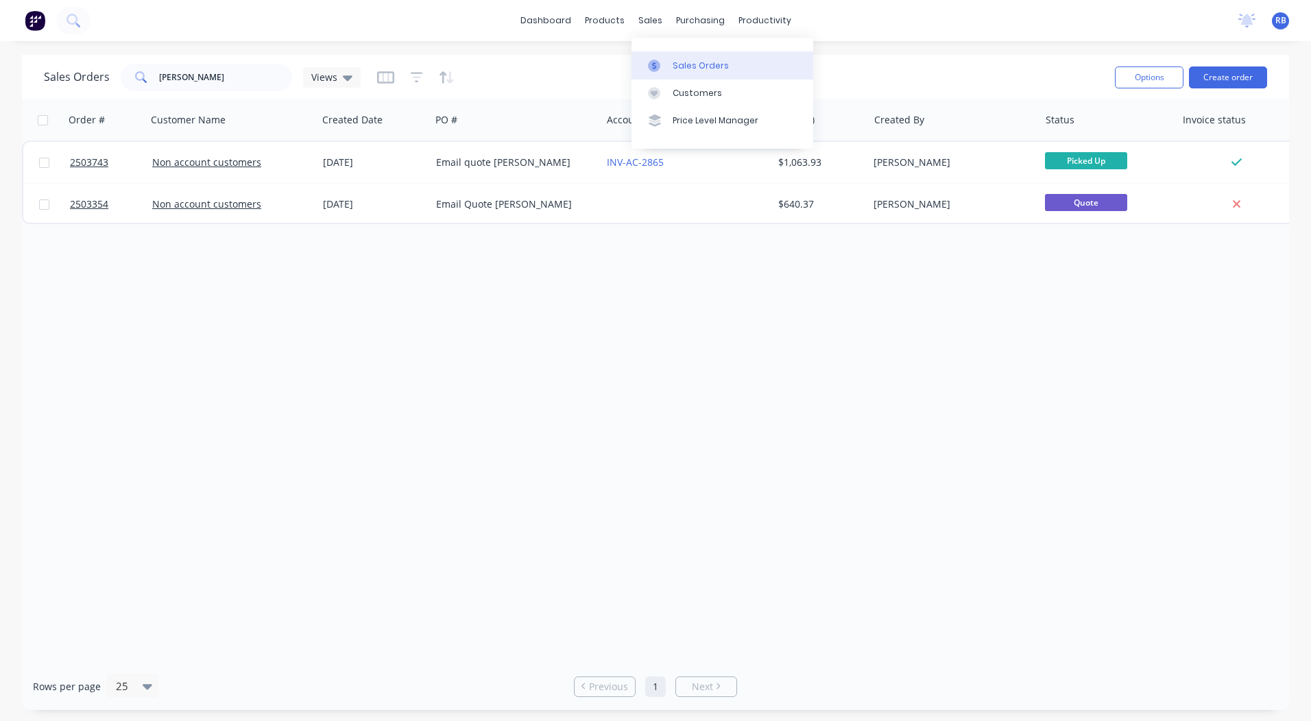
click at [650, 56] on link "Sales Orders" at bounding box center [722, 64] width 182 height 27
click at [548, 23] on link "dashboard" at bounding box center [545, 20] width 64 height 21
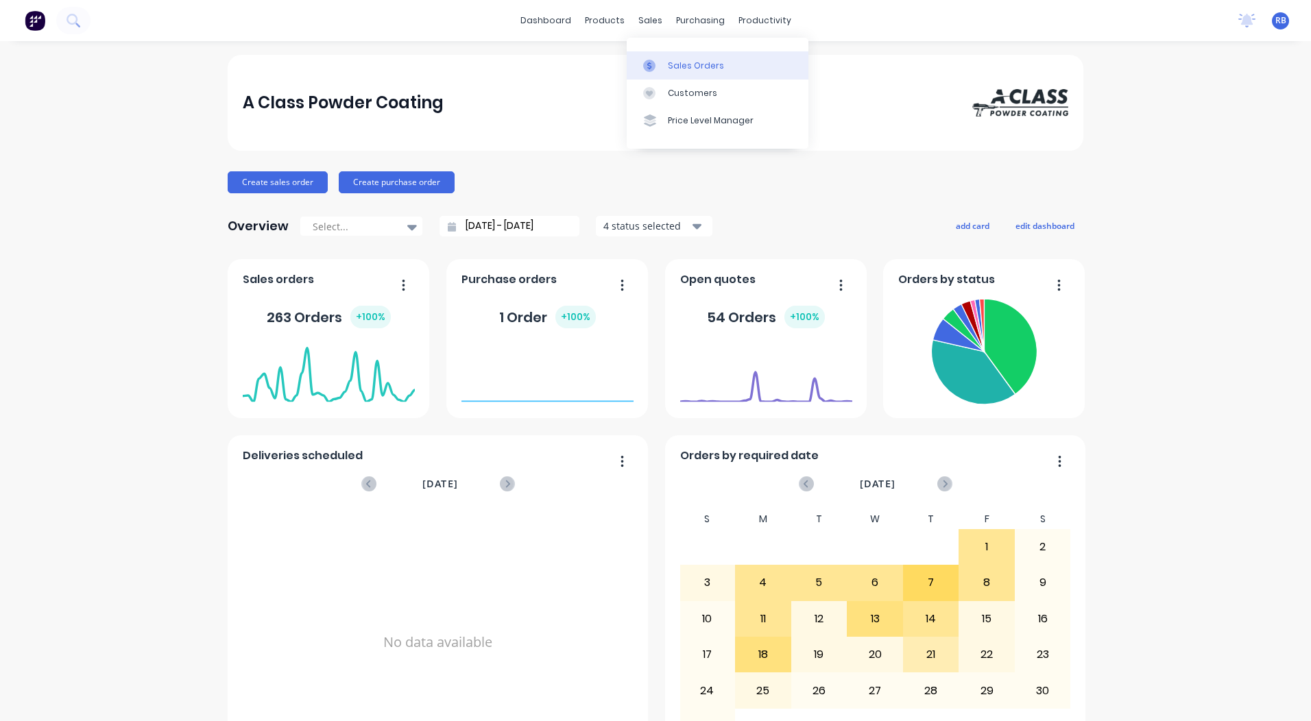
click at [656, 60] on div at bounding box center [653, 66] width 21 height 12
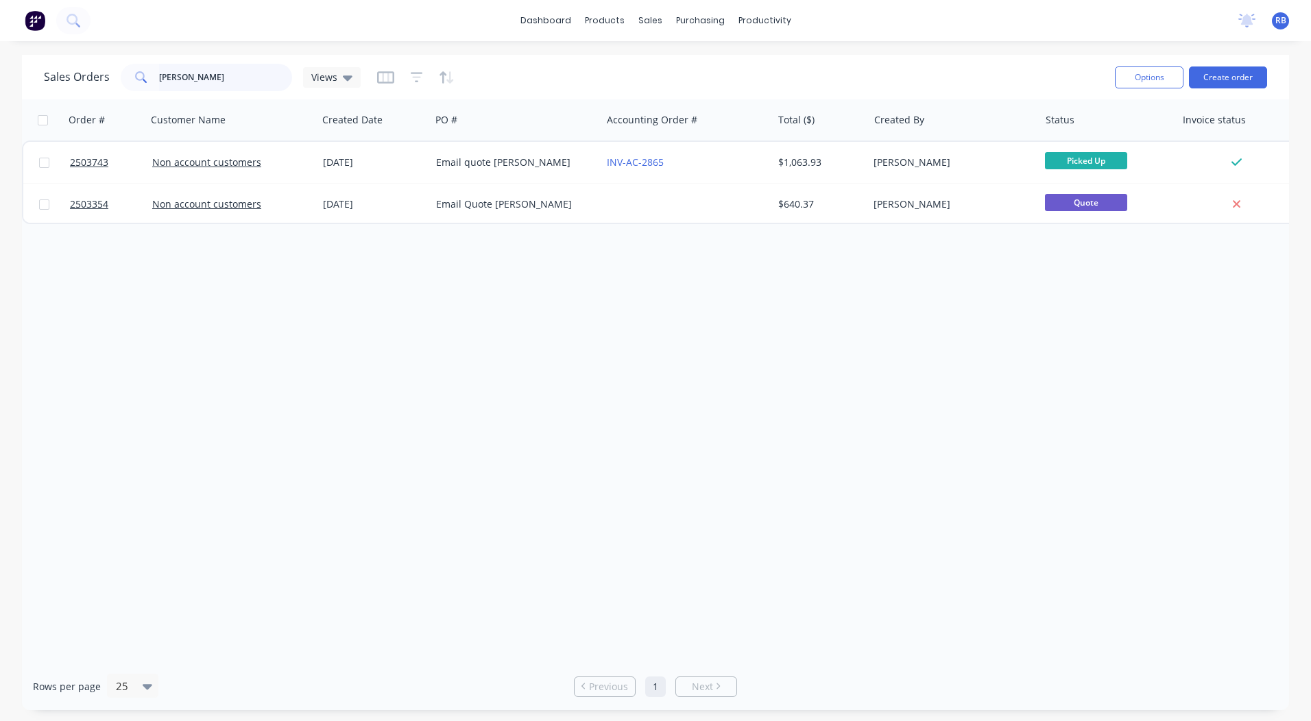
drag, startPoint x: 235, startPoint y: 73, endPoint x: 0, endPoint y: 80, distance: 235.2
click at [14, 93] on div "Sales Orders marcus Views Options Create order Order # Customer Name Created Da…" at bounding box center [655, 382] width 1311 height 655
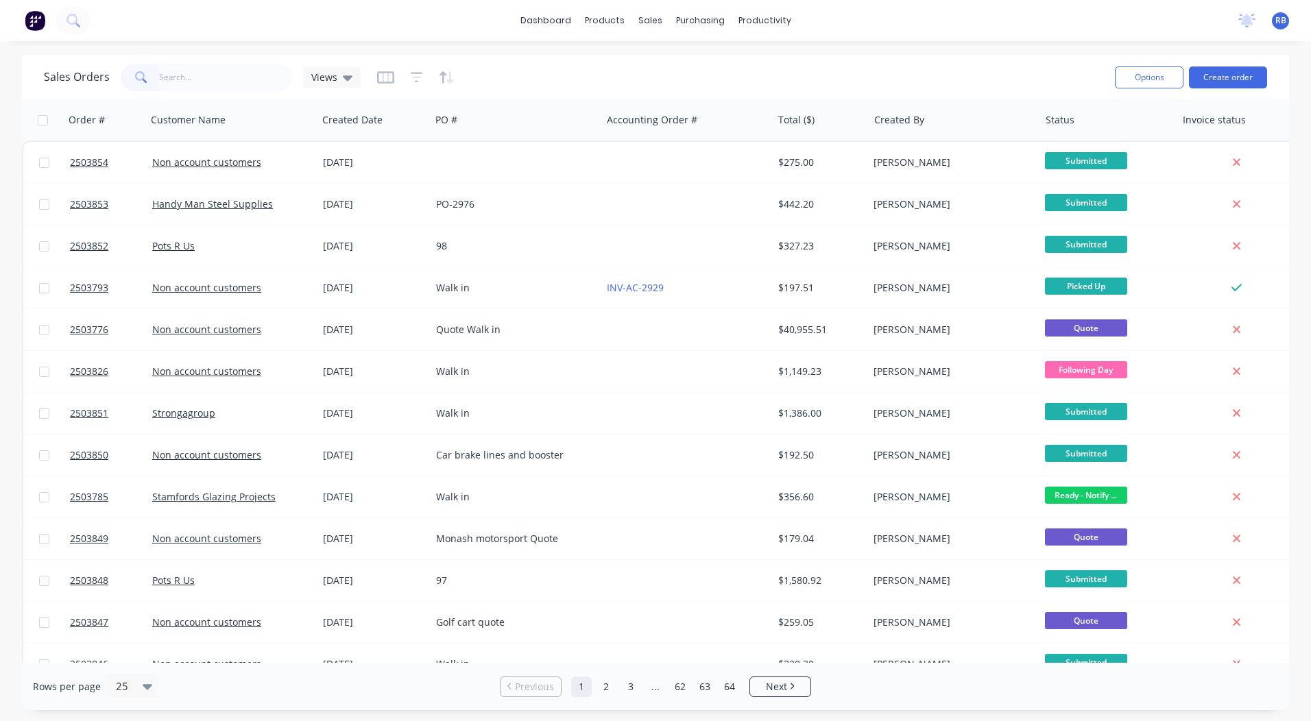
click at [552, 46] on div "dashboard products sales purchasing productivity dashboard products Product Cat…" at bounding box center [655, 360] width 1311 height 721
click at [234, 79] on input "text" at bounding box center [226, 77] width 134 height 27
type input "2503809"
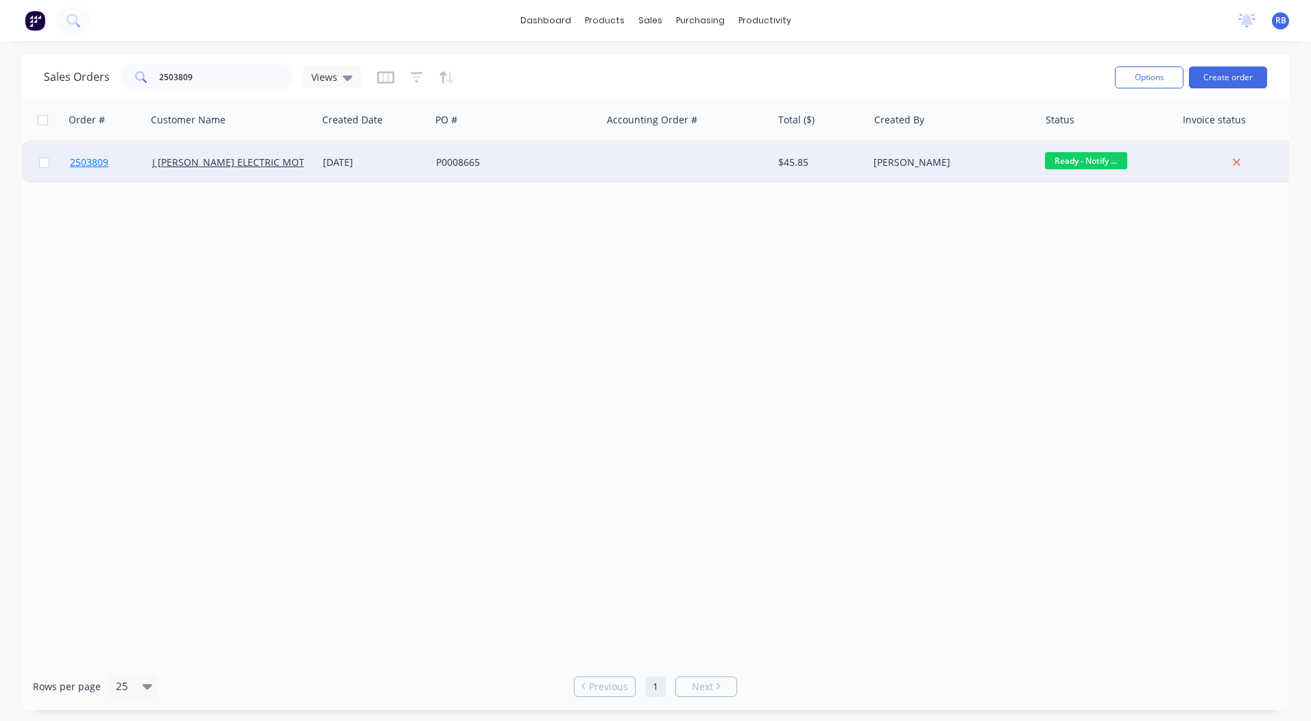
click at [97, 162] on span "2503809" at bounding box center [89, 163] width 38 height 14
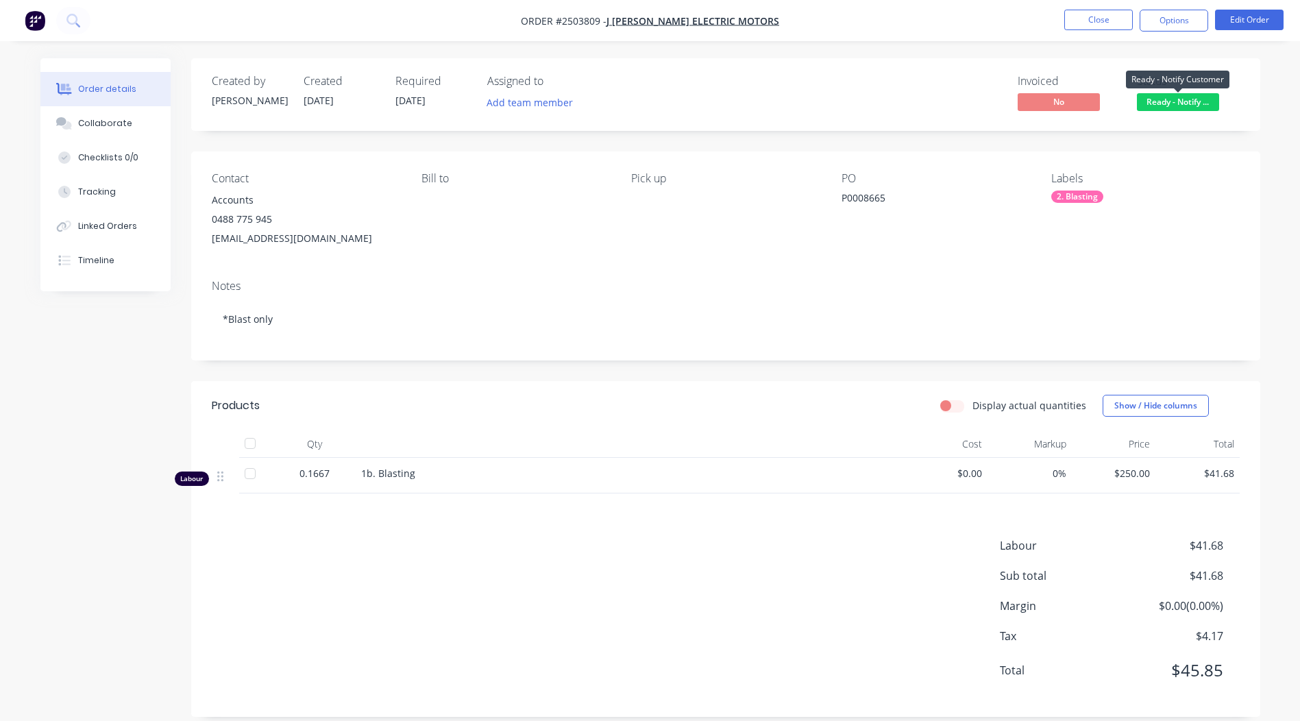
click at [1174, 100] on span "Ready - Notify ..." at bounding box center [1178, 101] width 82 height 17
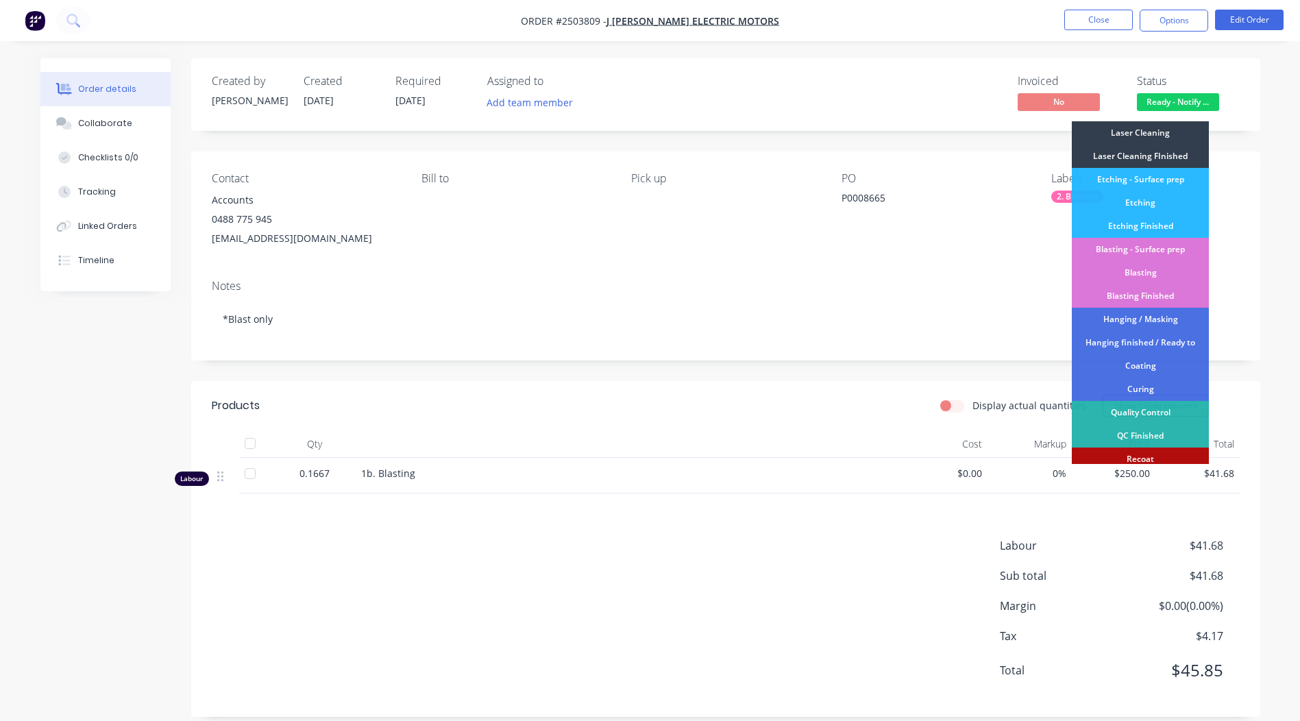
scroll to position [293, 0]
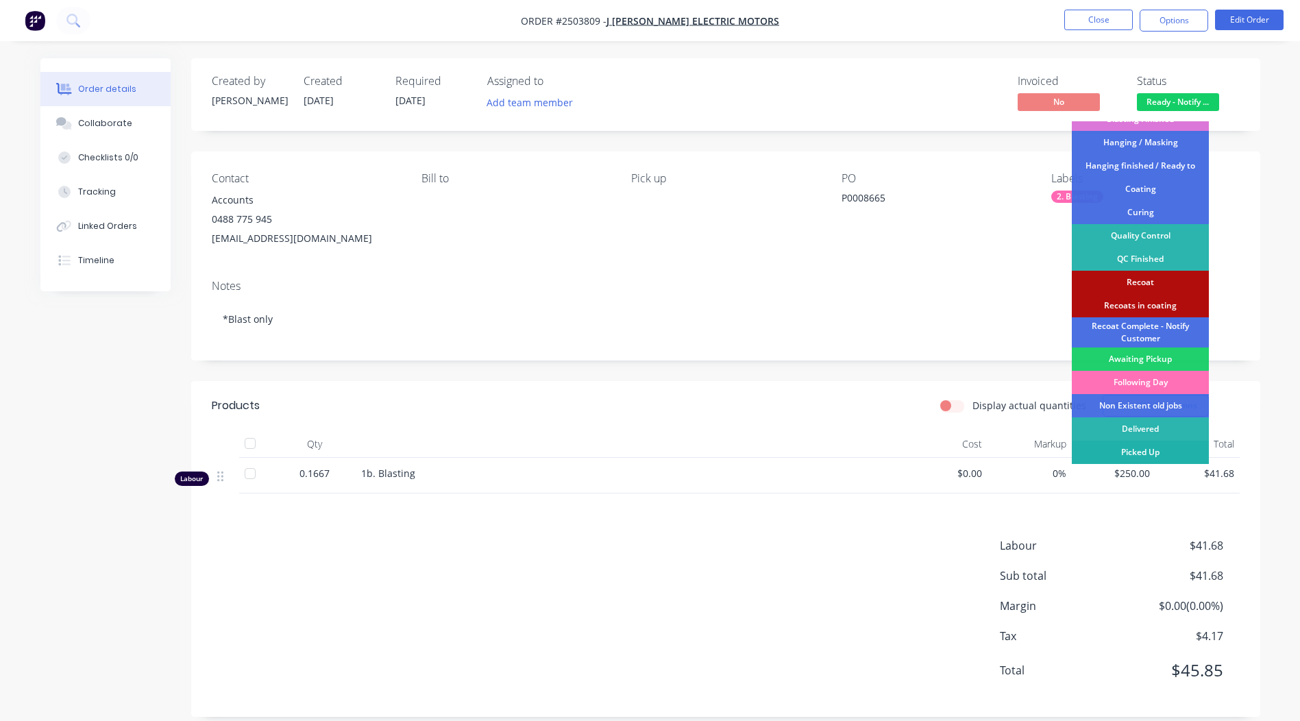
click at [1149, 454] on div "Picked Up" at bounding box center [1140, 452] width 137 height 23
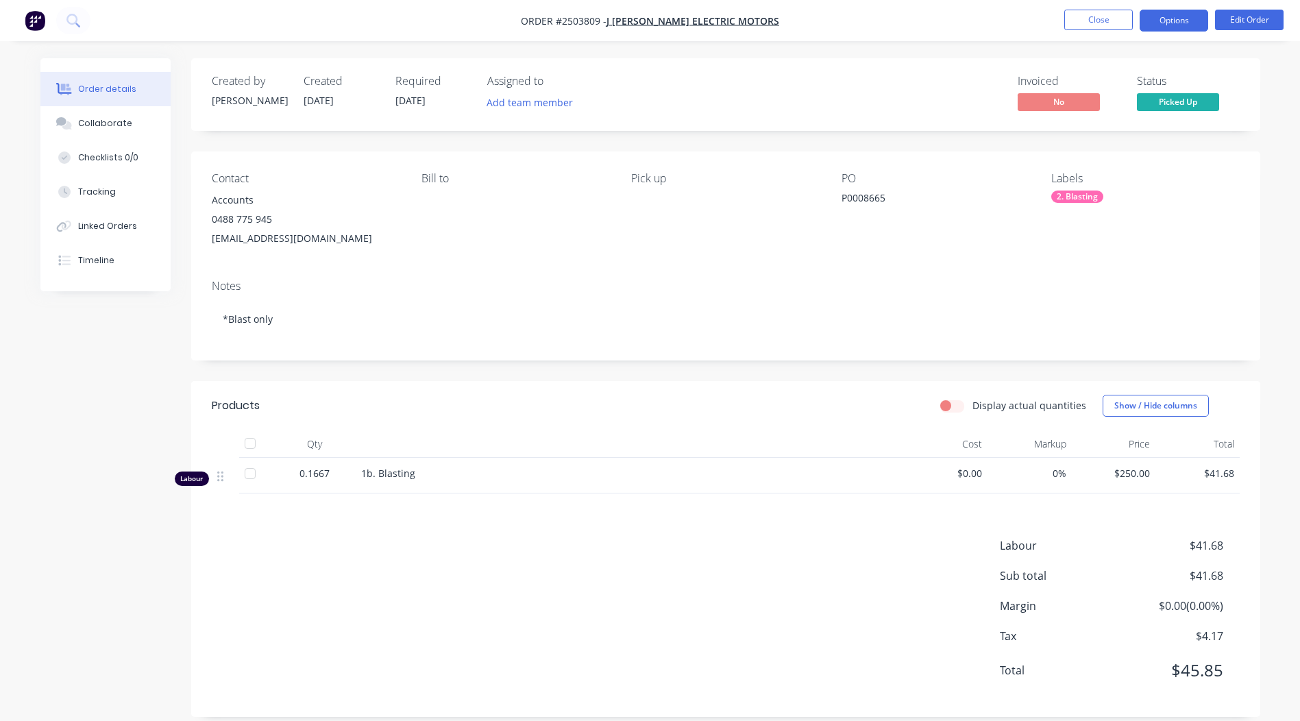
click at [1180, 14] on button "Options" at bounding box center [1174, 21] width 69 height 22
